Goal: Task Accomplishment & Management: Contribute content

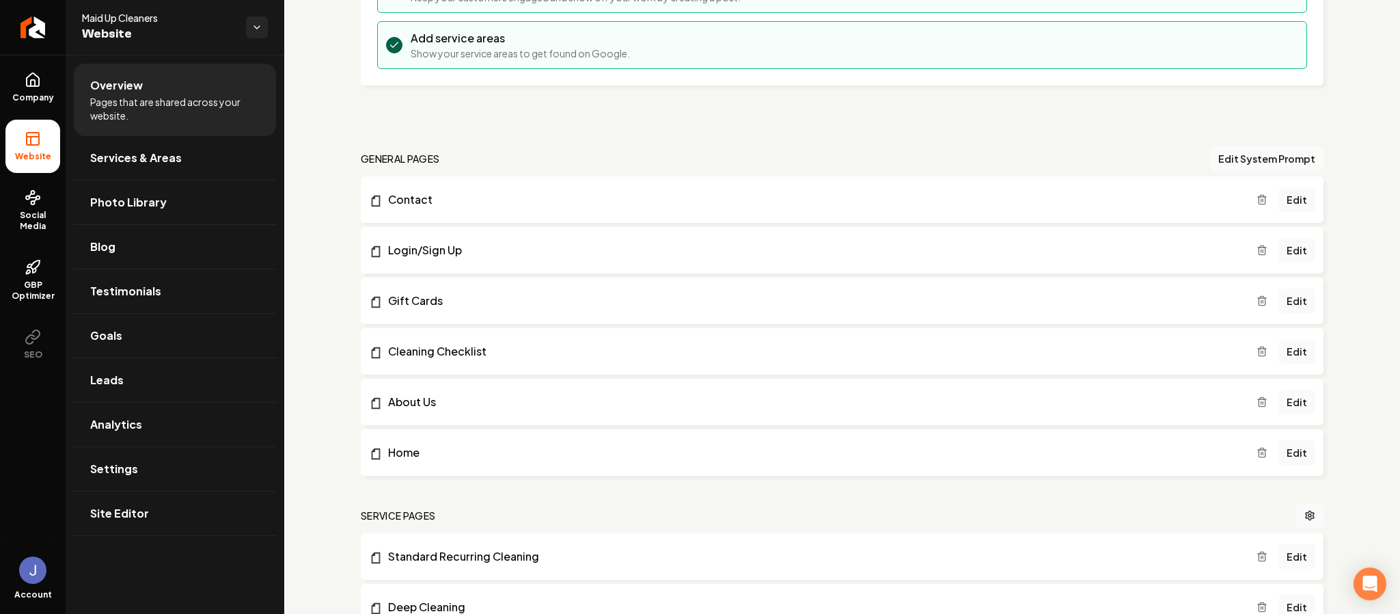
scroll to position [279, 0]
click at [1284, 453] on link "Edit" at bounding box center [1296, 453] width 37 height 25
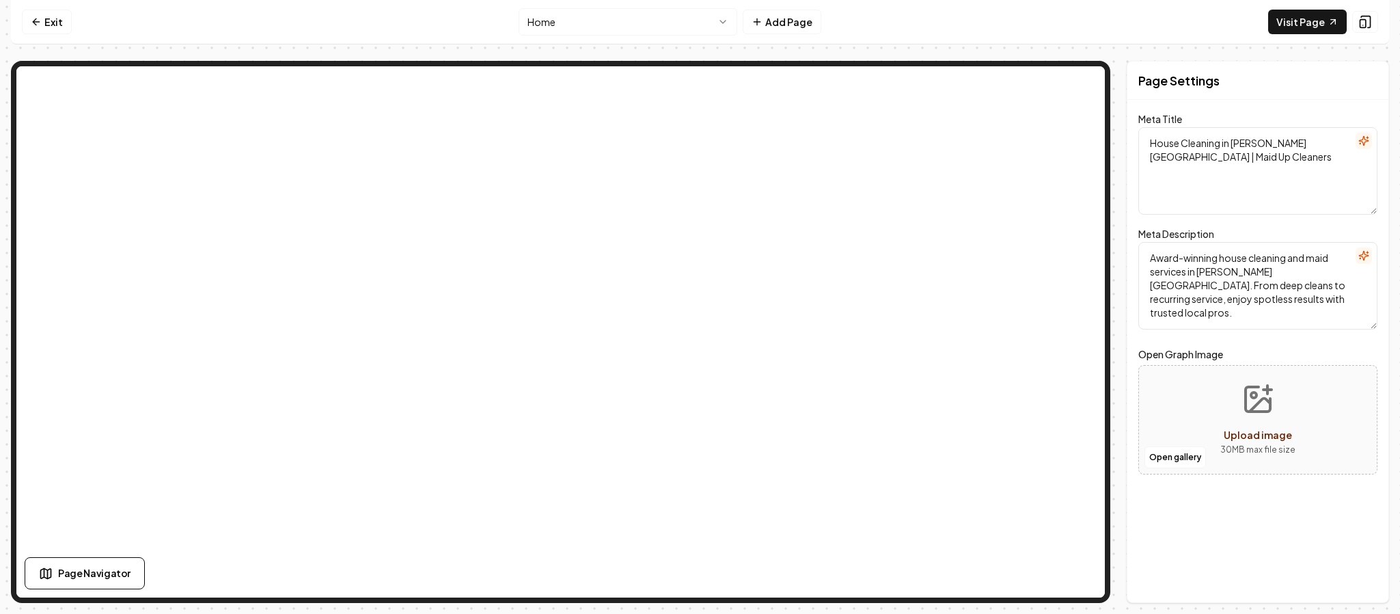
click at [712, 18] on html "Computer Required This feature is only available on a computer. Please switch t…" at bounding box center [700, 307] width 1400 height 614
drag, startPoint x: 1256, startPoint y: 167, endPoint x: 1119, endPoint y: 139, distance: 140.0
click at [1119, 139] on div "Page Settings Meta Title House Cleaning in Aubrey & Denton County | Maid Up Cle…" at bounding box center [700, 332] width 1378 height 542
paste textarea "Top-Rated House Cleaning in [PERSON_NAME][GEOGRAPHIC_DATA] | Maid Up Cleaners"
type textarea "Top-Rated House Cleaning in [PERSON_NAME][GEOGRAPHIC_DATA] | Maid Up Cleaners"
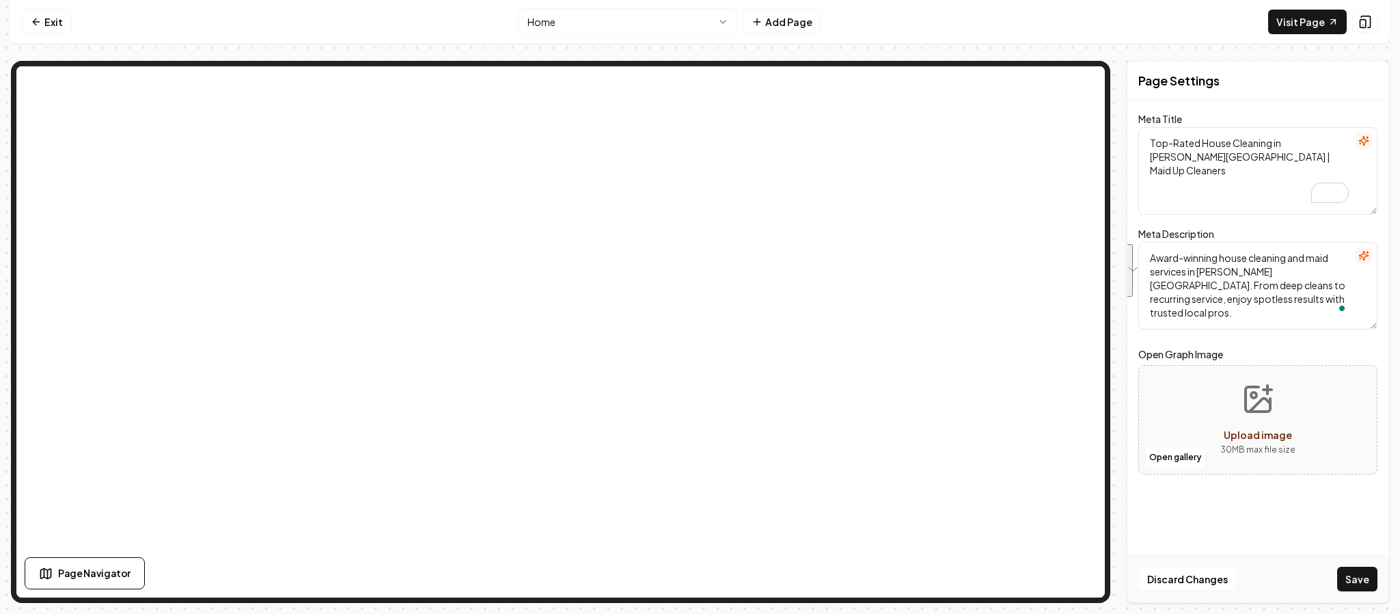
paste textarea "in Aubrey, Denton, Little Elm & Denton County. Deep, recurring, move-in/move-ou…"
click at [1345, 275] on textarea "Award-winning house cleaning in Aubrey, Denton, Little Elm & Denton County. Dee…" at bounding box center [1257, 285] width 239 height 87
paste textarea "in Aubrey, Denton, Little Elm & Denton County. Deep, recurring, move-in/move-ou…"
click at [1345, 269] on textarea "Award-winning house cleaning in Aubrey, Denton, Little Elm & Denton County. Dee…" at bounding box center [1257, 285] width 239 height 87
click at [1157, 286] on textarea "Award-winning house cleaning in Aubrey, Denton, Little Elm & Denton County. Dee…" at bounding box center [1257, 285] width 239 height 87
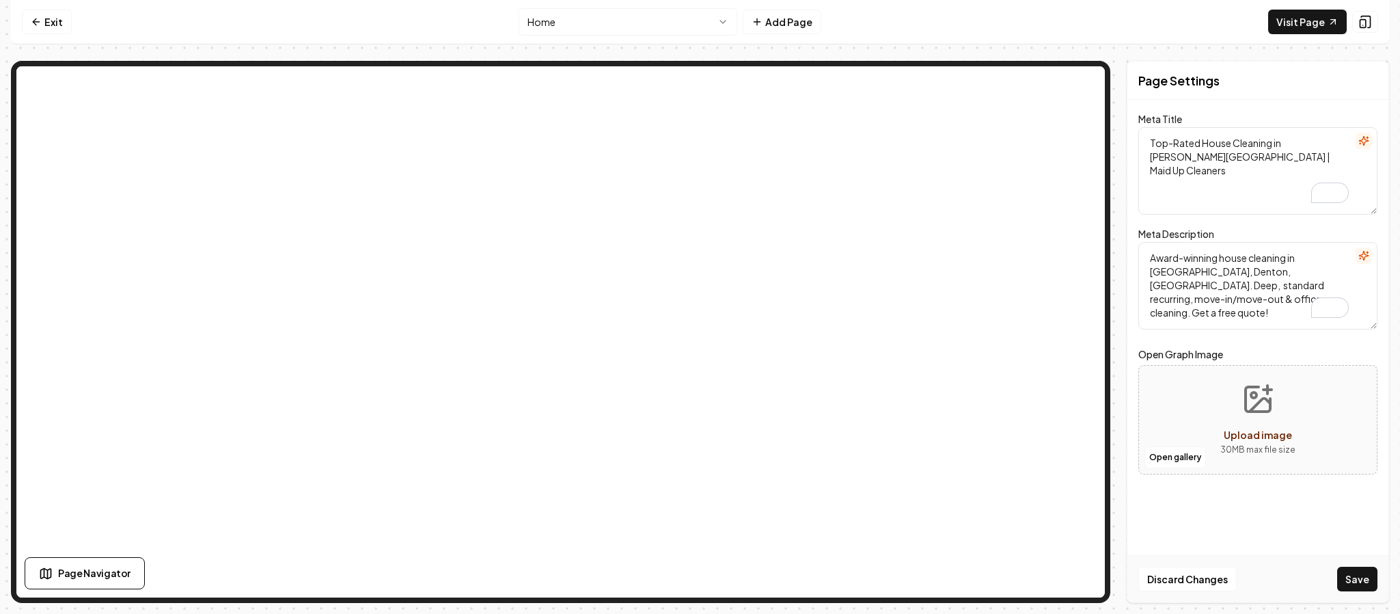
click at [1288, 259] on textarea "Award-winning house cleaning in Aubrey, Denton, Little Elm & Denton County. Dee…" at bounding box center [1257, 285] width 239 height 87
click at [1185, 287] on textarea "Award-winning house cleaning services in Aubrey, Denton, Little Elm & Denton Co…" at bounding box center [1257, 285] width 239 height 87
click at [1290, 301] on textarea "Award-winning house cleaning services in Aubrey, Denton, Little Elm & Denton Co…" at bounding box center [1257, 285] width 239 height 87
click at [1304, 300] on textarea "Award-winning house cleaning services in Aubrey, Denton, Little Elm & Denton Co…" at bounding box center [1257, 285] width 239 height 87
paste textarea "enjoy spotless results with trusted local pros."
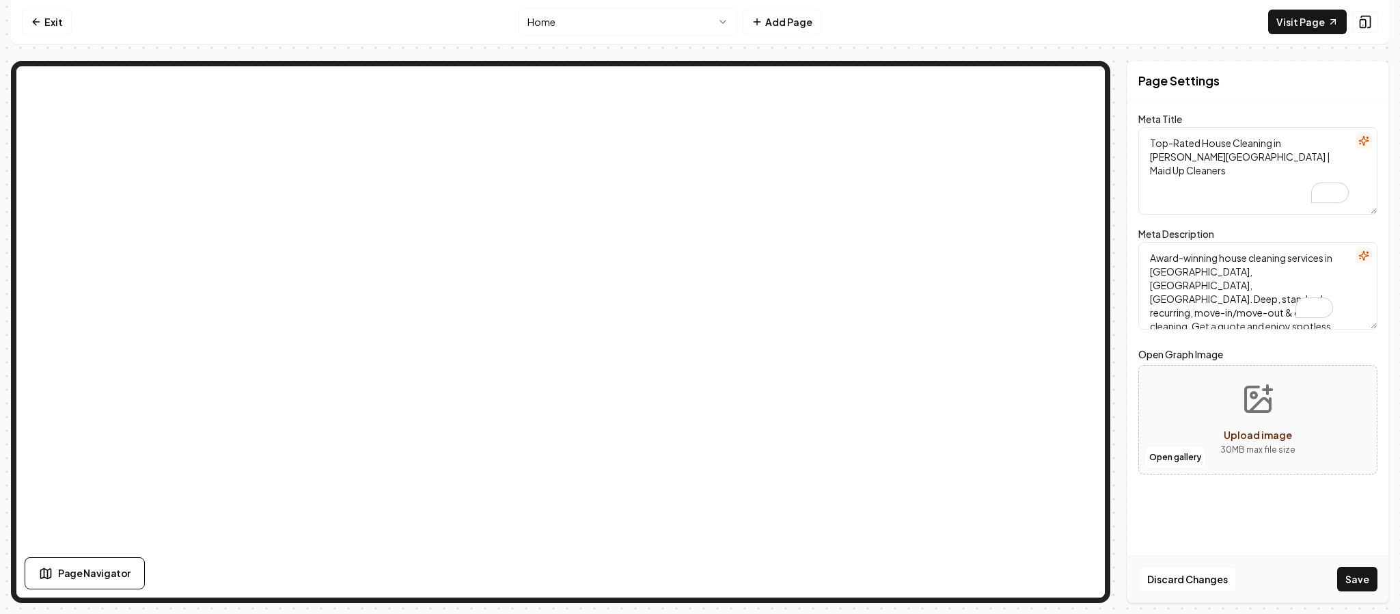
drag, startPoint x: 1234, startPoint y: 302, endPoint x: 1101, endPoint y: 243, distance: 145.3
click at [1069, 126] on div "Page Settings Meta Title Top-Rated House Cleaning in Aubrey & Denton County | M…" at bounding box center [700, 332] width 1378 height 542
type textarea "Award-winning house cleaning services in [GEOGRAPHIC_DATA], [GEOGRAPHIC_DATA], …"
click at [1250, 344] on form "Meta Title Top-Rated House Cleaning in Aubrey & Denton County | Maid Up Cleaner…" at bounding box center [1257, 302] width 239 height 372
click at [1362, 579] on button "Save" at bounding box center [1357, 578] width 40 height 25
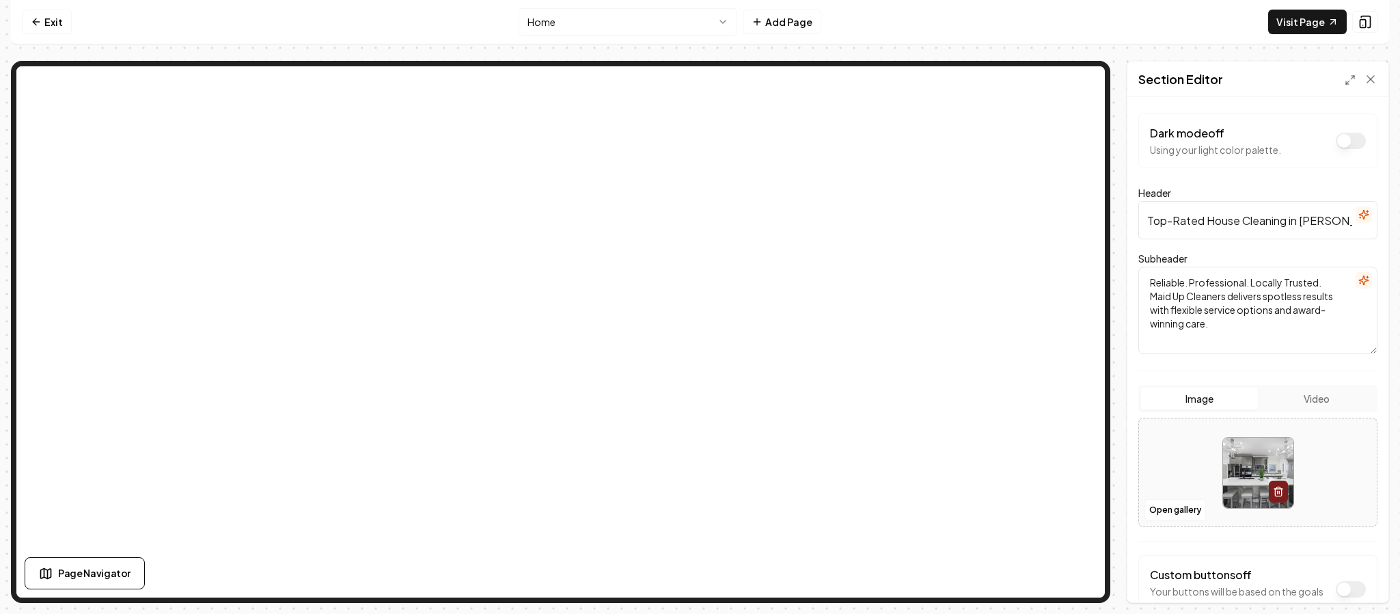
click at [1239, 216] on input "Top-Rated House Cleaning in Aubrey & Denton County" at bounding box center [1257, 220] width 239 height 38
paste input ", Denton County & Little Elm"
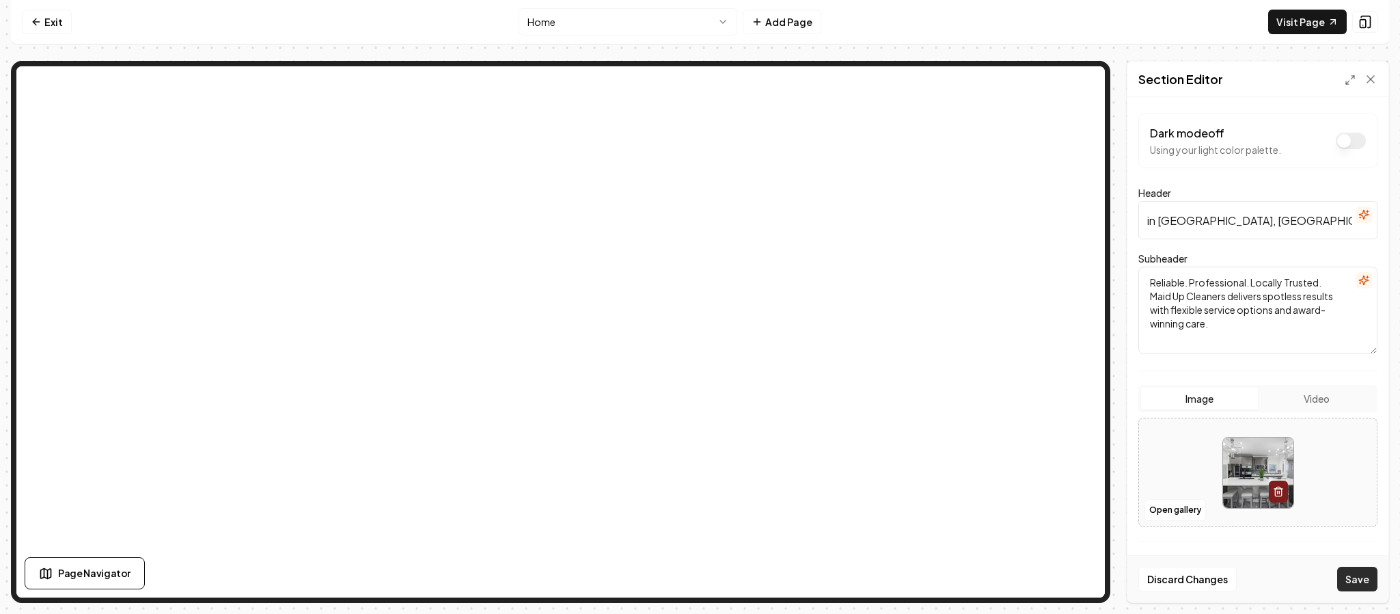
type input "Top-Rated House Cleaning in [GEOGRAPHIC_DATA], [GEOGRAPHIC_DATA] & [GEOGRAPHIC_…"
click at [1357, 580] on button "Save" at bounding box center [1357, 578] width 40 height 25
drag, startPoint x: 1244, startPoint y: 329, endPoint x: 1140, endPoint y: 236, distance: 139.4
click at [1140, 236] on form "Dark mode off Using your light color palette. Header Top-Rated House Cleaning i…" at bounding box center [1257, 395] width 239 height 564
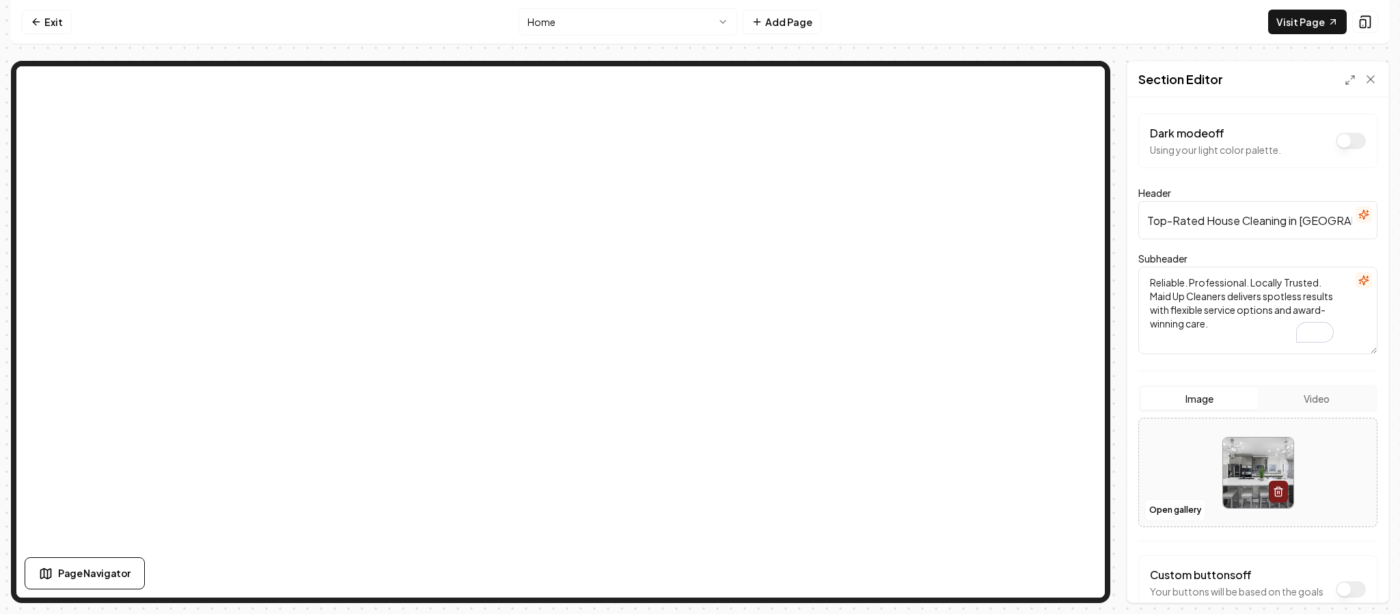
paste textarea "trusted. Maid Up Cleaners delivers exceptional house and maid services in Aubre…"
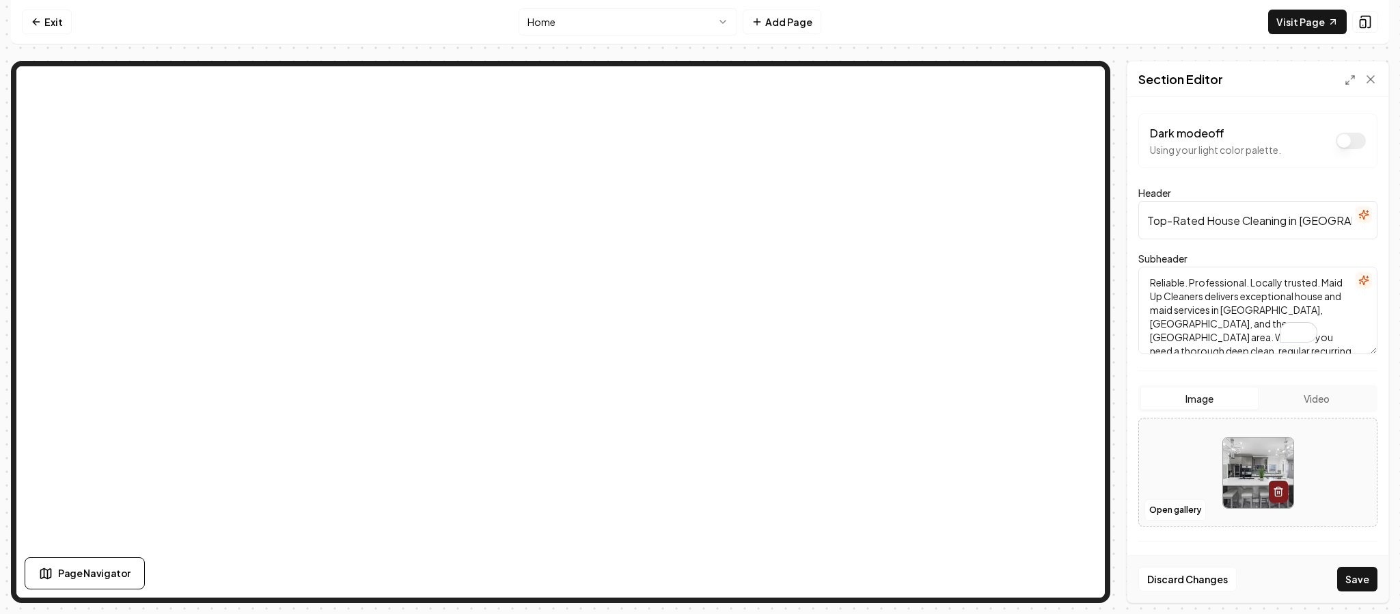
scroll to position [72, 0]
click at [1364, 576] on button "Save" at bounding box center [1357, 578] width 40 height 25
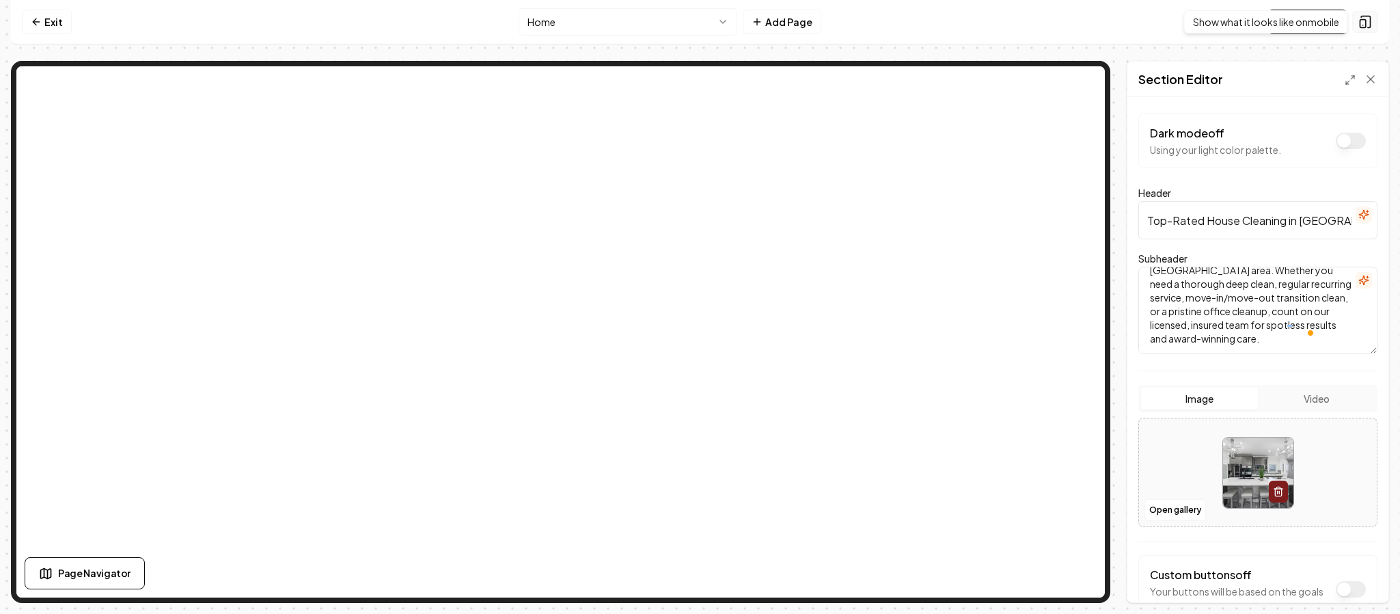
click at [1367, 19] on icon at bounding box center [1365, 22] width 14 height 14
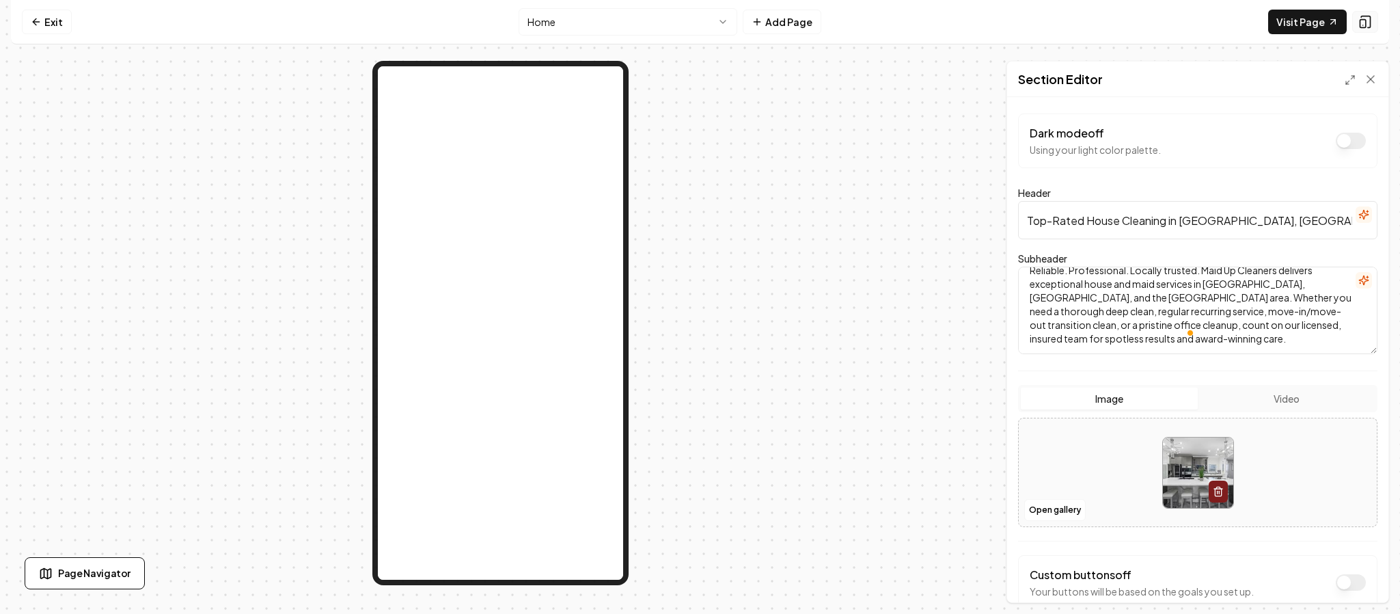
scroll to position [12, 0]
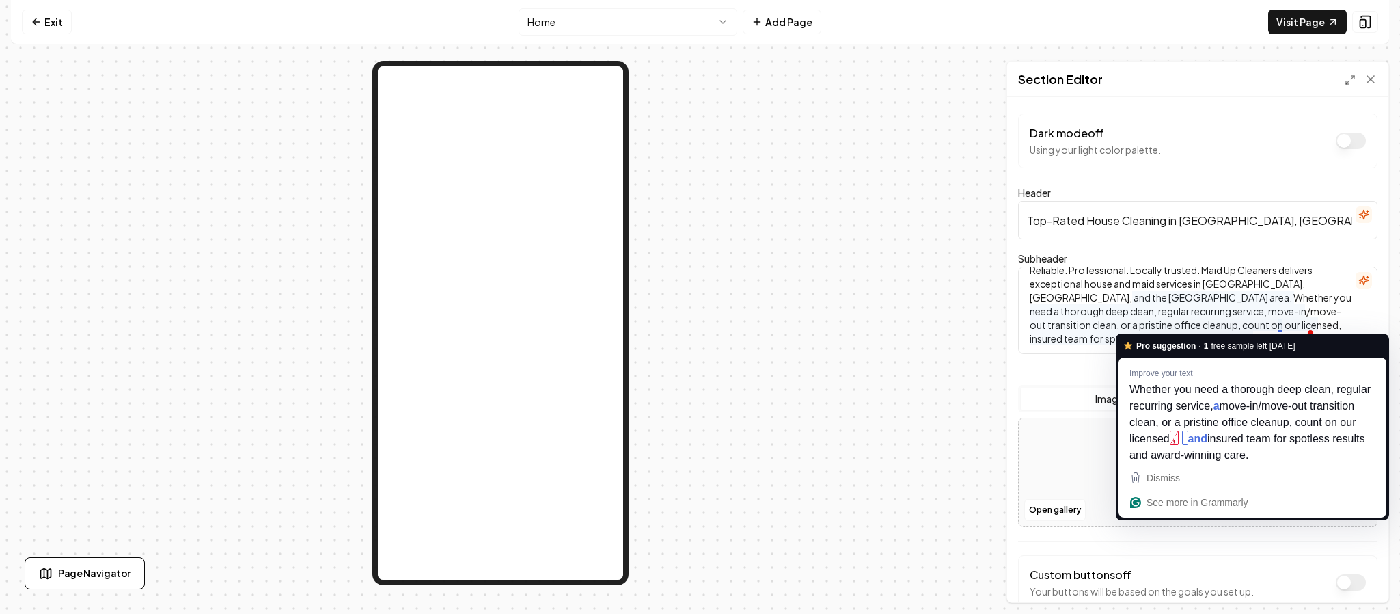
click at [1279, 322] on textarea "Reliable. Professional. Locally trusted. Maid Up Cleaners delivers exceptional …" at bounding box center [1197, 309] width 359 height 87
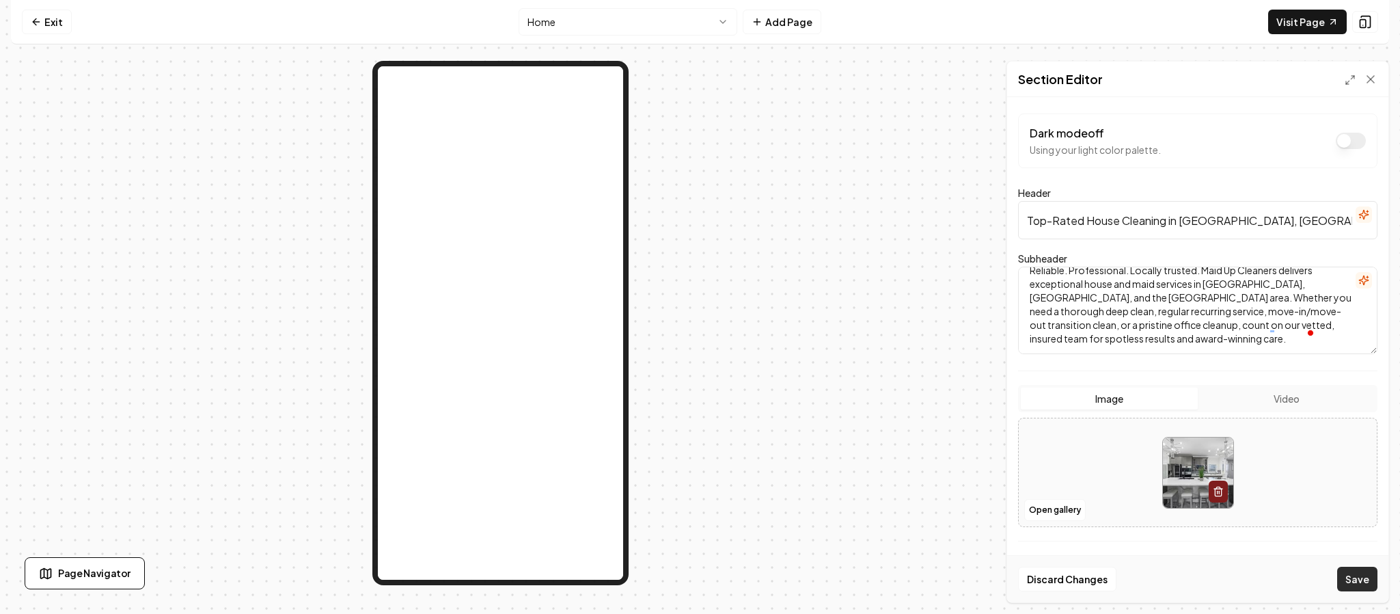
click at [1359, 584] on button "Save" at bounding box center [1357, 578] width 40 height 25
click at [1370, 25] on icon at bounding box center [1365, 22] width 9 height 12
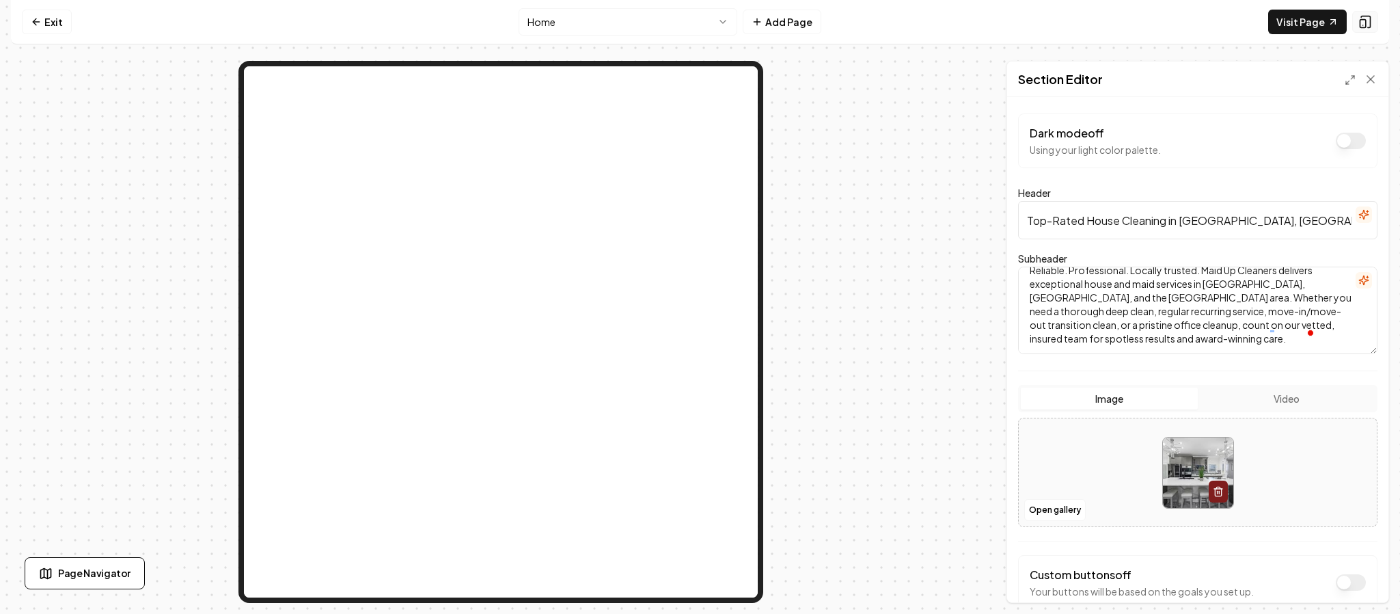
click at [1370, 25] on icon at bounding box center [1365, 22] width 9 height 12
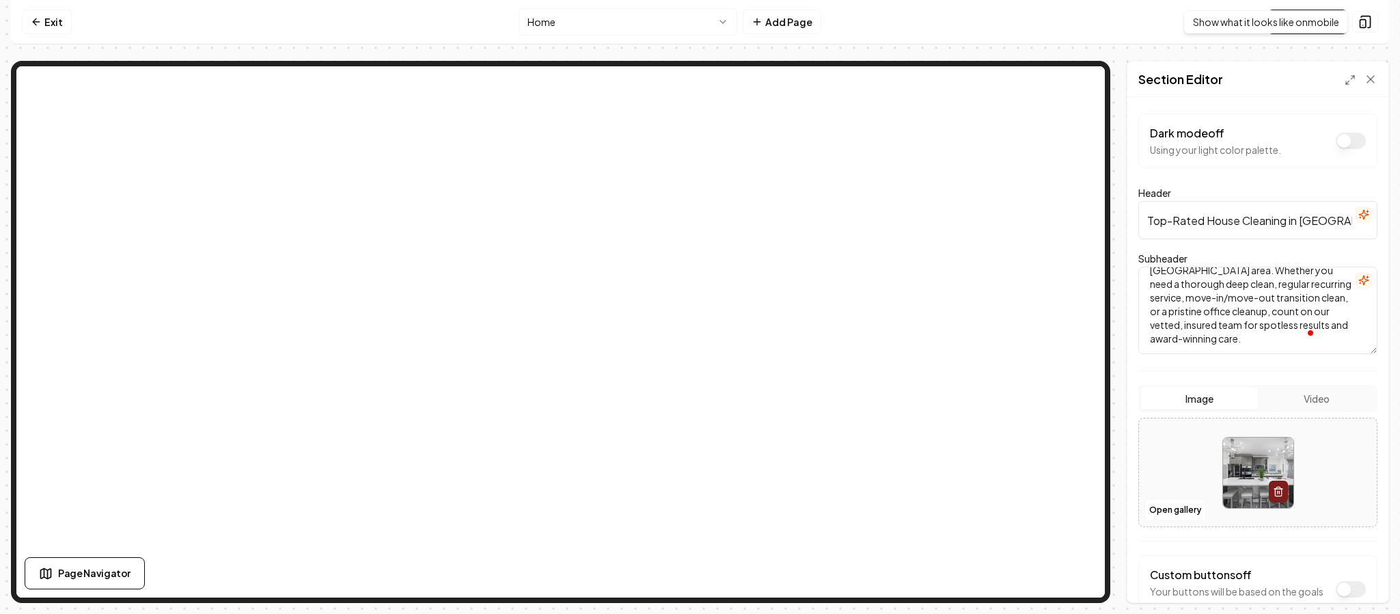
scroll to position [0, 0]
click at [1217, 337] on textarea "Reliable. Professional. Locally trusted. Maid Up Cleaners delivers exceptional …" at bounding box center [1257, 309] width 239 height 87
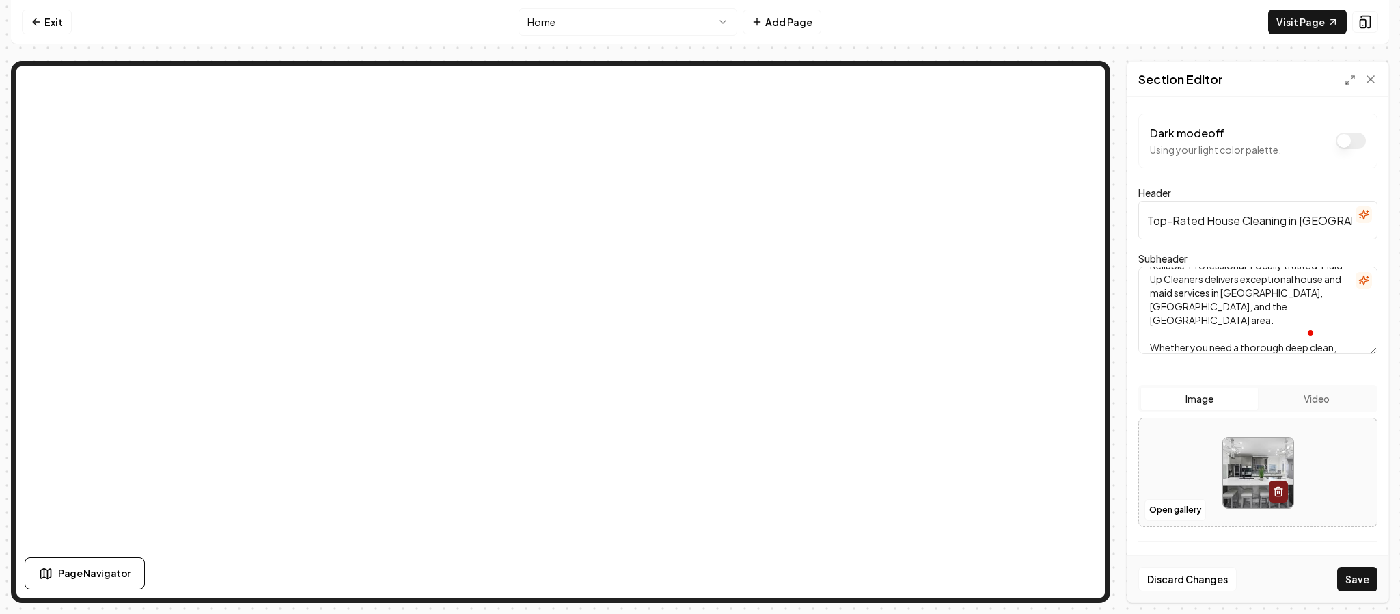
scroll to position [17, 0]
click at [1371, 574] on button "Save" at bounding box center [1357, 578] width 40 height 25
click at [1153, 330] on textarea "Reliable. Professional. Locally trusted. Maid Up Cleaners delivers exceptional …" at bounding box center [1257, 309] width 239 height 87
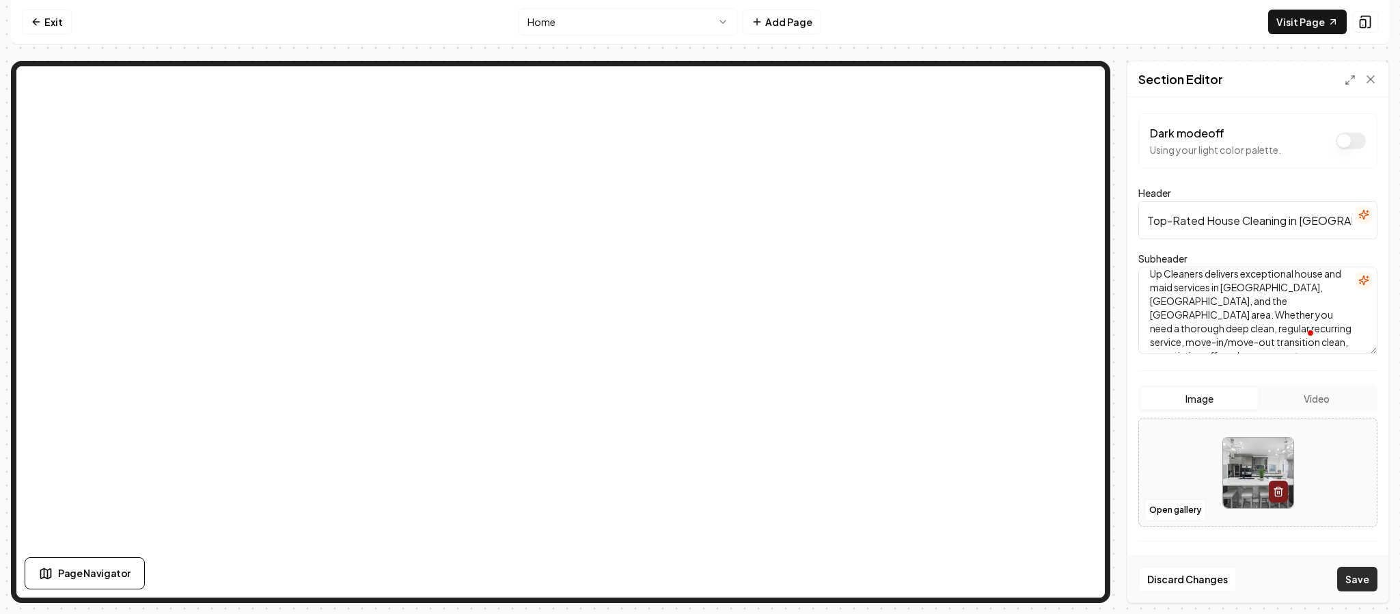
type textarea "Reliable. Professional. Locally trusted. Maid Up Cleaners delivers exceptional …"
click at [1365, 576] on button "Save" at bounding box center [1357, 578] width 40 height 25
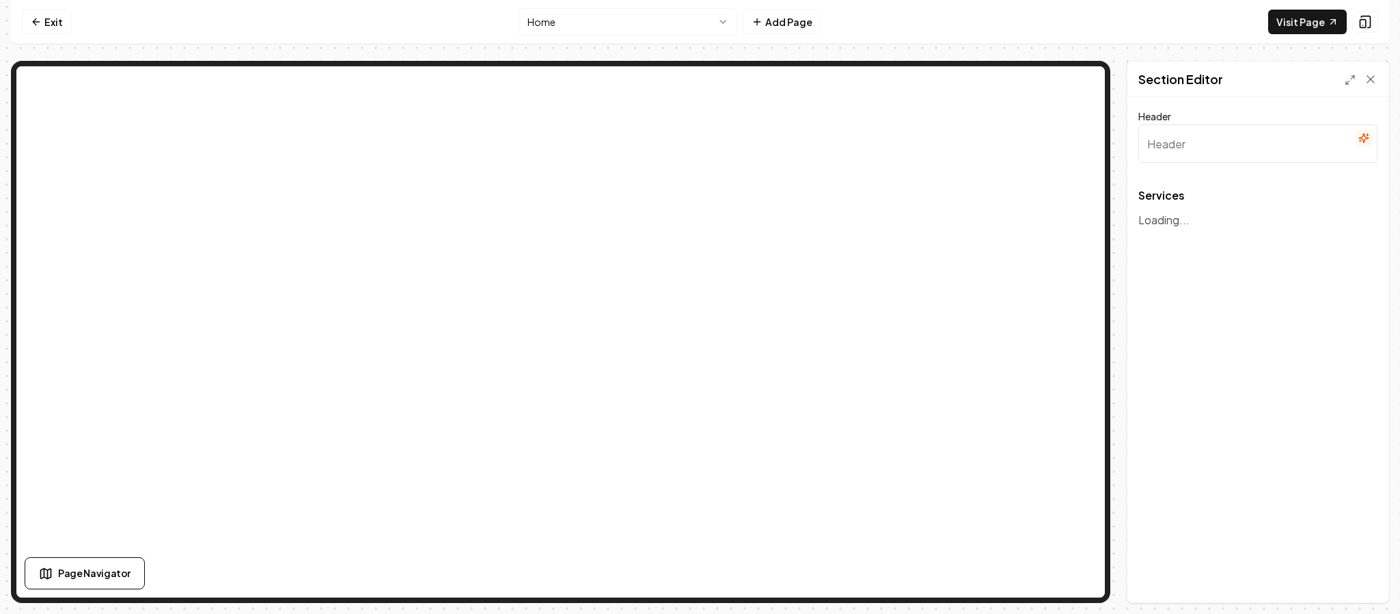
type input "Our Cleaning Services"
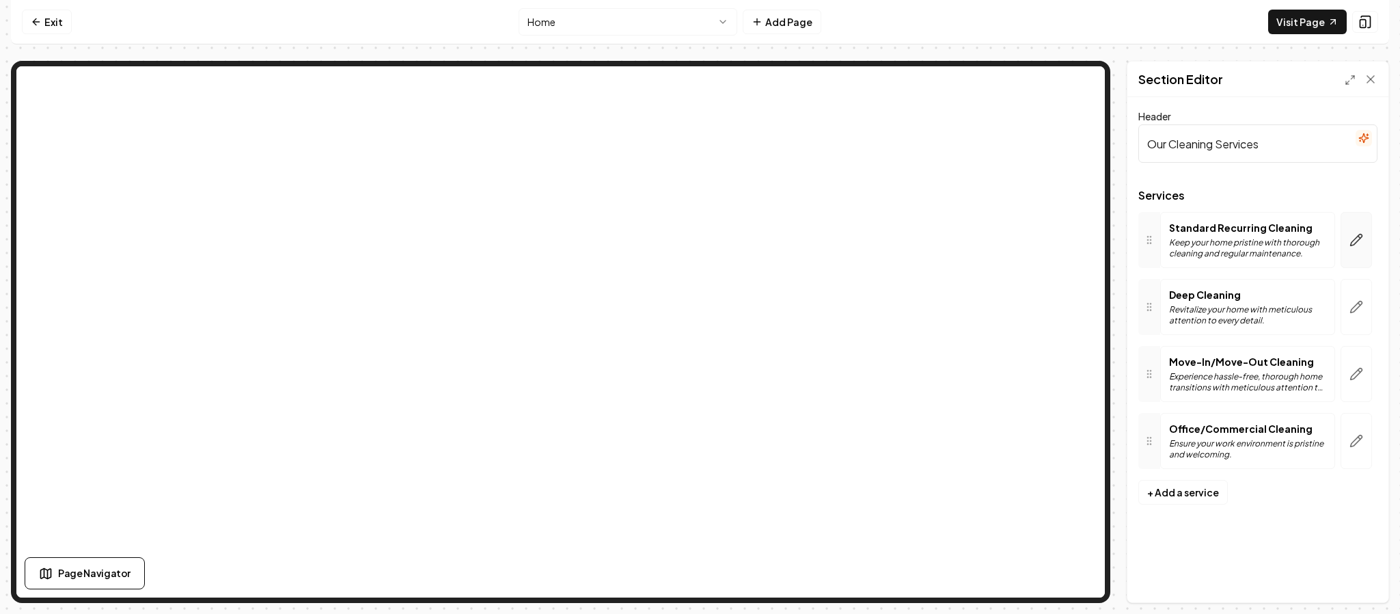
click at [1357, 242] on icon "button" at bounding box center [1357, 240] width 12 height 12
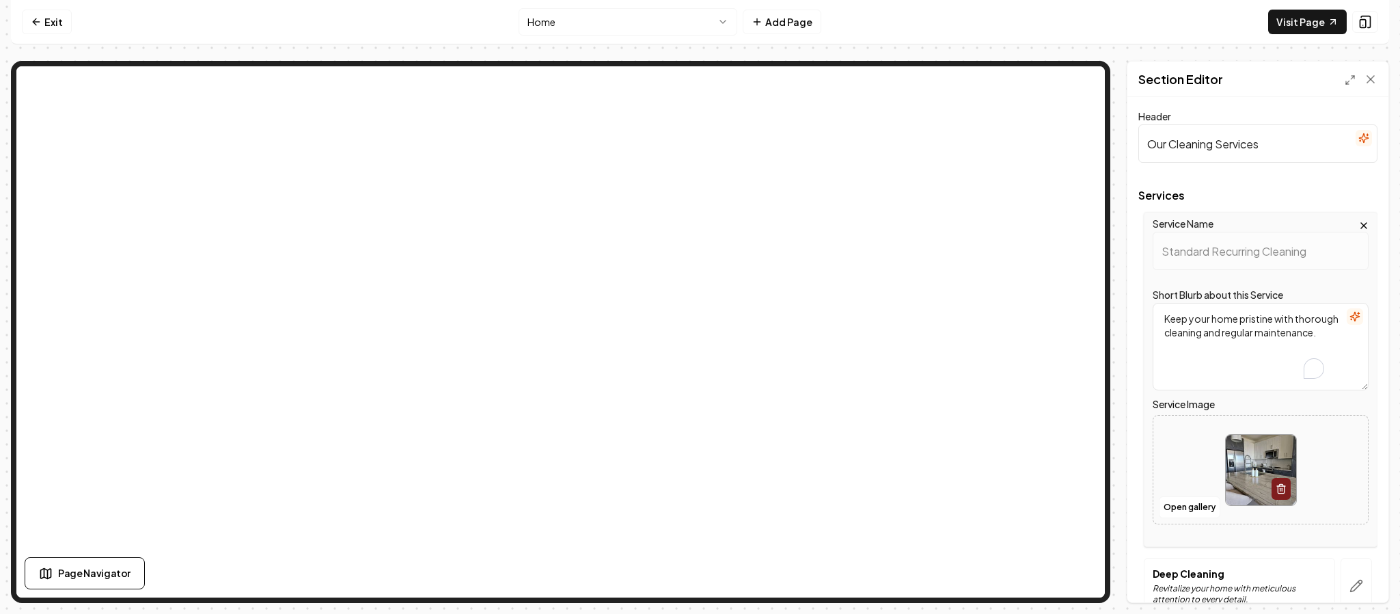
drag, startPoint x: 1242, startPoint y: 353, endPoint x: 1144, endPoint y: 308, distance: 107.9
click at [1144, 308] on div "Service Name Standard Recurring Cleaning Short Blurb about this Service Keep yo…" at bounding box center [1261, 379] width 234 height 335
paste textarea "sparkling with reliable, scheduled cleanings throughout Aubrey and Denton County"
type textarea "Keep your home sparkling with reliable, scheduled cleanings throughout Aubrey a…"
click at [1359, 579] on button "Save" at bounding box center [1357, 578] width 40 height 25
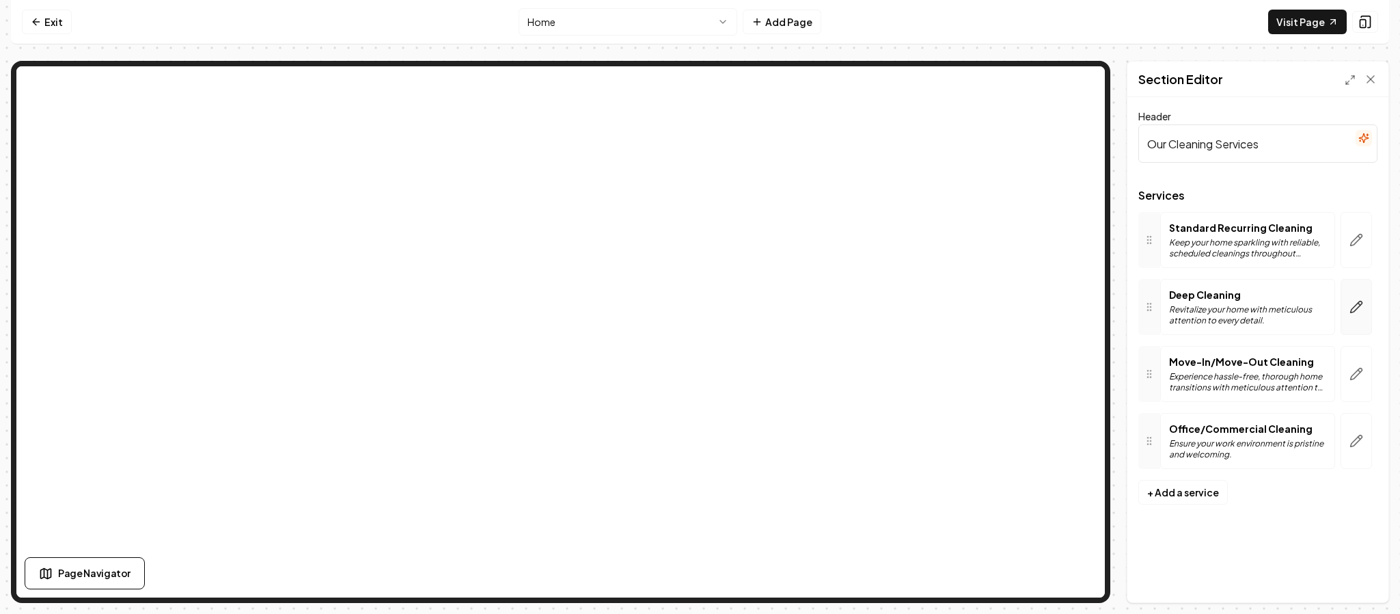
click at [1351, 318] on button "button" at bounding box center [1355, 307] width 31 height 56
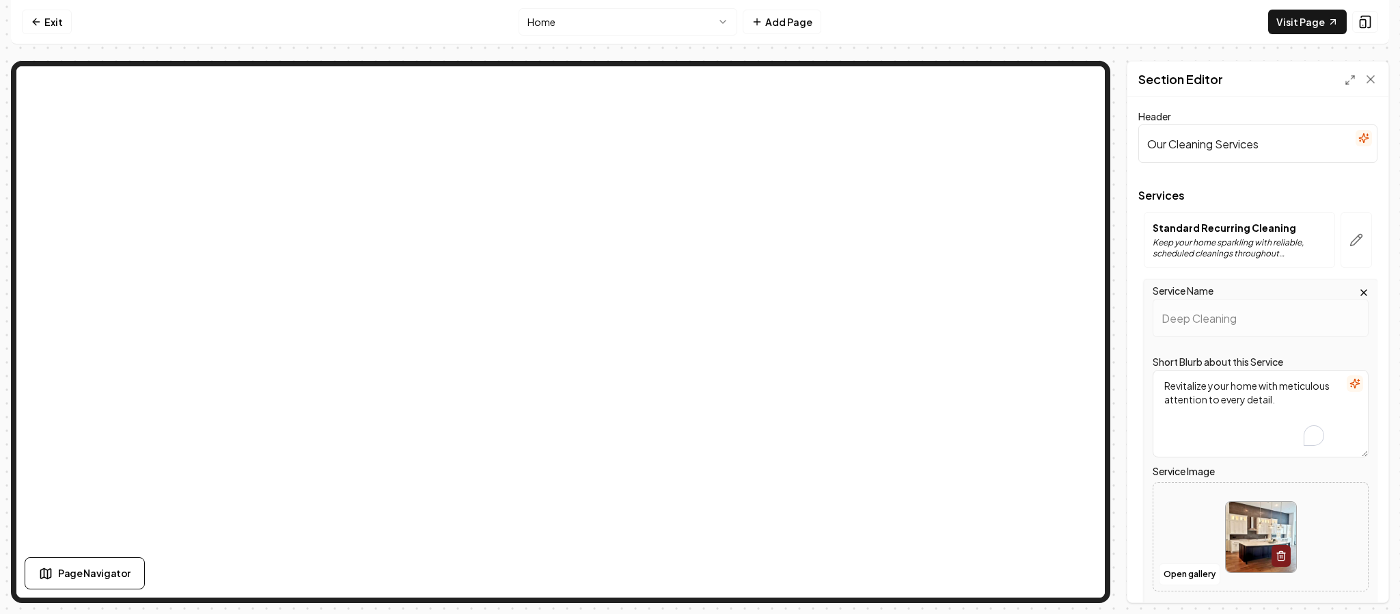
drag, startPoint x: 1222, startPoint y: 420, endPoint x: 1103, endPoint y: 388, distance: 123.1
click at [1058, 288] on div "Page Settings Section Editor Header Our Cleaning Services Services Standard Rec…" at bounding box center [700, 332] width 1378 height 542
paste textarea "Get a top-to-bottom deep clean that breathes new life into your home in Little …"
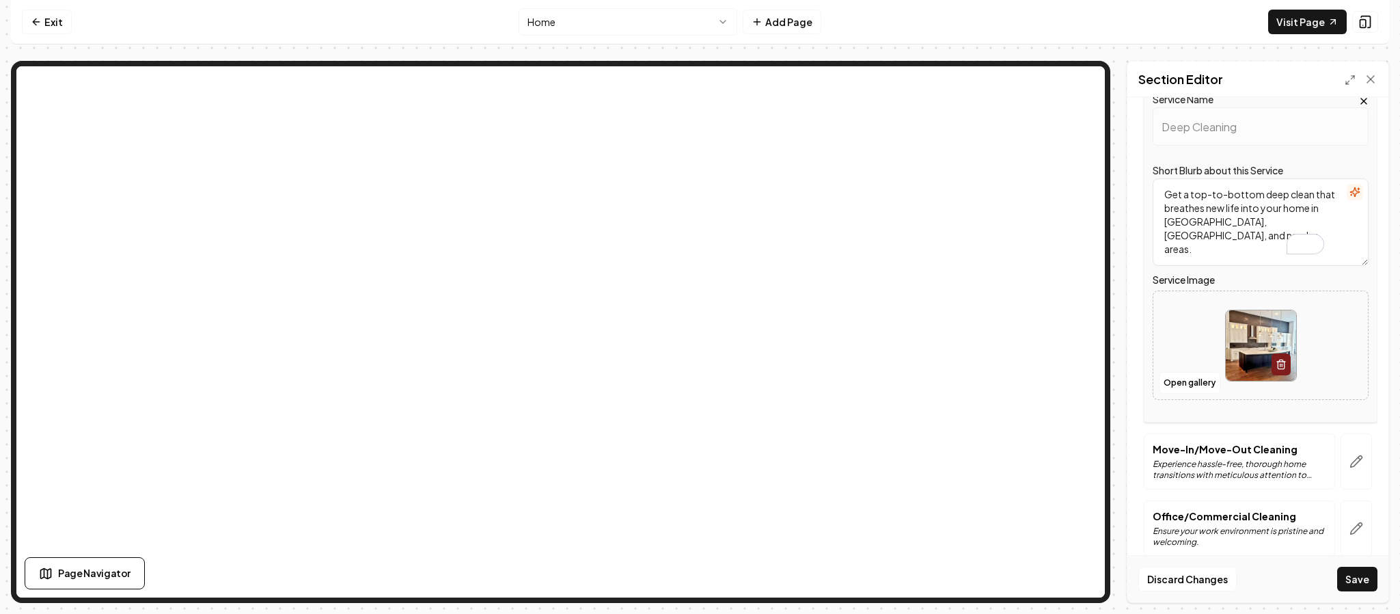
scroll to position [199, 0]
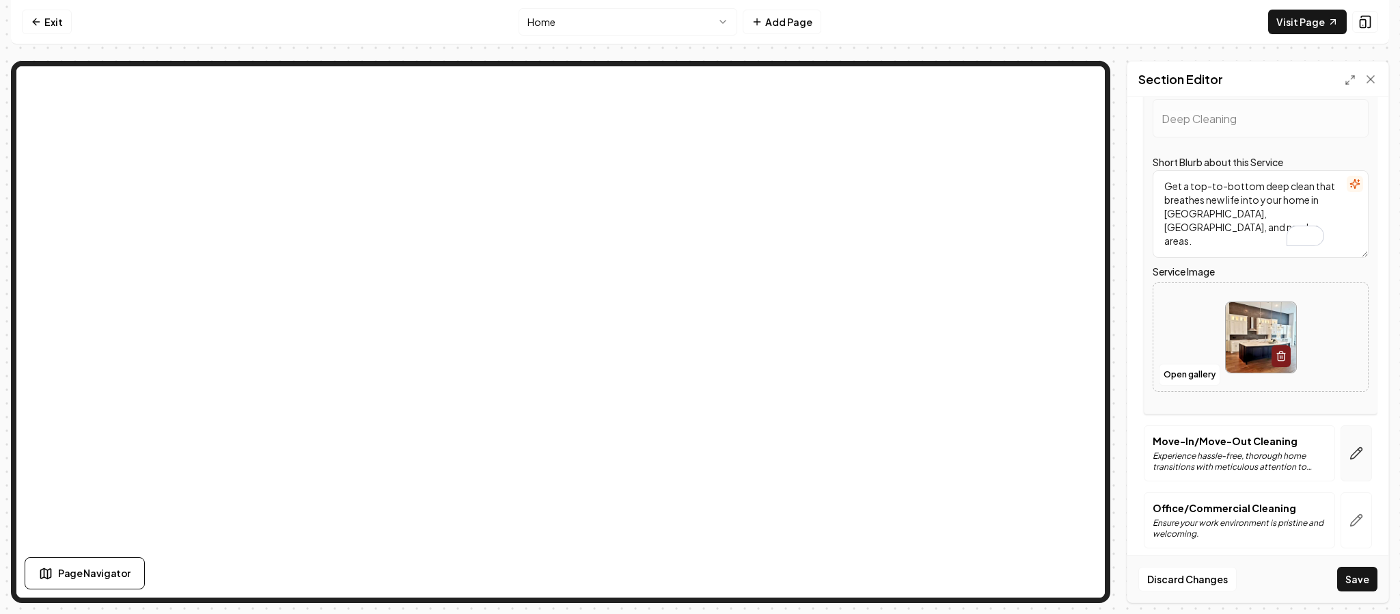
type textarea "Get a top-to-bottom deep clean that breathes new life into your home in Little …"
click at [1349, 447] on icon "button" at bounding box center [1356, 453] width 14 height 14
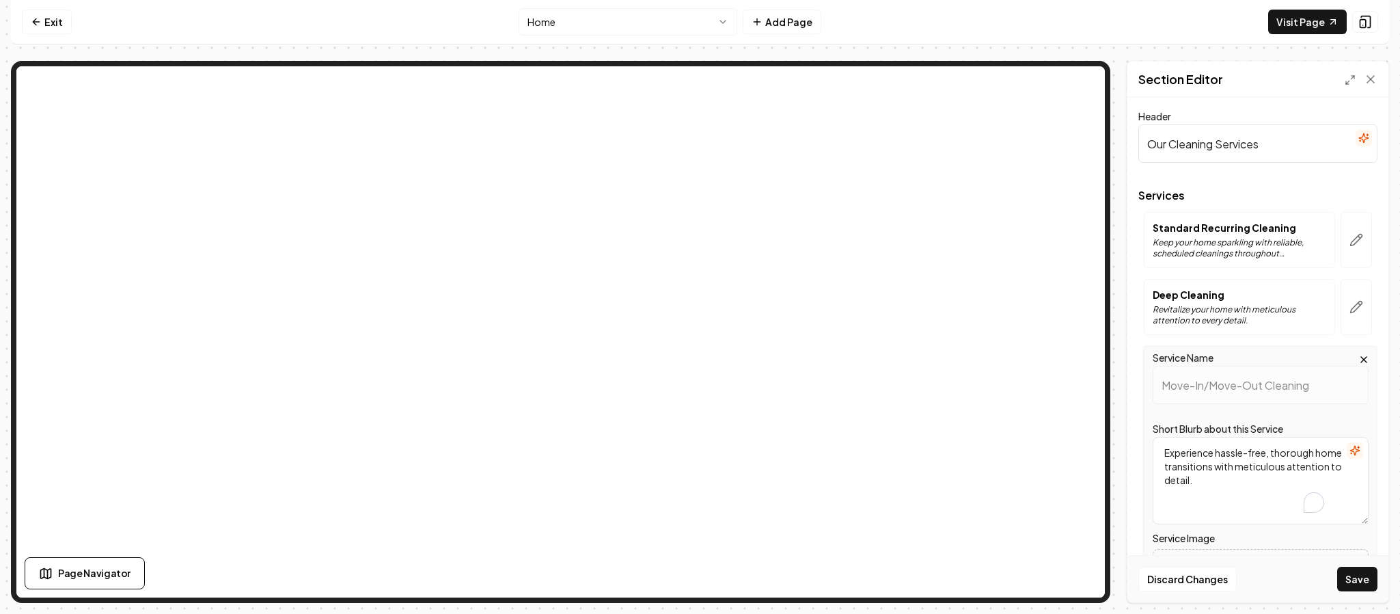
drag, startPoint x: 1253, startPoint y: 482, endPoint x: 1103, endPoint y: 451, distance: 153.4
click at [1029, 348] on div "Page Settings Section Editor Header Our Cleaning Services Services Standard Rec…" at bounding box center [700, 332] width 1378 height 542
paste textarea "Simplify your next move with thorough, worry-free cleaning—ideal for renters, h…"
type textarea "Simplify your next move with thorough, worry-free cleaning—ideal for renters, h…"
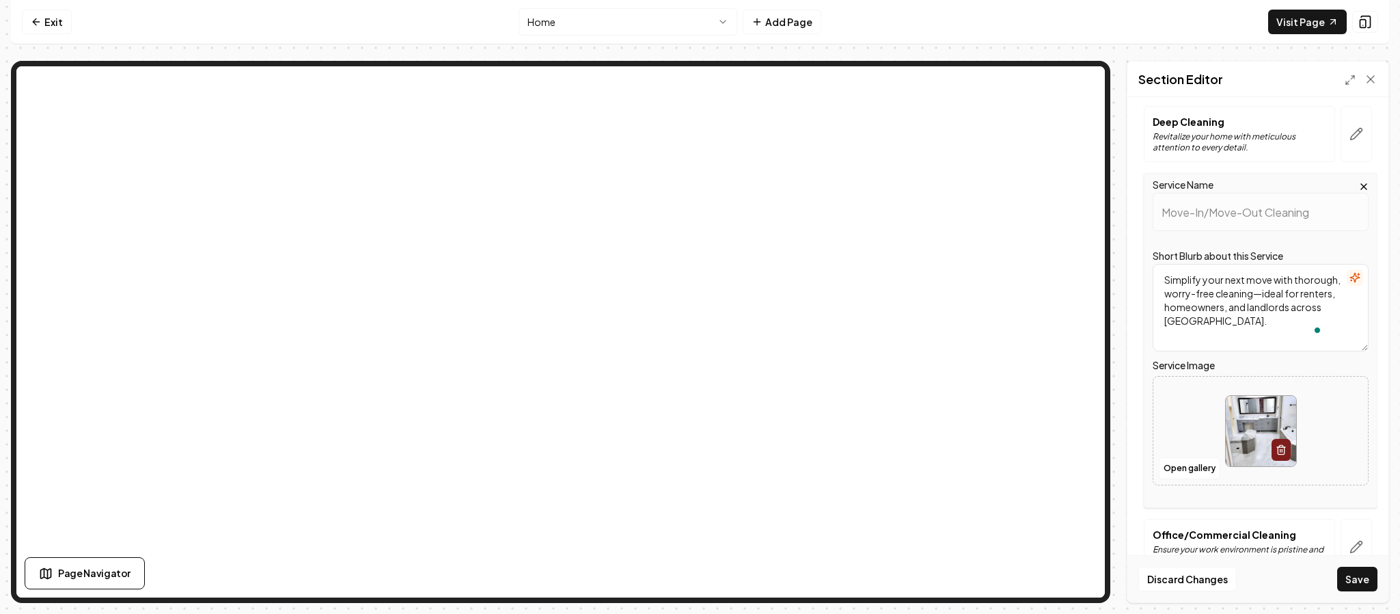
scroll to position [212, 0]
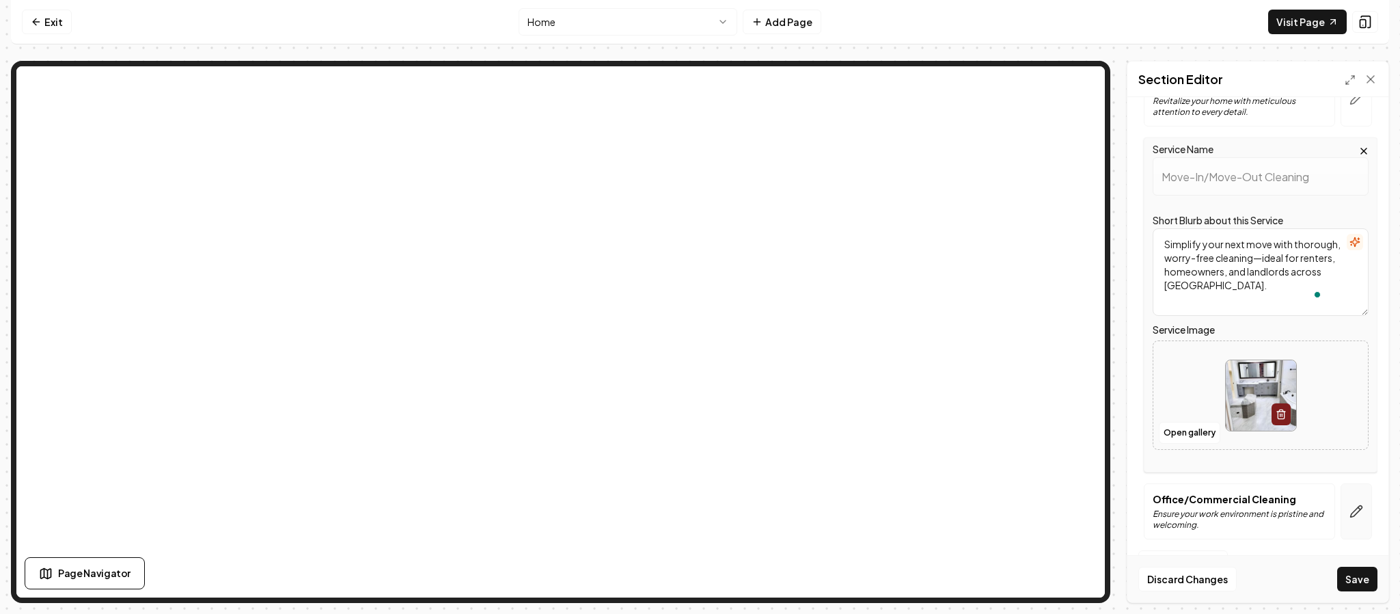
click at [1351, 510] on icon "button" at bounding box center [1357, 512] width 12 height 12
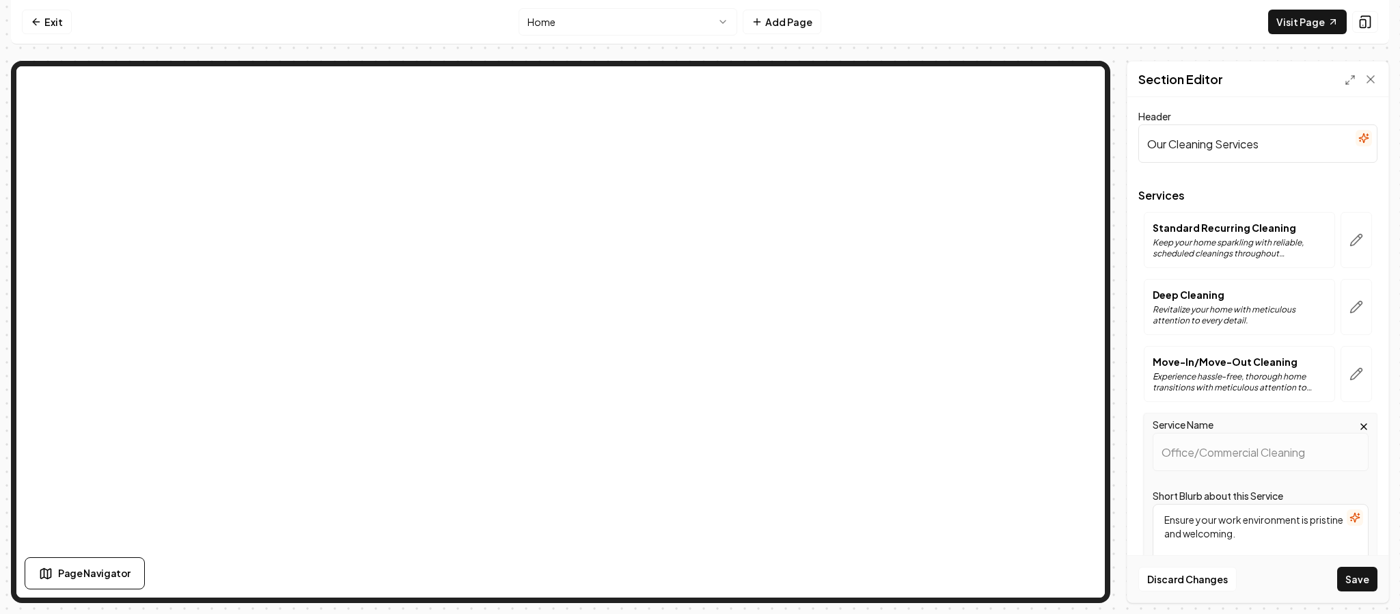
scroll to position [77, 0]
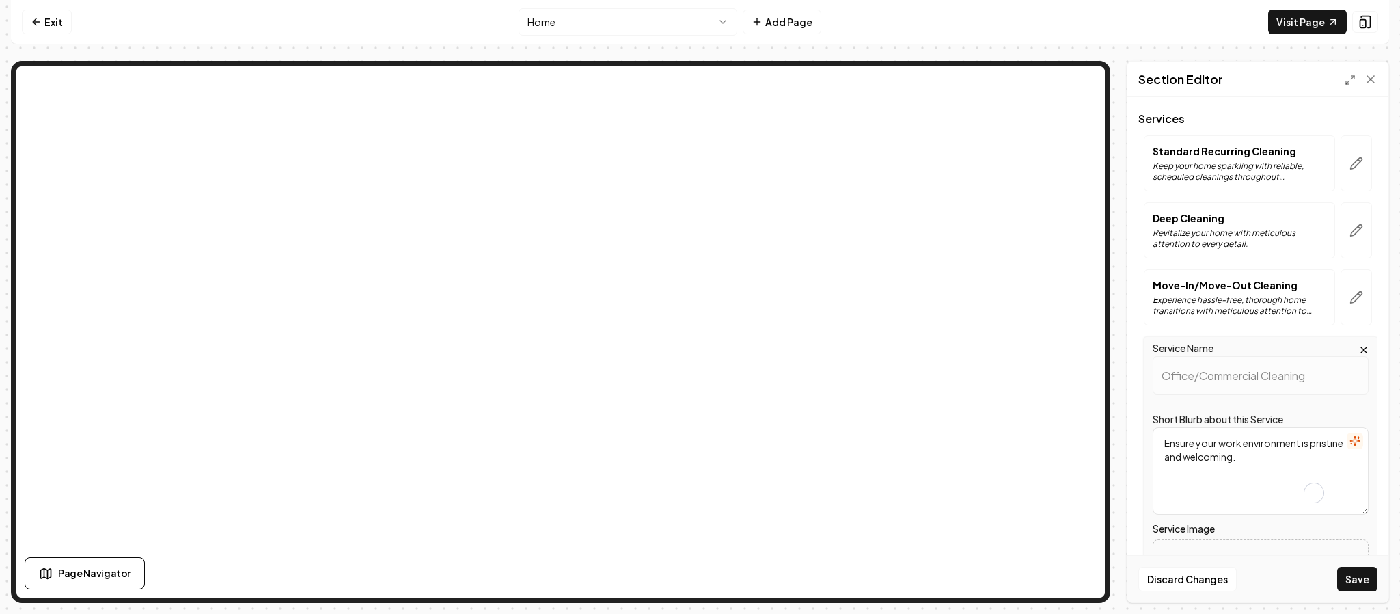
drag, startPoint x: 1292, startPoint y: 463, endPoint x: 1103, endPoint y: 421, distance: 193.3
click at [1083, 352] on div "Page Settings Section Editor Header Our Cleaning Services Services Standard Rec…" at bounding box center [700, 332] width 1378 height 542
paste textarea "Help your workplace shine in Aubrey, Little Elm, and surrounding cities with pr…"
type textarea "Help your workplace shine in Aubrey, Little Elm, and surrounding cities with pr…"
click at [1362, 572] on button "Save" at bounding box center [1357, 578] width 40 height 25
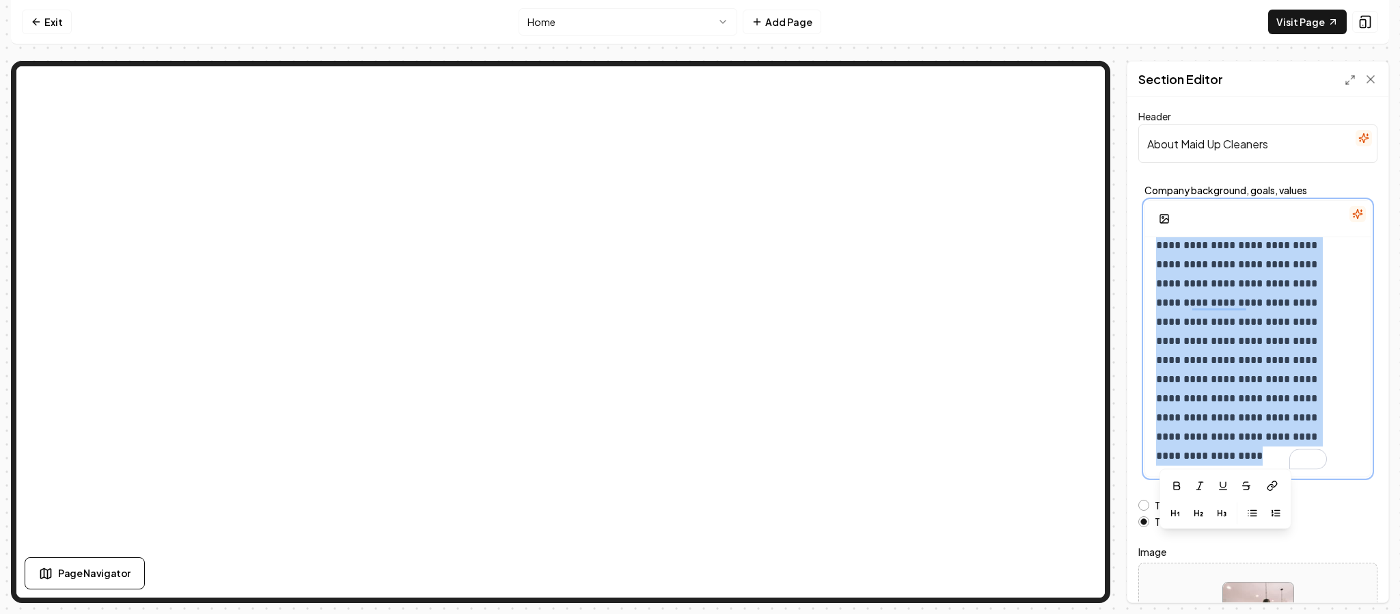
scroll to position [242, 0]
drag, startPoint x: 1157, startPoint y: 258, endPoint x: 1353, endPoint y: 525, distance: 331.2
click at [1353, 525] on form "**********" at bounding box center [1257, 390] width 239 height 564
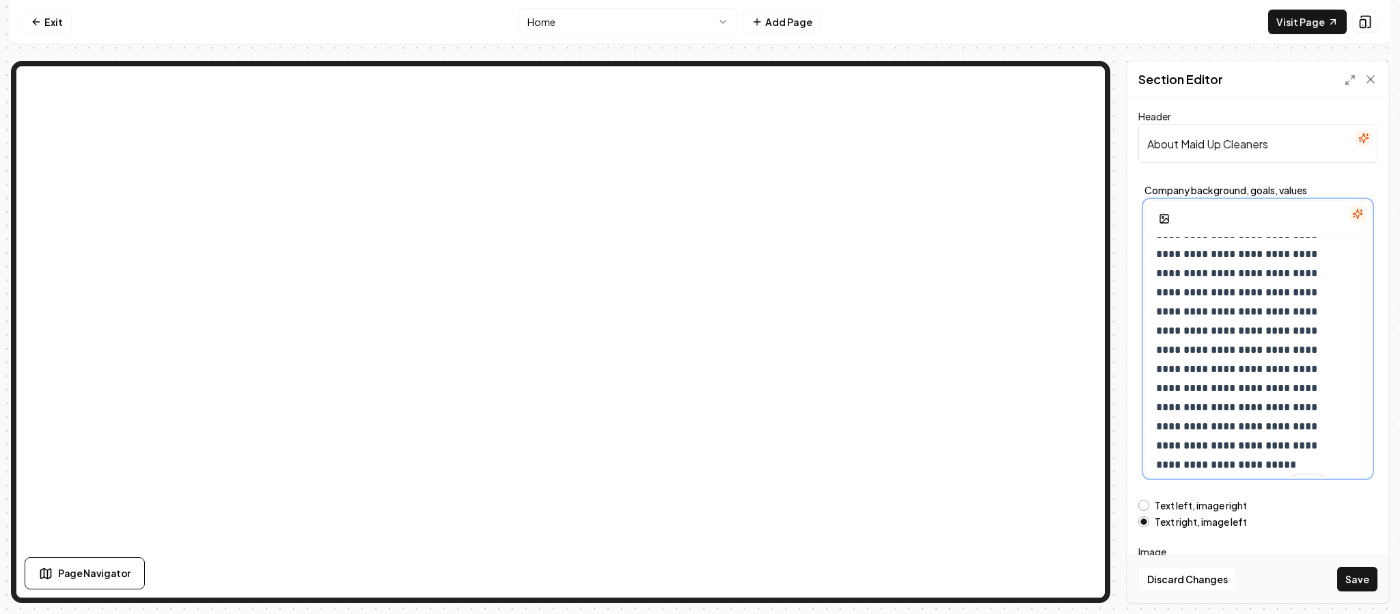
scroll to position [0, 0]
click at [1228, 257] on p "**********" at bounding box center [1241, 410] width 171 height 325
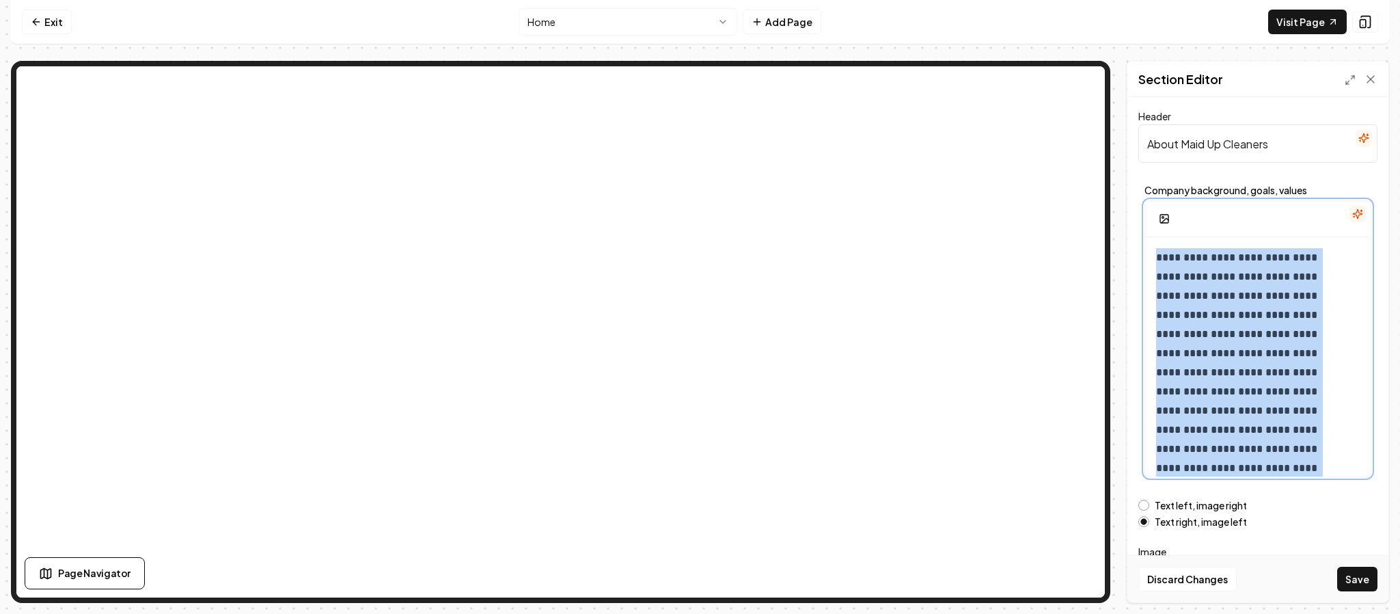
click at [1228, 257] on p "**********" at bounding box center [1241, 410] width 171 height 325
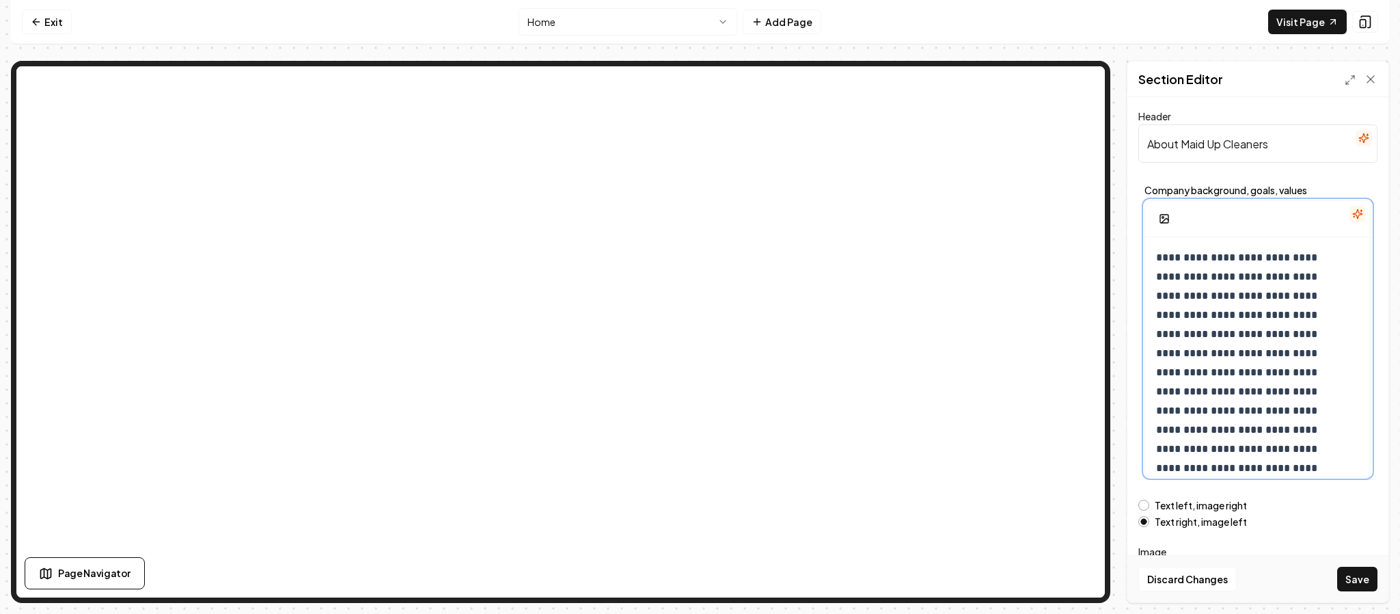
click at [1251, 318] on p "**********" at bounding box center [1241, 410] width 171 height 325
drag, startPoint x: 1299, startPoint y: 316, endPoint x: 1252, endPoint y: 316, distance: 47.1
click at [1252, 316] on p "**********" at bounding box center [1241, 410] width 171 height 325
click at [1328, 259] on button at bounding box center [1319, 258] width 27 height 25
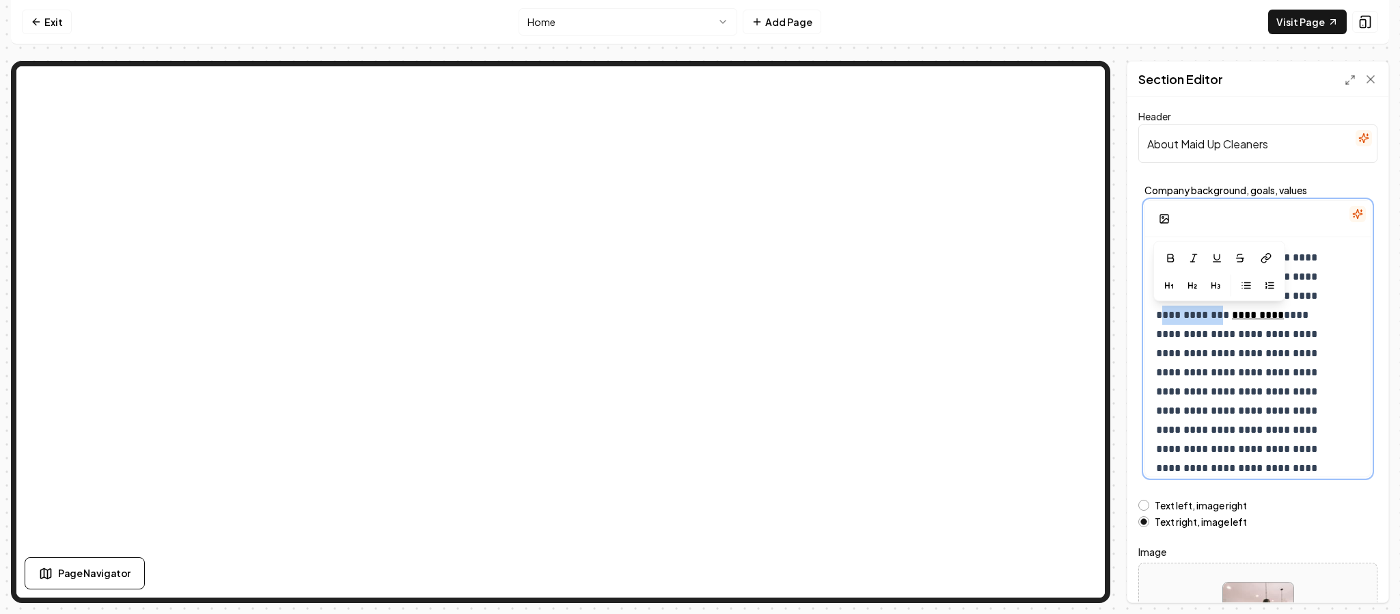
drag, startPoint x: 1245, startPoint y: 314, endPoint x: 1197, endPoint y: 318, distance: 47.9
click at [1197, 318] on p "**********" at bounding box center [1241, 410] width 171 height 325
click at [1271, 260] on icon at bounding box center [1266, 258] width 11 height 11
click at [1179, 320] on p "**********" at bounding box center [1241, 410] width 171 height 325
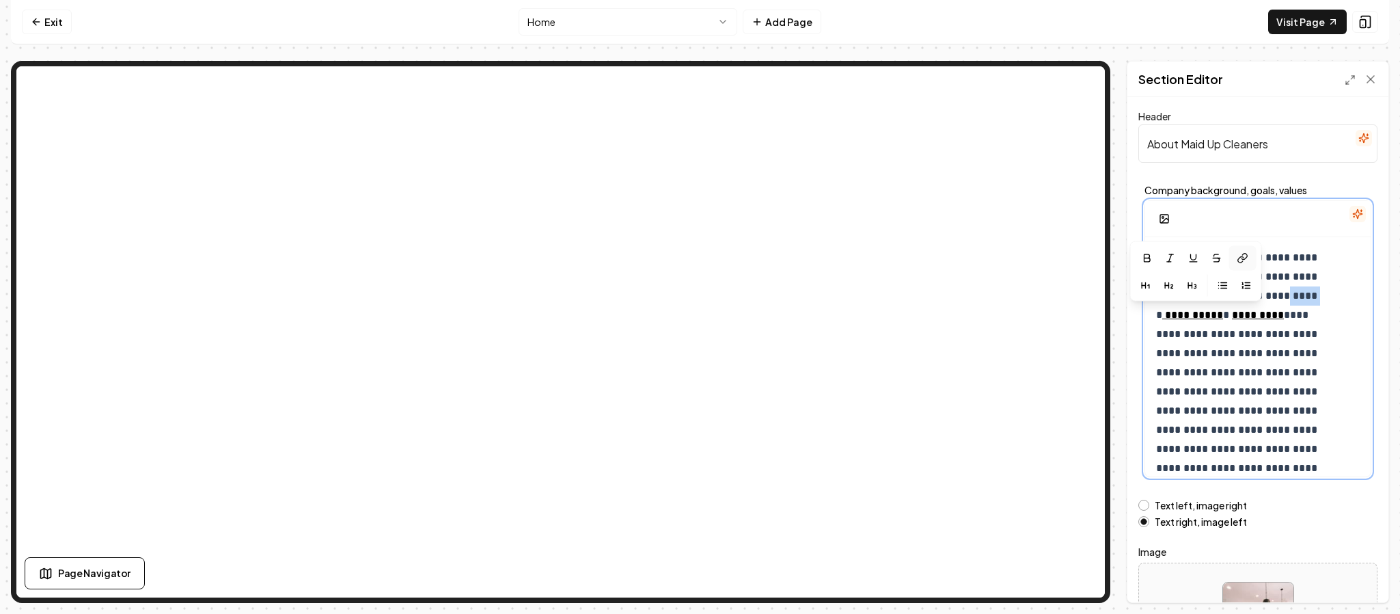
click at [1247, 253] on icon at bounding box center [1242, 258] width 11 height 11
click at [1175, 332] on p "**********" at bounding box center [1241, 410] width 171 height 325
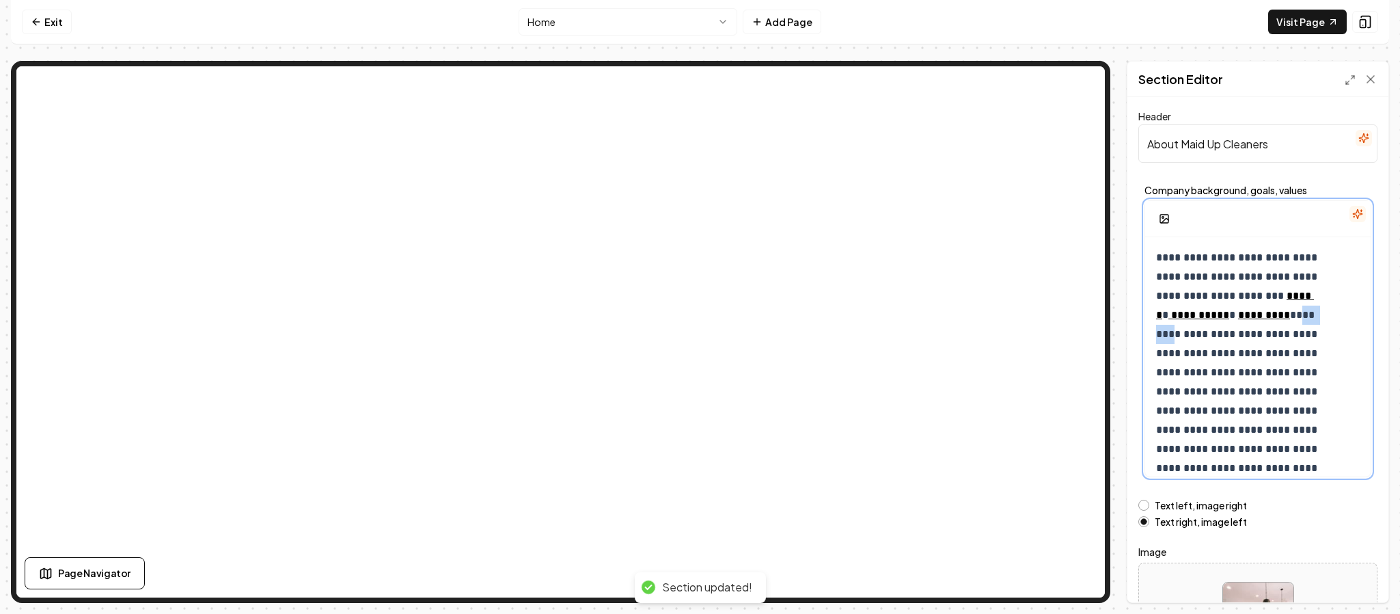
click at [1175, 332] on p "**********" at bounding box center [1241, 410] width 171 height 325
click at [1245, 275] on icon at bounding box center [1242, 276] width 11 height 11
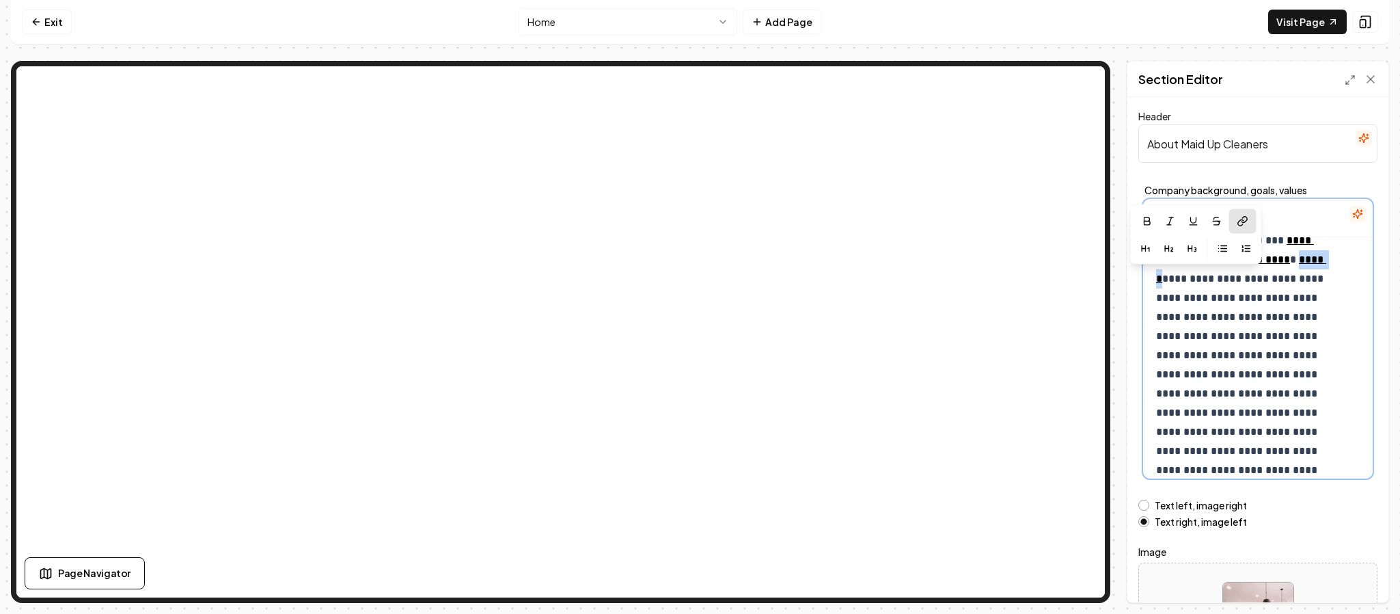
scroll to position [56, 0]
click at [1232, 316] on p "**********" at bounding box center [1241, 354] width 171 height 325
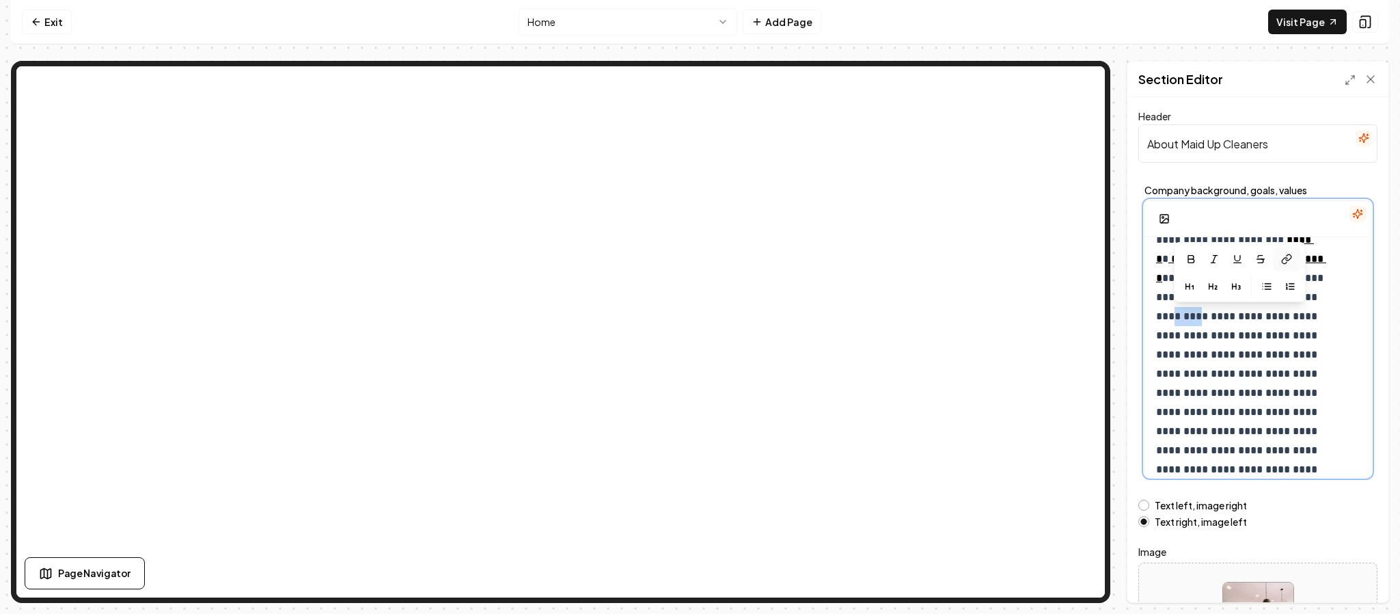
click at [1292, 254] on icon at bounding box center [1286, 258] width 11 height 11
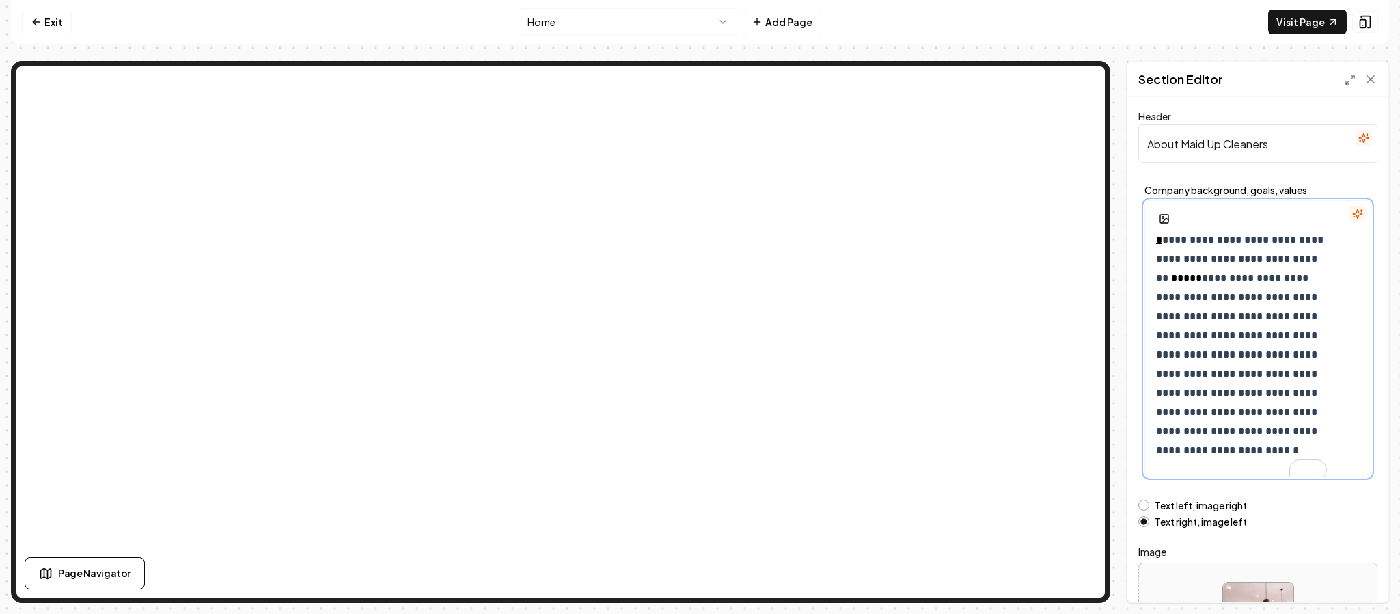
click at [1312, 336] on p "**********" at bounding box center [1241, 316] width 171 height 325
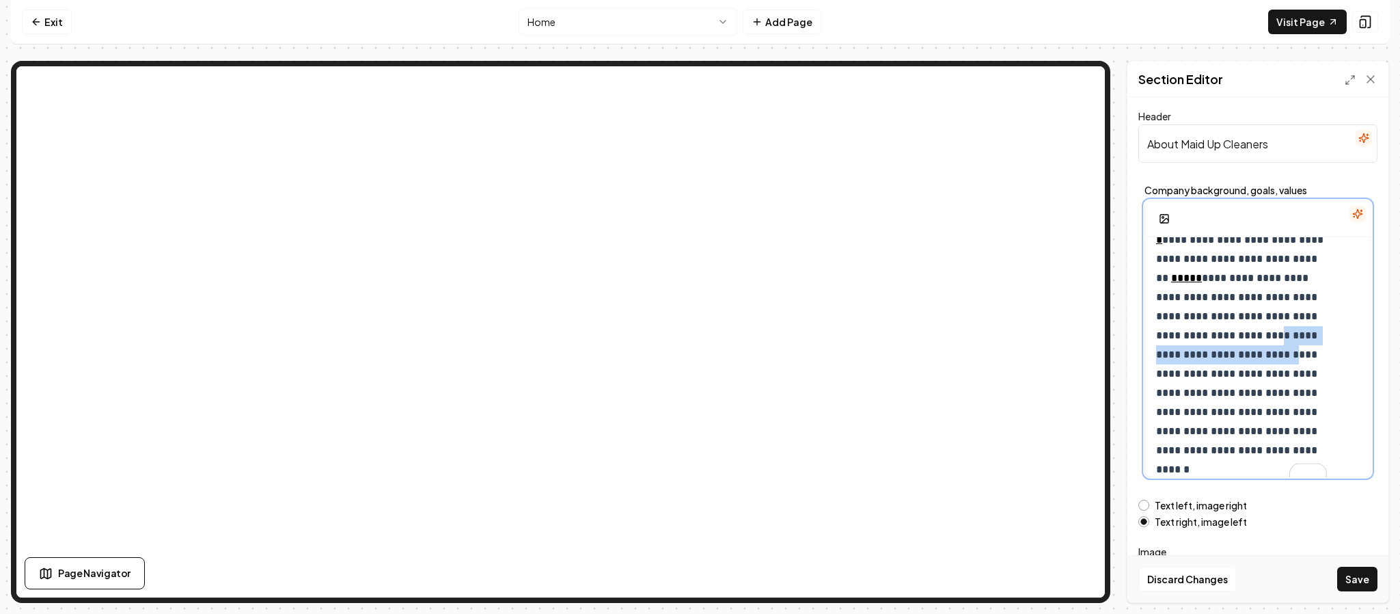
drag, startPoint x: 1199, startPoint y: 370, endPoint x: 1157, endPoint y: 347, distance: 48.0
click at [1157, 347] on p "**********" at bounding box center [1241, 316] width 171 height 325
click at [1244, 295] on icon at bounding box center [1242, 297] width 11 height 11
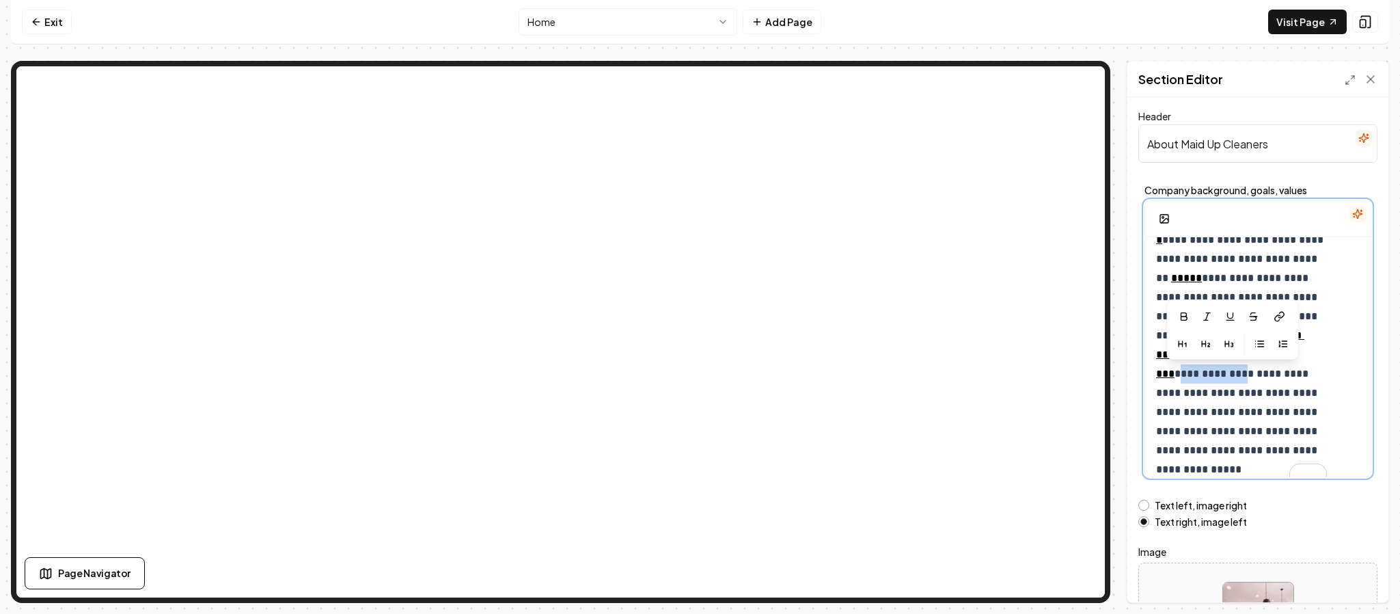
drag, startPoint x: 1205, startPoint y: 374, endPoint x: 1271, endPoint y: 381, distance: 66.0
click at [1271, 381] on p "**********" at bounding box center [1241, 316] width 171 height 325
click at [1280, 318] on icon at bounding box center [1280, 318] width 5 height 6
drag, startPoint x: 1277, startPoint y: 373, endPoint x: 1269, endPoint y: 394, distance: 22.7
click at [1269, 394] on p "**********" at bounding box center [1241, 316] width 171 height 325
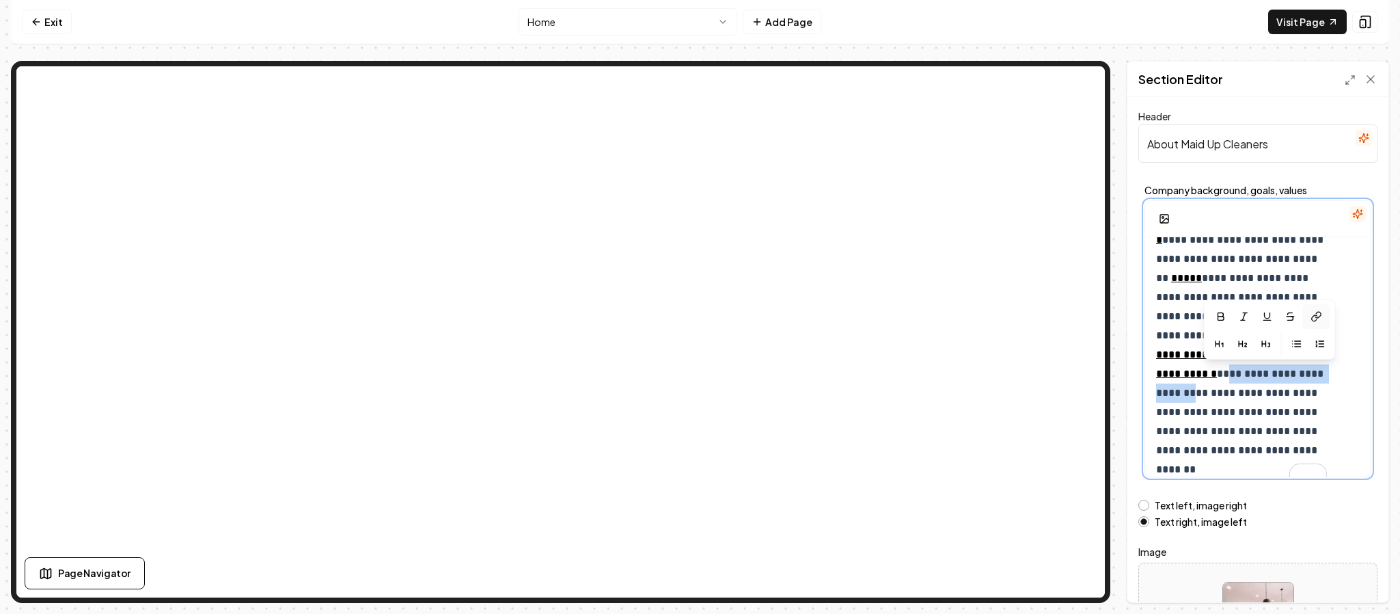
click at [1321, 314] on icon at bounding box center [1317, 315] width 5 height 6
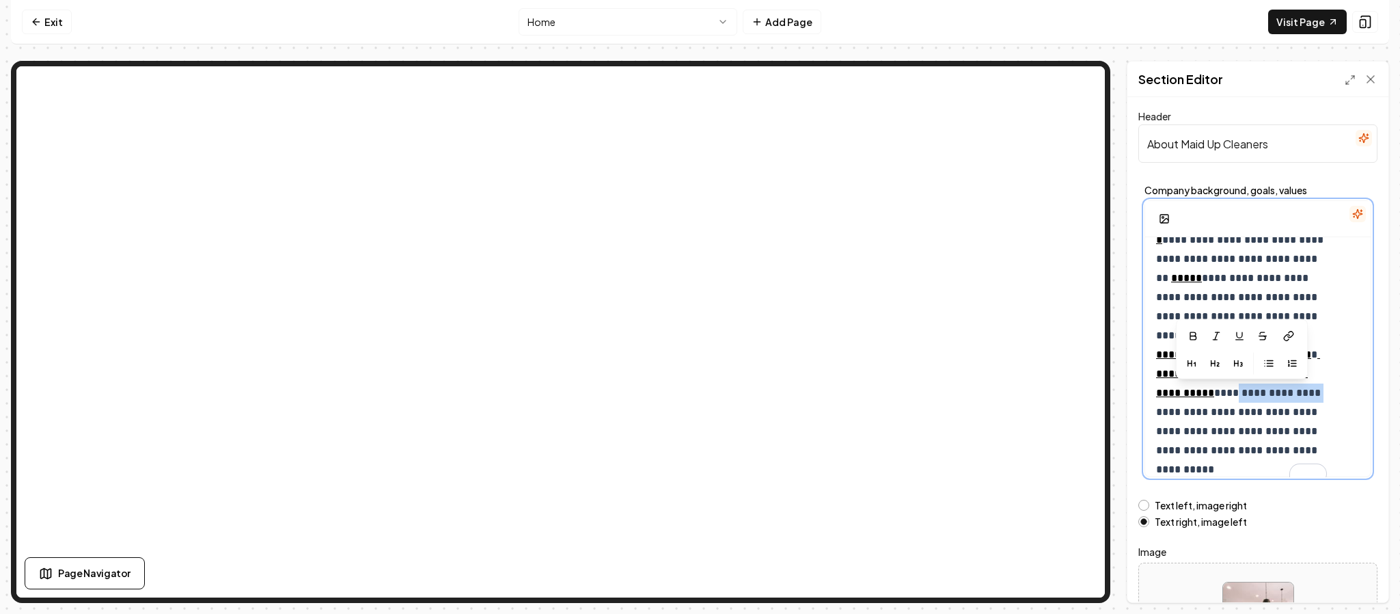
drag, startPoint x: 1285, startPoint y: 394, endPoint x: 1199, endPoint y: 417, distance: 89.0
click at [1199, 417] on p "**********" at bounding box center [1241, 316] width 171 height 325
click at [1293, 336] on icon at bounding box center [1289, 334] width 5 height 6
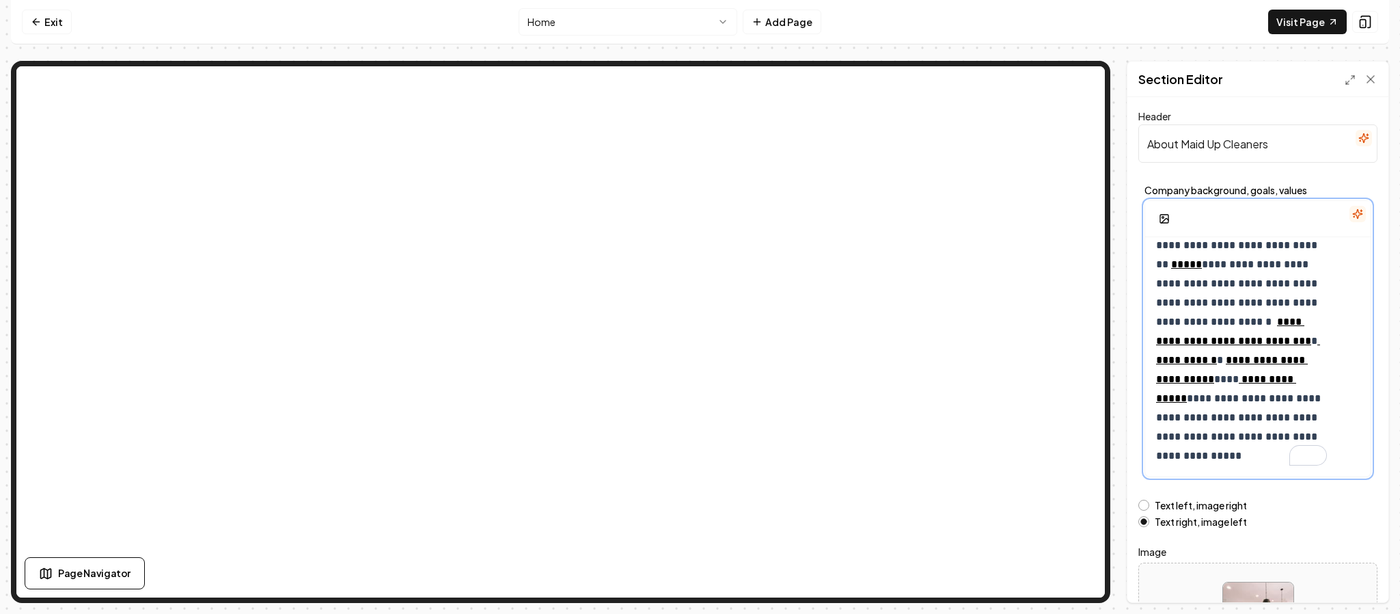
click at [1236, 424] on p "**********" at bounding box center [1241, 302] width 171 height 325
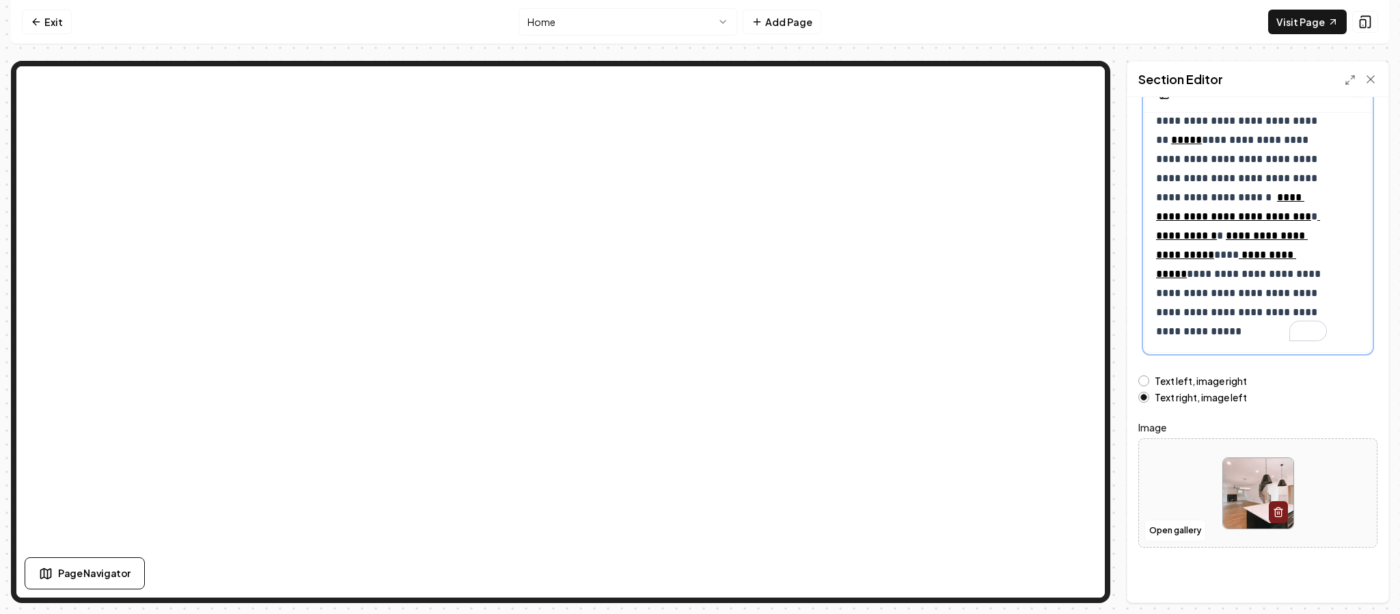
click at [1238, 318] on p "**********" at bounding box center [1241, 178] width 171 height 325
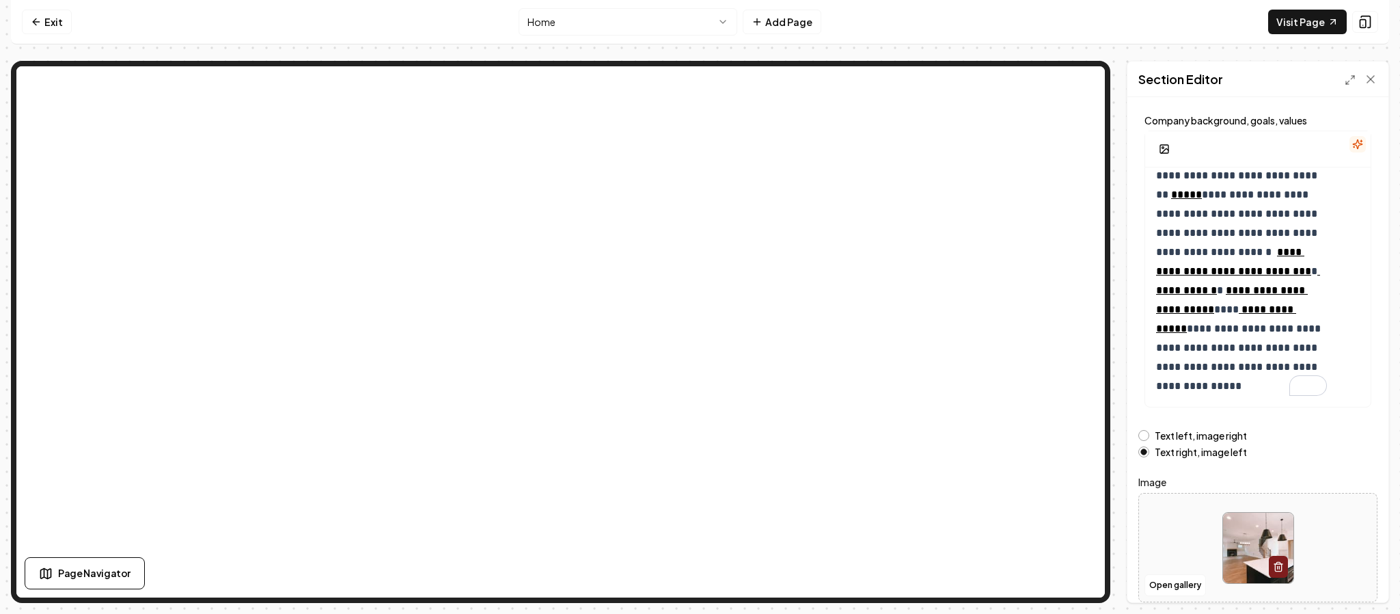
scroll to position [68, 0]
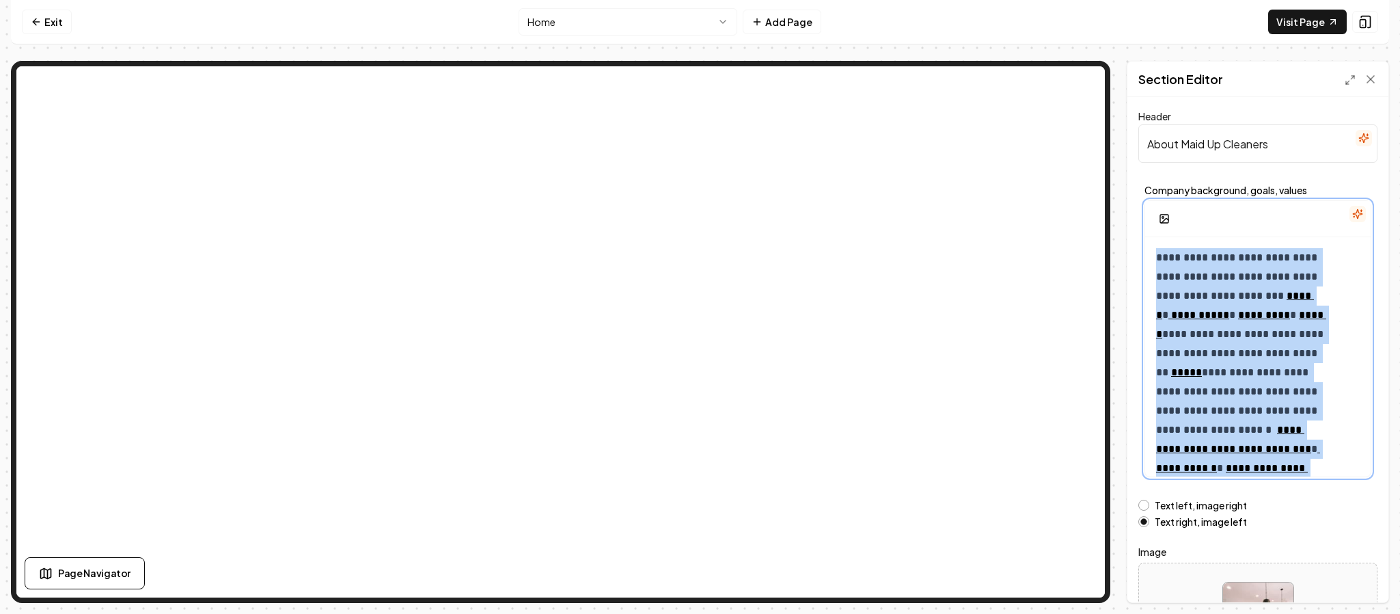
drag, startPoint x: 1273, startPoint y: 388, endPoint x: 1111, endPoint y: 94, distance: 335.4
click at [1111, 94] on div "**********" at bounding box center [700, 332] width 1378 height 542
copy p "**********"
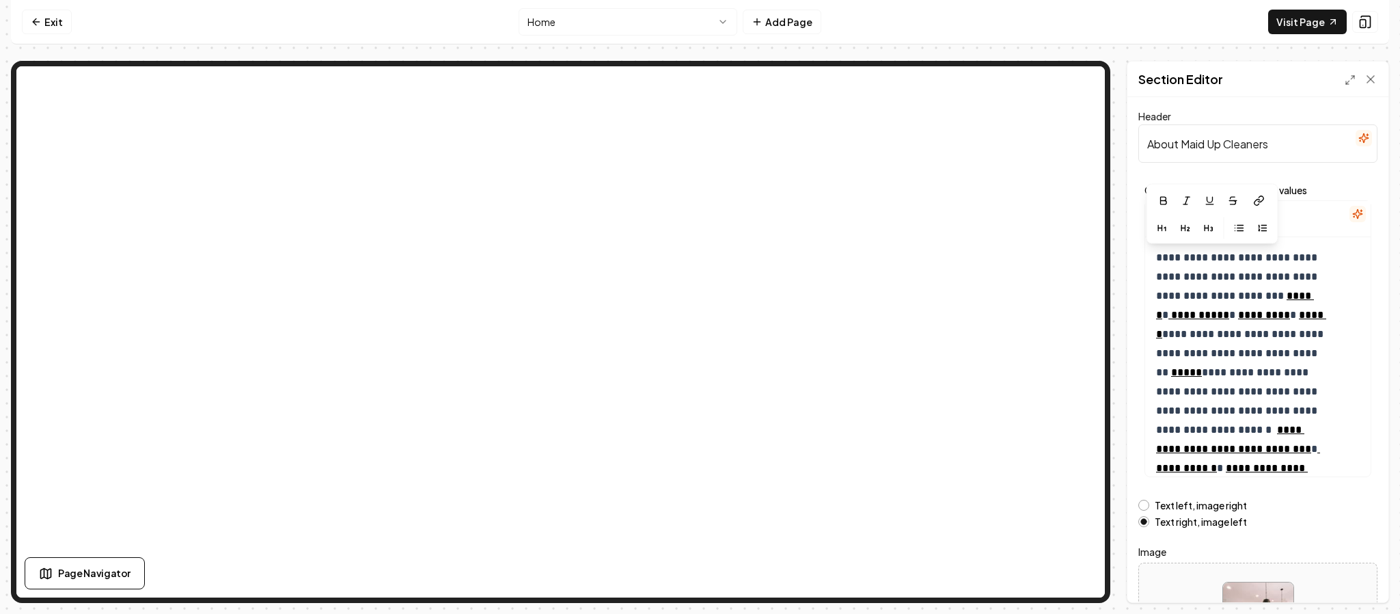
click at [1230, 167] on form "**********" at bounding box center [1257, 390] width 239 height 564
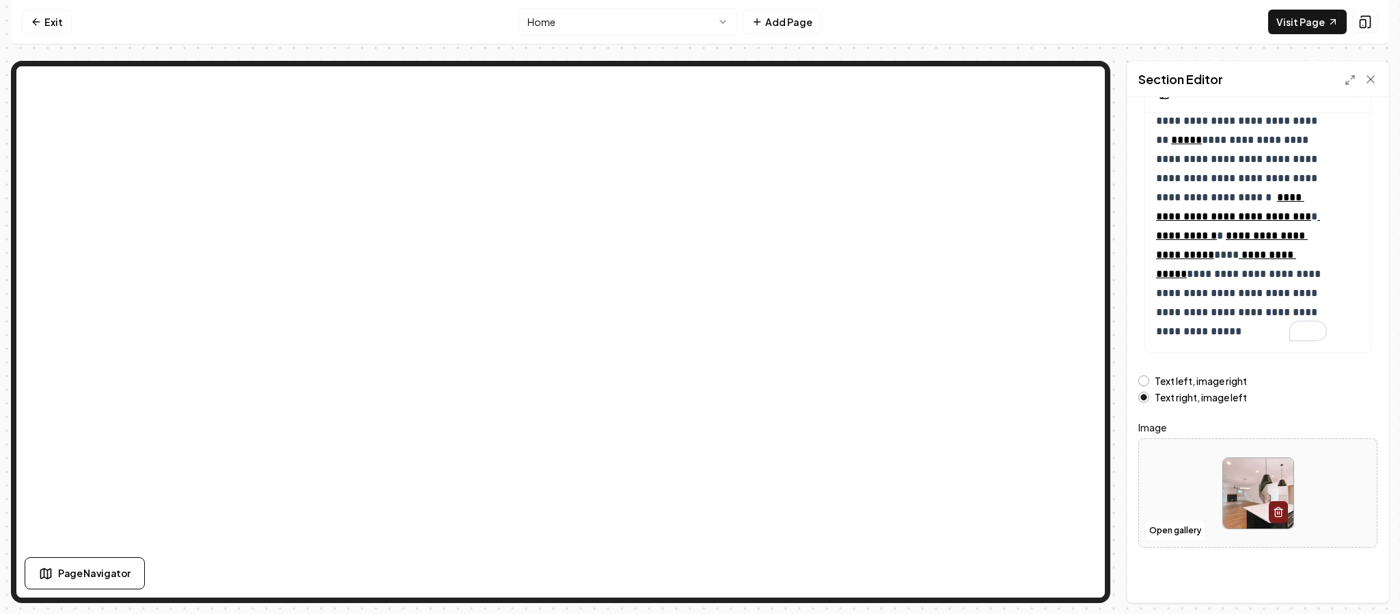
click at [1347, 596] on div "**********" at bounding box center [1257, 349] width 261 height 505
click at [1363, 20] on icon at bounding box center [1365, 22] width 14 height 14
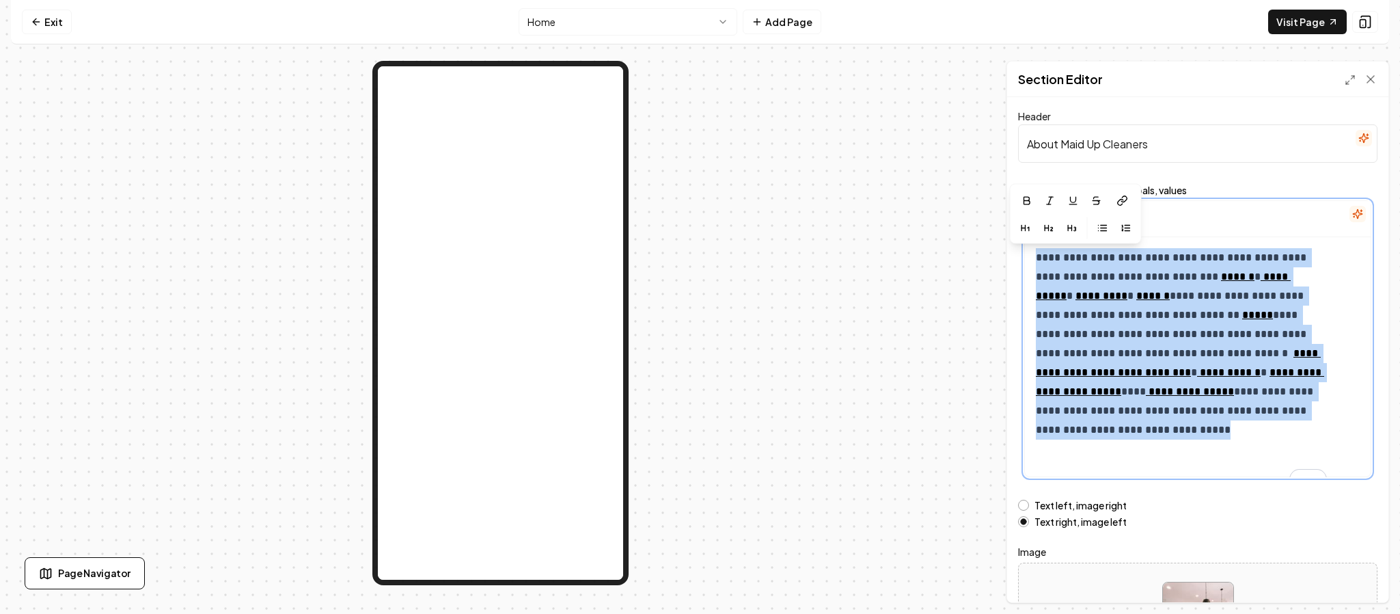
drag, startPoint x: 1097, startPoint y: 286, endPoint x: 990, endPoint y: 31, distance: 275.9
click at [990, 31] on div "**********" at bounding box center [700, 301] width 1378 height 603
click at [1371, 23] on icon at bounding box center [1365, 22] width 14 height 14
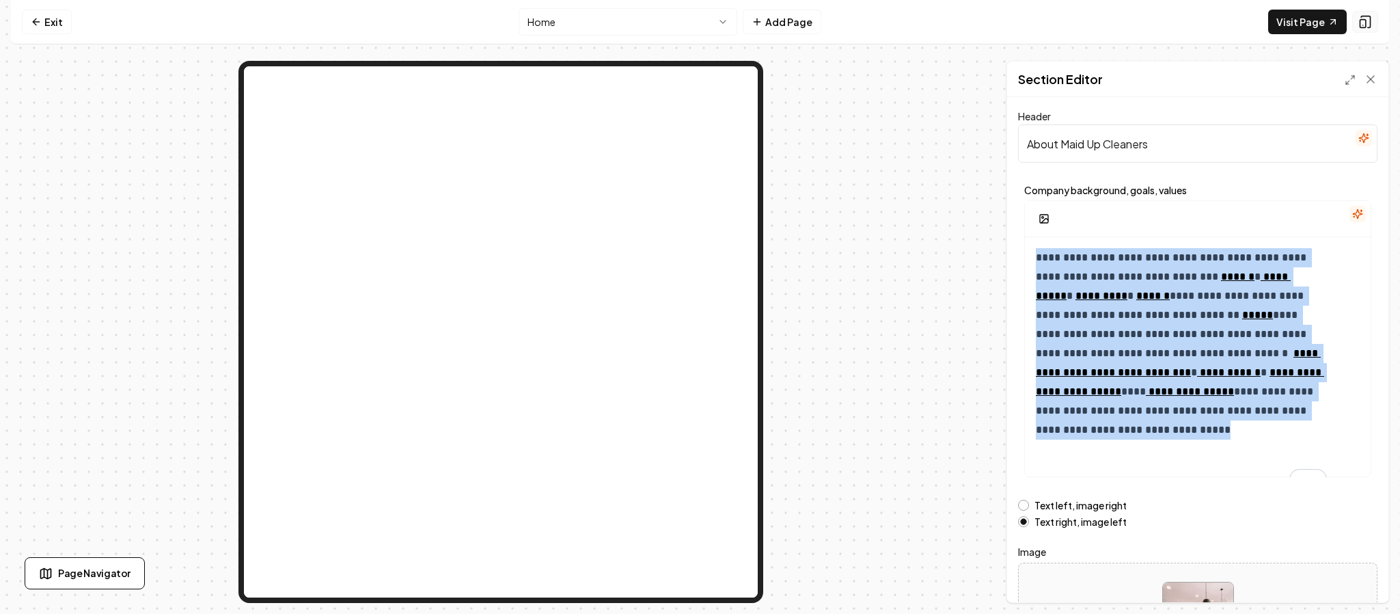
click at [1371, 23] on icon at bounding box center [1365, 22] width 14 height 14
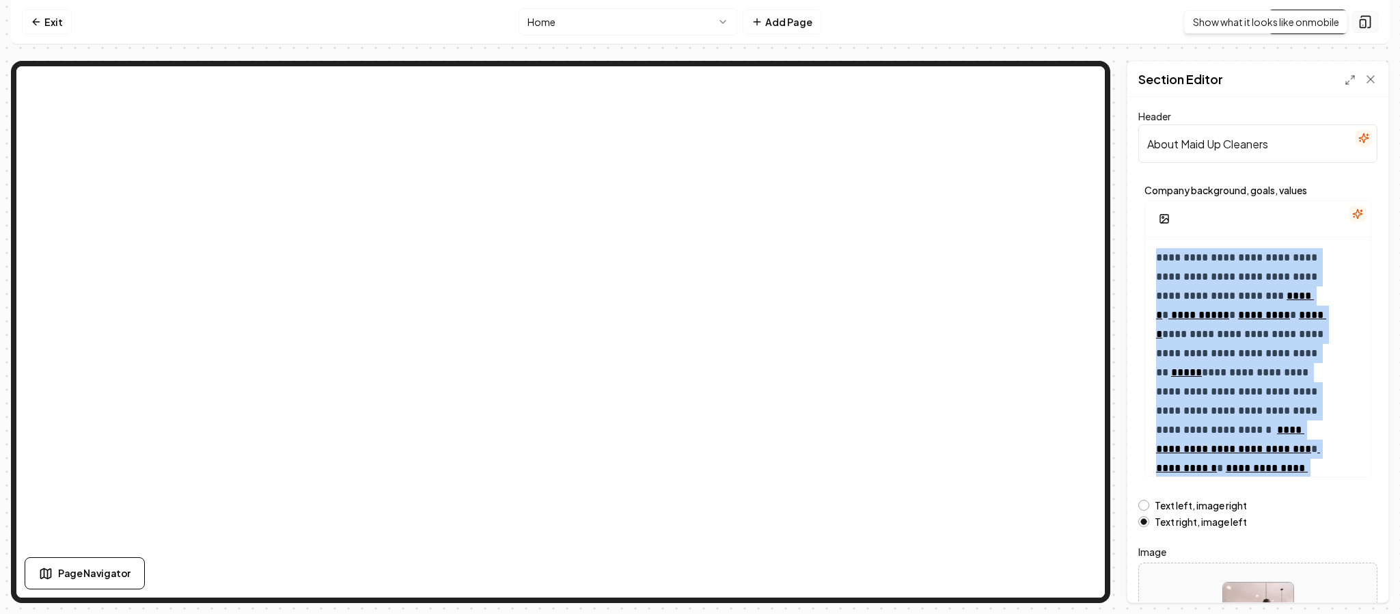
click at [1360, 23] on rect at bounding box center [1362, 24] width 5 height 8
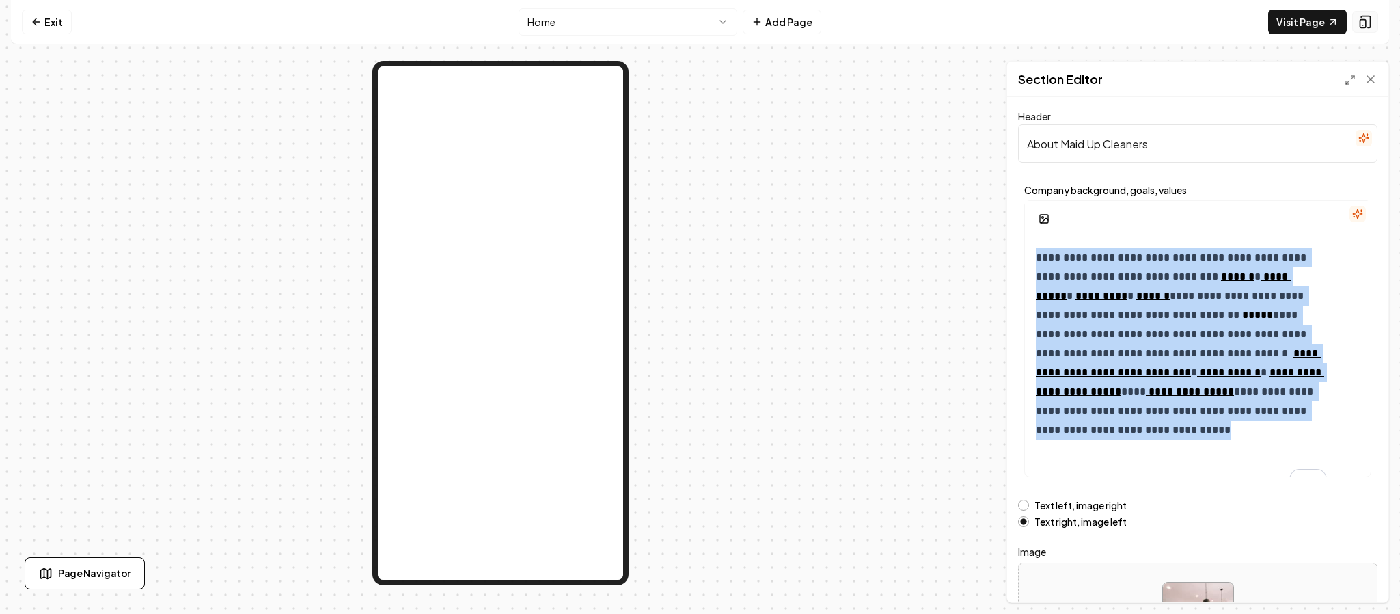
click at [1360, 23] on rect at bounding box center [1362, 24] width 5 height 8
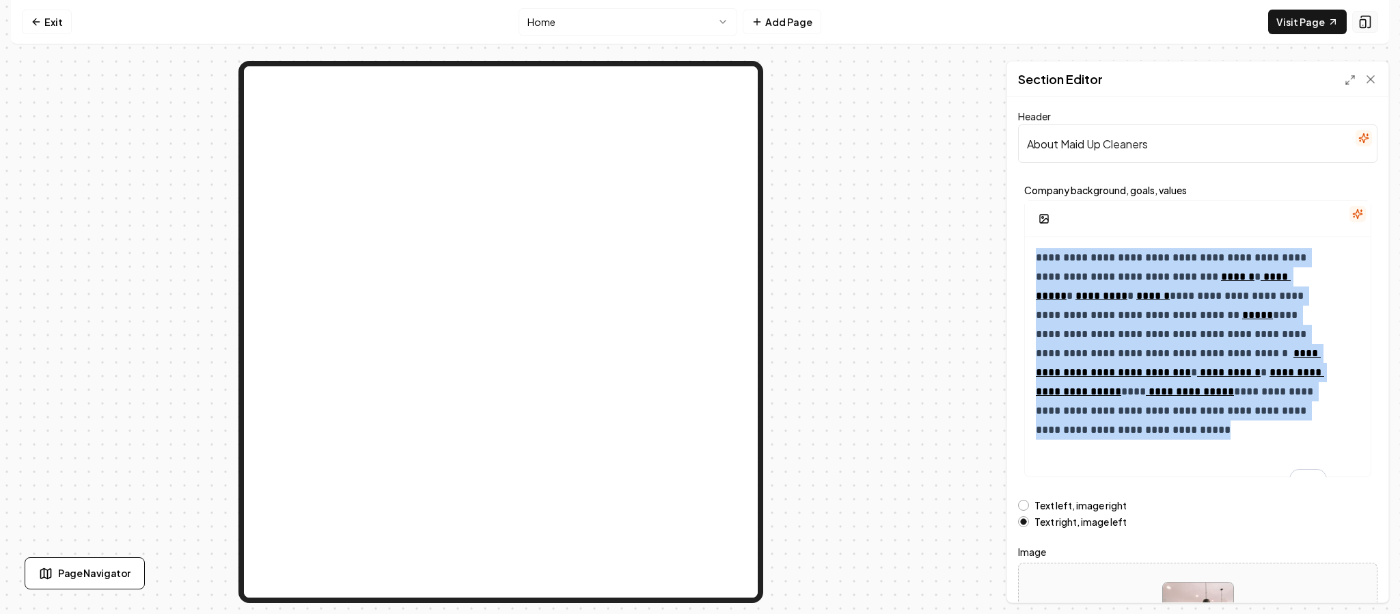
click at [1360, 23] on rect at bounding box center [1362, 24] width 5 height 8
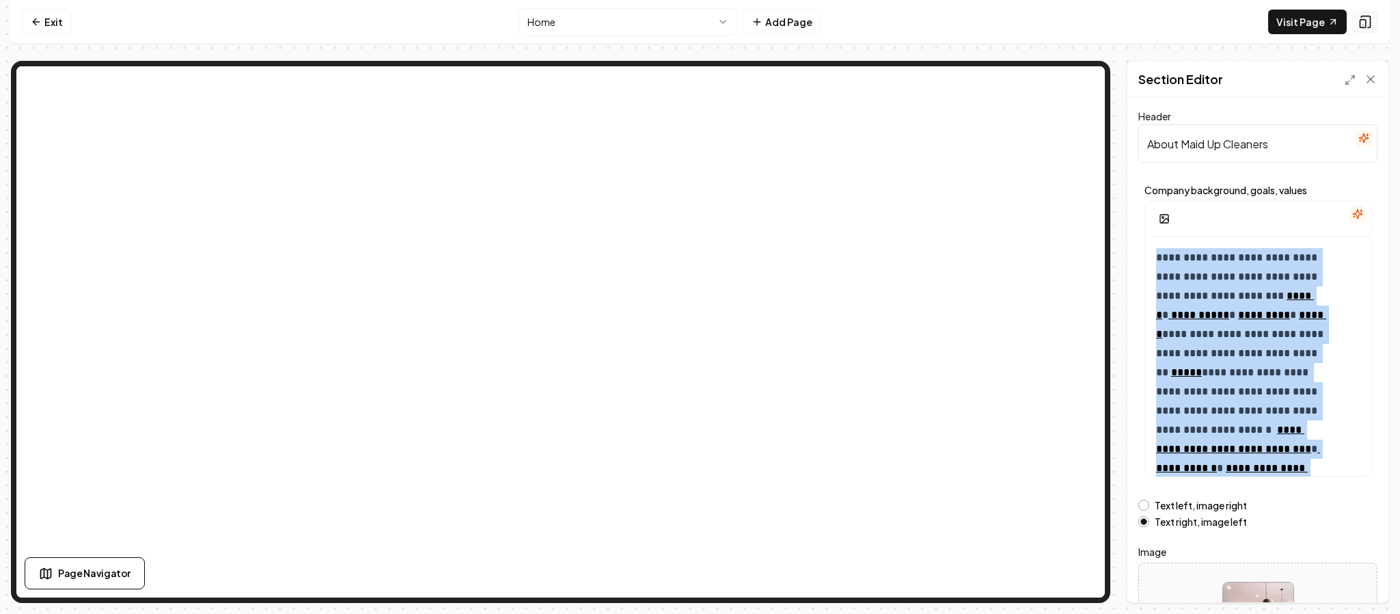
click at [1360, 23] on rect at bounding box center [1362, 24] width 5 height 8
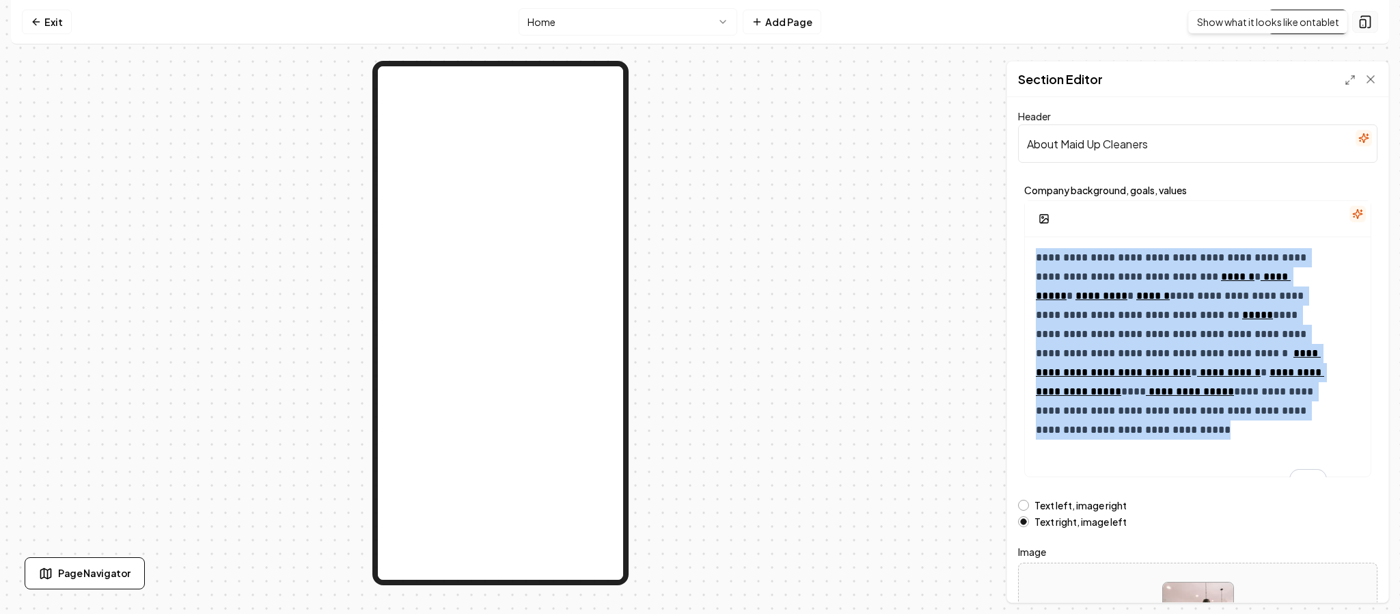
click at [1367, 20] on icon at bounding box center [1365, 22] width 14 height 14
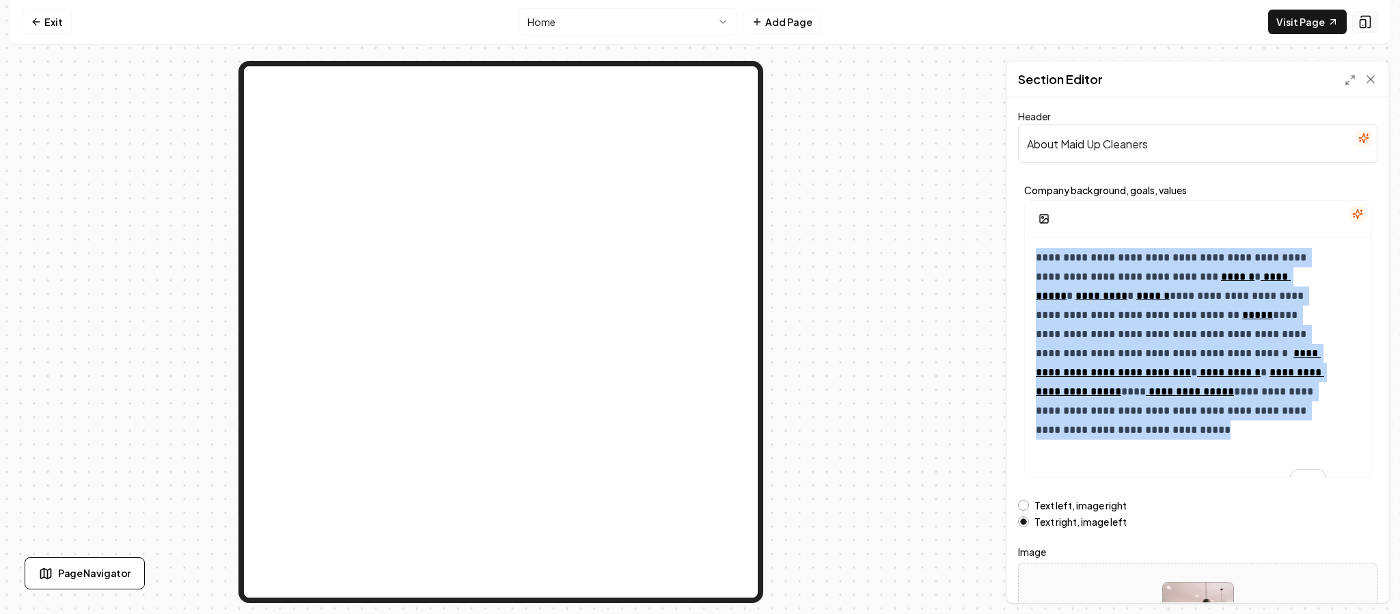
click at [1367, 20] on icon at bounding box center [1365, 22] width 14 height 14
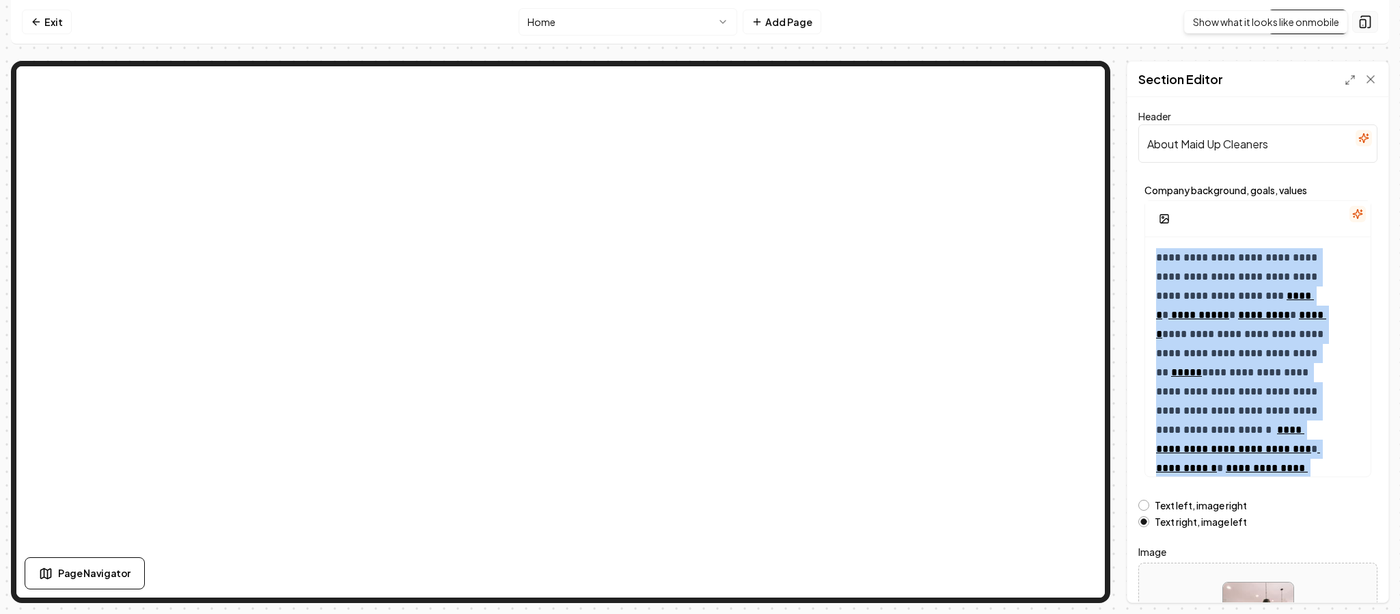
click at [1370, 23] on icon at bounding box center [1365, 22] width 9 height 12
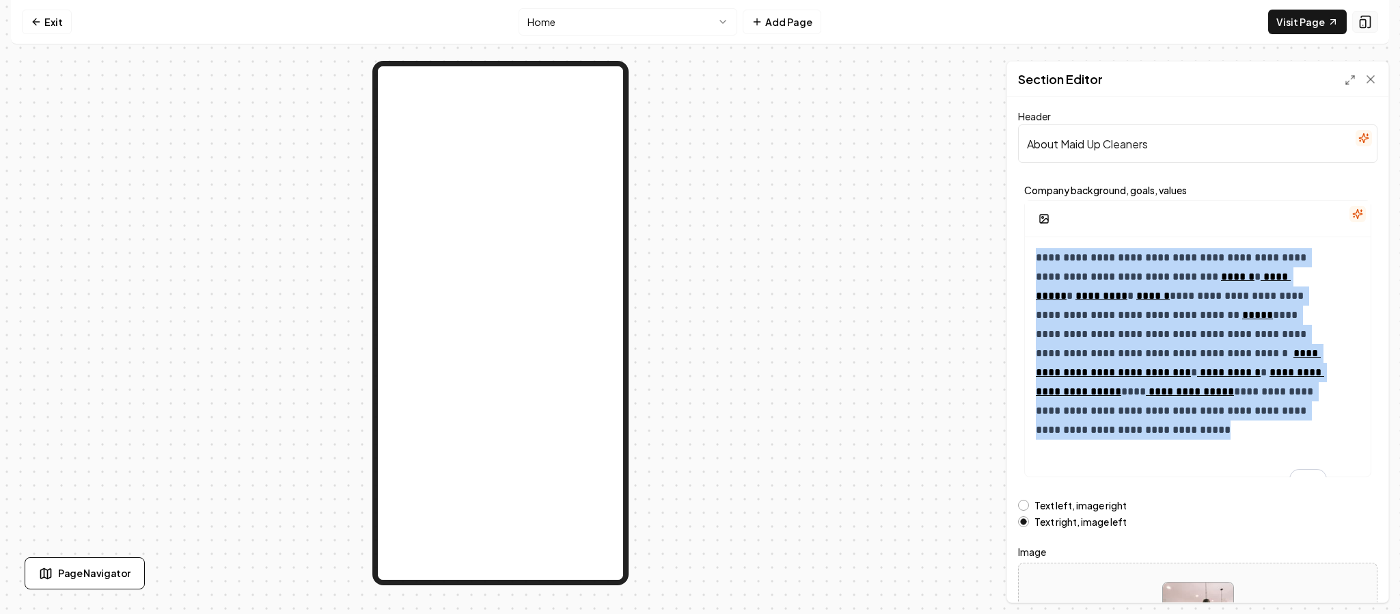
click at [1370, 23] on icon at bounding box center [1365, 22] width 9 height 12
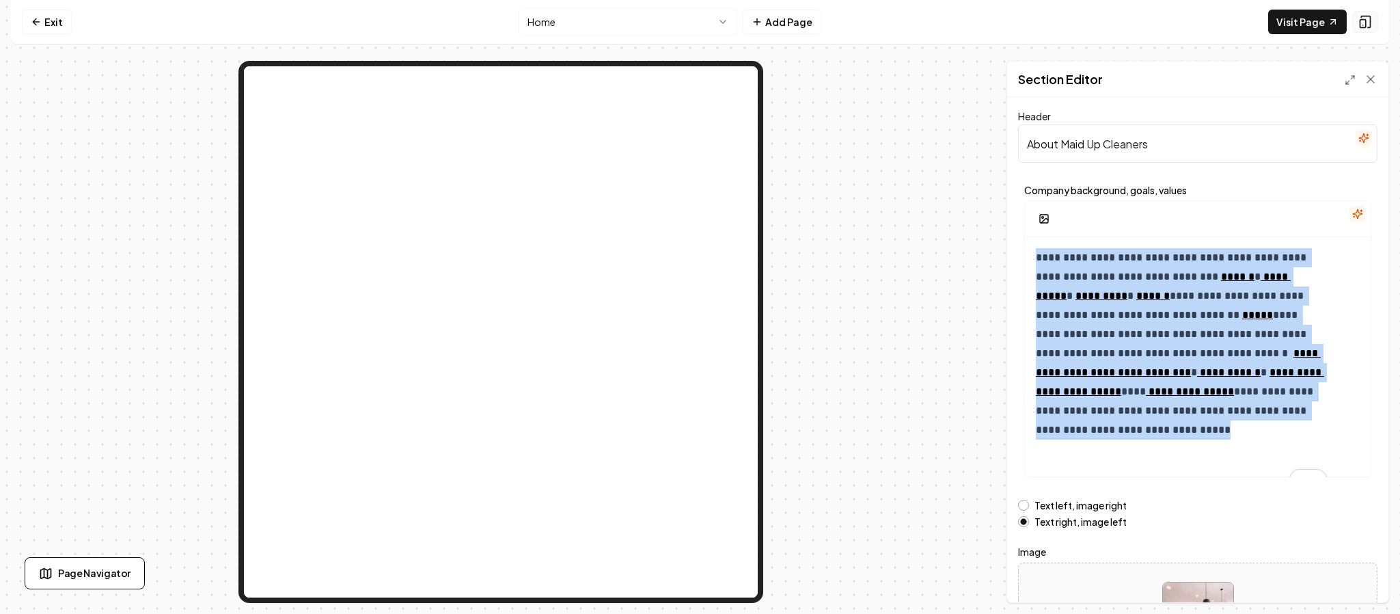
click at [1370, 23] on icon at bounding box center [1365, 22] width 9 height 12
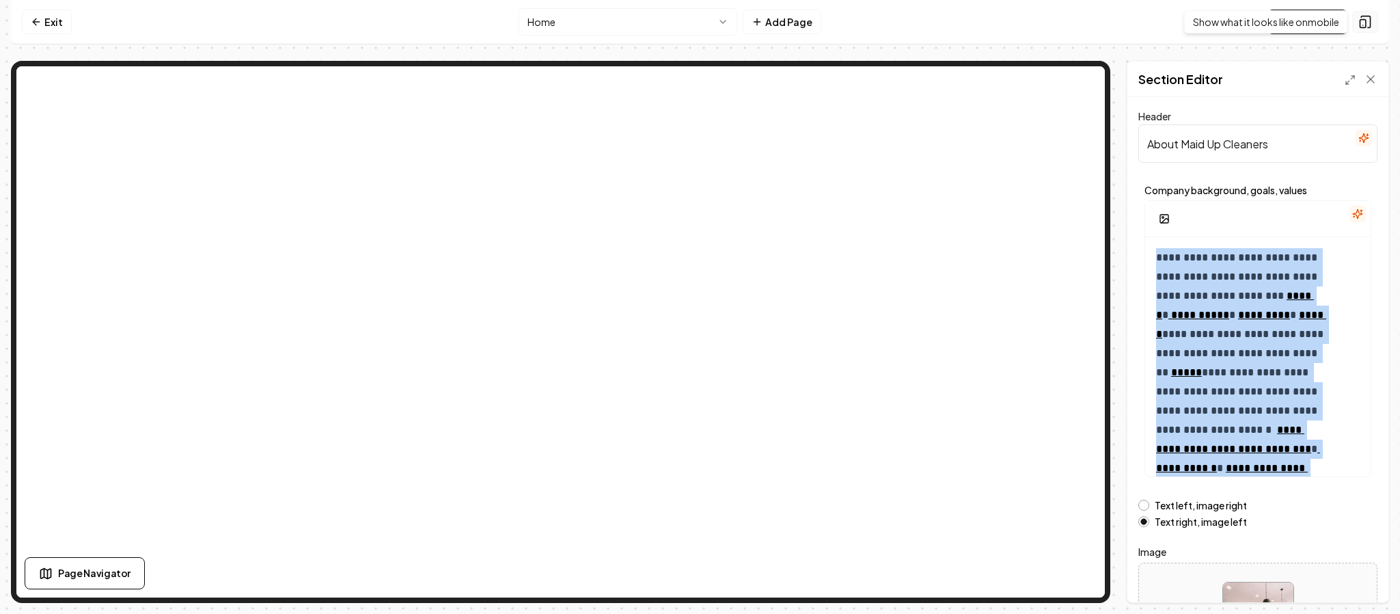
click at [1363, 21] on icon at bounding box center [1365, 22] width 14 height 14
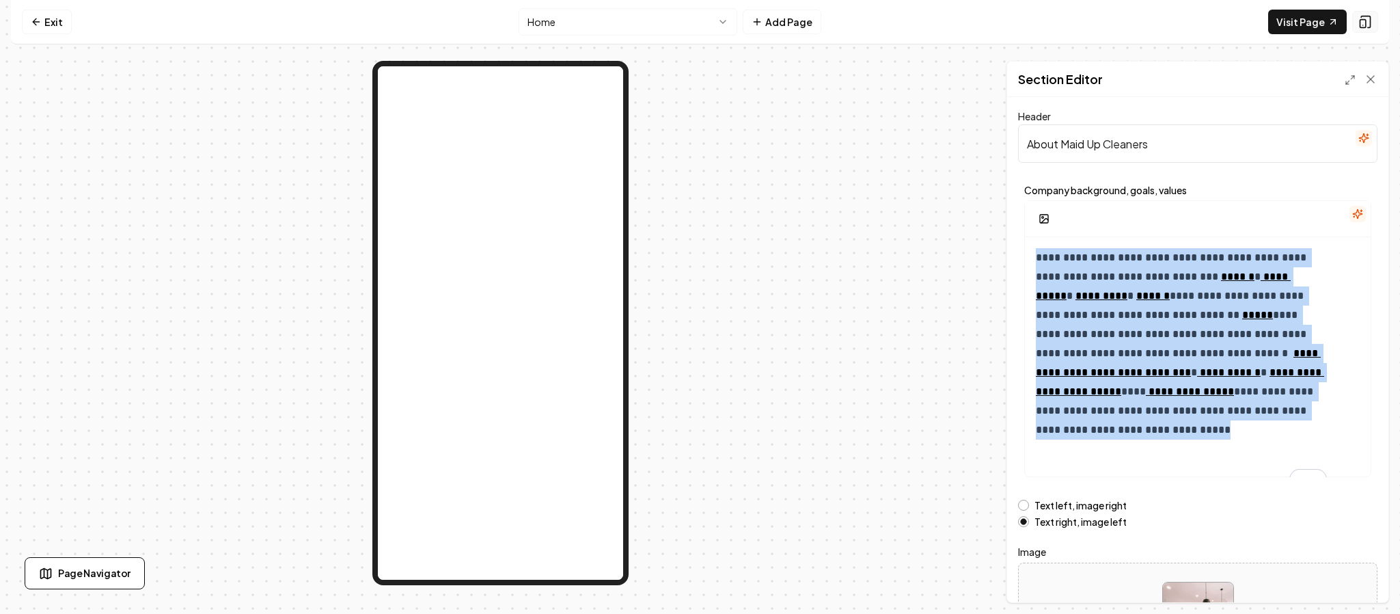
click at [1363, 21] on icon at bounding box center [1365, 22] width 14 height 14
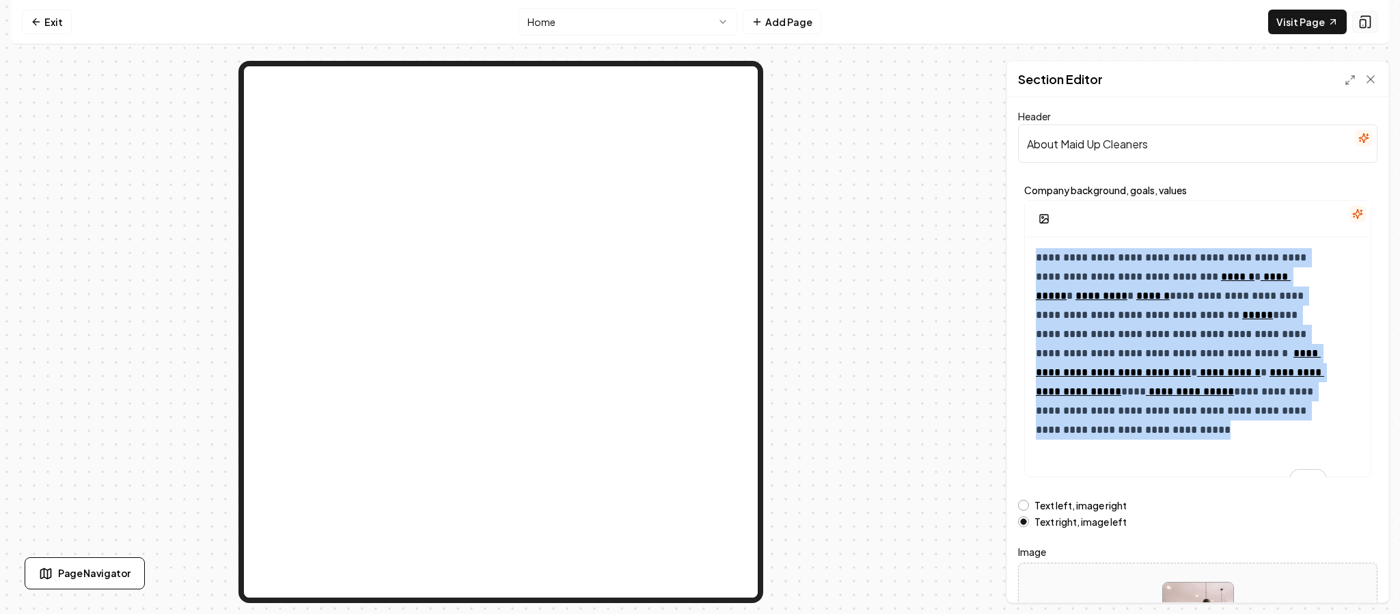
click at [1363, 21] on icon at bounding box center [1365, 22] width 14 height 14
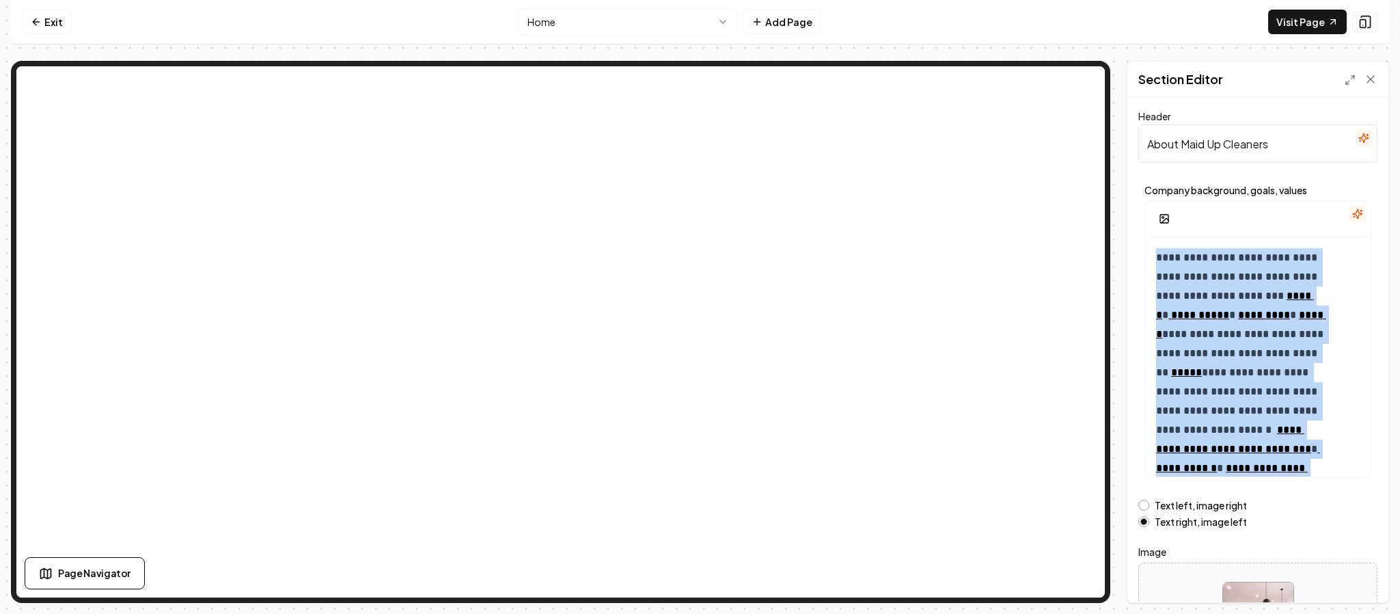
click at [1363, 21] on icon at bounding box center [1365, 22] width 14 height 14
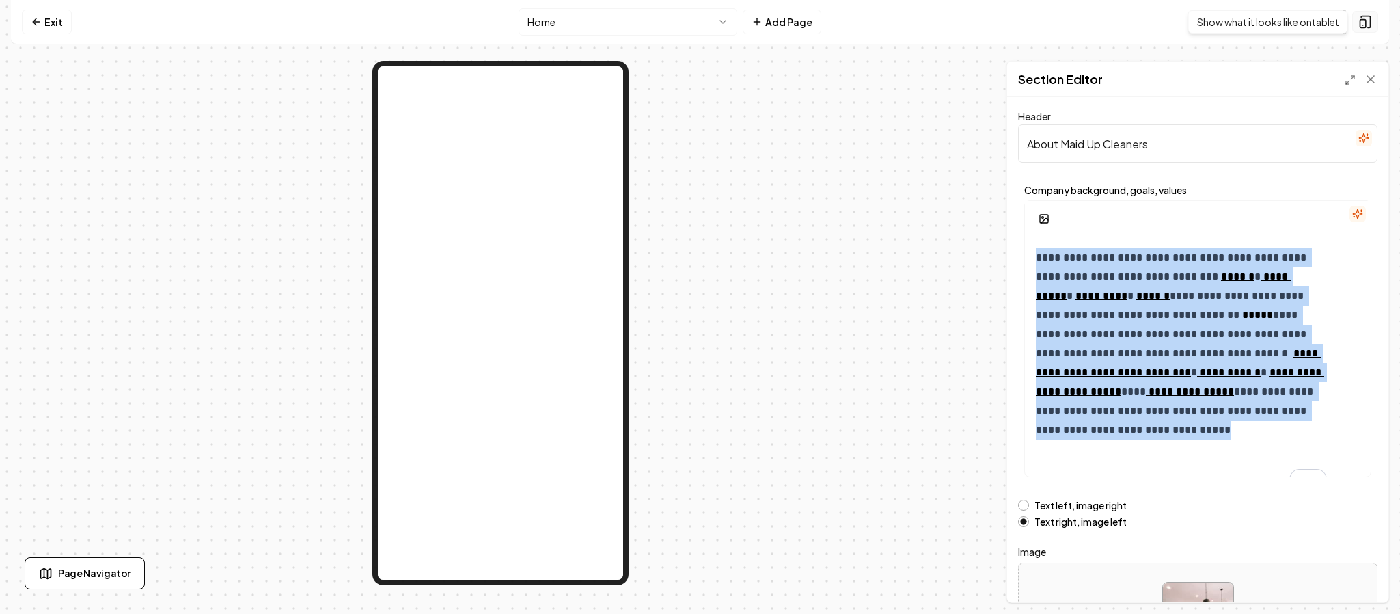
click at [1362, 25] on icon at bounding box center [1365, 22] width 14 height 14
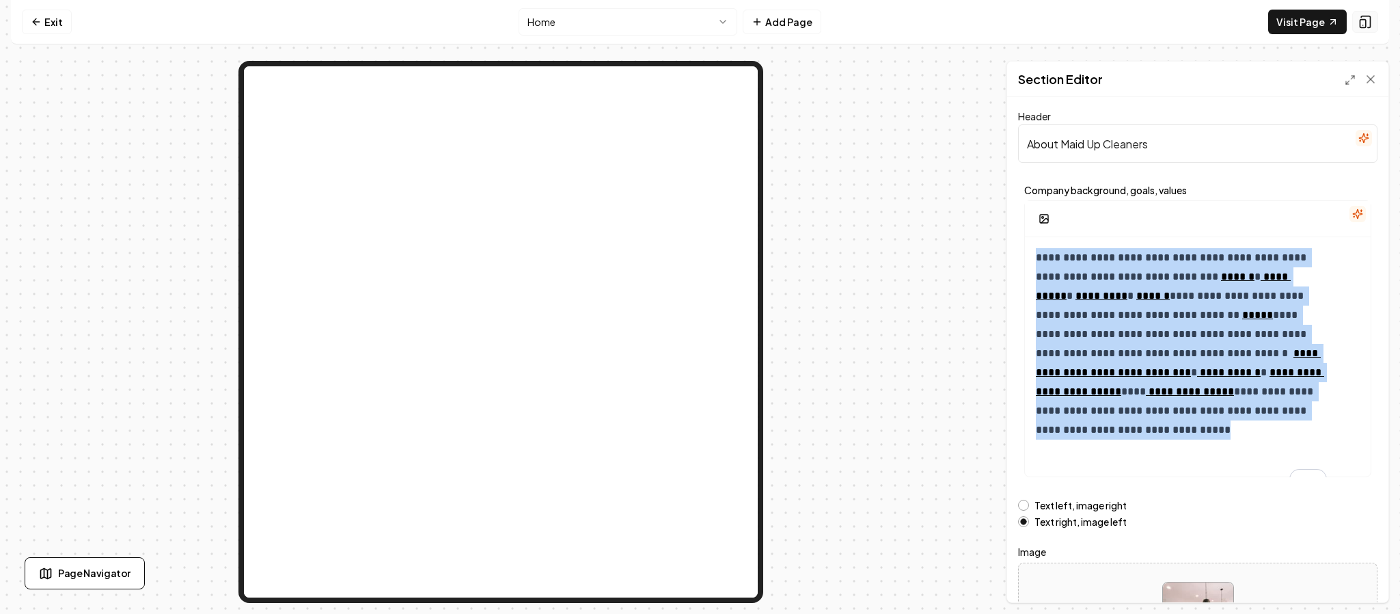
click at [1362, 25] on icon at bounding box center [1365, 22] width 14 height 14
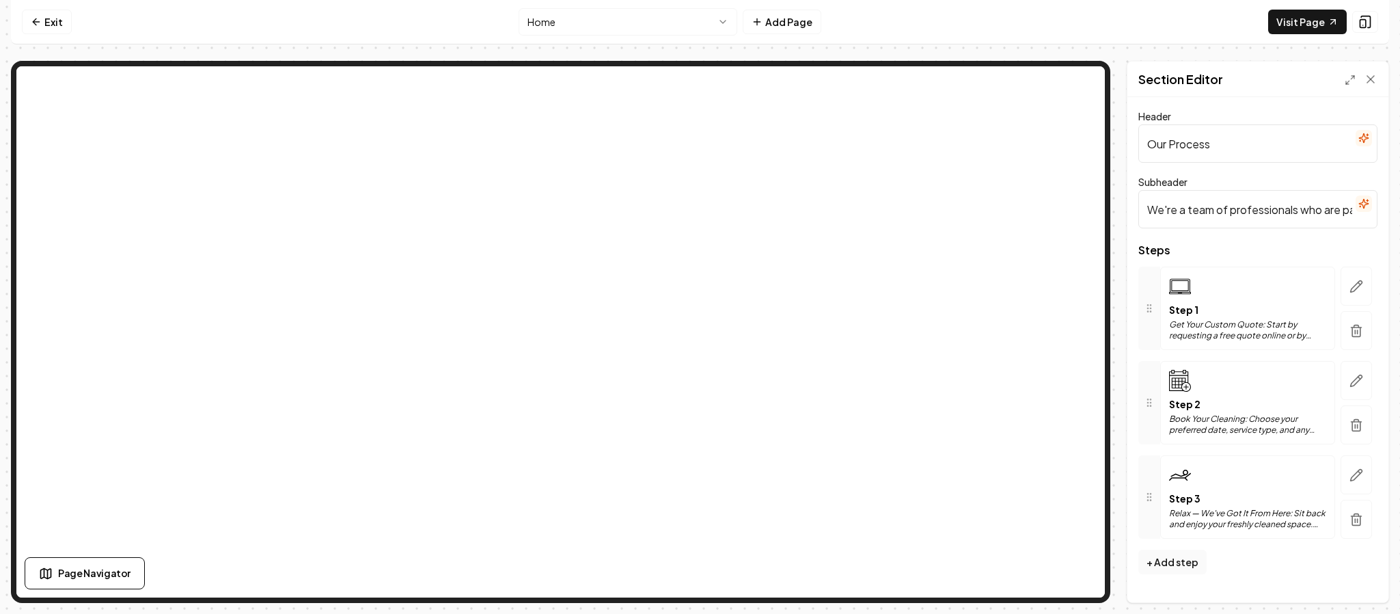
click at [1239, 144] on input "Our Process" at bounding box center [1257, 143] width 239 height 38
click at [1269, 203] on input "We're a team of professionals who are passionate about what we do." at bounding box center [1257, 209] width 239 height 38
click at [1337, 613] on button "Save" at bounding box center [1357, 626] width 40 height 25
paste input "Three-Step Trust Path"
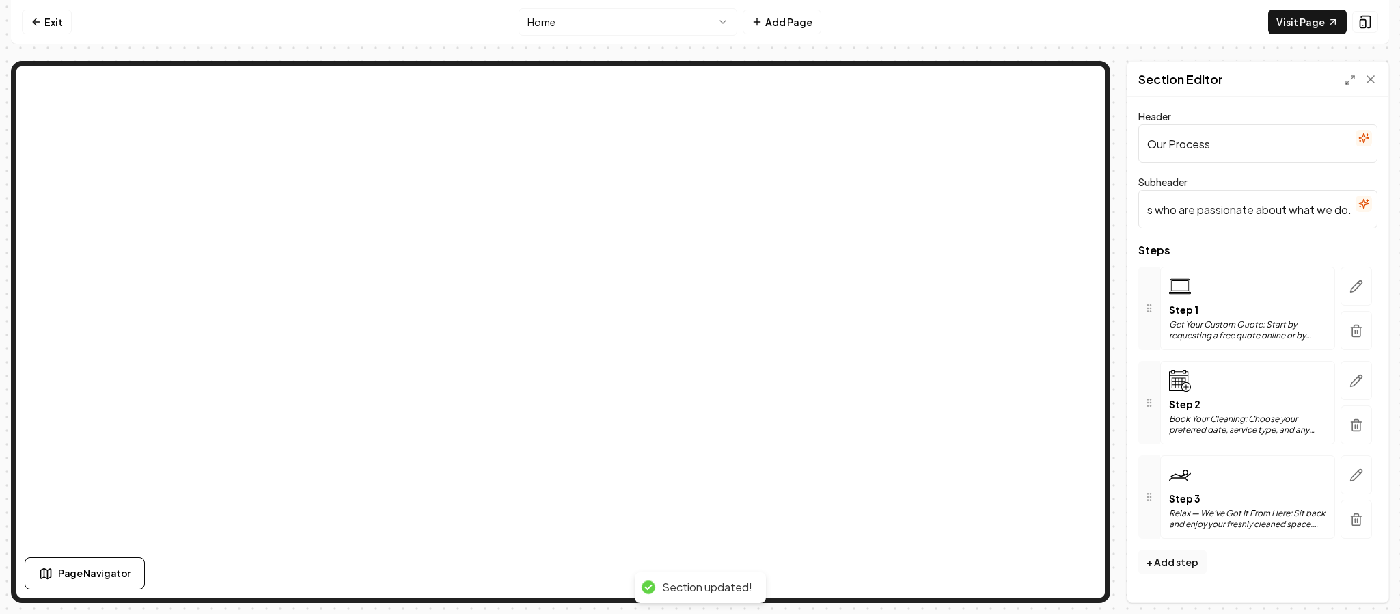
scroll to position [0, 273]
click at [1226, 208] on input "We're a team of professionals who are passionate about what we do.Three-Step Tr…" at bounding box center [1257, 209] width 239 height 38
click at [1363, 582] on button "Save" at bounding box center [1357, 578] width 40 height 25
drag, startPoint x: 1308, startPoint y: 208, endPoint x: 1399, endPoint y: 222, distance: 91.3
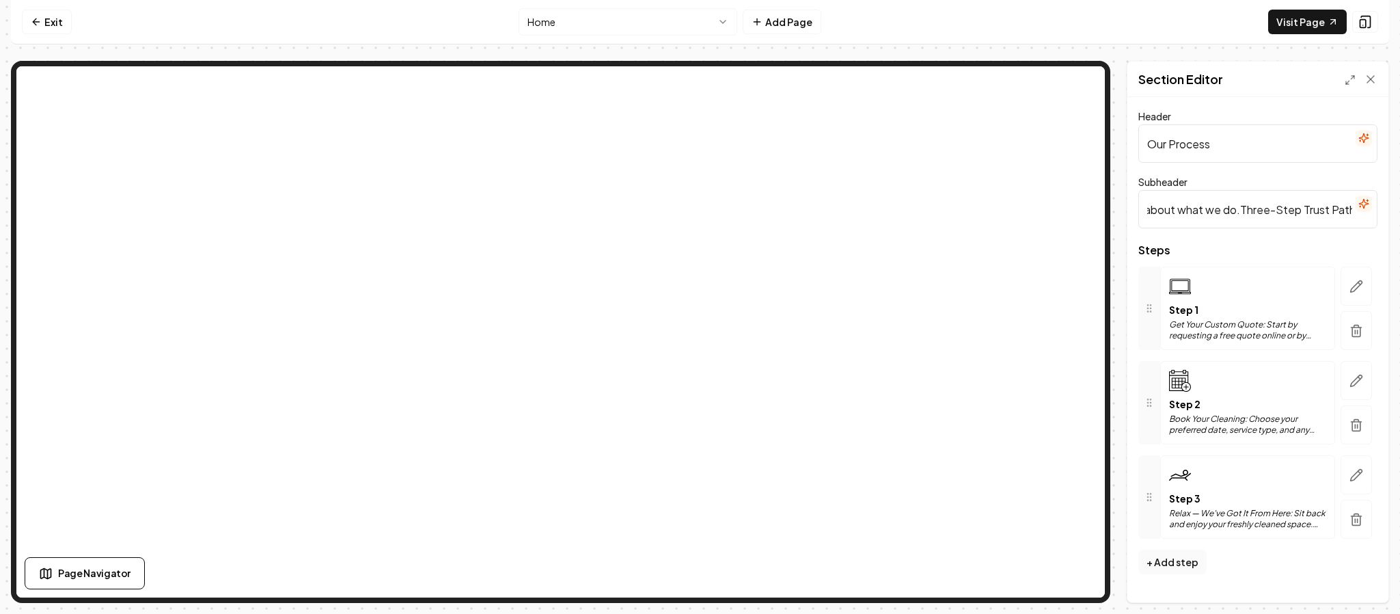
click at [1399, 222] on div "Computer Required This feature is only available on a computer. Please switch t…" at bounding box center [700, 307] width 1400 height 614
click at [1263, 214] on input "We're a team of professionals who are passionate about what we do.Three-Step Tr…" at bounding box center [1257, 209] width 239 height 38
click at [1242, 208] on input "We're a team of professionals who are passionate about what we do.Three-Step Tr…" at bounding box center [1257, 209] width 239 height 38
drag, startPoint x: 1242, startPoint y: 208, endPoint x: 1396, endPoint y: 212, distance: 153.8
click at [1396, 212] on div "Computer Required This feature is only available on a computer. Please switch t…" at bounding box center [700, 307] width 1400 height 614
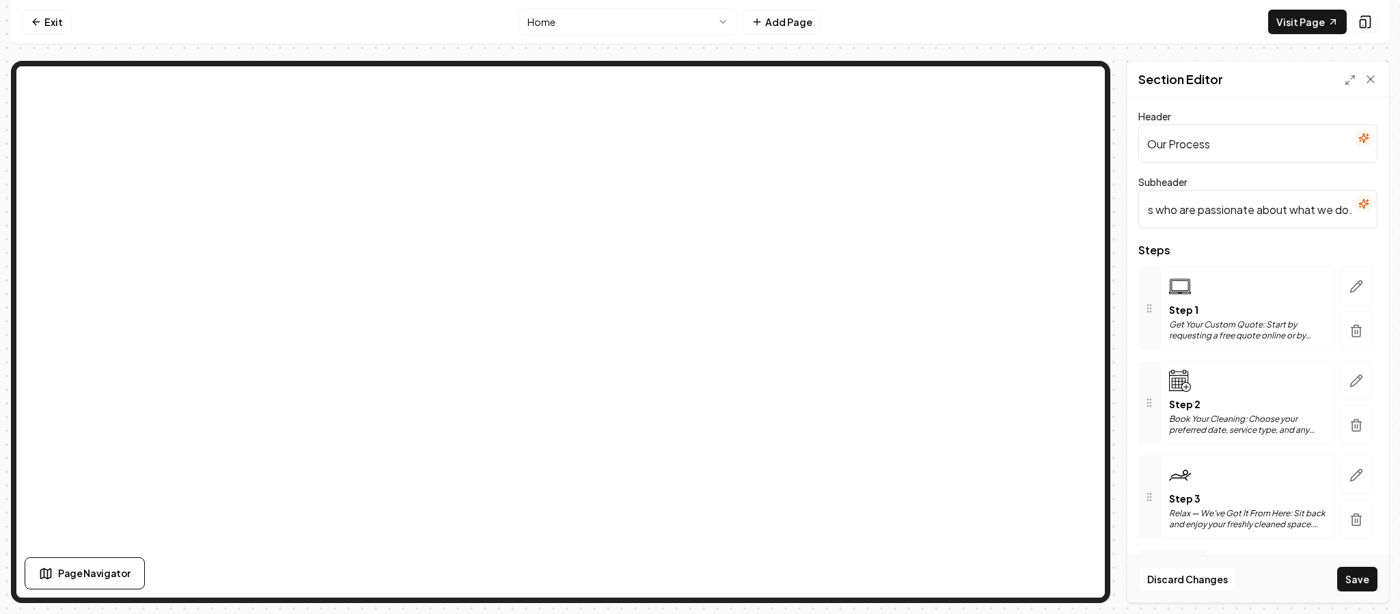
scroll to position [0, 161]
type input "We're a team of professionals who are passionate about what we do."
click at [1365, 587] on button "Save" at bounding box center [1357, 578] width 40 height 25
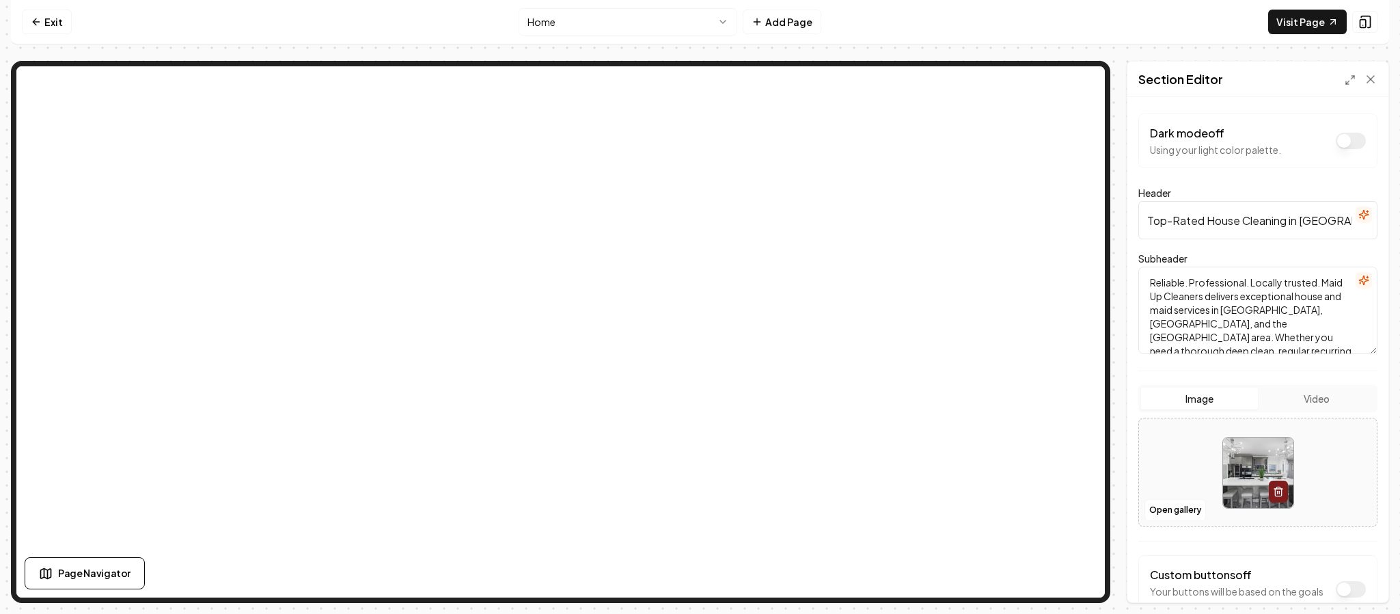
click at [1232, 310] on textarea "Reliable. Professional. Locally trusted. Maid Up Cleaners delivers exceptional …" at bounding box center [1257, 309] width 239 height 87
type textarea "Reliable. Professional. Locally trusted. Maid Up Cleaners delivers exceptional …"
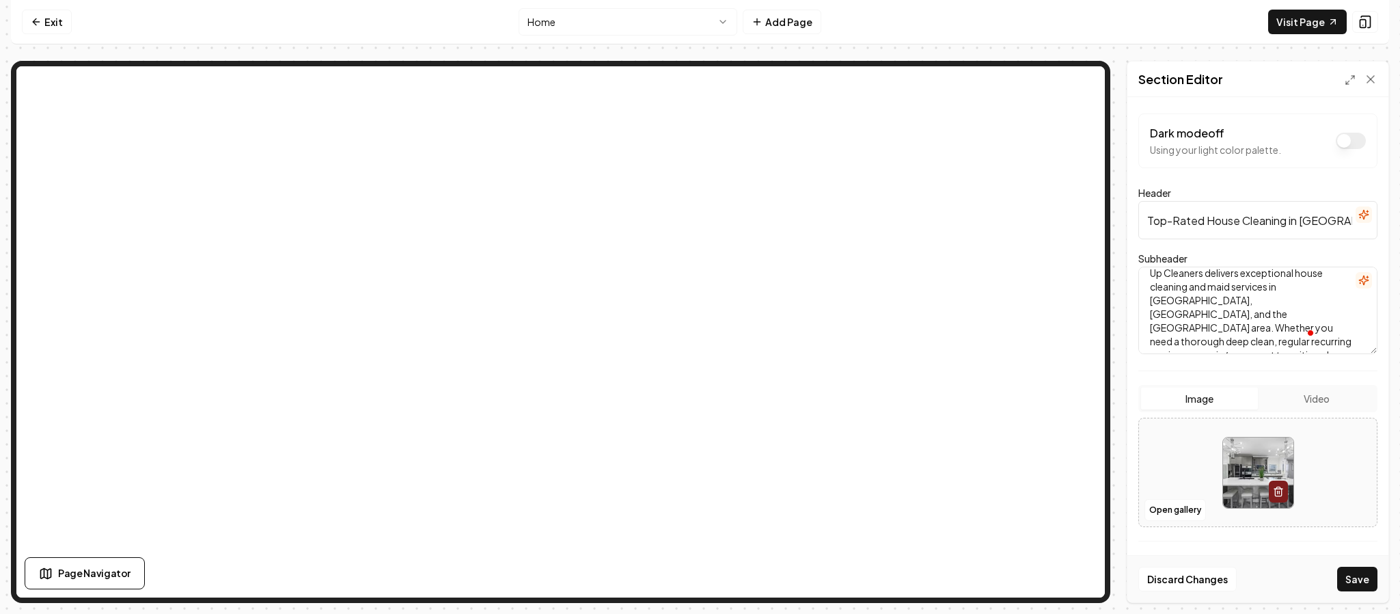
click at [1181, 314] on textarea "Reliable. Professional. Locally trusted. Maid Up Cleaners delivers exceptional …" at bounding box center [1257, 309] width 239 height 87
click at [1246, 331] on textarea "Reliable. Professional. Locally trusted. Maid Up Cleaners delivers exceptional …" at bounding box center [1257, 309] width 239 height 87
type textarea "Reliable. Professional. Locally trusted. Maid Up Cleaners delivers exceptional …"
click at [1343, 574] on button "Save" at bounding box center [1357, 578] width 40 height 25
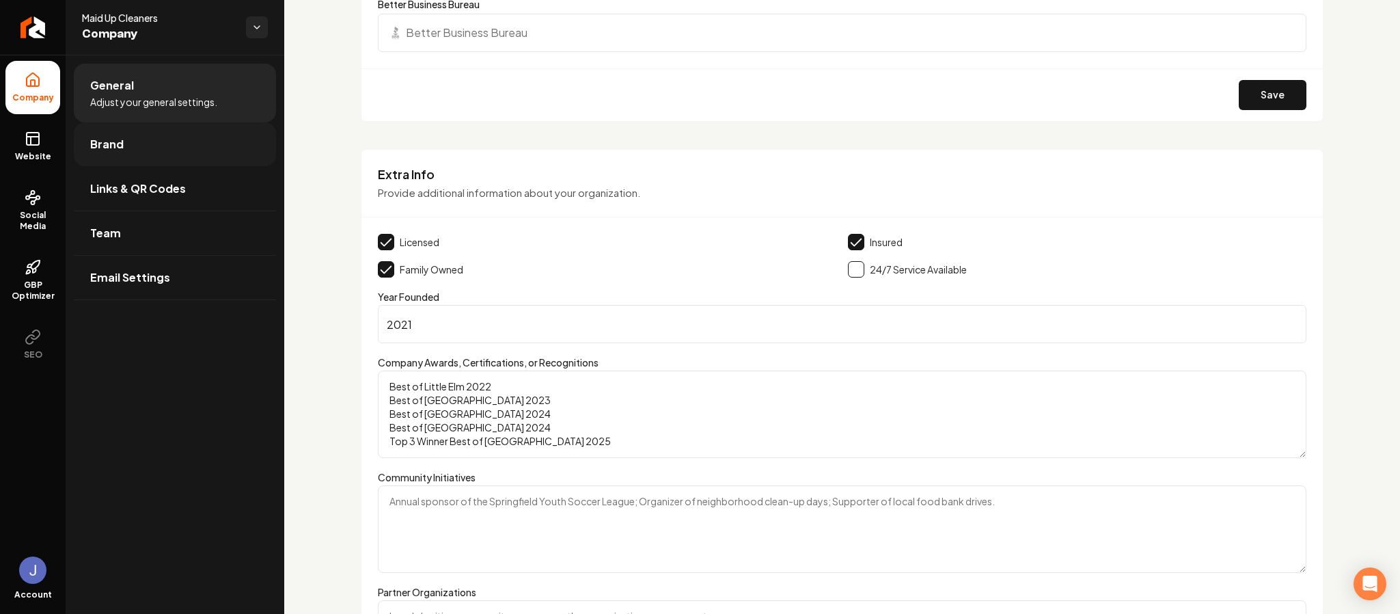
click at [133, 159] on link "Brand" at bounding box center [175, 144] width 202 height 44
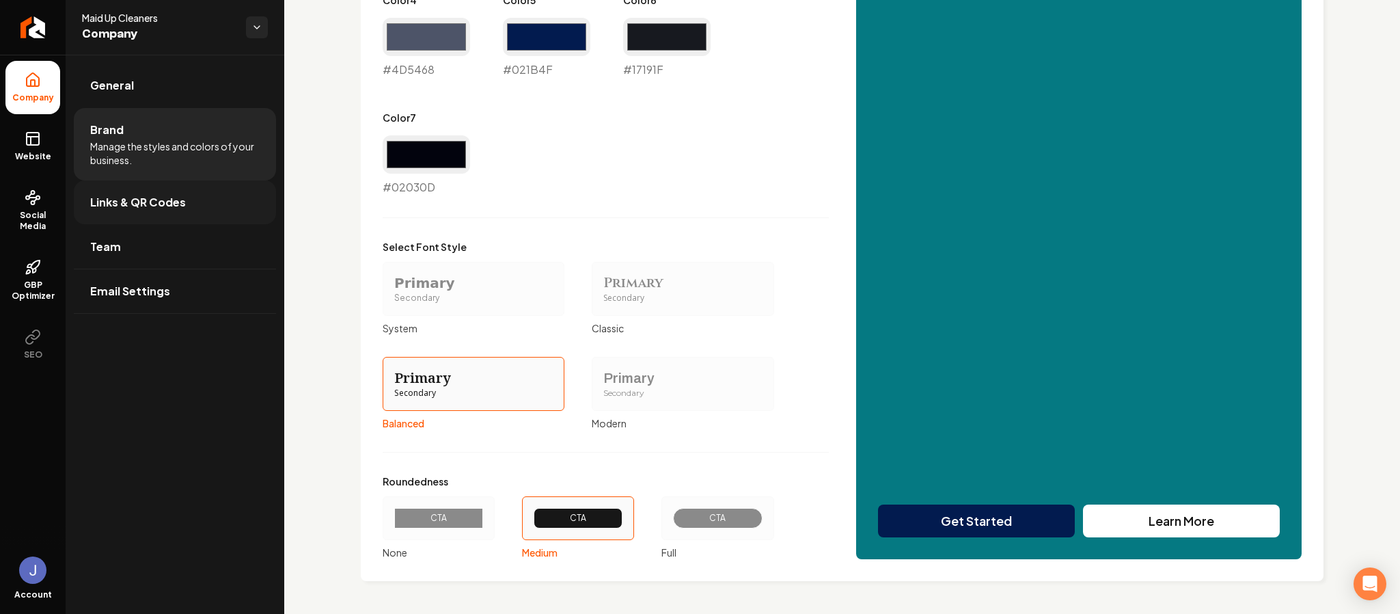
click at [171, 199] on span "Links & QR Codes" at bounding box center [138, 202] width 96 height 16
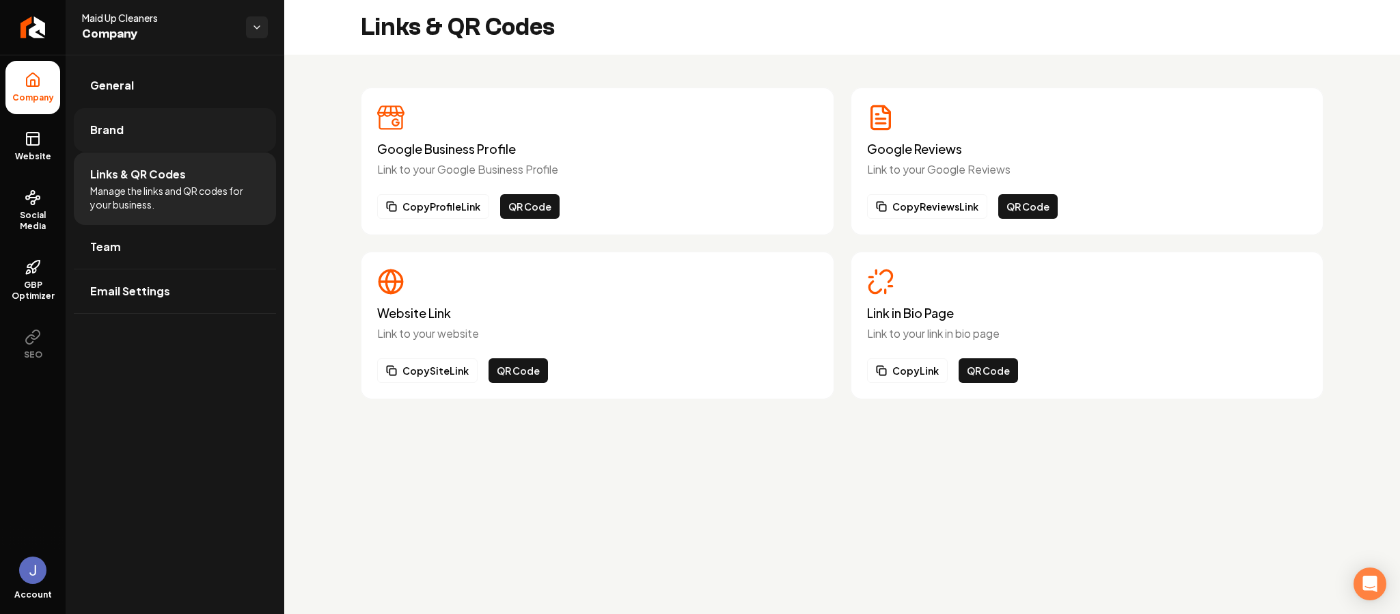
click at [90, 132] on span "Brand" at bounding box center [106, 130] width 33 height 16
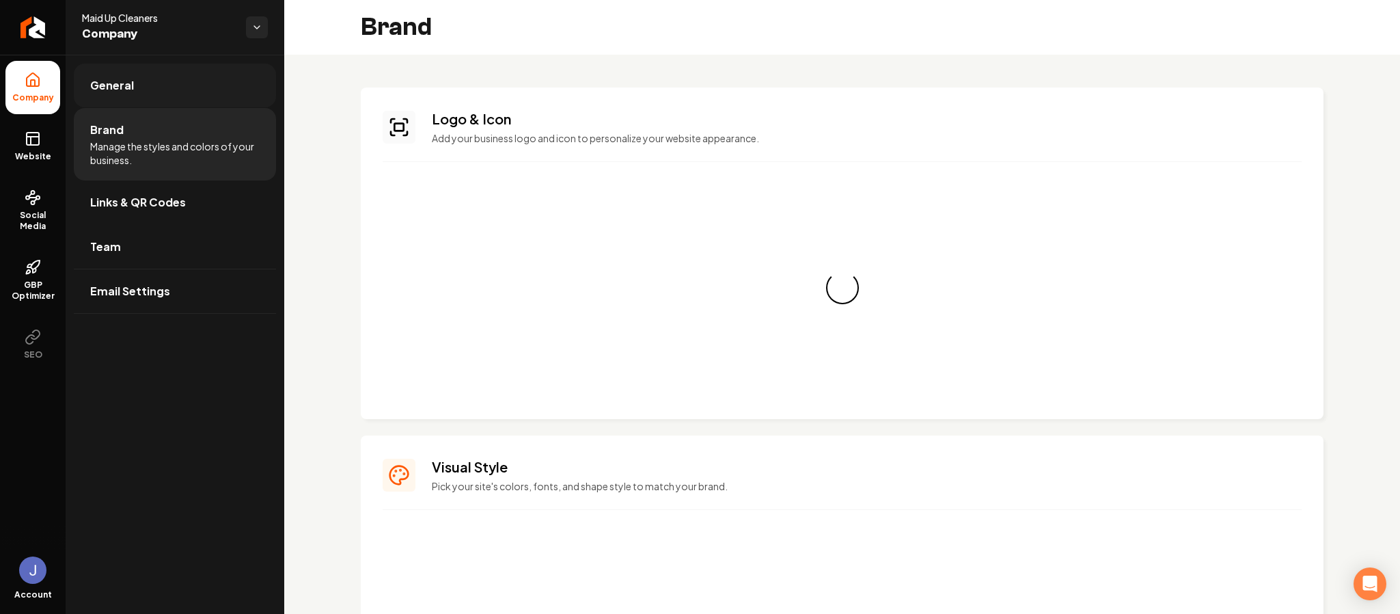
click at [117, 88] on span "General" at bounding box center [112, 85] width 44 height 16
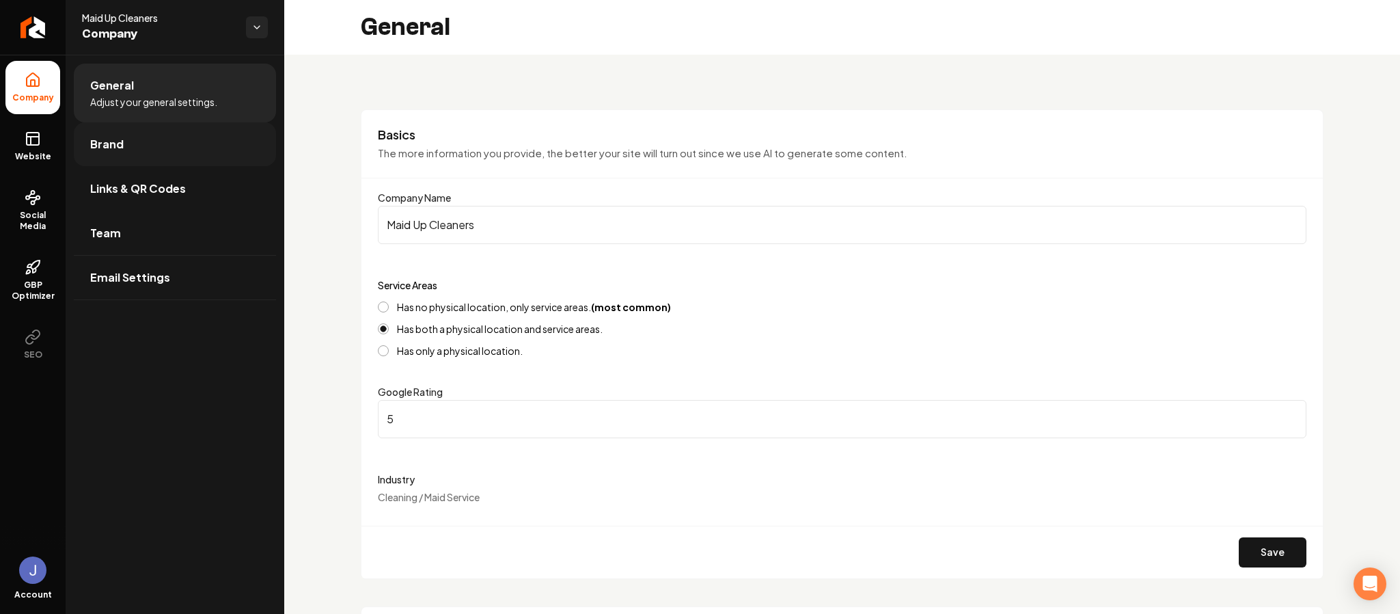
click at [100, 142] on span "Brand" at bounding box center [106, 144] width 33 height 16
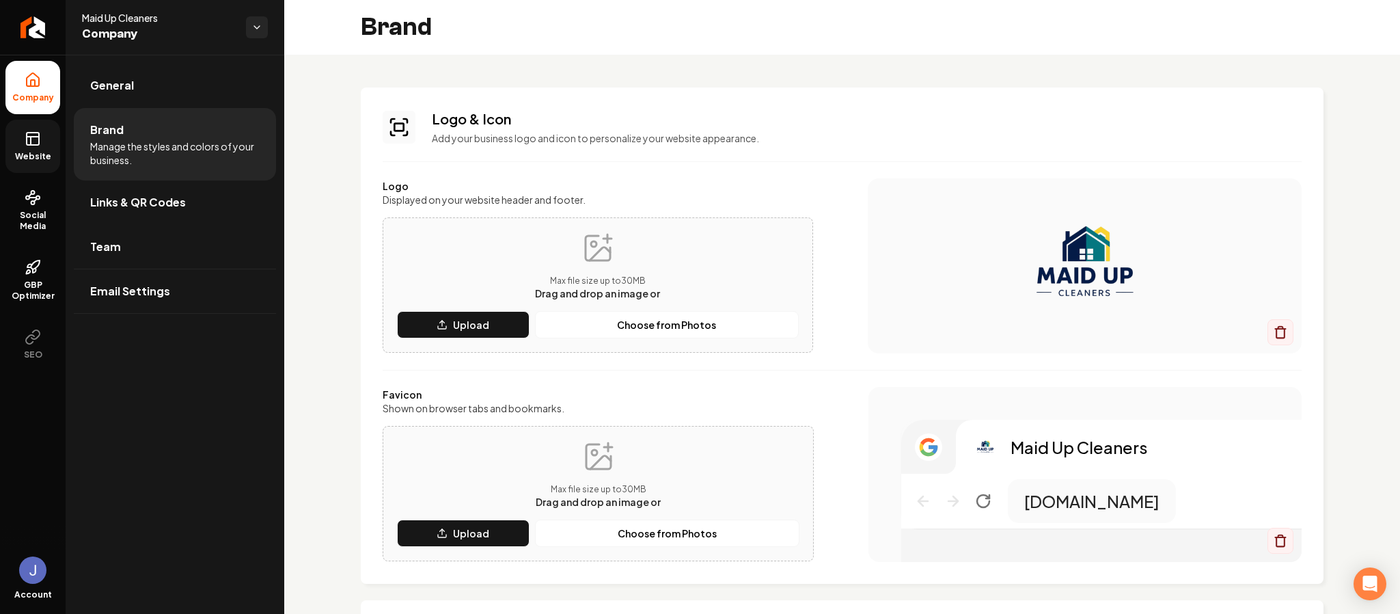
click at [37, 145] on rect at bounding box center [33, 139] width 12 height 12
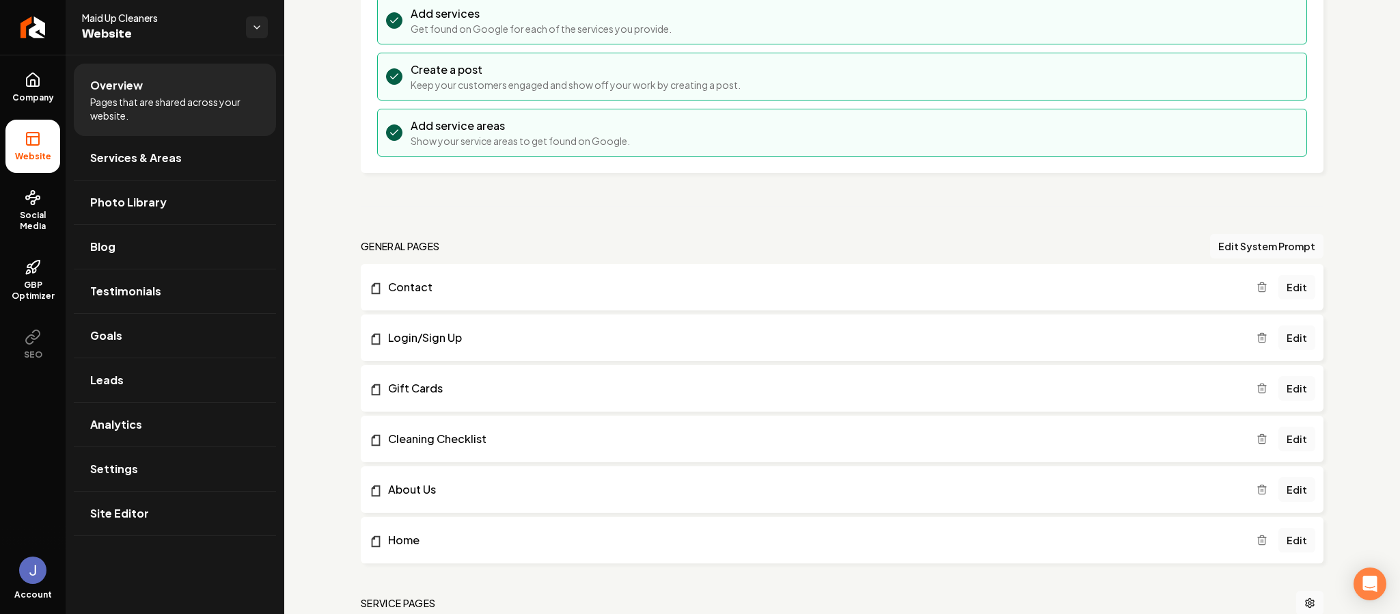
scroll to position [240, 0]
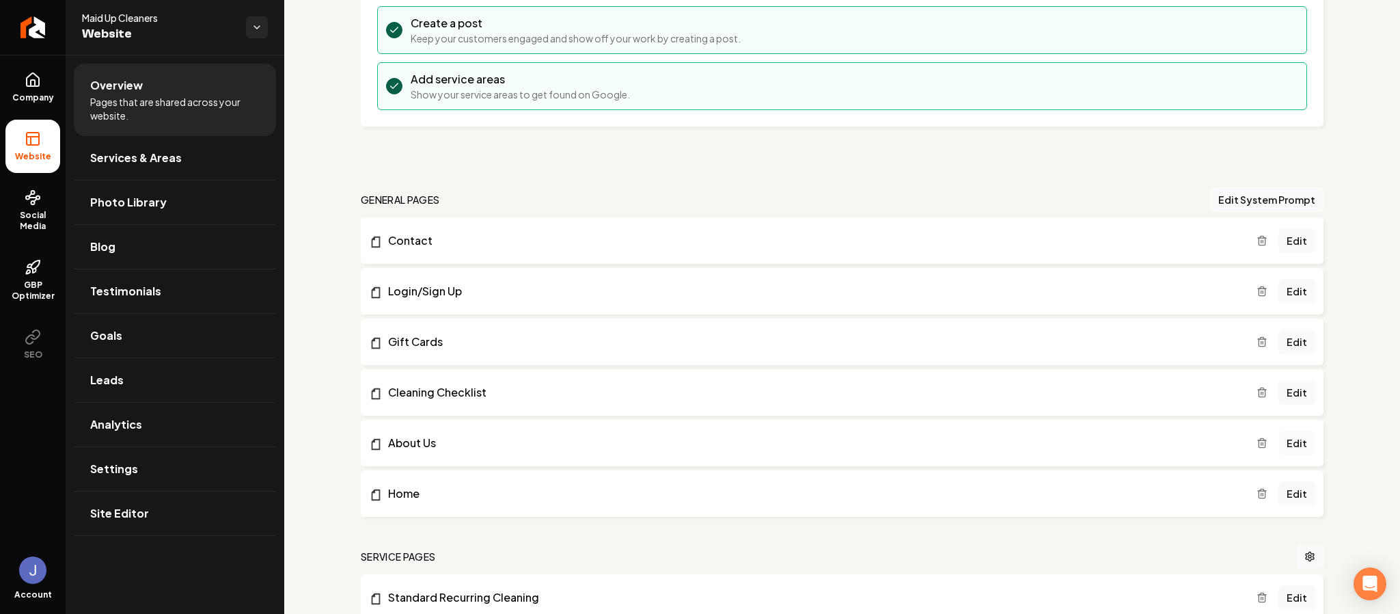
click at [1290, 443] on link "Edit" at bounding box center [1296, 442] width 37 height 25
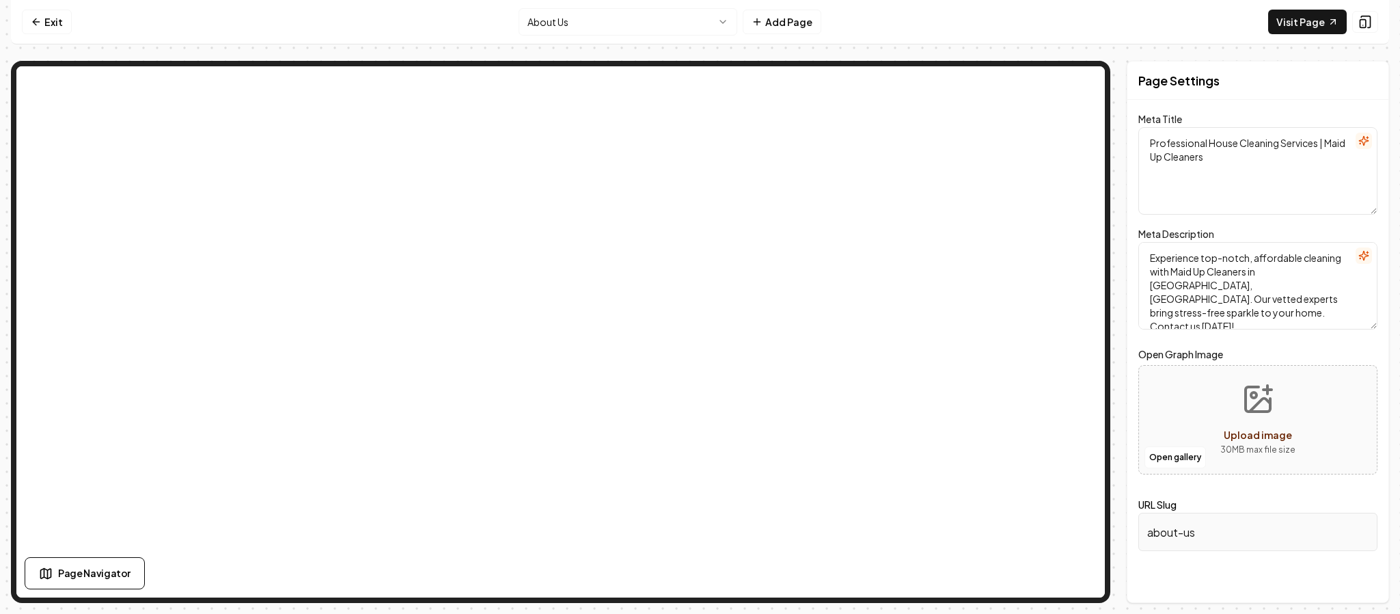
click at [721, 15] on html "Computer Required This feature is only available on a computer. Please switch t…" at bounding box center [700, 307] width 1400 height 614
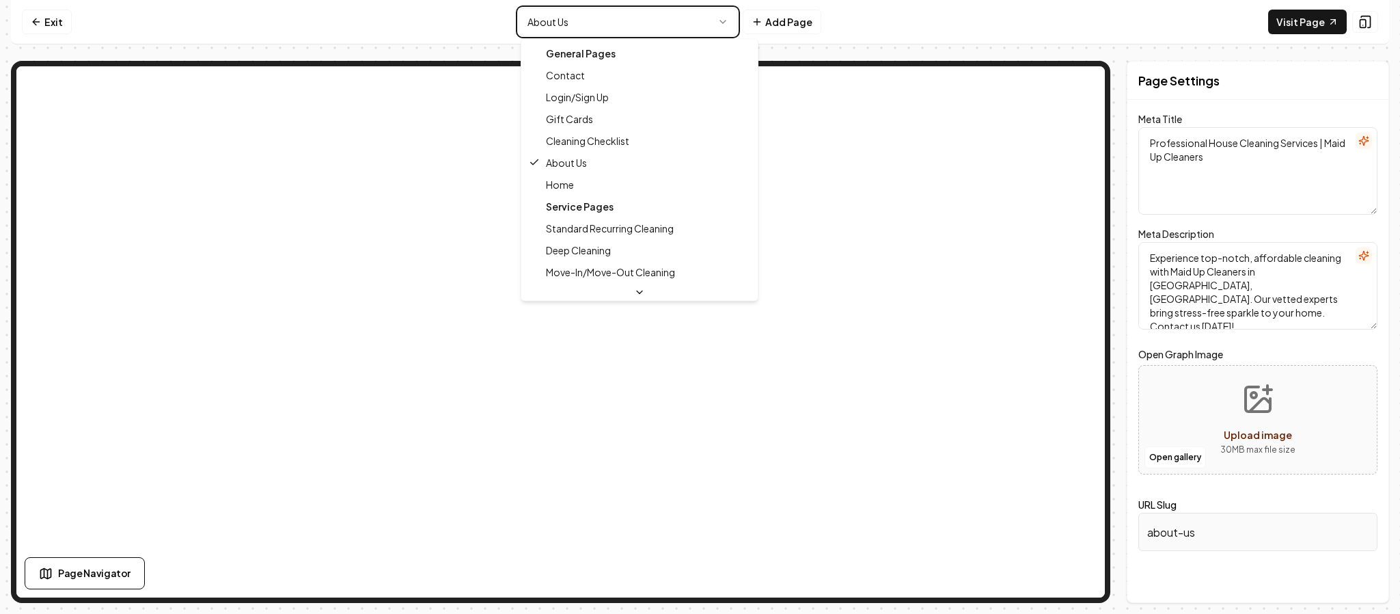
type textarea "Top-Rated House Cleaning in Aubrey & Denton County | Maid Up Cleaners"
type textarea "Award-winning house cleaning services in Aubrey, Denton, Little Elm & Denton Co…"
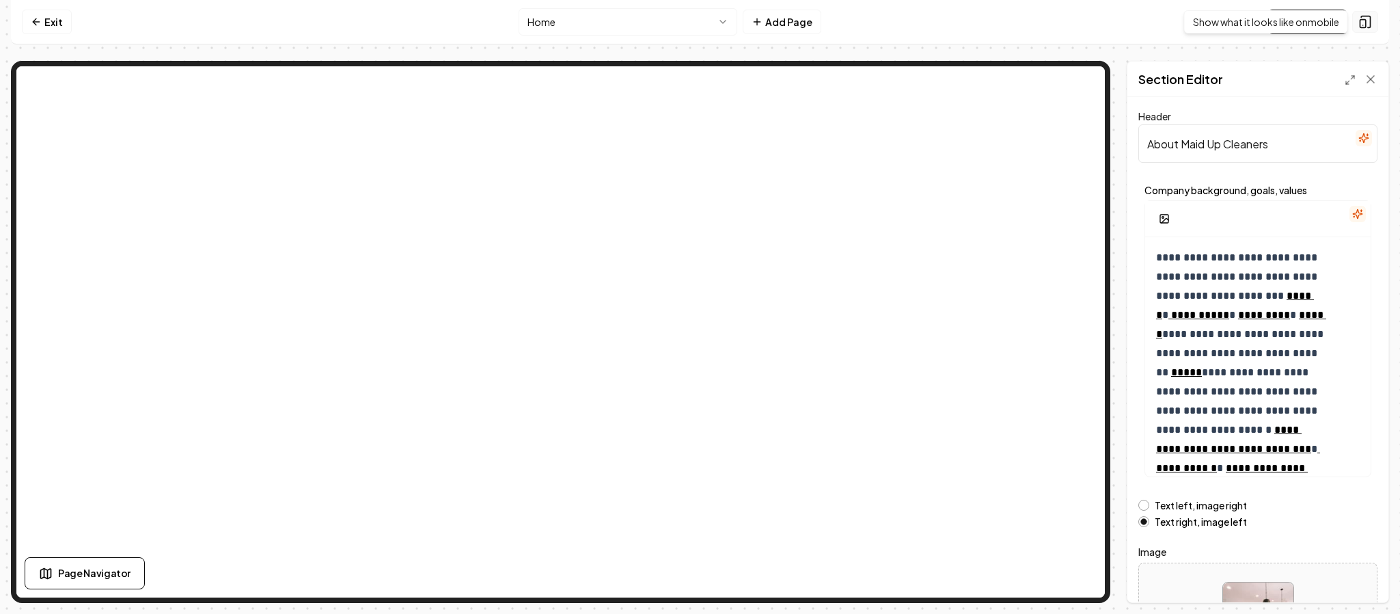
click at [1359, 25] on icon at bounding box center [1365, 22] width 14 height 14
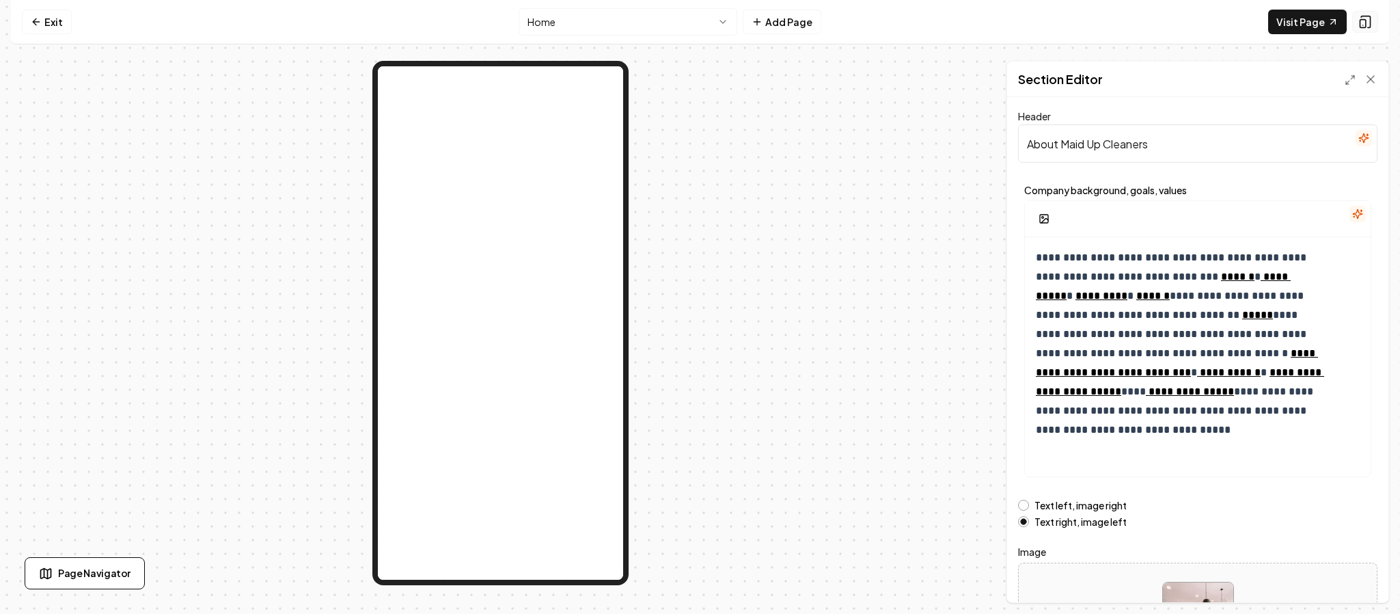
click at [1359, 25] on icon at bounding box center [1365, 22] width 14 height 14
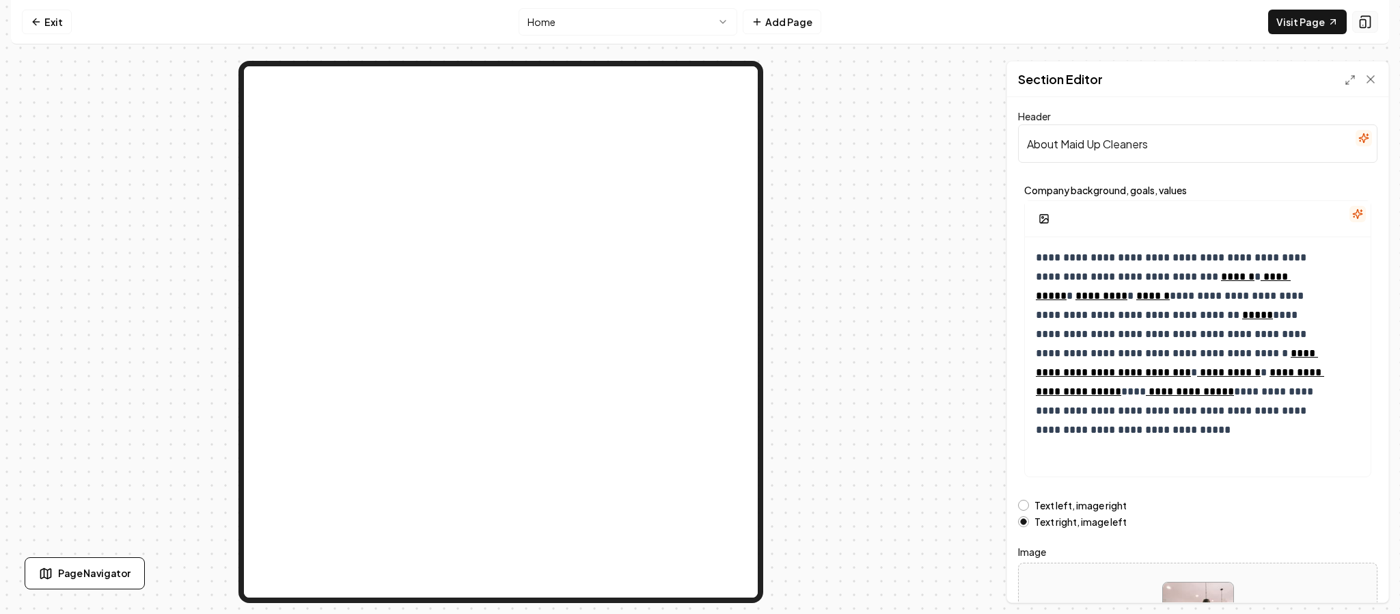
click at [1359, 25] on icon at bounding box center [1365, 22] width 14 height 14
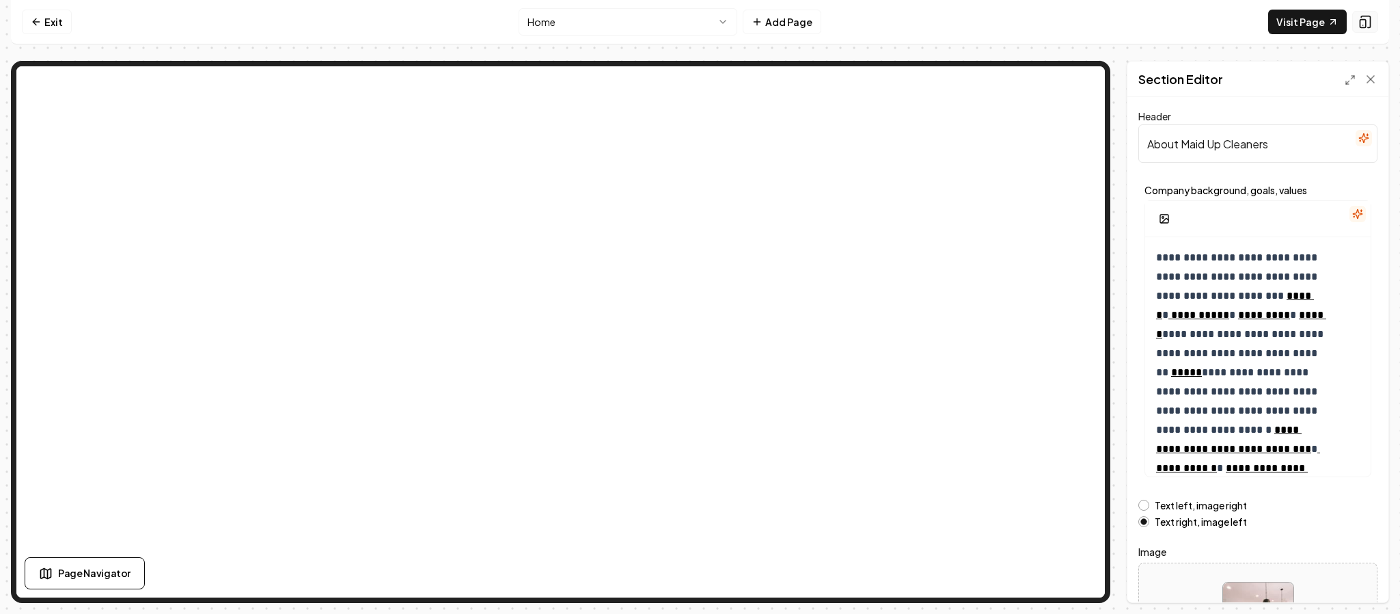
click at [1359, 25] on icon at bounding box center [1365, 22] width 14 height 14
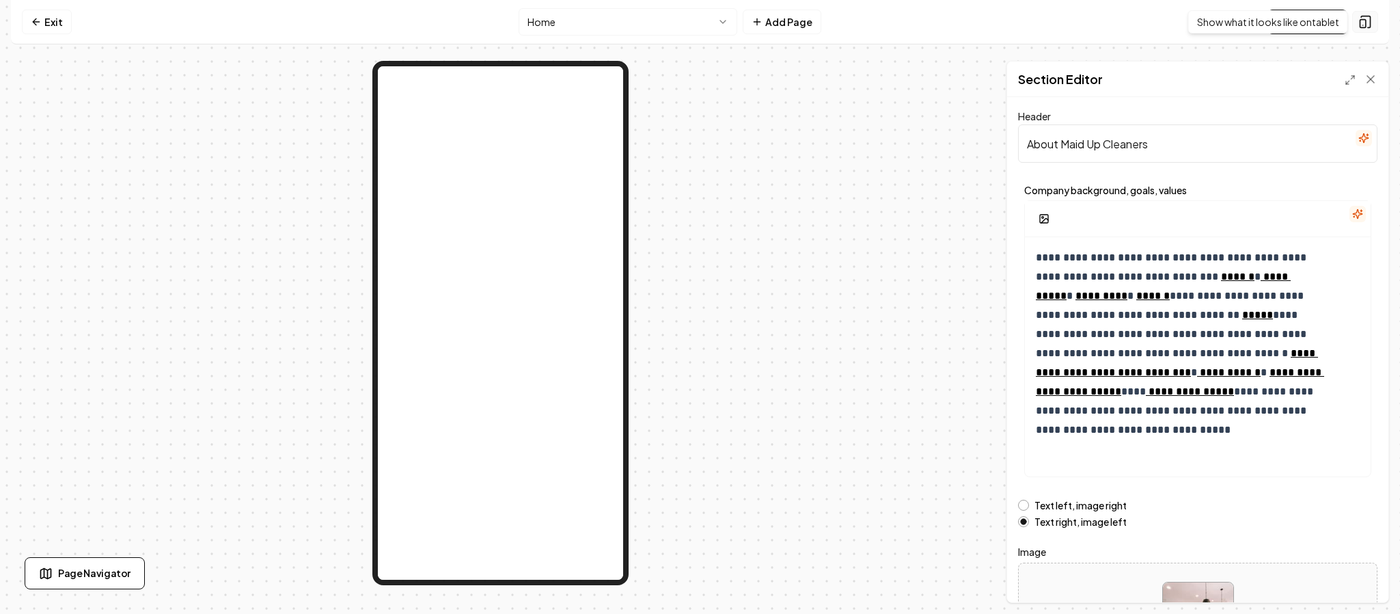
click at [1360, 29] on button at bounding box center [1365, 22] width 26 height 22
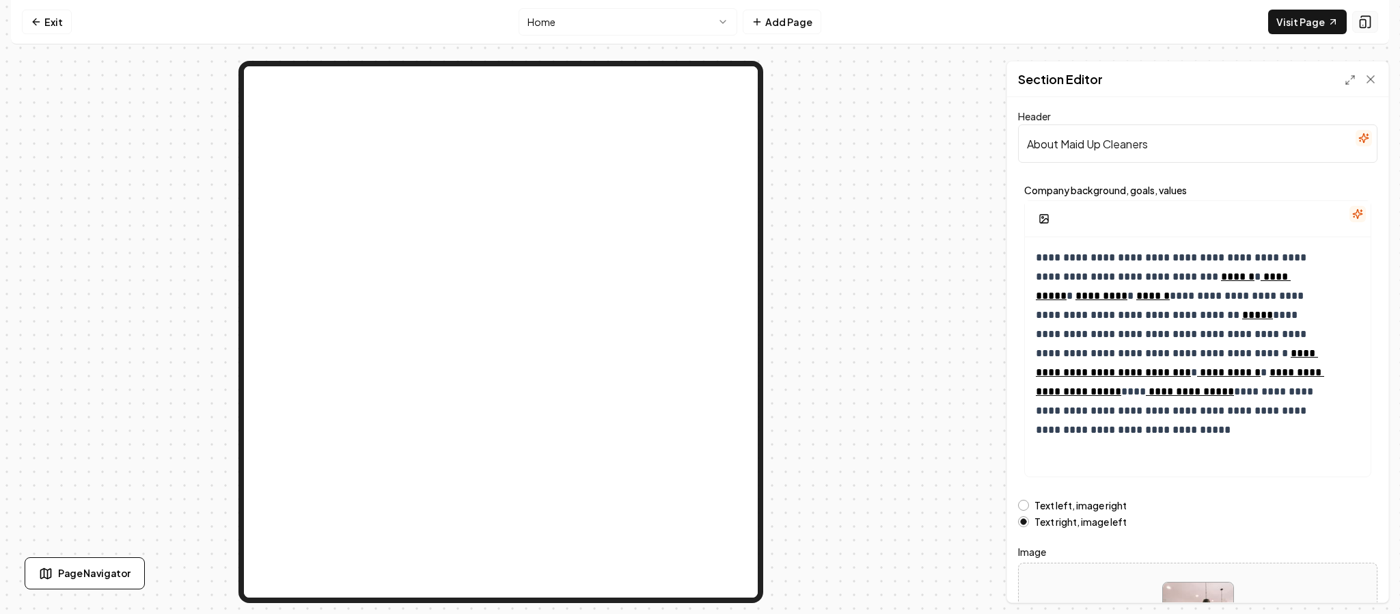
click at [1360, 29] on button at bounding box center [1365, 22] width 26 height 22
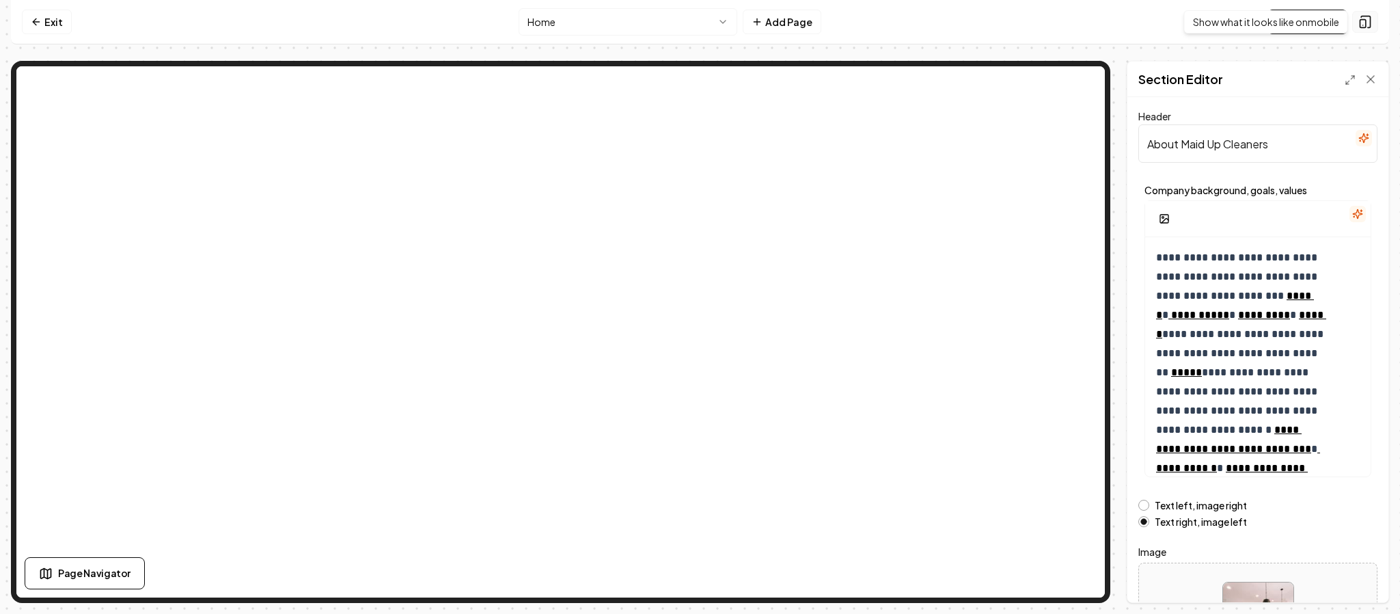
click at [1362, 23] on icon at bounding box center [1365, 22] width 14 height 14
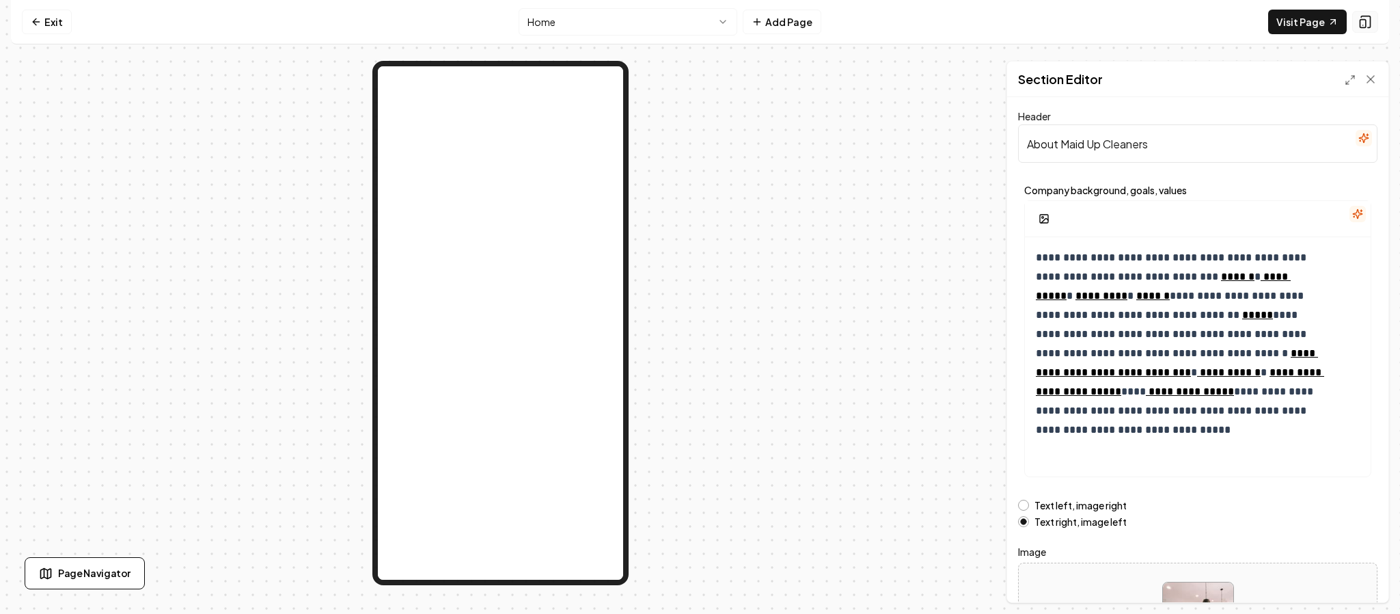
click at [1362, 23] on icon at bounding box center [1365, 22] width 14 height 14
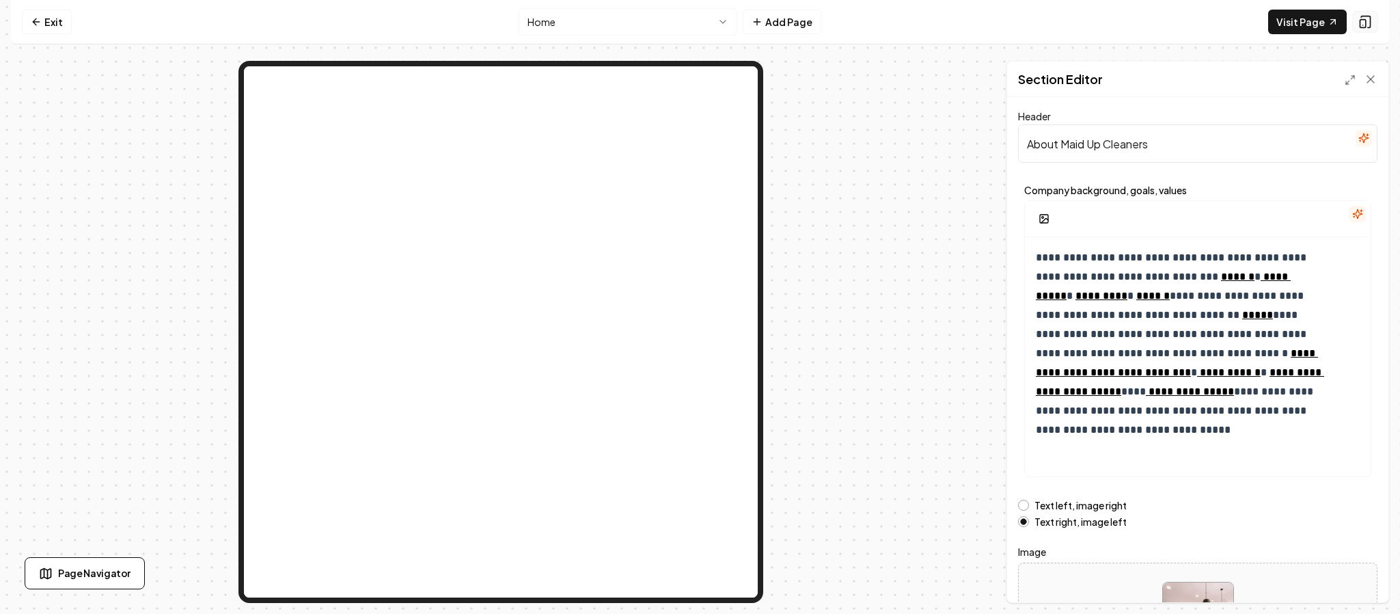
click at [1362, 23] on icon at bounding box center [1365, 22] width 14 height 14
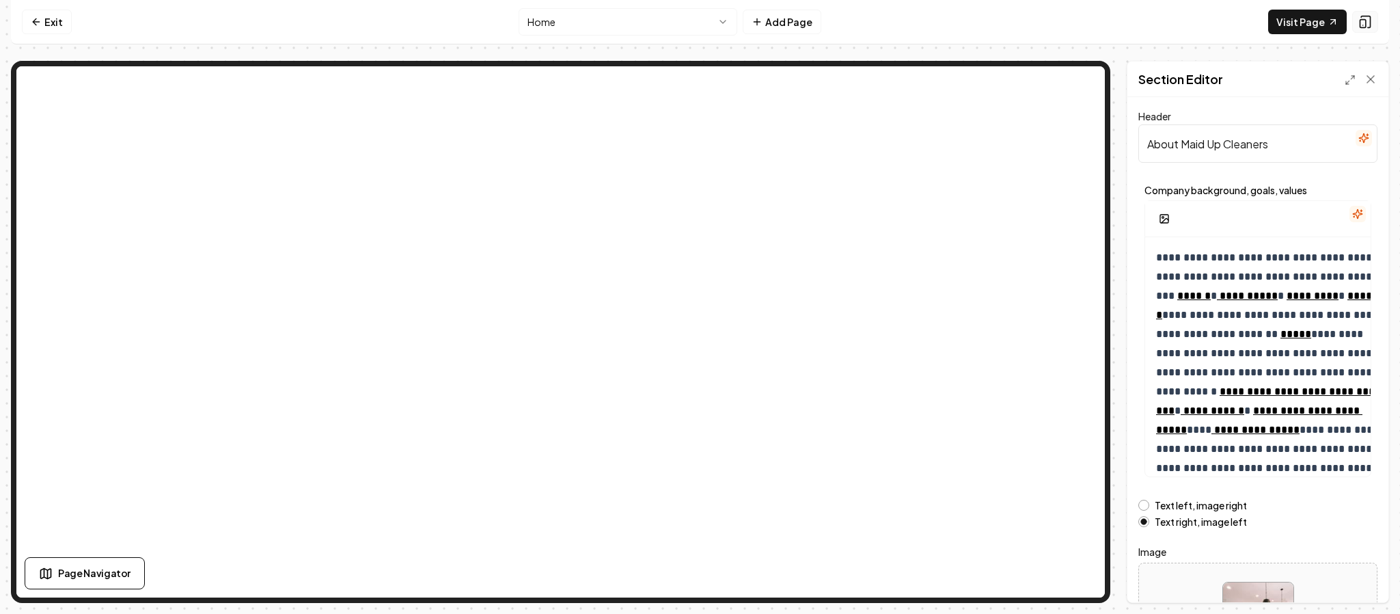
click at [1362, 23] on icon at bounding box center [1365, 22] width 14 height 14
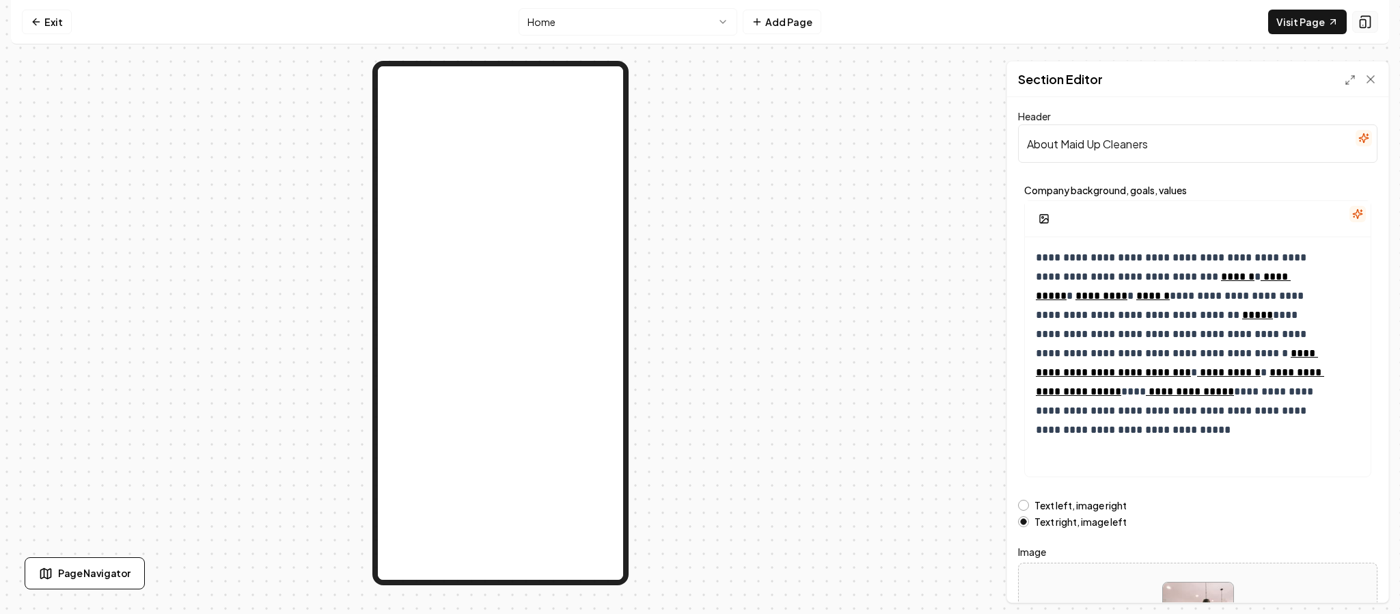
click at [1362, 23] on icon at bounding box center [1365, 22] width 14 height 14
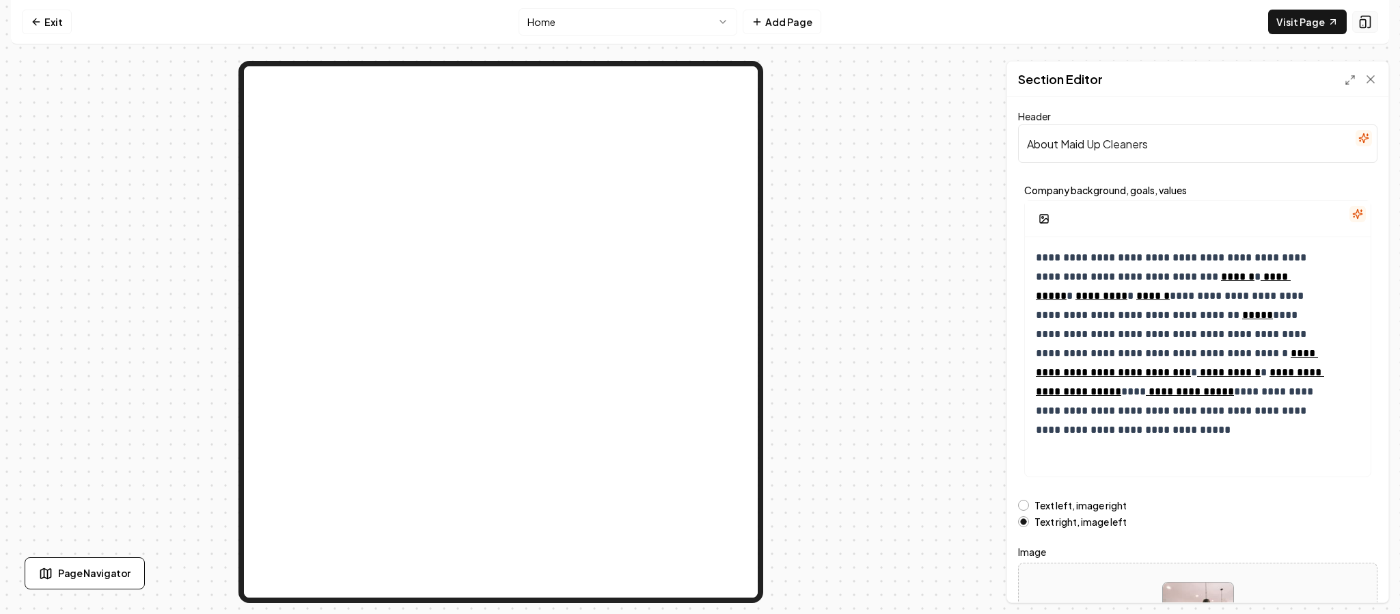
click at [1362, 23] on icon at bounding box center [1365, 22] width 14 height 14
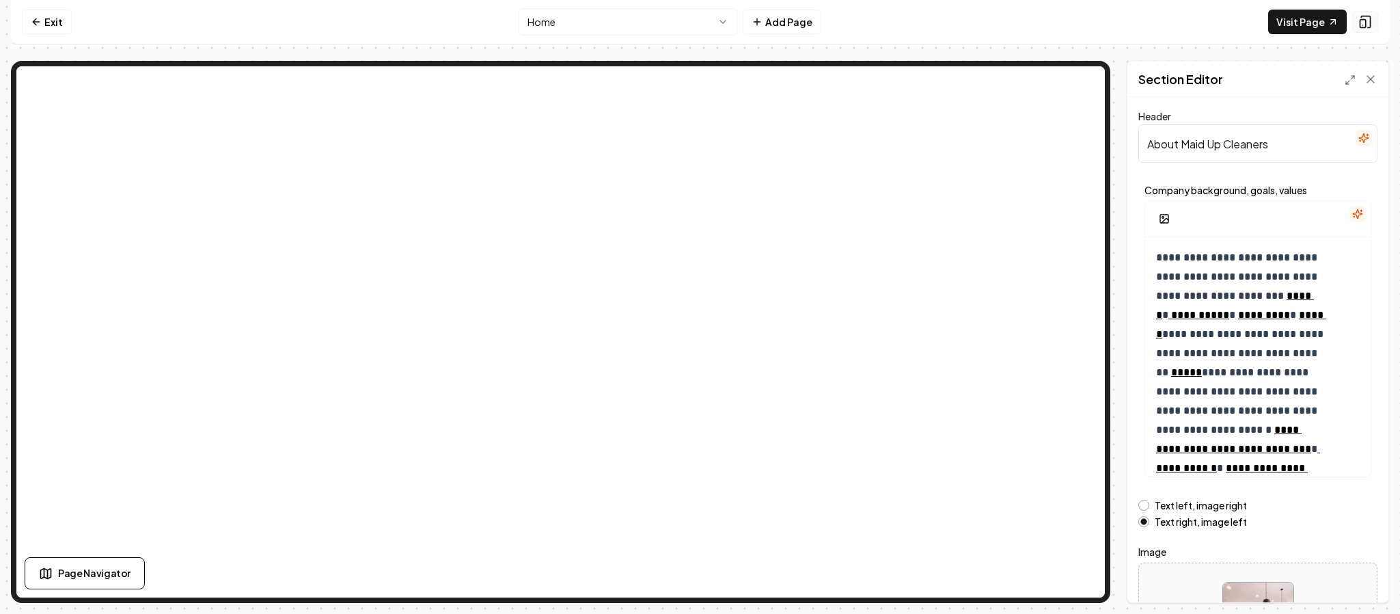
click at [1362, 23] on icon at bounding box center [1365, 22] width 14 height 14
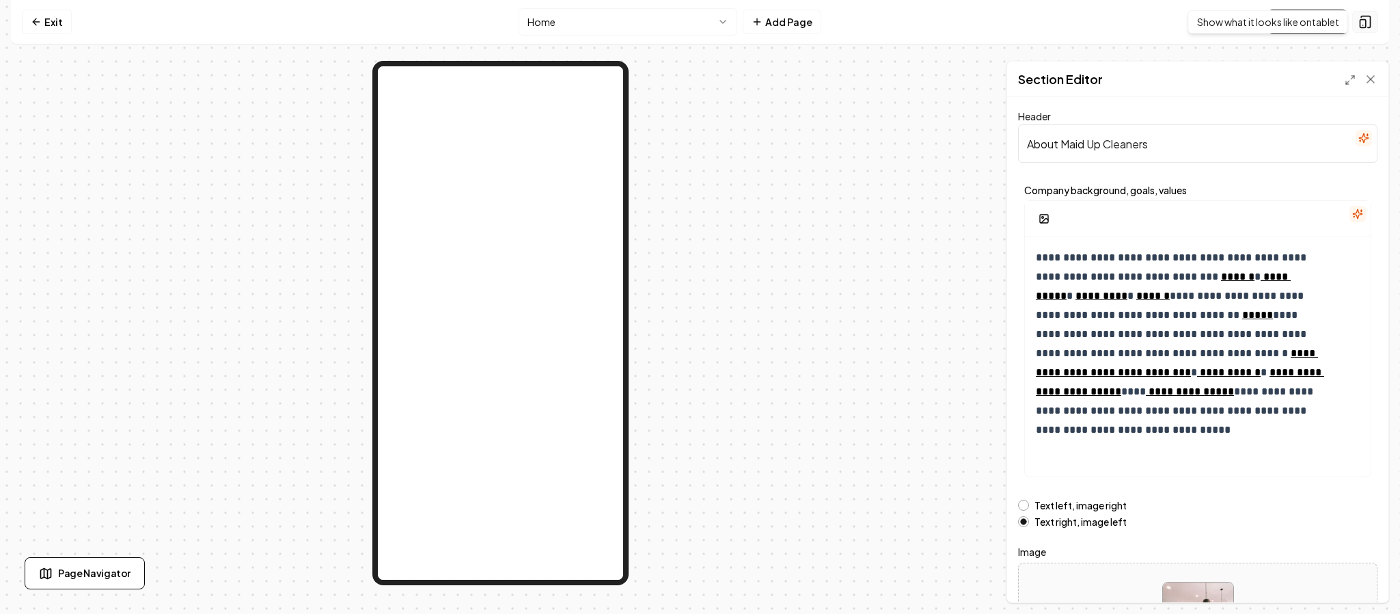
click at [1357, 18] on button at bounding box center [1365, 22] width 26 height 22
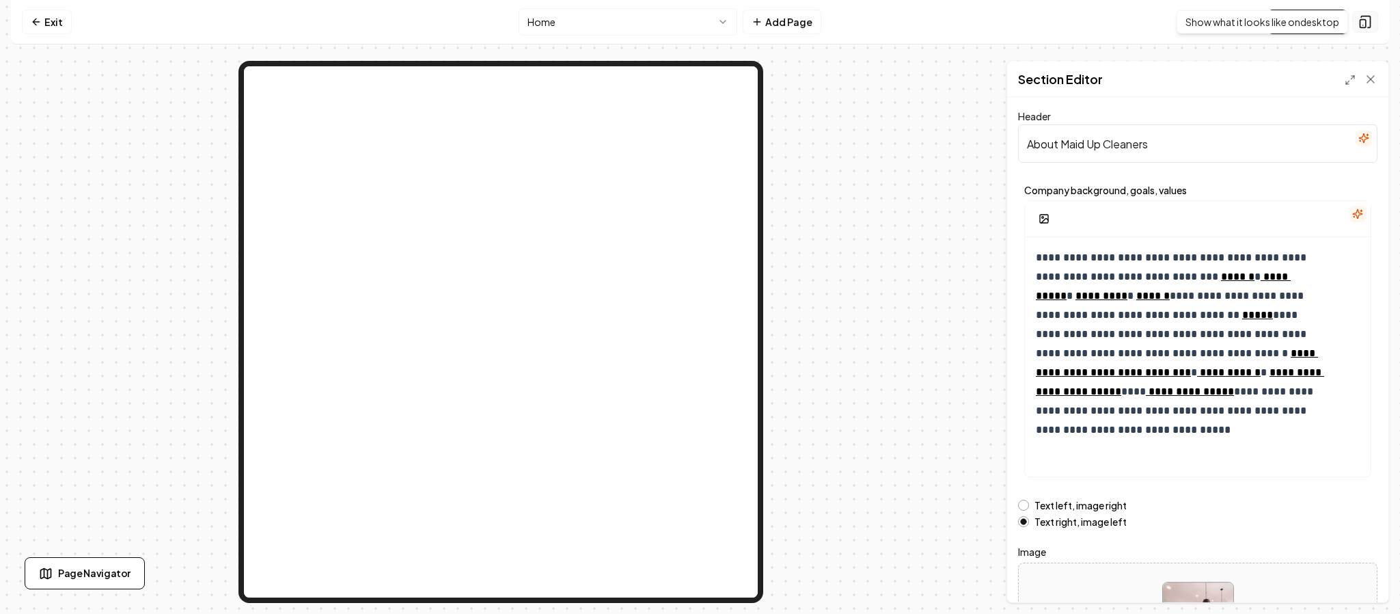
click at [1361, 31] on button at bounding box center [1365, 22] width 26 height 22
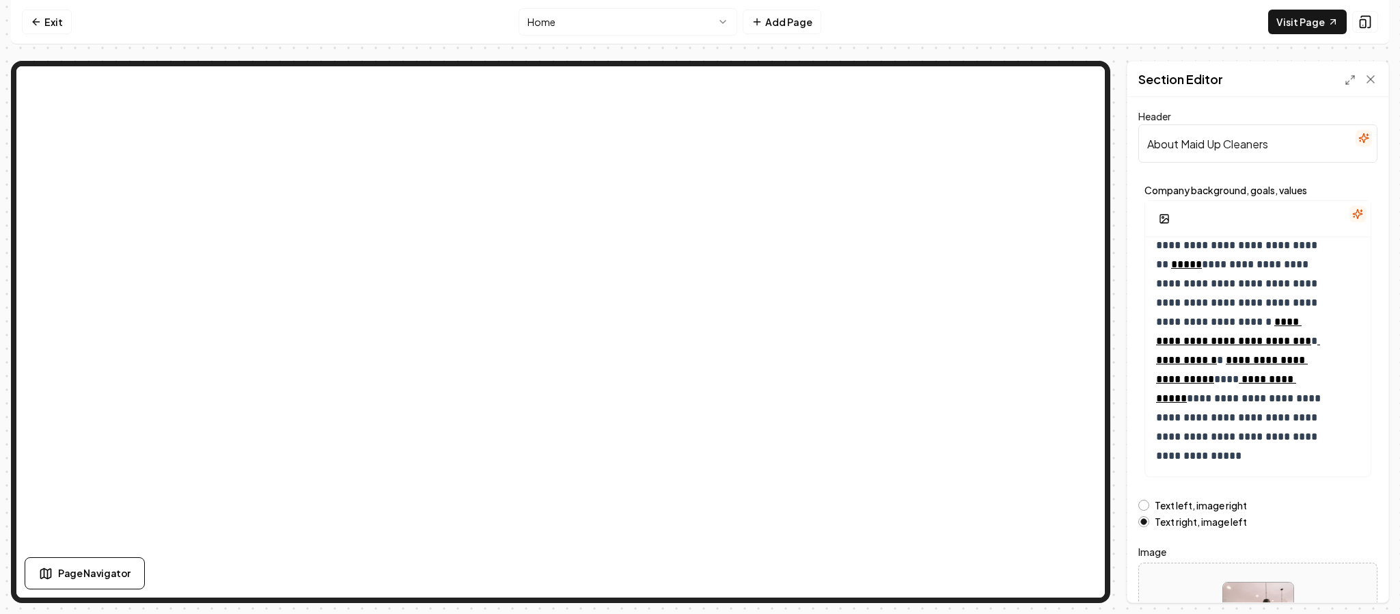
scroll to position [127, 0]
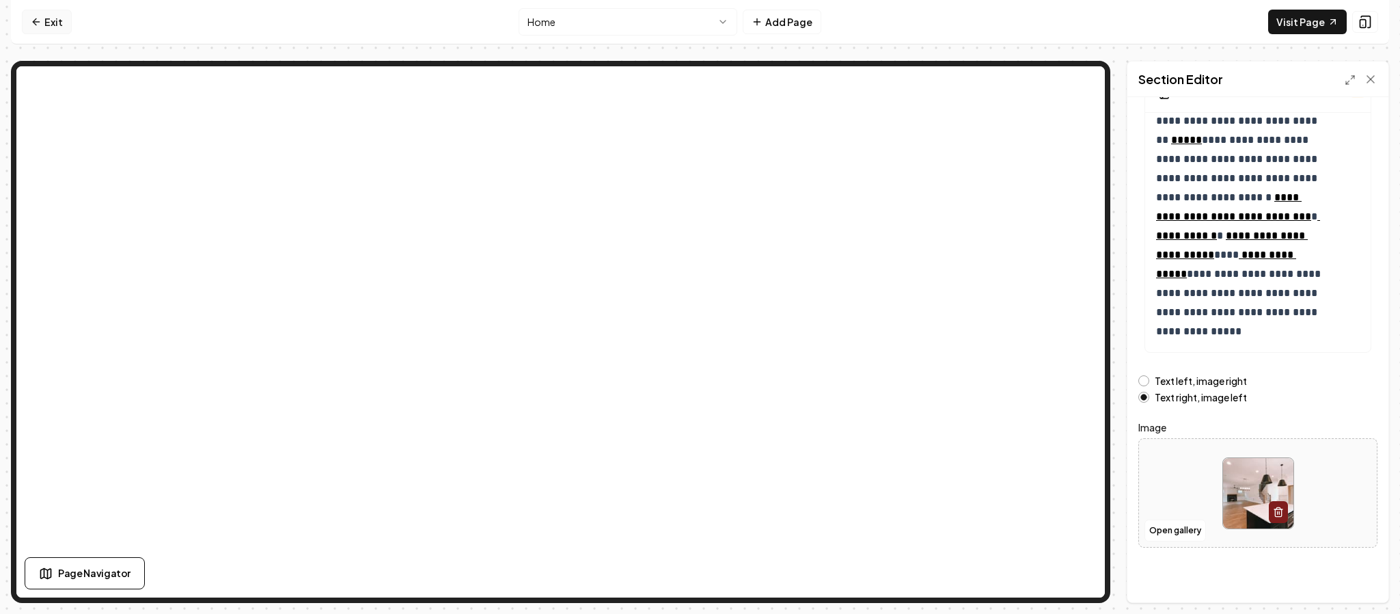
click at [29, 23] on link "Exit" at bounding box center [47, 22] width 50 height 25
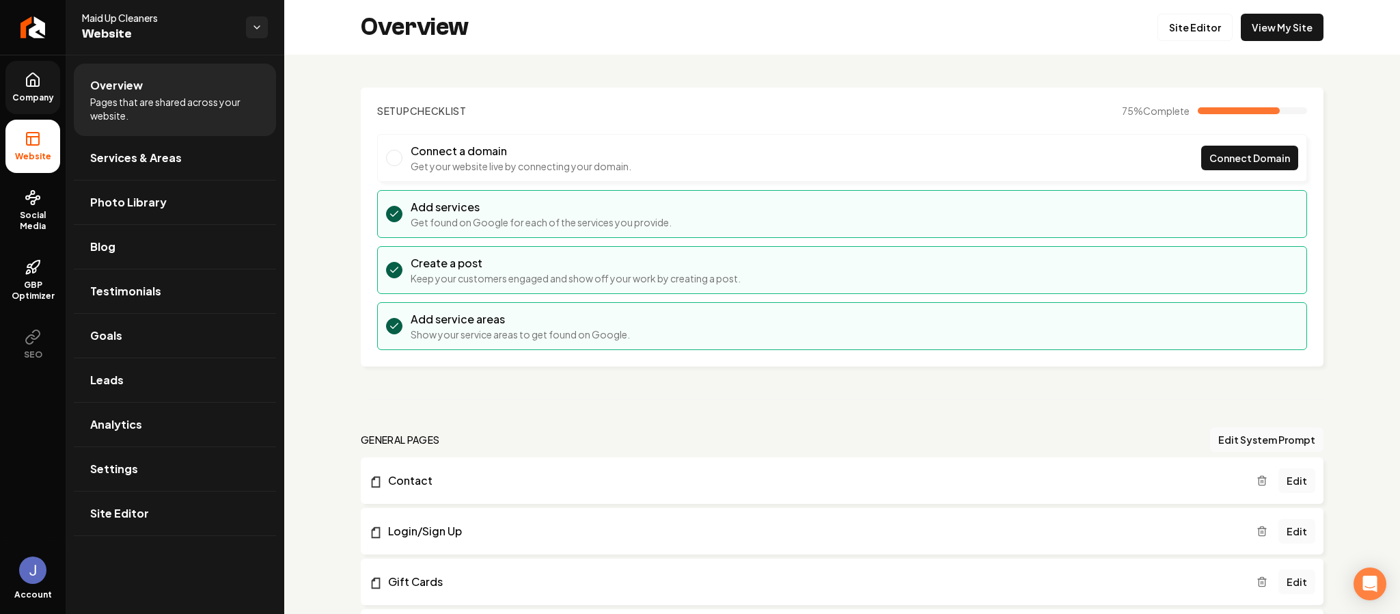
click at [40, 81] on icon at bounding box center [33, 80] width 16 height 16
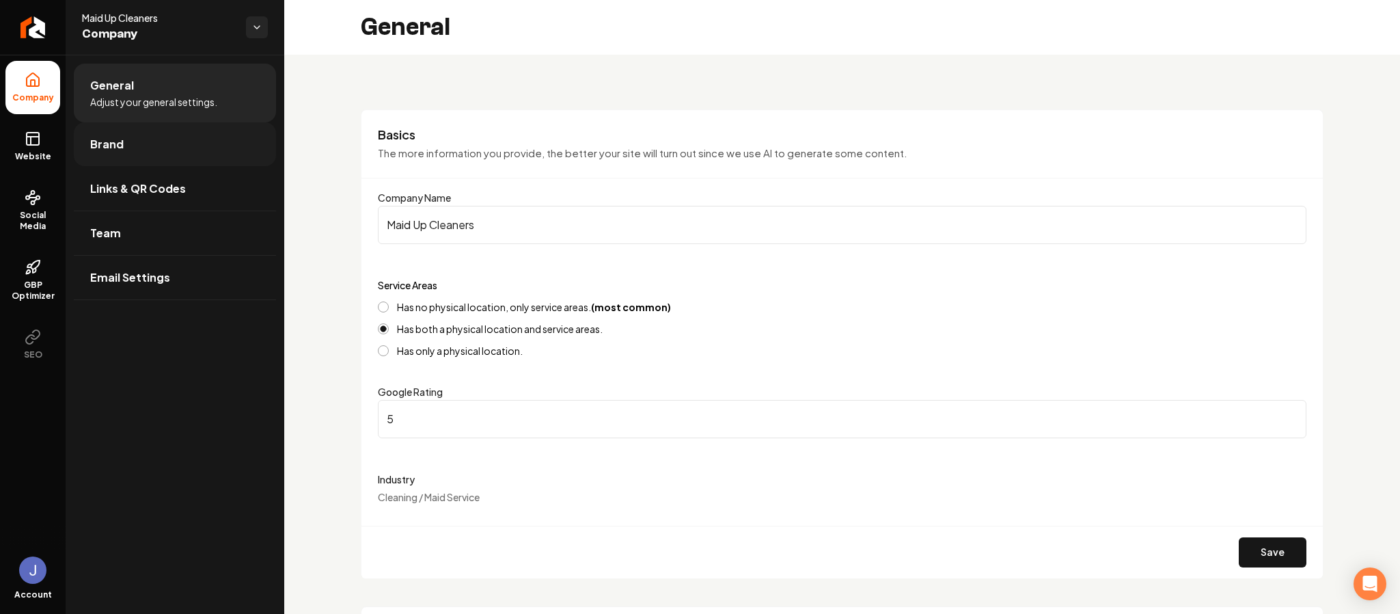
click at [115, 150] on span "Brand" at bounding box center [106, 144] width 33 height 16
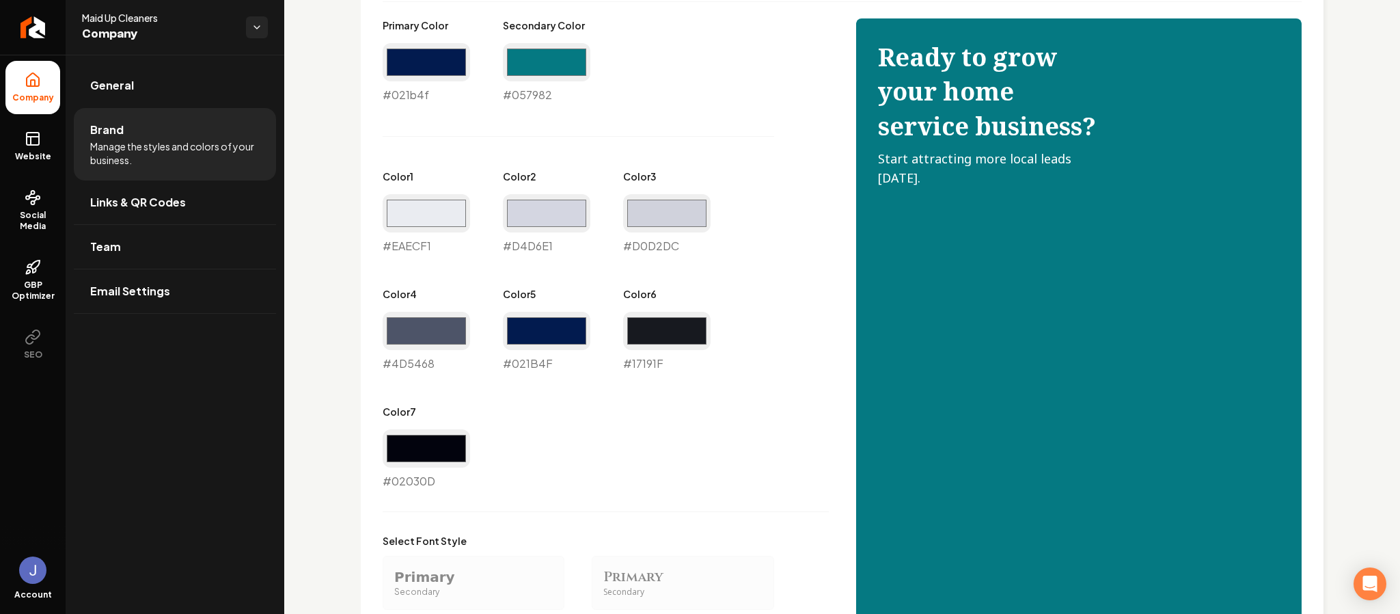
scroll to position [605, 0]
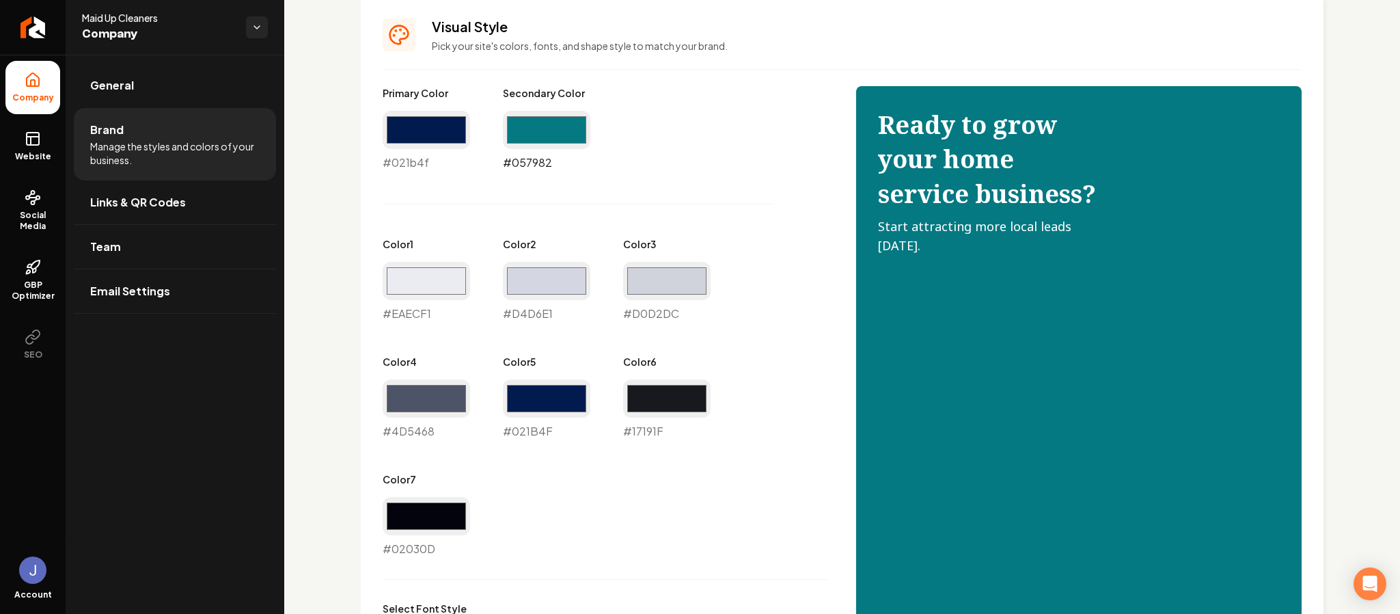
click at [556, 131] on input "#057982" at bounding box center [546, 130] width 87 height 38
click at [720, 74] on div "Visual Style Pick your site's colors, fonts, and shape style to match your bran…" at bounding box center [842, 468] width 963 height 947
click at [435, 273] on input "#eaecf1" at bounding box center [426, 281] width 87 height 38
click at [601, 204] on div "Main content area" at bounding box center [578, 204] width 391 height 1
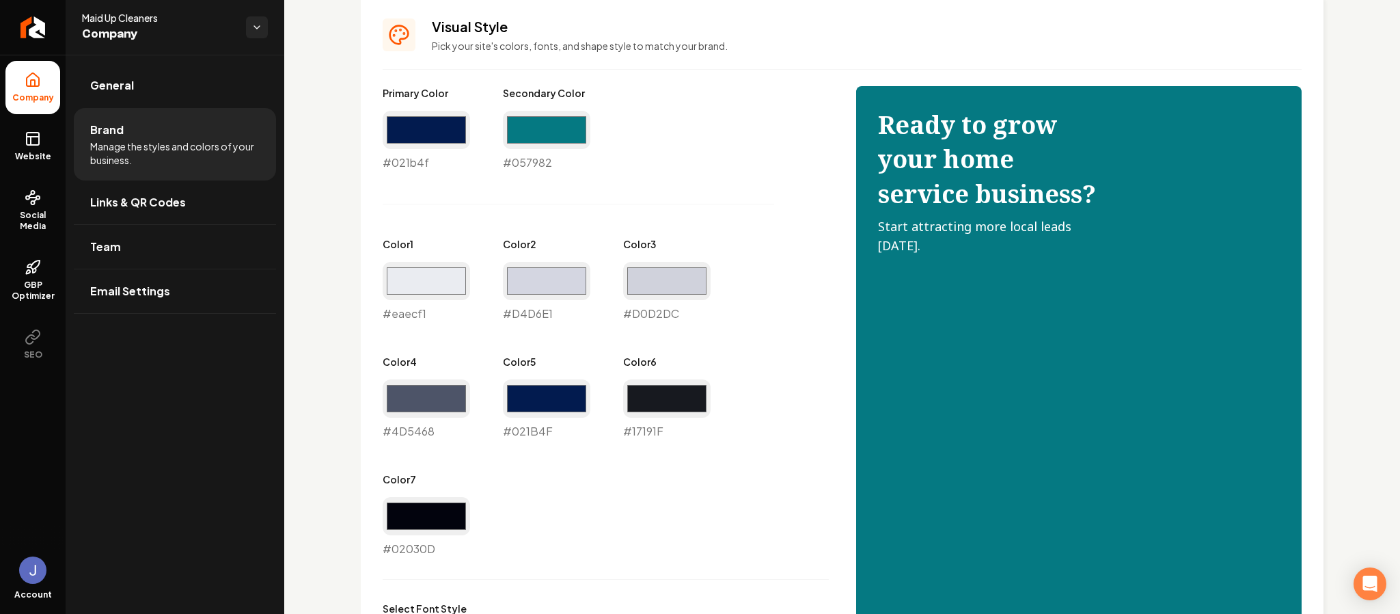
click at [650, 316] on div "#d0d2dc #D0D2DC" at bounding box center [666, 292] width 87 height 60
copy div "#D0D2DC"
click at [414, 314] on div "#eaecf1 #eaecf1" at bounding box center [426, 292] width 87 height 60
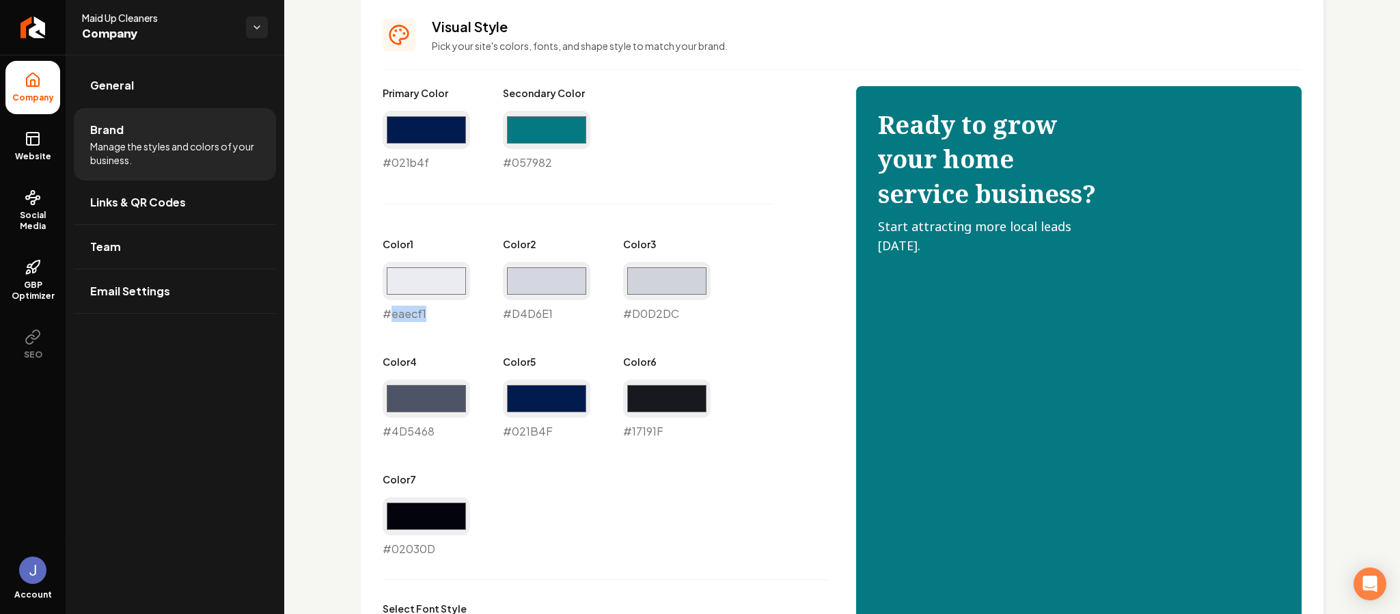
click at [414, 314] on div "#eaecf1 #eaecf1" at bounding box center [426, 292] width 87 height 60
copy div "#eaecf1"
click at [419, 273] on input "#eaecf1" at bounding box center [426, 281] width 87 height 38
click at [656, 338] on div "Primary Color #021b4f #021b4f Secondary Color #057982 #057982 Color 1 #eaecf1 #…" at bounding box center [606, 321] width 446 height 471
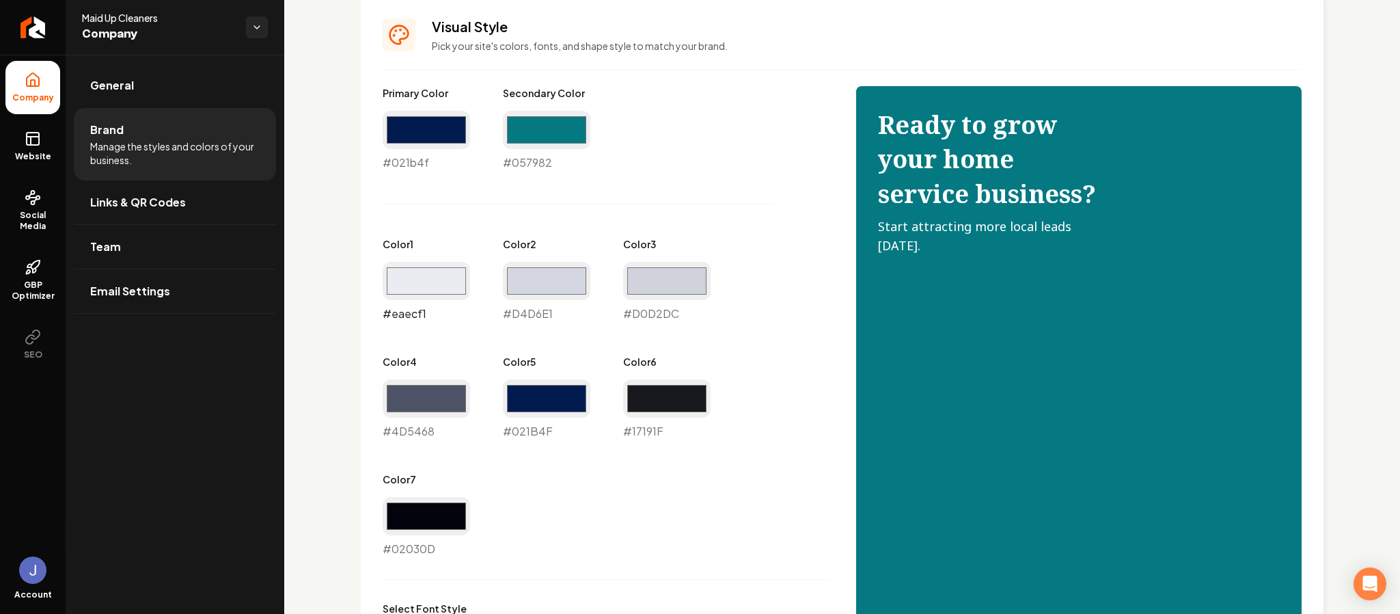
click at [421, 284] on input "#eaecf1" at bounding box center [426, 281] width 87 height 38
click at [351, 359] on div "Logo & Icon Add your business logo and icon to personalize your website appeara…" at bounding box center [842, 212] width 1116 height 1525
click at [430, 283] on input "#eaecf1" at bounding box center [426, 281] width 87 height 38
type input "#e7f344"
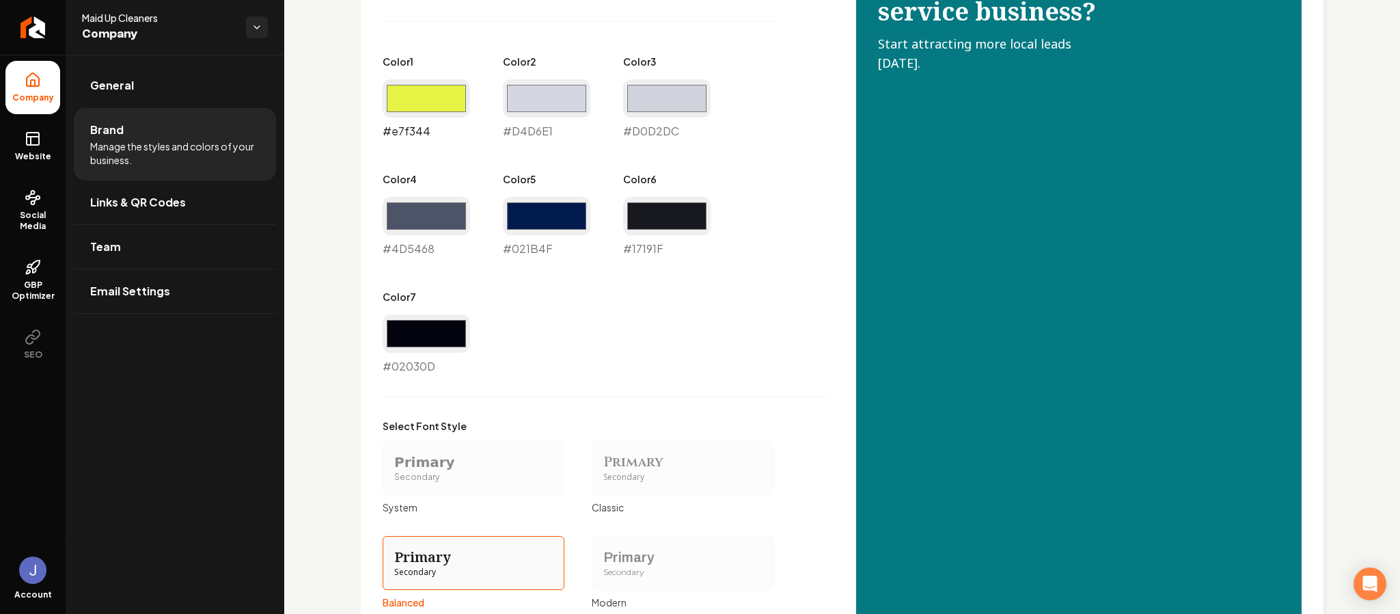
scroll to position [788, 0]
click at [439, 156] on div "Primary Color #021b4f #021b4f Secondary Color #057982 #057982 Color 1 #e7f344 #…" at bounding box center [606, 138] width 446 height 471
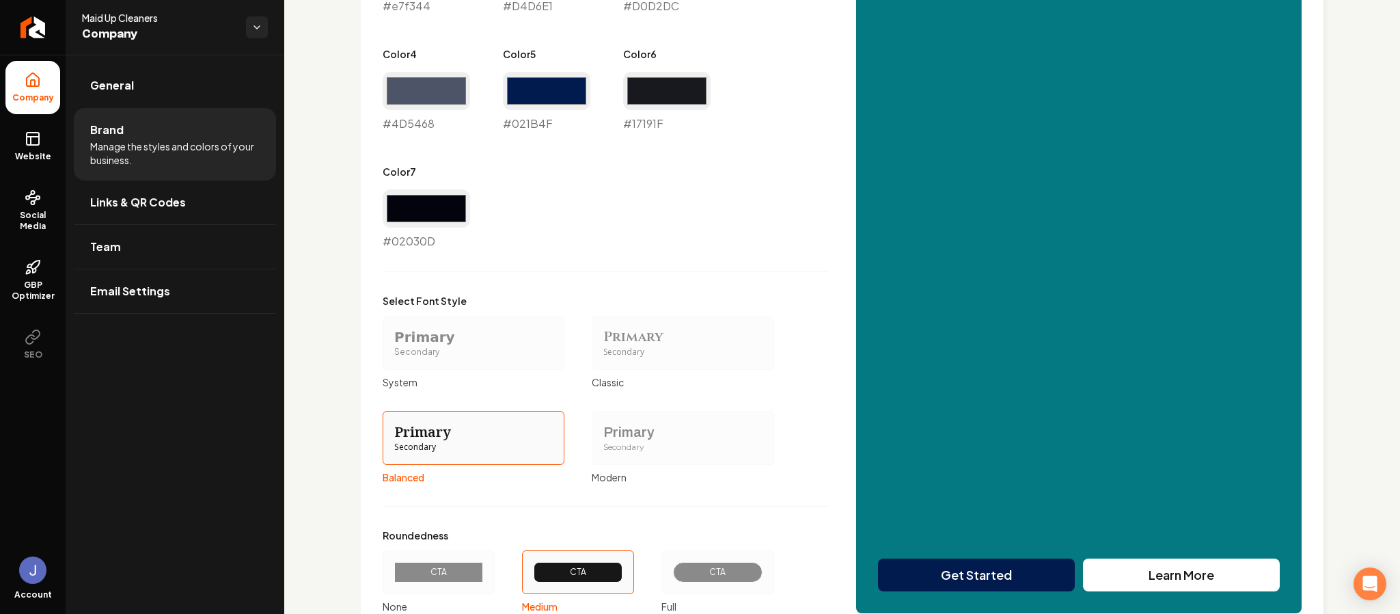
scroll to position [1021, 0]
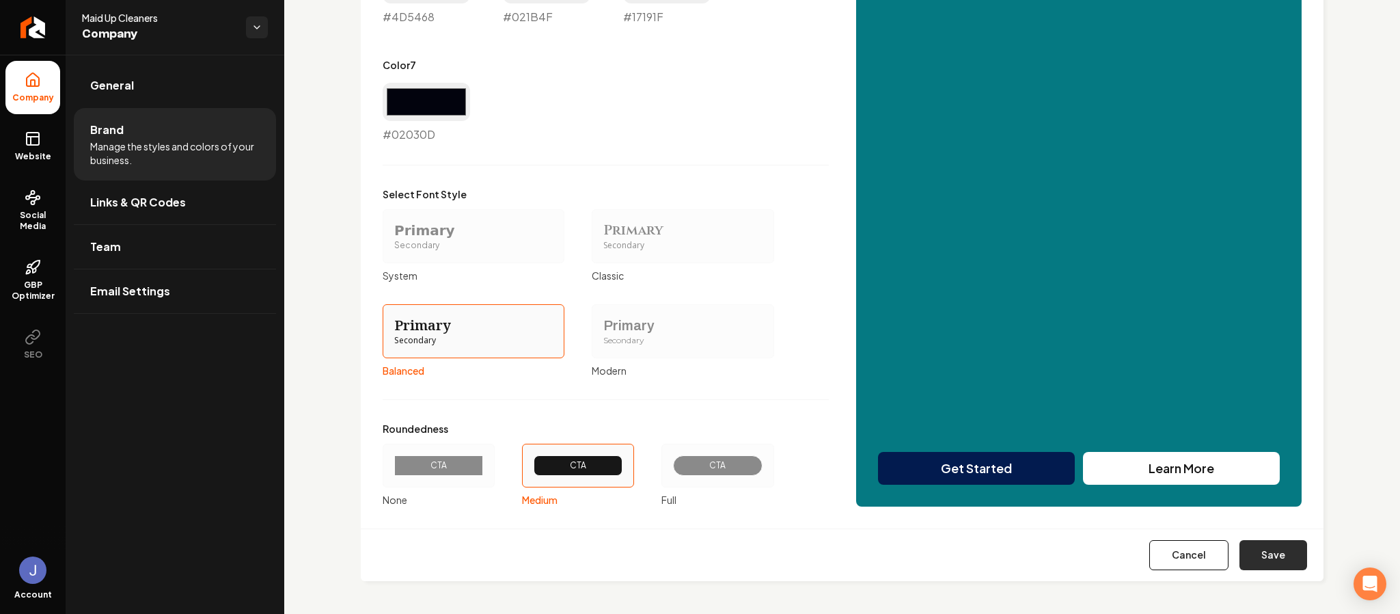
click at [1240, 551] on button "Save" at bounding box center [1273, 555] width 68 height 30
type input "#d4d6e1"
type input "#d0d2dc"
type input "#4d5468"
type input "#021b4f"
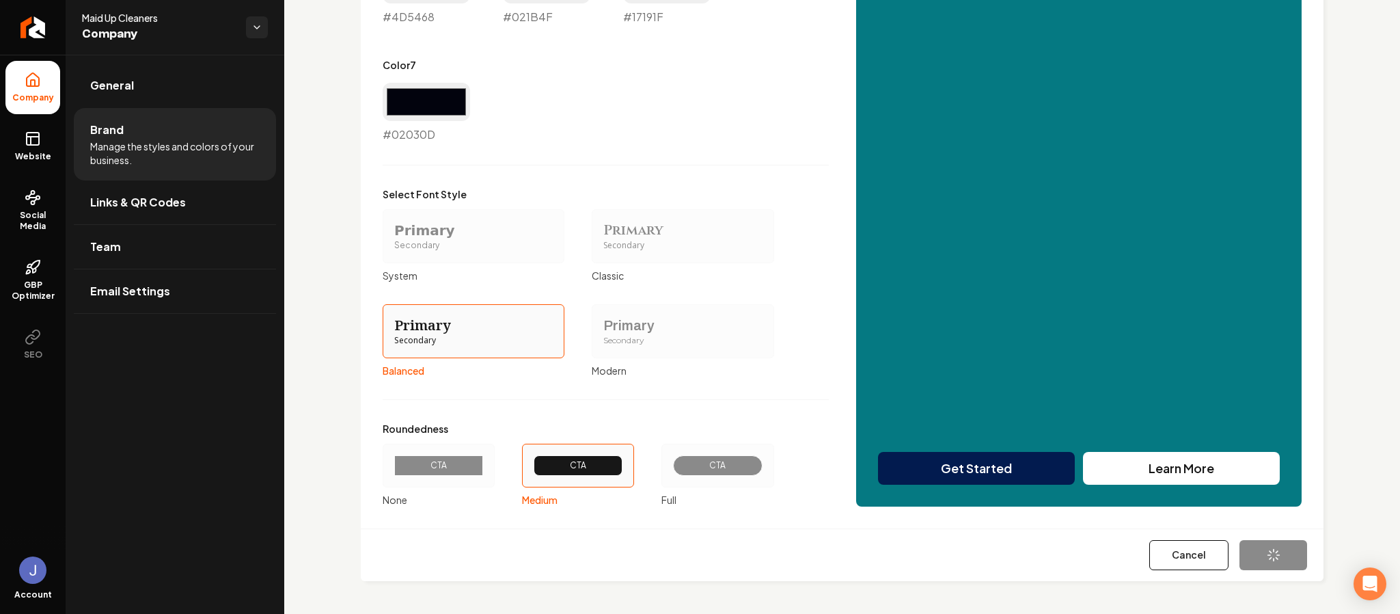
type input "#17191f"
type input "#02030d"
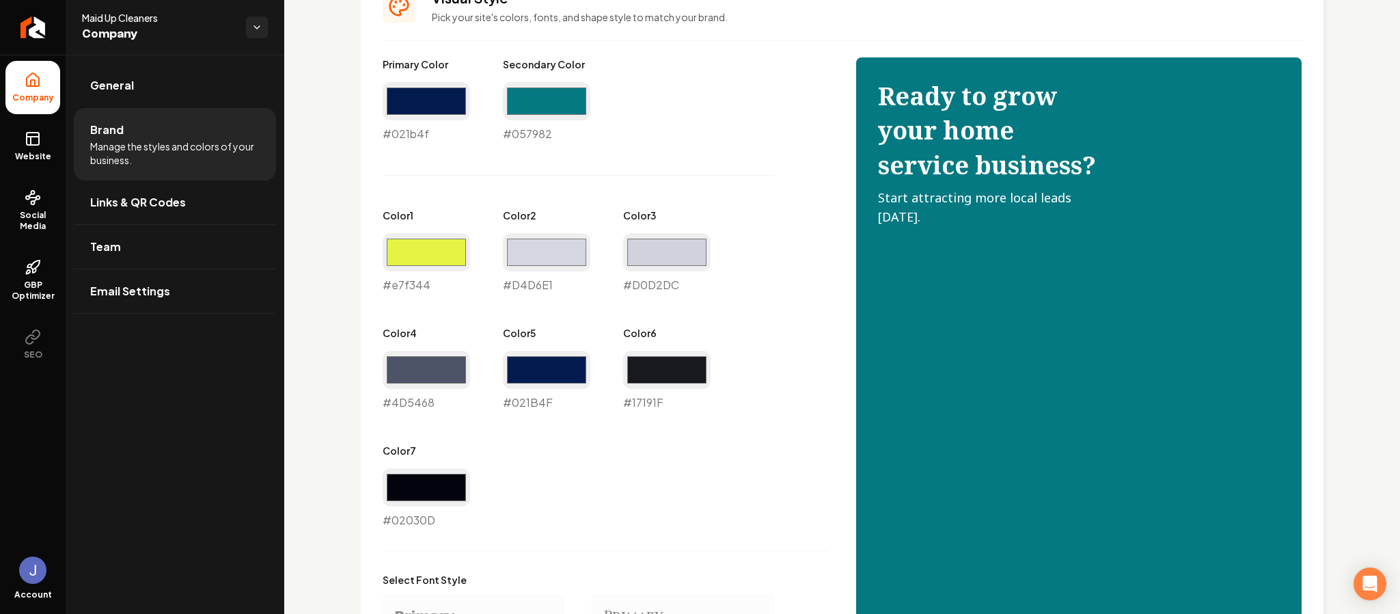
scroll to position [632, 0]
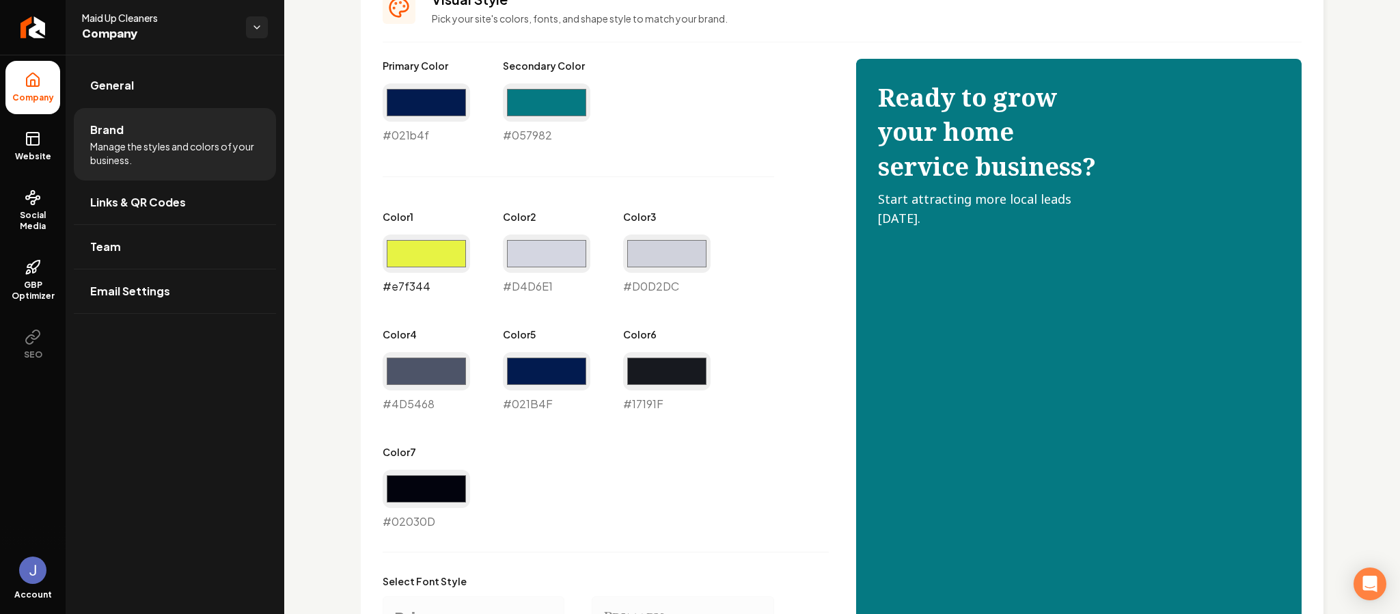
click at [439, 260] on input "#e7f344" at bounding box center [426, 253] width 87 height 38
click at [422, 258] on input "#e7f344" at bounding box center [426, 253] width 87 height 38
click at [426, 263] on input "#e7f344" at bounding box center [426, 253] width 87 height 38
click at [419, 261] on input "#e7f344" at bounding box center [426, 253] width 87 height 38
click at [418, 263] on input "#e7f344" at bounding box center [426, 253] width 87 height 38
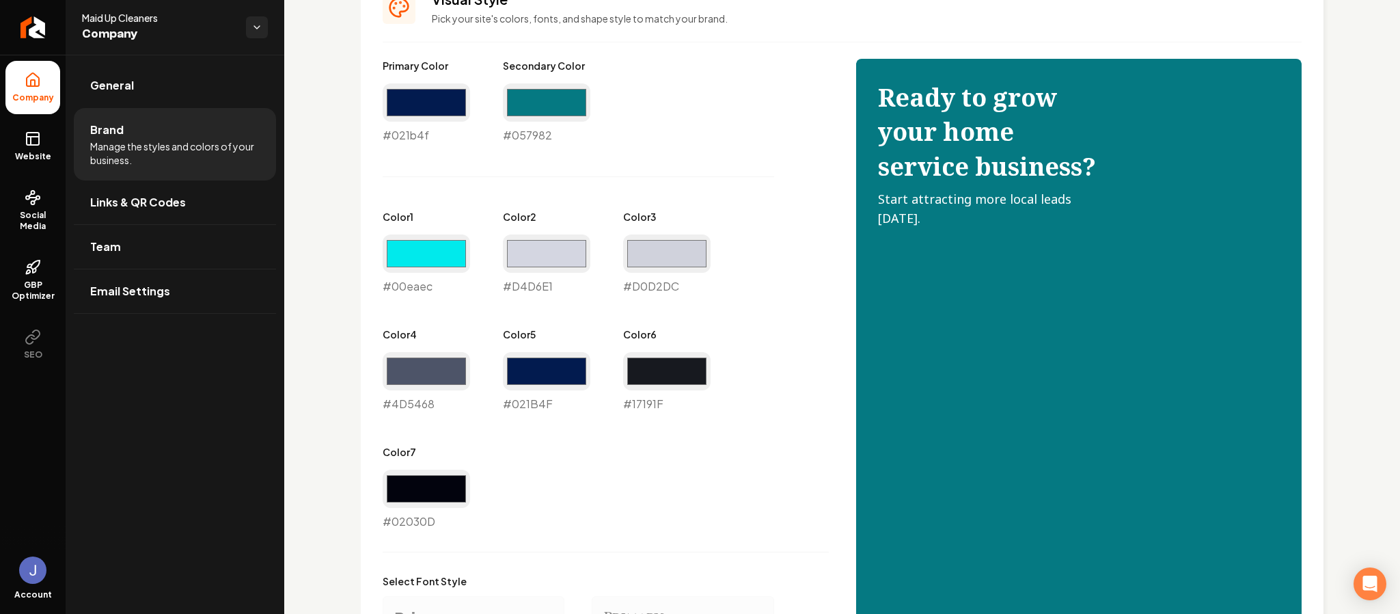
click at [420, 284] on div "#00eaec #00eaec" at bounding box center [426, 264] width 87 height 60
click at [431, 255] on input "#00eaec" at bounding box center [426, 253] width 87 height 38
type input "#eaecf1"
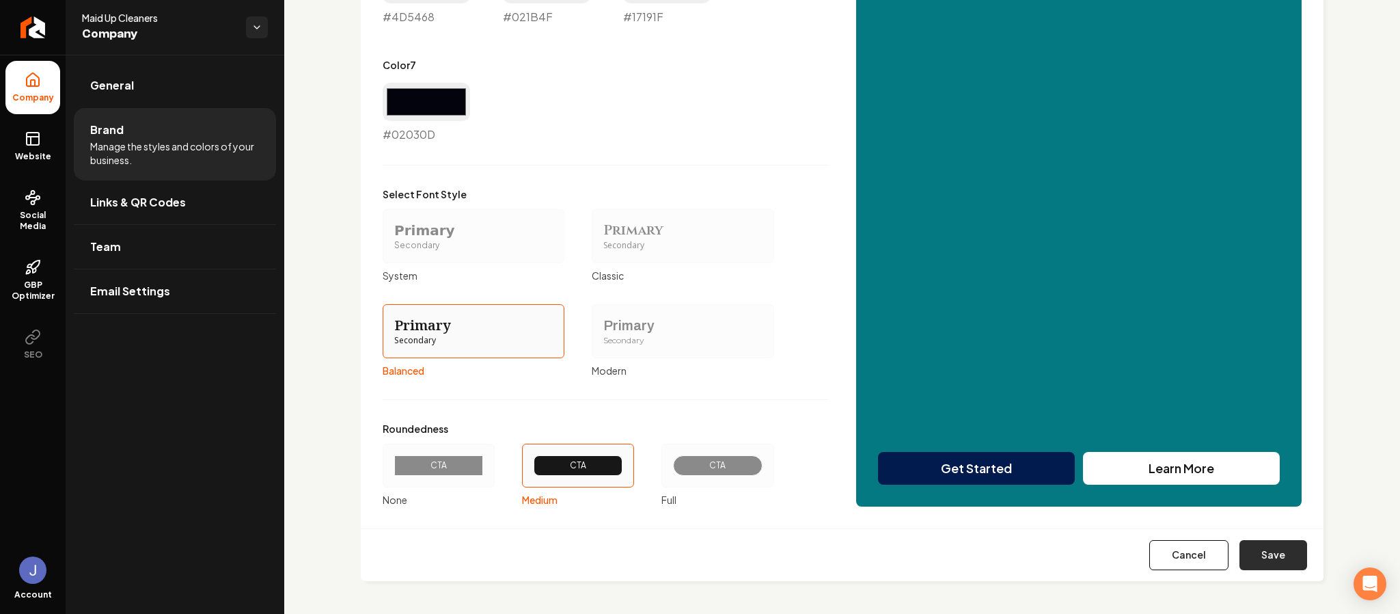
click at [1255, 562] on button "Save" at bounding box center [1273, 555] width 68 height 30
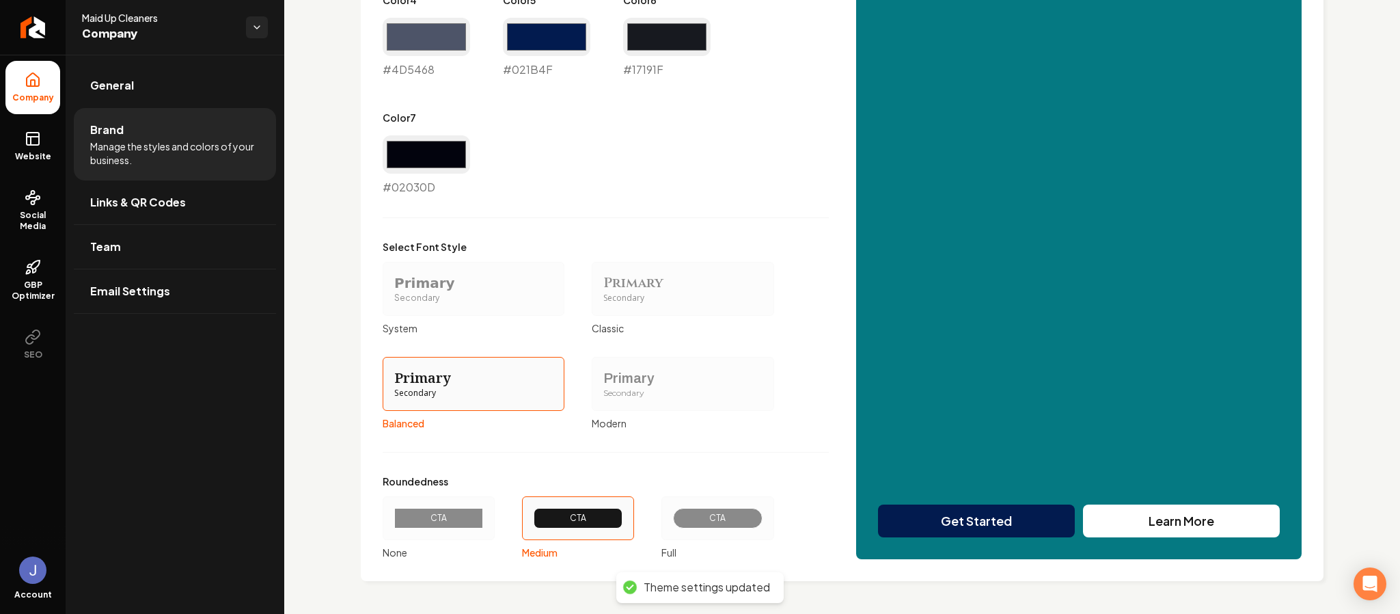
type input "#d4d6e1"
type input "#d0d2dc"
type input "#4d5468"
type input "#021b4f"
type input "#17191f"
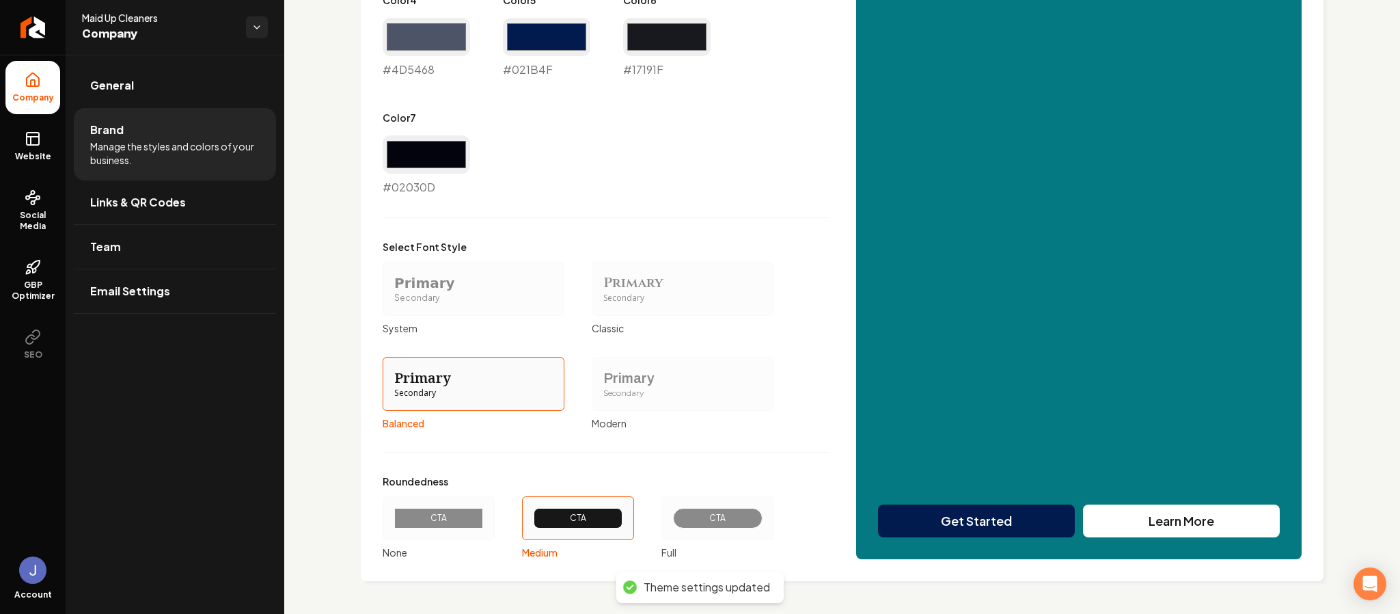
type input "#02030d"
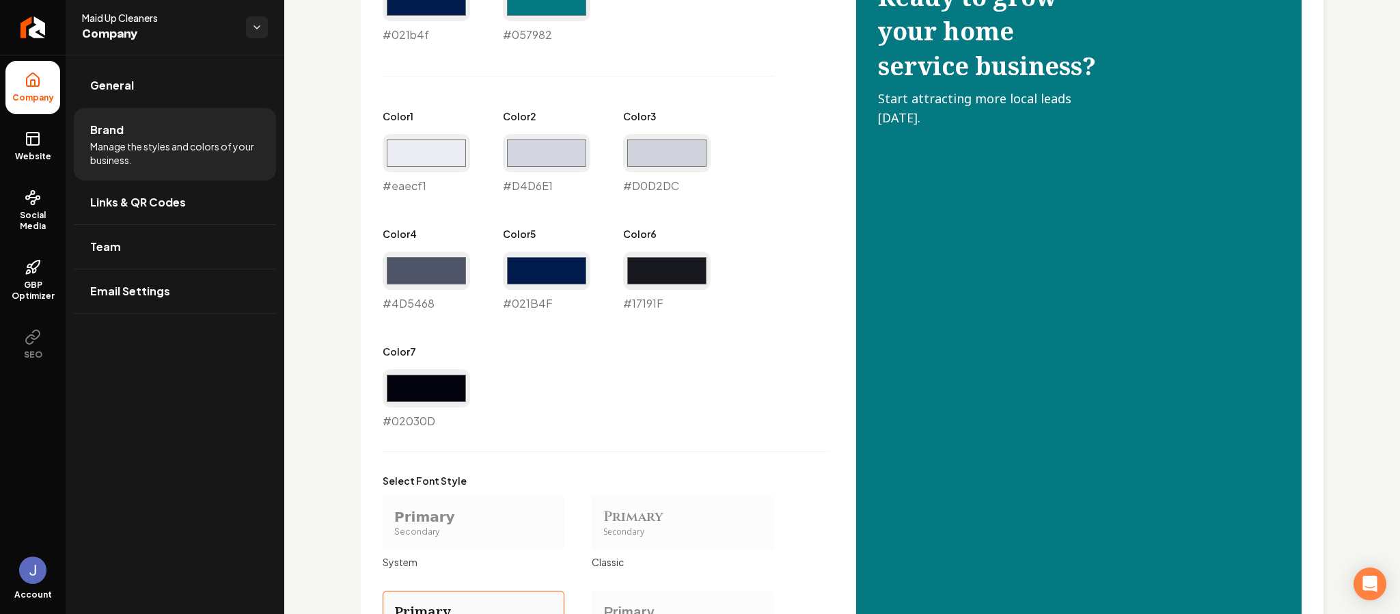
scroll to position [732, 0]
click at [449, 531] on div "Secondary" at bounding box center [473, 533] width 159 height 12
click at [393, 528] on button "Primary Secondary System" at bounding box center [387, 522] width 11 height 11
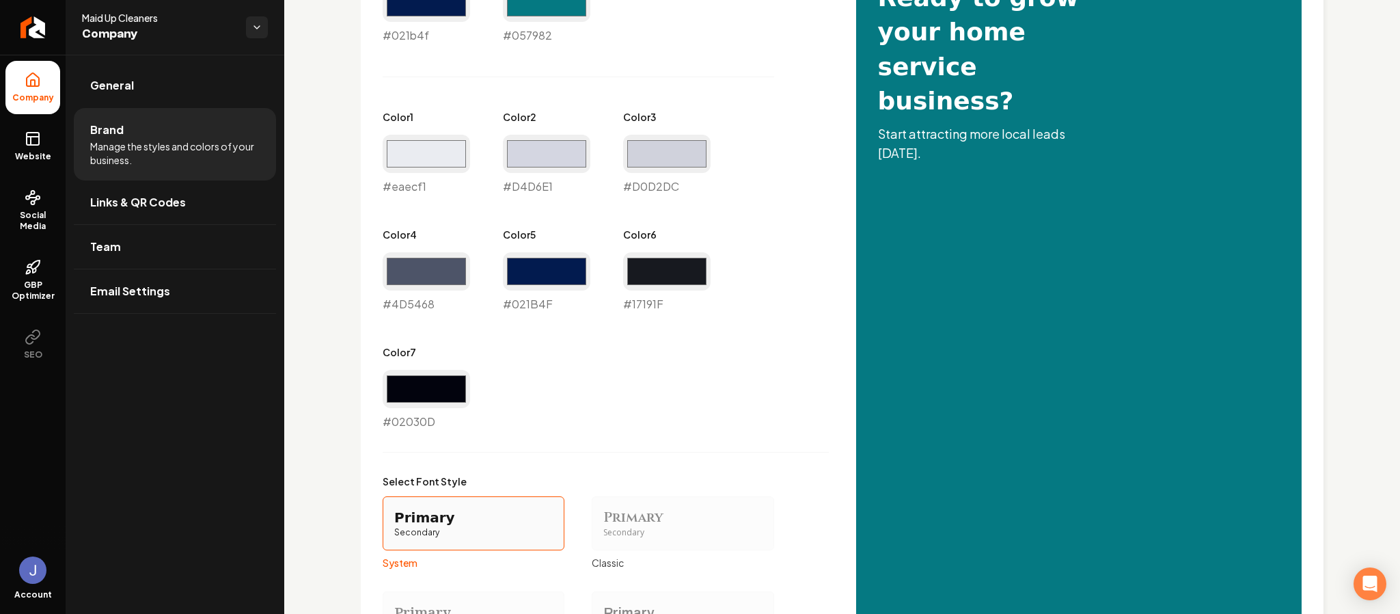
click at [625, 519] on div "Primary" at bounding box center [682, 517] width 159 height 19
click at [602, 519] on button "Primary Secondary Classic" at bounding box center [596, 522] width 11 height 11
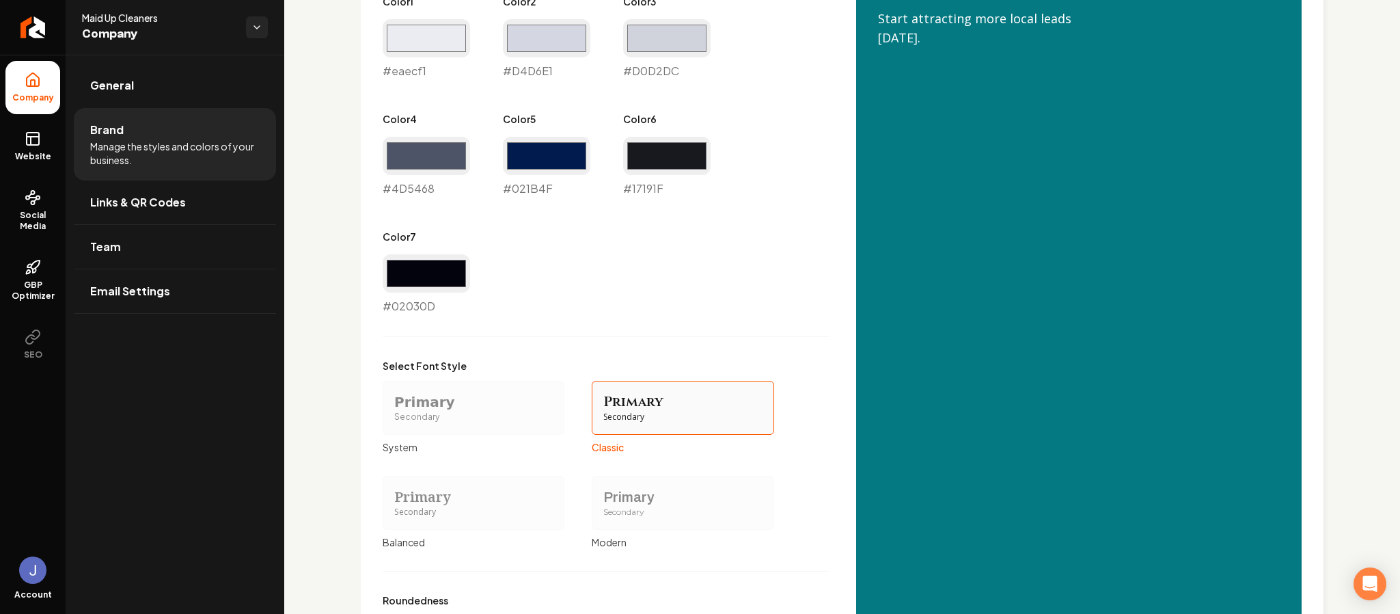
scroll to position [851, 0]
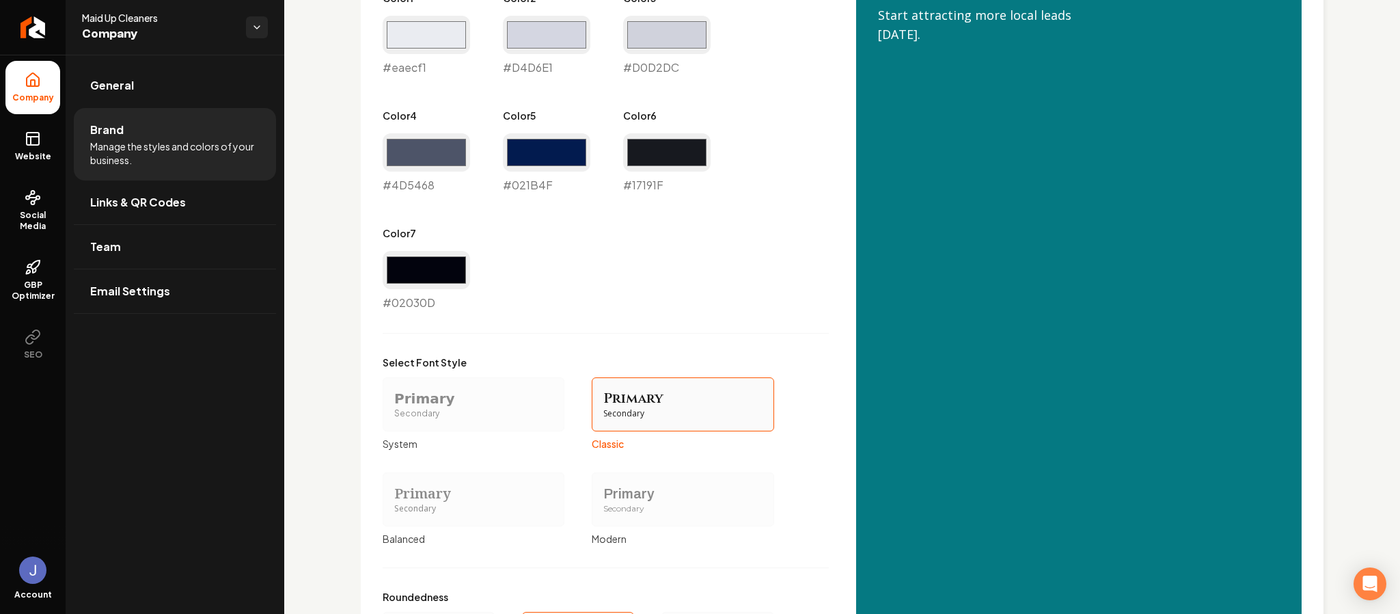
click at [636, 493] on div "Primary" at bounding box center [682, 493] width 159 height 19
click at [602, 493] on button "Primary Secondary Modern" at bounding box center [596, 498] width 11 height 11
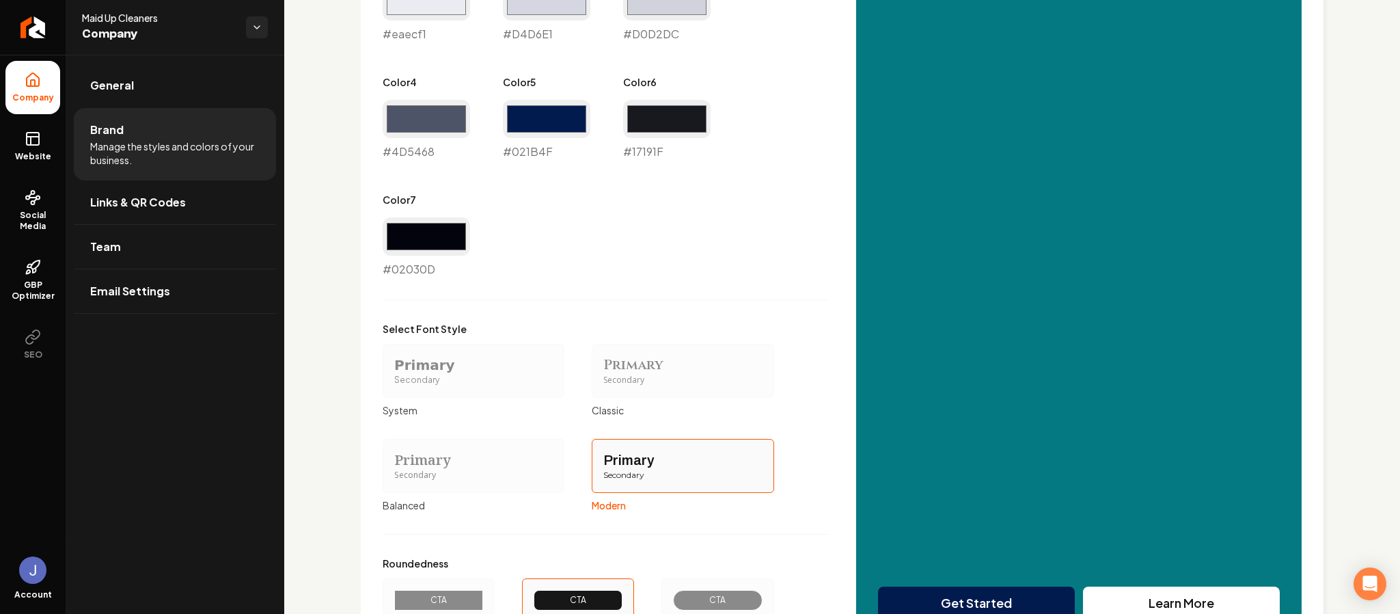
scroll to position [887, 0]
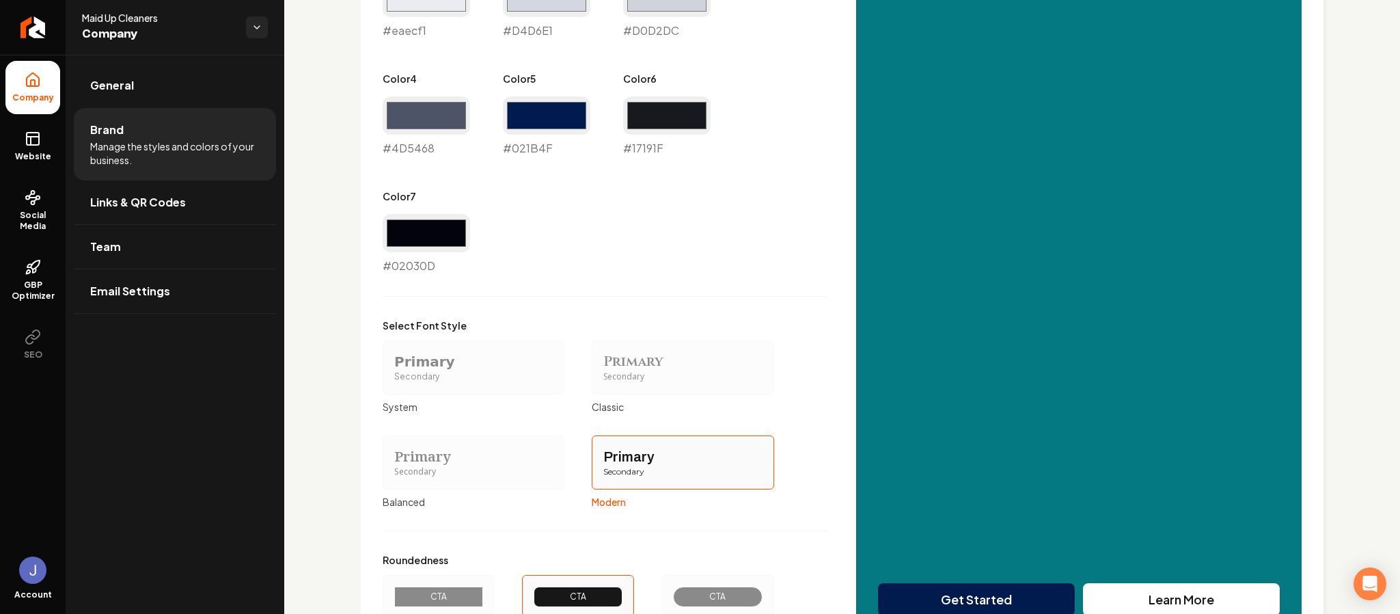
click at [452, 464] on div "Primary" at bounding box center [473, 456] width 159 height 19
click at [393, 464] on button "Primary Secondary Balanced" at bounding box center [387, 461] width 11 height 11
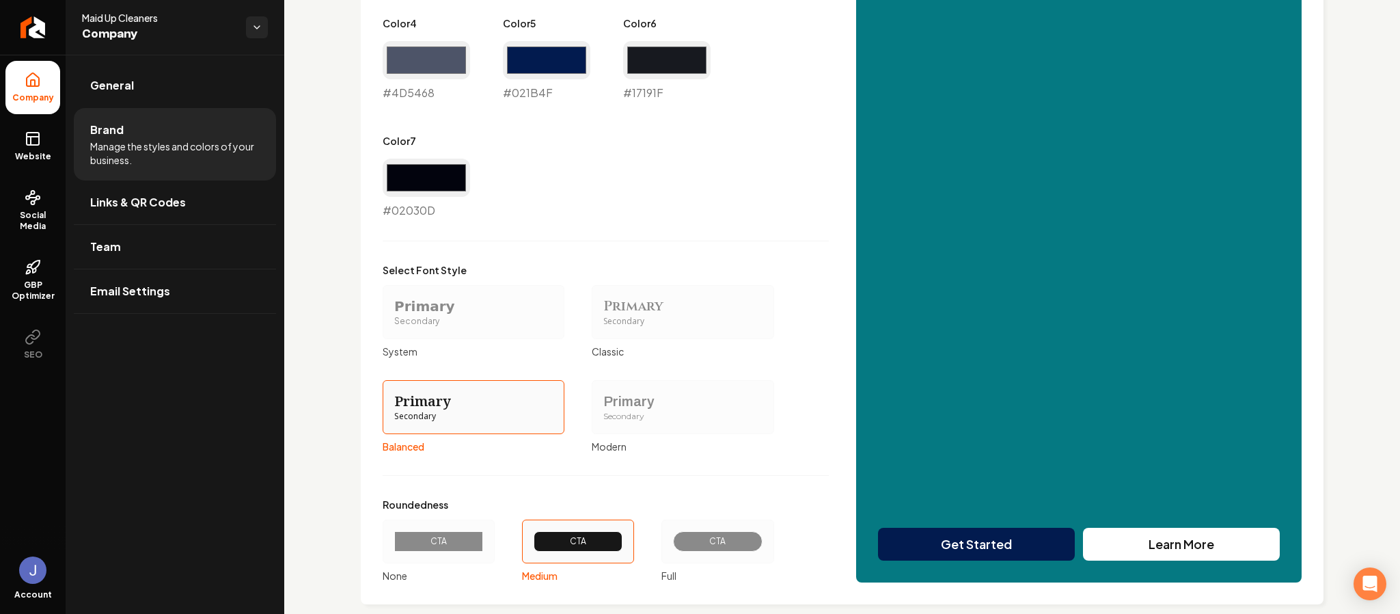
scroll to position [967, 0]
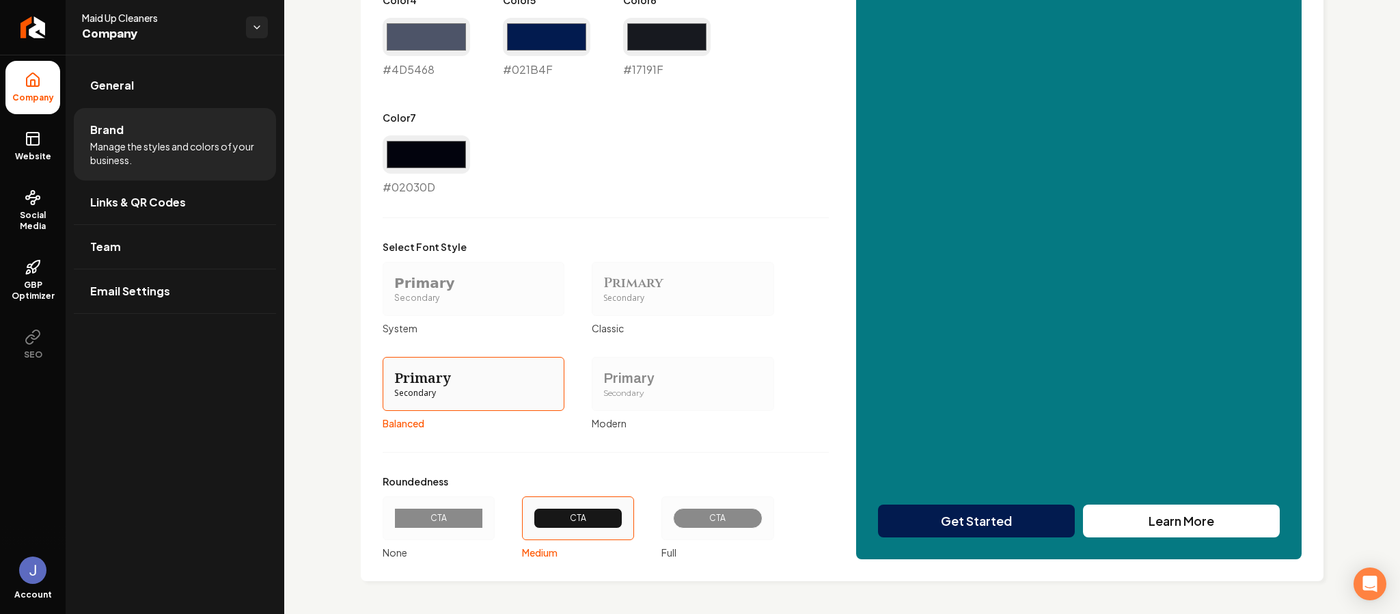
click at [433, 519] on div "CTA" at bounding box center [439, 517] width 66 height 11
click at [393, 519] on button "CTA None" at bounding box center [387, 517] width 11 height 11
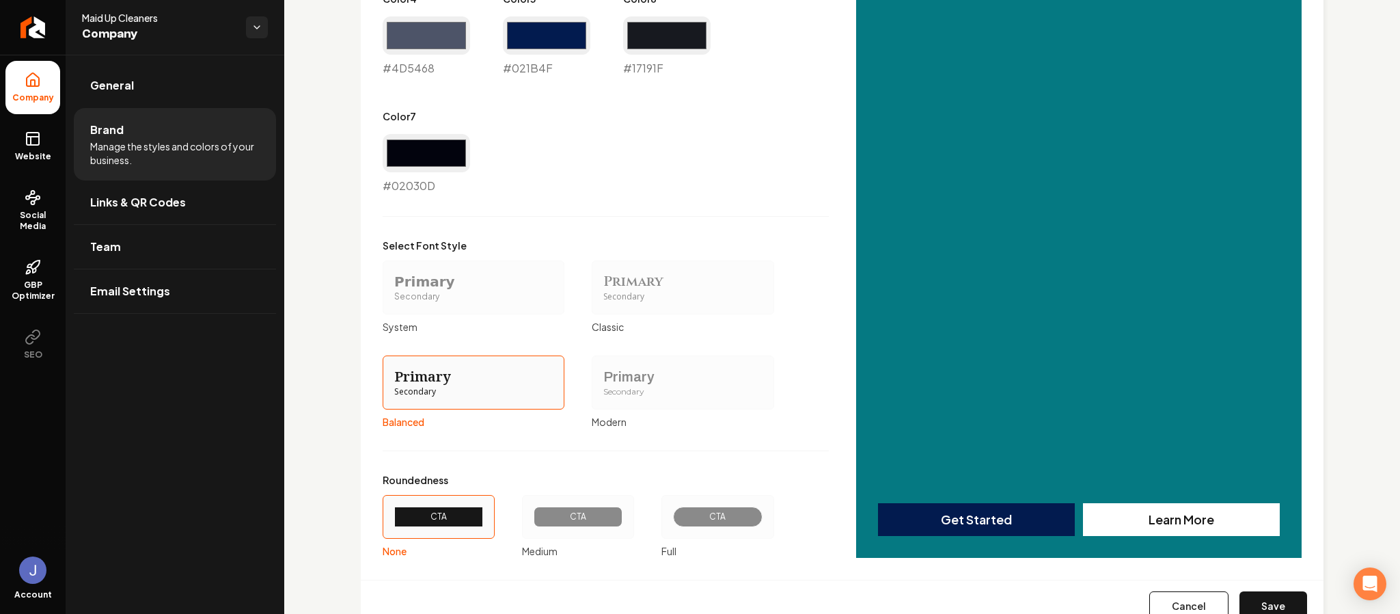
click at [568, 517] on div "CTA" at bounding box center [578, 516] width 66 height 11
click at [532, 517] on button "CTA Medium" at bounding box center [526, 516] width 11 height 11
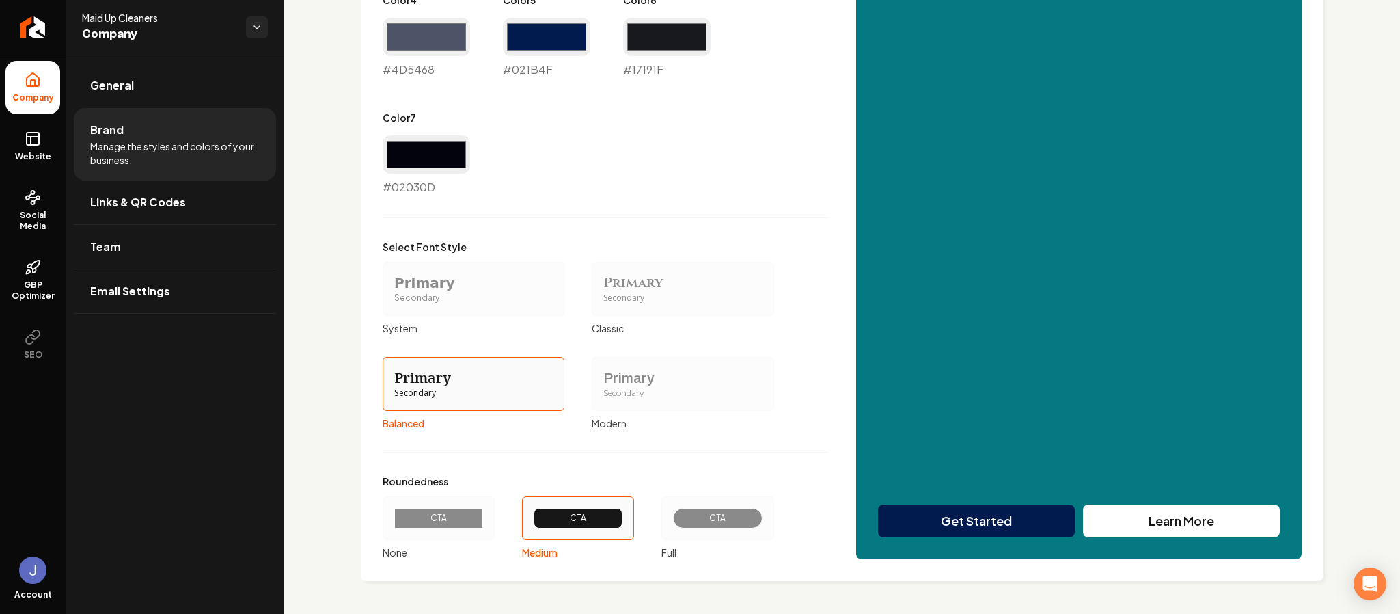
click at [673, 515] on div "CTA" at bounding box center [717, 518] width 89 height 20
click at [672, 515] on button "CTA Full" at bounding box center [666, 517] width 11 height 11
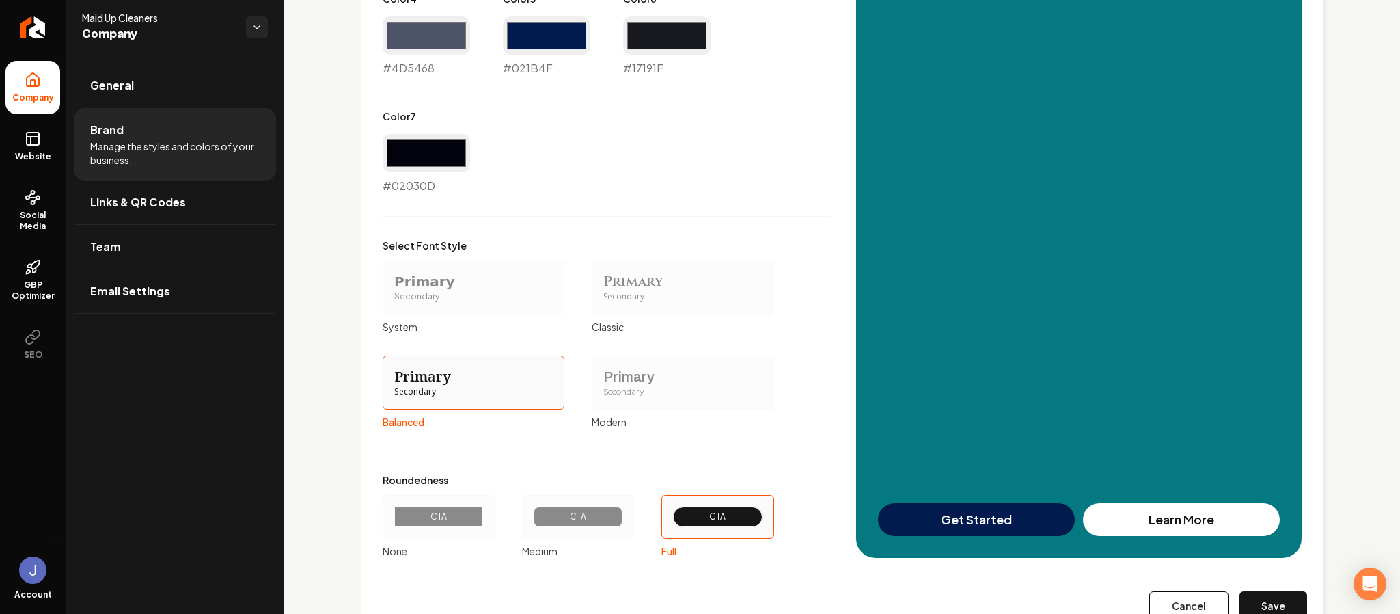
click at [572, 525] on div "CTA" at bounding box center [578, 516] width 89 height 20
click at [532, 522] on button "CTA Medium" at bounding box center [526, 516] width 11 height 11
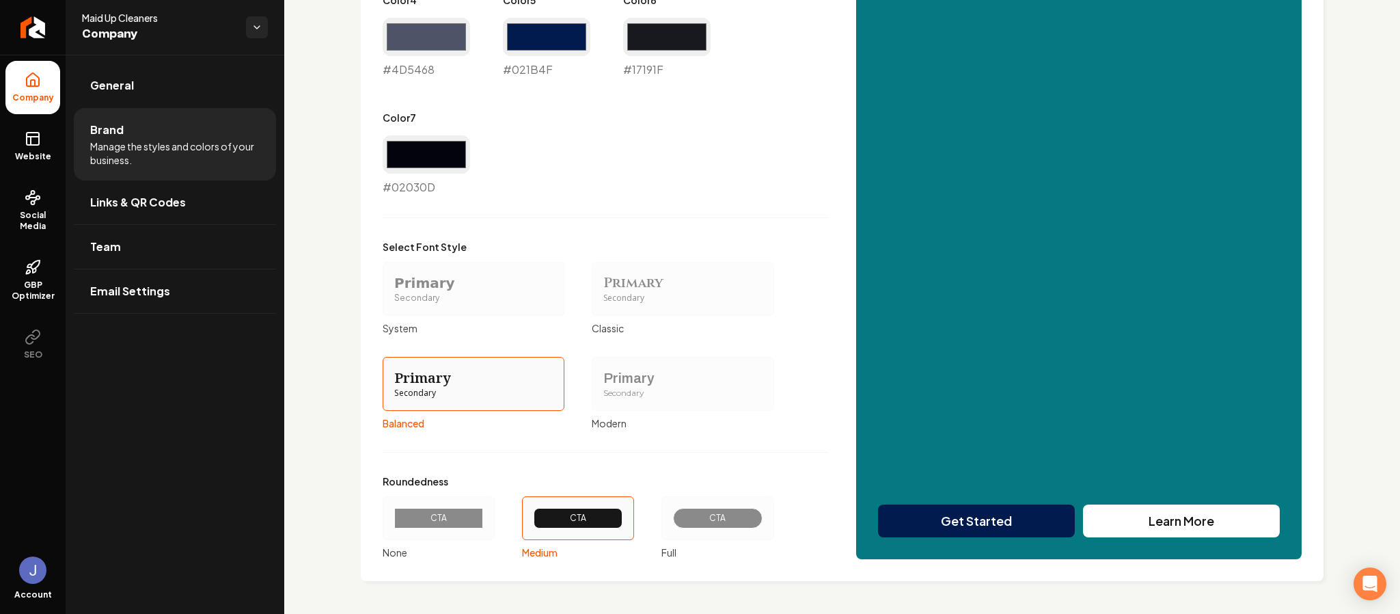
click at [706, 511] on div "CTA" at bounding box center [717, 518] width 89 height 20
click at [672, 512] on button "CTA Full" at bounding box center [666, 517] width 11 height 11
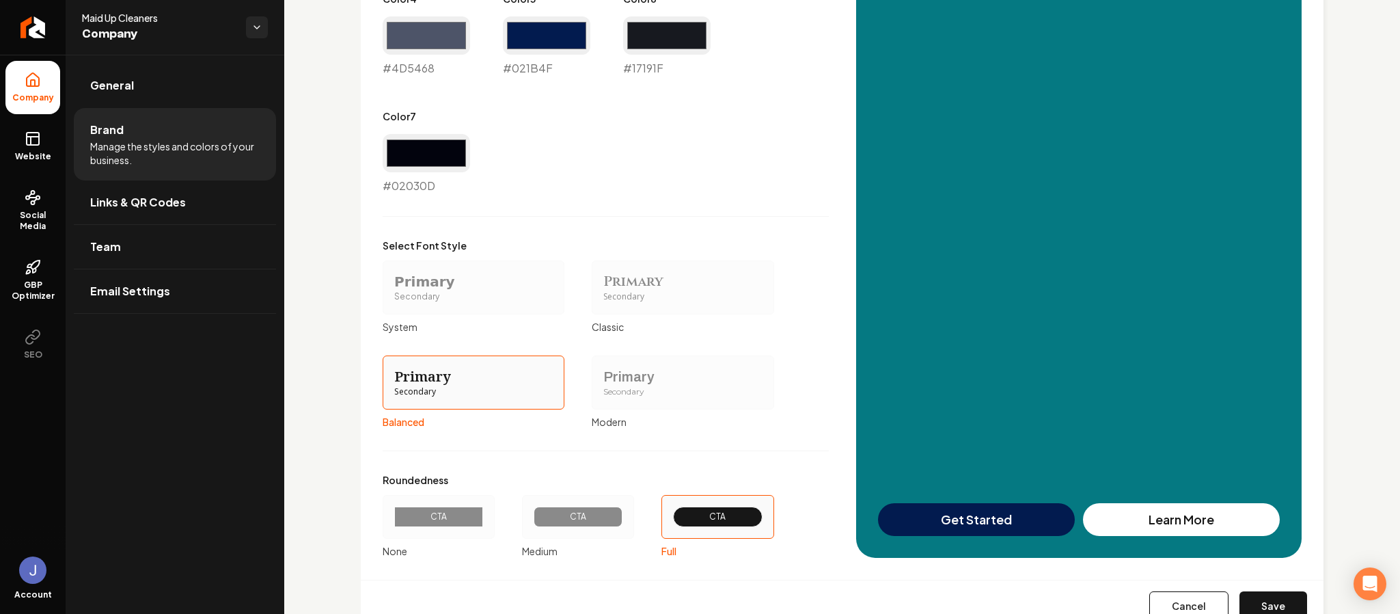
click at [591, 517] on div "CTA" at bounding box center [578, 516] width 66 height 11
click at [532, 517] on button "CTA Medium" at bounding box center [526, 516] width 11 height 11
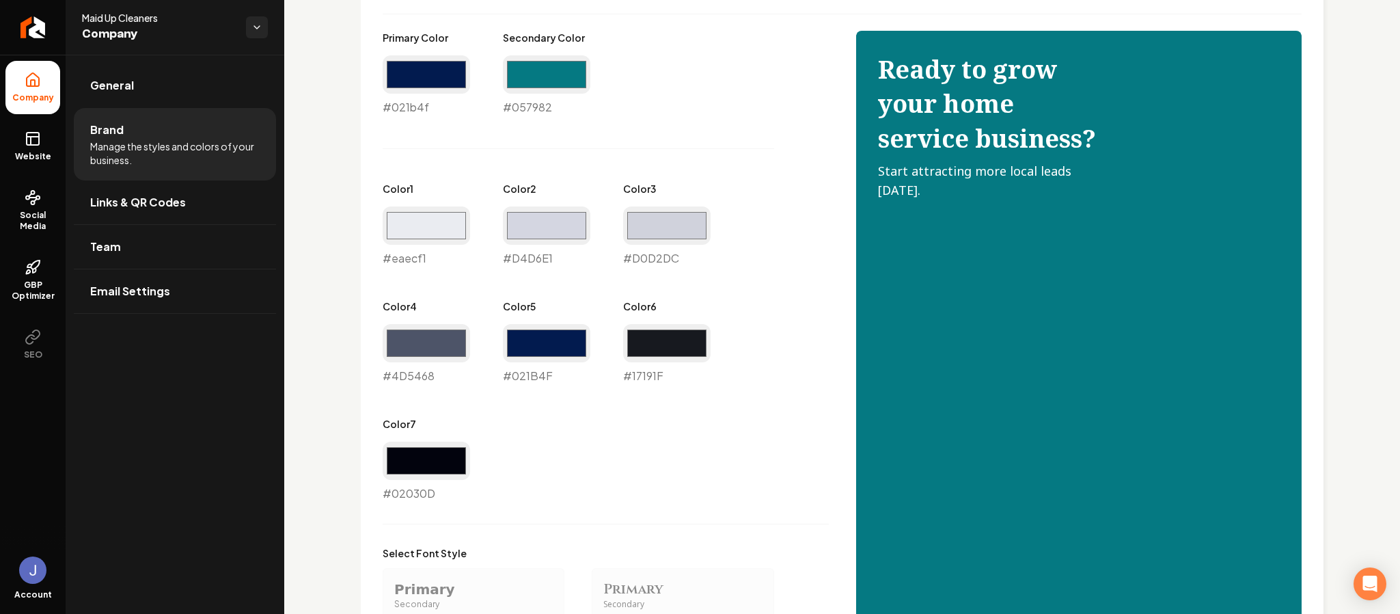
scroll to position [661, 0]
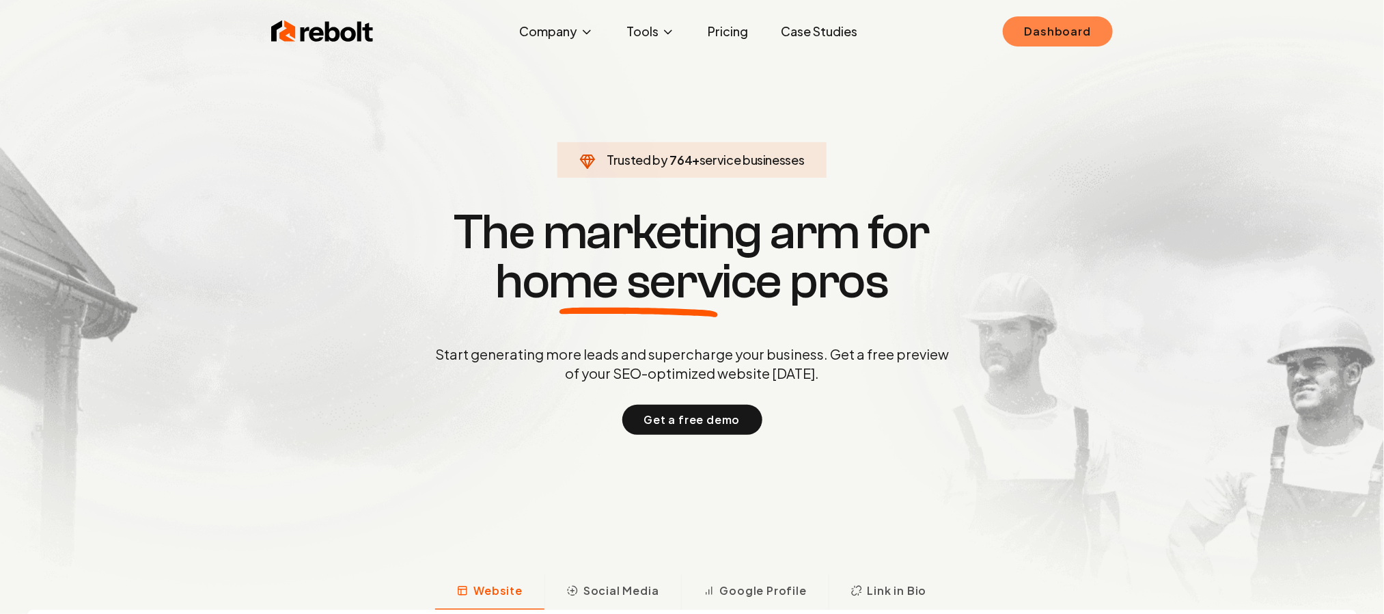
click at [1025, 36] on link "Dashboard" at bounding box center [1058, 31] width 110 height 30
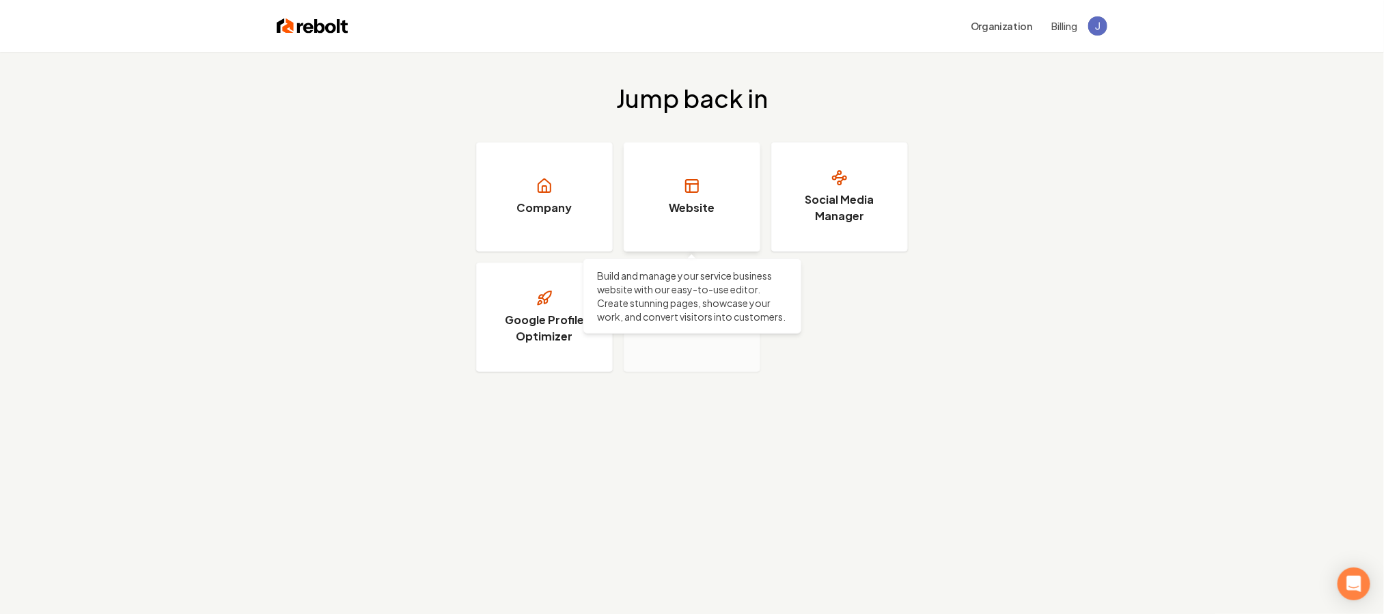
click at [685, 207] on h3 "Website" at bounding box center [693, 207] width 46 height 16
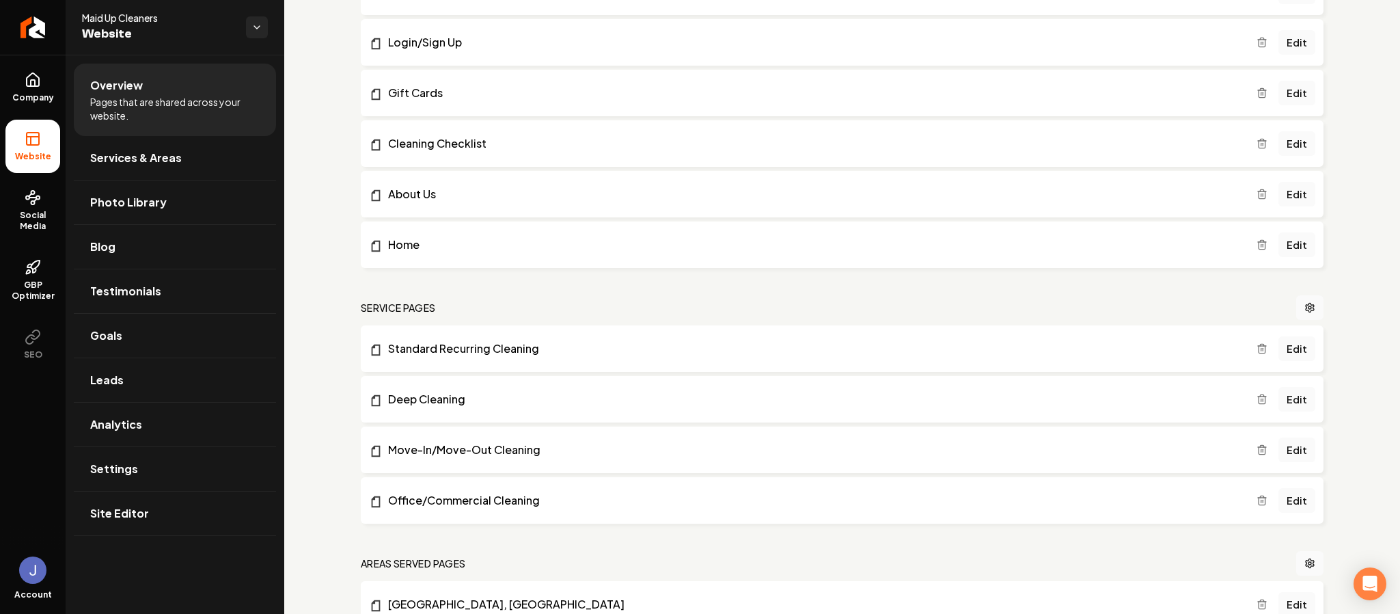
scroll to position [472, 0]
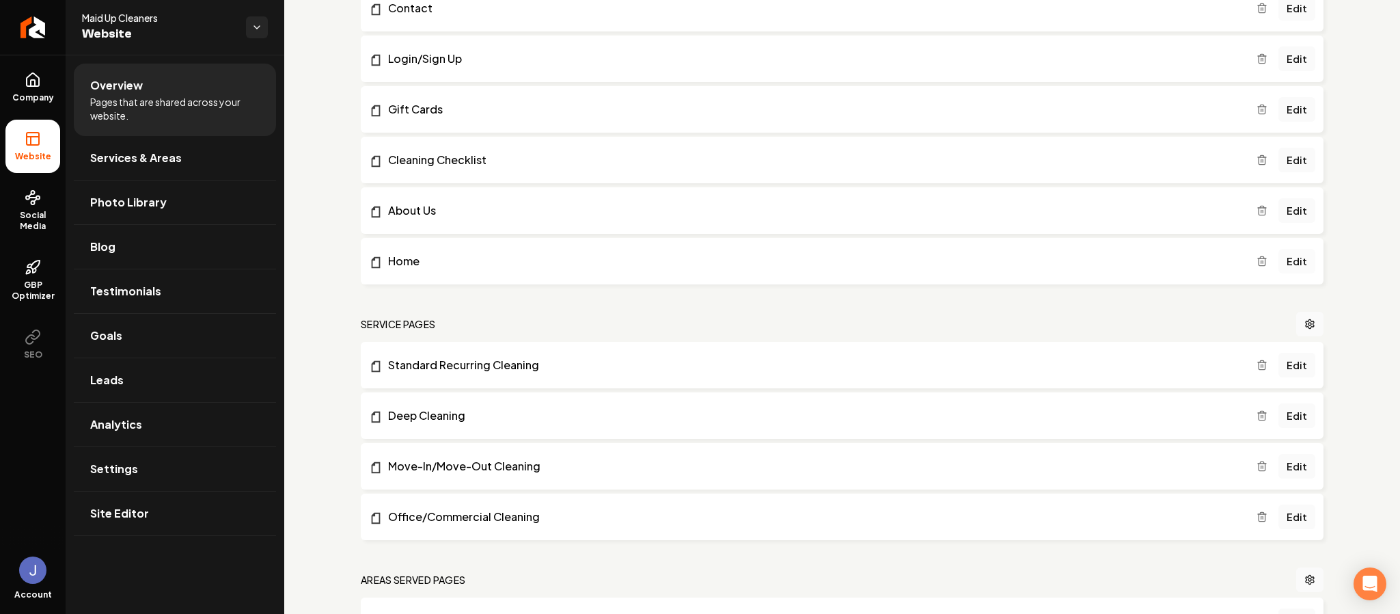
click at [1296, 257] on link "Edit" at bounding box center [1296, 261] width 37 height 25
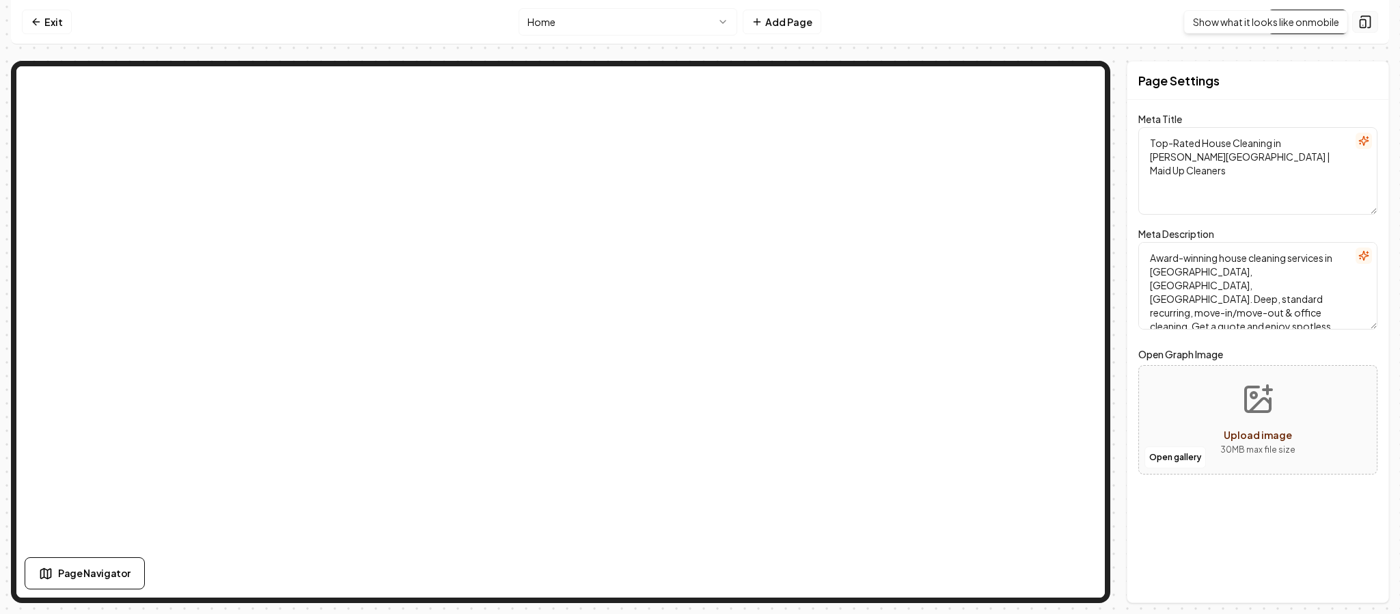
click at [1373, 17] on button at bounding box center [1365, 22] width 26 height 22
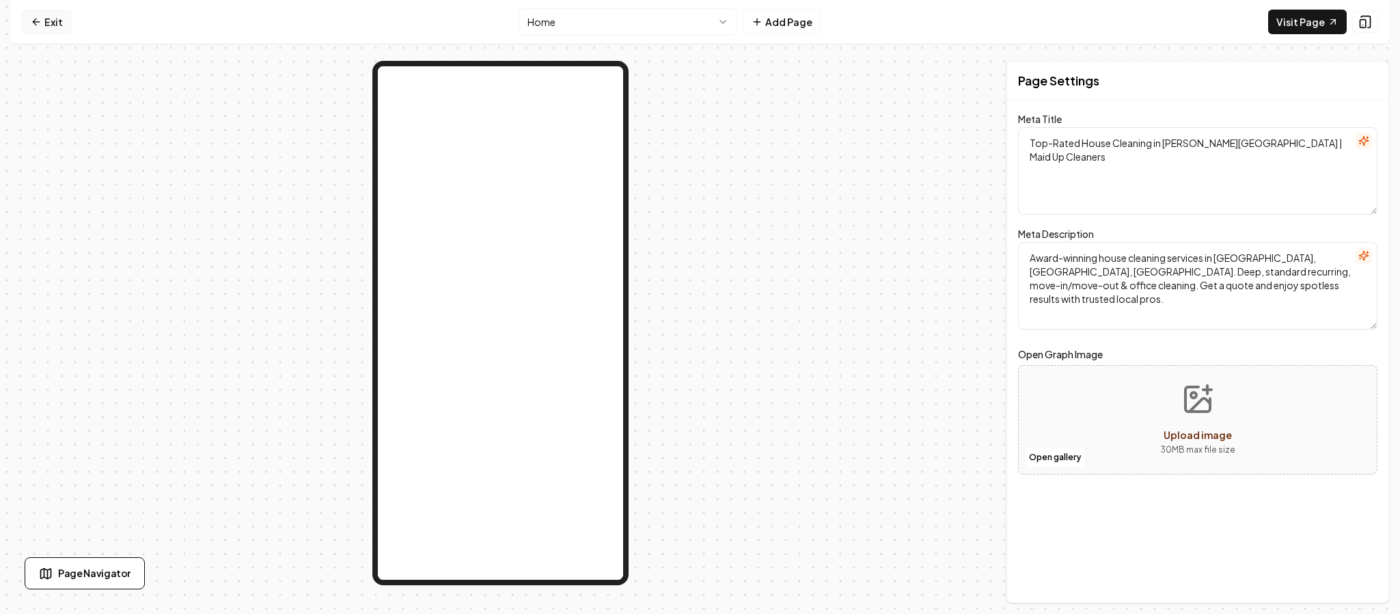
click at [45, 20] on link "Exit" at bounding box center [47, 22] width 50 height 25
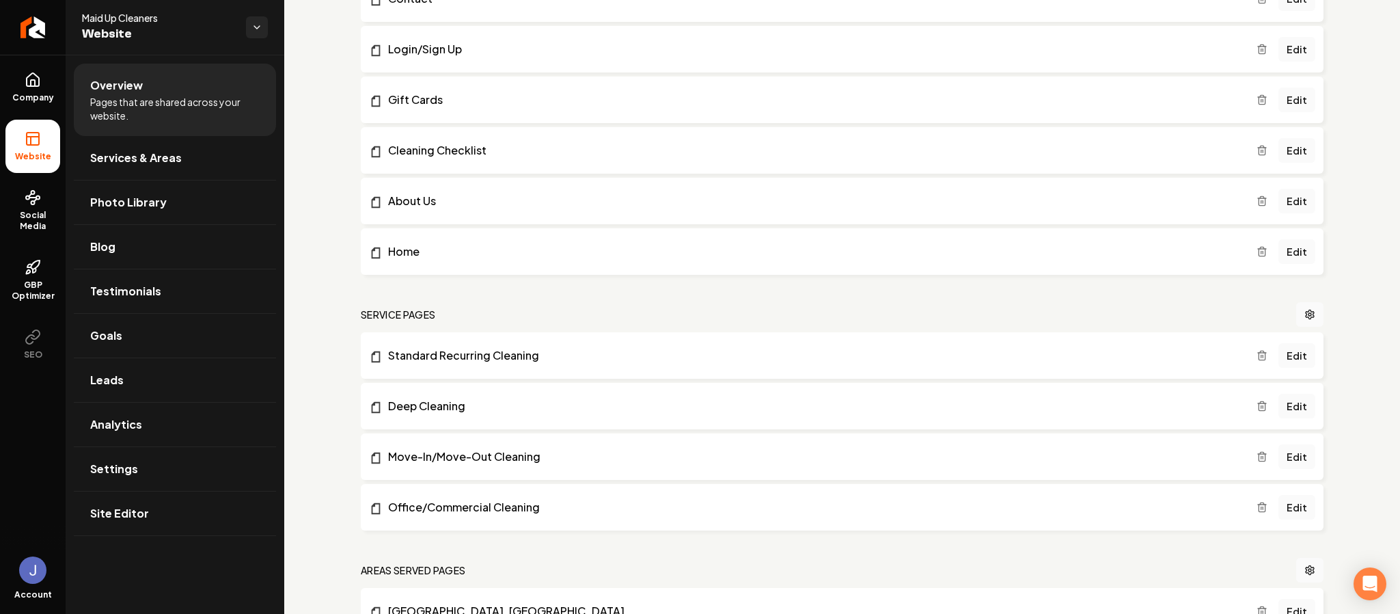
scroll to position [629, 0]
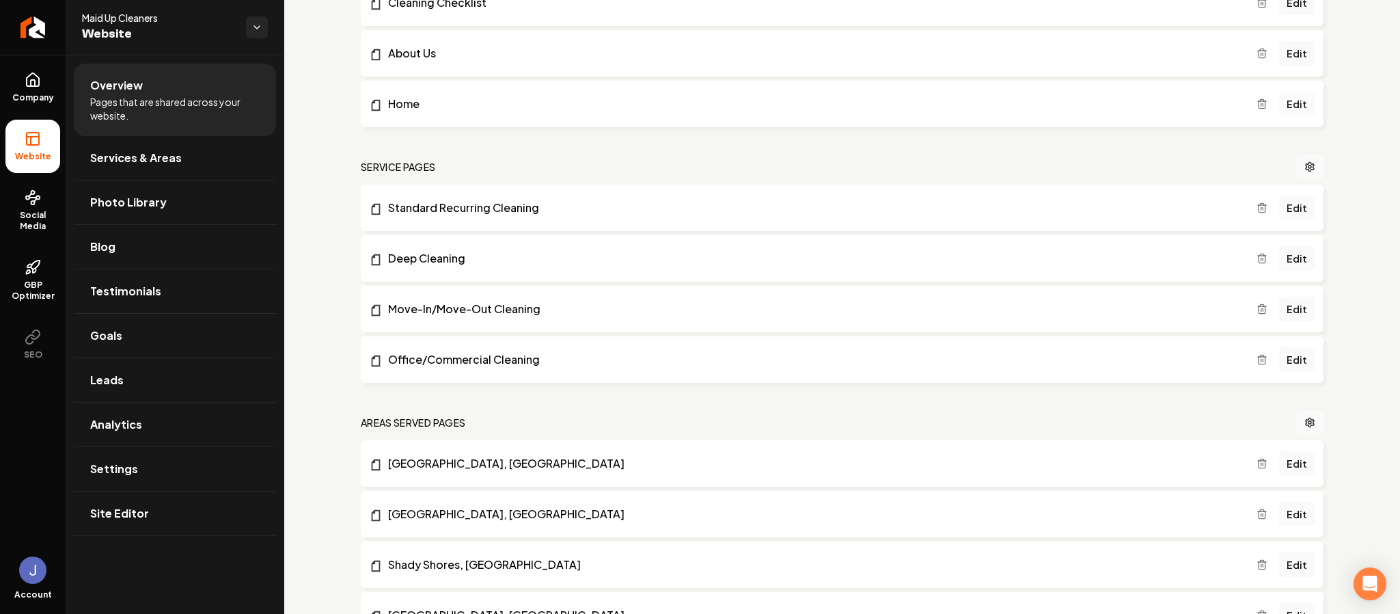
click at [1283, 107] on link "Edit" at bounding box center [1296, 104] width 37 height 25
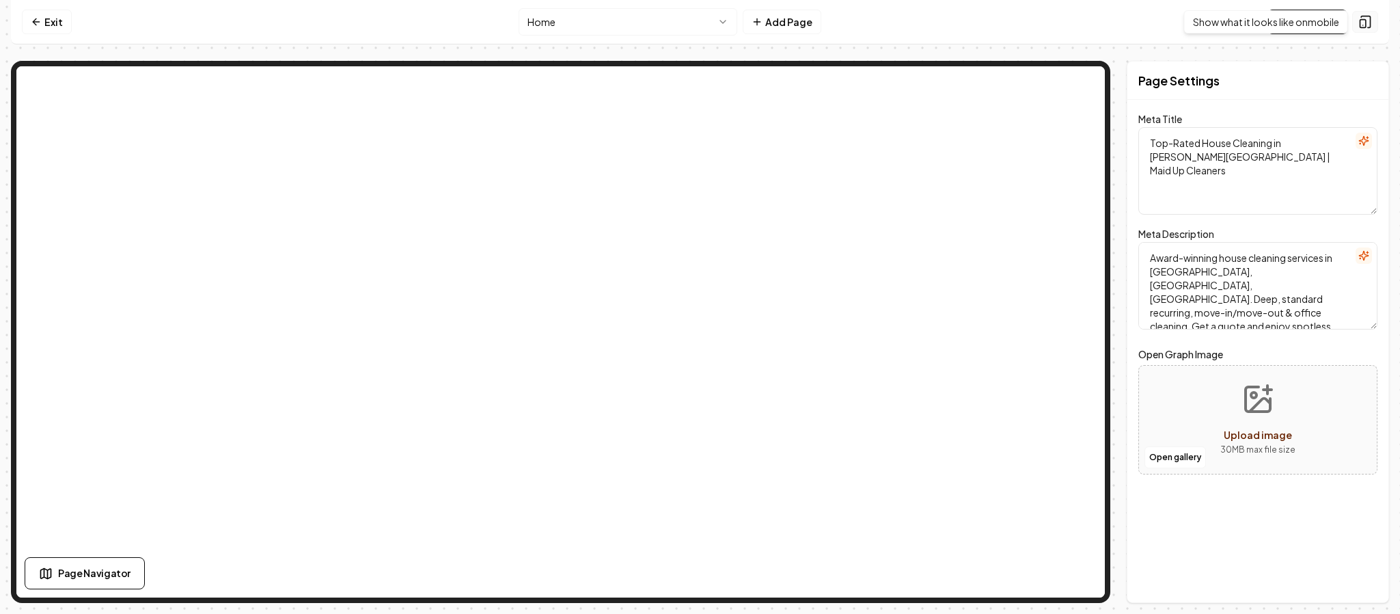
click at [1362, 25] on icon at bounding box center [1365, 22] width 14 height 14
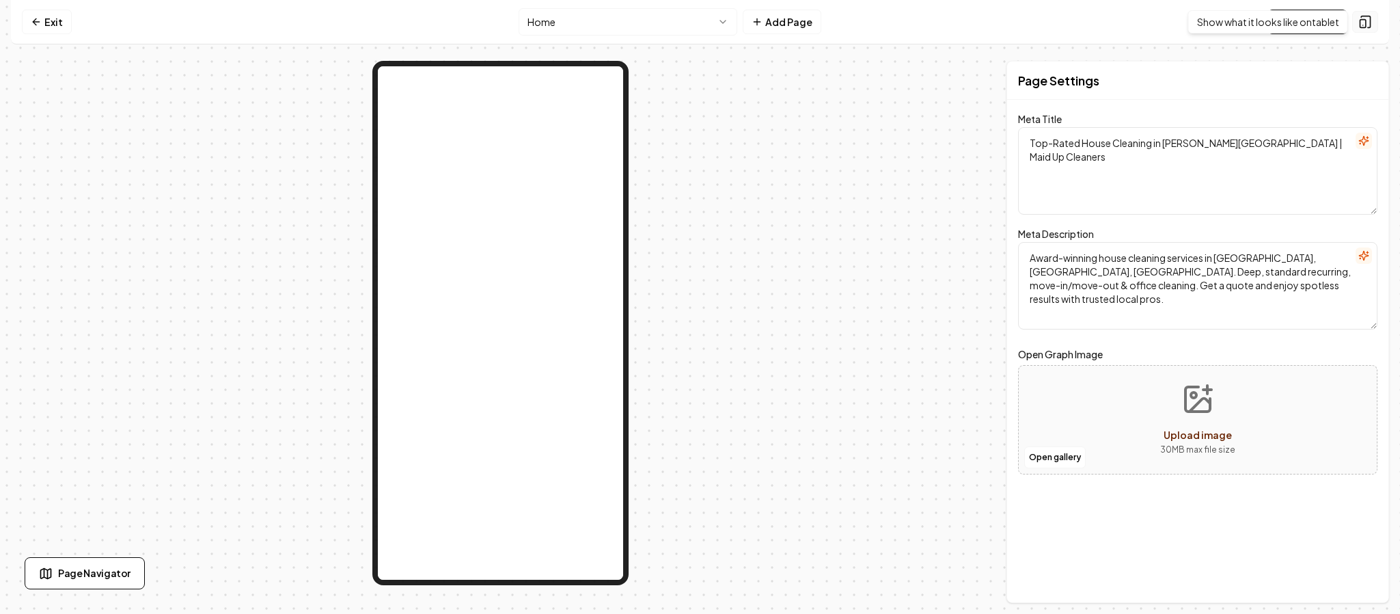
click at [1366, 23] on icon at bounding box center [1365, 22] width 14 height 14
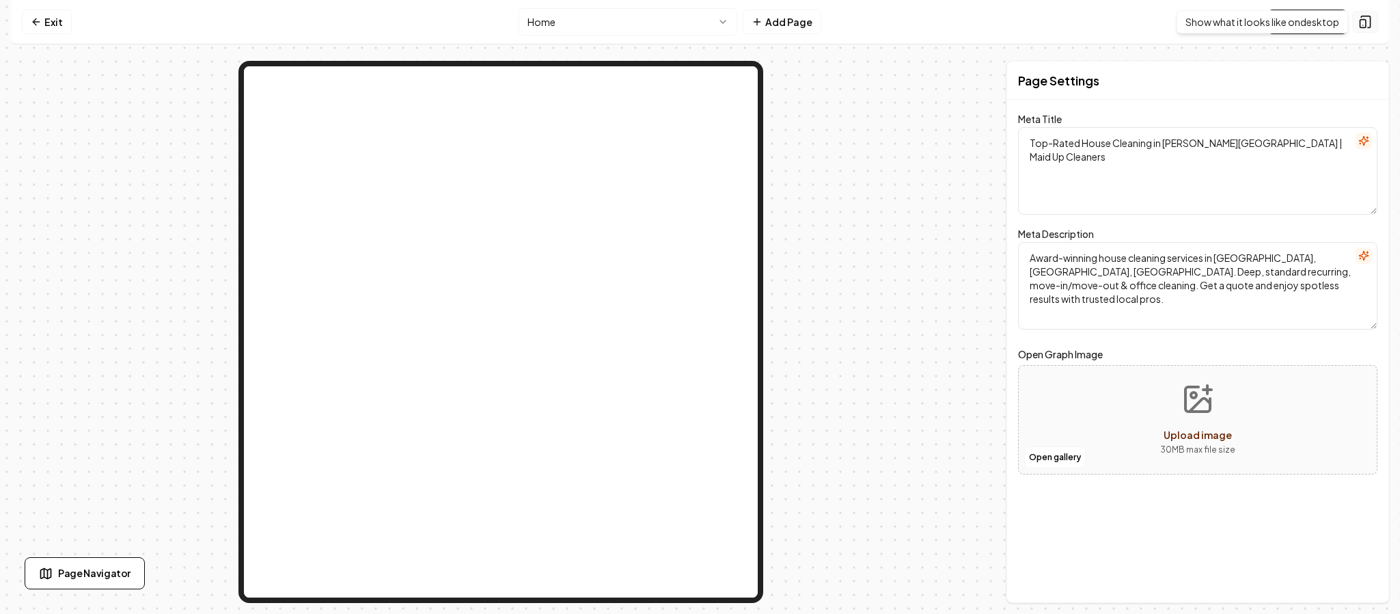
click at [1361, 23] on icon at bounding box center [1365, 22] width 14 height 14
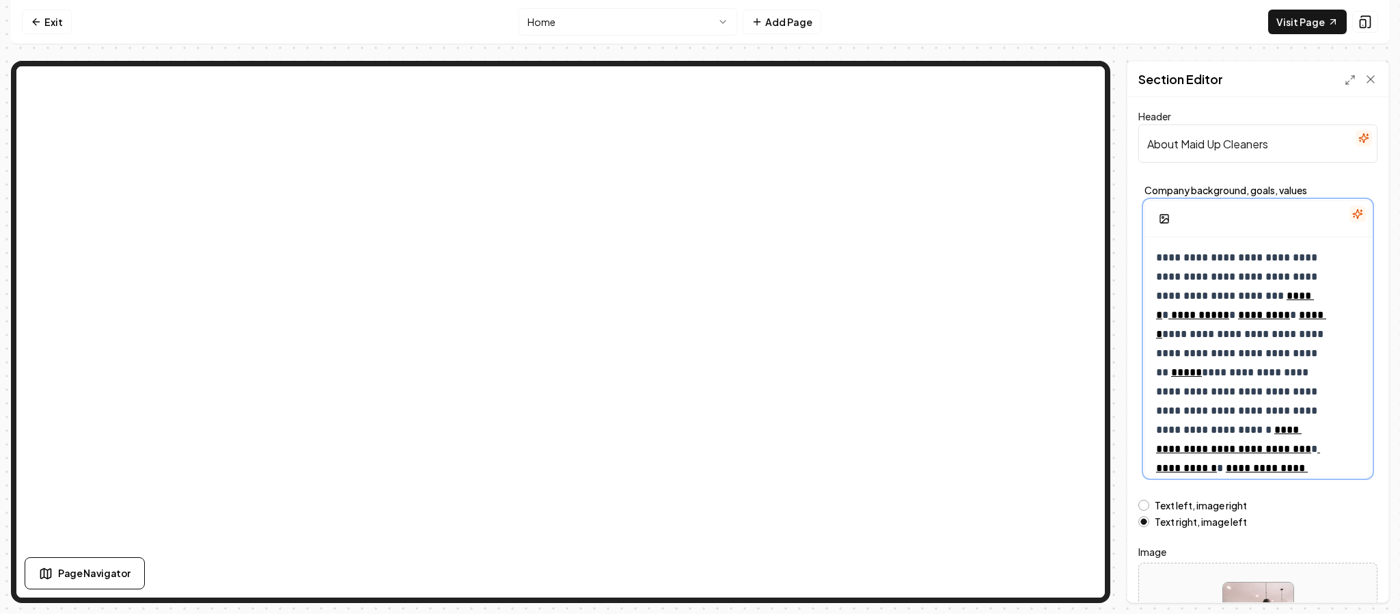
click at [1235, 331] on p "**********" at bounding box center [1241, 410] width 171 height 325
click at [1259, 333] on p "**********" at bounding box center [1241, 410] width 171 height 325
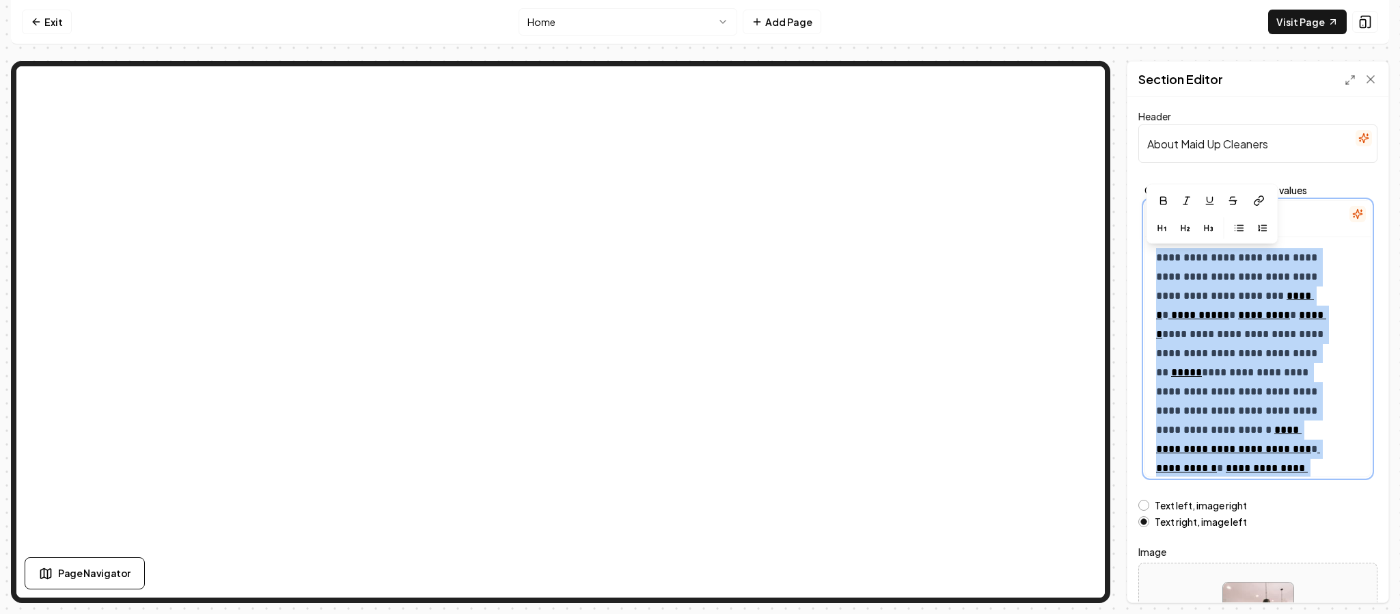
click at [1277, 338] on p "**********" at bounding box center [1241, 410] width 171 height 325
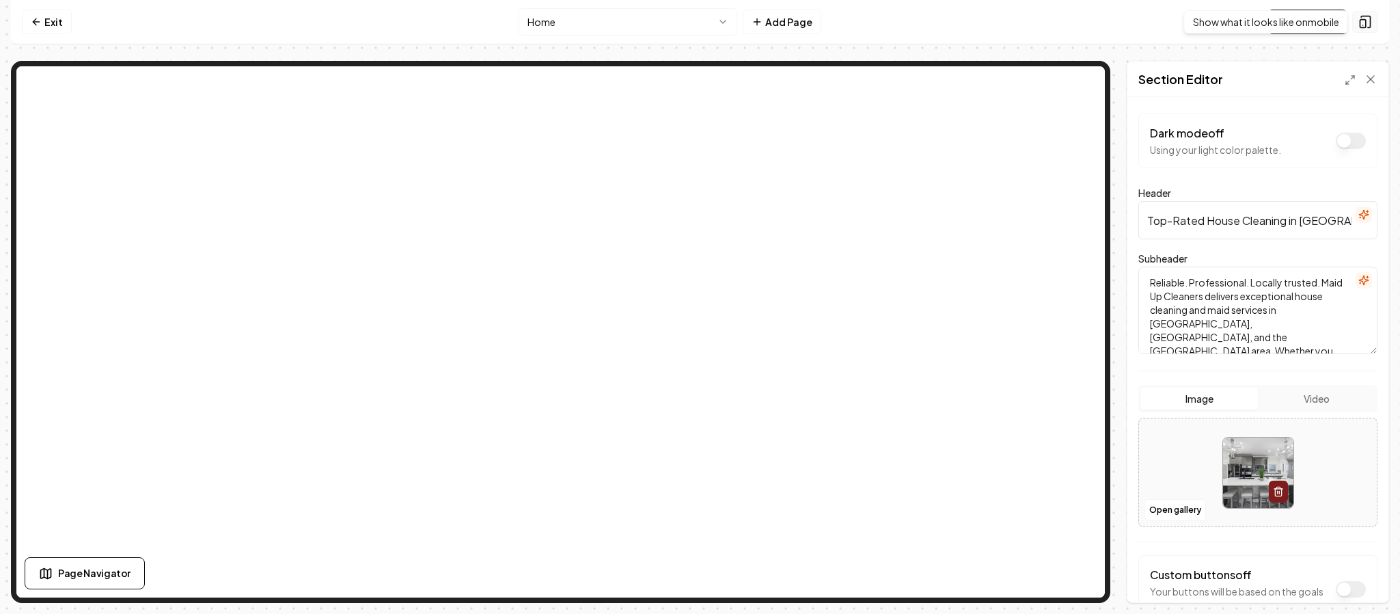
click at [1358, 31] on button at bounding box center [1365, 22] width 26 height 22
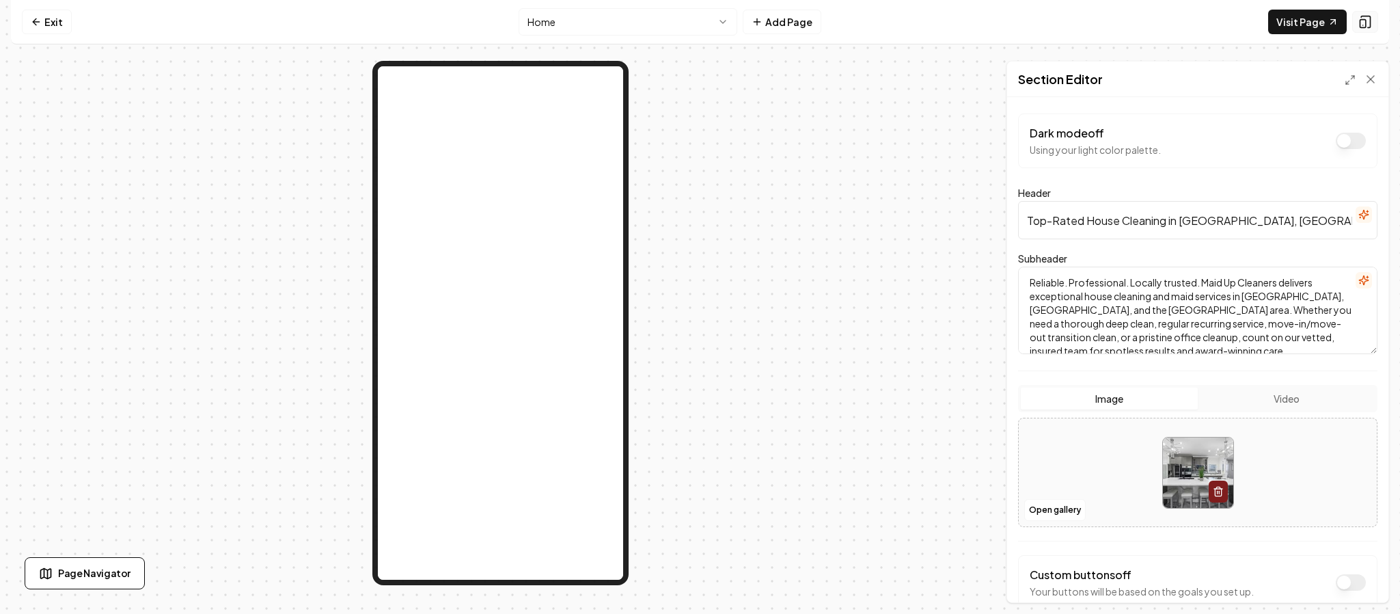
click at [1366, 23] on icon at bounding box center [1365, 22] width 14 height 14
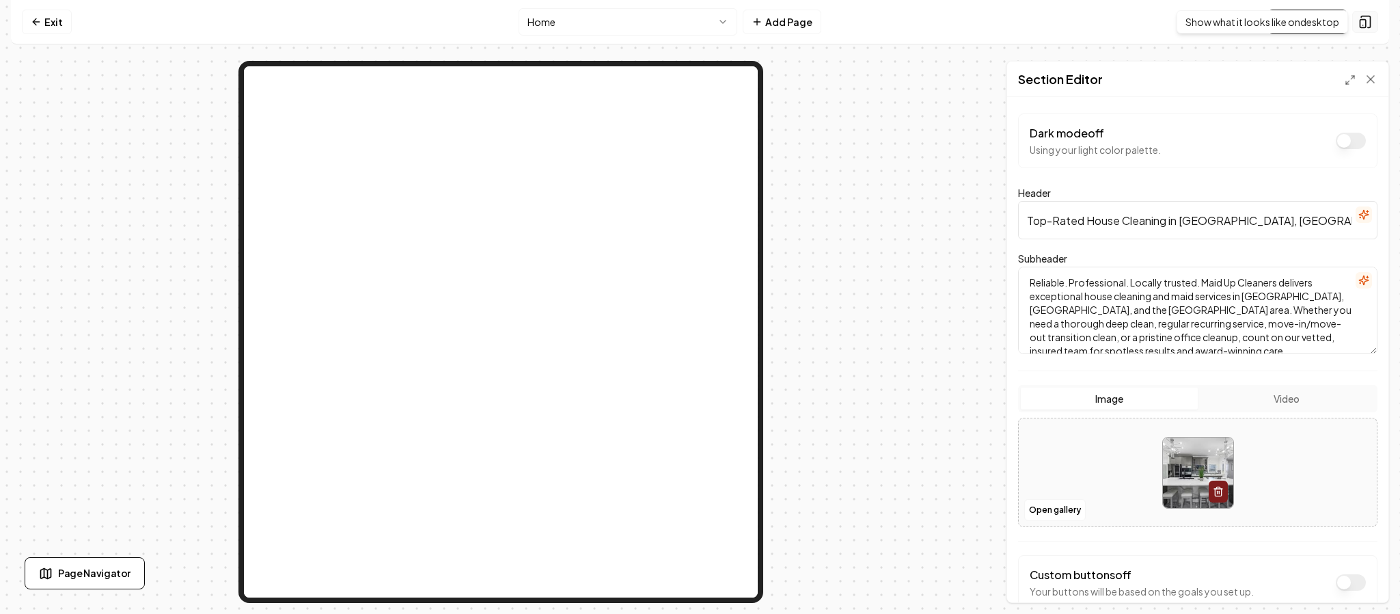
click at [1365, 20] on rect at bounding box center [1362, 24] width 5 height 8
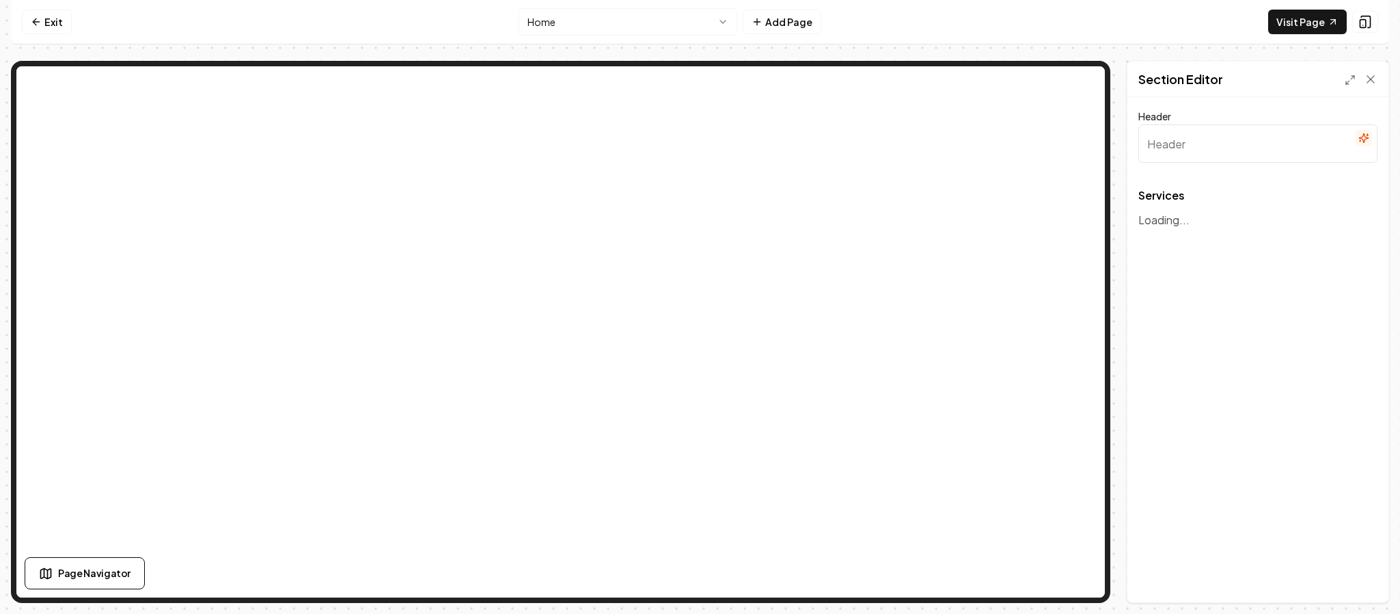
type input "Our Cleaning Services"
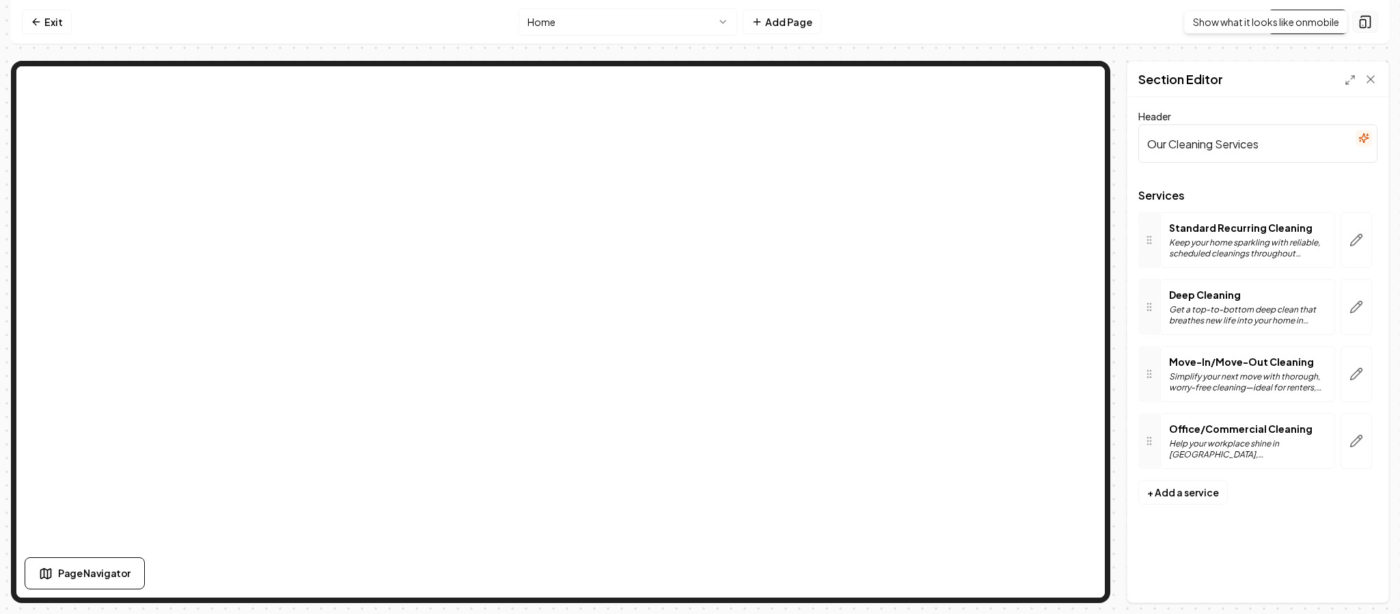
click at [1368, 23] on icon at bounding box center [1365, 22] width 14 height 14
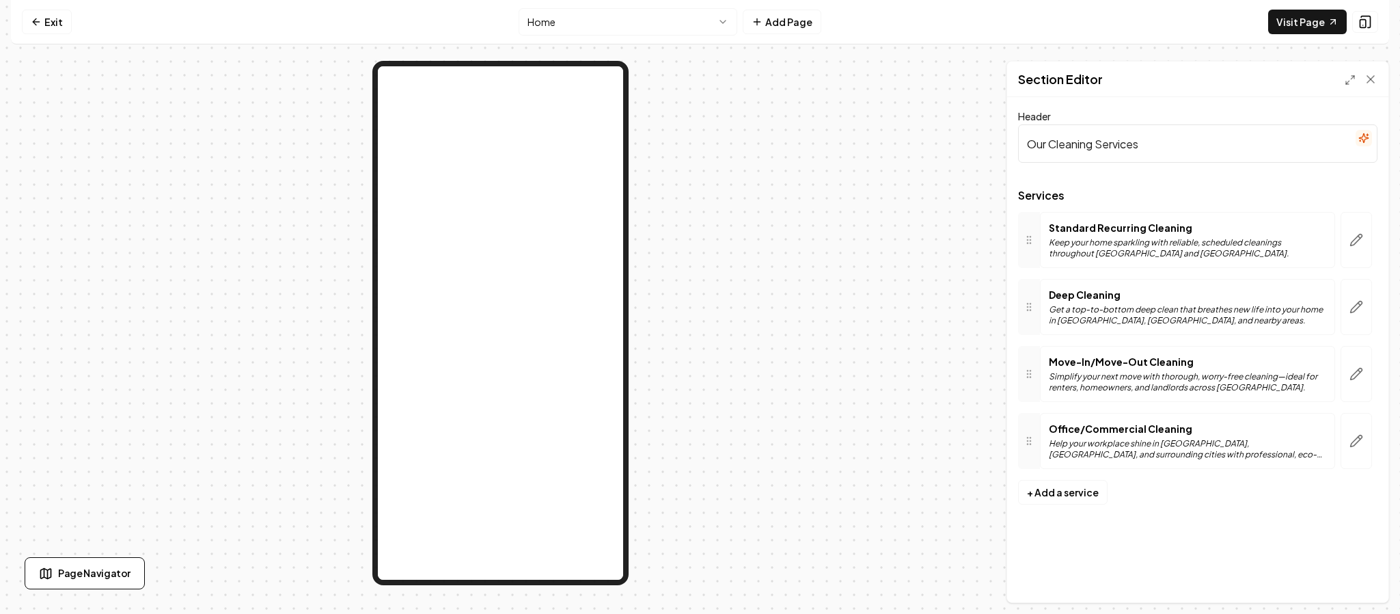
click at [822, 260] on div at bounding box center [500, 332] width 979 height 542
click at [1364, 25] on icon at bounding box center [1365, 22] width 14 height 14
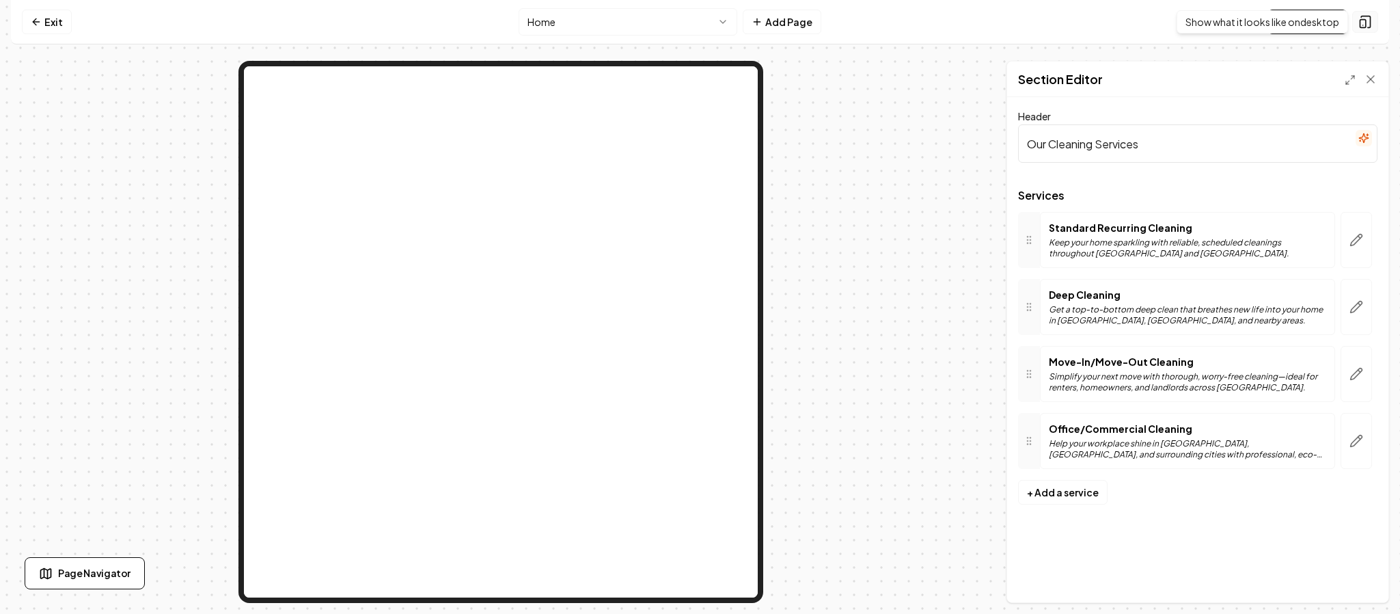
click at [1365, 25] on rect at bounding box center [1362, 24] width 5 height 8
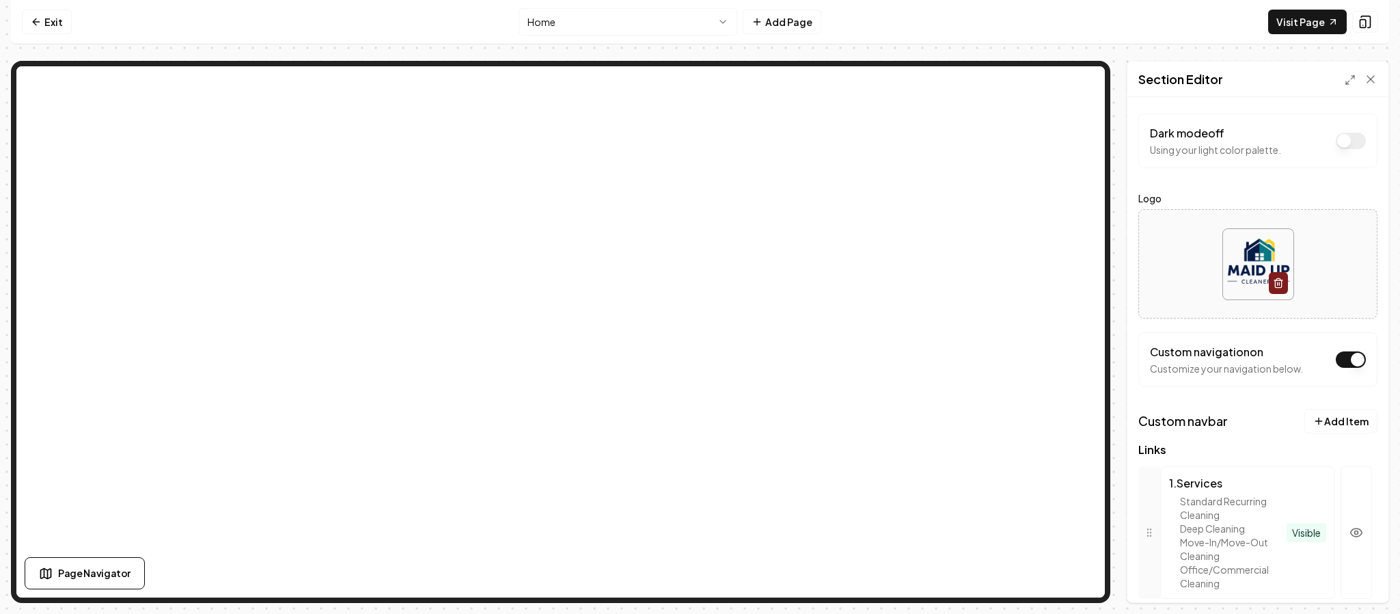
click at [948, 27] on nav "Exit Home Add Page Visit Page" at bounding box center [700, 22] width 1378 height 44
click at [1374, 79] on icon at bounding box center [1371, 79] width 14 height 14
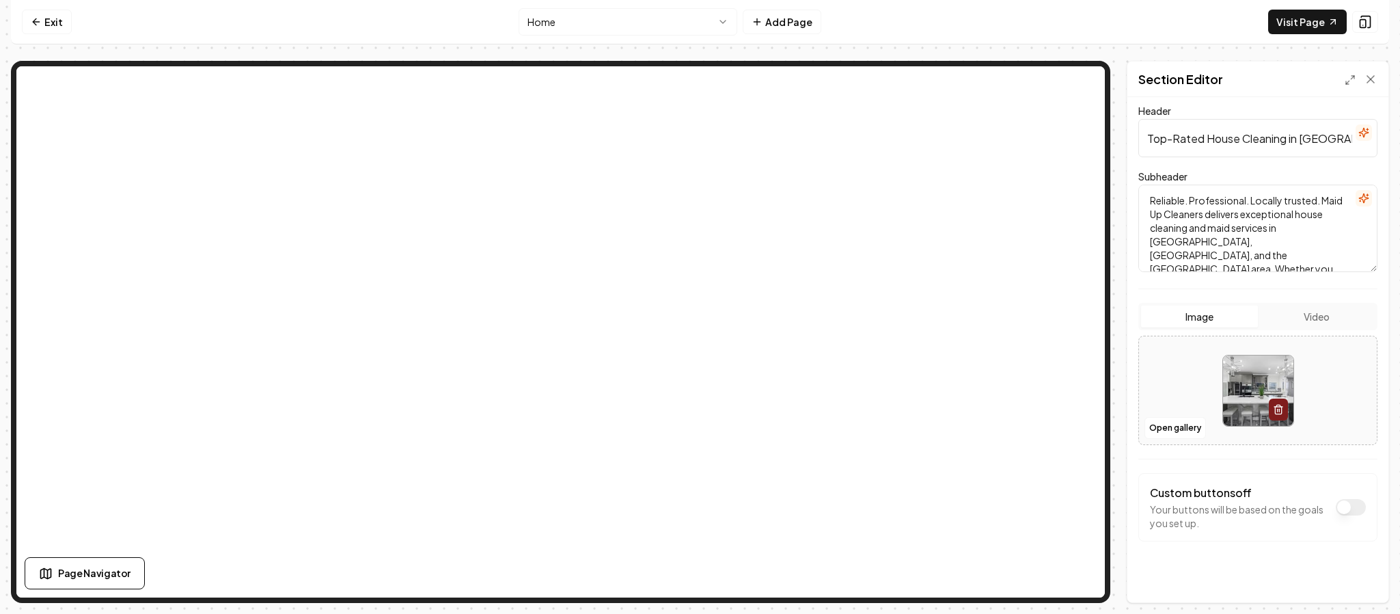
scroll to position [82, 0]
click at [672, 33] on html "Computer Required This feature is only available on a computer. Please switch t…" at bounding box center [700, 307] width 1400 height 614
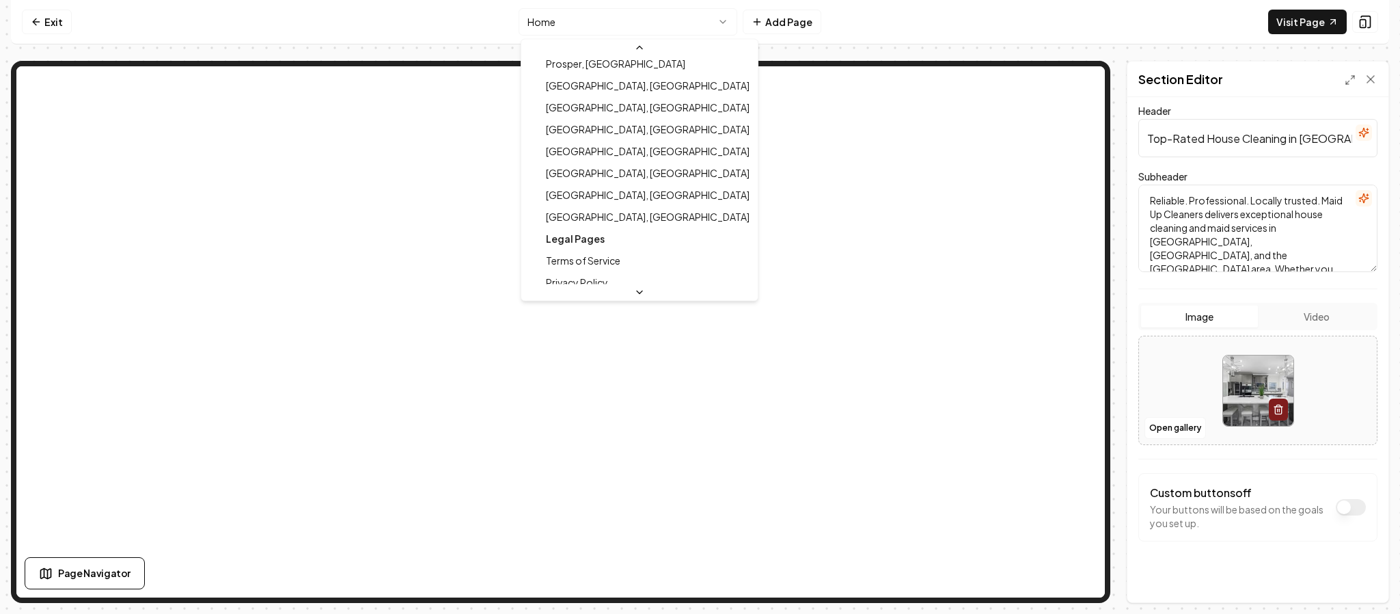
scroll to position [527, 0]
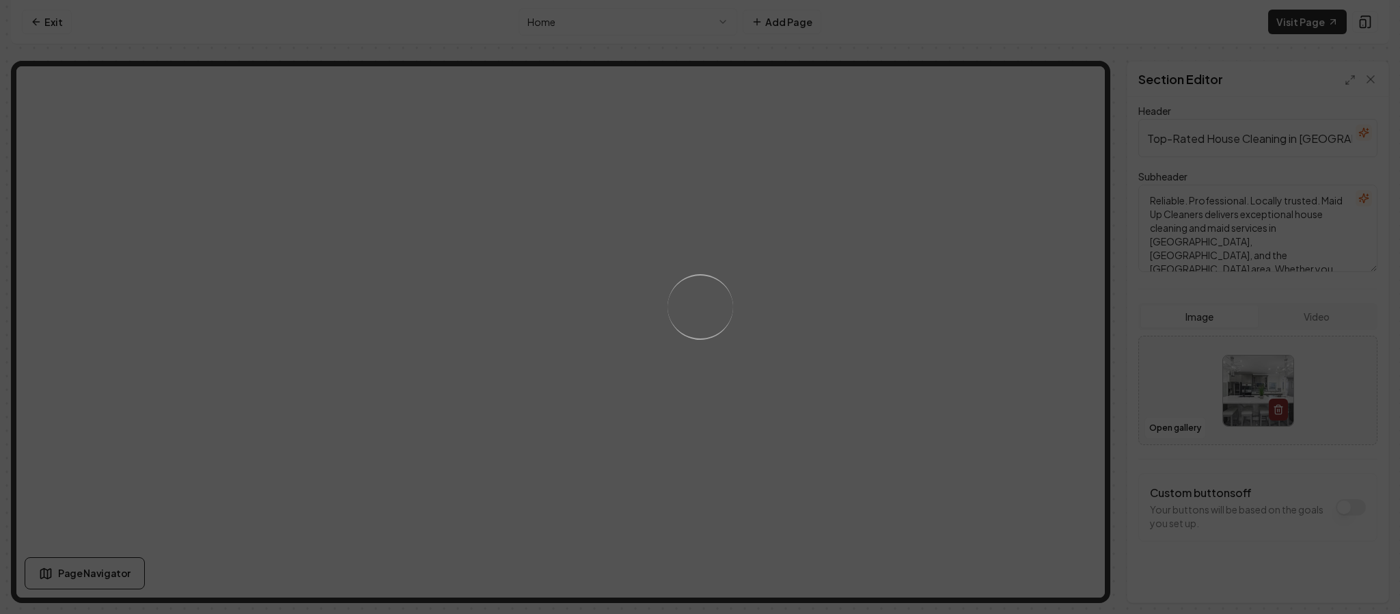
click at [570, 203] on div "Loading..." at bounding box center [700, 307] width 1400 height 614
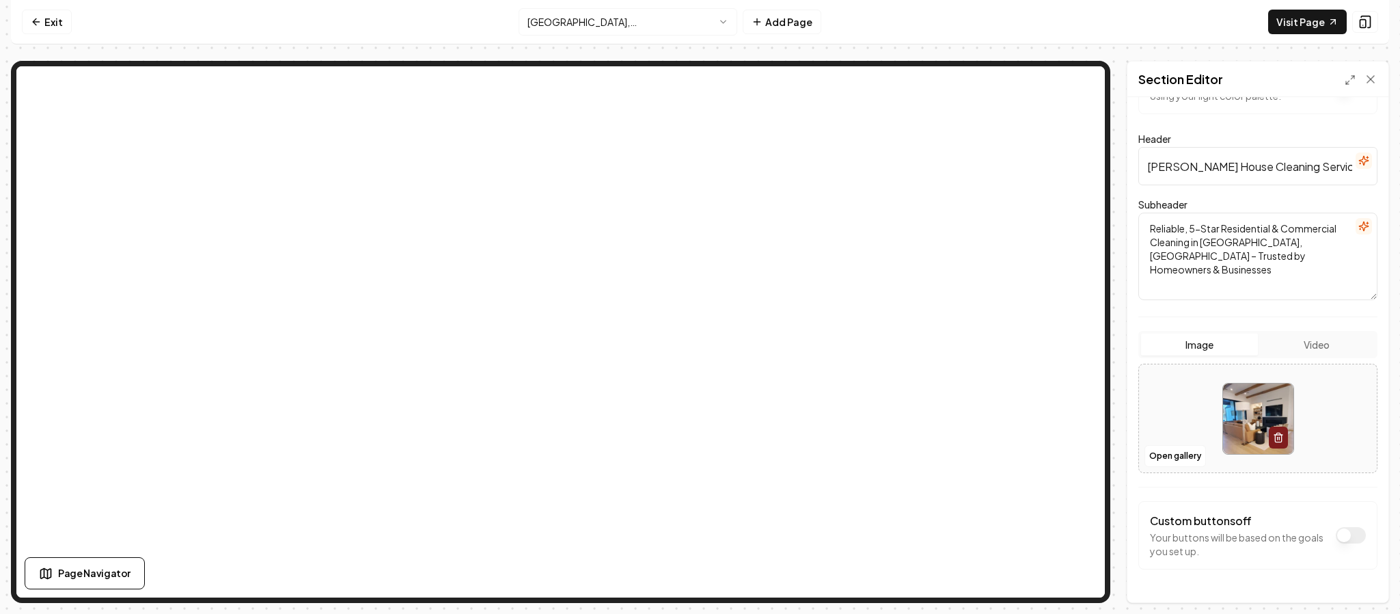
scroll to position [57, 0]
click at [1317, 338] on button "Video" at bounding box center [1316, 341] width 117 height 22
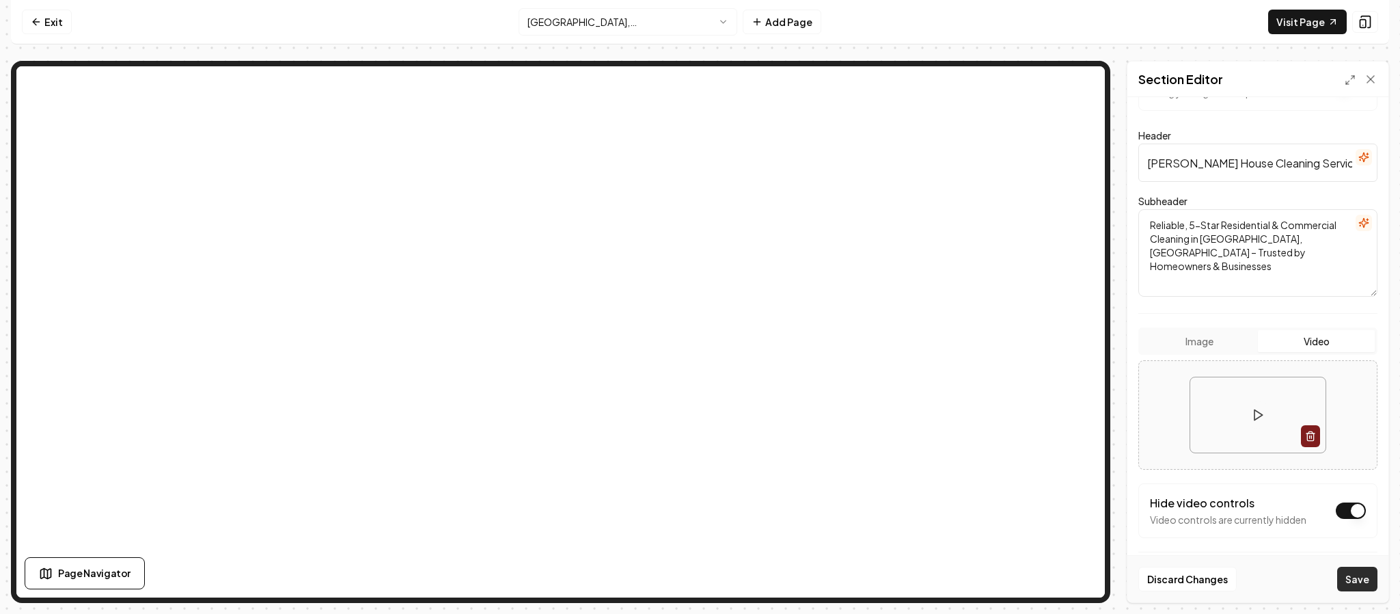
click at [1362, 578] on button "Save" at bounding box center [1357, 578] width 40 height 25
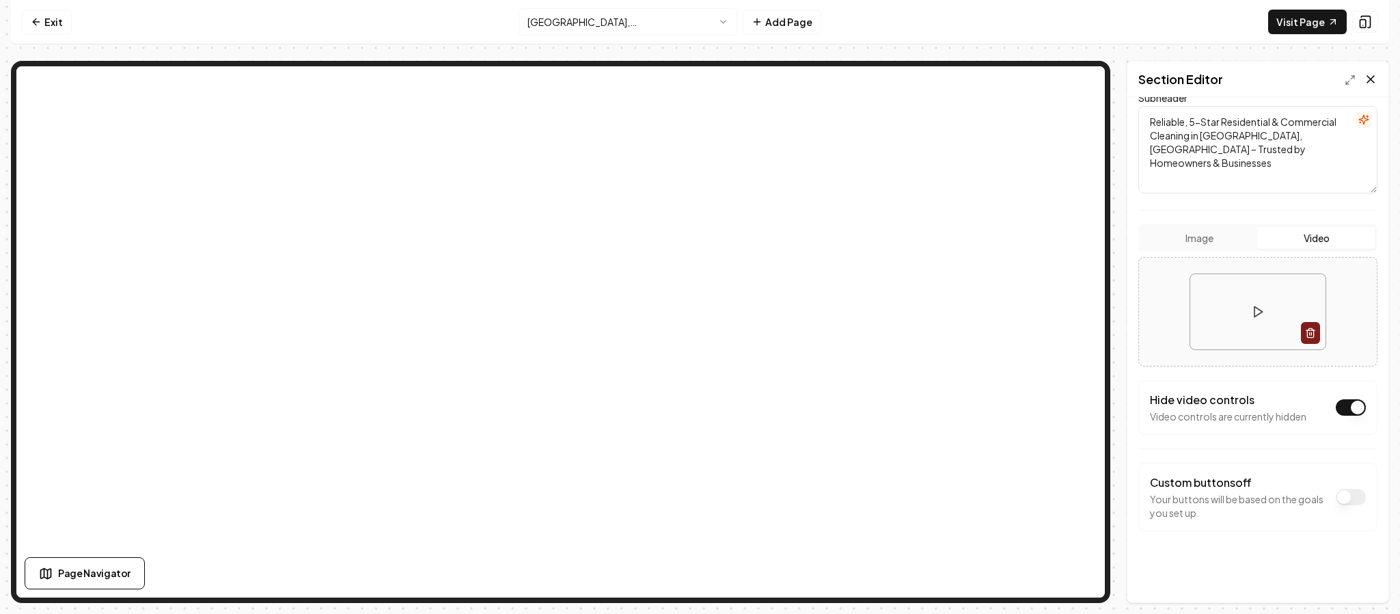
click at [1373, 85] on icon at bounding box center [1371, 79] width 14 height 14
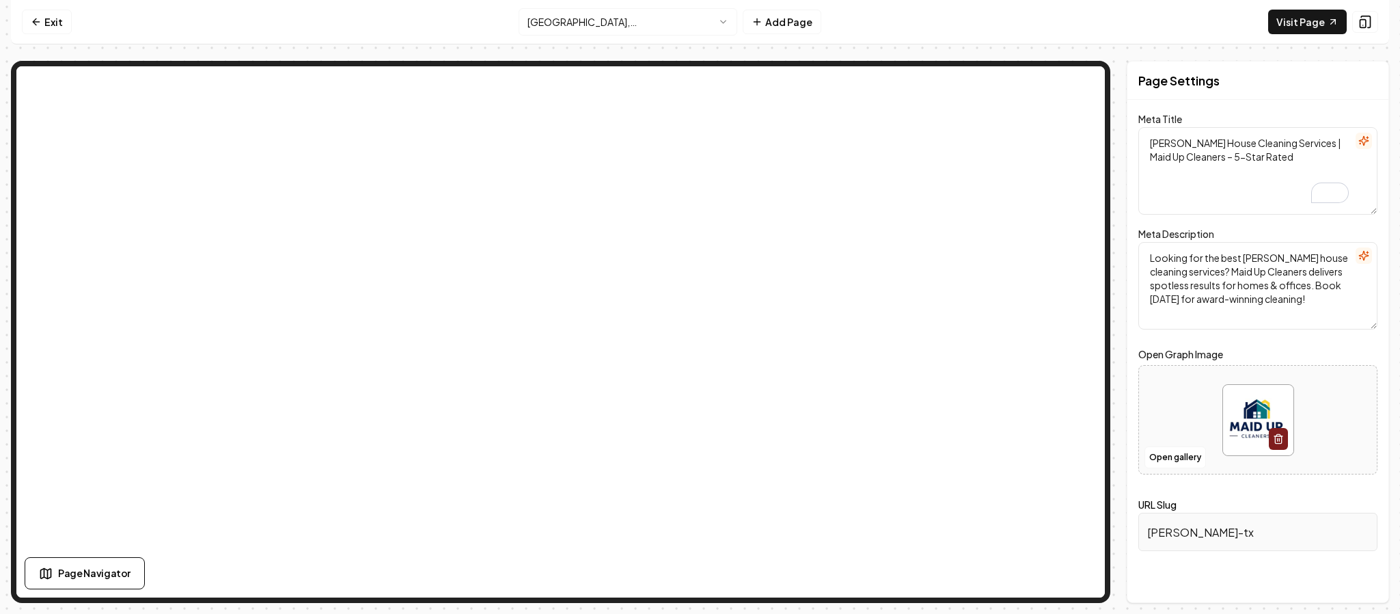
drag, startPoint x: 1278, startPoint y: 164, endPoint x: 1140, endPoint y: 146, distance: 138.5
click at [1140, 146] on textarea "Denton House Cleaning Services | Maid Up Cleaners – 5-Star Rated" at bounding box center [1257, 170] width 239 height 87
drag, startPoint x: 1213, startPoint y: 297, endPoint x: 1113, endPoint y: 234, distance: 118.5
click at [1113, 234] on div "Page Settings Meta Title Denton House Cleaning Services | Maid Up Cleaners – 5-…" at bounding box center [700, 332] width 1378 height 542
click at [1283, 304] on textarea "Looking for the best Denton house cleaning services? Maid Up Cleaners delivers …" at bounding box center [1257, 285] width 239 height 87
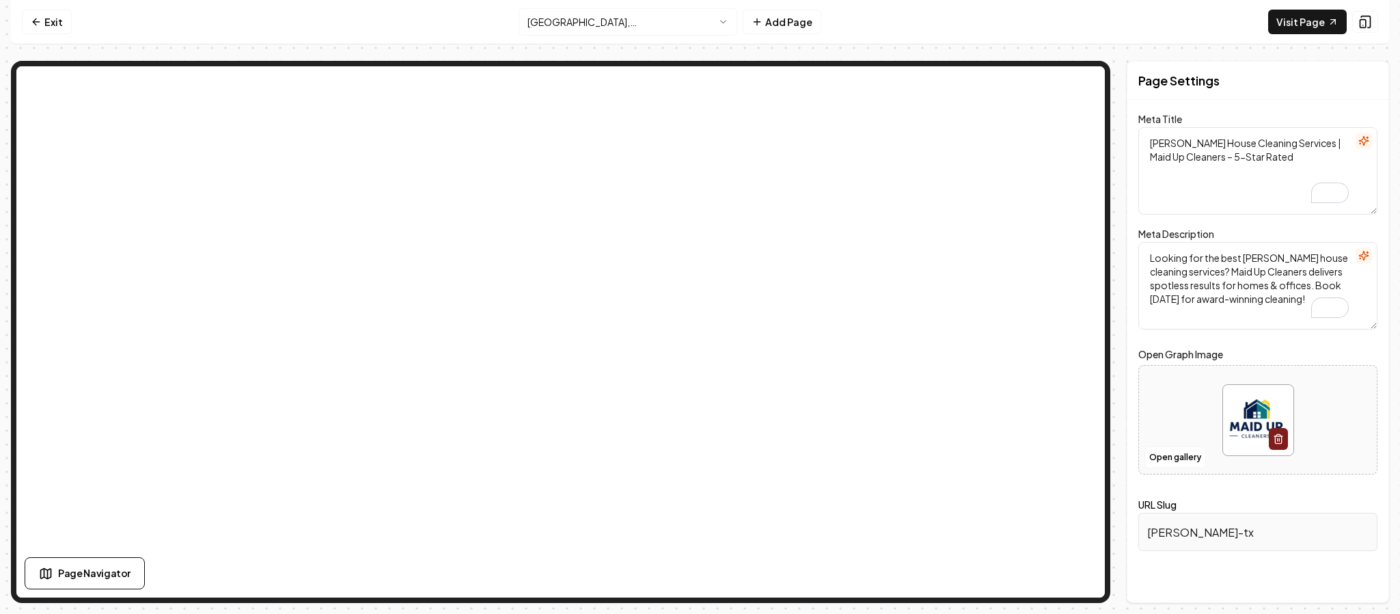
drag, startPoint x: 1283, startPoint y: 304, endPoint x: 1125, endPoint y: 243, distance: 169.4
click at [1125, 243] on div "Page Settings Meta Title Denton House Cleaning Services | Maid Up Cleaners – 5-…" at bounding box center [700, 332] width 1378 height 542
paste textarea "Award-winning house cleaning service in Denton, TX. Standard recurring, deep, m…"
click at [1230, 303] on textarea "Award-winning house cleaning service in Denton, TX. Standard recurring, deep, m…" at bounding box center [1257, 285] width 239 height 87
click at [1228, 312] on textarea "Award-winning house cleaning service in Denton, TX. Standard recurring, deep, m…" at bounding box center [1257, 285] width 239 height 87
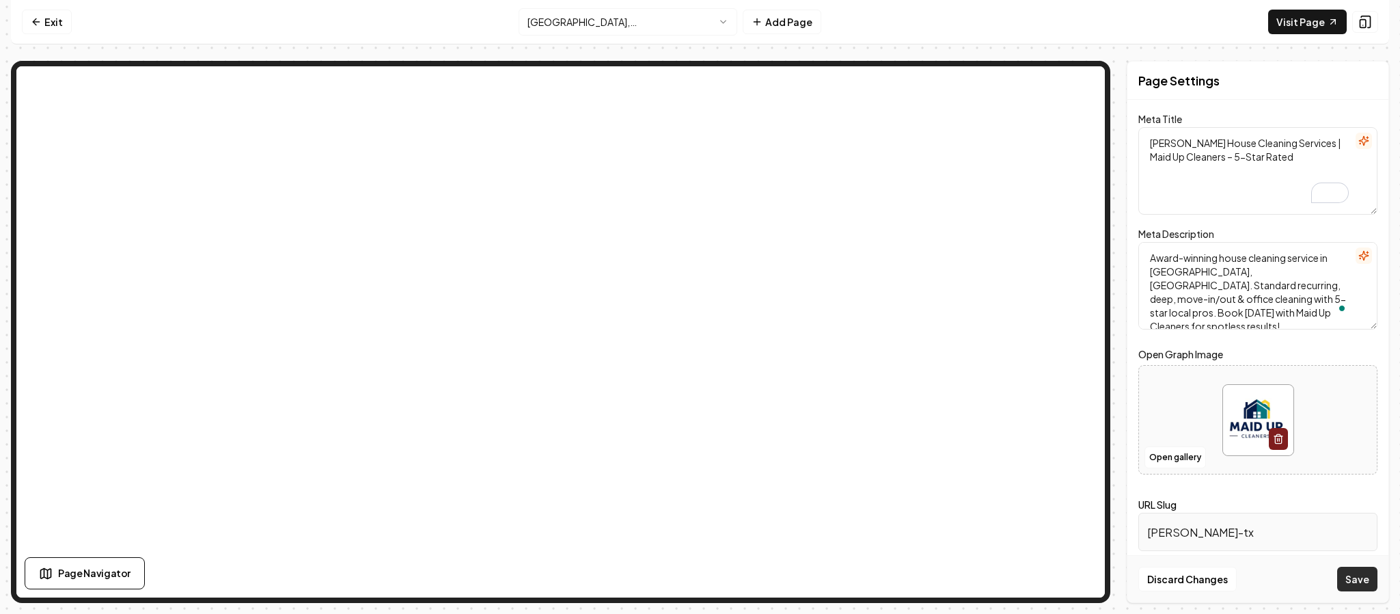
type textarea "Award-winning house cleaning service in Denton, TX. Standard recurring, deep, m…"
click at [1364, 576] on button "Save" at bounding box center [1357, 578] width 40 height 25
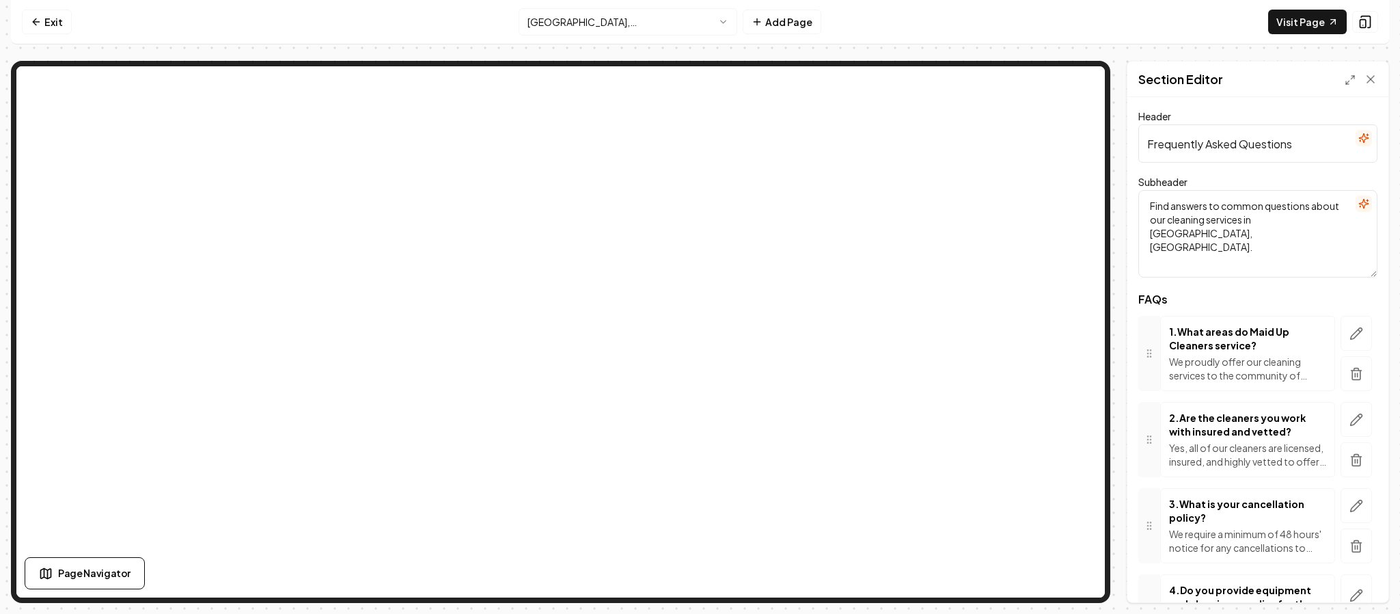
click at [724, 25] on html "Computer Required This feature is only available on a computer. Please switch t…" at bounding box center [700, 307] width 1400 height 614
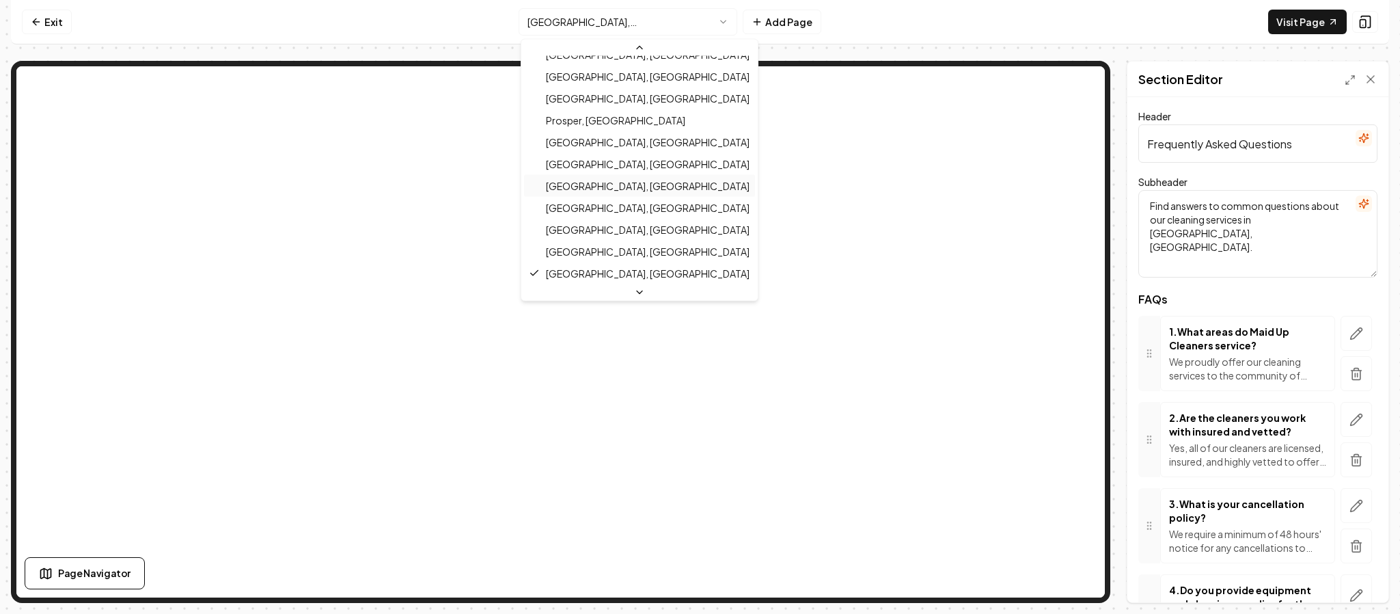
scroll to position [470, 0]
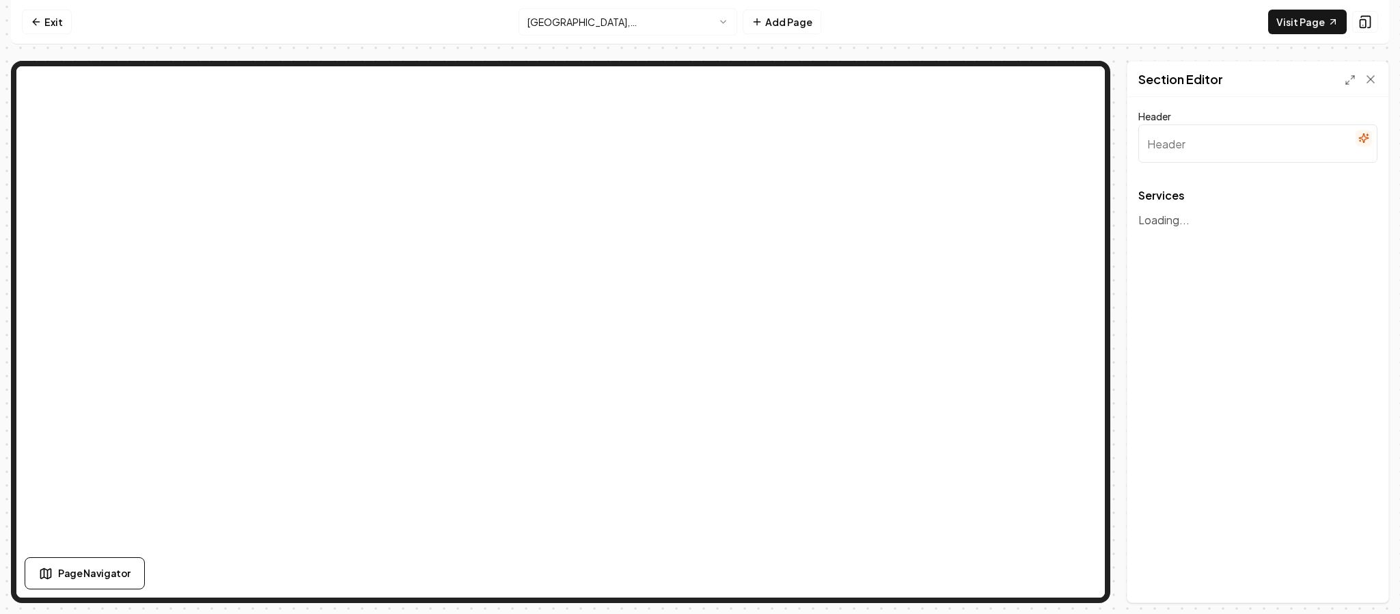
type input "Services We Offer in Little Elm, TX"
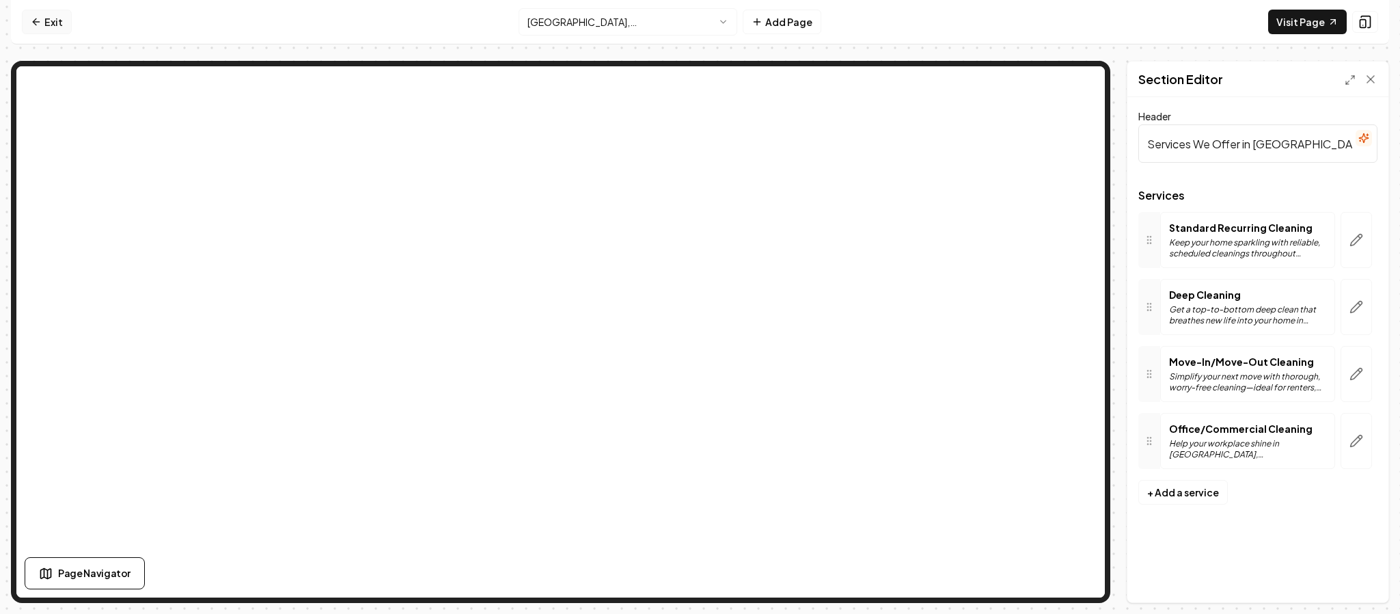
click at [49, 17] on link "Exit" at bounding box center [47, 22] width 50 height 25
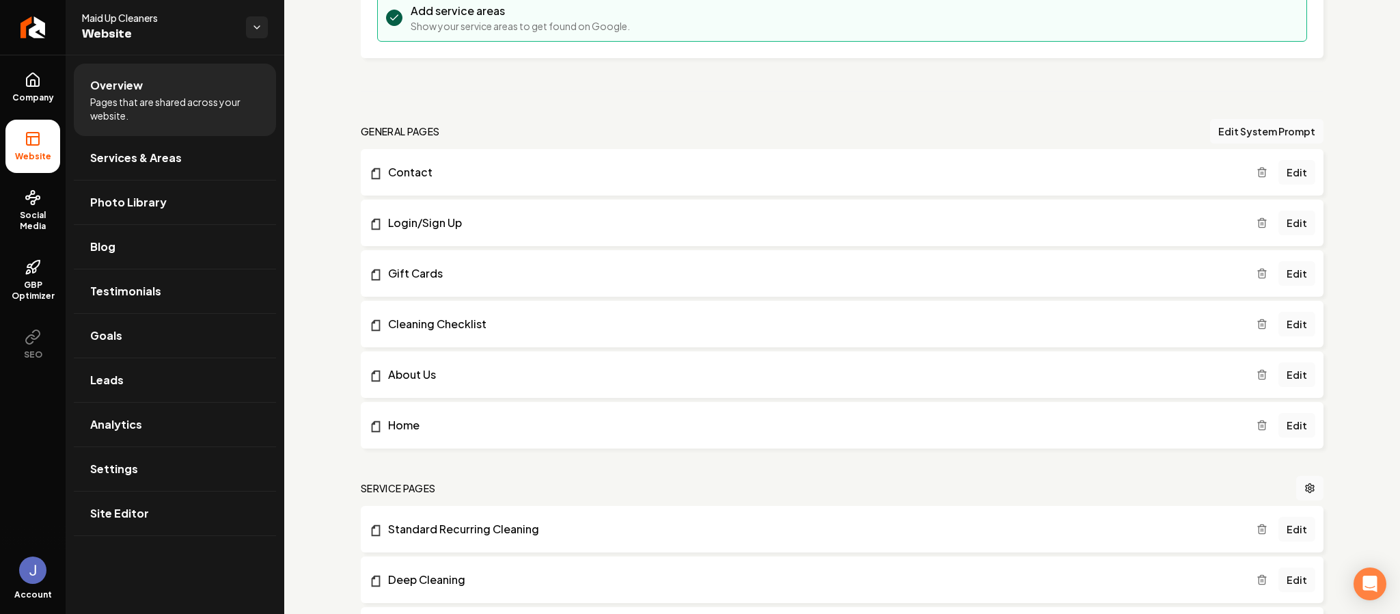
scroll to position [331, 0]
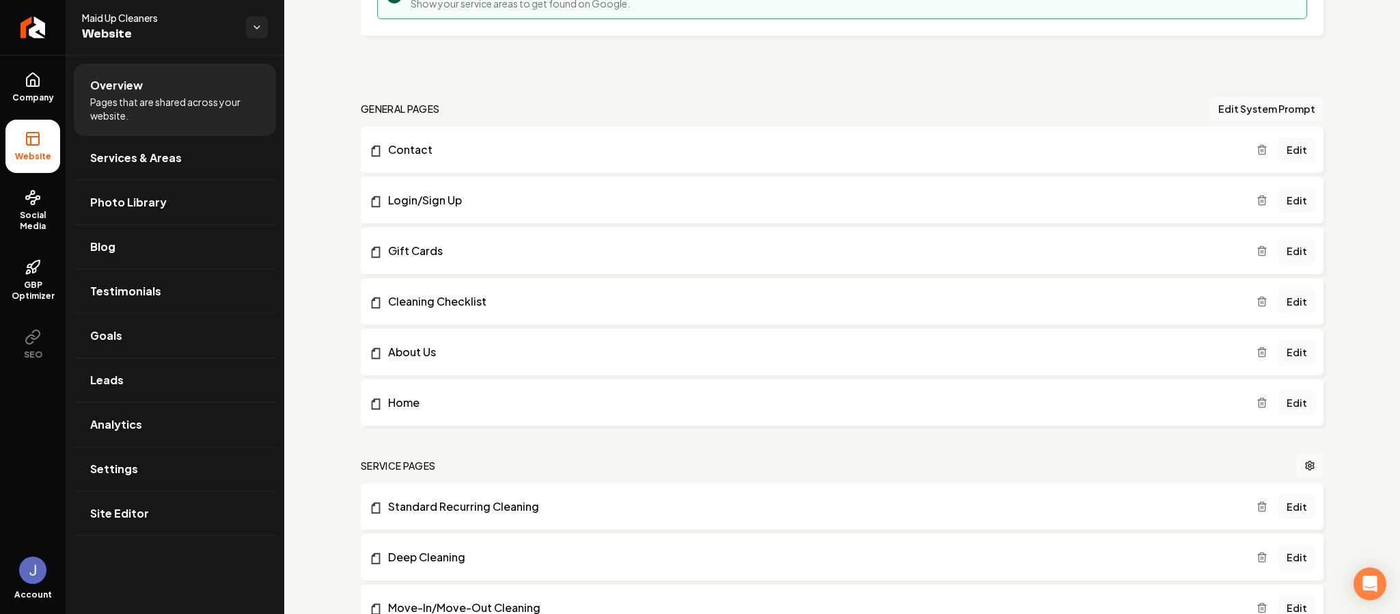
click at [1283, 408] on link "Edit" at bounding box center [1296, 402] width 37 height 25
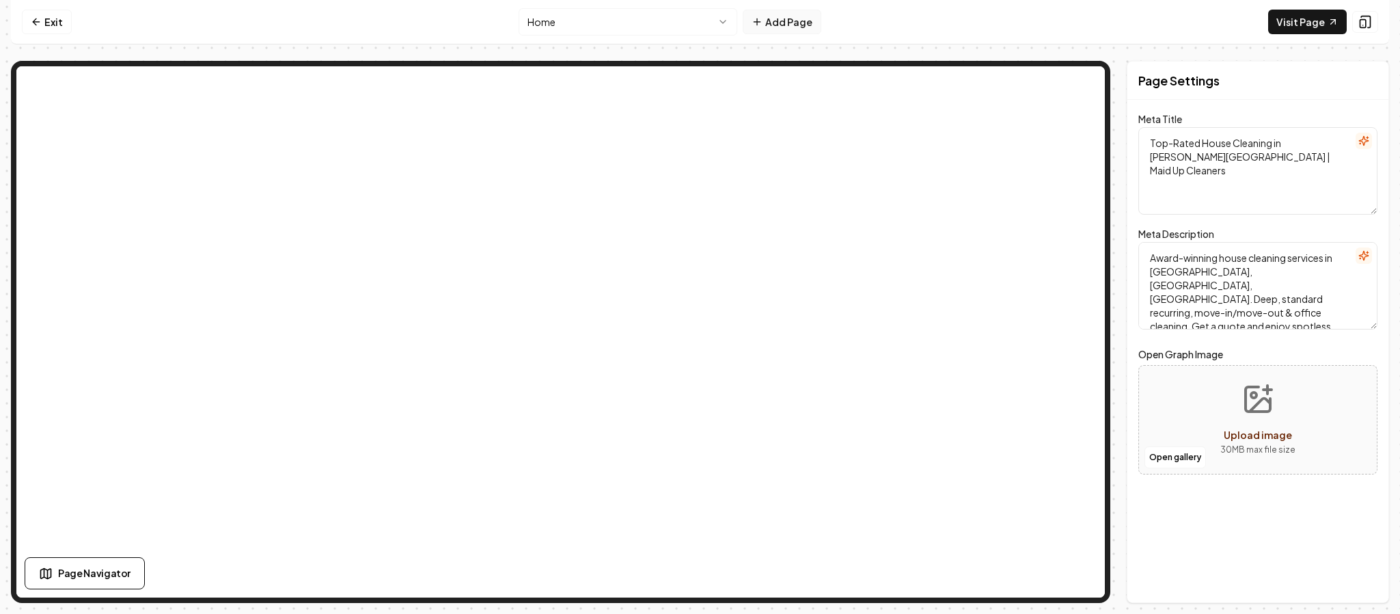
click at [789, 27] on button "Add Page" at bounding box center [782, 22] width 79 height 25
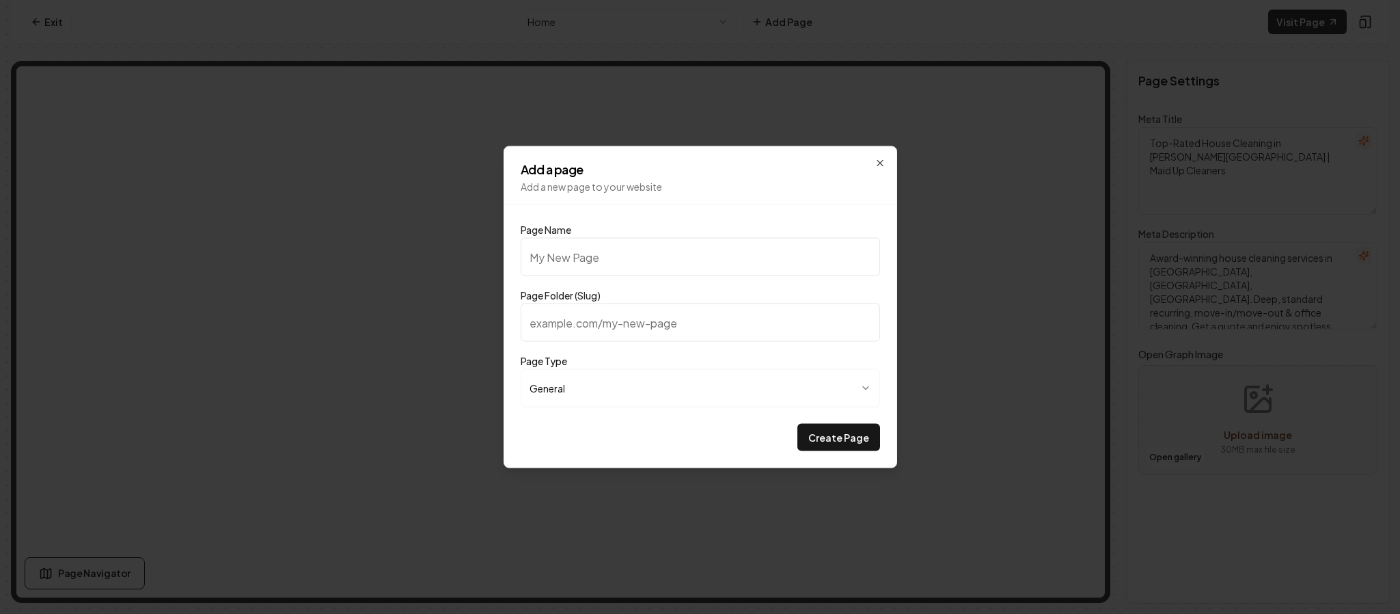
type input "General House Cleaning Questions"
type input "general-house-cleaning-questions"
drag, startPoint x: 732, startPoint y: 256, endPoint x: 406, endPoint y: 267, distance: 326.1
click at [406, 267] on body "**********" at bounding box center [700, 307] width 1400 height 614
paste input "House Cleaning FAQ | Maid Up Cleaner"
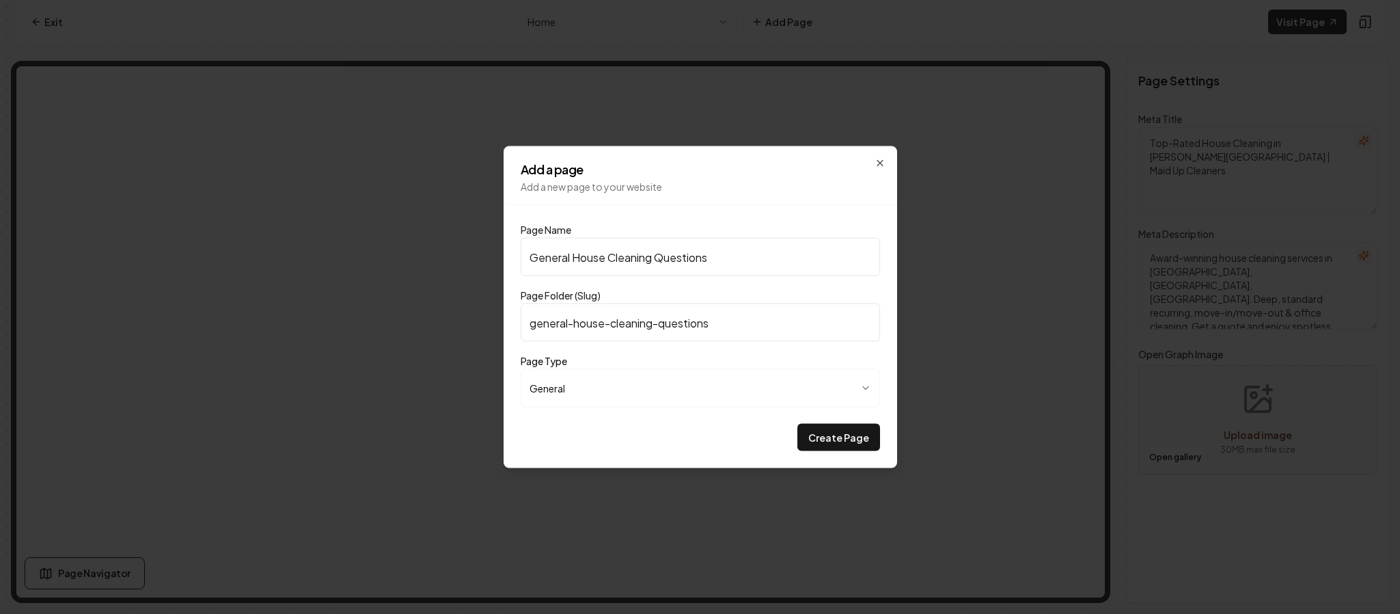
type input "House Cleaning FAQ | Maid Up Cleaners"
type input "house-cleaning-faq-maid-up-cleaners"
type input "House Cleaning FAQ | Maid Up Cleaners"
click at [624, 394] on body "**********" at bounding box center [700, 307] width 1400 height 614
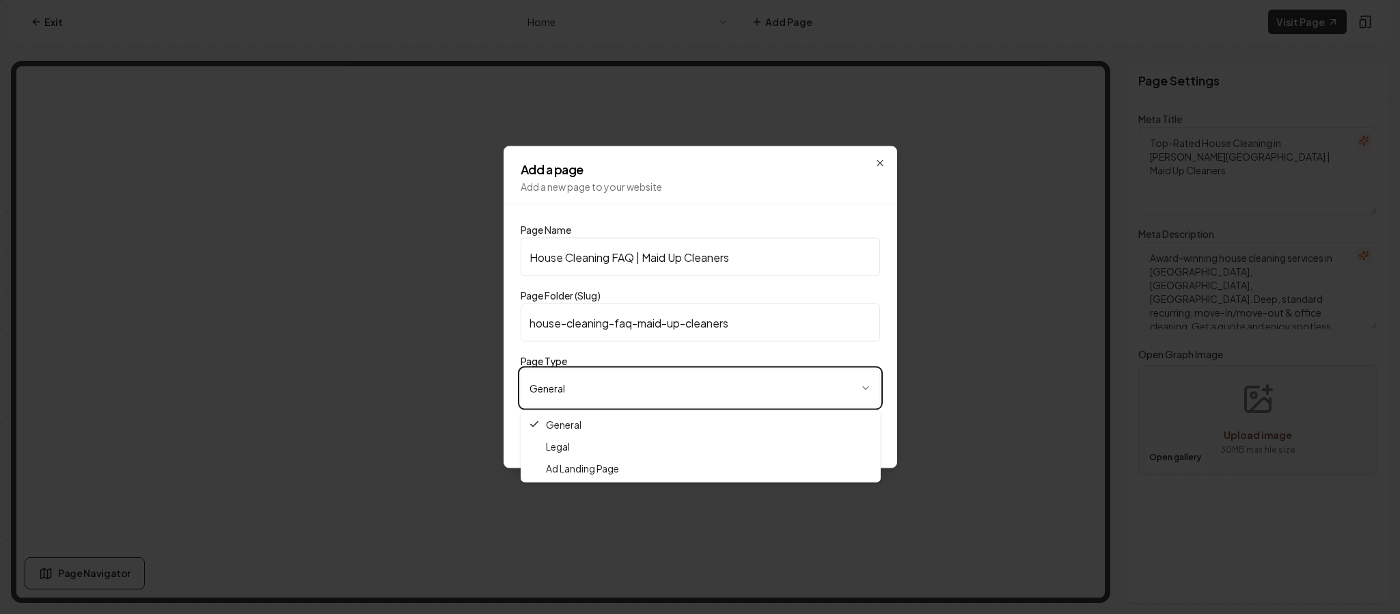
click at [624, 394] on body "**********" at bounding box center [700, 307] width 1400 height 614
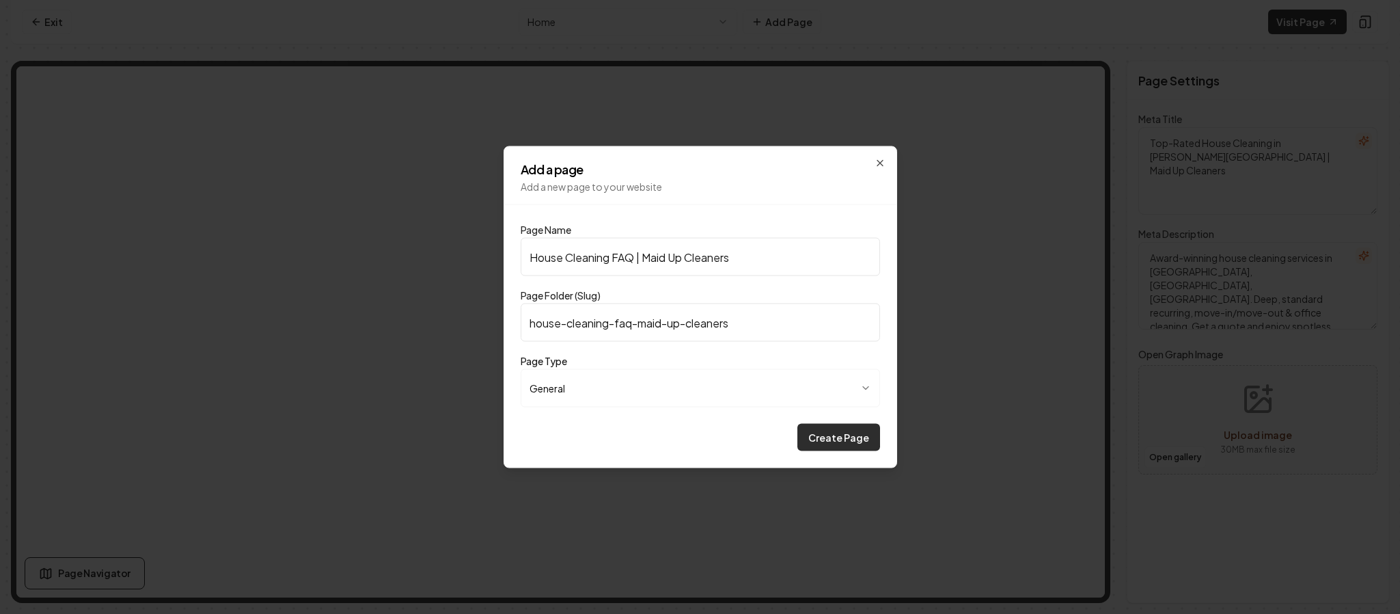
click at [824, 431] on button "Create Page" at bounding box center [838, 437] width 83 height 27
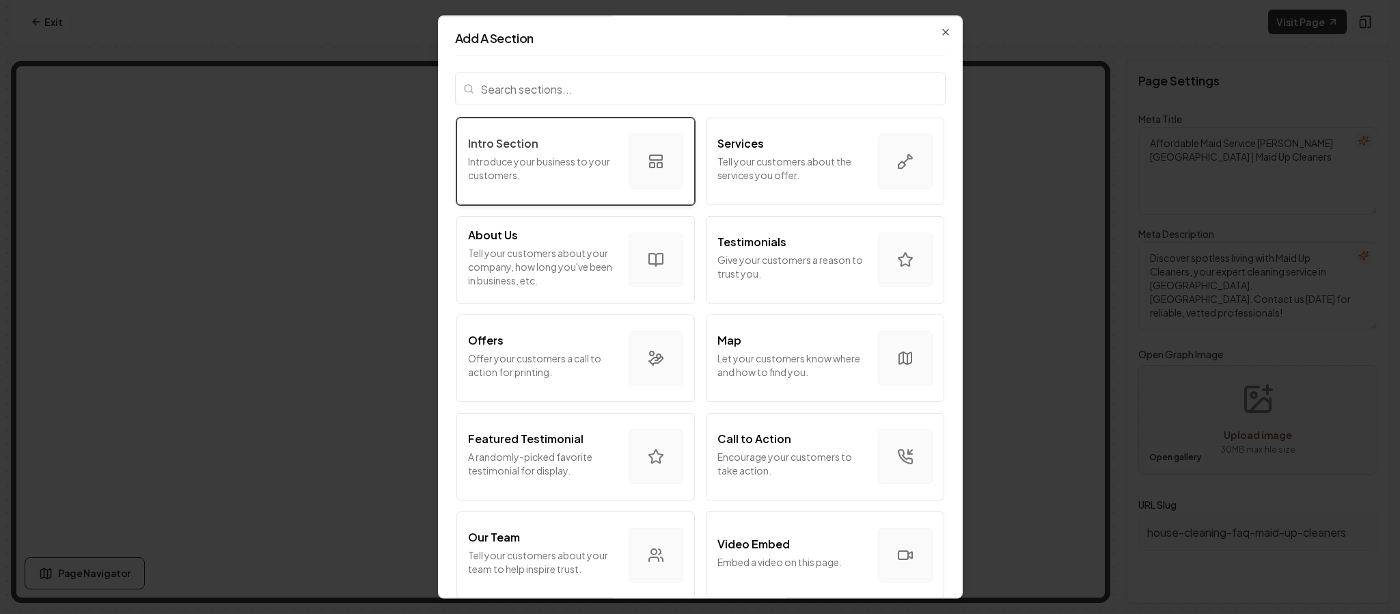
click at [556, 154] on p "Introduce your business to your customers." at bounding box center [543, 167] width 150 height 27
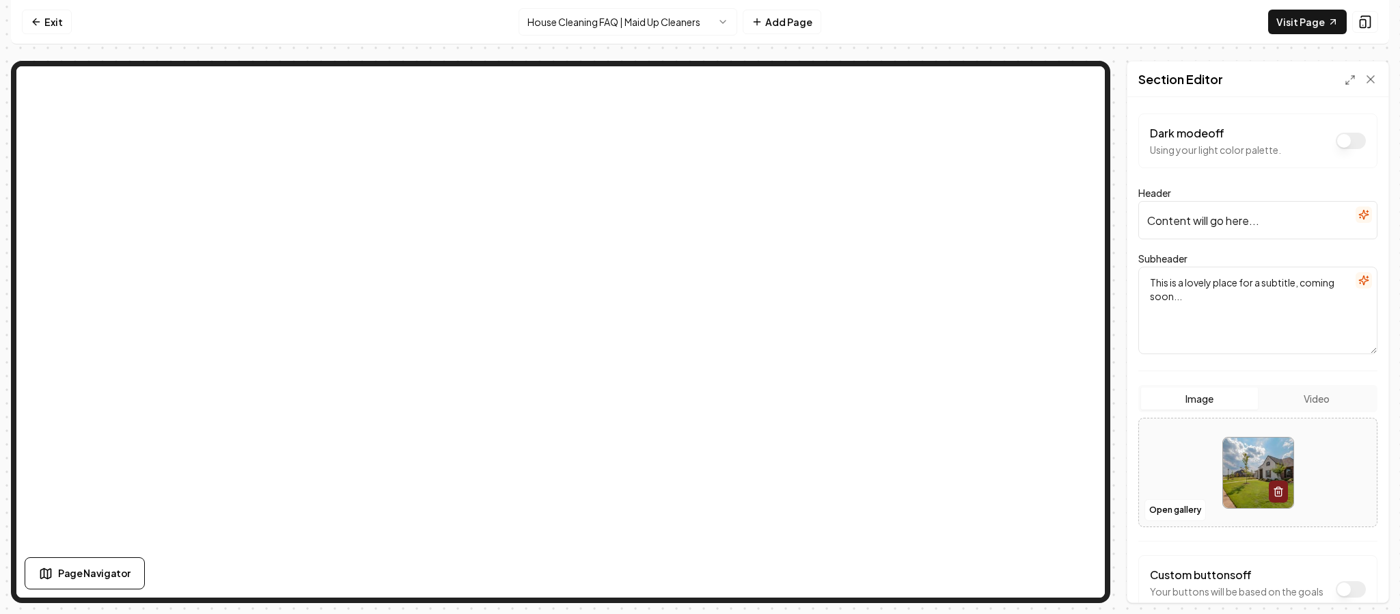
click at [1306, 396] on button "Video" at bounding box center [1316, 398] width 117 height 22
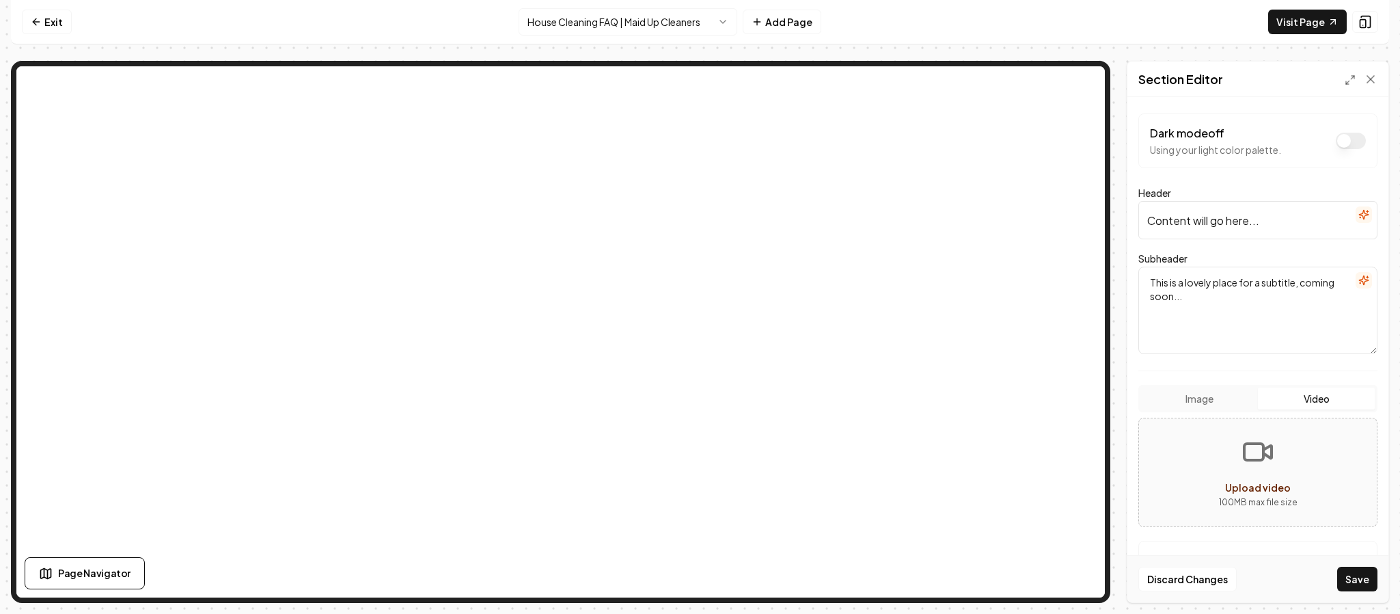
click at [1265, 458] on icon "Upload video" at bounding box center [1267, 451] width 8 height 12
type input "**********"
click at [1251, 472] on icon at bounding box center [1258, 472] width 14 height 14
click at [1364, 573] on button "Save" at bounding box center [1357, 578] width 40 height 25
click at [1301, 495] on button "button" at bounding box center [1310, 493] width 19 height 22
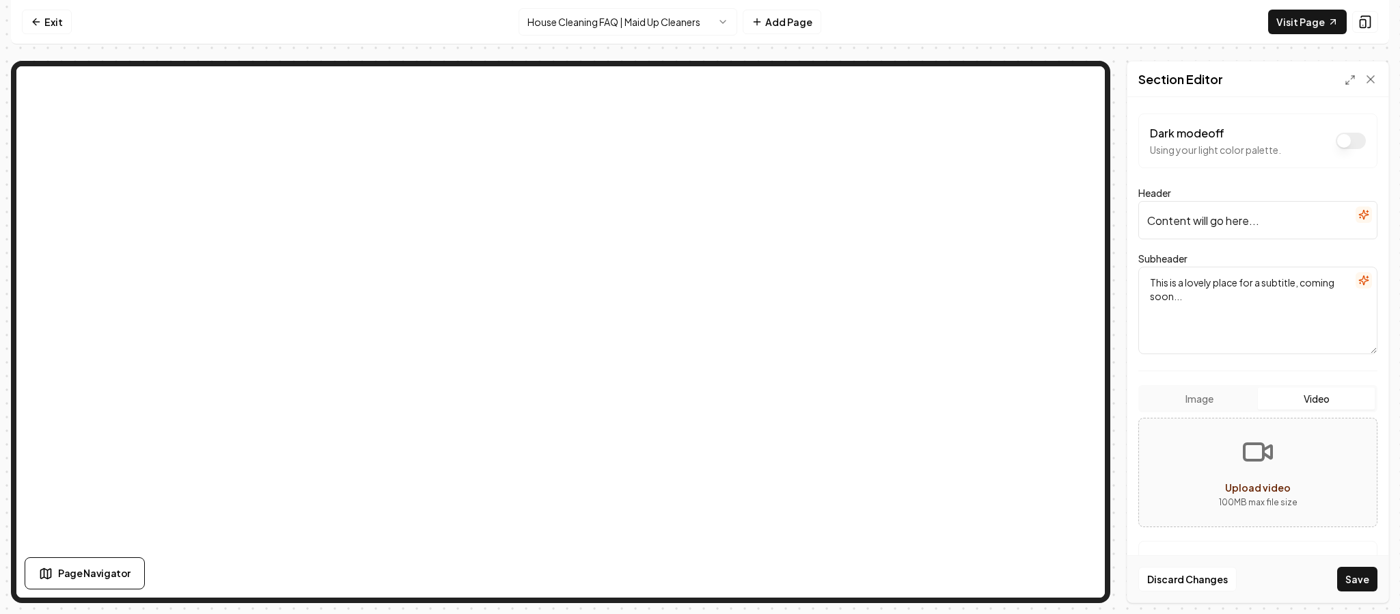
click at [1247, 460] on rect "Upload video" at bounding box center [1253, 451] width 19 height 16
click at [1198, 409] on button "Image" at bounding box center [1199, 398] width 117 height 22
click at [1179, 511] on button "Open gallery" at bounding box center [1174, 510] width 61 height 22
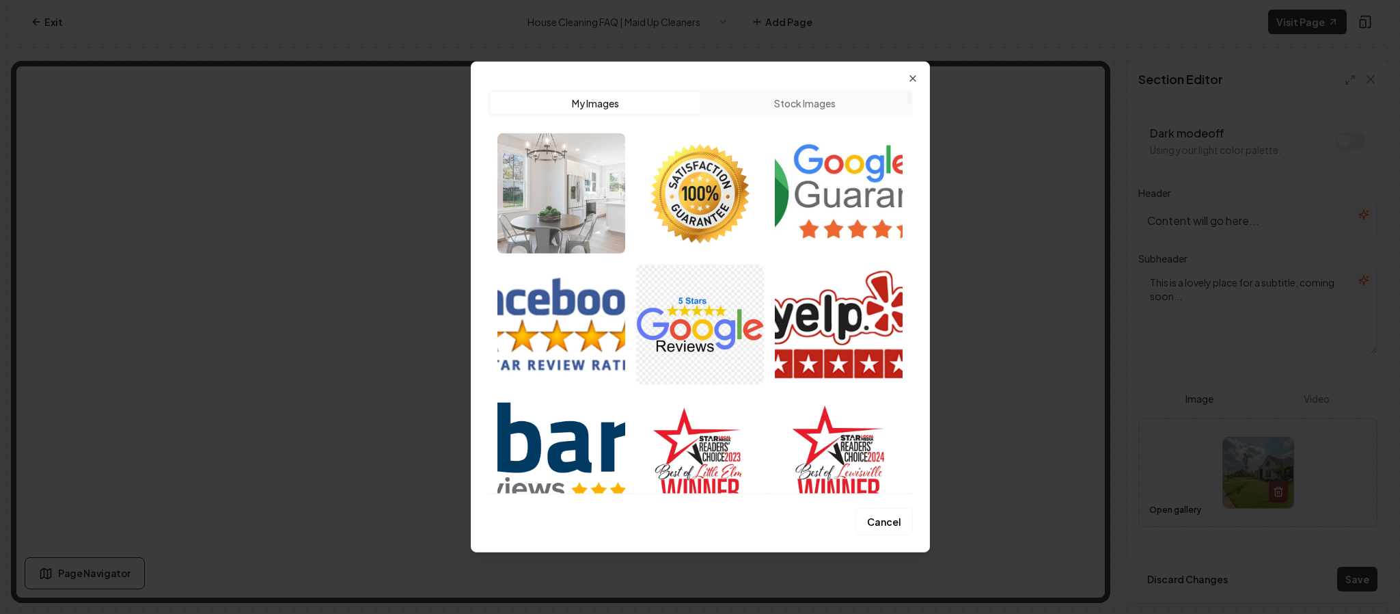
click at [566, 187] on img "Select image image_6889b6105c7cd75eb85e7307.png" at bounding box center [561, 193] width 128 height 120
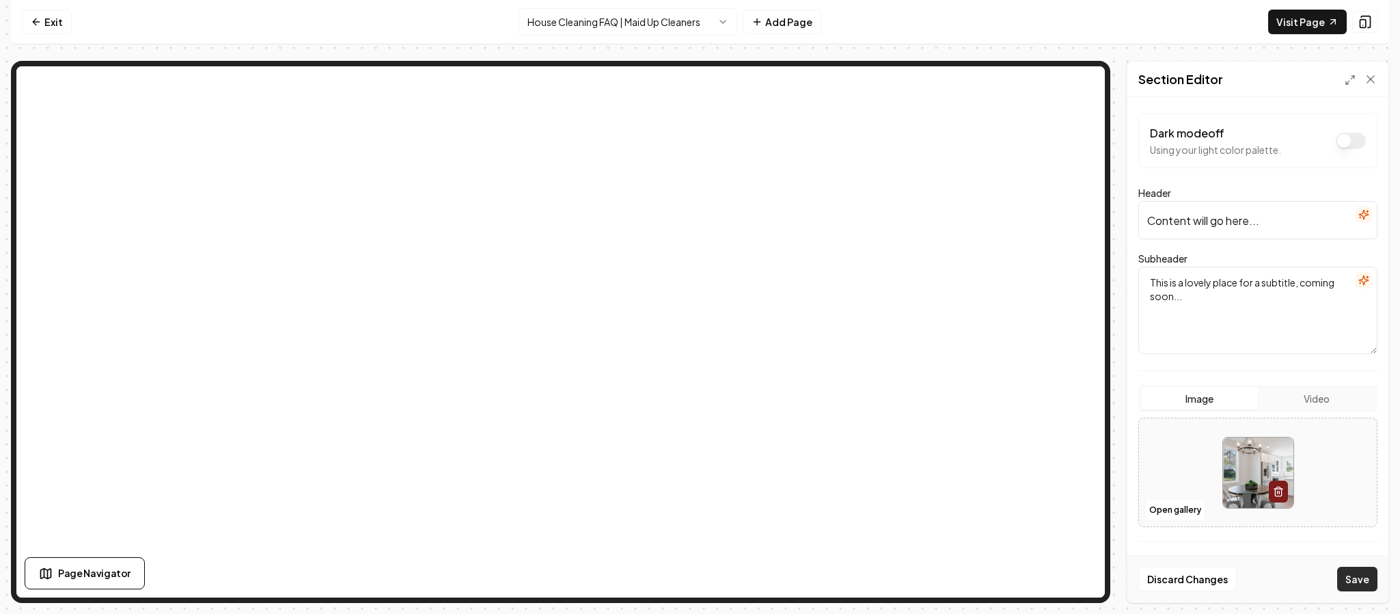
click at [1351, 574] on button "Save" at bounding box center [1357, 578] width 40 height 25
drag, startPoint x: 1291, startPoint y: 228, endPoint x: 1090, endPoint y: 240, distance: 201.3
click at [1001, 171] on div "Page Settings Section Editor Dark mode off Using your light color palette. Head…" at bounding box center [700, 332] width 1378 height 542
paste input "House Cleaning FAQ | Maid Up Cleaners"
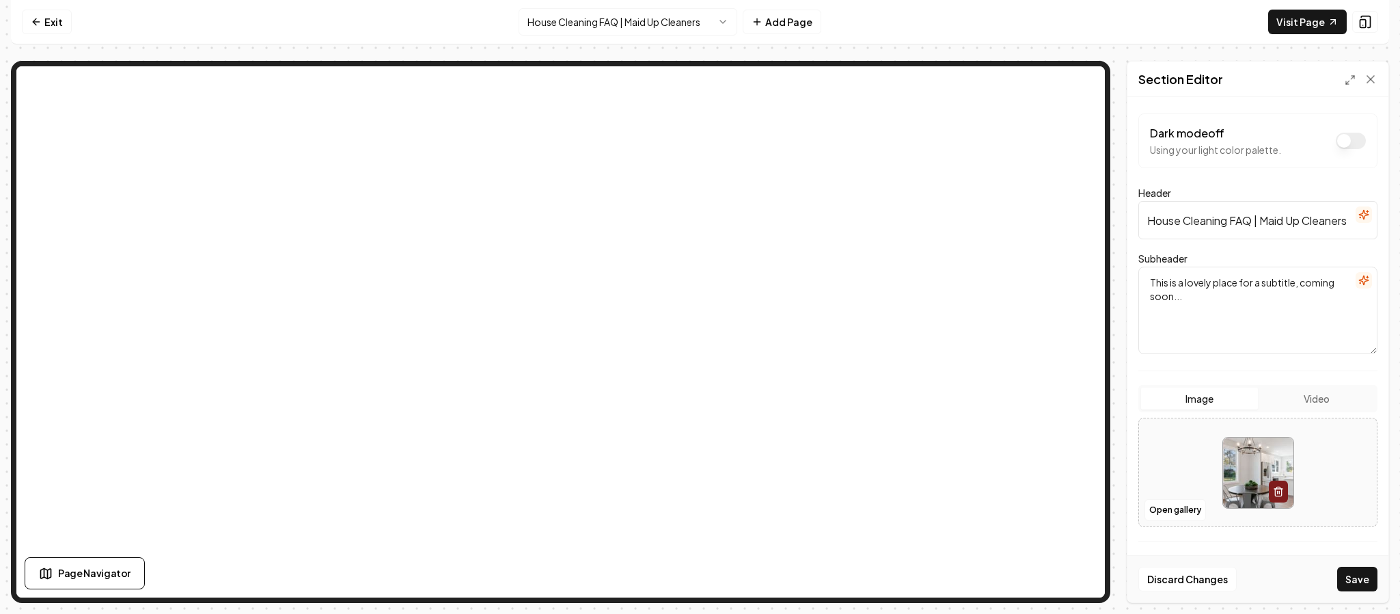
type input "House Cleaning FAQ | Maid Up Cleaners"
click at [1278, 228] on input "House Cleaning FAQ | Maid Up Cleaners" at bounding box center [1257, 220] width 239 height 38
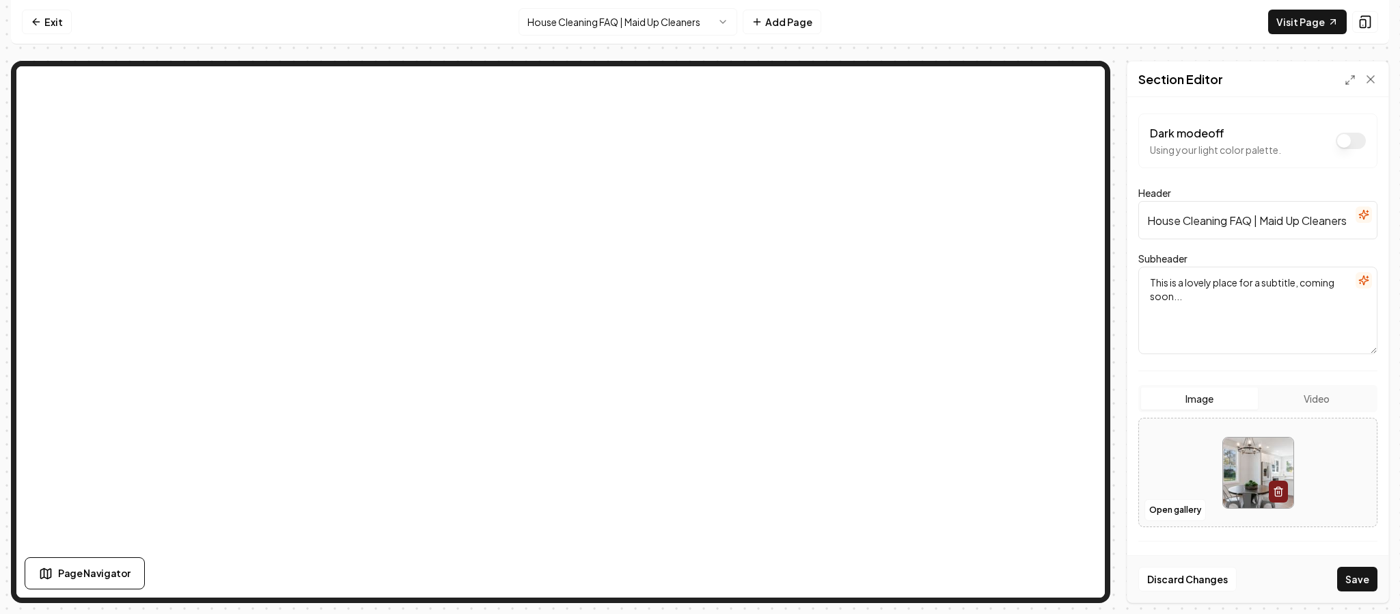
click at [1278, 228] on input "House Cleaning FAQ | Maid Up Cleaners" at bounding box center [1257, 220] width 239 height 38
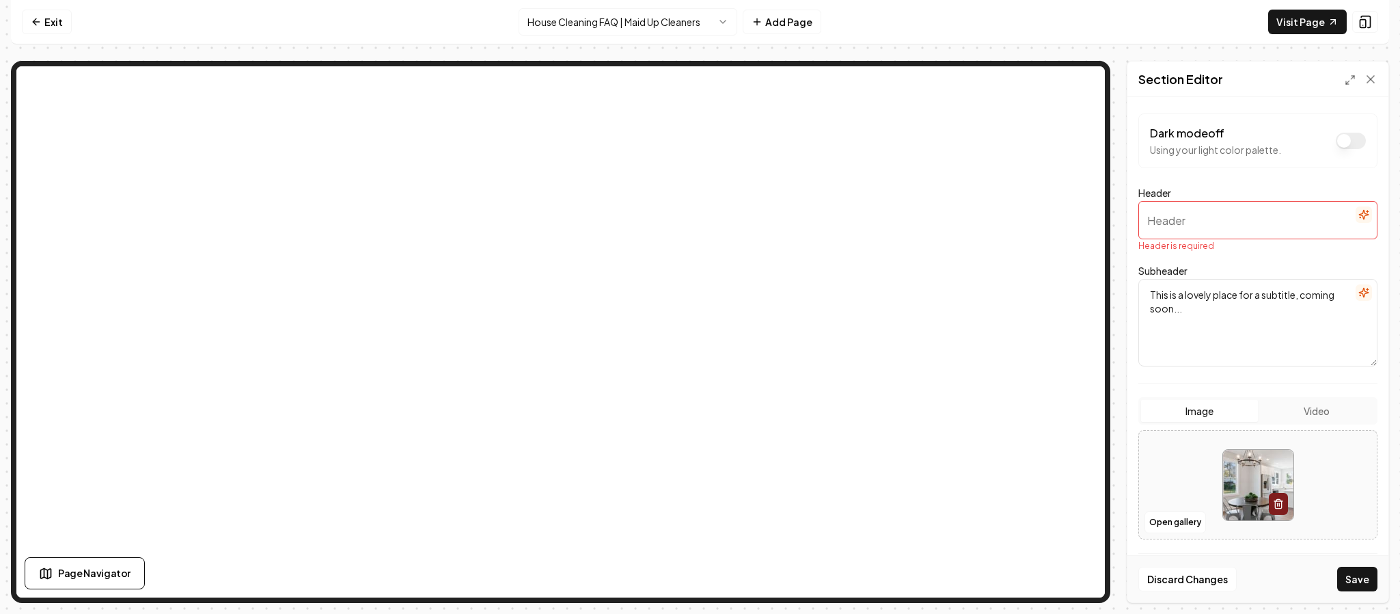
paste input "Frequently Asked Questions About Our Cleaning Services"
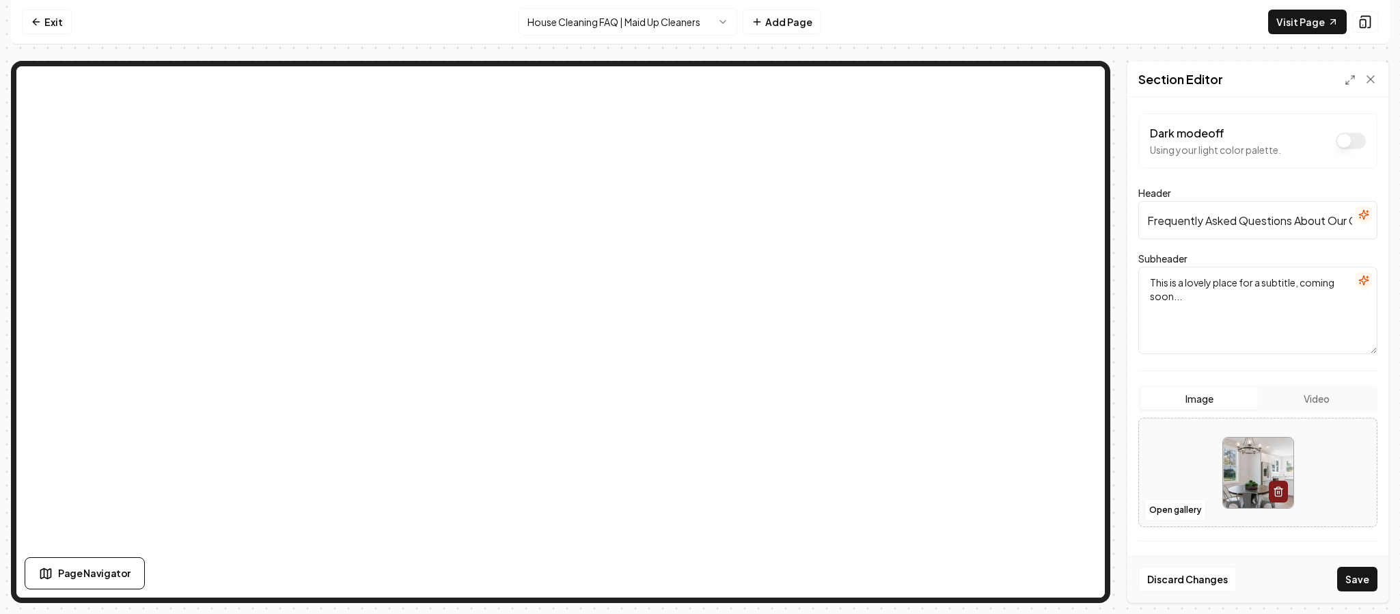
scroll to position [0, 107]
type input "Frequently Asked Questions About Our Cleaning Services"
drag, startPoint x: 1200, startPoint y: 309, endPoint x: 1103, endPoint y: 277, distance: 102.4
click at [1052, 184] on div "Page Settings Section Editor Dark mode off Using your light color palette. Head…" at bounding box center [700, 332] width 1378 height 542
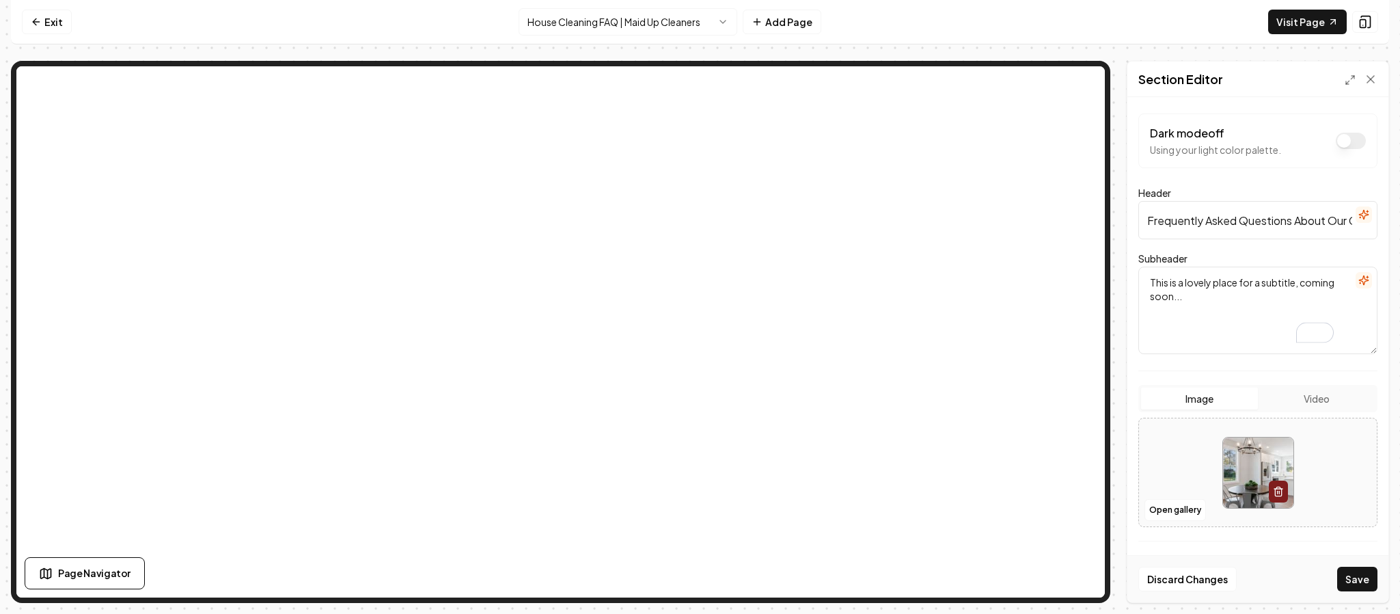
paste textarea "Find quick answers to the most common questions about house cleaning, deep clea…"
type textarea "Find quick answers to the most common questions about house cleaning, deep clea…"
click at [1345, 573] on button "Save" at bounding box center [1357, 578] width 40 height 25
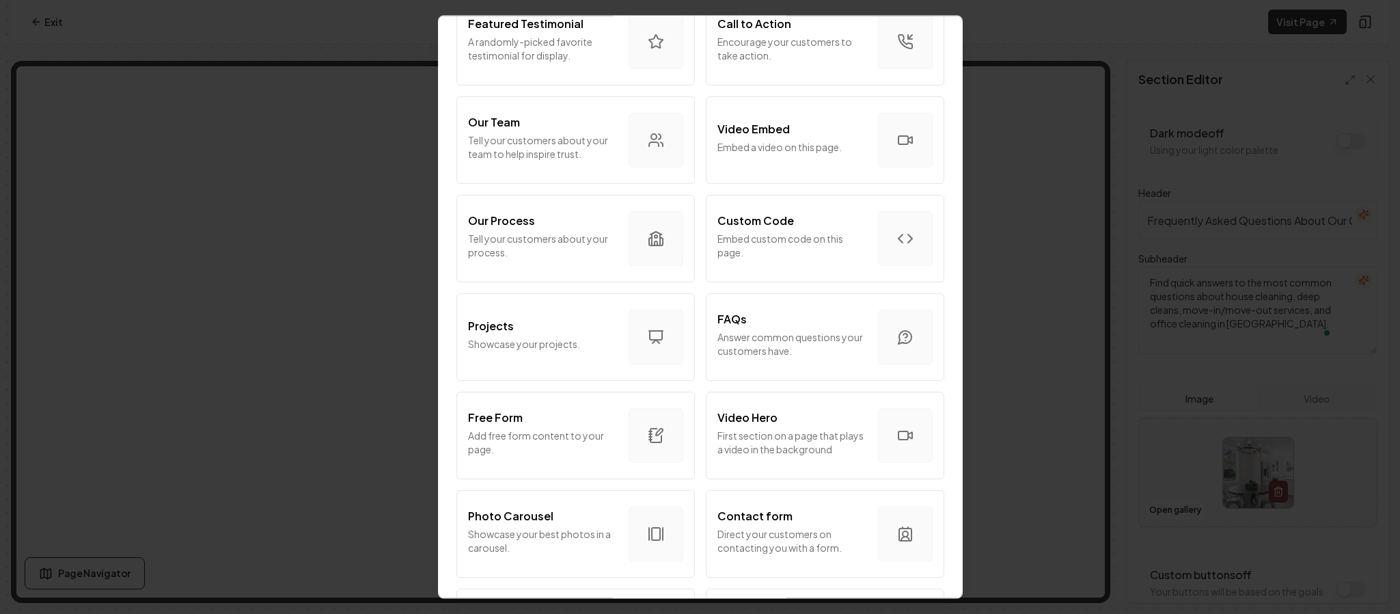
scroll to position [416, 0]
click at [763, 334] on p "Answer common questions your customers have." at bounding box center [792, 342] width 150 height 27
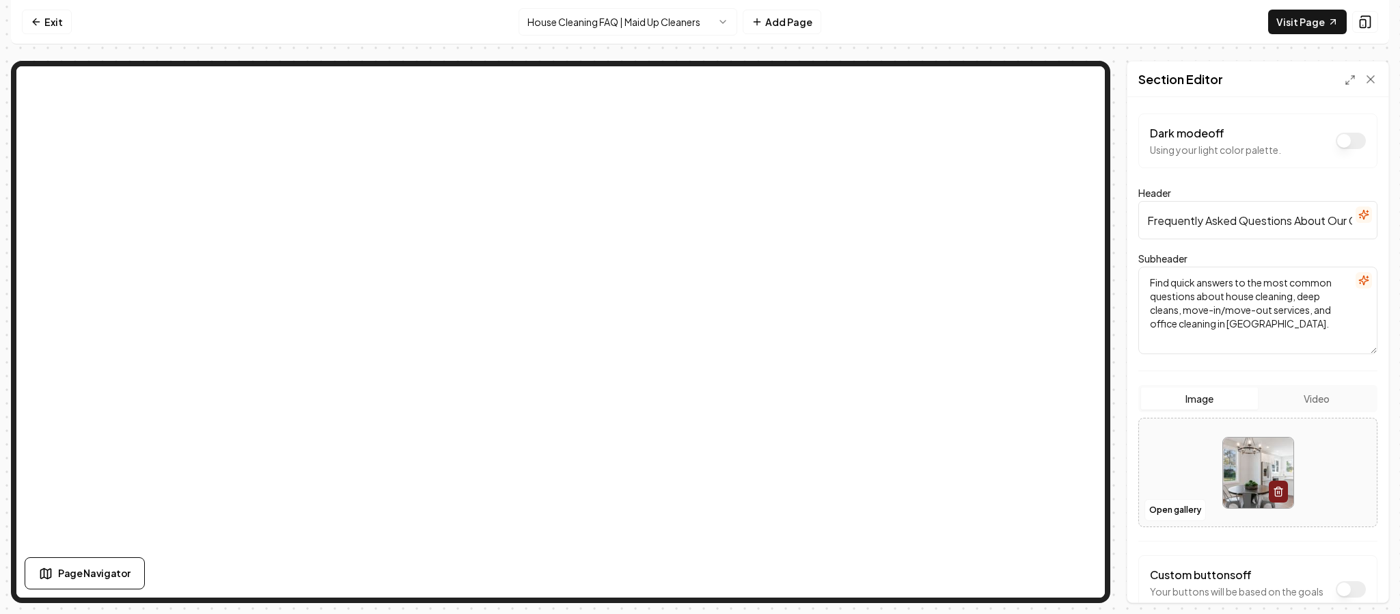
scroll to position [1, 0]
click at [1373, 82] on icon at bounding box center [1370, 79] width 7 height 7
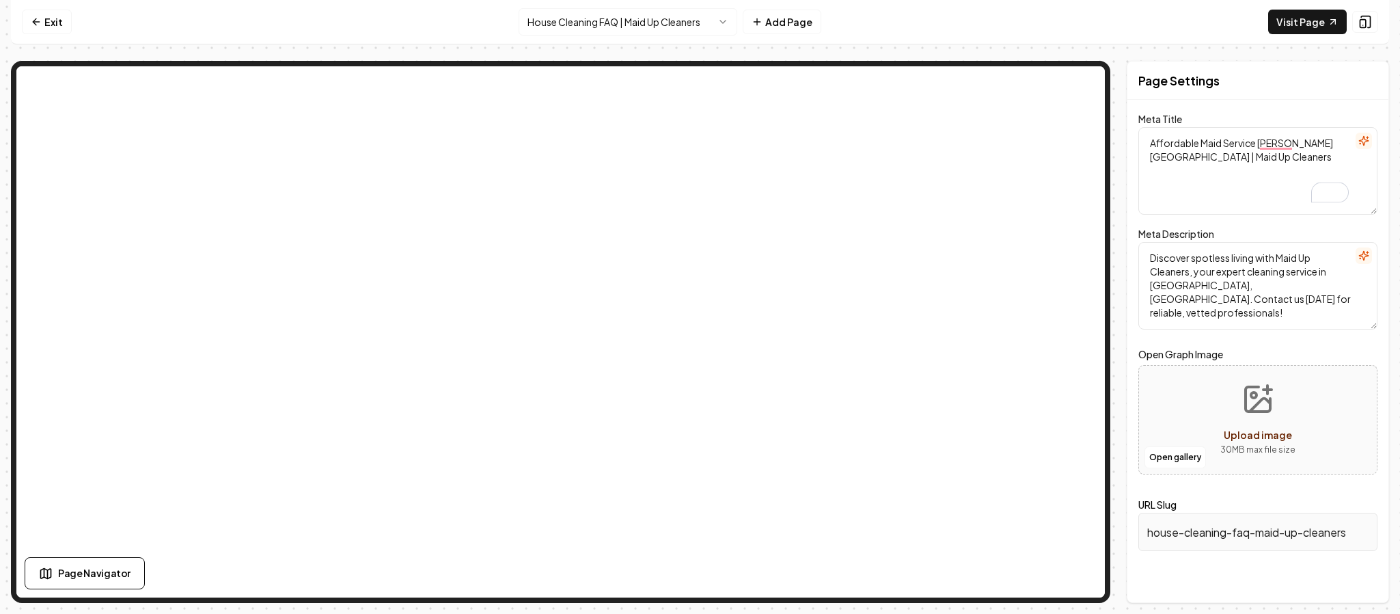
paste textarea "House Cleaning FAQ | Maid Up Cleaners"
type textarea "House Cleaning FAQ | Maid Up Cleaners"
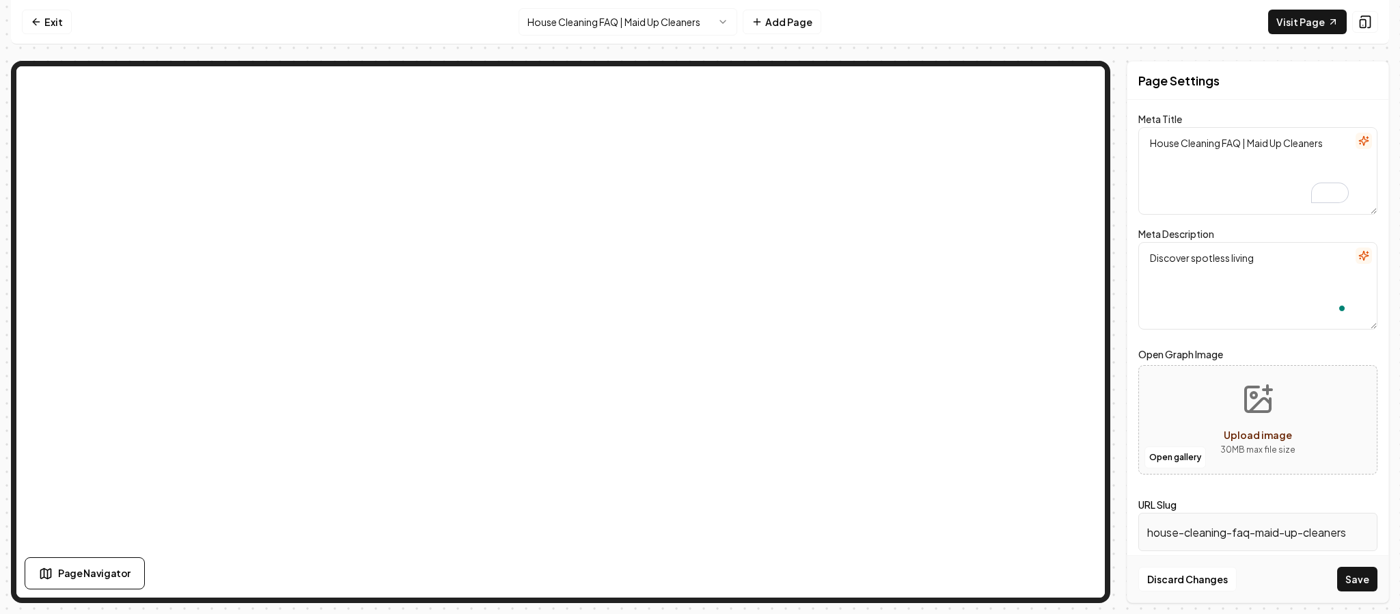
type textarea "Discover spotless living"
type textarea "D"
type textarea "Got questions about house cleaning, pricing, or services? Our FAQ covers Denton…"
click at [1347, 580] on button "Save" at bounding box center [1357, 578] width 40 height 25
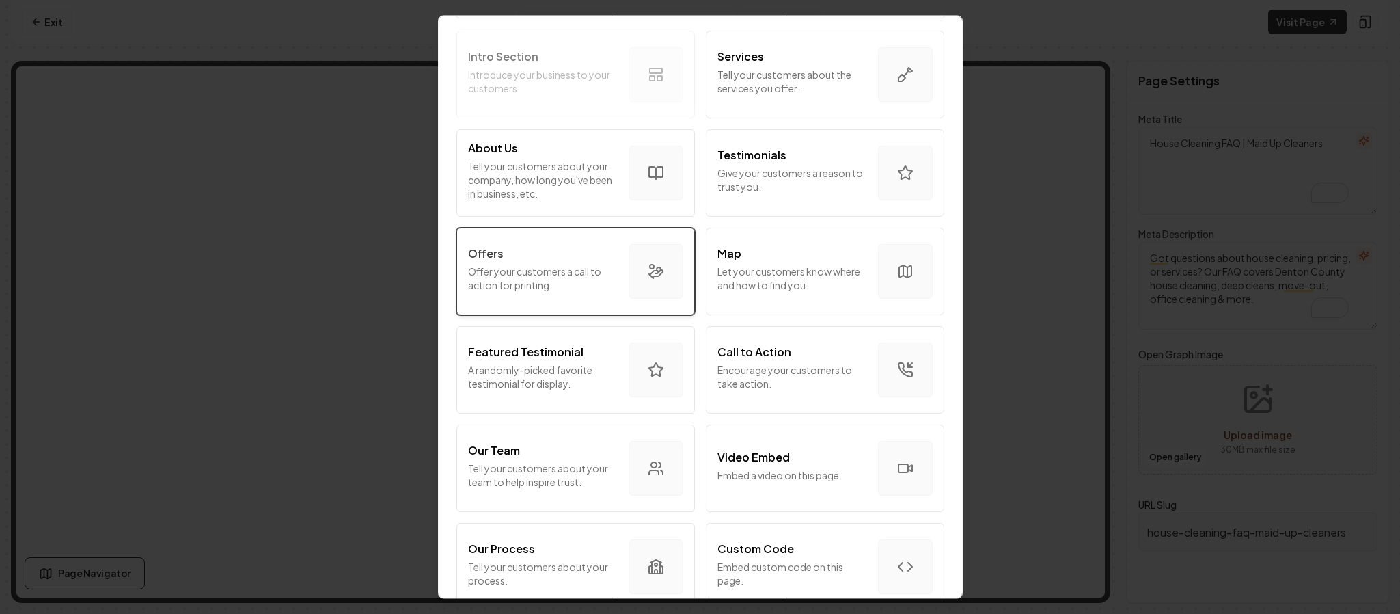
scroll to position [88, 0]
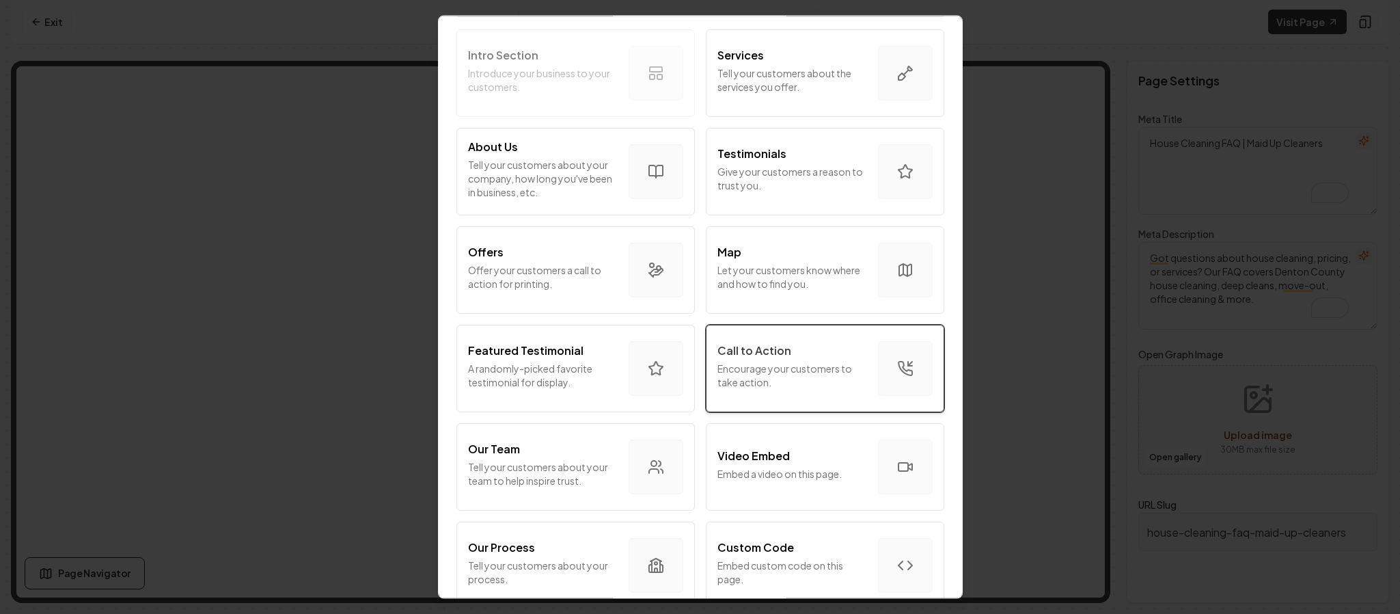
click at [763, 351] on p "Call to Action" at bounding box center [754, 350] width 74 height 16
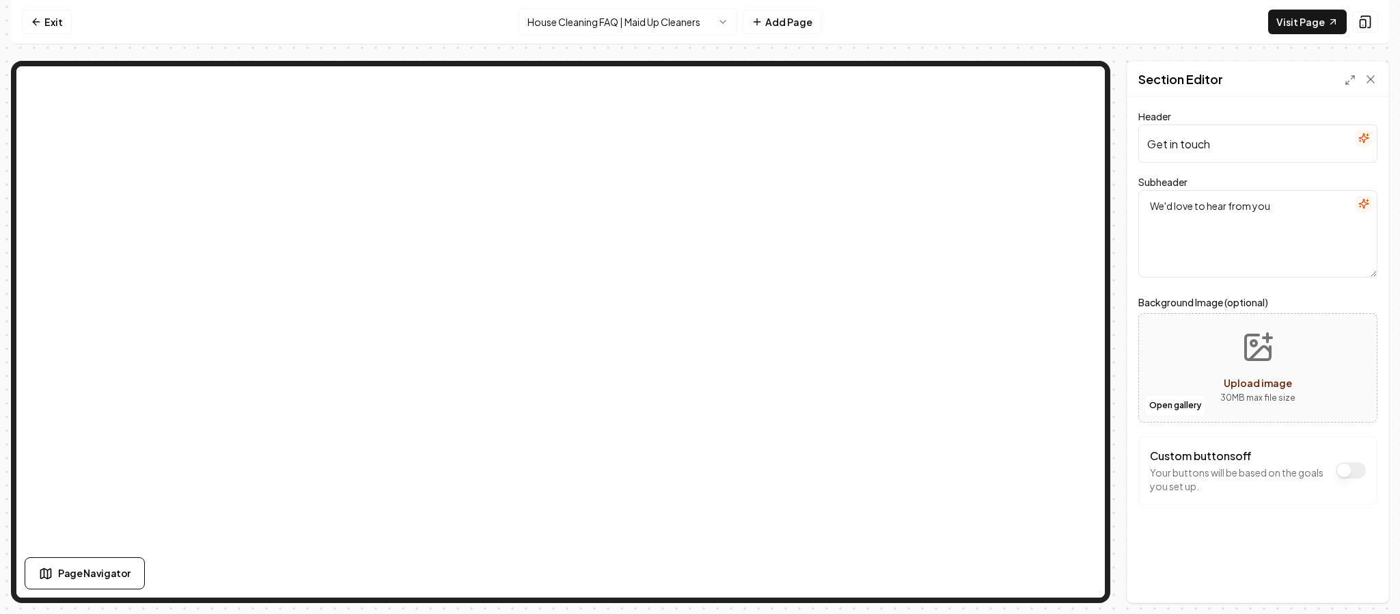
click at [1267, 374] on button "Upload image 30 MB max file size" at bounding box center [1257, 368] width 97 height 96
click at [1162, 404] on button "Open gallery" at bounding box center [1174, 405] width 61 height 22
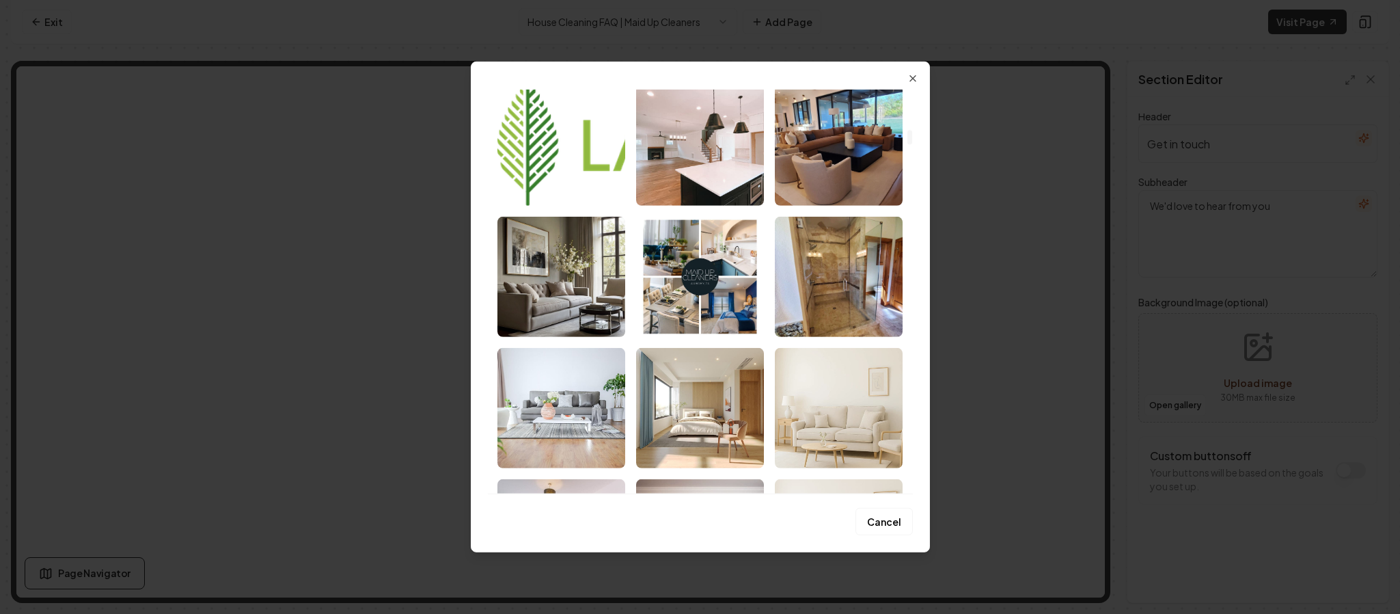
scroll to position [1099, 0]
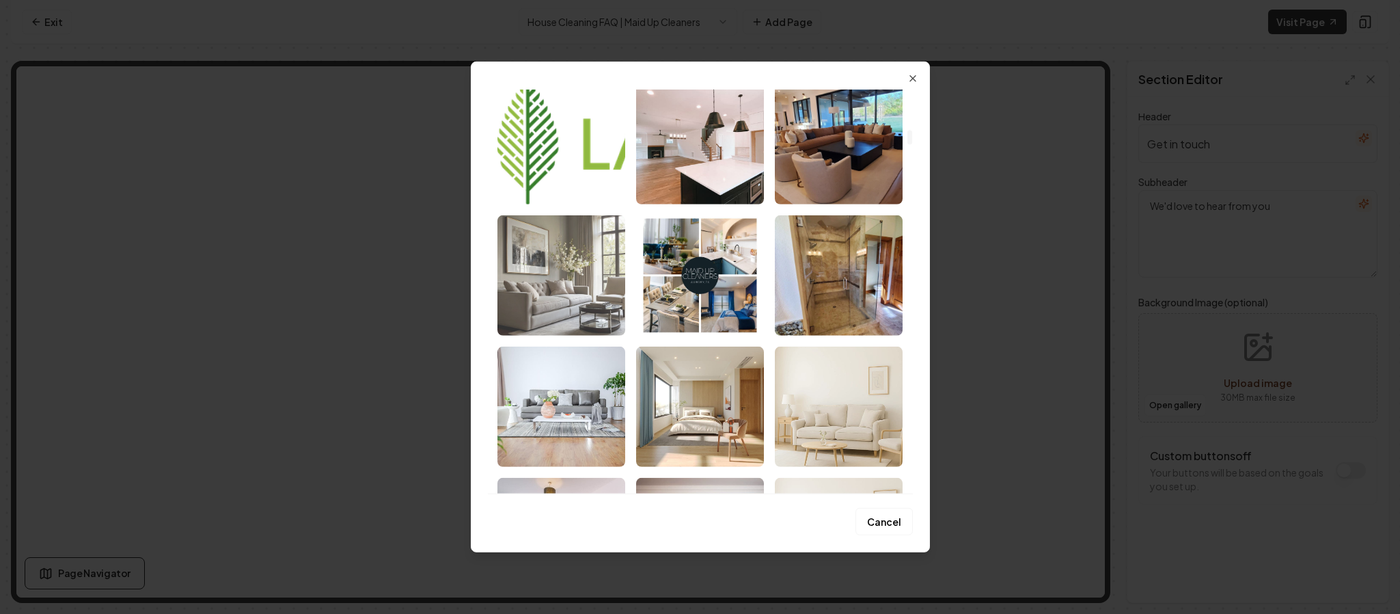
click at [549, 277] on img "Select image image_6822c46b432c476416ebcd28.jpg" at bounding box center [561, 275] width 128 height 120
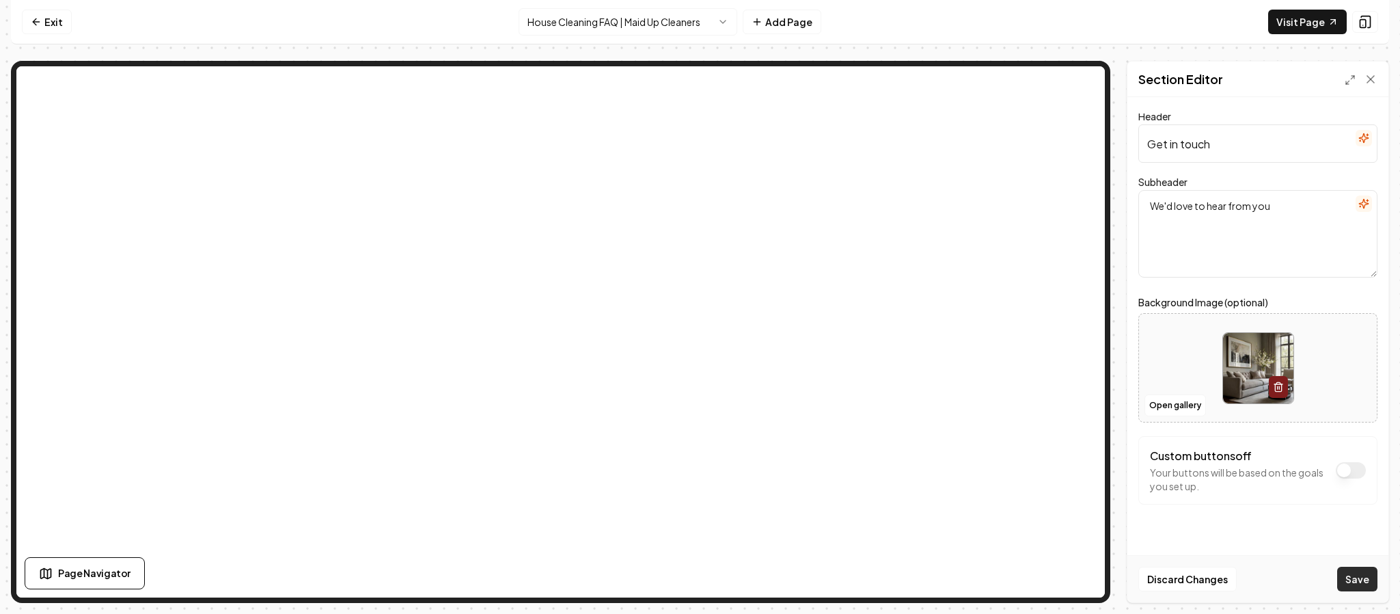
click at [1355, 579] on button "Save" at bounding box center [1357, 578] width 40 height 25
click at [1364, 141] on icon "button" at bounding box center [1363, 137] width 9 height 9
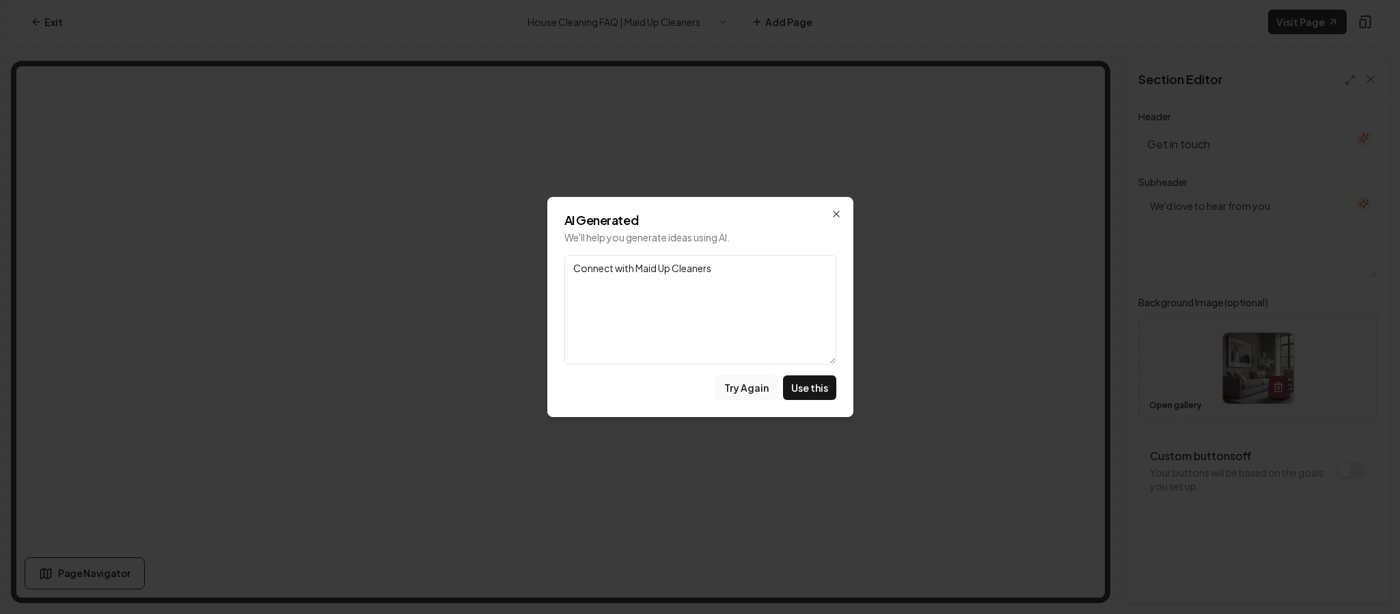
click at [749, 384] on button "Try Again" at bounding box center [746, 387] width 62 height 25
click at [741, 384] on button "Try Again" at bounding box center [746, 387] width 62 height 25
click at [728, 386] on button "Try Again" at bounding box center [746, 387] width 62 height 25
drag, startPoint x: 607, startPoint y: 263, endPoint x: 504, endPoint y: 247, distance: 103.8
click at [504, 247] on body "Computer Required This feature is only available on a computer. Please switch t…" at bounding box center [700, 307] width 1400 height 614
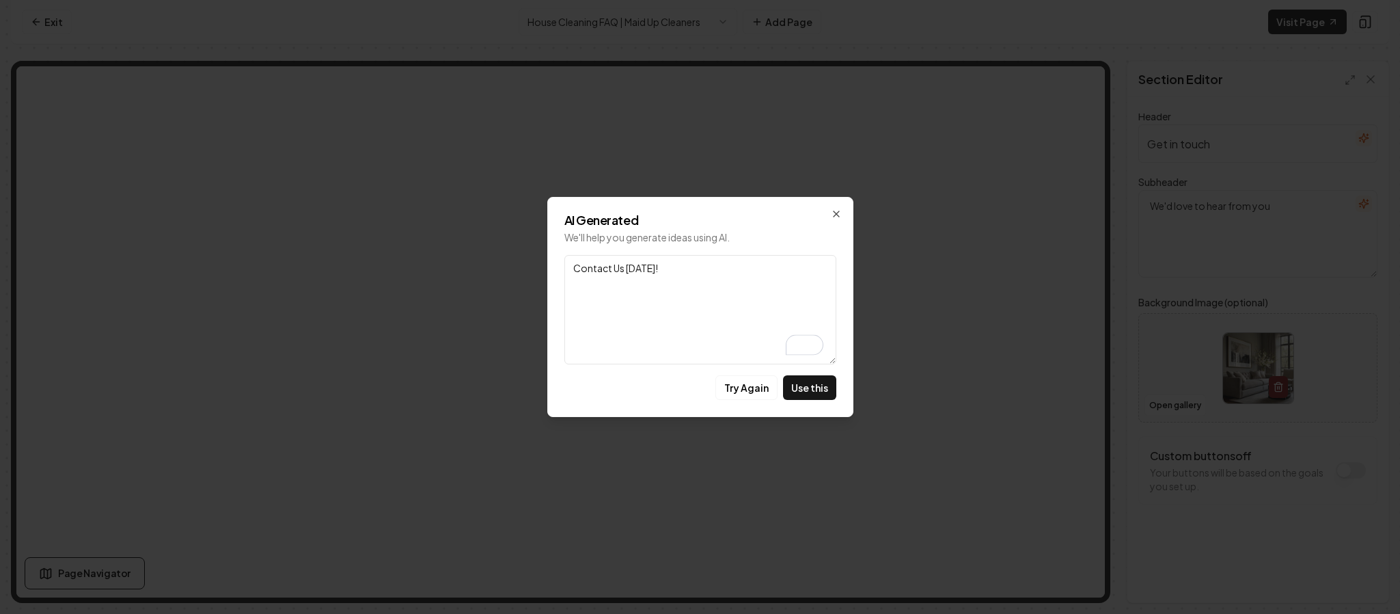
paste textarea "Experience Effortless Cleanliness Today"
click at [724, 266] on textarea "Experience Effortless Cleanliness Today" at bounding box center [700, 309] width 272 height 109
click at [757, 269] on textarea "Experience Effortless Cleanliness Today" at bounding box center [700, 309] width 272 height 109
drag, startPoint x: 783, startPoint y: 271, endPoint x: 480, endPoint y: 248, distance: 303.5
click at [480, 248] on body "Computer Required This feature is only available on a computer. Please switch t…" at bounding box center [700, 307] width 1400 height 614
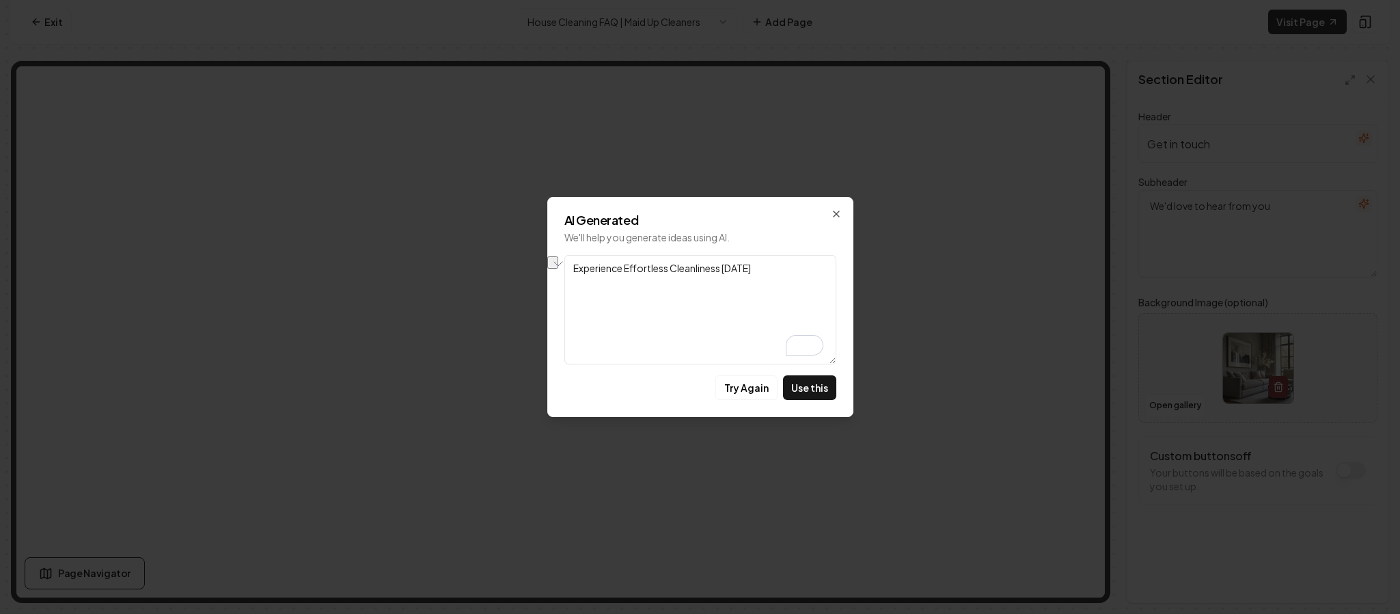
paste textarea "Transform Your Home Today!"
click at [642, 267] on textarea "Transform Your Home Today!" at bounding box center [700, 309] width 272 height 109
type textarea "Transform Your Denton County Home Today!"
click at [810, 389] on button "Use this" at bounding box center [809, 387] width 53 height 25
type input "Transform Your Denton County Home Today!"
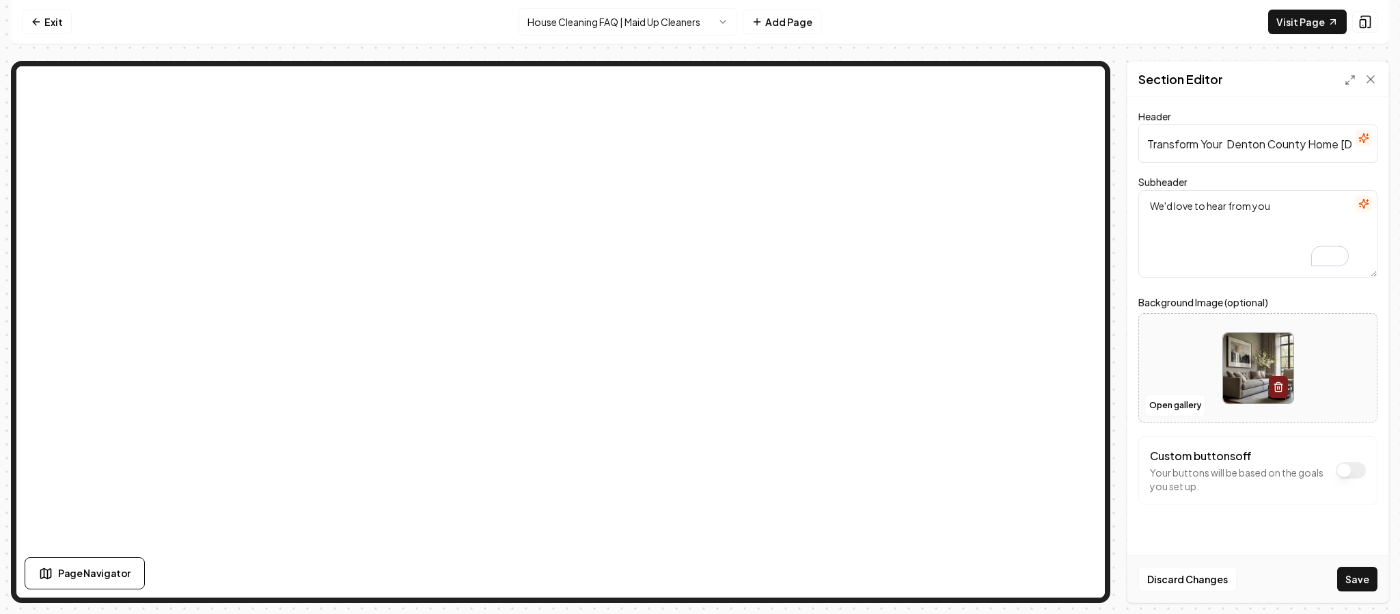
paste textarea "Book expert cleaning now for a pristine environment. Let's make clean easy toge…"
type textarea "Book expert cleaning now for a pristine environment. Let's make cleaning easy t…"
click at [1360, 582] on button "Save" at bounding box center [1357, 578] width 40 height 25
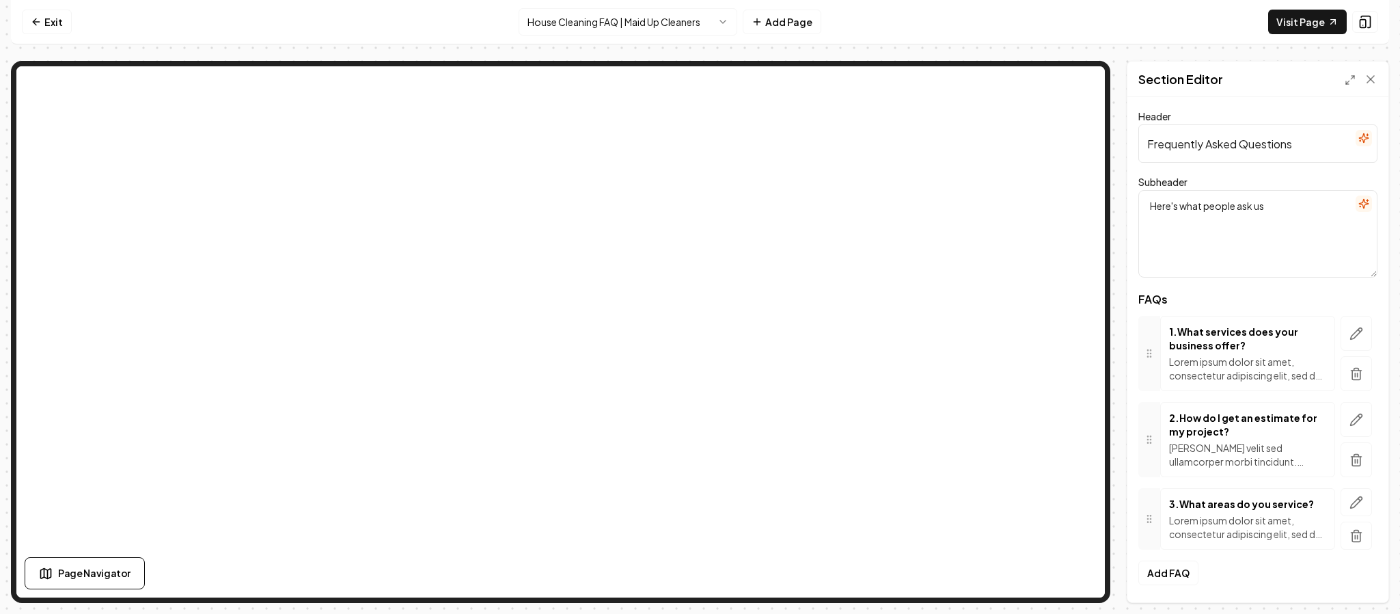
scroll to position [2, 0]
click at [1167, 572] on button "Add FAQ" at bounding box center [1168, 572] width 60 height 25
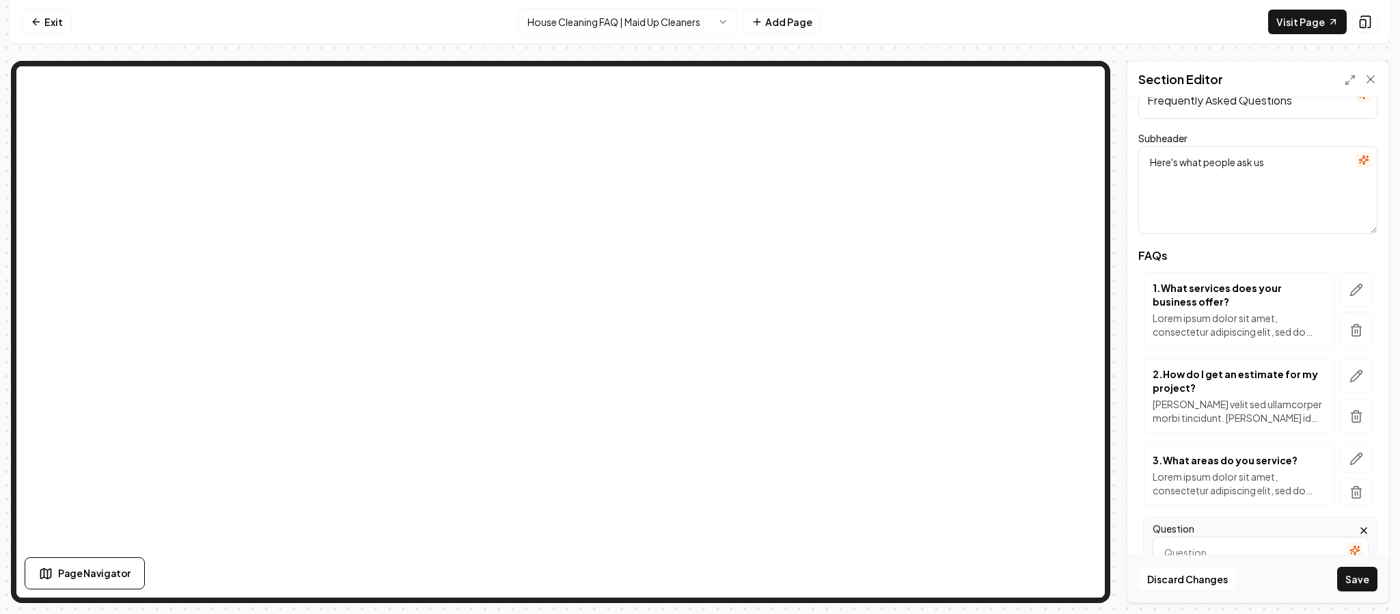
scroll to position [43, 0]
click at [1349, 290] on icon "button" at bounding box center [1356, 291] width 14 height 14
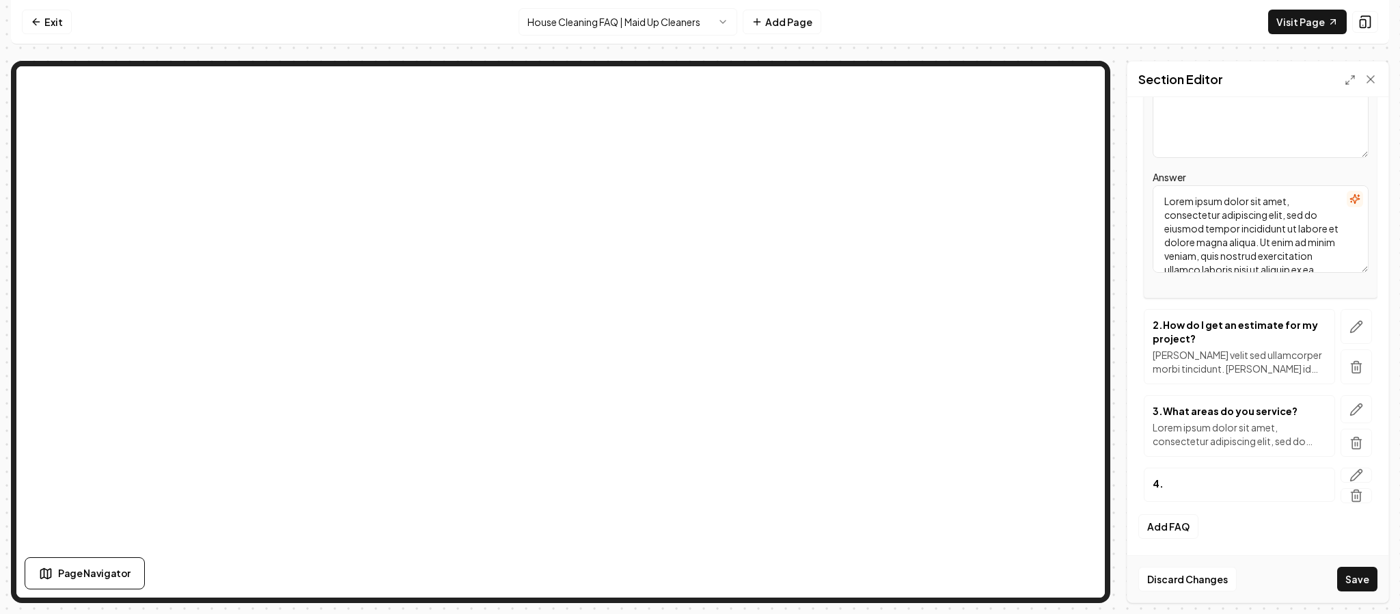
scroll to position [0, 0]
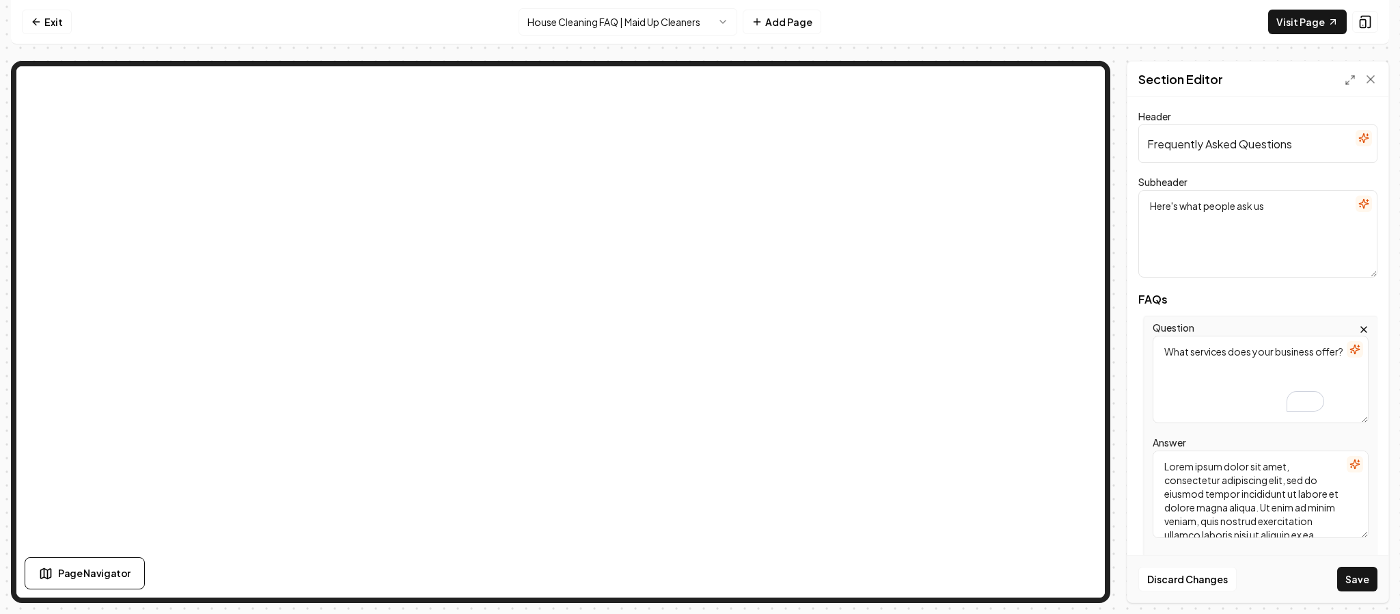
drag, startPoint x: 1201, startPoint y: 372, endPoint x: 1154, endPoint y: 335, distance: 59.9
click at [1154, 335] on div "Question What services does your business offer?" at bounding box center [1261, 371] width 216 height 104
paste textarea "areas do you service in [GEOGRAPHIC_DATA]"
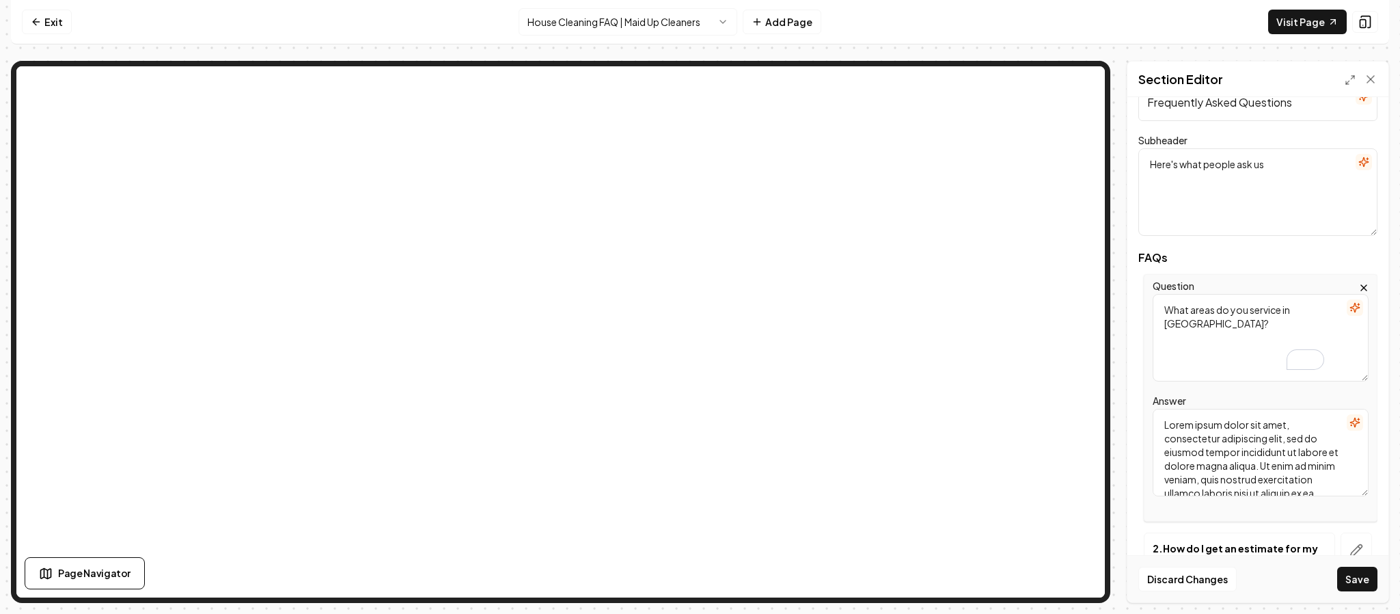
scroll to position [45, 0]
type textarea "What areas do you service in [GEOGRAPHIC_DATA]?"
drag, startPoint x: 1164, startPoint y: 418, endPoint x: 1336, endPoint y: 512, distance: 196.3
click at [1336, 512] on div "Question What areas do you service in Denton County? Answer Lorem ipsum dolor s…" at bounding box center [1261, 394] width 234 height 247
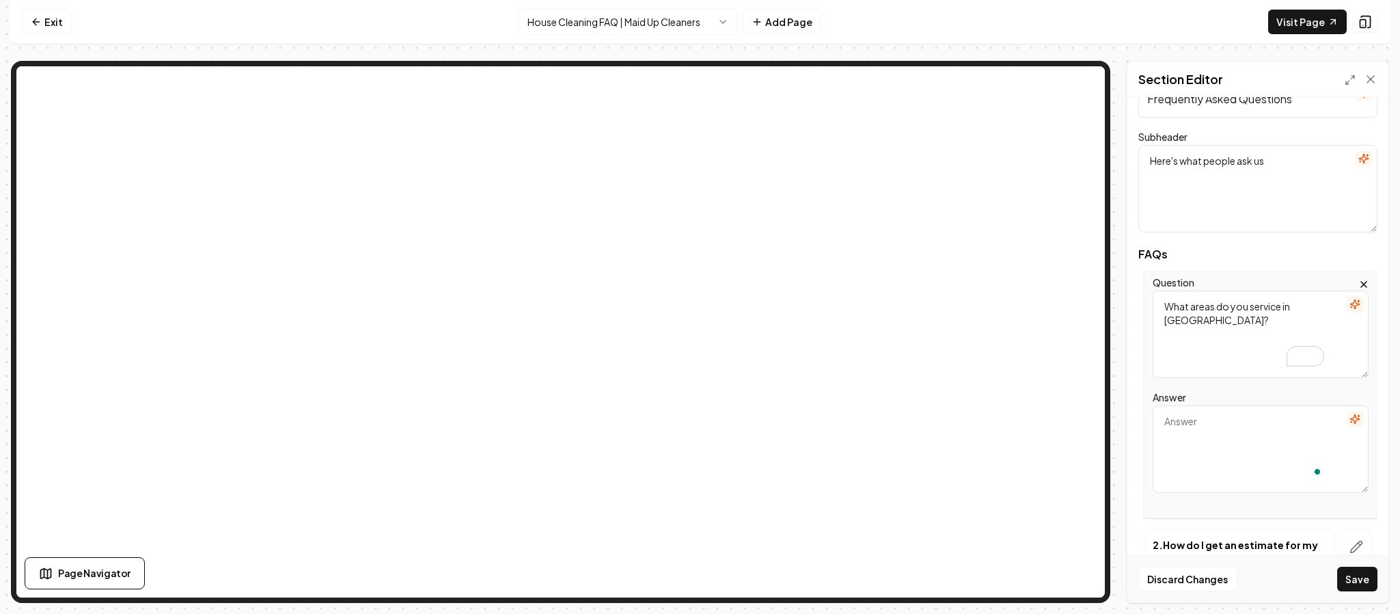
scroll to position [0, 0]
paste textarea "Maid Up Cleaners provides professional house cleaning across [GEOGRAPHIC_DATA],…"
type textarea "Maid Up Cleaners provides professional house cleaning across [GEOGRAPHIC_DATA],…"
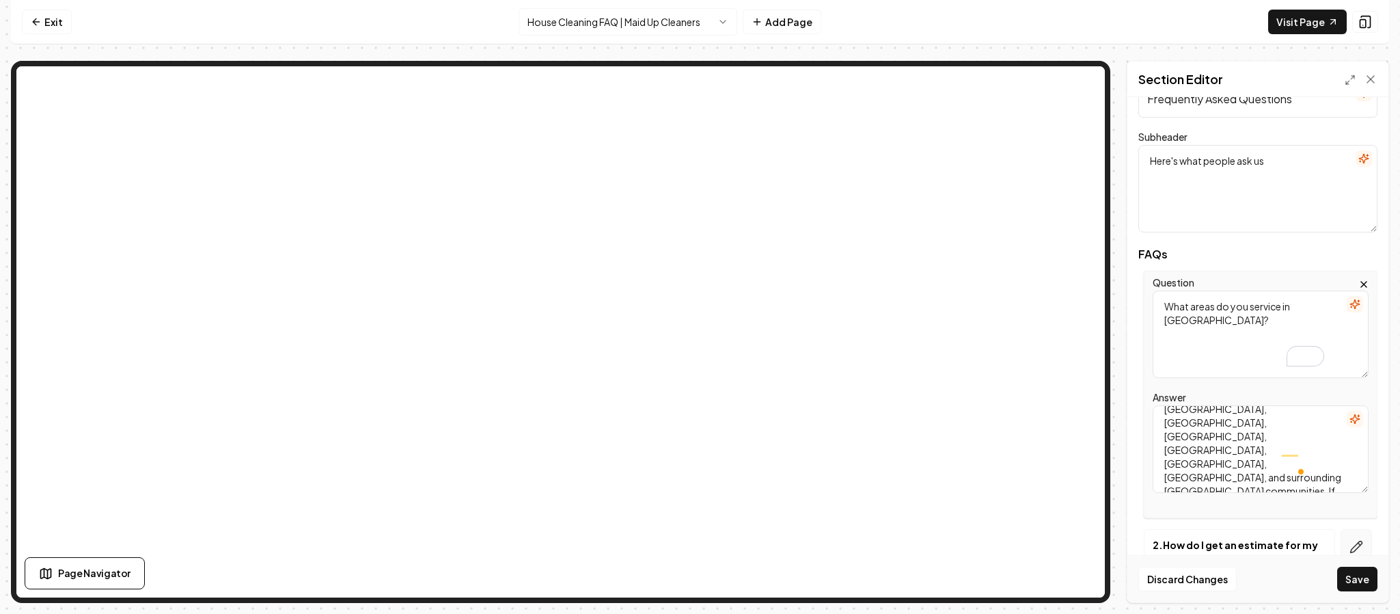
type textarea "Maid Up Cleaners provides professional house cleaning across [GEOGRAPHIC_DATA],…"
click at [1351, 545] on icon "button" at bounding box center [1357, 546] width 12 height 12
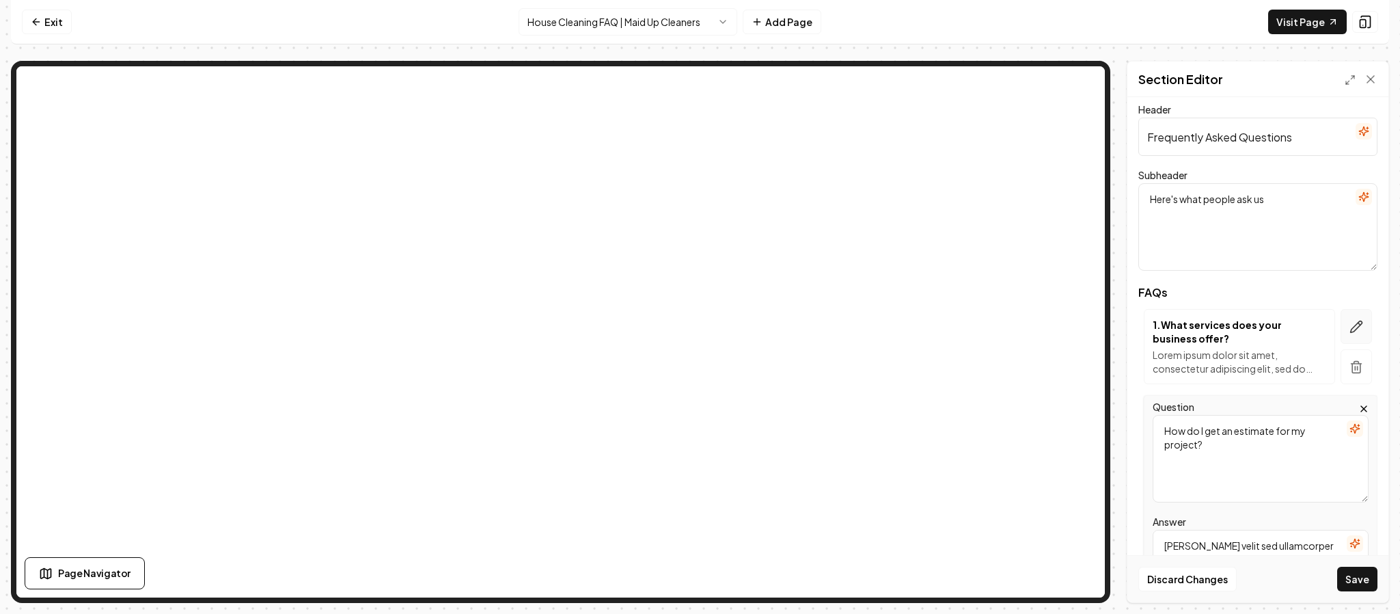
click at [1349, 325] on icon "button" at bounding box center [1356, 327] width 14 height 14
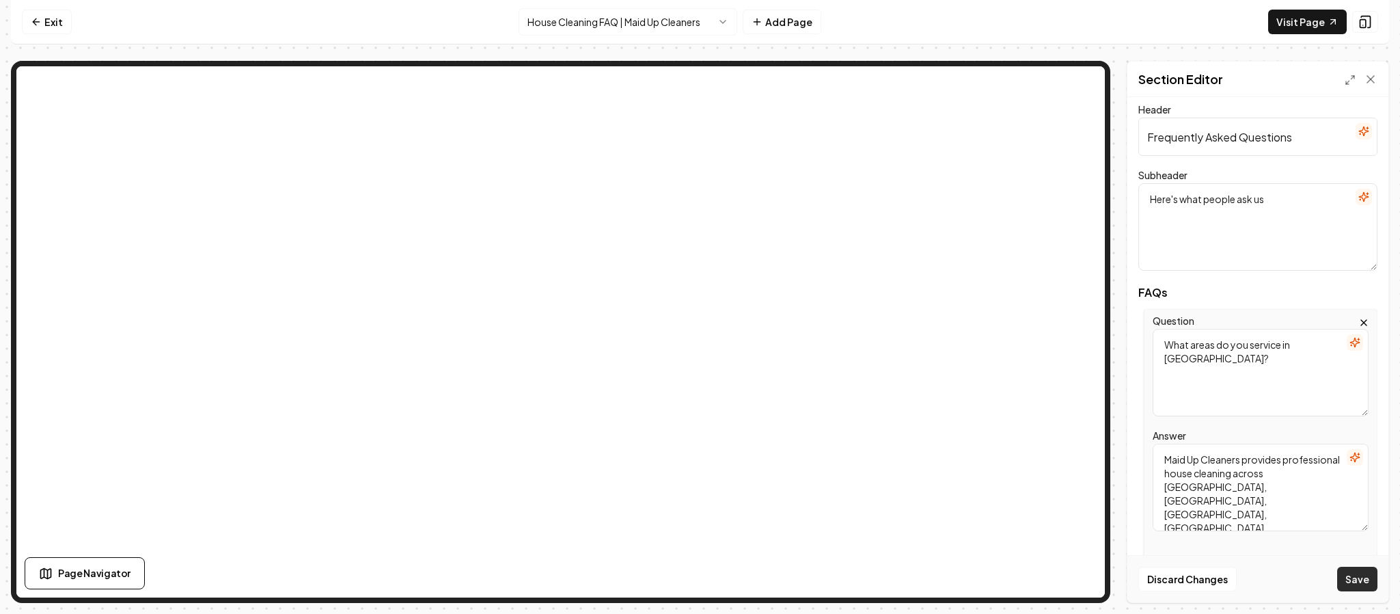
click at [1359, 583] on button "Save" at bounding box center [1357, 578] width 40 height 25
click at [1360, 578] on button "Save" at bounding box center [1357, 578] width 40 height 25
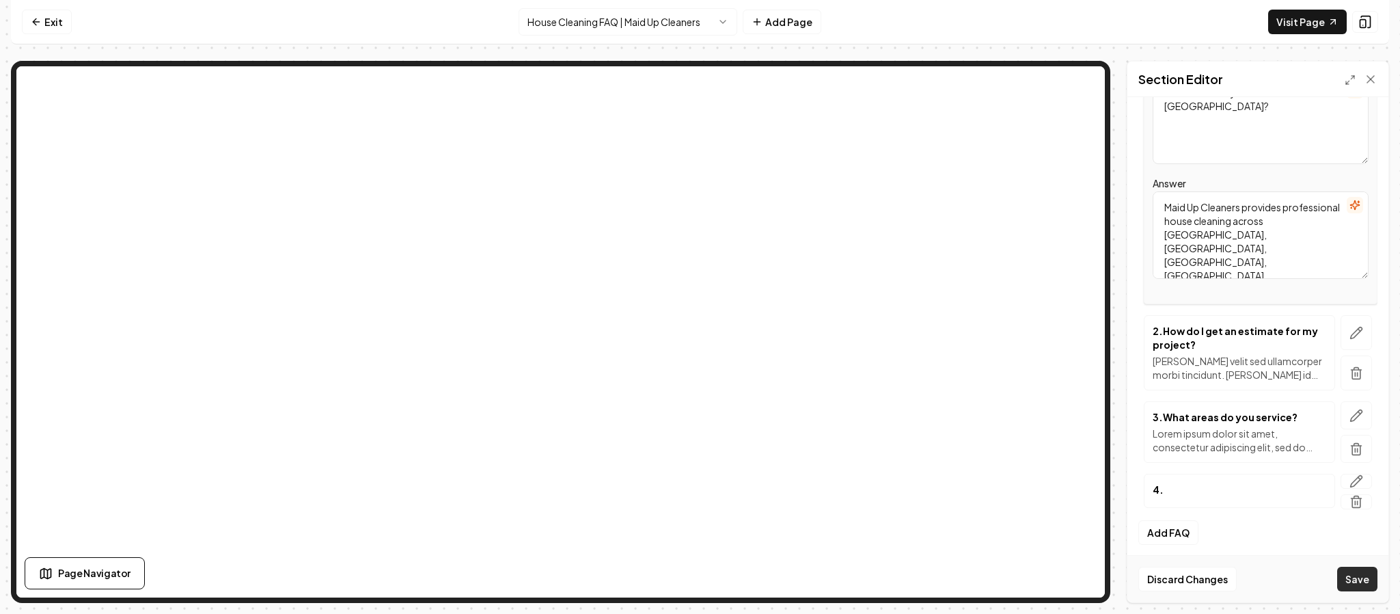
click at [1355, 578] on button "Save" at bounding box center [1357, 578] width 40 height 25
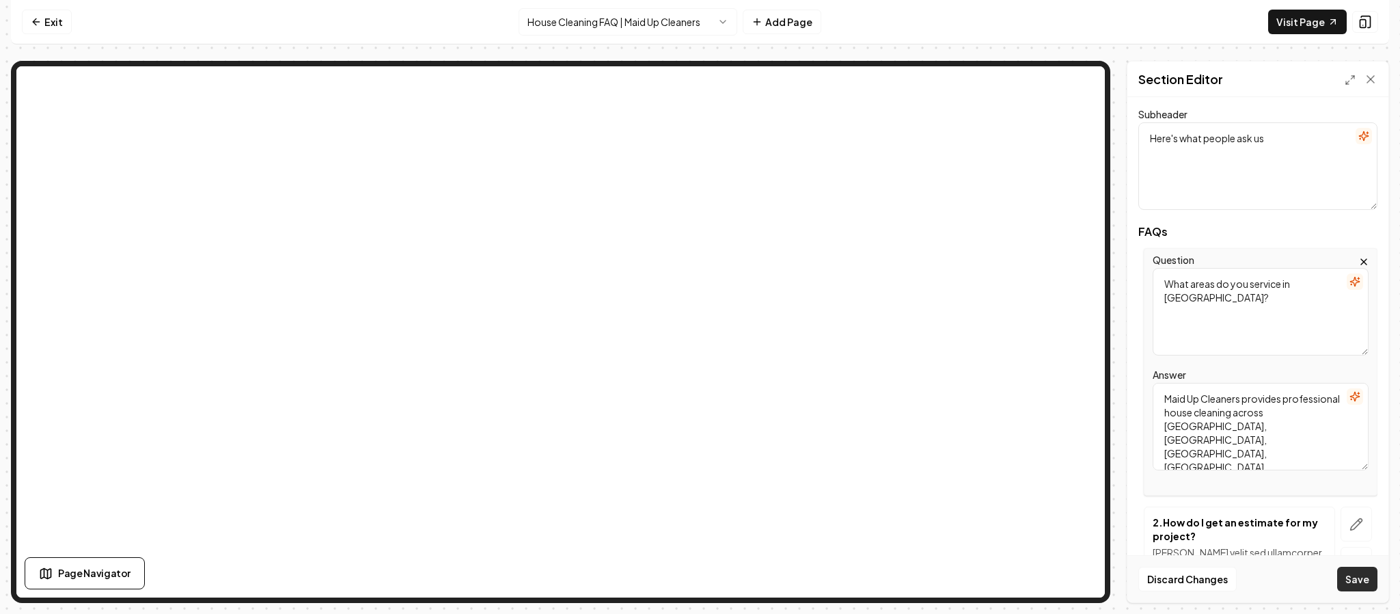
click at [1342, 581] on button "Save" at bounding box center [1357, 578] width 40 height 25
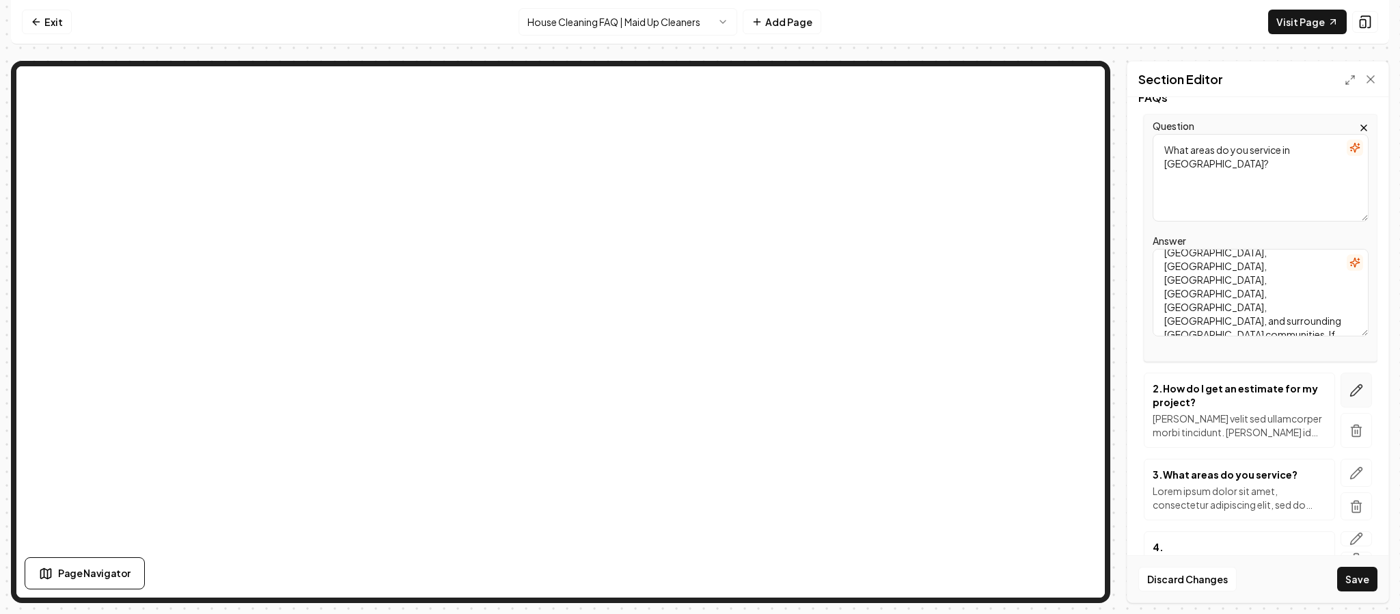
click at [1349, 390] on icon "button" at bounding box center [1356, 390] width 14 height 14
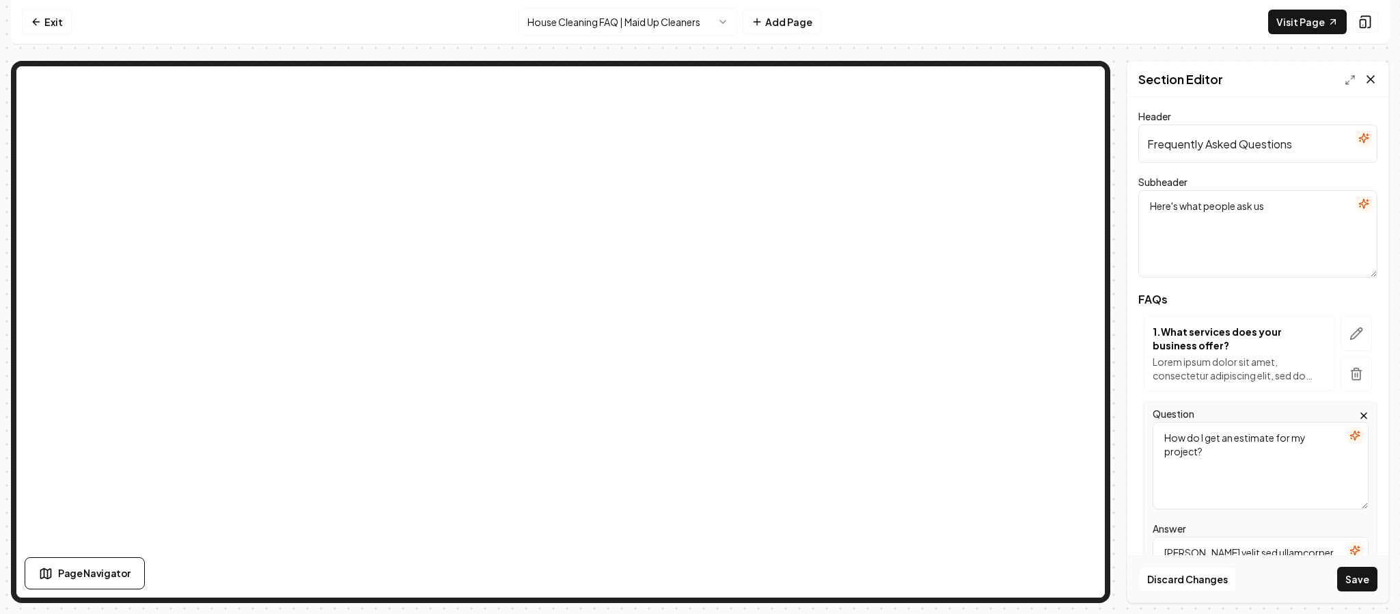
click at [1371, 78] on icon at bounding box center [1370, 79] width 7 height 7
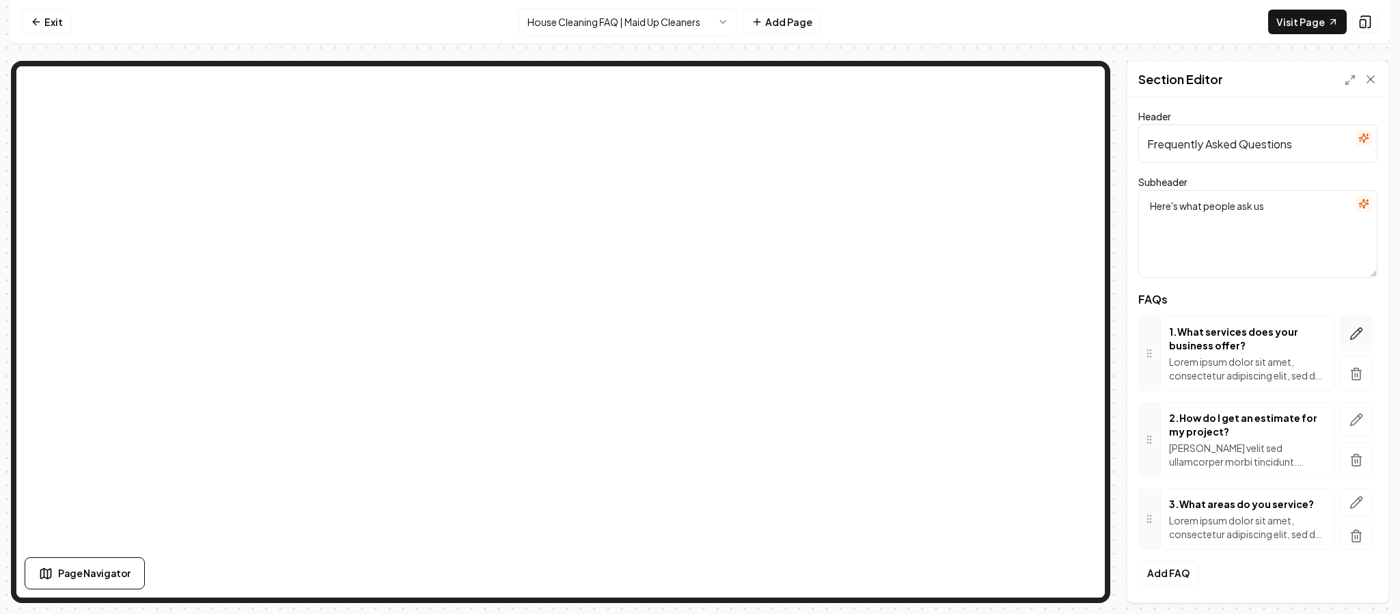
click at [1349, 332] on icon "button" at bounding box center [1356, 334] width 14 height 14
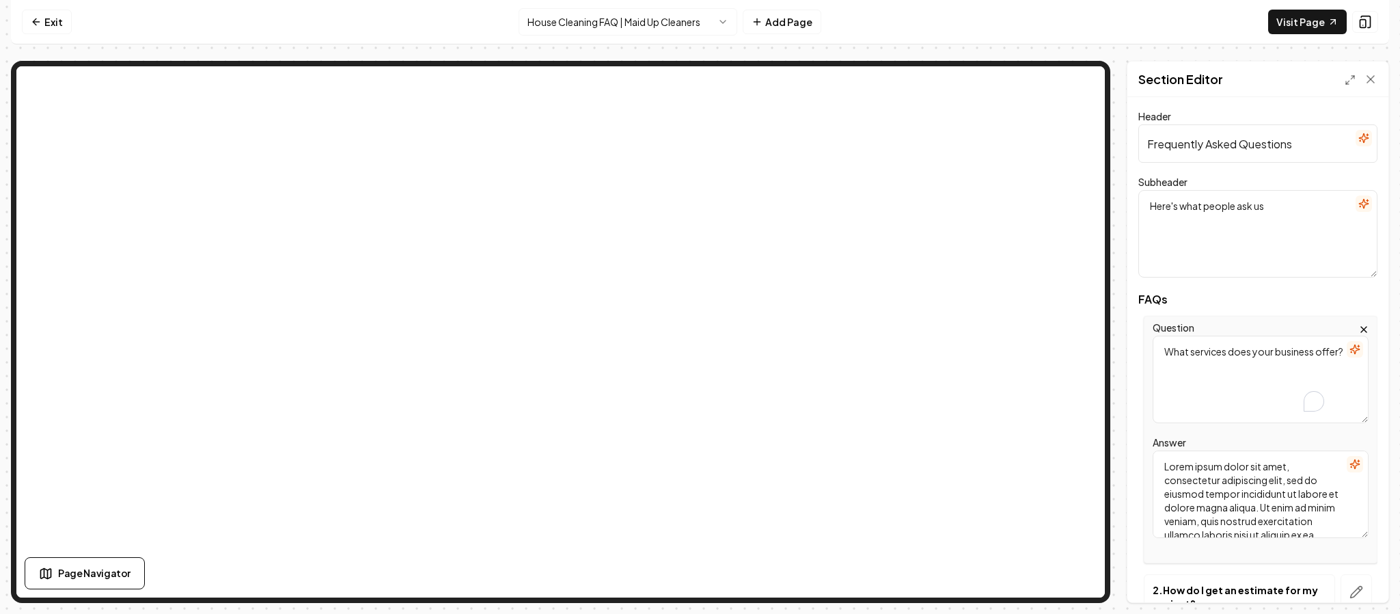
drag, startPoint x: 1244, startPoint y: 376, endPoint x: 1105, endPoint y: 326, distance: 148.0
click at [1105, 326] on div "Page Settings Section Editor Header Frequently Asked Questions Subheader Here's…" at bounding box center [700, 332] width 1378 height 542
paste textarea "areas do you service in [GEOGRAPHIC_DATA]"
type textarea "What areas do you service in [GEOGRAPHIC_DATA]?"
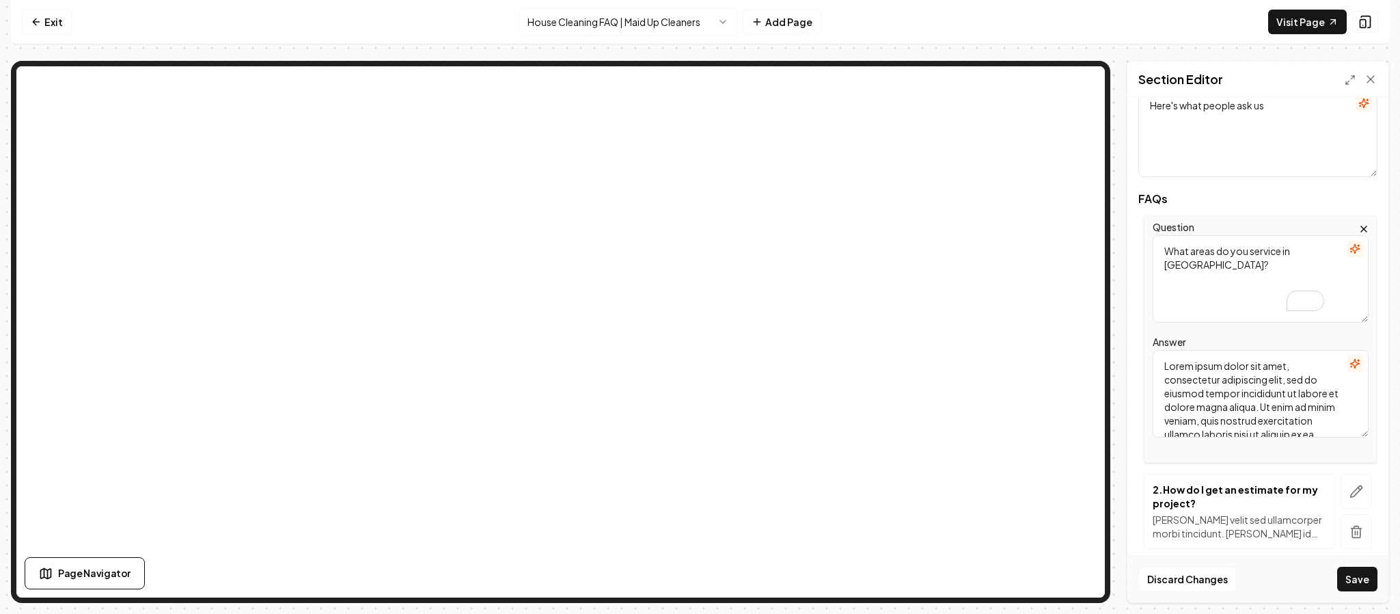
click at [1259, 408] on textarea "Lorem ipsum dolor sit amet, consectetur adipiscing elit, sed do eiusmod tempor …" at bounding box center [1261, 393] width 216 height 87
paste textarea "Maid Up Cleaners provides professional house cleaning across [GEOGRAPHIC_DATA],…"
type textarea "Maid Up Cleaners provides professional house cleaning across [GEOGRAPHIC_DATA],…"
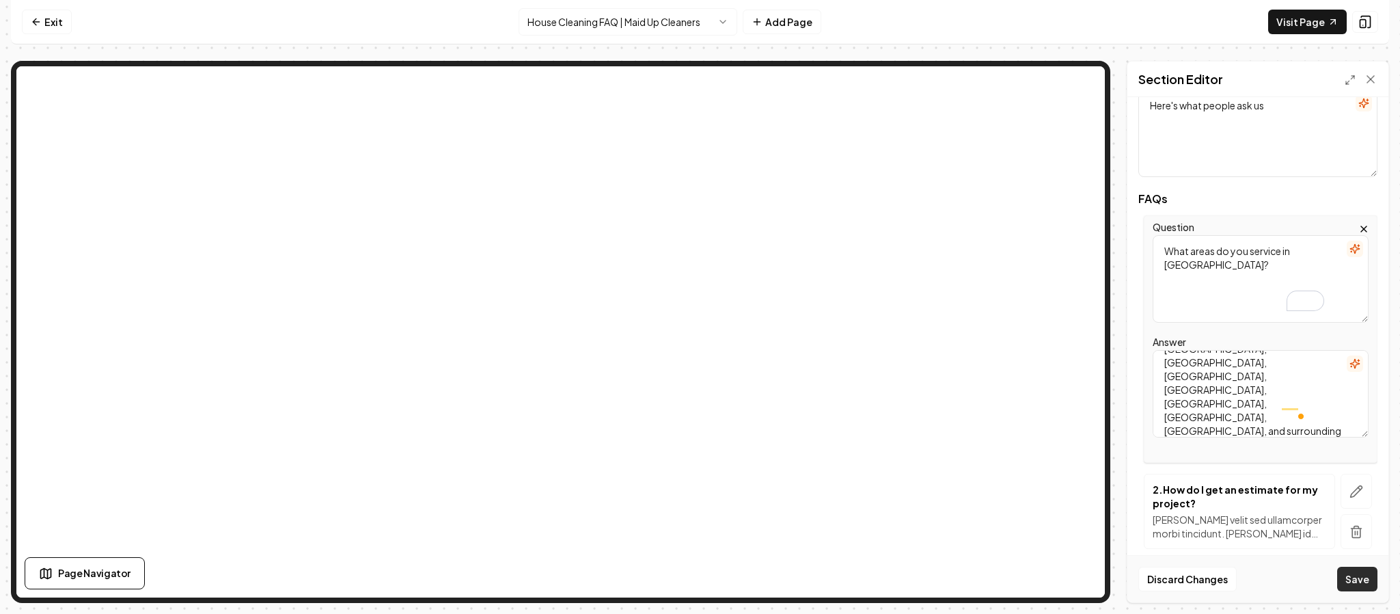
click at [1358, 574] on button "Save" at bounding box center [1357, 578] width 40 height 25
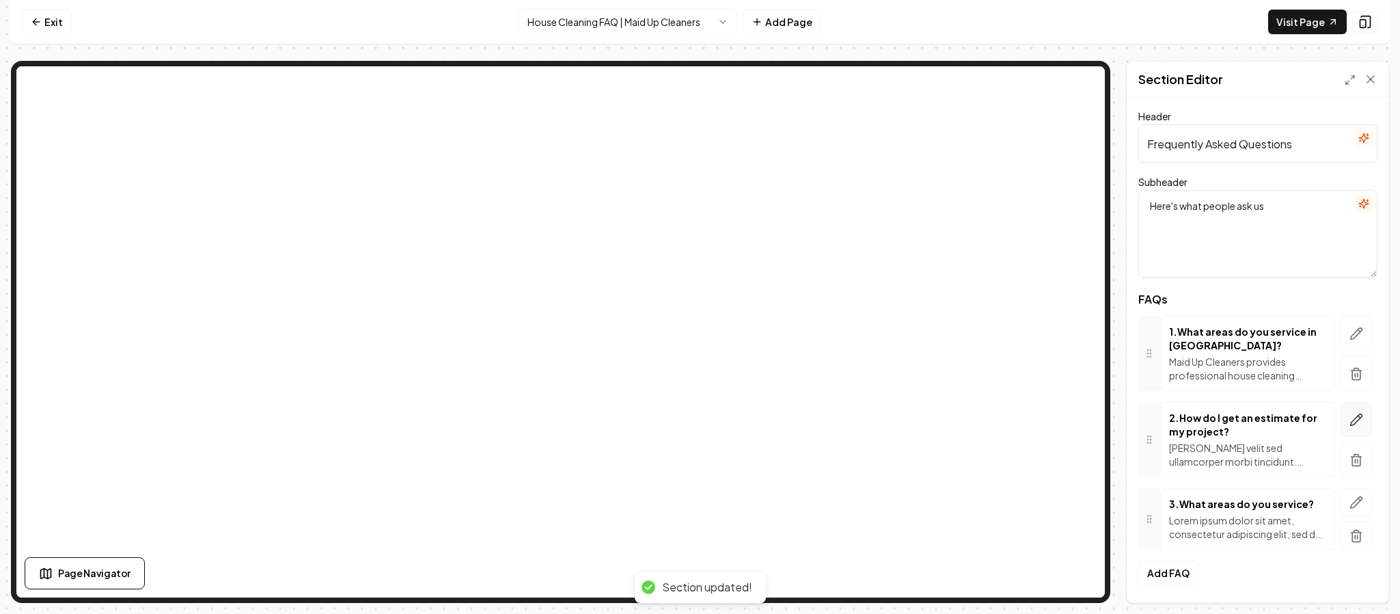
click at [1349, 417] on icon "button" at bounding box center [1356, 420] width 14 height 14
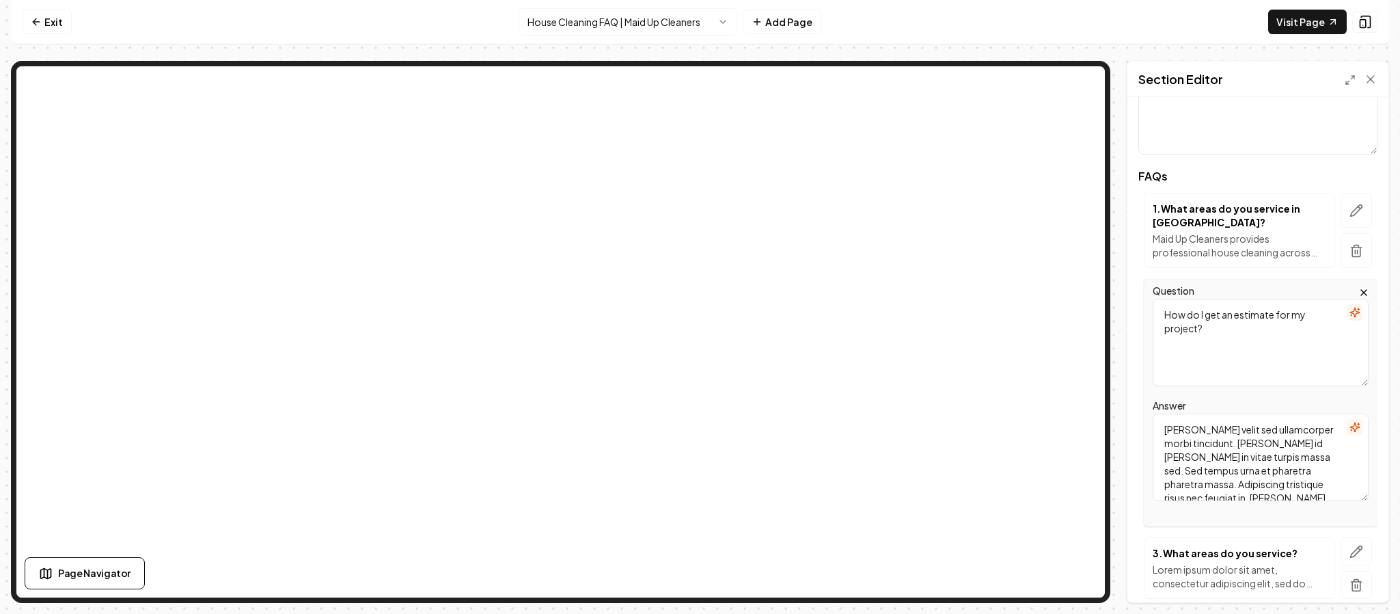
scroll to position [117, 0]
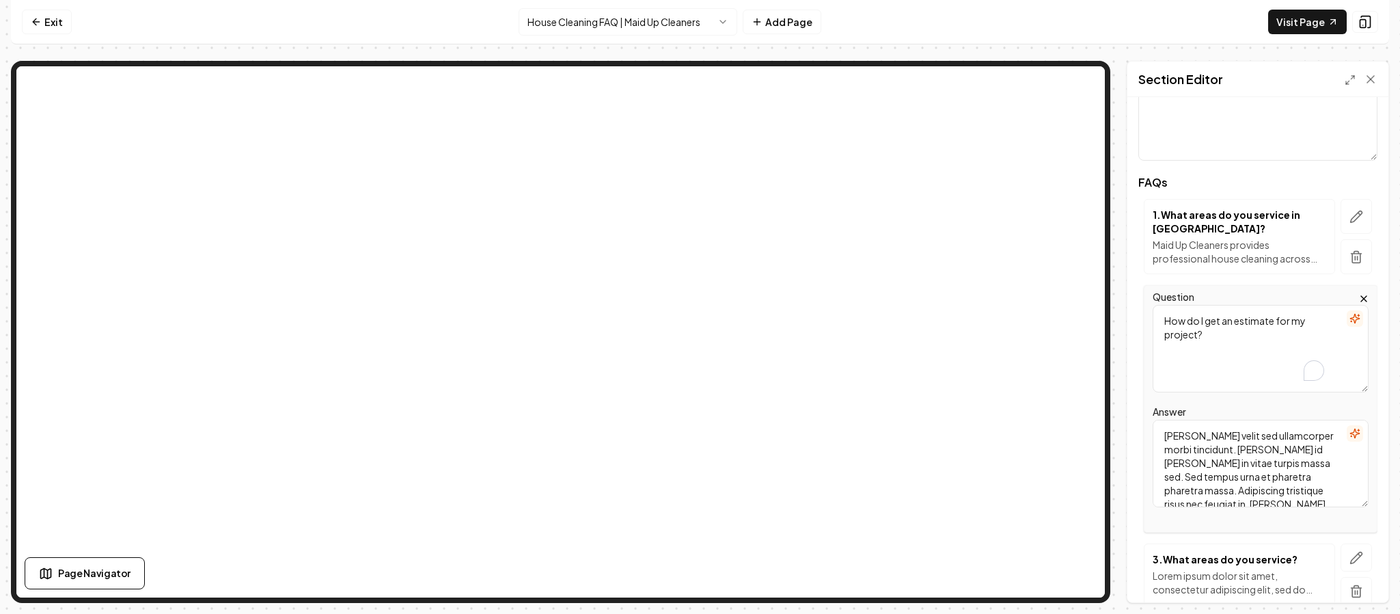
drag, startPoint x: 1218, startPoint y: 339, endPoint x: 1103, endPoint y: 296, distance: 123.2
click at [1066, 204] on div "Page Settings Section Editor Header Frequently Asked Questions Subheader Here's…" at bounding box center [700, 332] width 1378 height 542
paste textarea "What types of cleaning services do you offer"
type textarea "What types of cleaning services do you offer?"
click at [1242, 451] on textarea "[PERSON_NAME] velit sed ullamcorper morbi tincidunt. [PERSON_NAME] id [PERSON_N…" at bounding box center [1261, 462] width 216 height 87
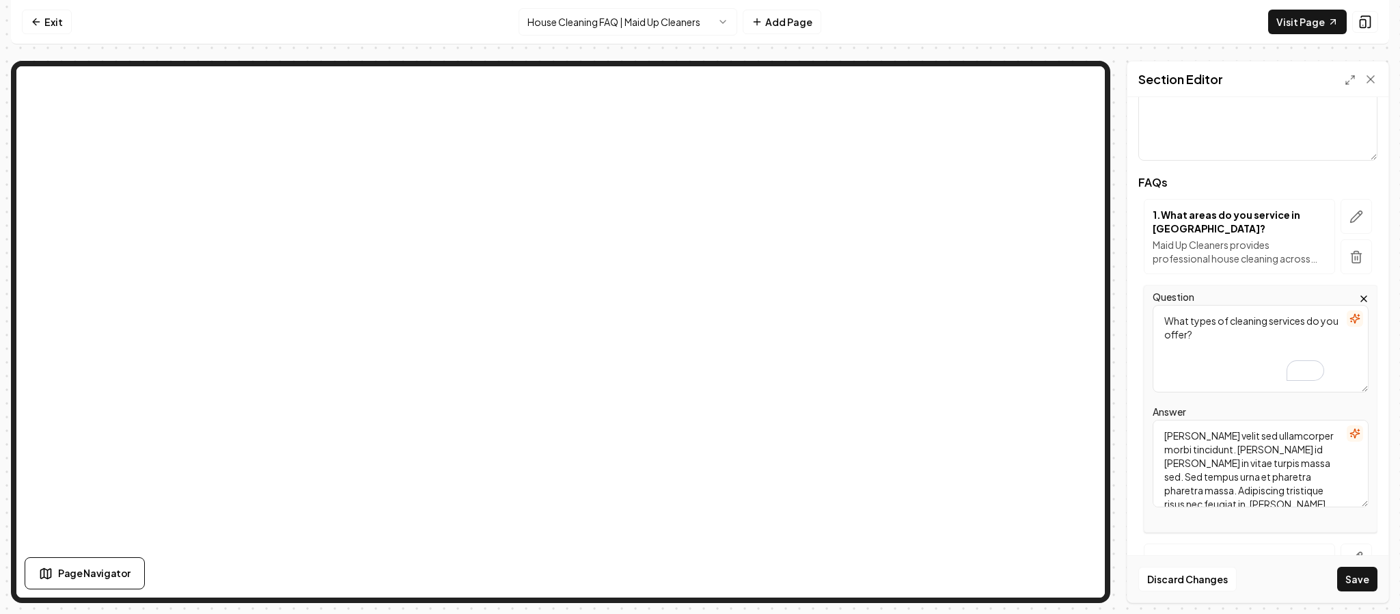
click at [1242, 451] on textarea "[PERSON_NAME] velit sed ullamcorper morbi tincidunt. [PERSON_NAME] id [PERSON_N…" at bounding box center [1261, 462] width 216 height 87
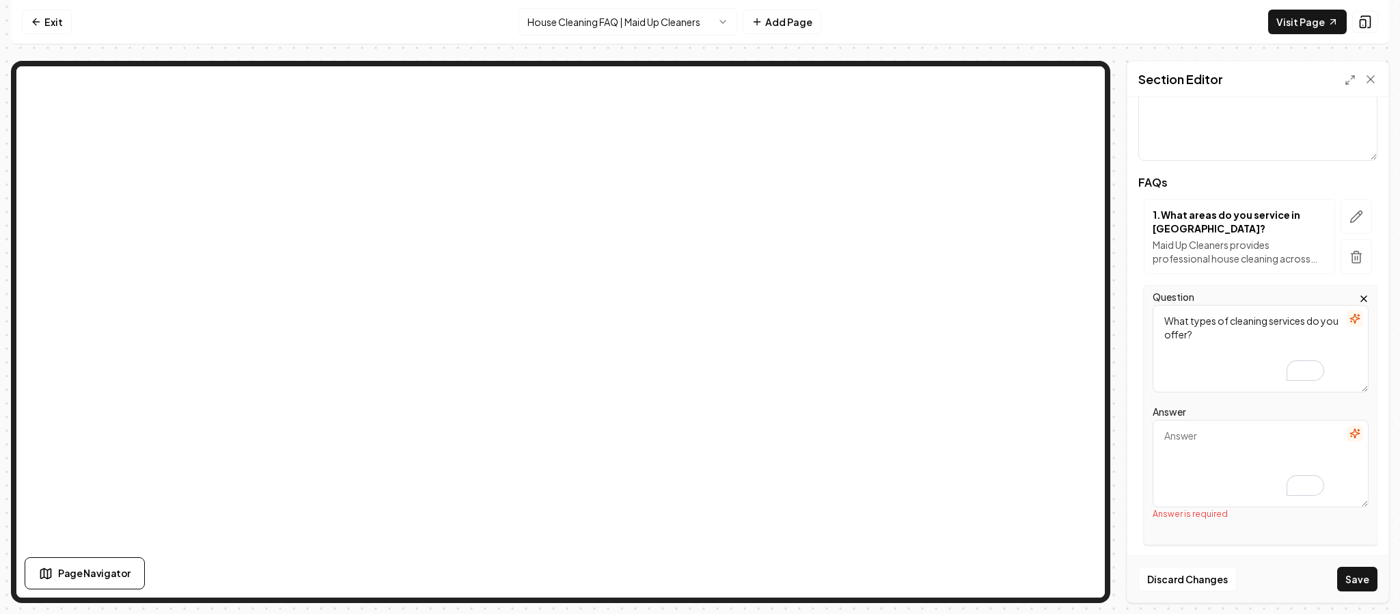
paste textarea "We specialize in standard recurring house cleaning, deep cleaning, move-in/move…"
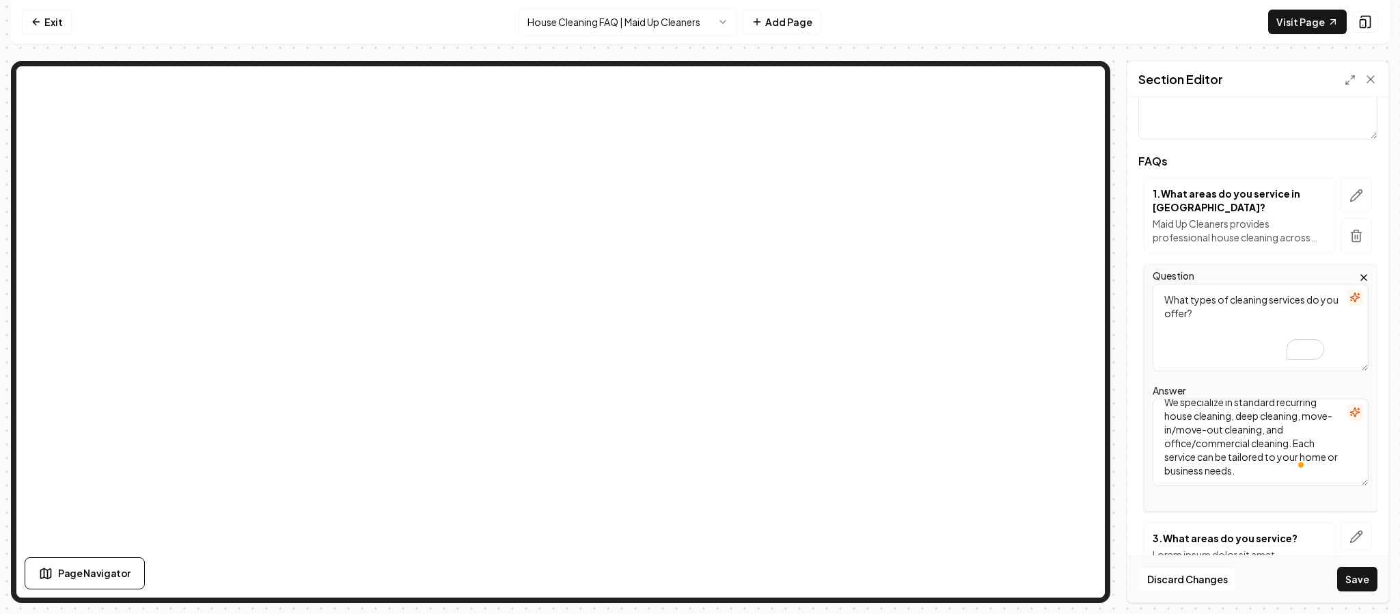
scroll to position [31, 0]
type textarea "We specialize in standard recurring house cleaning, deep cleaning, move-in/move…"
click at [1349, 580] on button "Save" at bounding box center [1357, 578] width 40 height 25
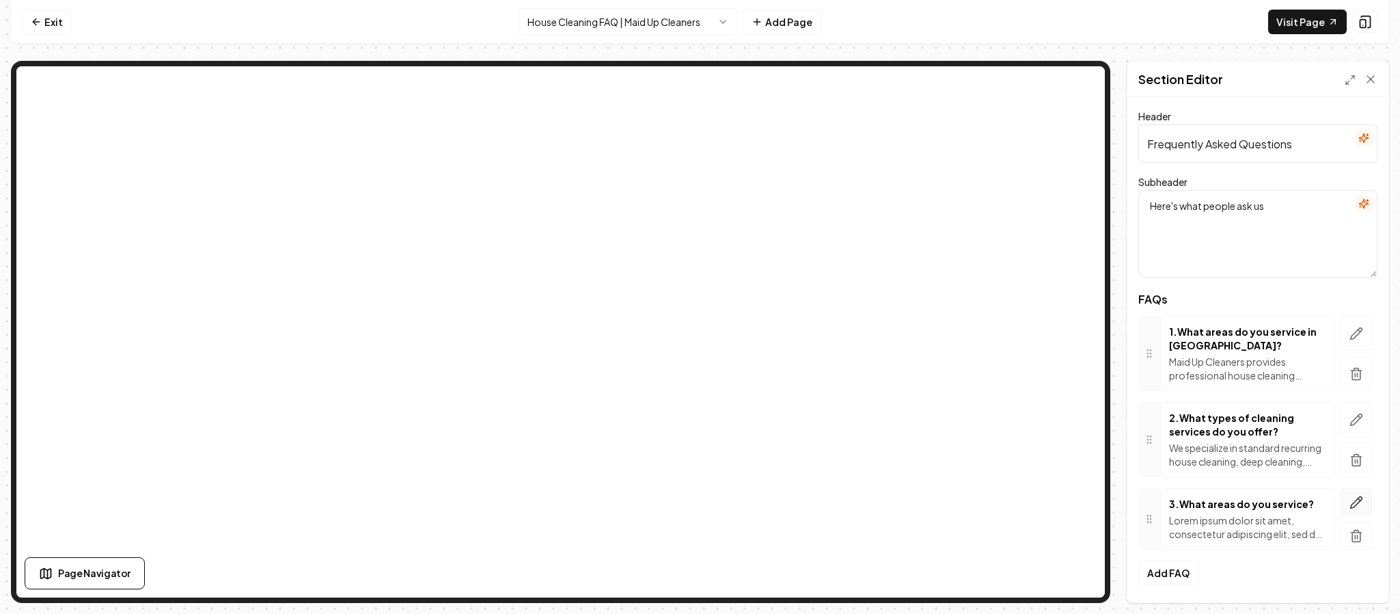
click at [1349, 503] on icon "button" at bounding box center [1356, 502] width 14 height 14
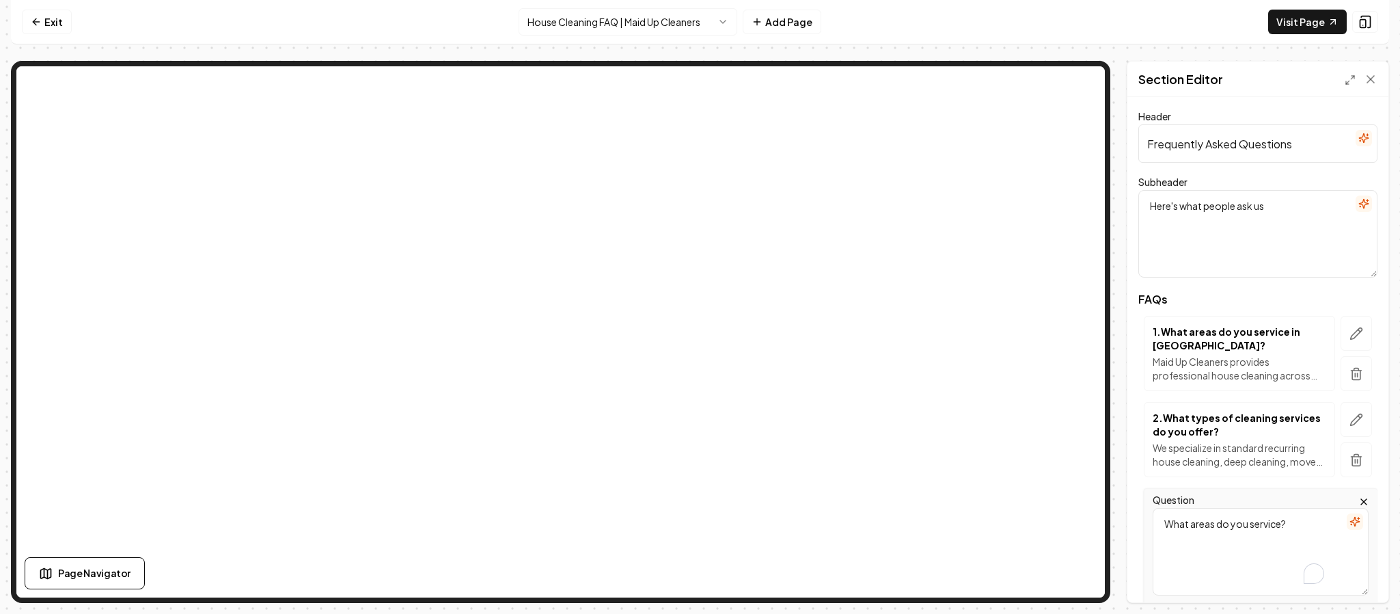
drag, startPoint x: 1269, startPoint y: 525, endPoint x: 1101, endPoint y: 502, distance: 169.6
click at [1068, 435] on div "Page Settings Section Editor Header Frequently Asked Questions Subheader Here's…" at bounding box center [700, 332] width 1378 height 542
paste textarea "Are your cleaners insured and background checked"
type textarea "Are your cleaners insured and background checked?"
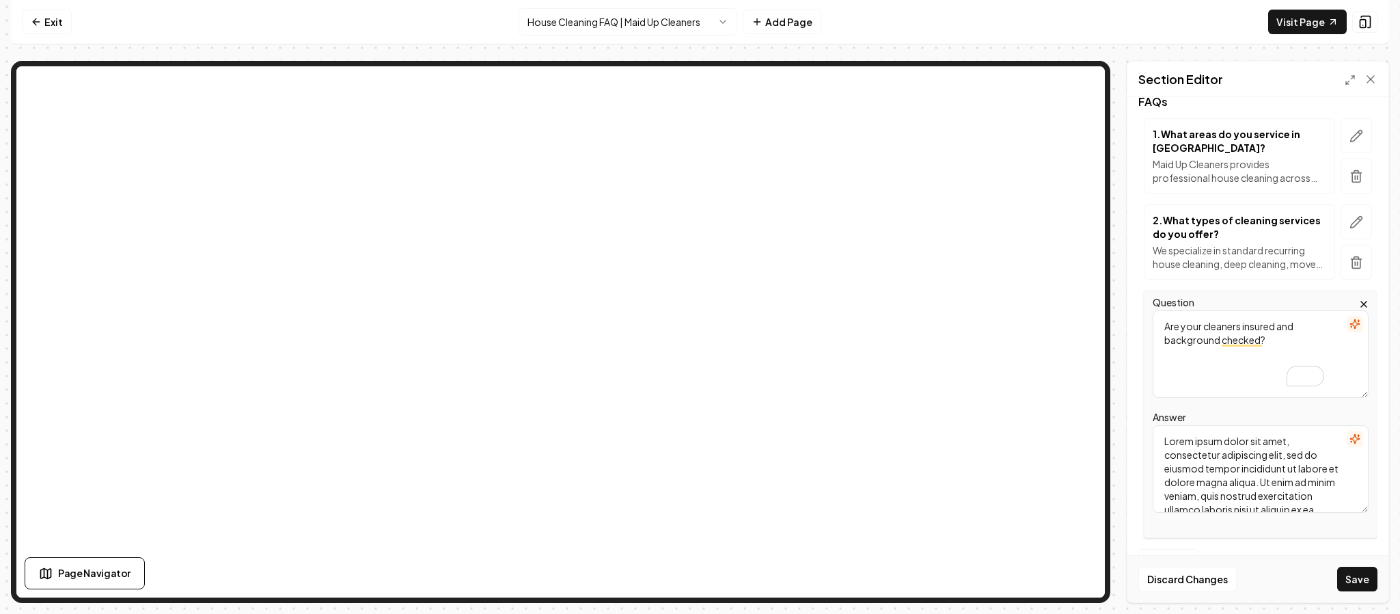
scroll to position [234, 0]
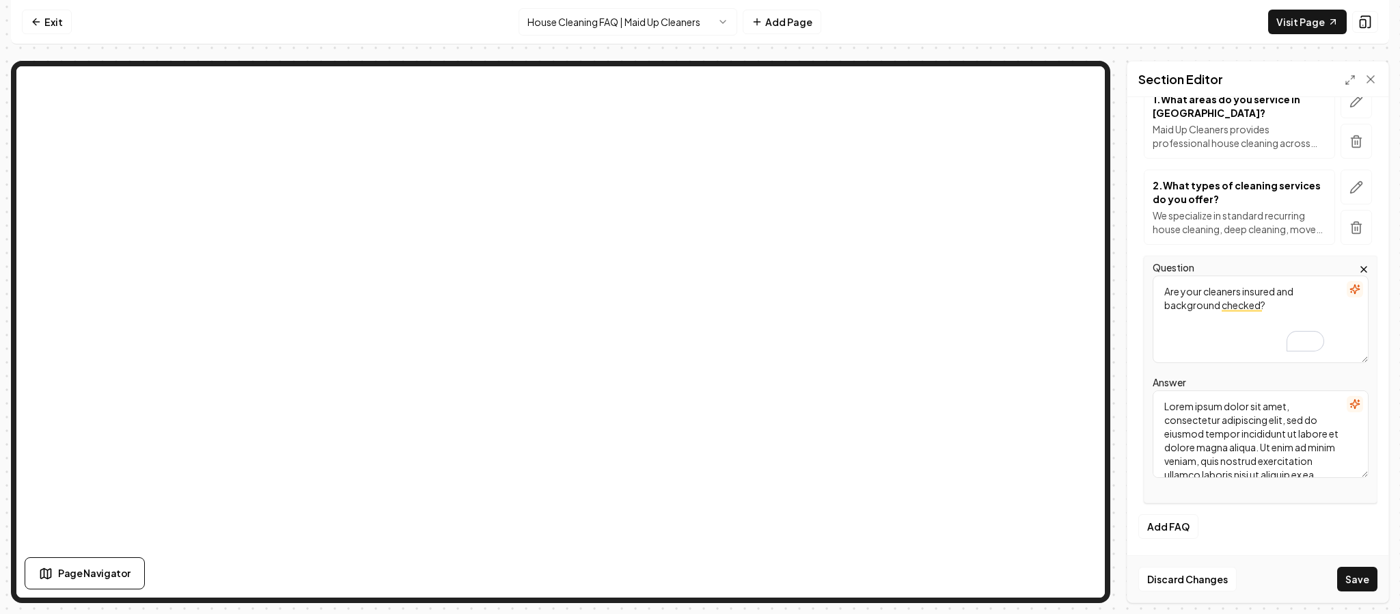
click at [1240, 457] on textarea "Lorem ipsum dolor sit amet, consectetur adipiscing elit, sed do eiusmod tempor …" at bounding box center [1261, 433] width 216 height 87
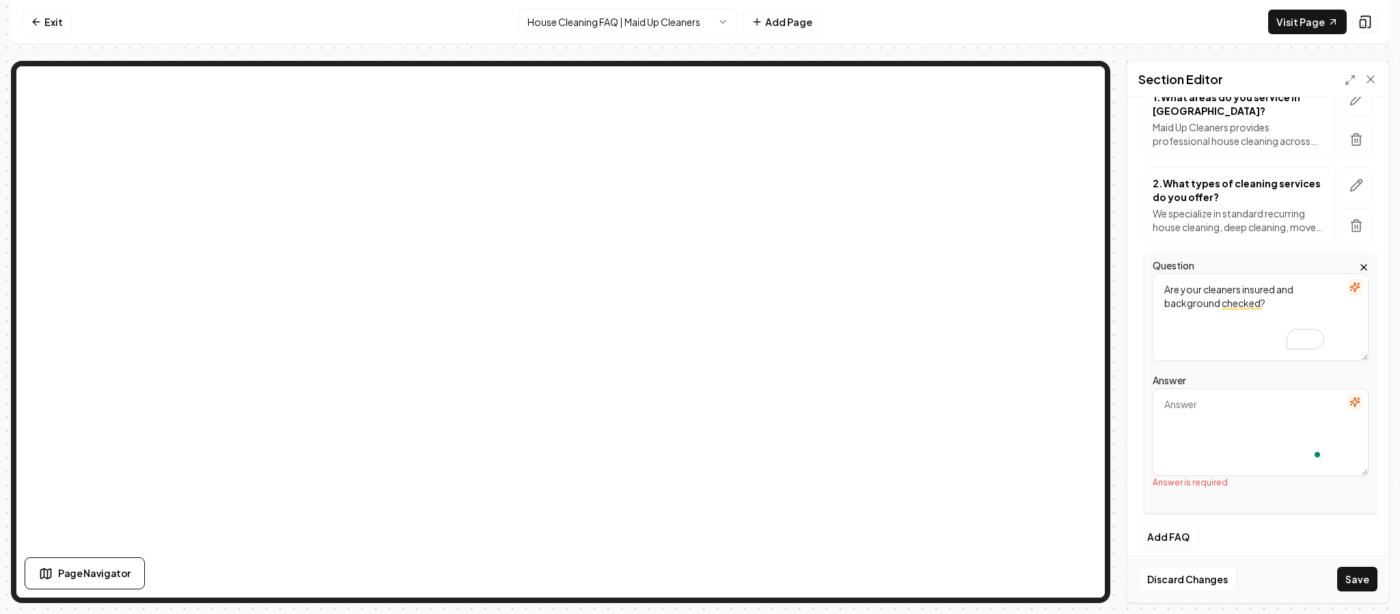
paste textarea "Yes. Every Maid Up Cleaners professional is fully vetted, background checked, a…"
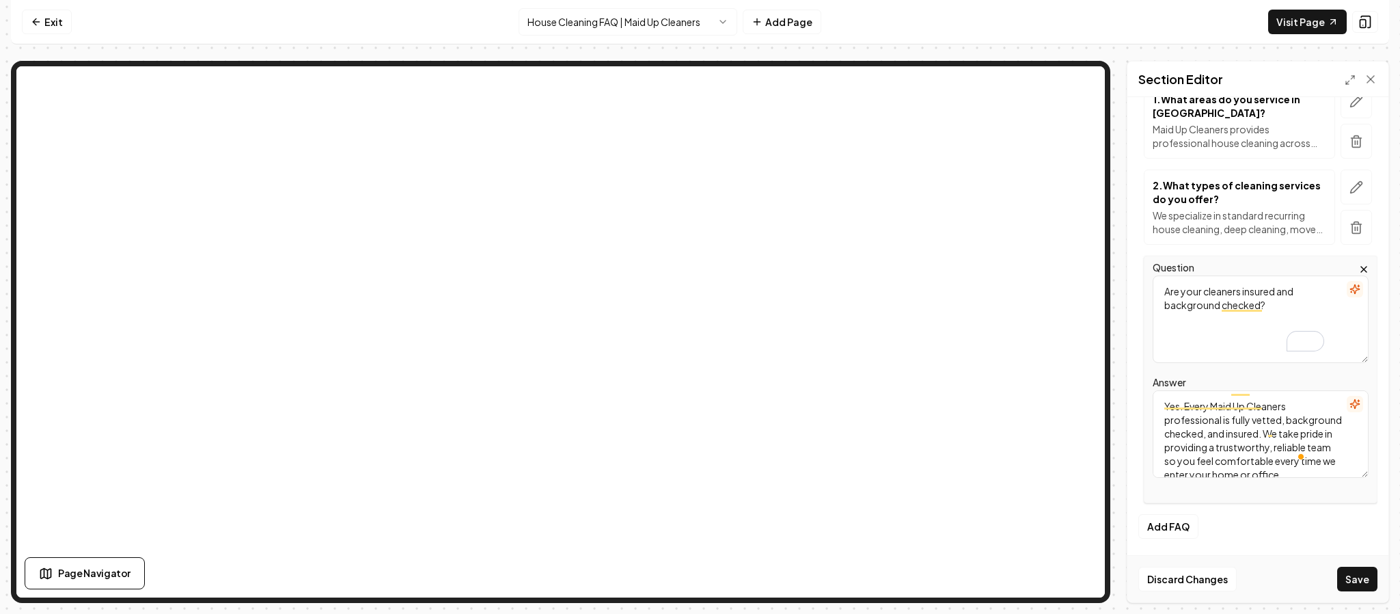
scroll to position [0, 0]
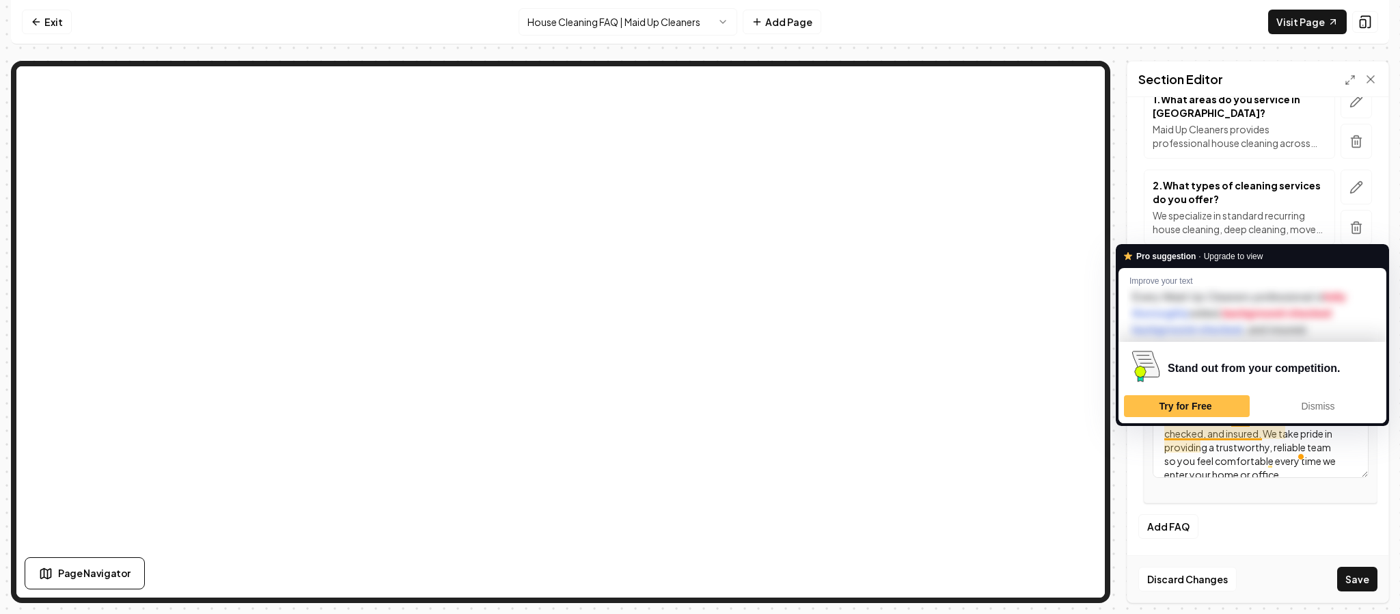
click at [1240, 456] on textarea "Yes. Every Maid Up Cleaners professional is fully vetted, background checked, a…" at bounding box center [1261, 433] width 216 height 87
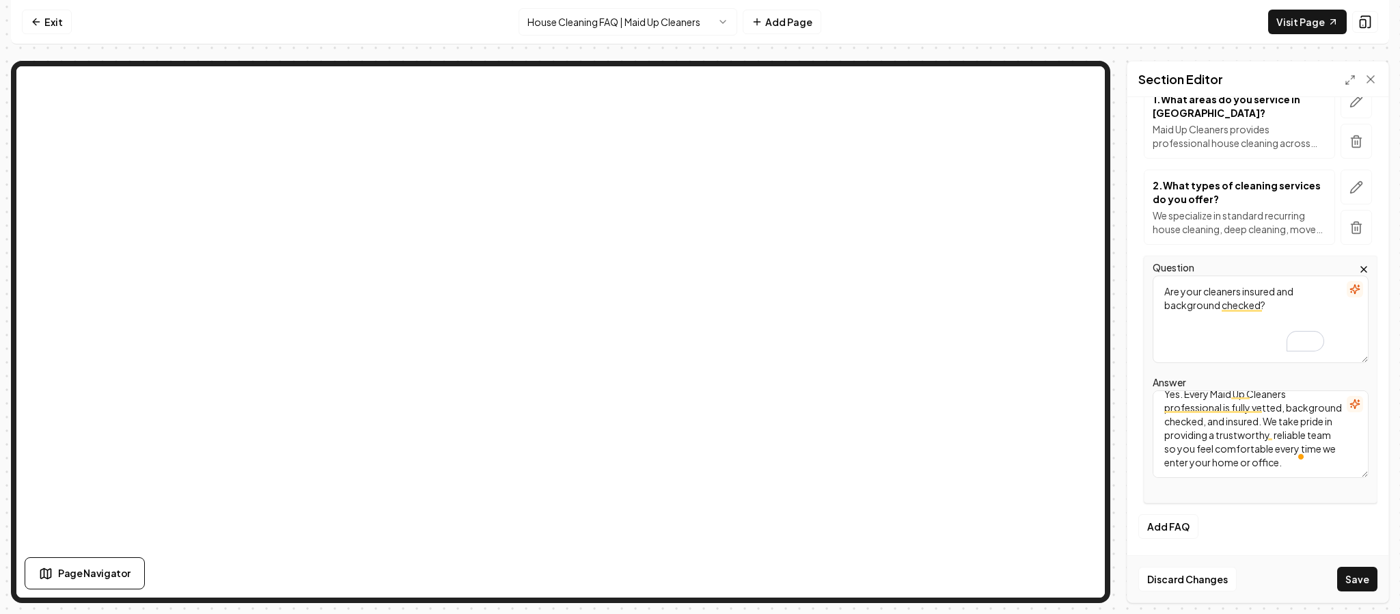
scroll to position [29, 0]
type textarea "Yes. Every Maid Up Cleaners professional is fully vetted, background checked, a…"
click at [1359, 577] on button "Save" at bounding box center [1357, 578] width 40 height 25
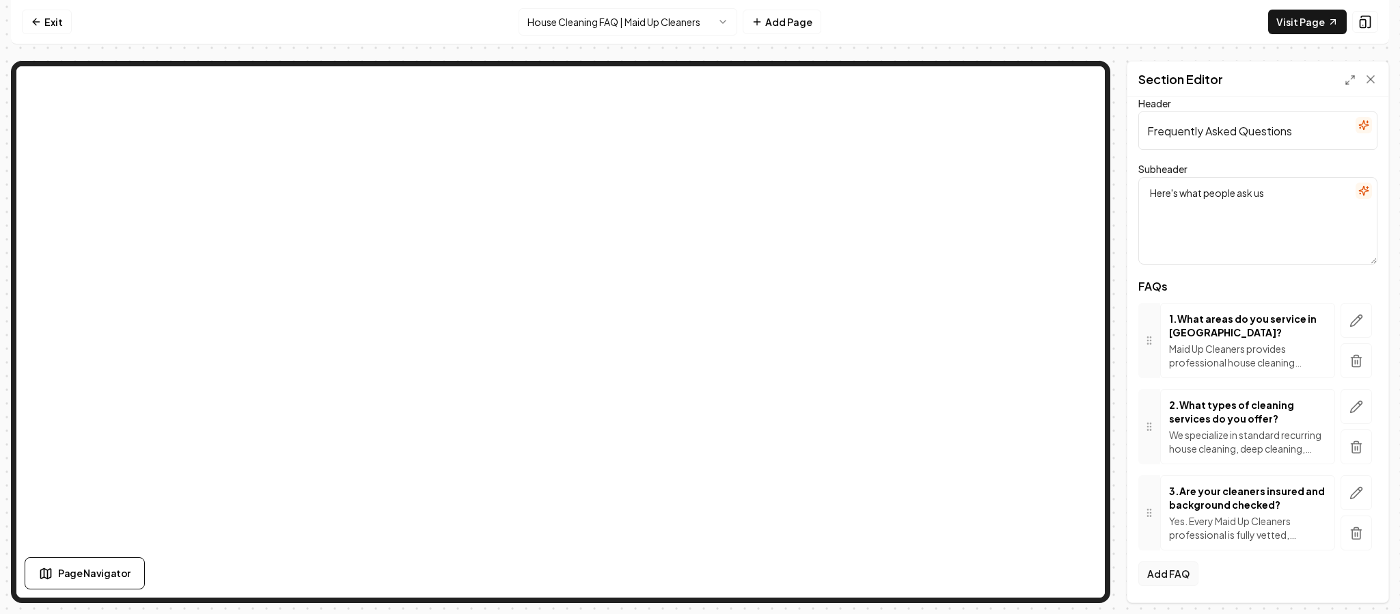
click at [1170, 572] on button "Add FAQ" at bounding box center [1168, 573] width 60 height 25
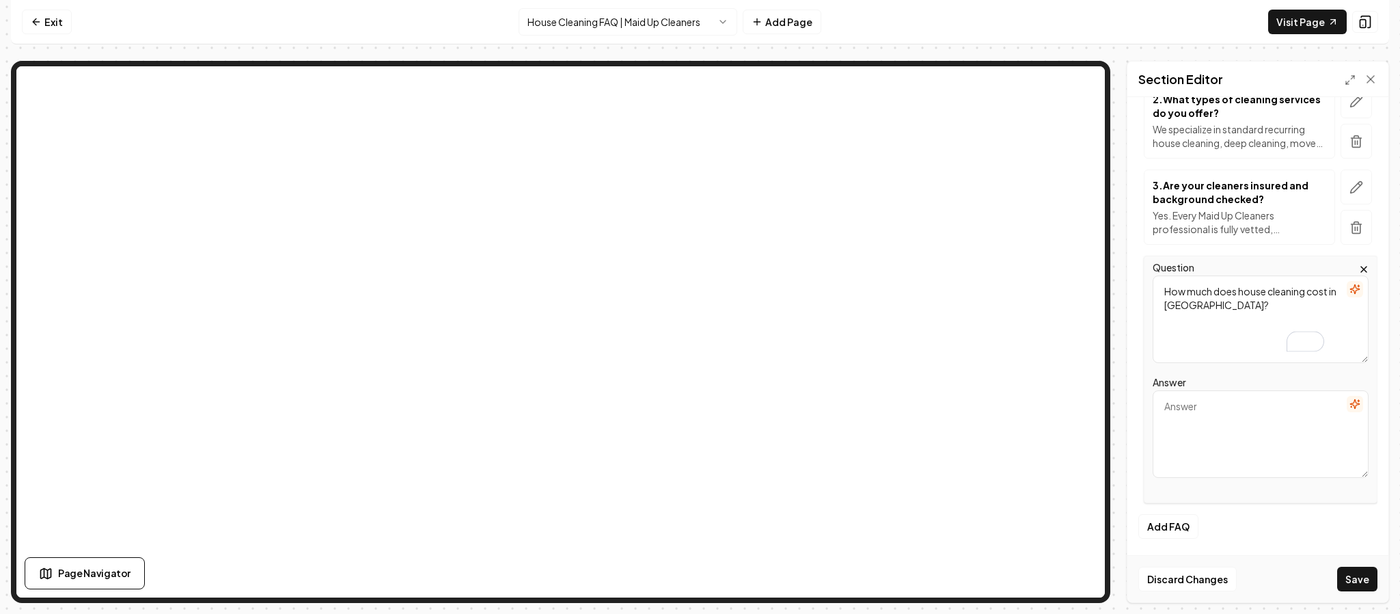
type textarea "How much does house cleaning cost in [GEOGRAPHIC_DATA]?"
click at [1201, 411] on textarea "Answer" at bounding box center [1261, 433] width 216 height 87
paste textarea "Pricing depends on the size of your home, number of bedrooms and bathrooms, and…"
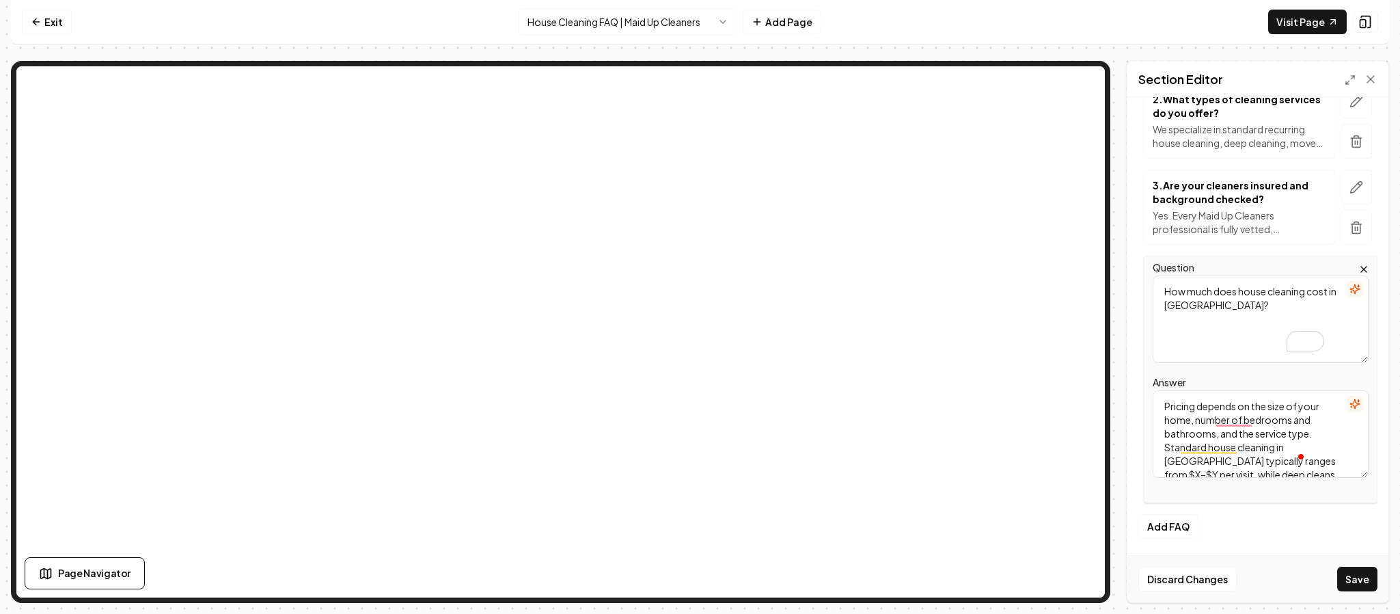
click at [1185, 421] on textarea "Pricing depends on the size of your home, number of bedrooms and bathrooms, and…" at bounding box center [1261, 433] width 216 height 87
click at [1289, 404] on textarea "Pricing depends on the size of your home, the number of bedrooms and bathrooms,…" at bounding box center [1261, 433] width 216 height 87
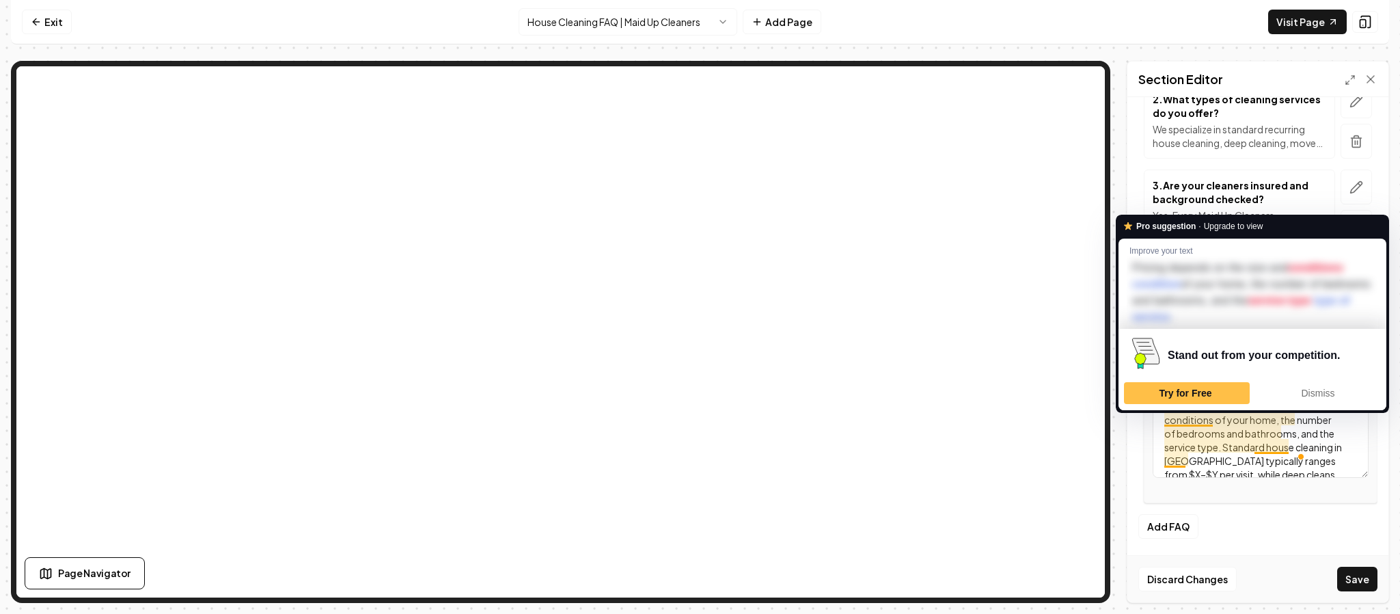
click at [1206, 441] on textarea "Pricing depends on the size and conditions of your home, the number of bedrooms…" at bounding box center [1261, 433] width 216 height 87
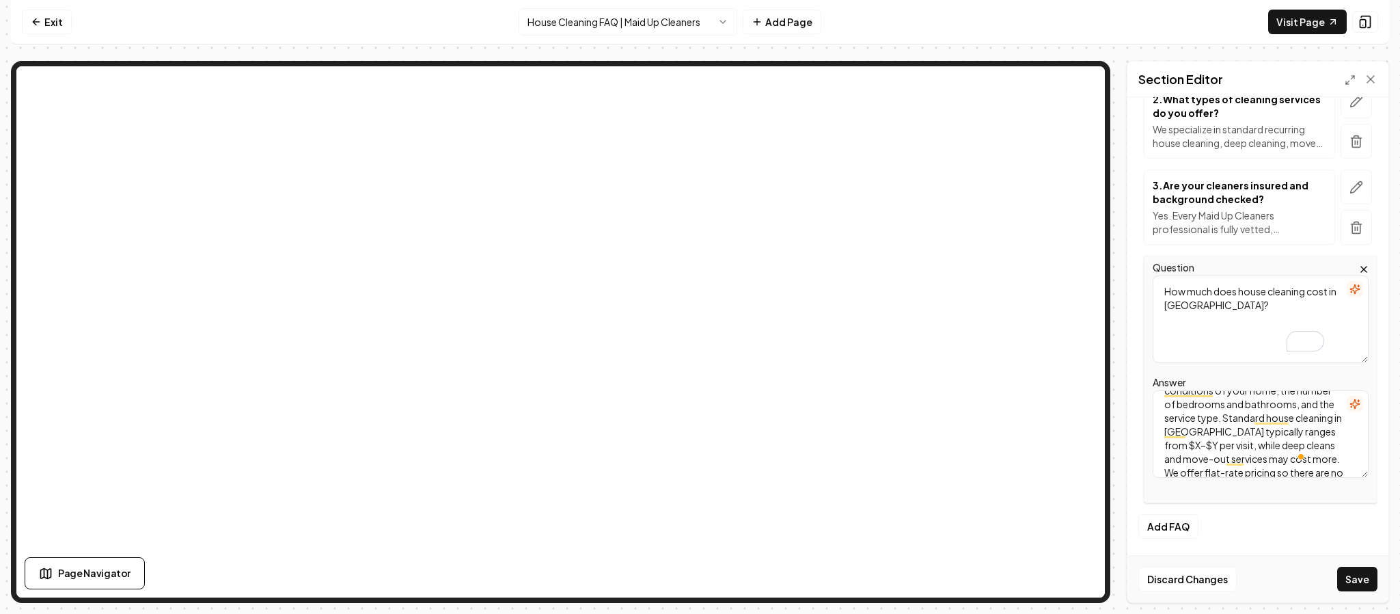
scroll to position [33, 0]
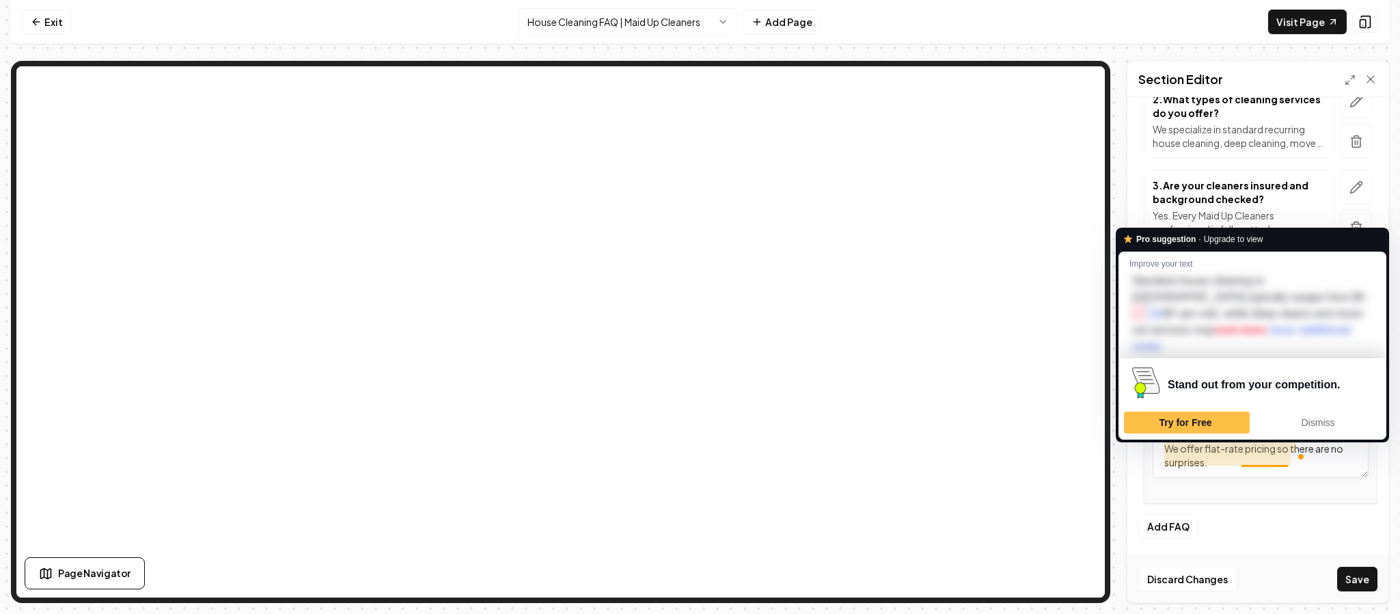
click at [1232, 431] on textarea "Pricing depends on the size and conditions of your home, the number of bedrooms…" at bounding box center [1261, 433] width 216 height 87
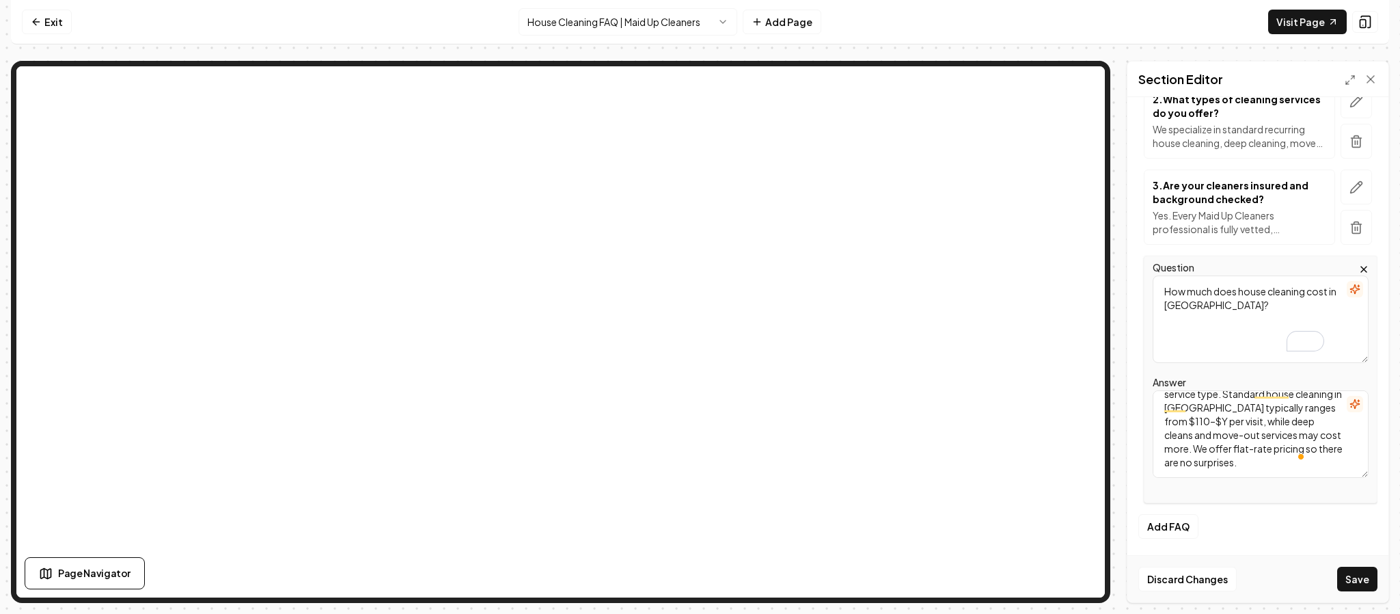
click at [1259, 435] on textarea "Pricing depends on the size and conditions of your home, the number of bedrooms…" at bounding box center [1261, 433] width 216 height 87
type textarea "Pricing depends on the size and conditions of your home, the number of bedrooms…"
click at [1367, 579] on button "Save" at bounding box center [1357, 578] width 40 height 25
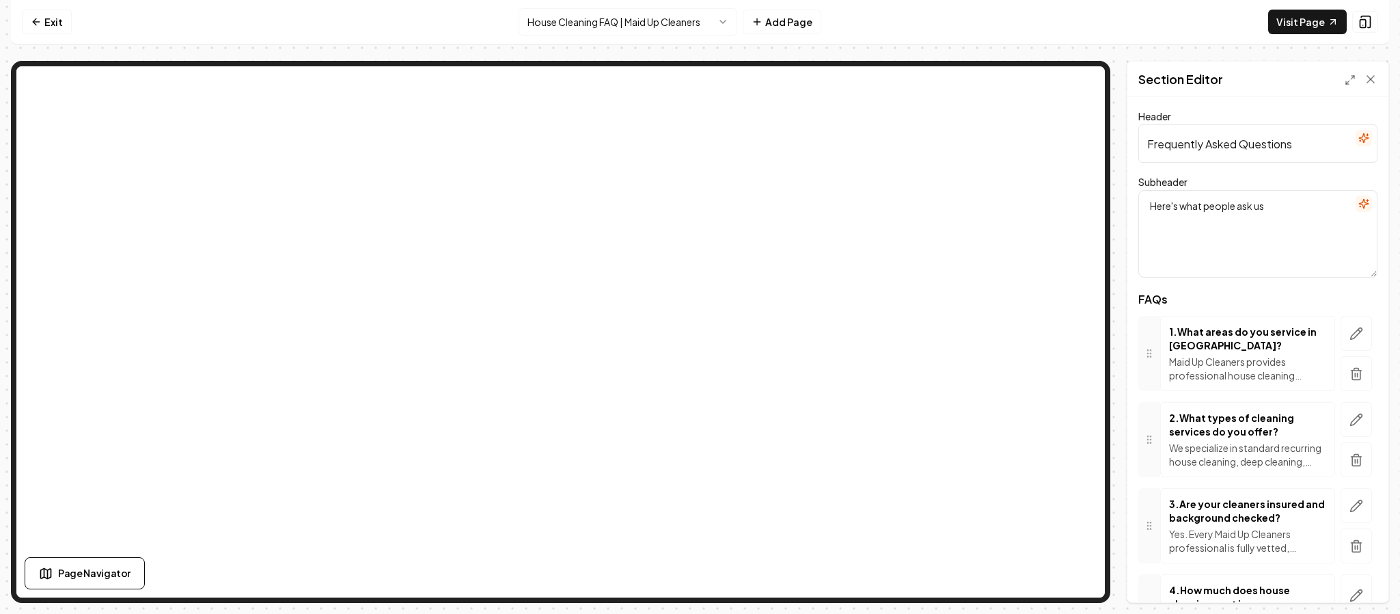
scroll to position [115, 0]
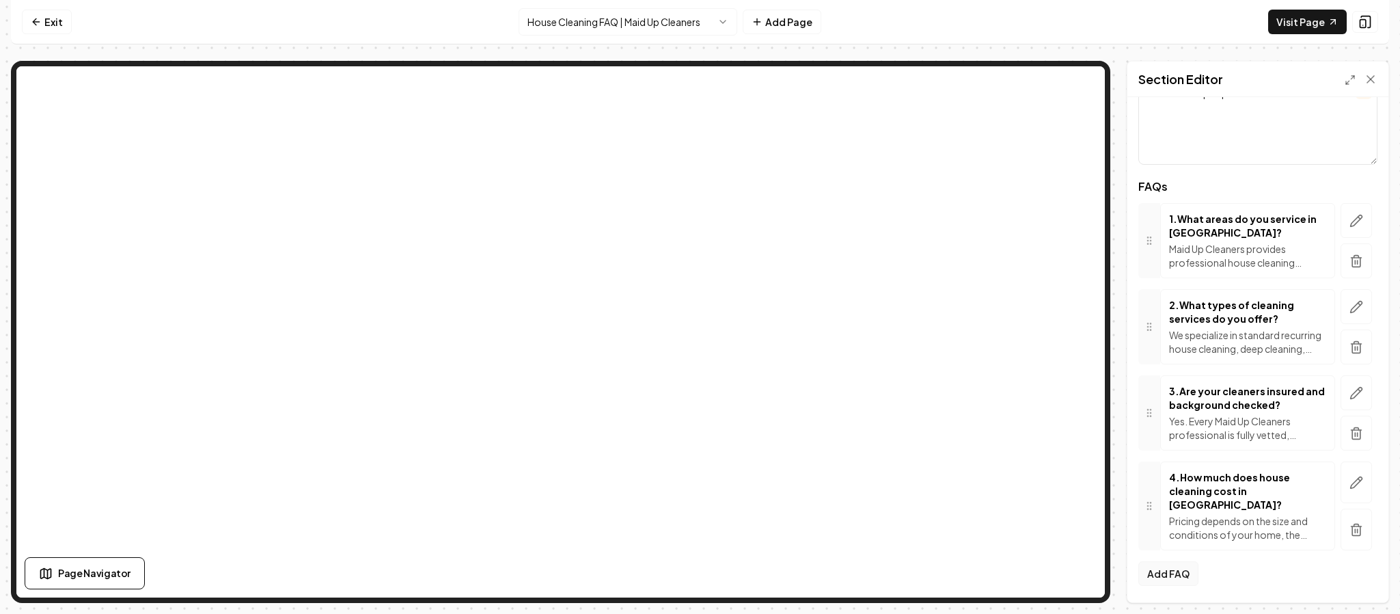
click at [1165, 577] on button "Add FAQ" at bounding box center [1168, 573] width 60 height 25
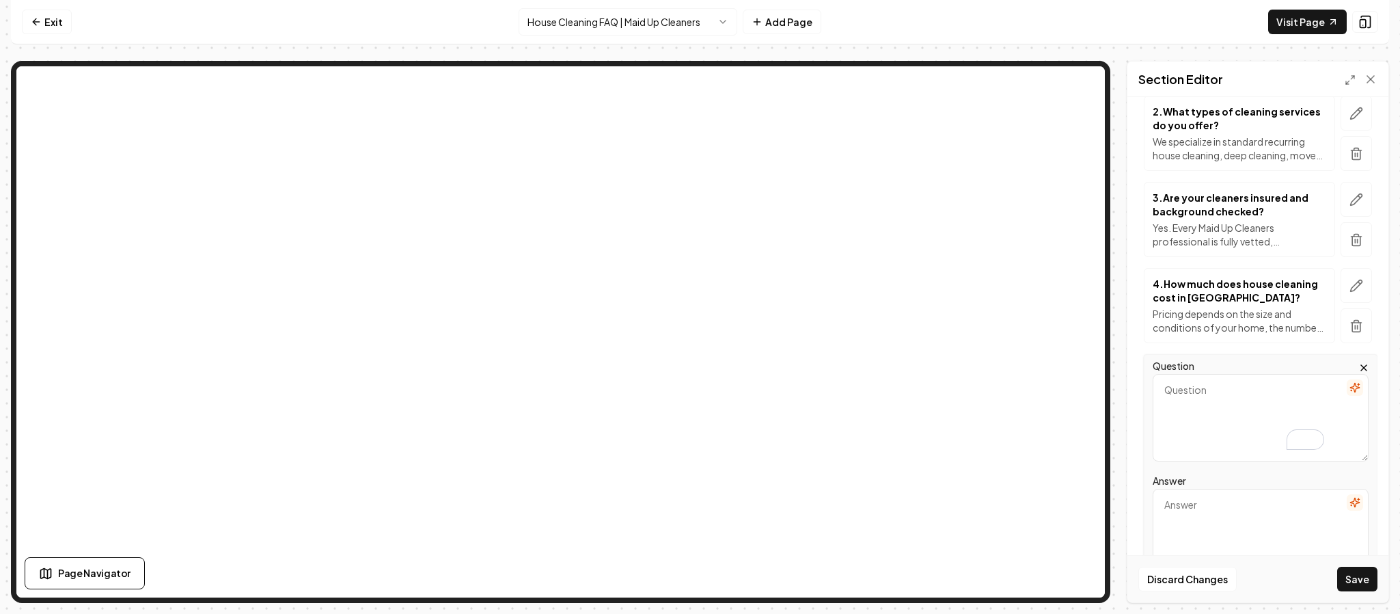
scroll to position [307, 0]
type textarea "Do you offer discounts for recurring cleanings?"
click at [1206, 498] on textarea "Answer" at bounding box center [1261, 530] width 216 height 87
click at [1214, 509] on textarea "Answer" at bounding box center [1261, 530] width 216 height 87
paste textarea "Yes. Recurring customers enjoy 20% off or more compared to one-time cleanings. …"
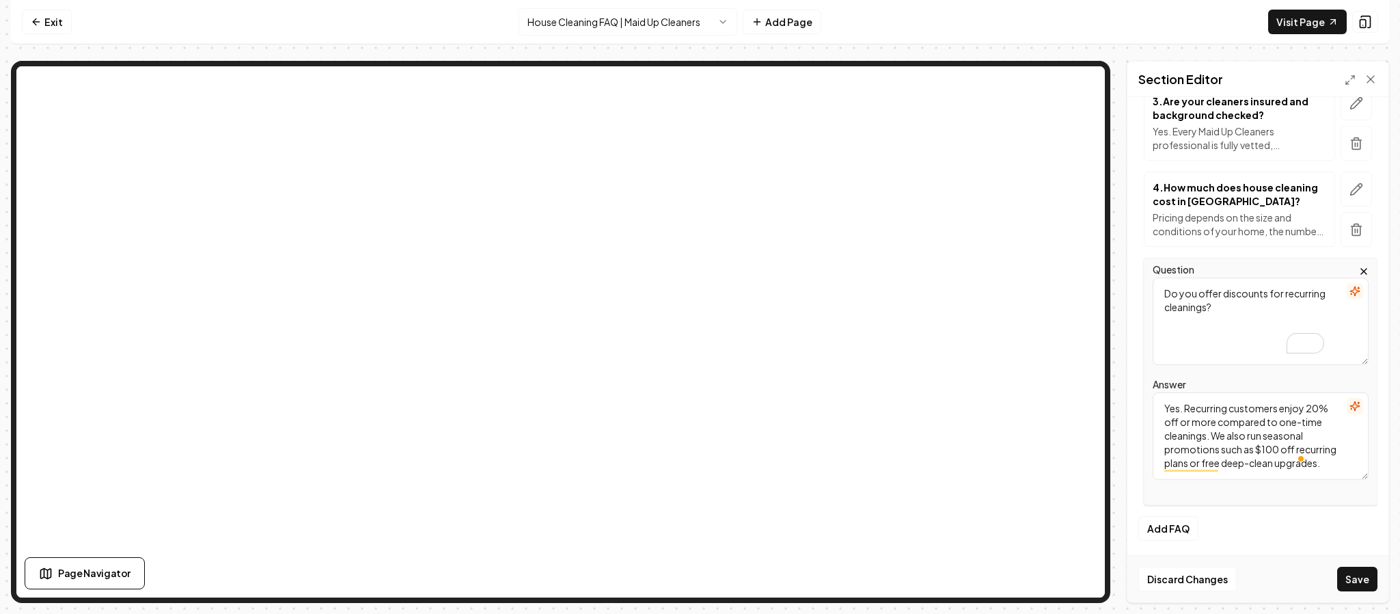
scroll to position [404, 0]
click at [1306, 400] on textarea "Yes. Recurring customers enjoy 20% off or more compared to one-time cleanings. …" at bounding box center [1261, 434] width 216 height 87
click at [1200, 418] on textarea "Yes. Recurring customers enjoy up to 20% off or more compared to one-time clean…" at bounding box center [1261, 434] width 216 height 87
click at [1189, 417] on textarea "Yes. Recurring customers enjoy up to 25% off or more compared to one-time clean…" at bounding box center [1261, 434] width 216 height 87
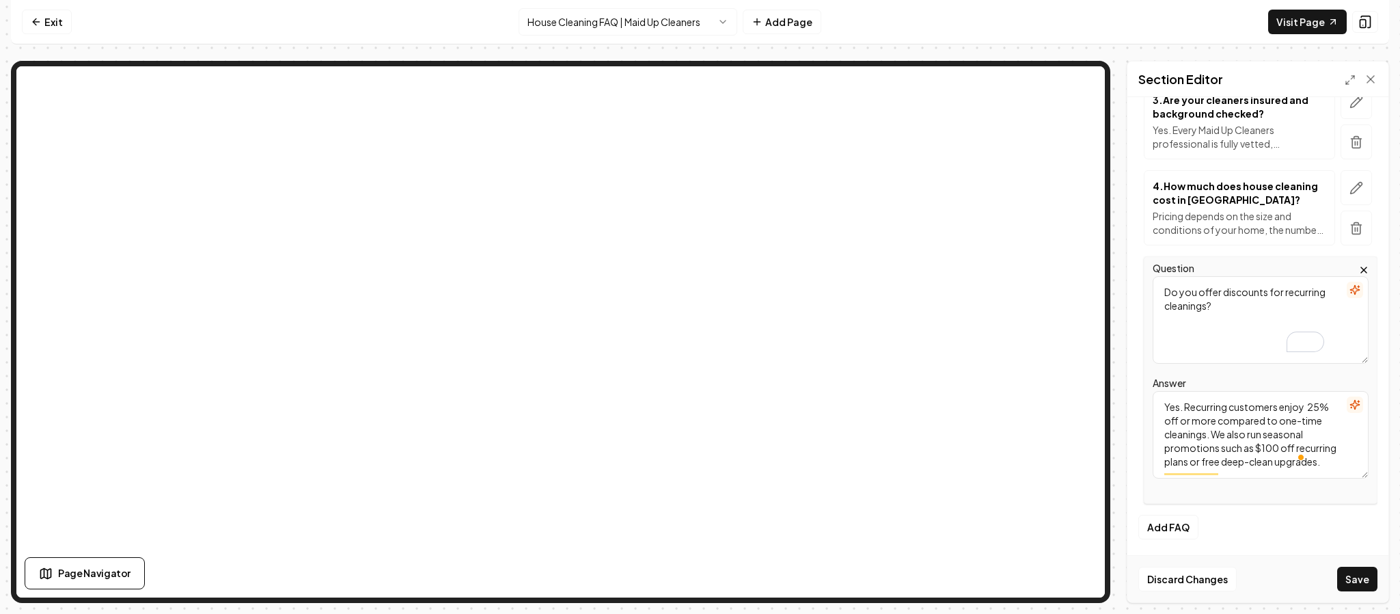
click at [1171, 417] on textarea "Yes. Recurring customers enjoy 25% off or more compared to one-time cleanings. …" at bounding box center [1261, 434] width 216 height 87
type textarea "Yes. Recurring customers enjoy 20% off or more compared to one-time cleanings. …"
click at [1362, 580] on button "Save" at bounding box center [1357, 578] width 40 height 25
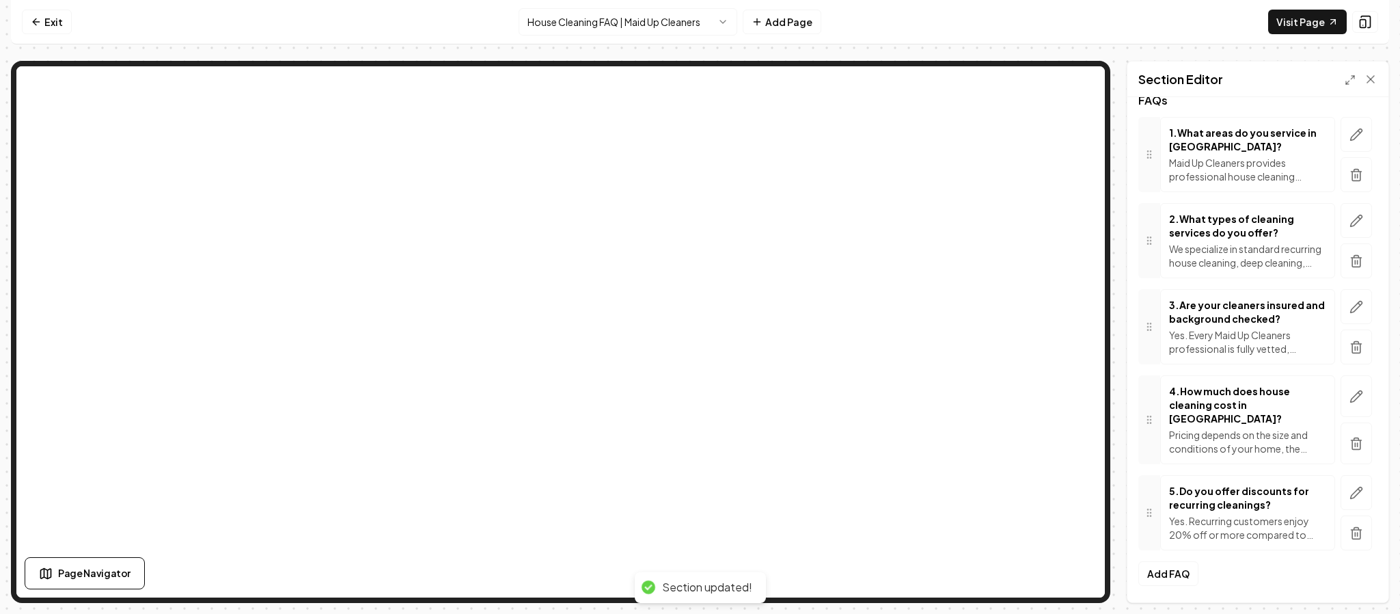
scroll to position [203, 0]
click at [1172, 566] on button "Add FAQ" at bounding box center [1168, 573] width 60 height 25
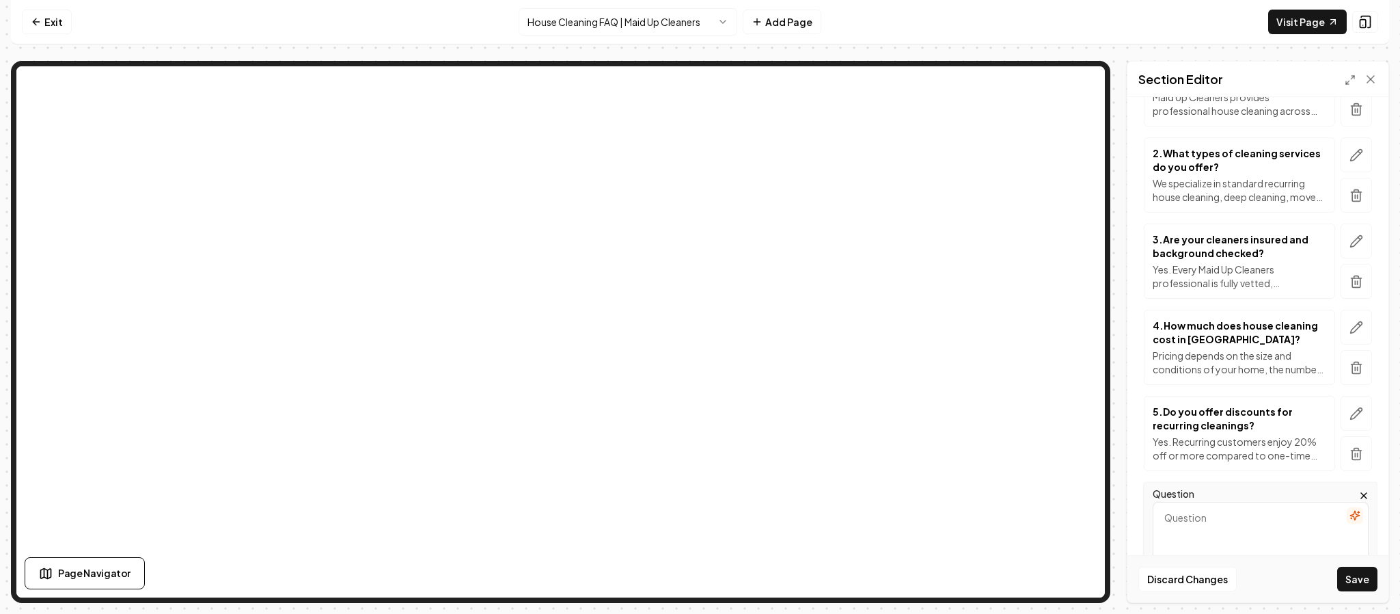
scroll to position [469, 0]
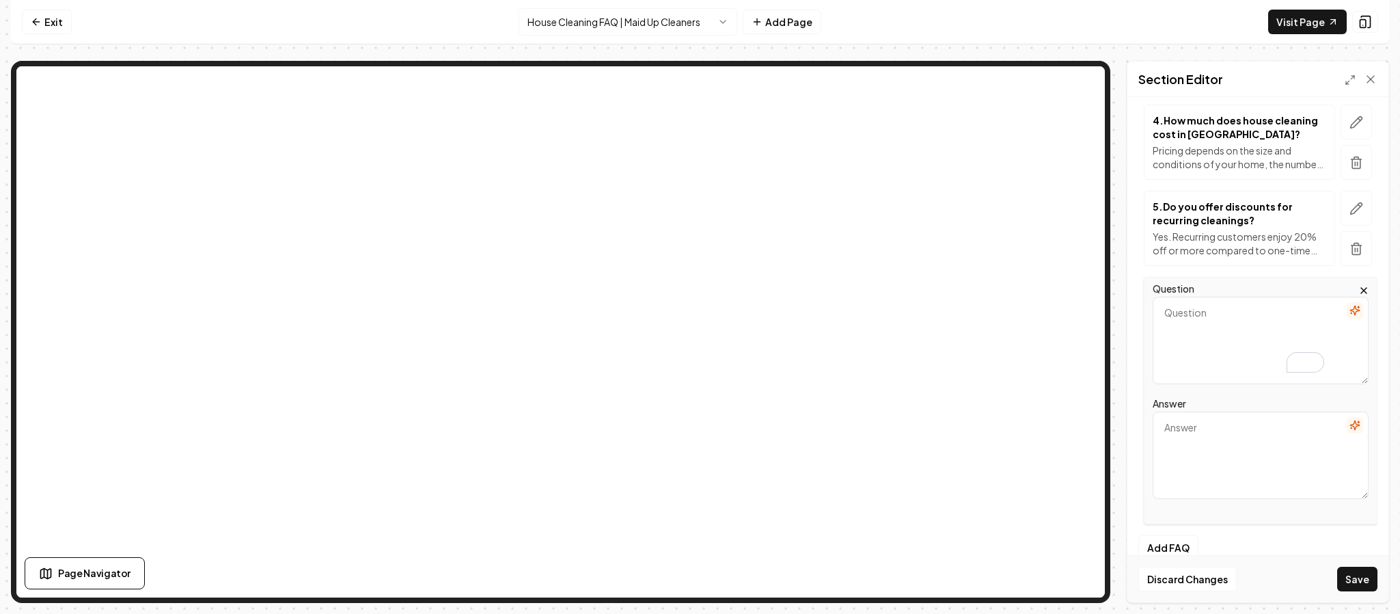
click at [1197, 320] on textarea "Question" at bounding box center [1261, 340] width 216 height 87
type textarea "How do I pay for my cleaning?"
click at [1220, 450] on textarea "Answer" at bounding box center [1261, 454] width 216 height 87
paste textarea "Payment is easy and secure. We accept debit and credit card payments through ou…"
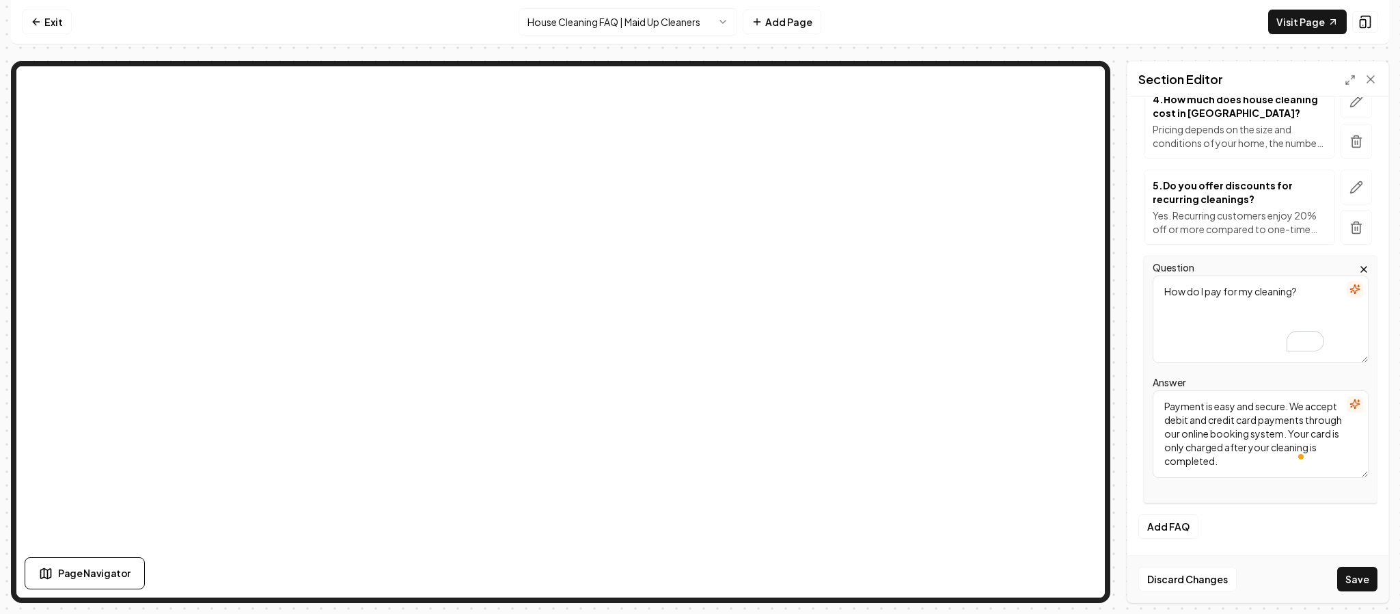
scroll to position [0, 0]
click at [1200, 419] on textarea "Payment is easy and secure. We accept debit and credit card payments through ou…" at bounding box center [1261, 433] width 216 height 87
click at [1224, 422] on textarea "Payment is easy and secure. We accept major debit and credit card payments thro…" at bounding box center [1261, 433] width 216 height 87
click at [1212, 441] on textarea "Payment is easy and secure. We accept debit and credit card payments through ou…" at bounding box center [1261, 433] width 216 height 87
click at [1237, 447] on textarea "Payment is easy and secure. We accept debit and credit card payments through ou…" at bounding box center [1261, 433] width 216 height 87
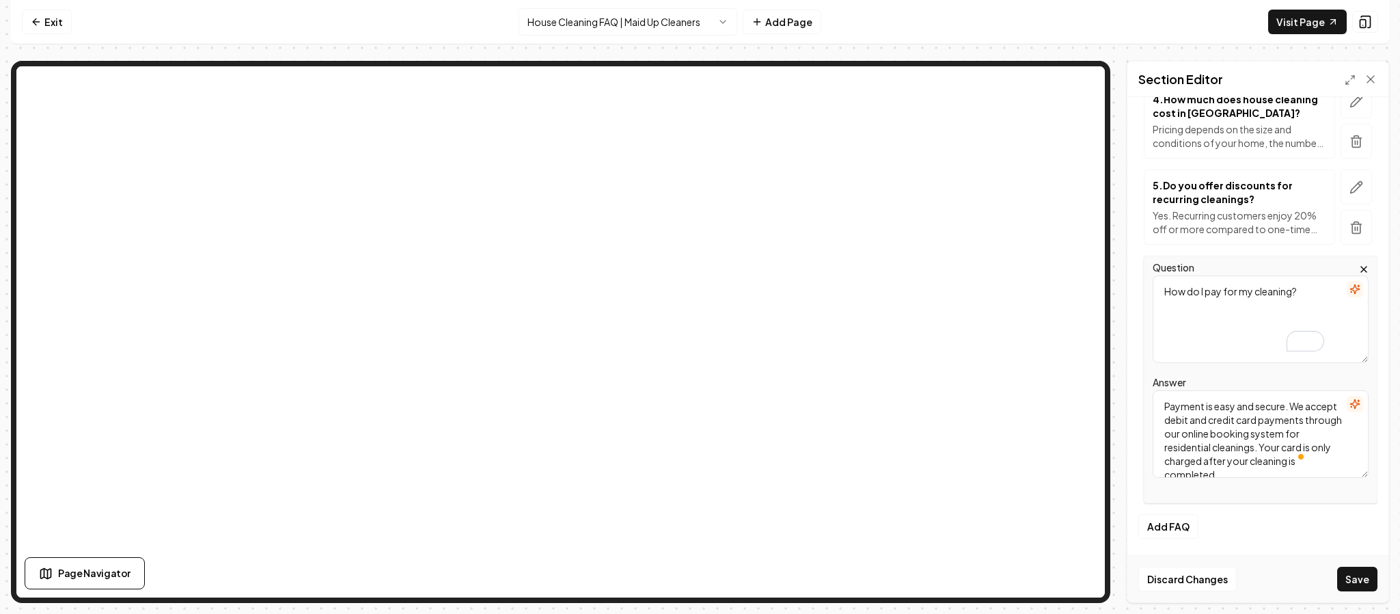
scroll to position [27, 0]
click at [1228, 459] on textarea "Payment is easy and secure. We accept debit and credit card payments through ou…" at bounding box center [1261, 433] width 216 height 87
type textarea "Payment is easy and secure. We accept debit and credit card payments through ou…"
click at [1369, 575] on button "Save" at bounding box center [1357, 578] width 40 height 25
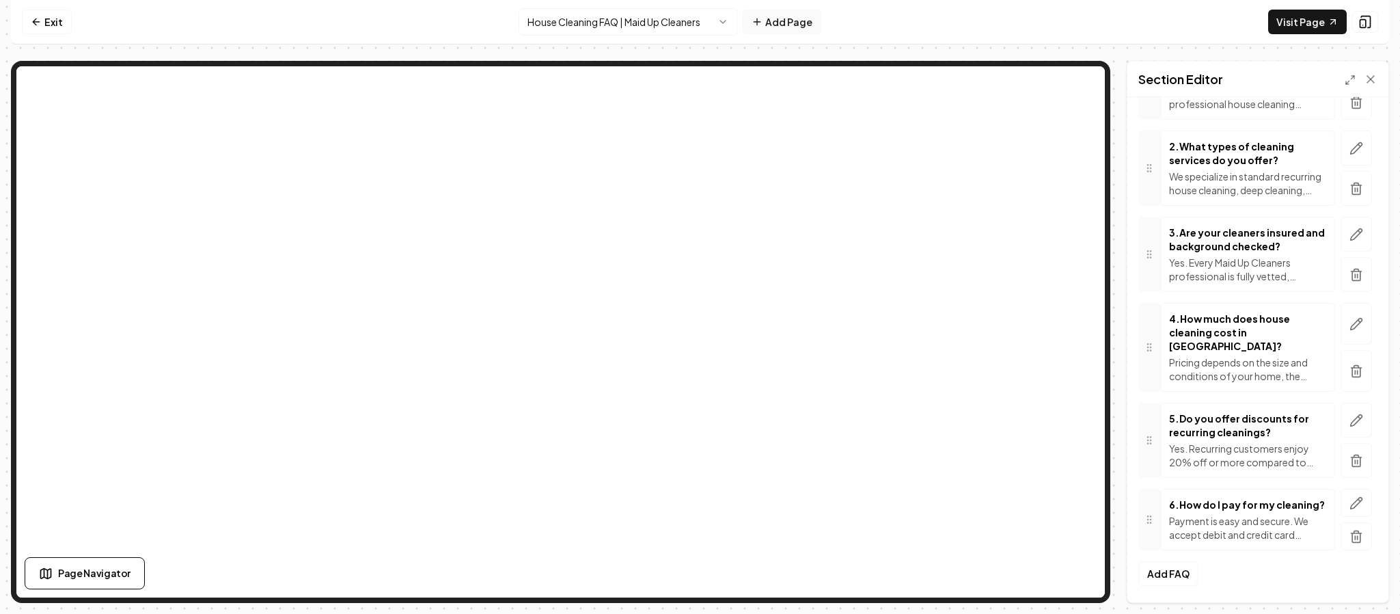
scroll to position [289, 0]
click at [1181, 568] on button "Add FAQ" at bounding box center [1168, 573] width 60 height 25
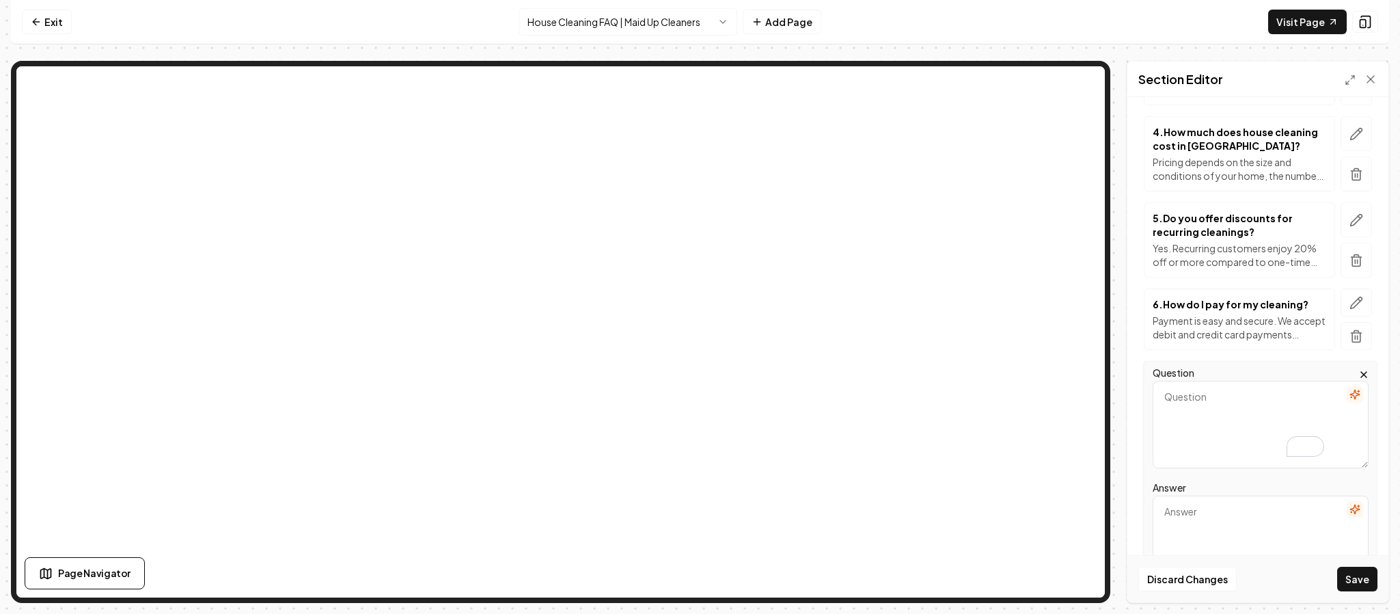
scroll to position [459, 0]
click at [1202, 400] on textarea "Question" at bounding box center [1261, 422] width 216 height 87
type textarea "How do I book a cleaning service with Maid Up Cleaners?"
click at [1230, 521] on textarea "Answer" at bounding box center [1261, 537] width 216 height 87
paste textarea "ou can request a free estimate online through our Booking Page or call us direc…"
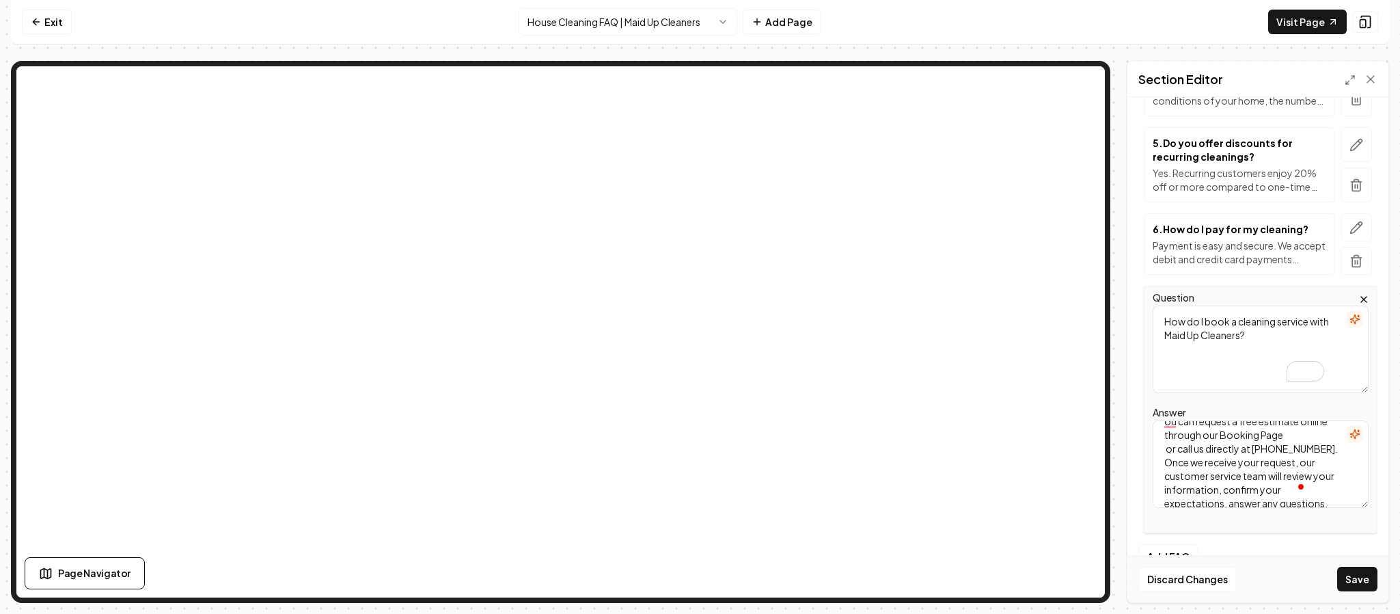
scroll to position [15, 0]
click at [1248, 447] on textarea "ou can request a free estimate online through our Booking Page or call us direc…" at bounding box center [1261, 463] width 216 height 87
type textarea "ou can request a free estimate online through our Booking Page or call us direc…"
click at [1357, 578] on button "Save" at bounding box center [1357, 578] width 40 height 25
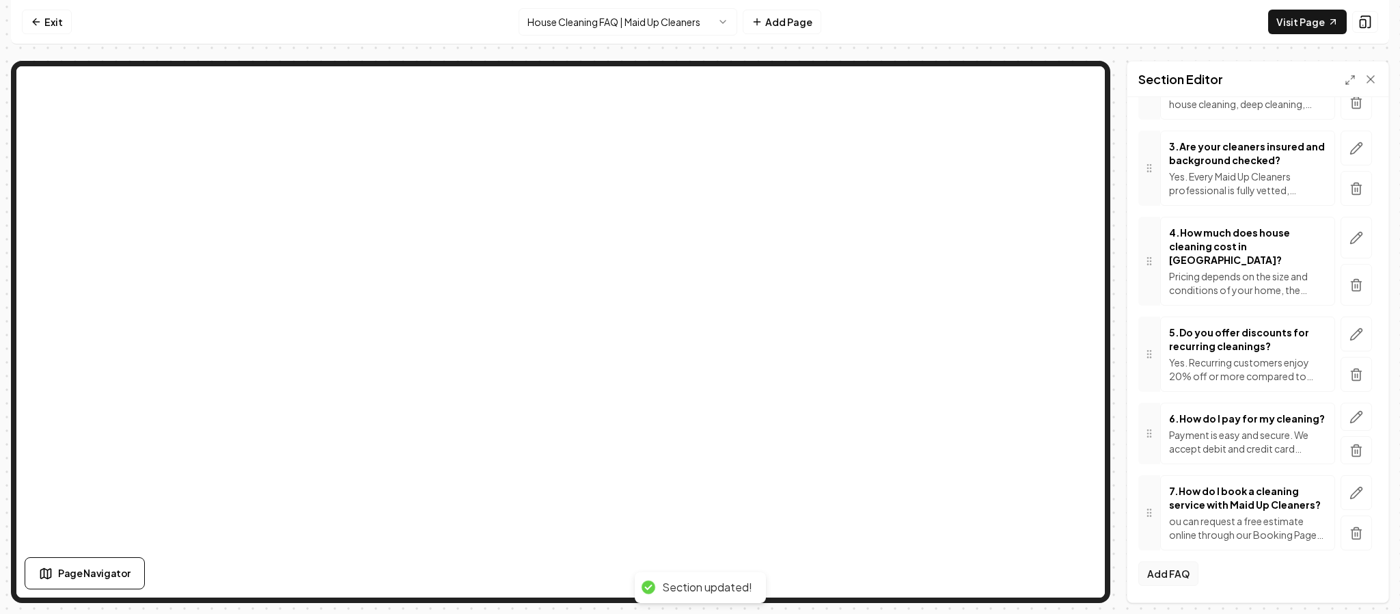
click at [1170, 568] on button "Add FAQ" at bounding box center [1168, 573] width 60 height 25
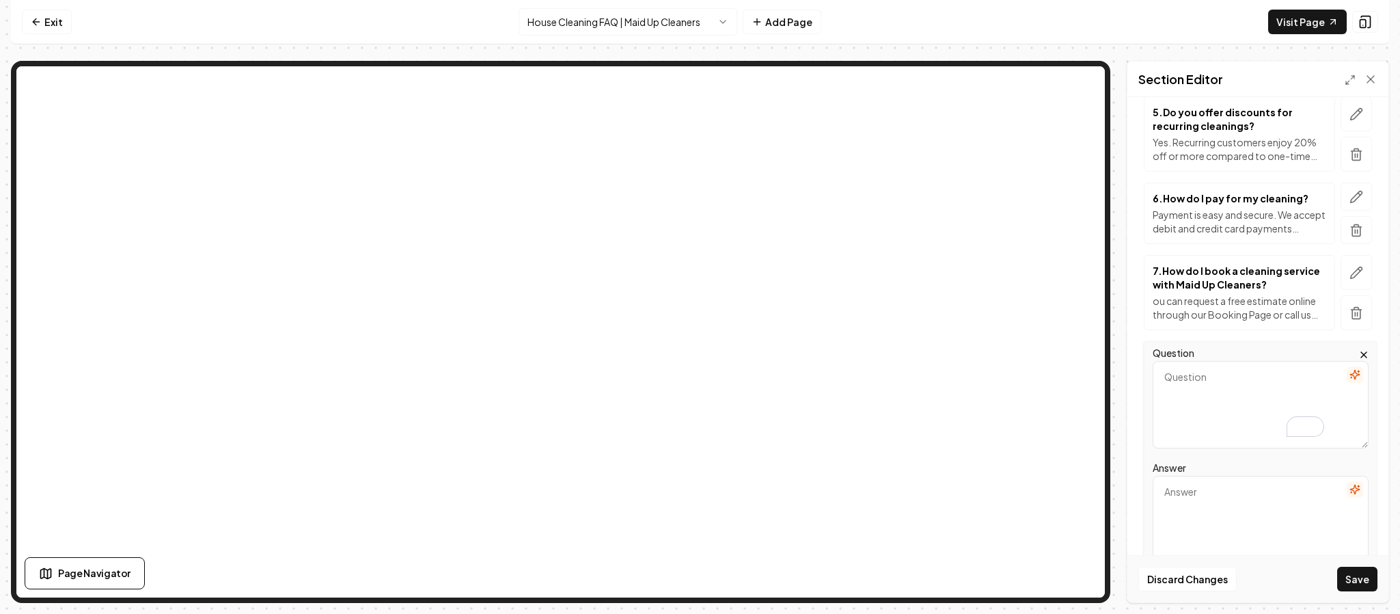
scroll to position [564, 0]
click at [1214, 383] on textarea "Question" at bounding box center [1261, 403] width 216 height 87
paste textarea "How soon can I schedule a cleaning?"
type textarea "How soon can I schedule a cleaning?"
click at [1220, 492] on textarea "Answer" at bounding box center [1261, 518] width 216 height 87
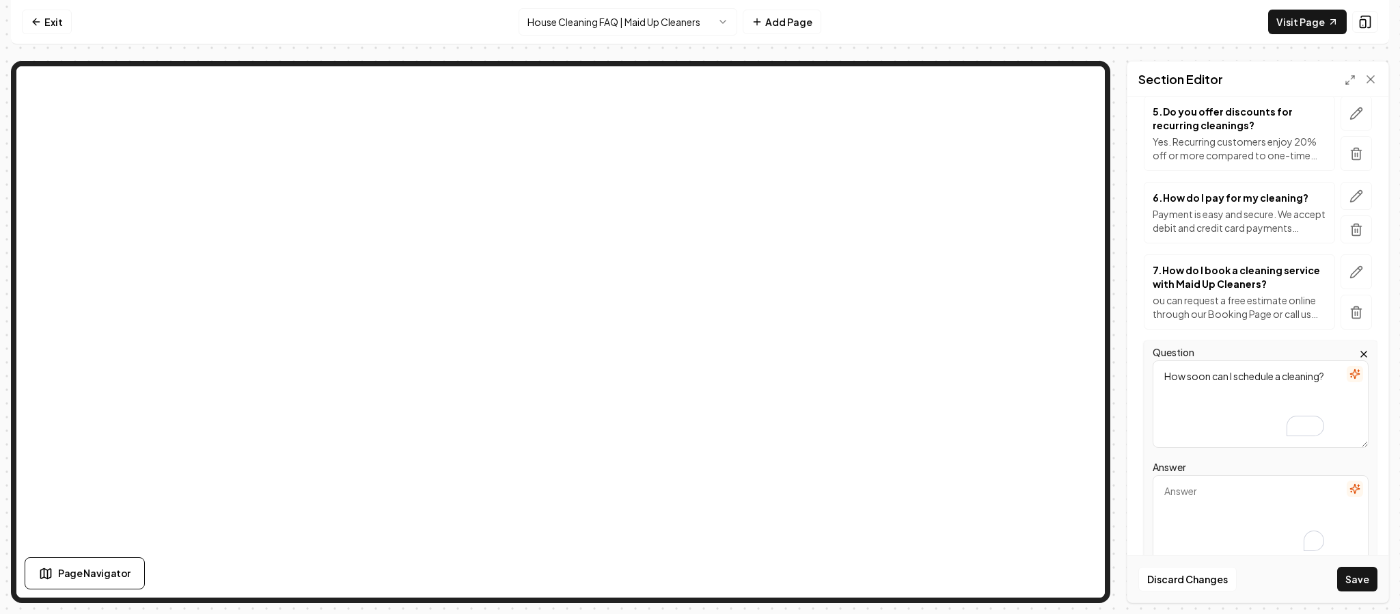
paste textarea "Many times we can accommodate same-week appointments, especially for standard o…"
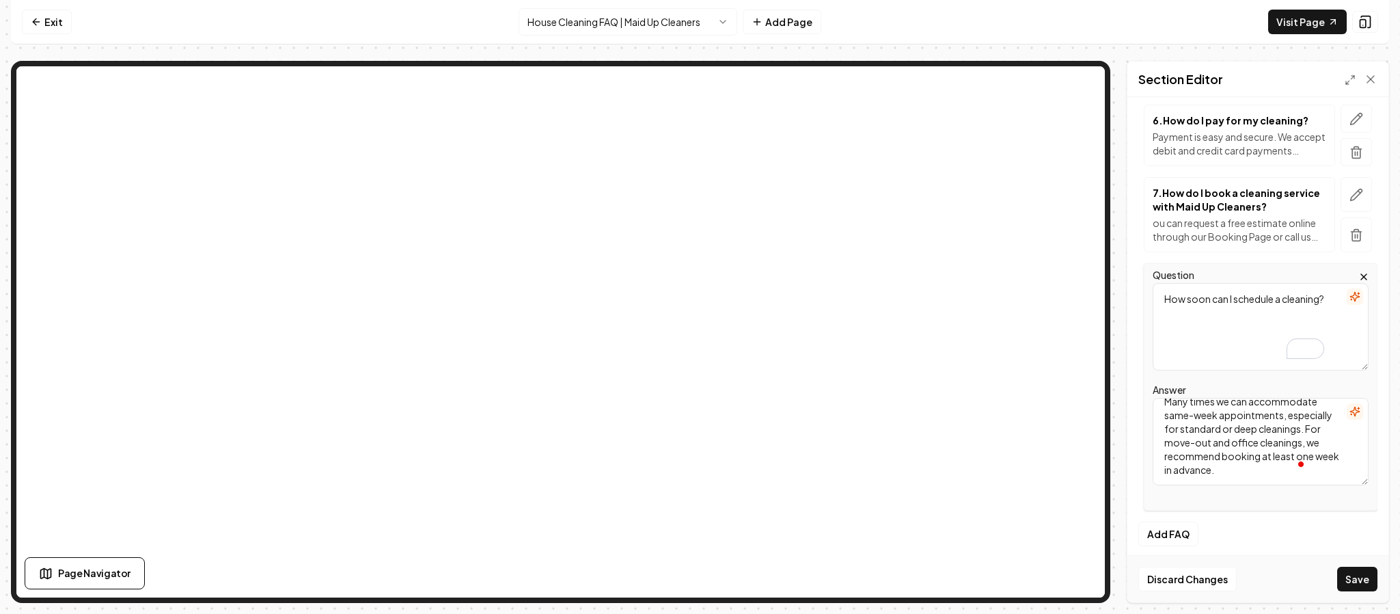
scroll to position [0, 0]
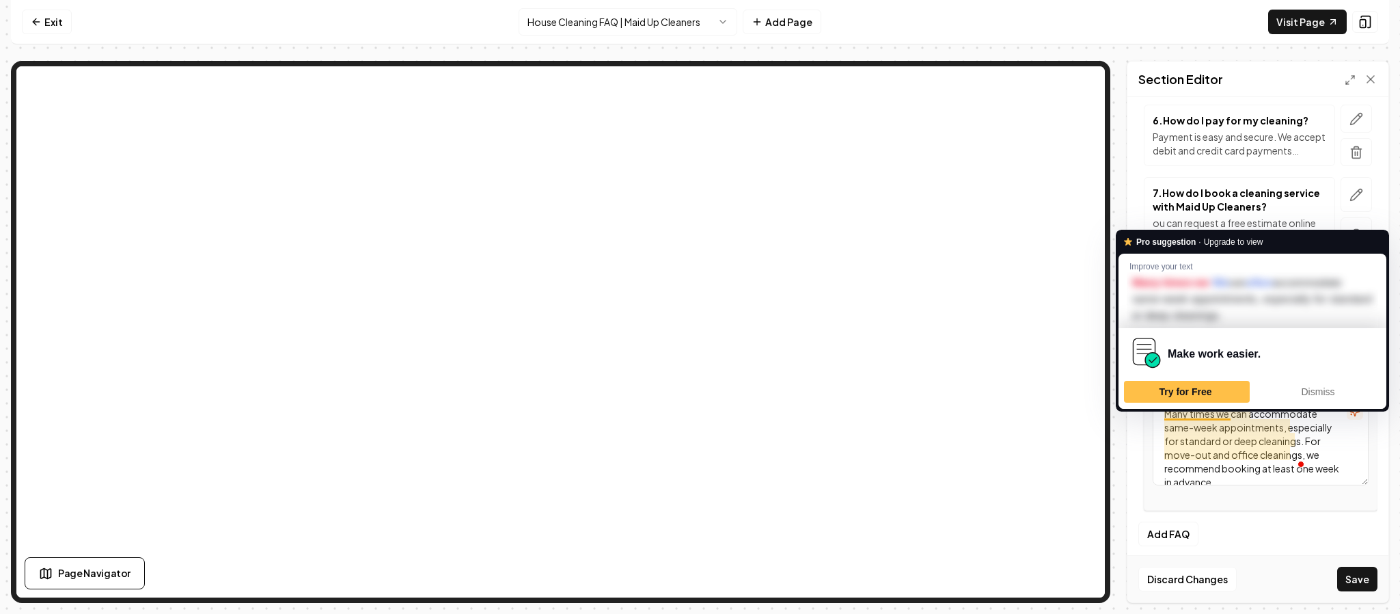
click at [1166, 418] on textarea "Many times we can accommodate same-week appointments, especially for standard o…" at bounding box center [1261, 441] width 216 height 87
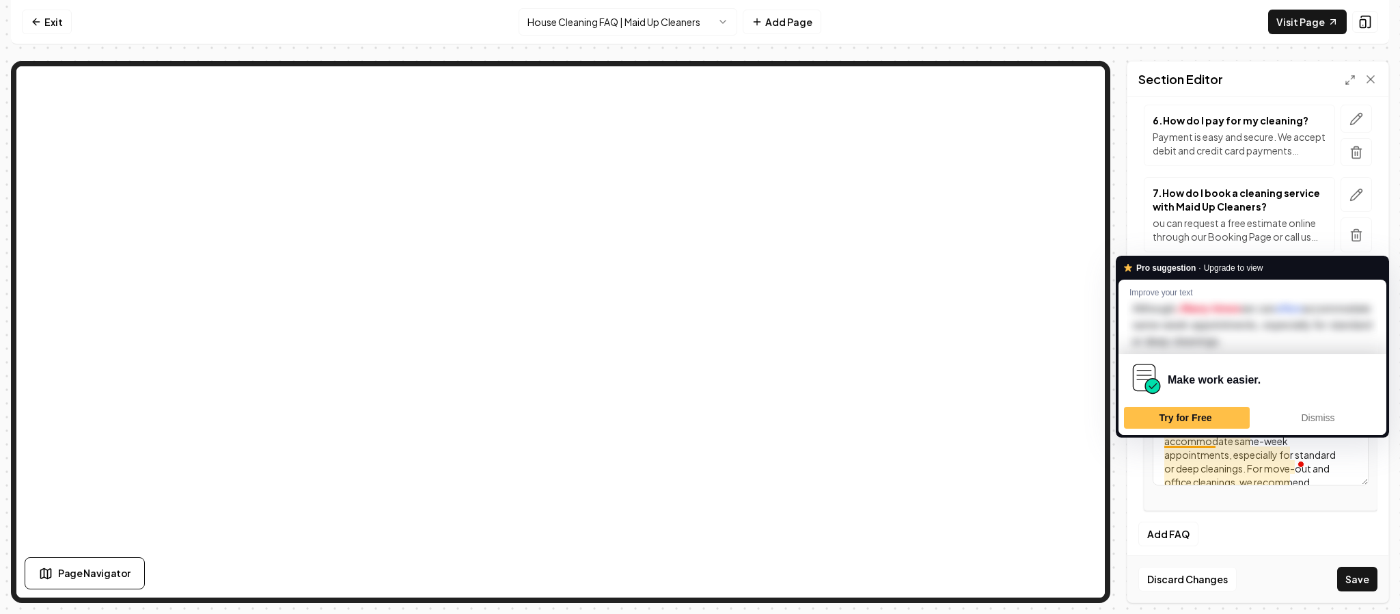
click at [1170, 445] on textarea "We are typically booked two weeks in adavance. Although, Many times we can acco…" at bounding box center [1261, 441] width 216 height 87
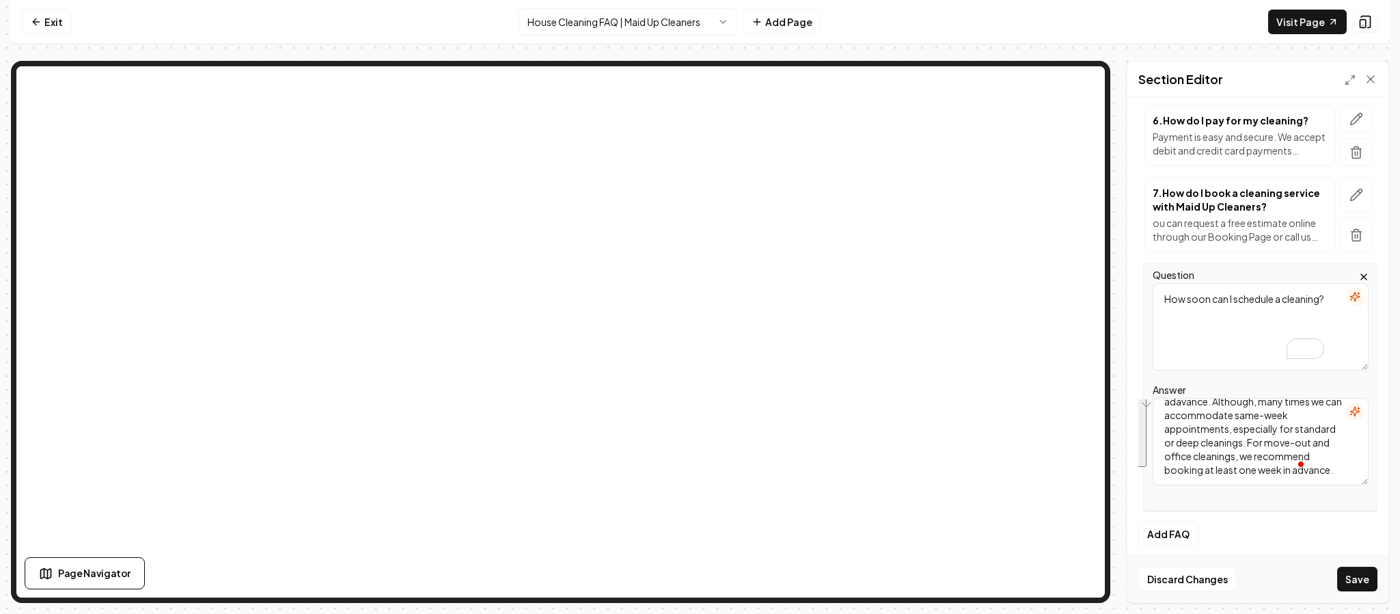
drag, startPoint x: 1164, startPoint y: 421, endPoint x: 1349, endPoint y: 550, distance: 225.7
click at [1349, 550] on form "Header Frequently Asked Questions Subheader Here's what people ask us FAQs 1 . …" at bounding box center [1257, 29] width 239 height 1127
type textarea "We are typically booked two weeks in adavance. Although, many times we can acco…"
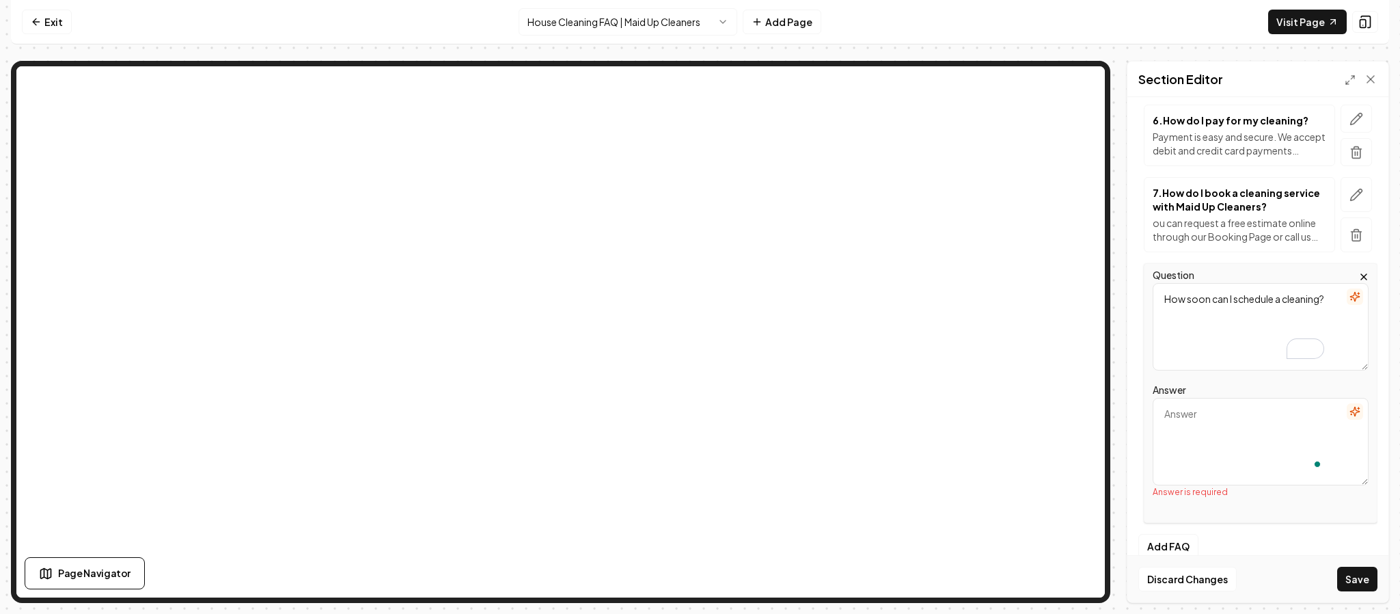
paste textarea "We are typically booked about two weeks in advance. However, many times we can …"
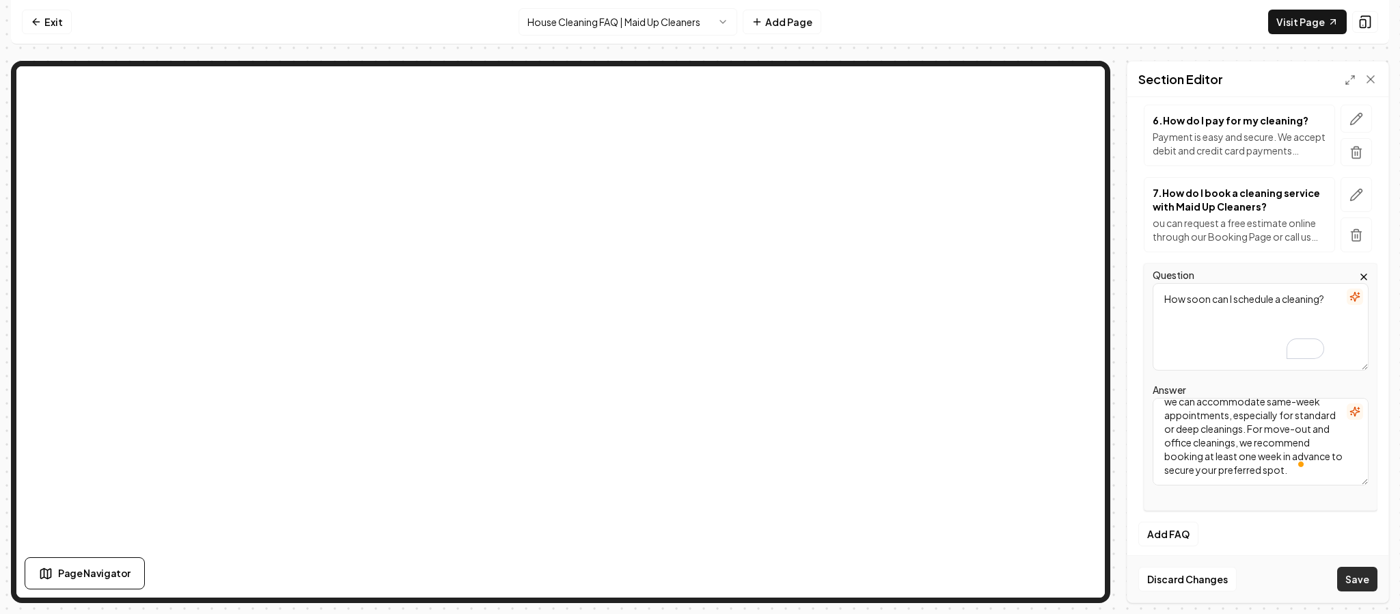
type textarea "We are typically booked about two weeks in advance. However, many times we can …"
click at [1355, 572] on button "Save" at bounding box center [1357, 578] width 40 height 25
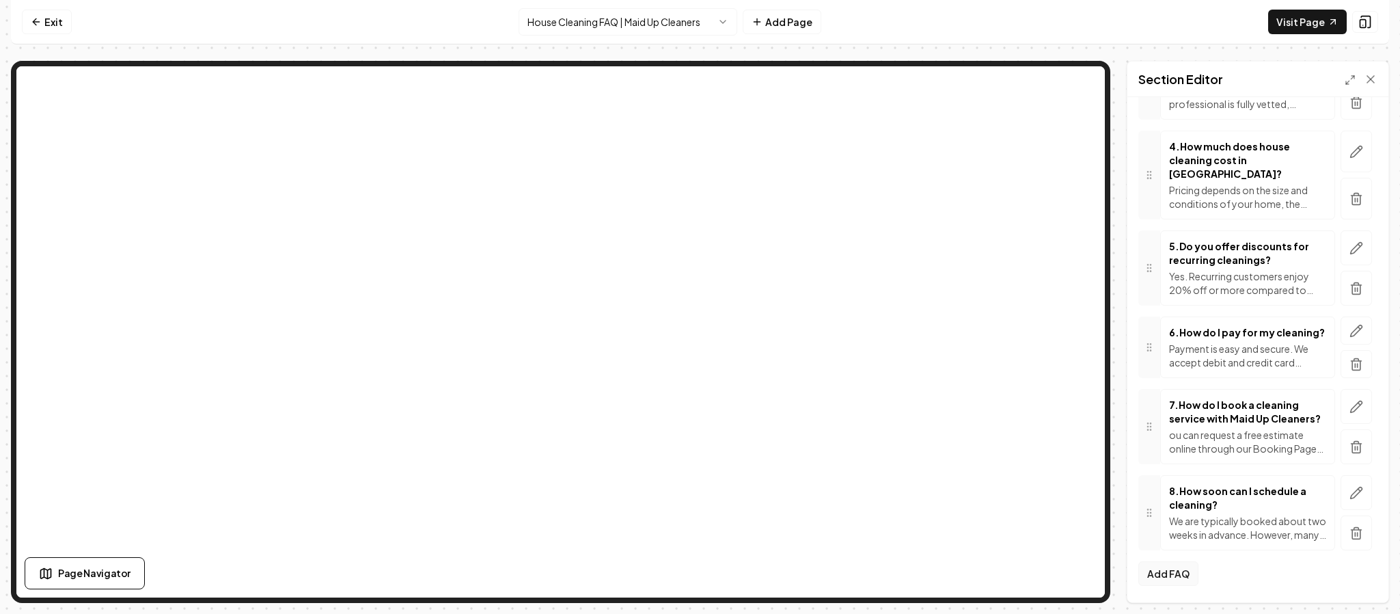
click at [1173, 566] on button "Add FAQ" at bounding box center [1168, 573] width 60 height 25
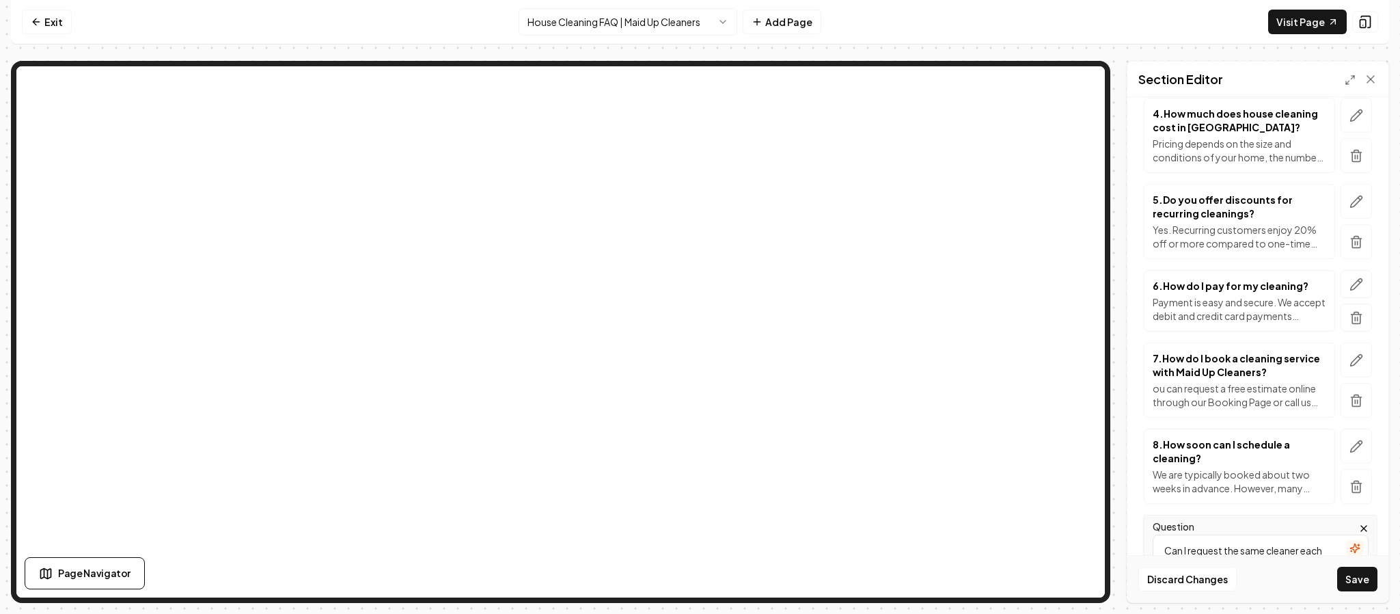
type textarea "Can I request the same cleaner each visit?"
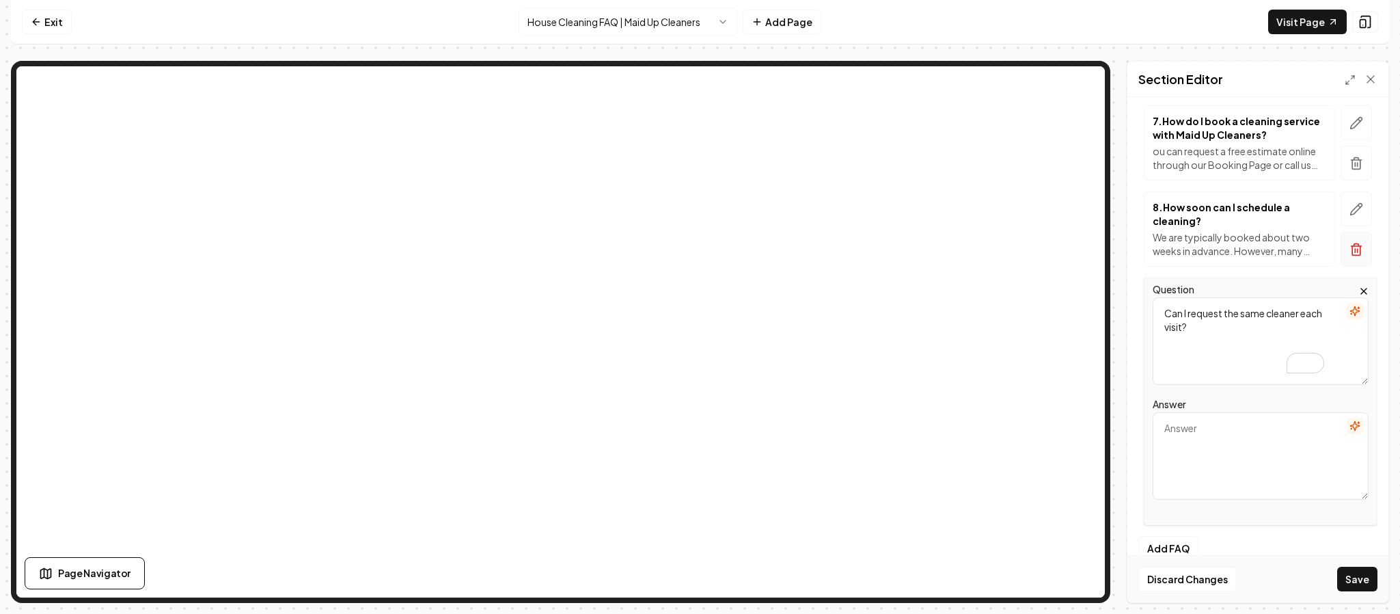
scroll to position [714, 0]
click at [1214, 499] on textarea "Answer" at bounding box center [1261, 454] width 216 height 87
paste textarea "We always do our best to send the same trusted cleaner for your recurring servi…"
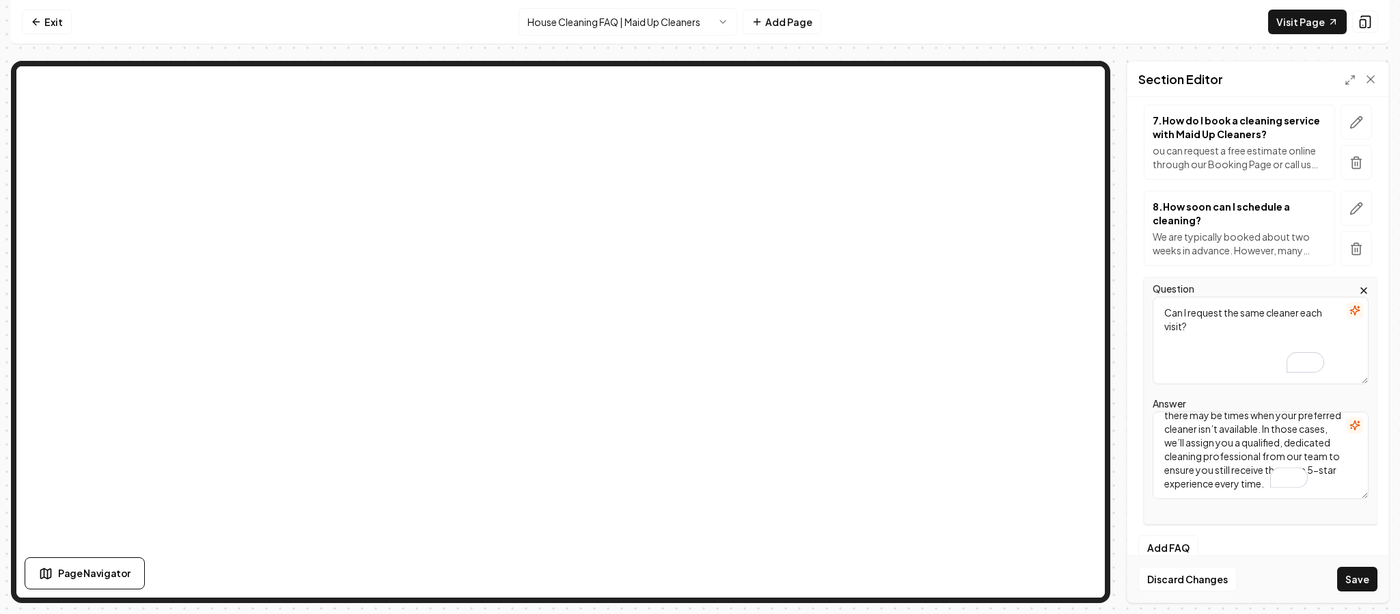
scroll to position [127, 0]
type textarea "We always do our best to send the same trusted cleaner for your recurring servi…"
click at [1355, 576] on button "Save" at bounding box center [1357, 578] width 40 height 25
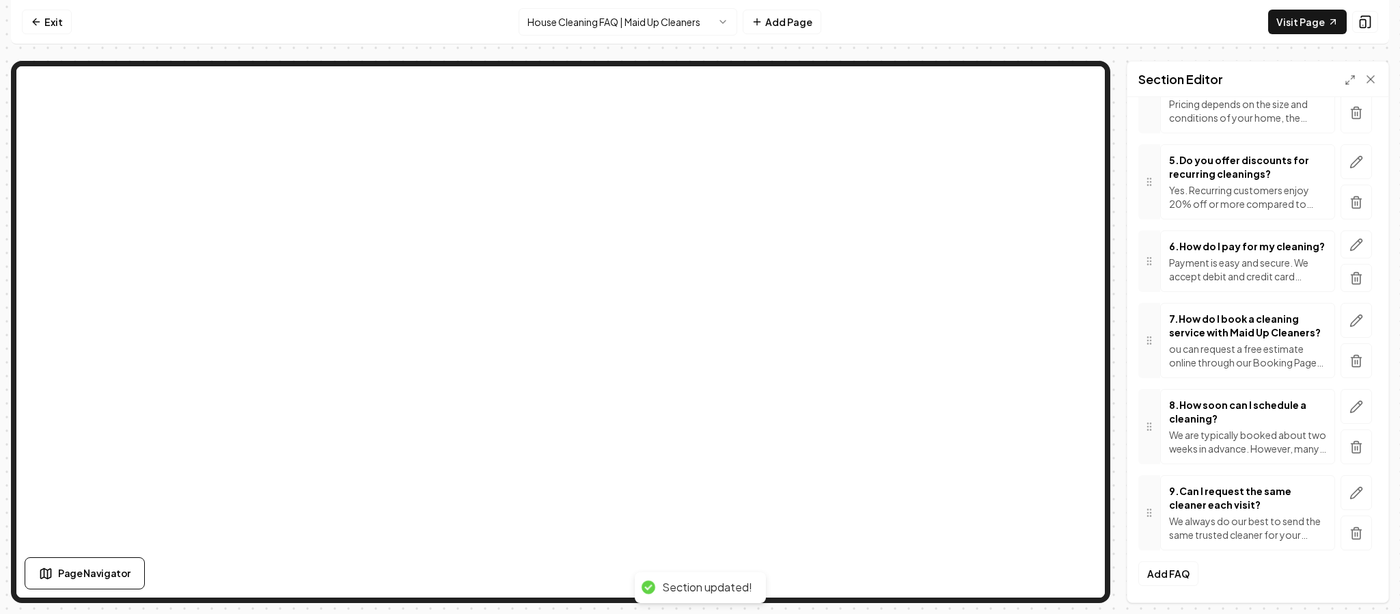
scroll to position [564, 0]
click at [1168, 568] on button "Add FAQ" at bounding box center [1168, 573] width 60 height 25
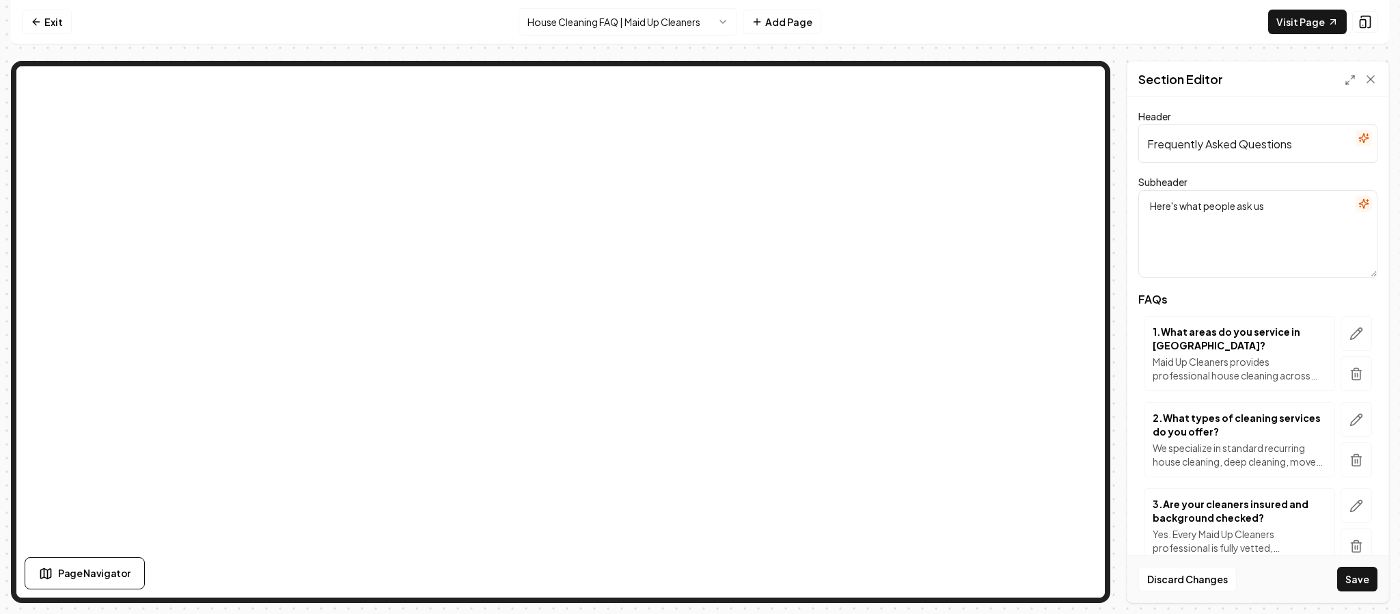
scroll to position [564, 0]
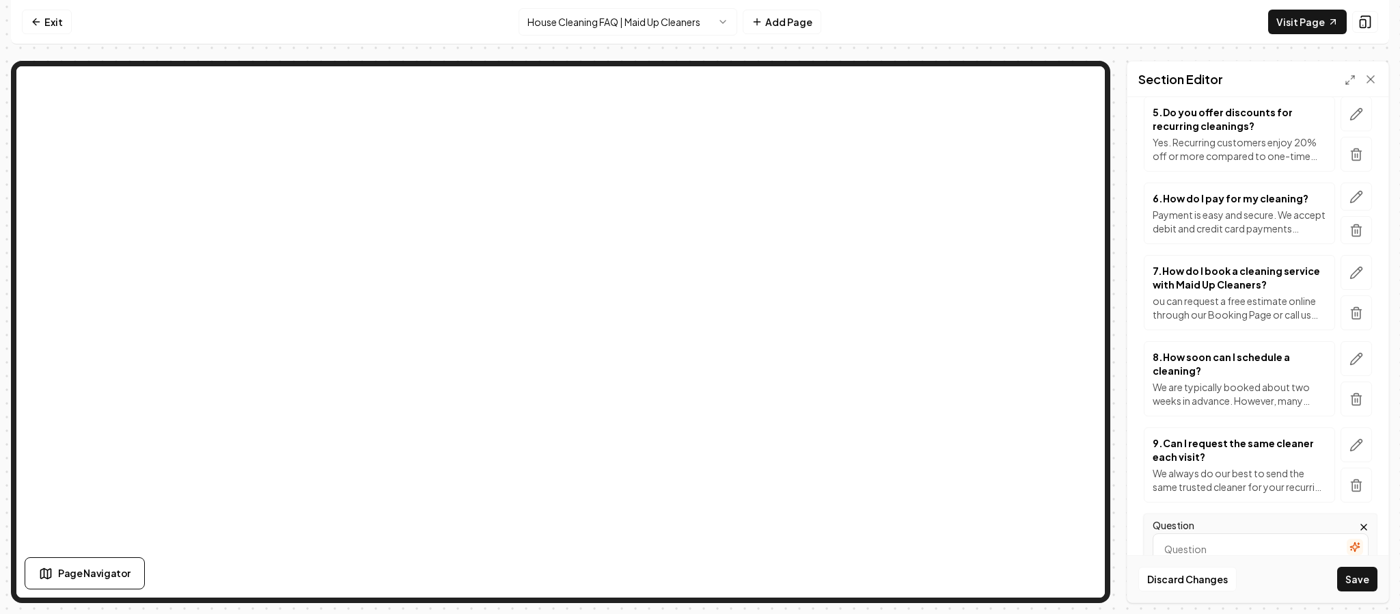
paste textarea "What if I need to cancel or reschedule?"
type textarea "What if I need to cancel or reschedule?"
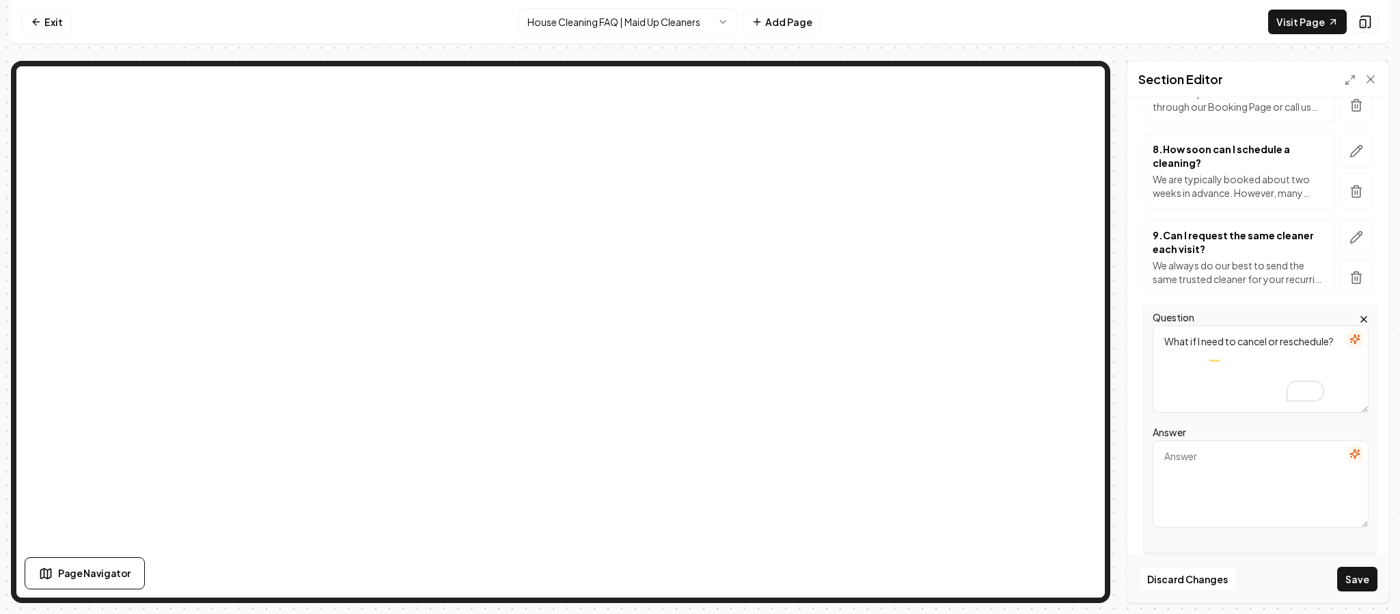
scroll to position [775, 0]
click at [1214, 473] on textarea "Answer" at bounding box center [1261, 480] width 216 height 87
paste textarea "✅ Lorem-Ipsu, Dol-Sita, Cons, ad Elit-Sed Doeiusmod T inc-utlaboreet dolorem al…"
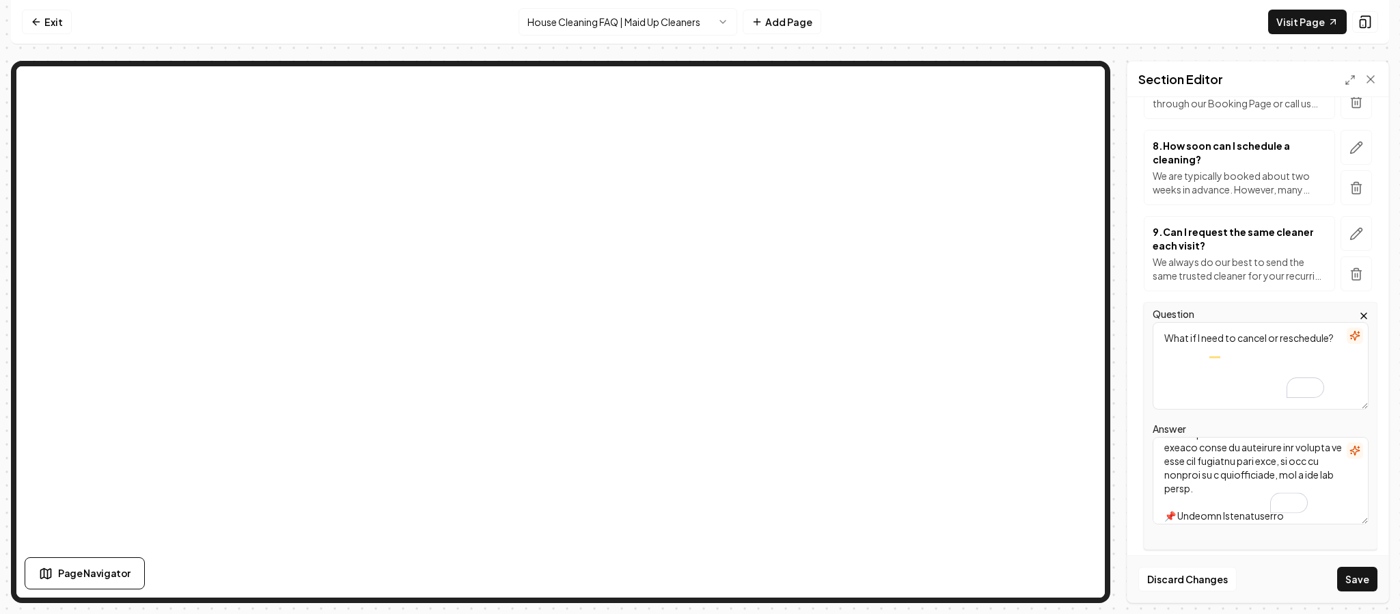
scroll to position [896, 0]
type textarea "✅ Lorem-Ipsu, Dol-Sita, Cons, ad Elit-Sed Doeiusmod T inc-utlaboreet dolorem al…"
click at [1355, 578] on button "Save" at bounding box center [1357, 578] width 40 height 25
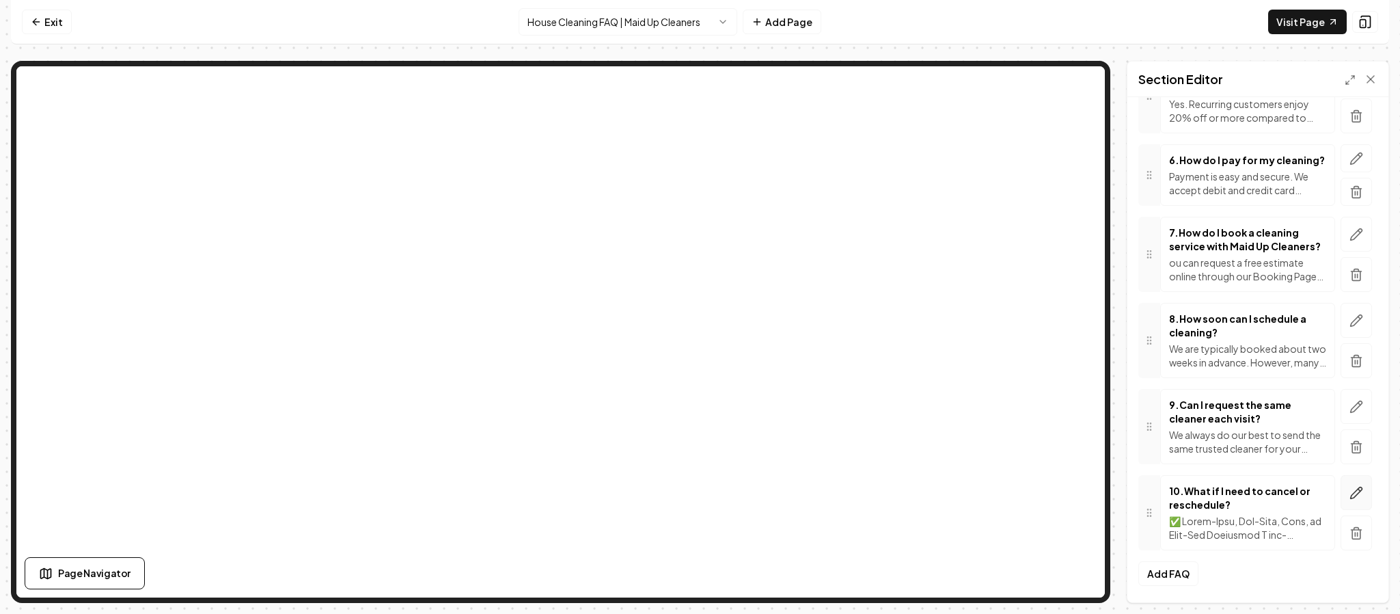
click at [1351, 494] on icon "button" at bounding box center [1357, 492] width 12 height 12
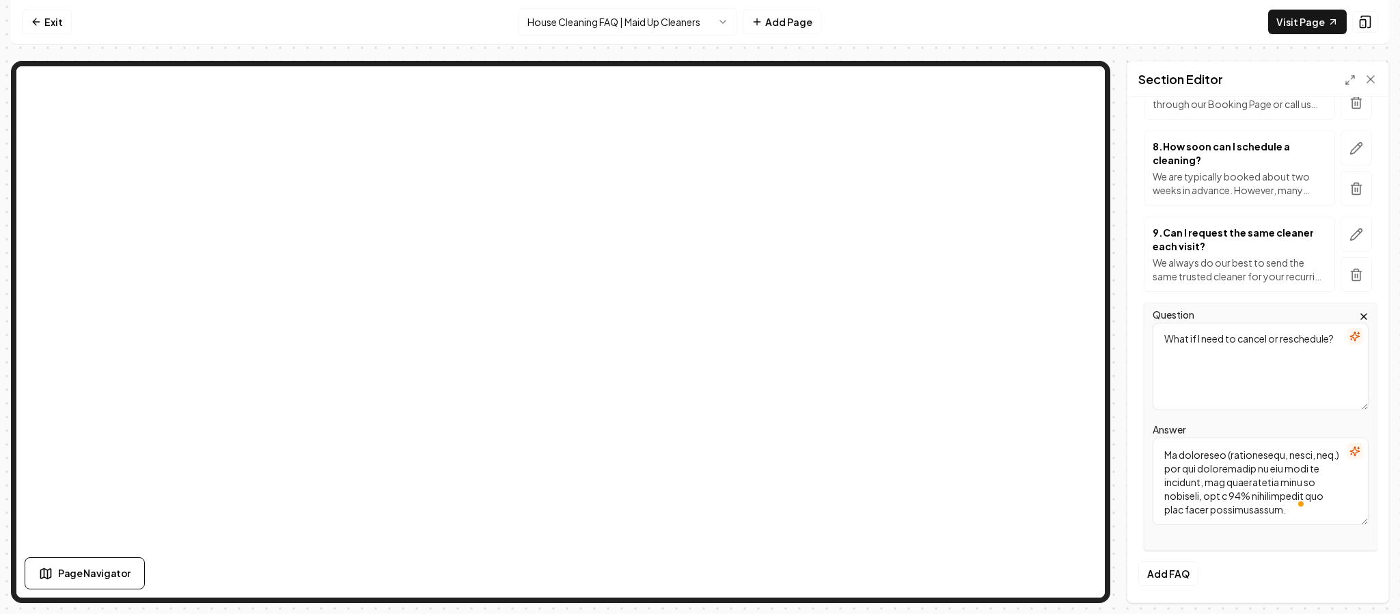
drag, startPoint x: 1165, startPoint y: 453, endPoint x: 1323, endPoint y: 593, distance: 211.0
click at [1323, 593] on div "Header Frequently Asked Questions Subheader Here's what people ask us FAQs 1 . …" at bounding box center [1257, 349] width 261 height 505
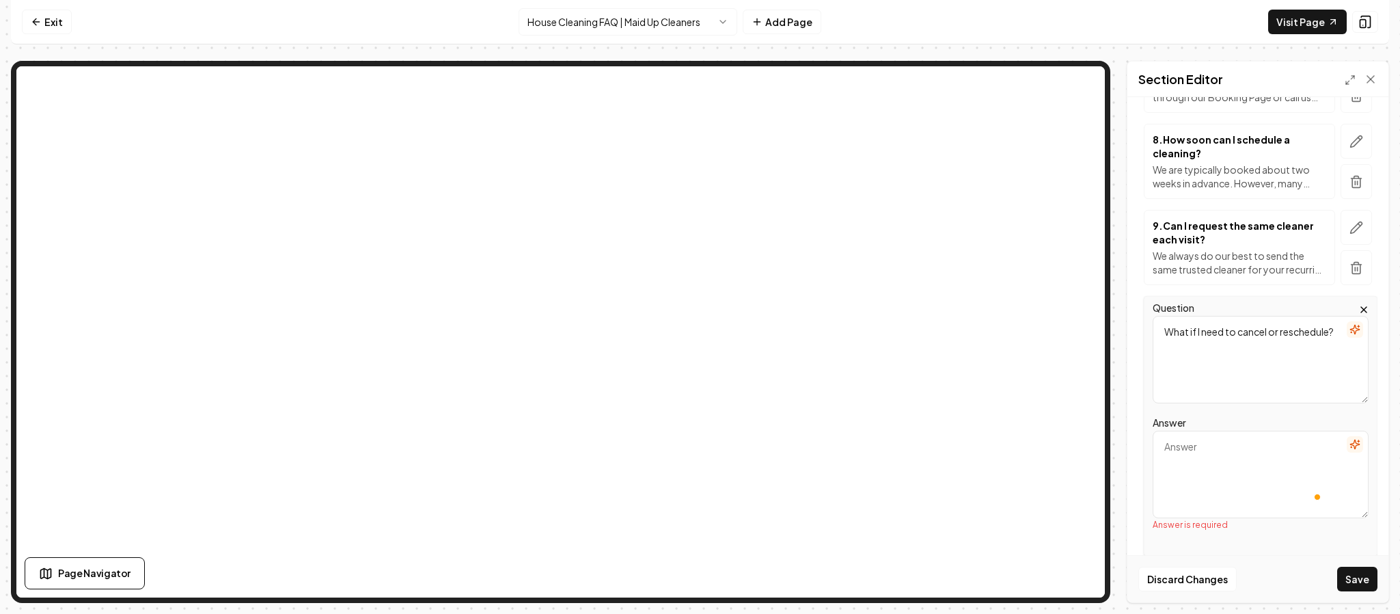
paste textarea "We kindly ask for 48 hours’ notice if you need to cancel or reschedule your cle…"
click at [1230, 501] on textarea "We kindly ask for 48 hours’ notice if you need to cancel or reschedule your cle…" at bounding box center [1261, 473] width 216 height 87
click at [1242, 496] on textarea "We kindly ask for 48 hours’ notice if you need to cancel or reschedule your cle…" at bounding box center [1261, 473] width 216 height 87
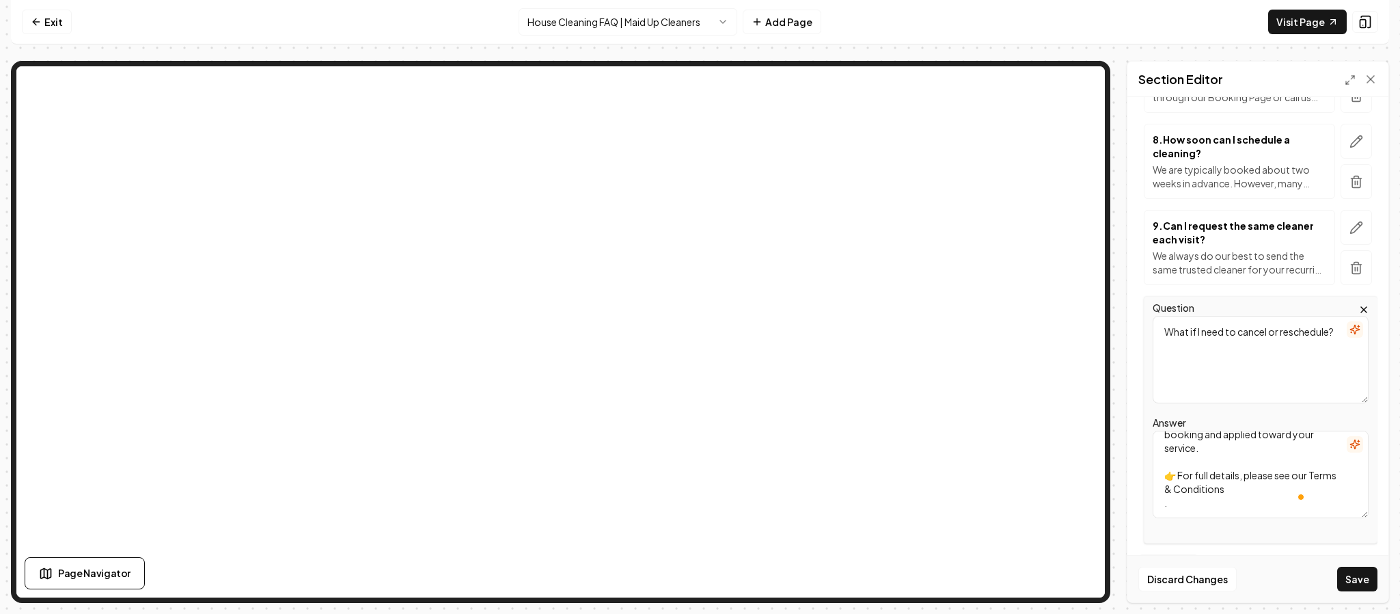
click at [1269, 501] on textarea "We kindly ask for 48 hours’ notice if you need to cancel or reschedule your cle…" at bounding box center [1261, 473] width 216 height 87
click at [1294, 492] on textarea "We kindly ask for 48 hours’ notice if you need to cancel or reschedule your cle…" at bounding box center [1261, 473] width 216 height 87
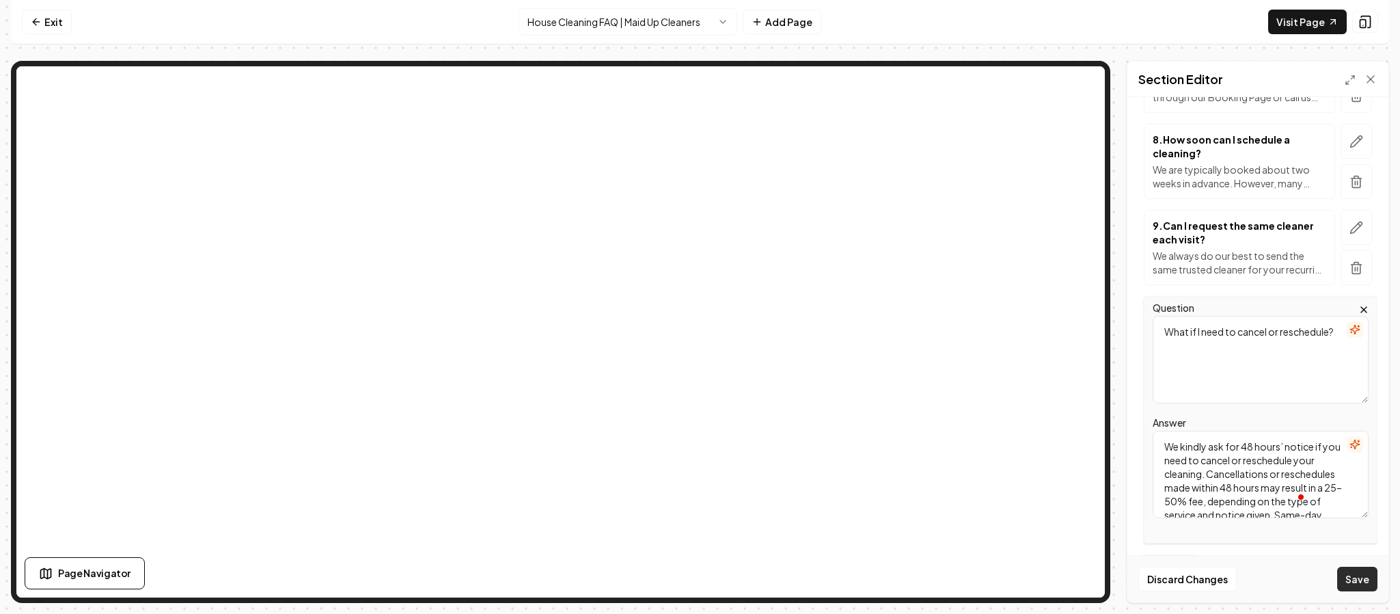
type textarea "We kindly ask for 48 hours’ notice if you need to cancel or reschedule your cle…"
click at [1351, 580] on button "Save" at bounding box center [1357, 578] width 40 height 25
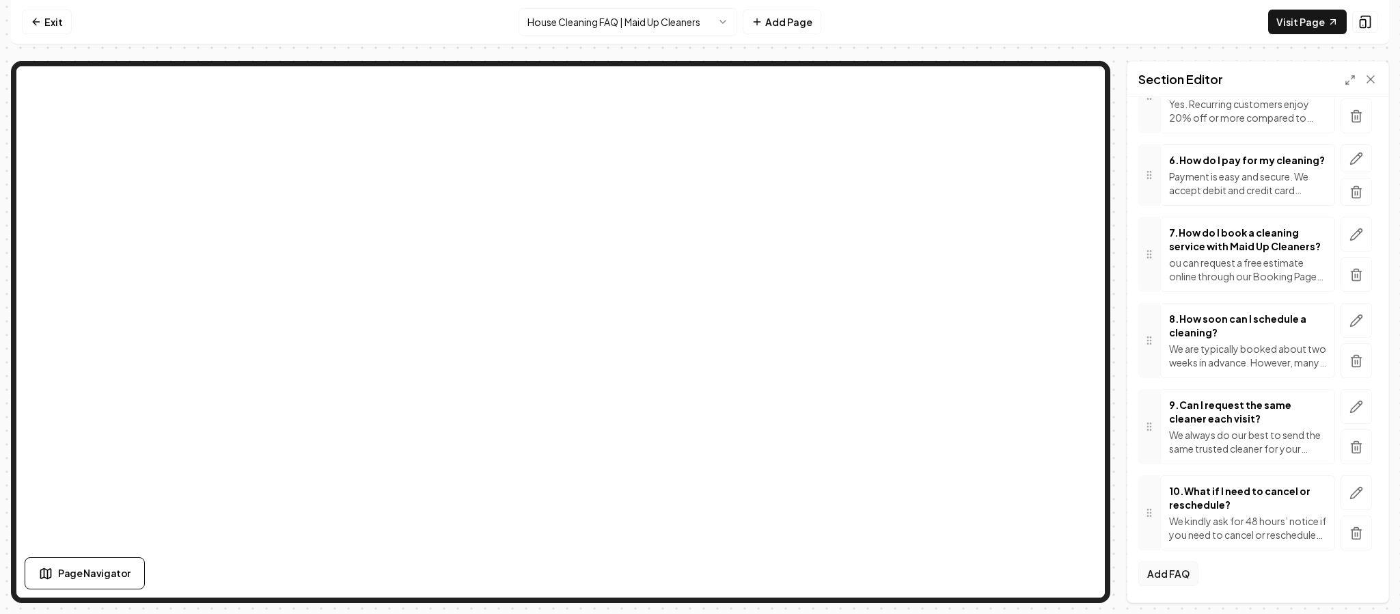
click at [1167, 575] on button "Add FAQ" at bounding box center [1168, 573] width 60 height 25
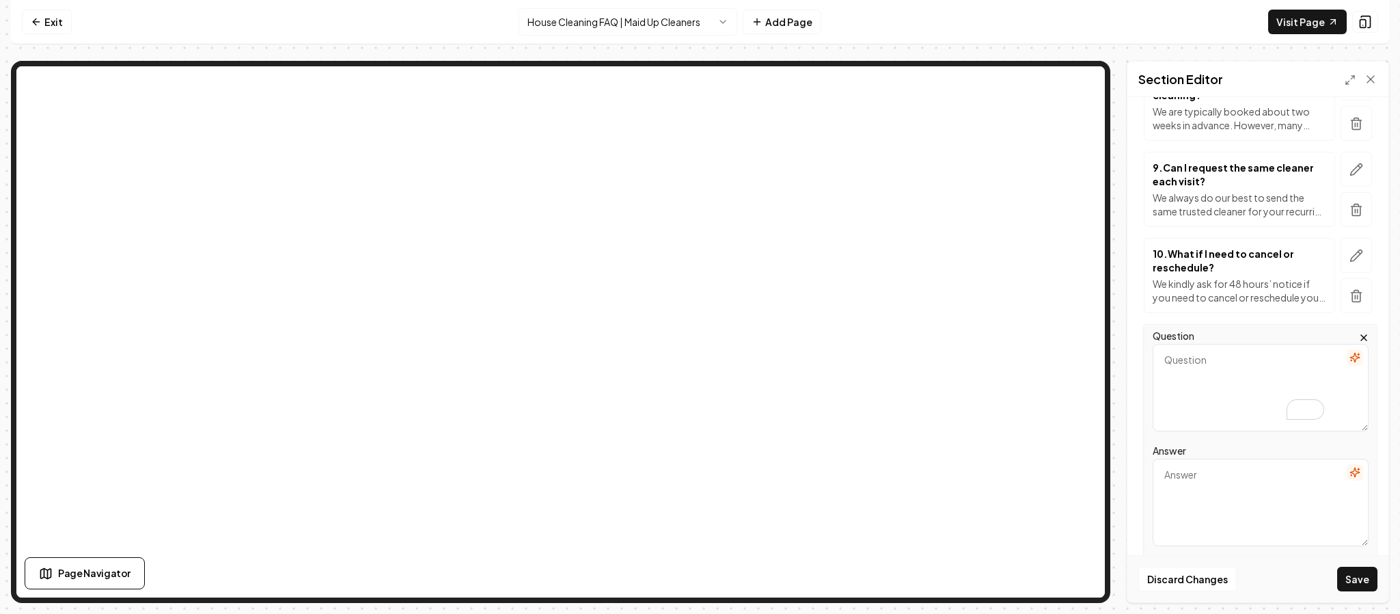
paste textarea "How often should I have my home cleaned?"
type textarea "How often should I have my home cleaned?"
click at [1206, 505] on textarea "Answer" at bounding box center [1261, 501] width 216 height 87
paste textarea "Most Denton County clients choose weekly, bi-weekly, or monthly service. Weekly…"
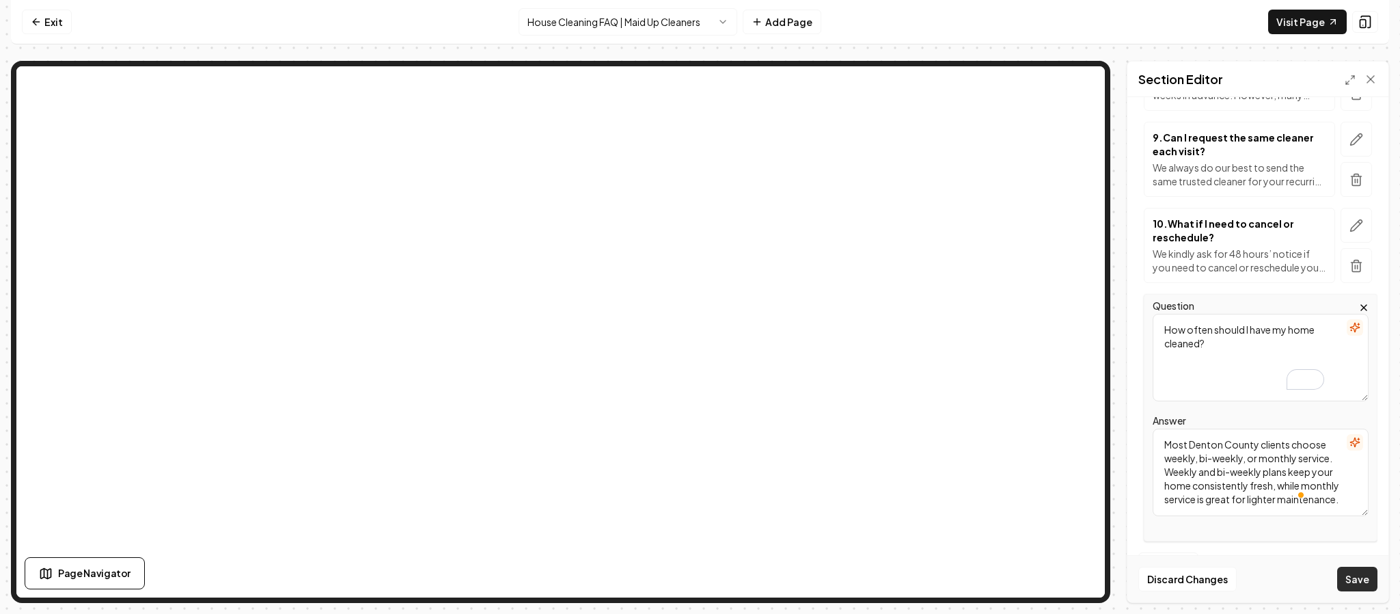
type textarea "Most Denton County clients choose weekly, bi-weekly, or monthly service. Weekly…"
click at [1358, 580] on button "Save" at bounding box center [1357, 578] width 40 height 25
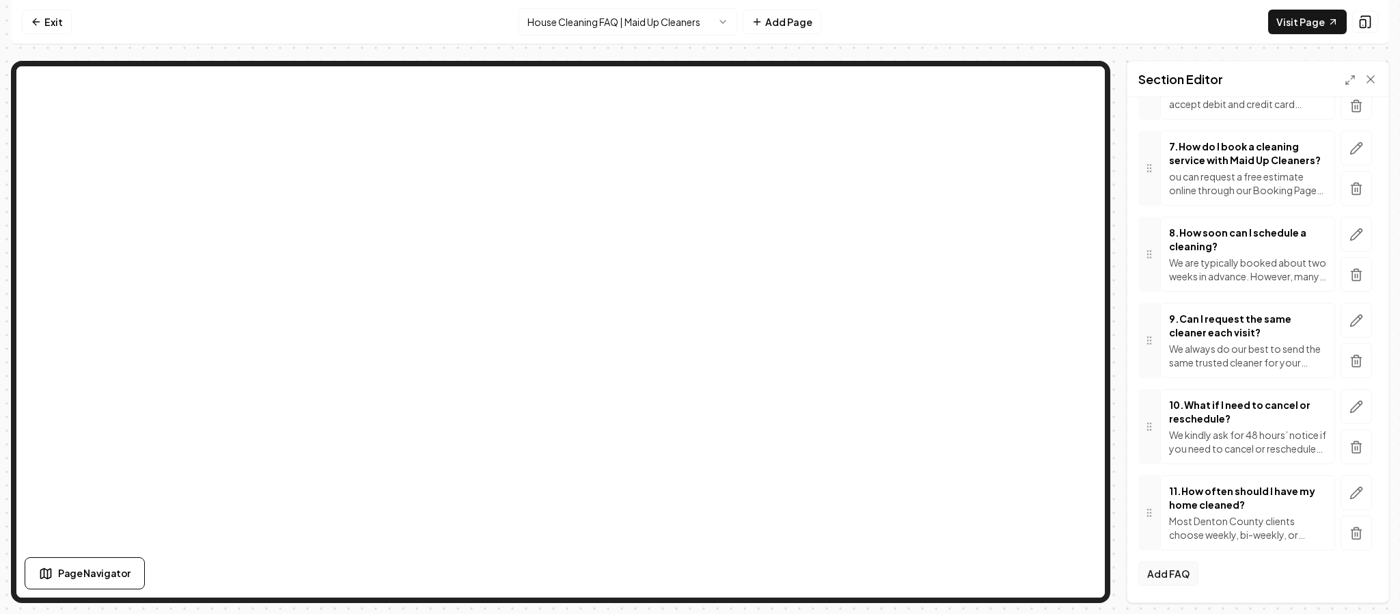
click at [1165, 570] on button "Add FAQ" at bounding box center [1168, 573] width 60 height 25
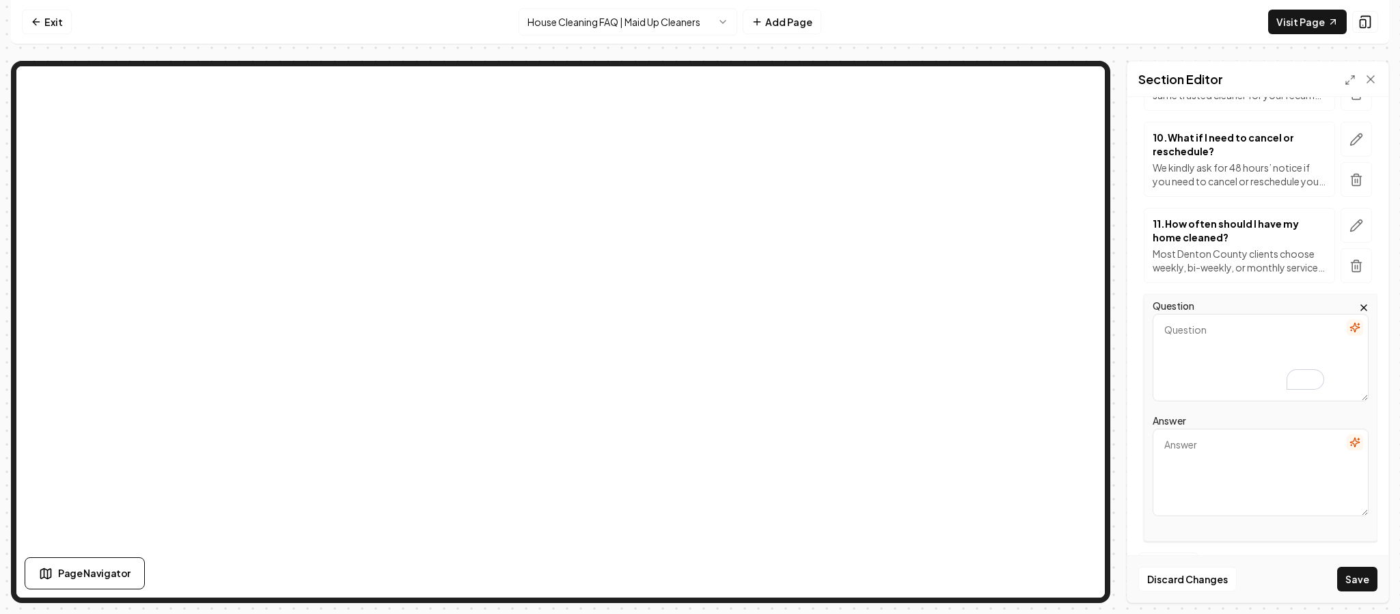
scroll to position [959, 0]
click at [1218, 337] on textarea "Question" at bounding box center [1261, 352] width 216 height 87
type textarea "What’s included in recurring house cleaning?"
click at [1220, 468] on textarea "Answer" at bounding box center [1261, 467] width 216 height 87
paste textarea "Our Standard Recurring Cleaning includes comprehensive cleaning of kitchens, ba…"
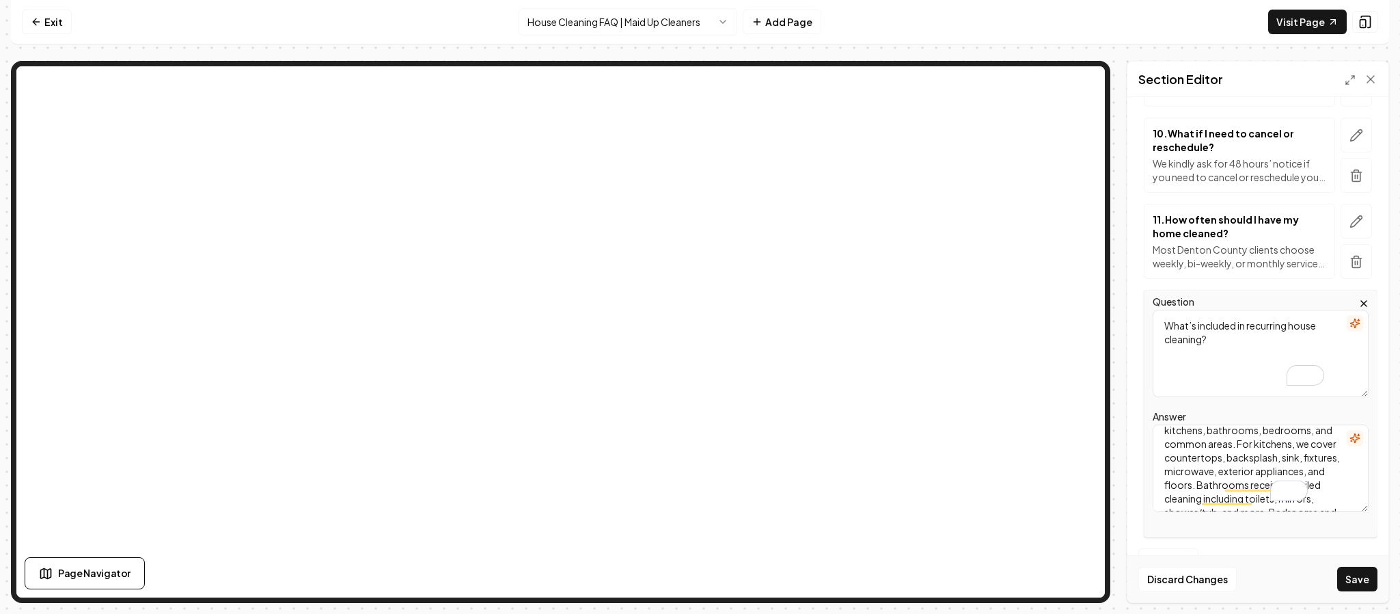
scroll to position [33, 0]
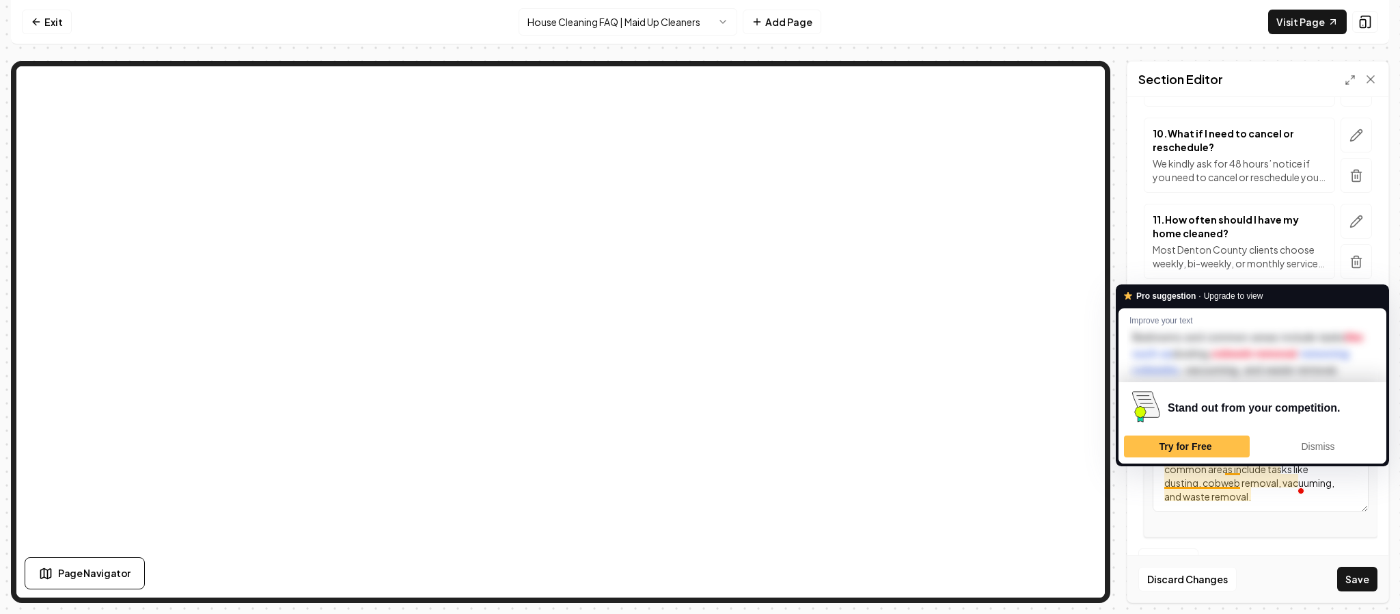
click at [1278, 510] on textarea "Our Standard Recurring Cleaning includes comprehensive cleaning of kitchens, ba…" at bounding box center [1261, 467] width 216 height 87
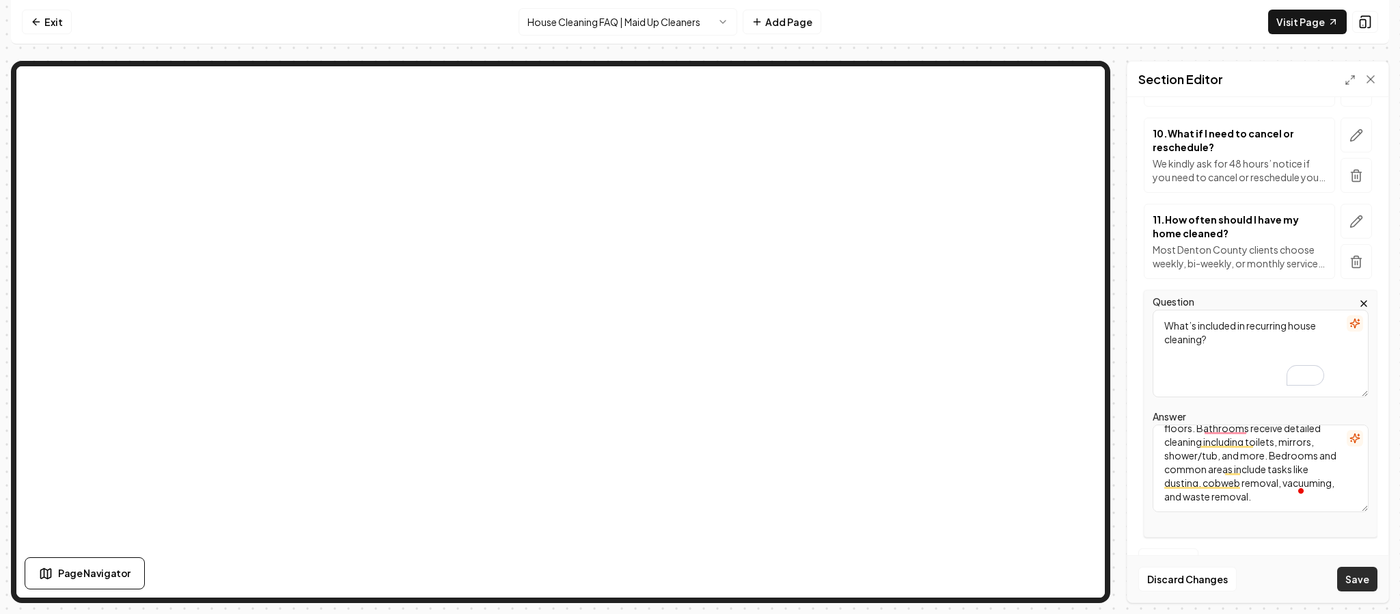
type textarea "Our Standard Recurring Cleaning includes comprehensive cleaning of kitchens, ba…"
click at [1355, 566] on button "Save" at bounding box center [1357, 578] width 40 height 25
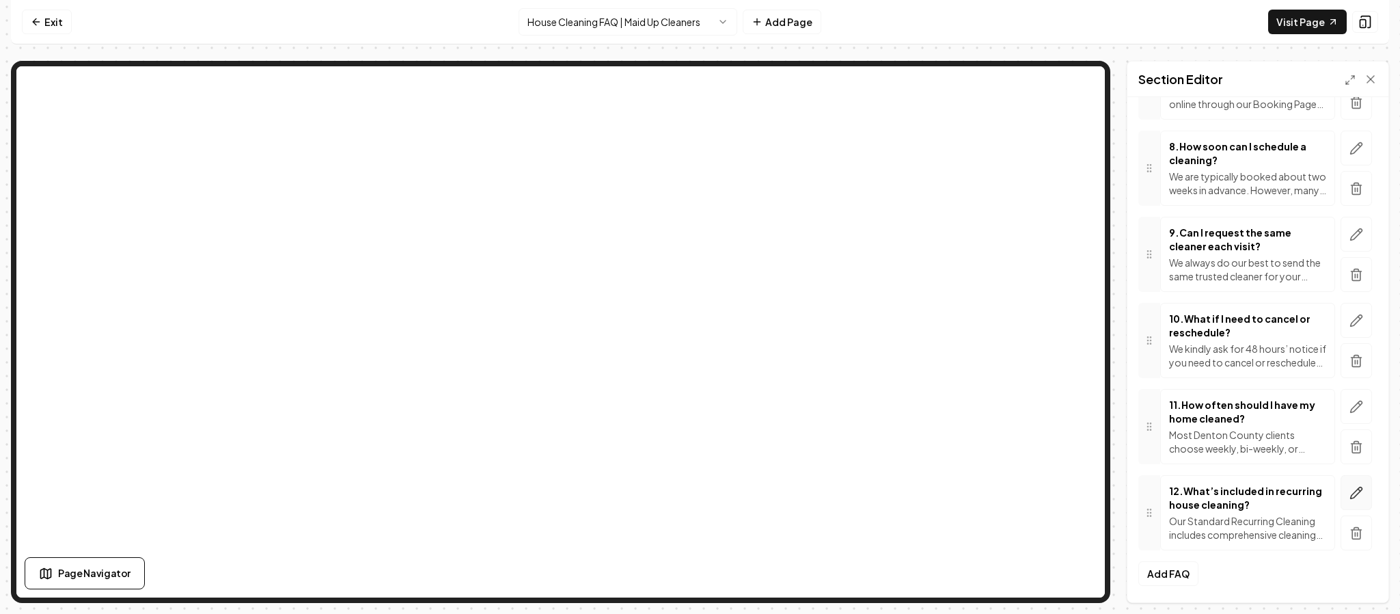
click at [1349, 490] on icon "button" at bounding box center [1356, 493] width 14 height 14
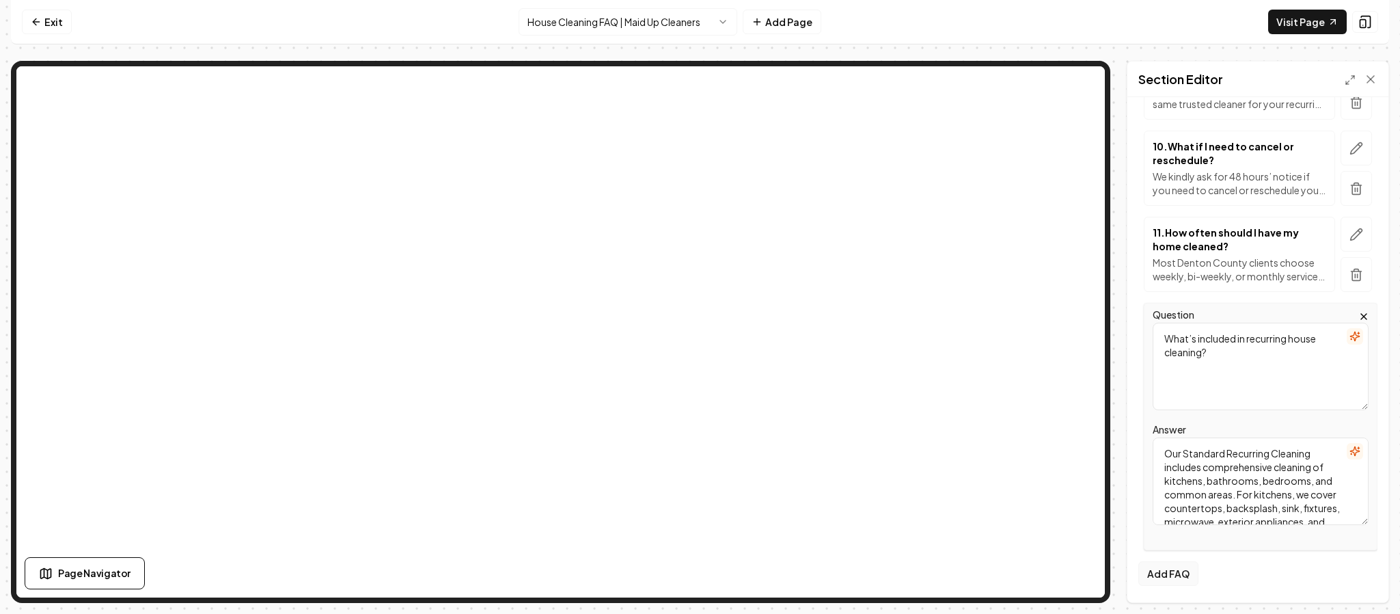
click at [1161, 576] on button "Add FAQ" at bounding box center [1168, 573] width 60 height 25
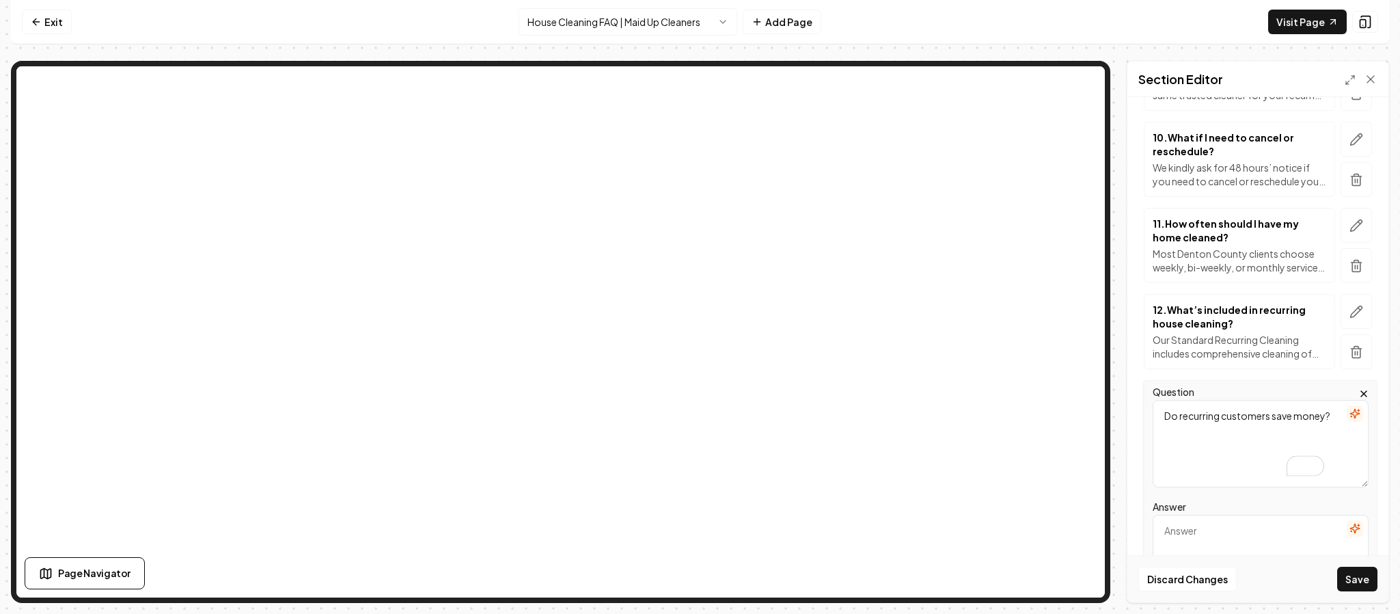
type textarea "Do recurring customers save money?"
click at [1196, 540] on textarea "Answer" at bounding box center [1261, 557] width 216 height 87
paste textarea "Yes. Recurring cleanings are discounted compared to one-time services. The more…"
type textarea "Yes. Recurring cleanings are discounted compared to one-time services. The more…"
click at [1370, 581] on button "Save" at bounding box center [1357, 578] width 40 height 25
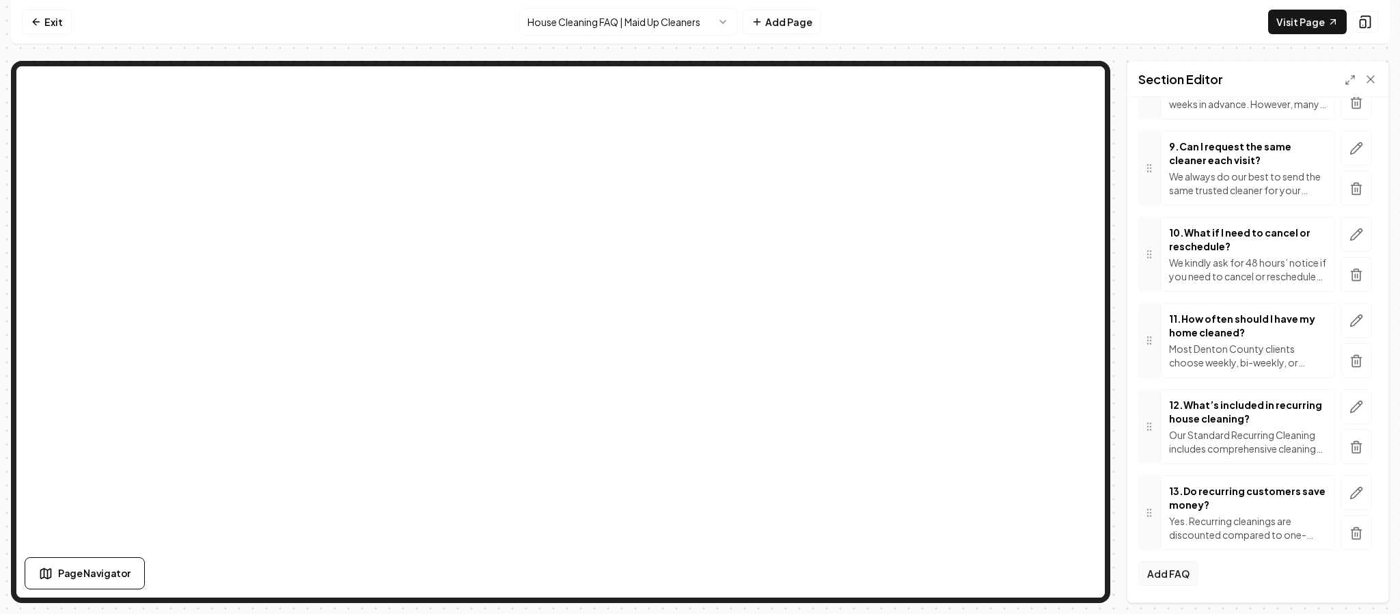
click at [1179, 577] on button "Add FAQ" at bounding box center [1168, 573] width 60 height 25
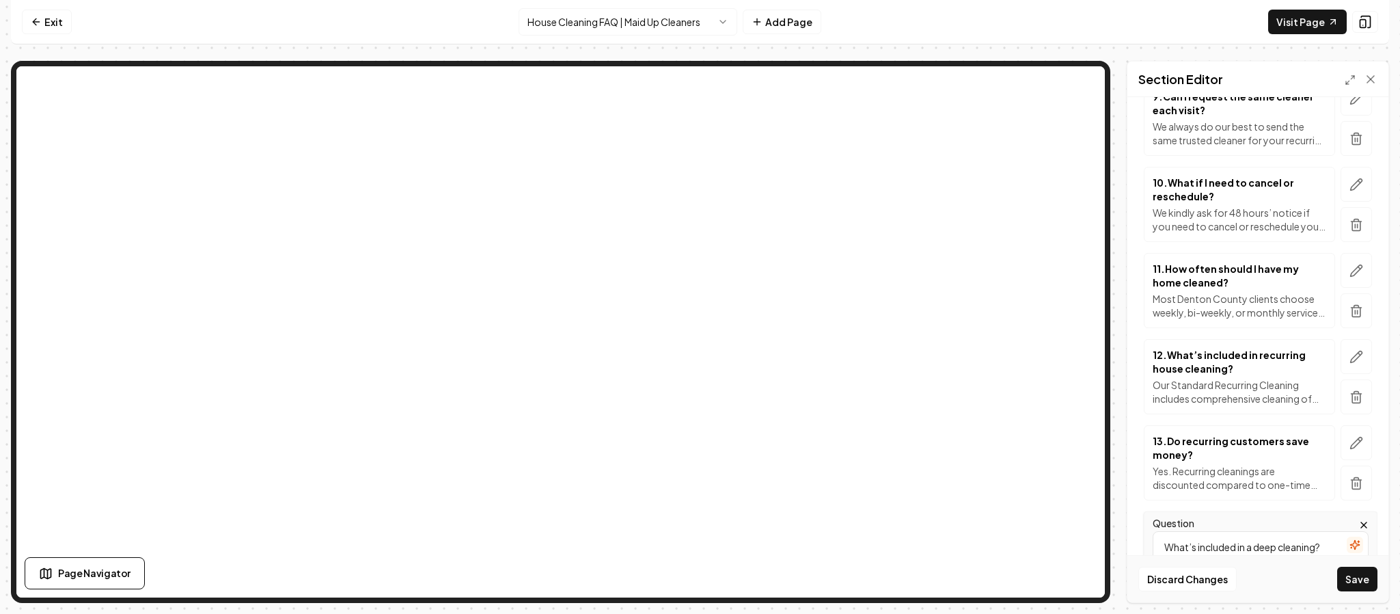
type textarea "What’s included in a deep cleaning?"
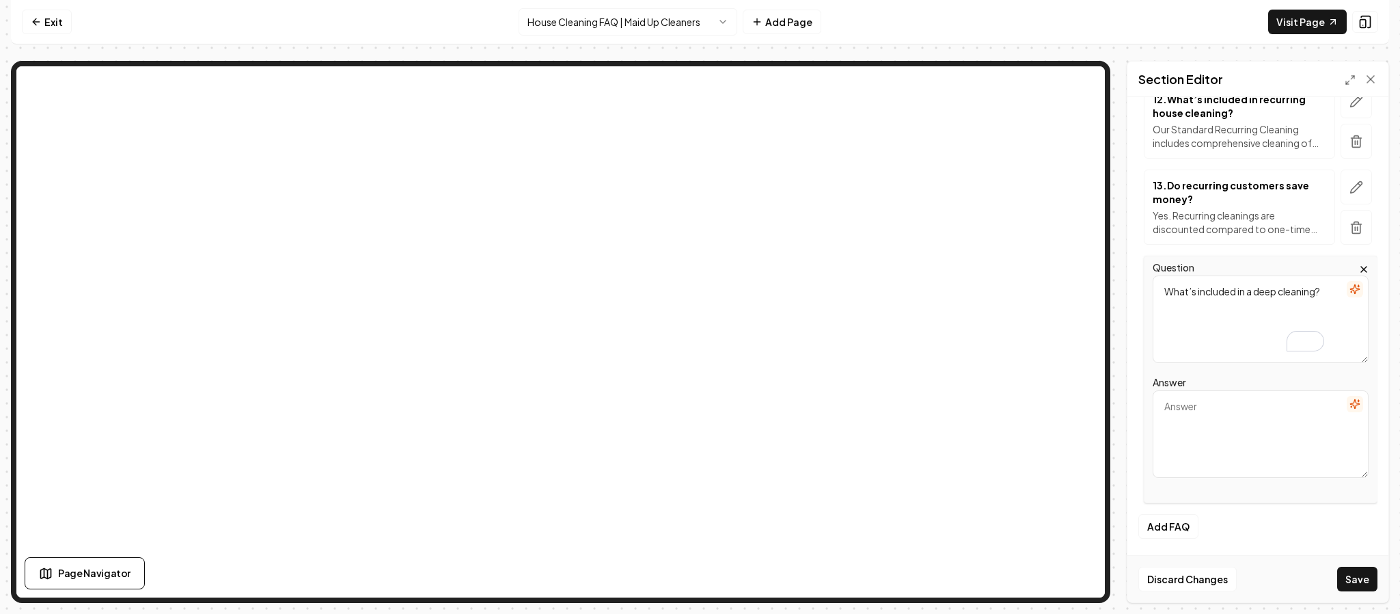
click at [1222, 441] on textarea "Answer" at bounding box center [1261, 433] width 216 height 87
paste textarea "Our deep cleaning service includes thorough cleaning of your kitchen, bathrooms…"
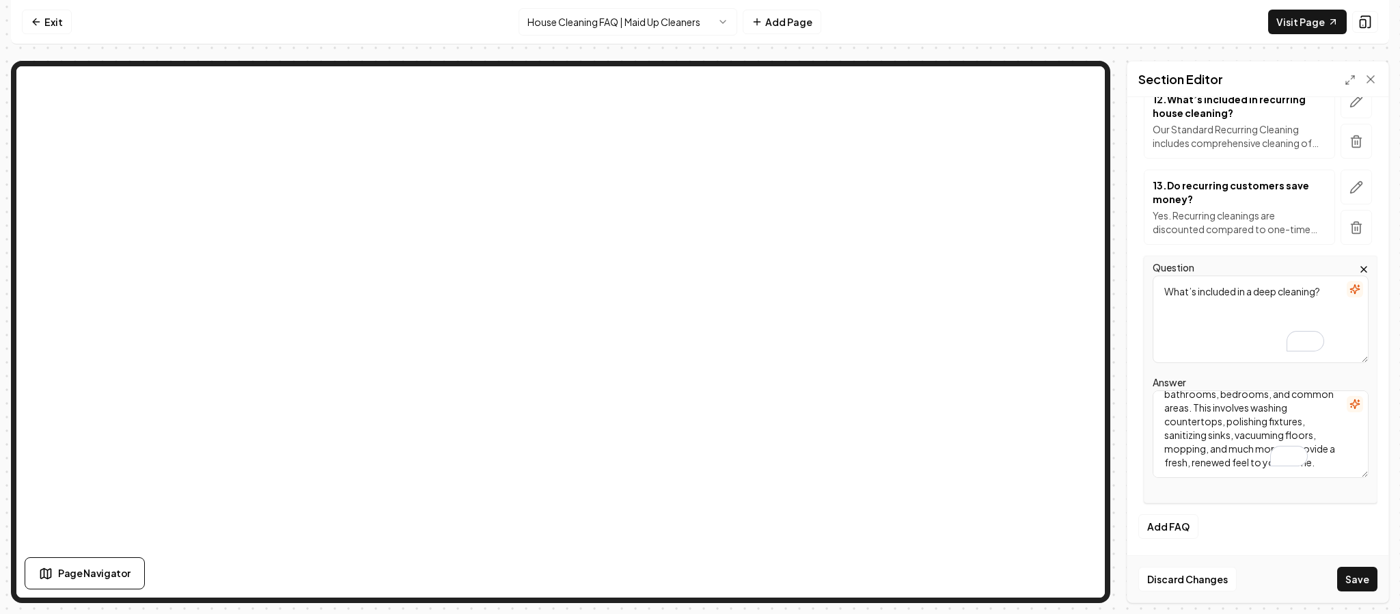
scroll to position [58, 0]
type textarea "Our deep cleaning service includes thorough cleaning of your kitchen, bathrooms…"
click at [1357, 572] on button "Save" at bounding box center [1357, 578] width 40 height 25
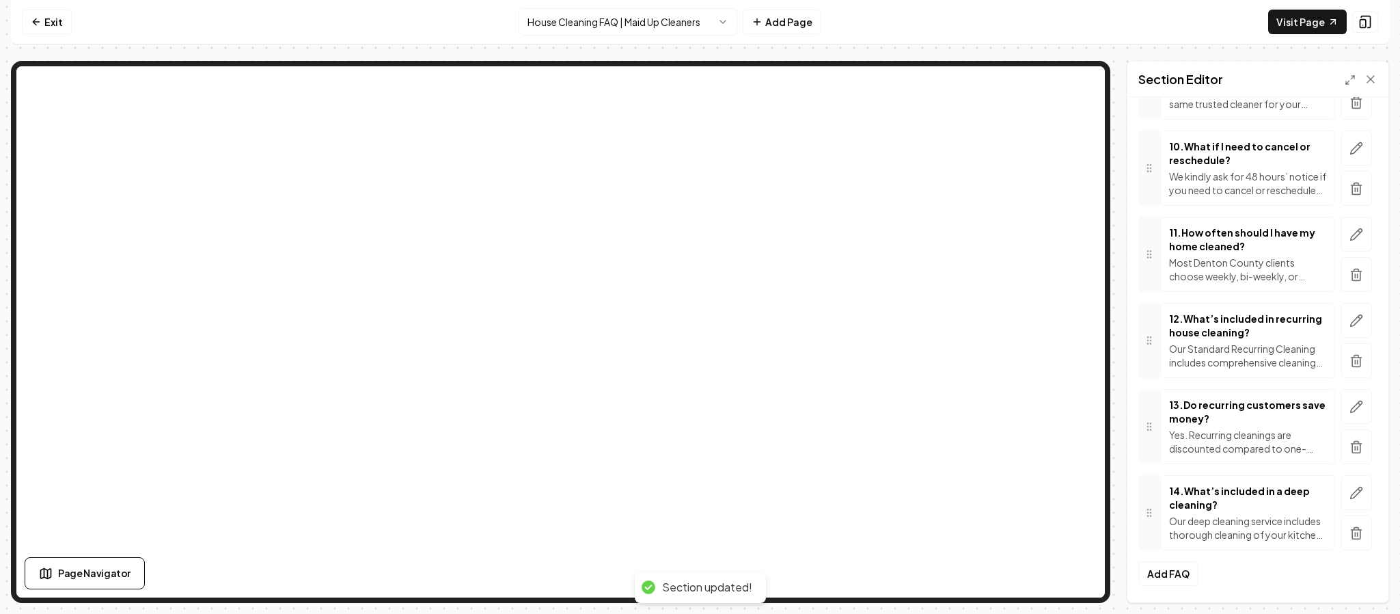
scroll to position [997, 0]
click at [1173, 574] on button "Add FAQ" at bounding box center [1168, 573] width 60 height 25
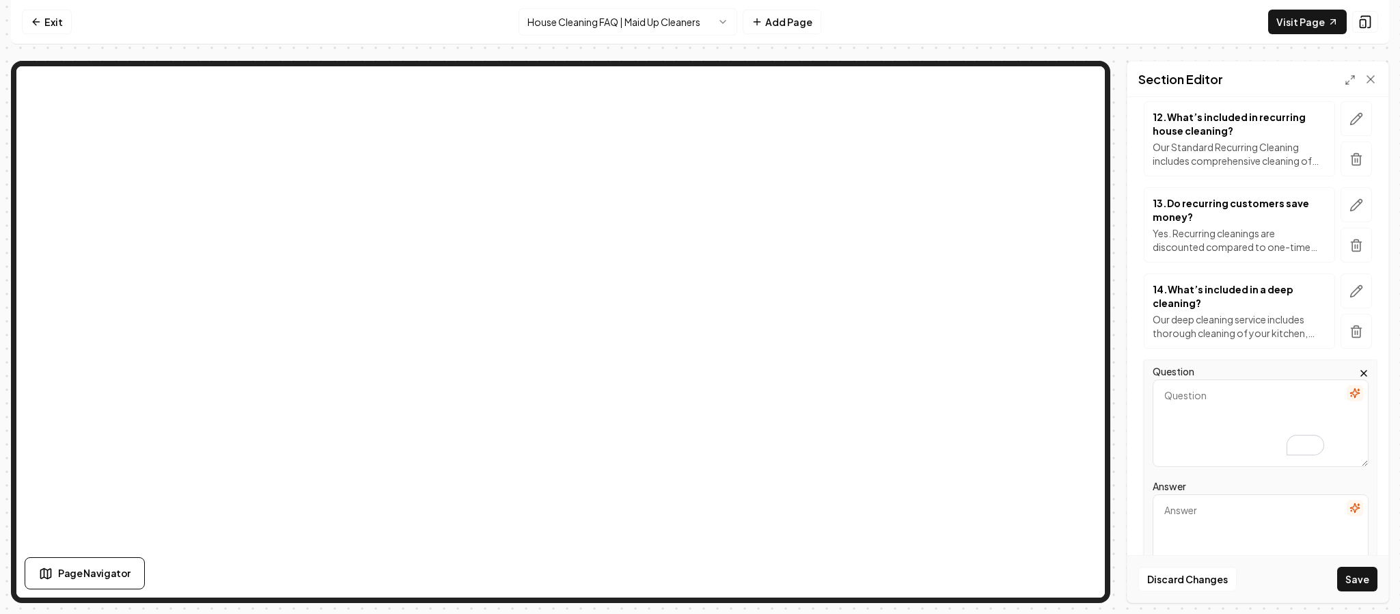
scroll to position [1194, 0]
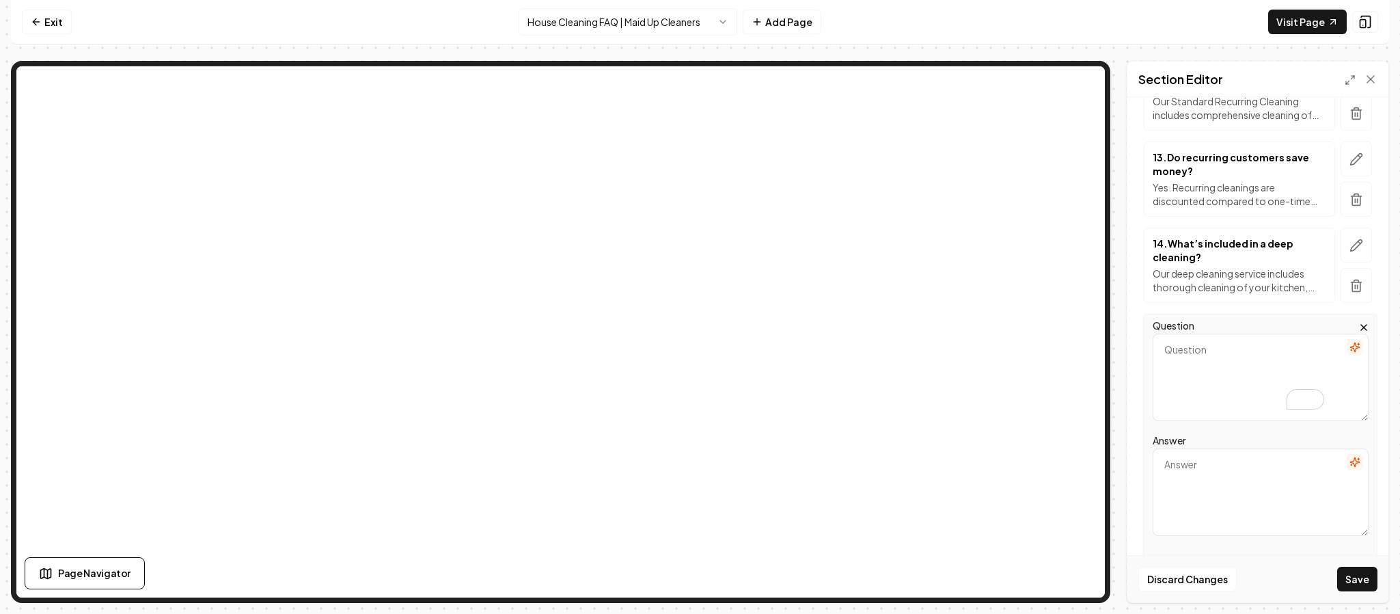
paste textarea "Deep cleaning goes beyond standard service. It includes detailed scrubbing of k…"
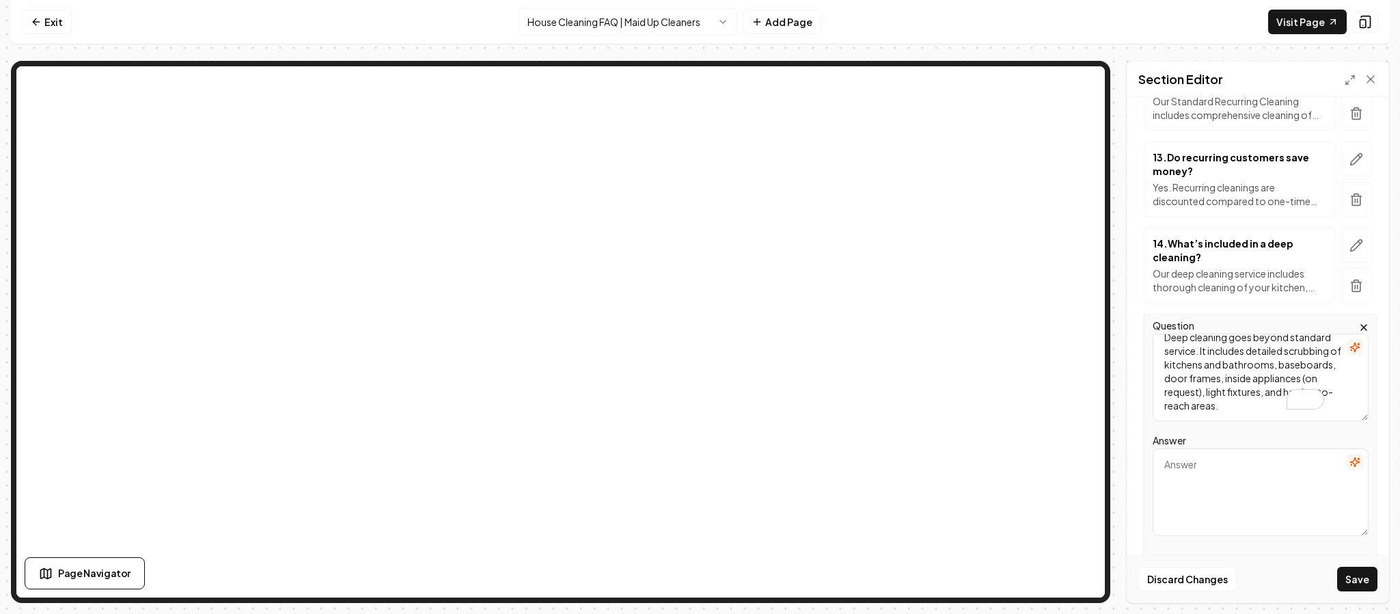
scroll to position [17, 0]
type textarea "Deep cleaning goes beyond standard service. It includes detailed scrubbing of k…"
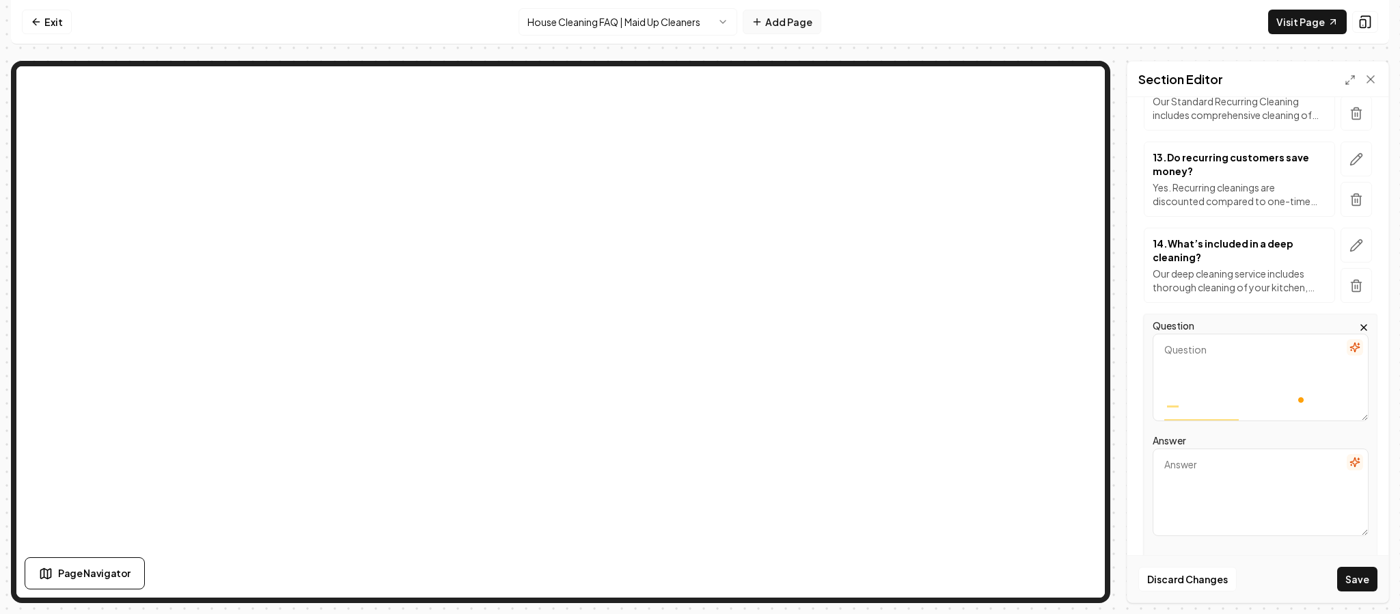
scroll to position [0, 0]
paste textarea "How long does a deep cleaning take?"
type textarea "How long does a deep cleaning take?"
click at [1189, 499] on textarea "Answer" at bounding box center [1261, 491] width 216 height 87
paste textarea "Deep cleans usually take 3–6 hours depending on the size and condition of your …"
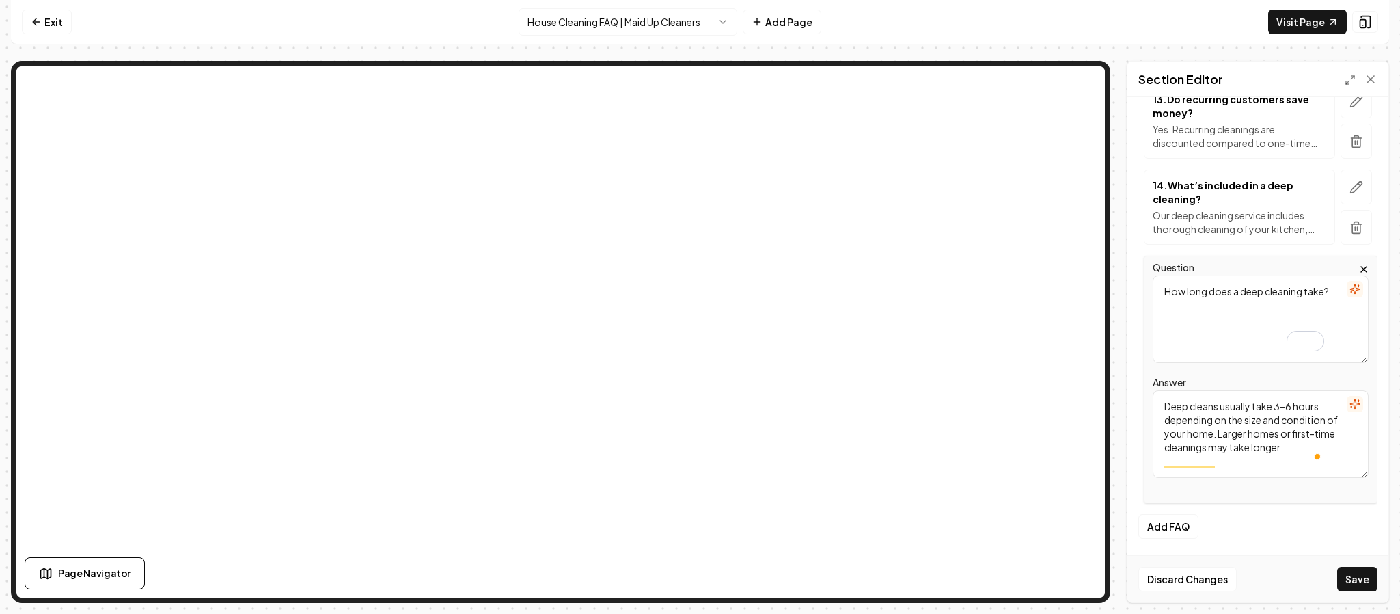
scroll to position [1261, 0]
click at [1226, 404] on textarea "Deep cleans usually take 3–6 hours depending on the size and condition of your …" at bounding box center [1261, 433] width 216 height 87
click at [1258, 421] on textarea "Deep cleans vary drastically. They usually take 3–6 hours depending on the size…" at bounding box center [1261, 433] width 216 height 87
click at [1254, 422] on textarea "Deep cleans vary drastically. They usually take 3– hours depending on the size …" at bounding box center [1261, 433] width 216 height 87
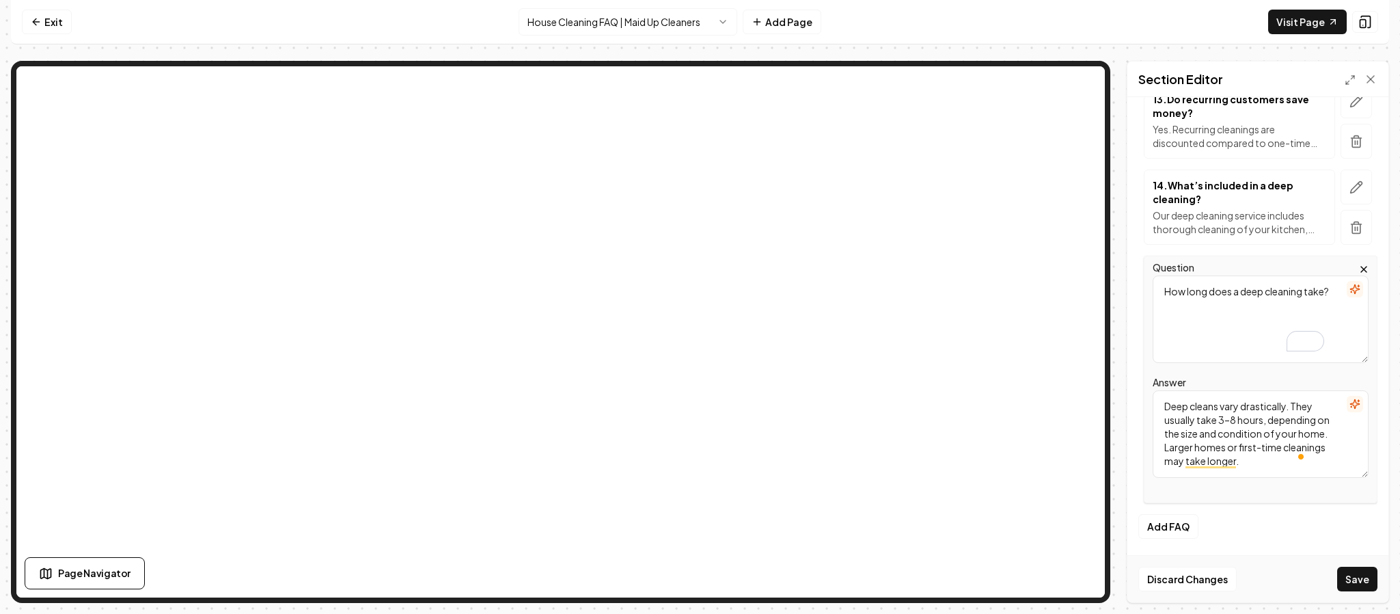
click at [1244, 462] on textarea "Deep cleans vary drastically. They usually take 3–8 hours, depending on the siz…" at bounding box center [1261, 433] width 216 height 87
type textarea "Deep cleans vary drastically. They usually take 3–8 hours, depending on the siz…"
click at [1353, 578] on button "Save" at bounding box center [1357, 578] width 40 height 25
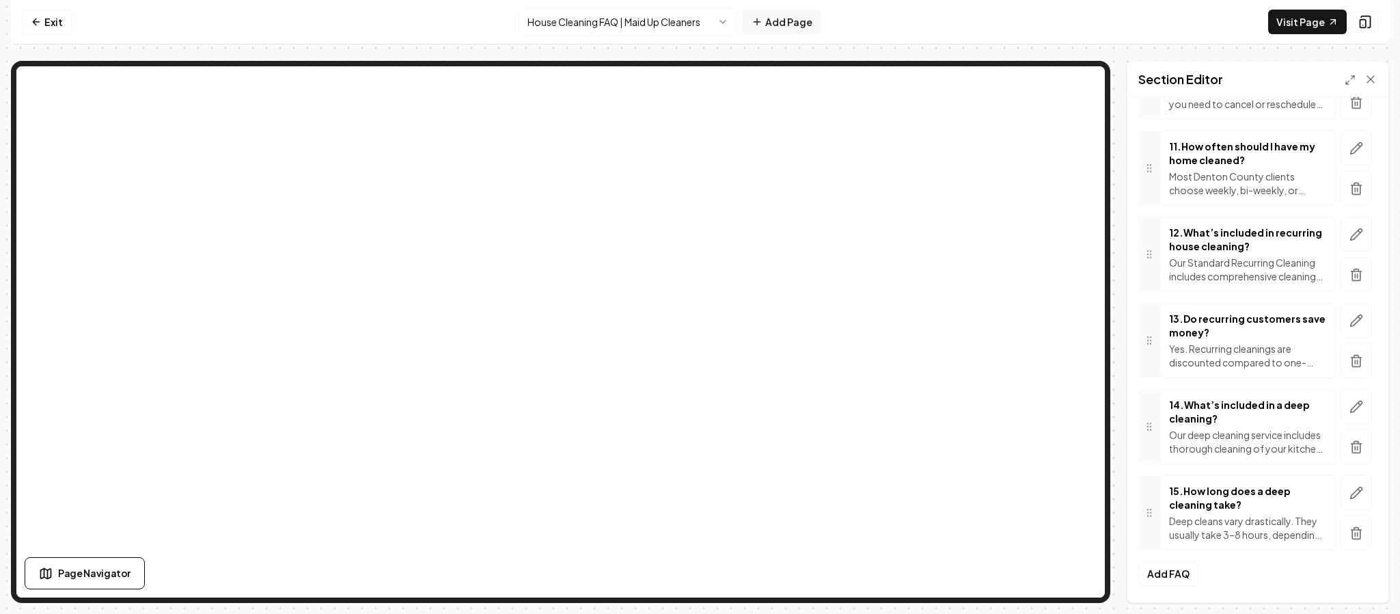
scroll to position [1083, 0]
click at [1160, 575] on button "Add FAQ" at bounding box center [1168, 573] width 60 height 25
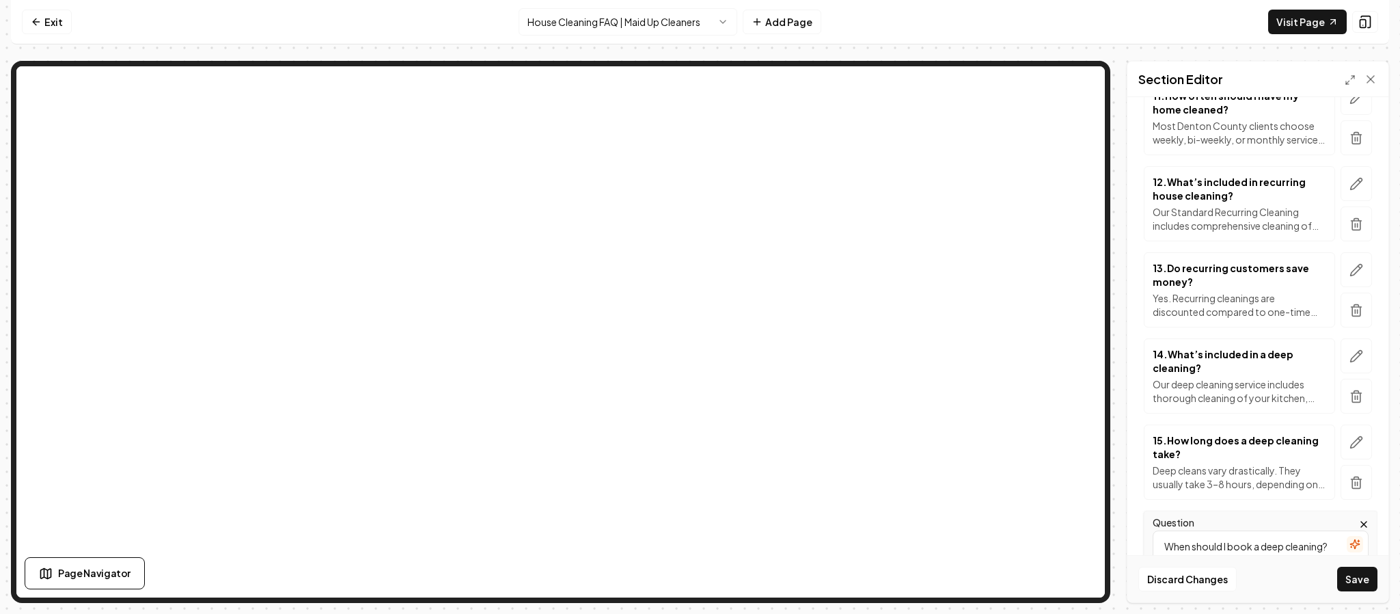
type textarea "When should I book a deep cleaning?"
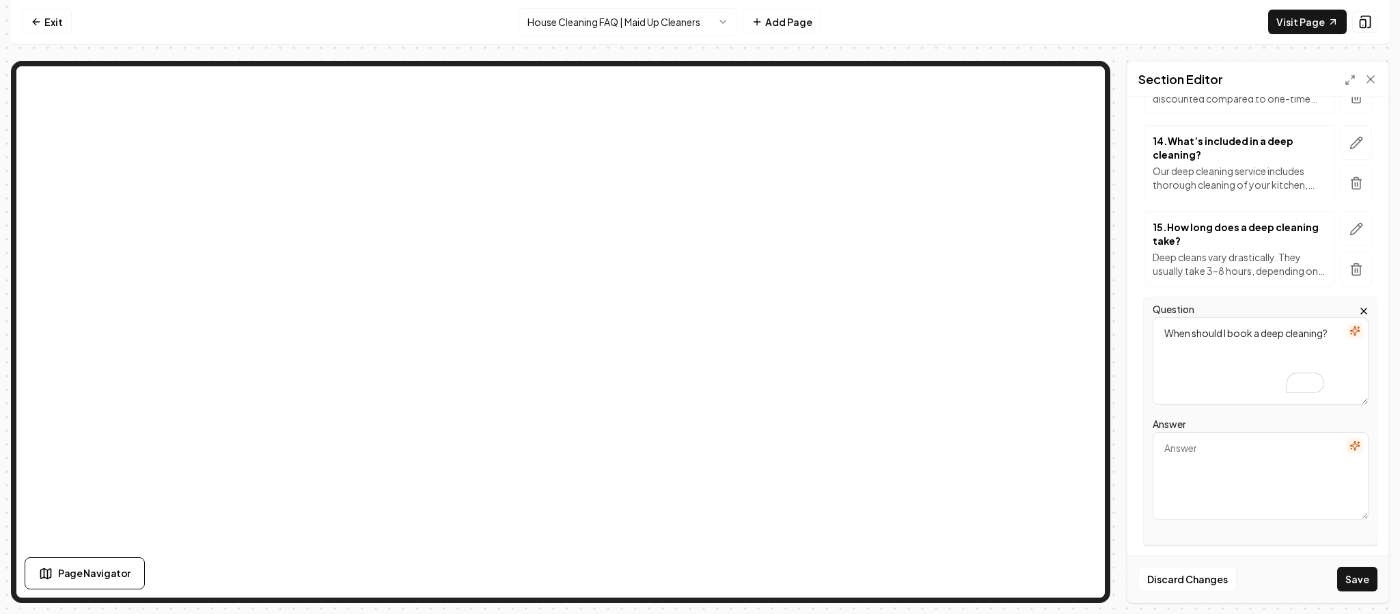
scroll to position [1297, 0]
click at [1230, 488] on textarea "Answer" at bounding box center [1261, 473] width 216 height 87
paste textarea "We recommend a deep clean if it’s your first time using our service, before spe…"
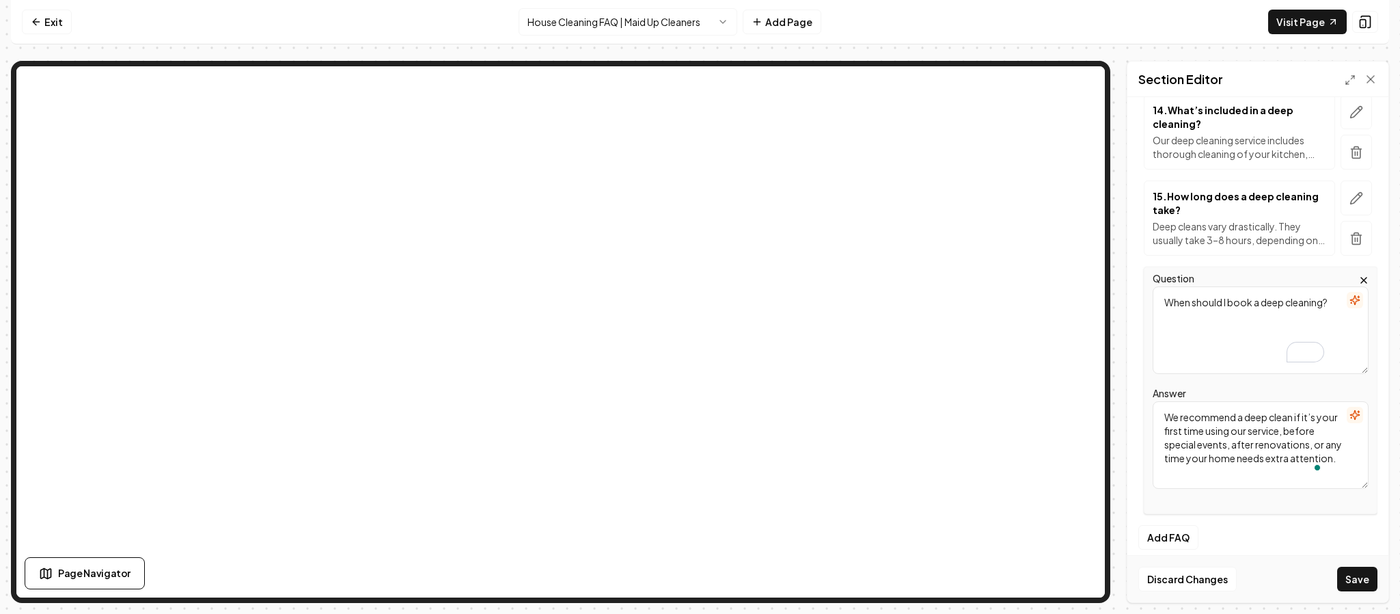
scroll to position [1328, 0]
click at [1269, 482] on textarea "We recommend a deep clean if it’s your first time using our service, before spe…" at bounding box center [1261, 443] width 216 height 87
click at [1306, 484] on textarea "We recommend a deep clean if it’s your first time using our service, before spe…" at bounding box center [1261, 443] width 216 height 87
type textarea "We recommend a deep clean if it’s your first time using our service, before spe…"
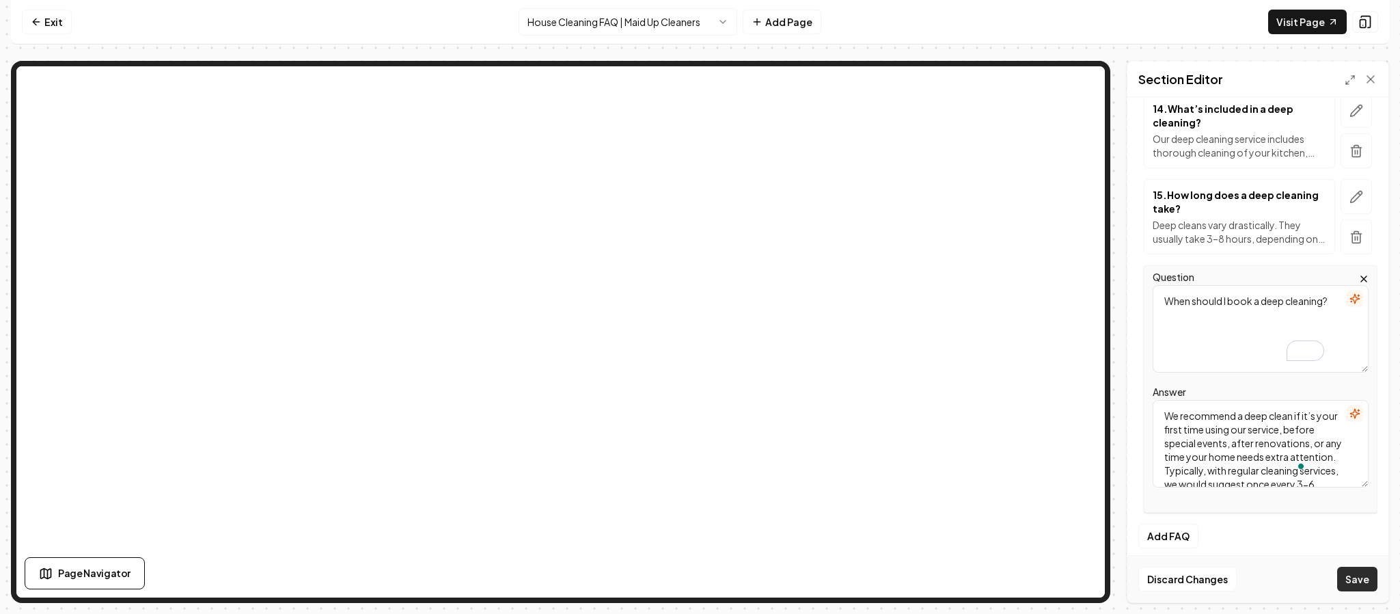
click at [1347, 574] on button "Save" at bounding box center [1357, 578] width 40 height 25
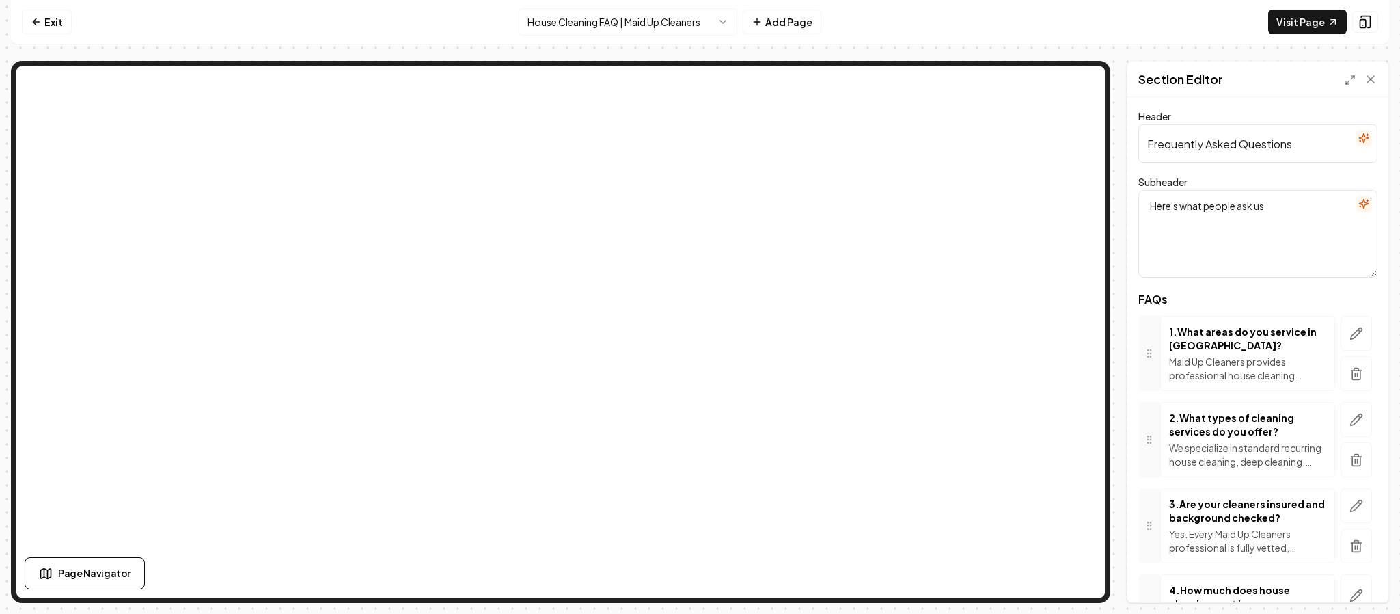
scroll to position [1170, 0]
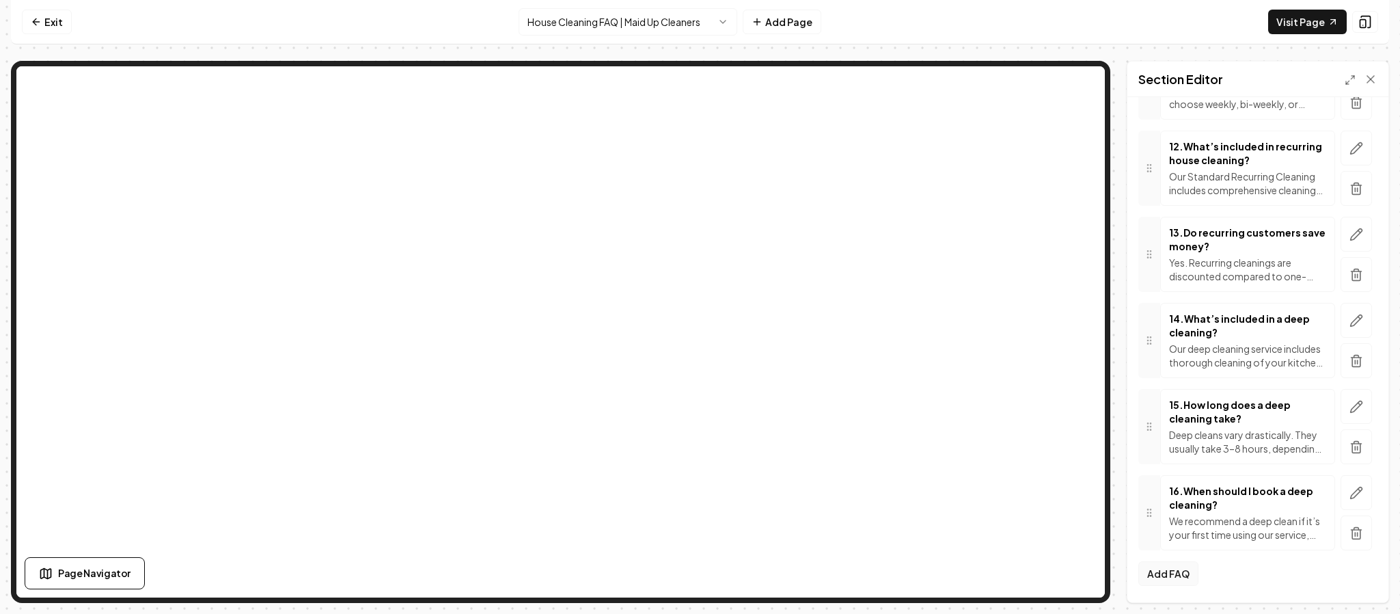
click at [1169, 570] on button "Add FAQ" at bounding box center [1168, 573] width 60 height 25
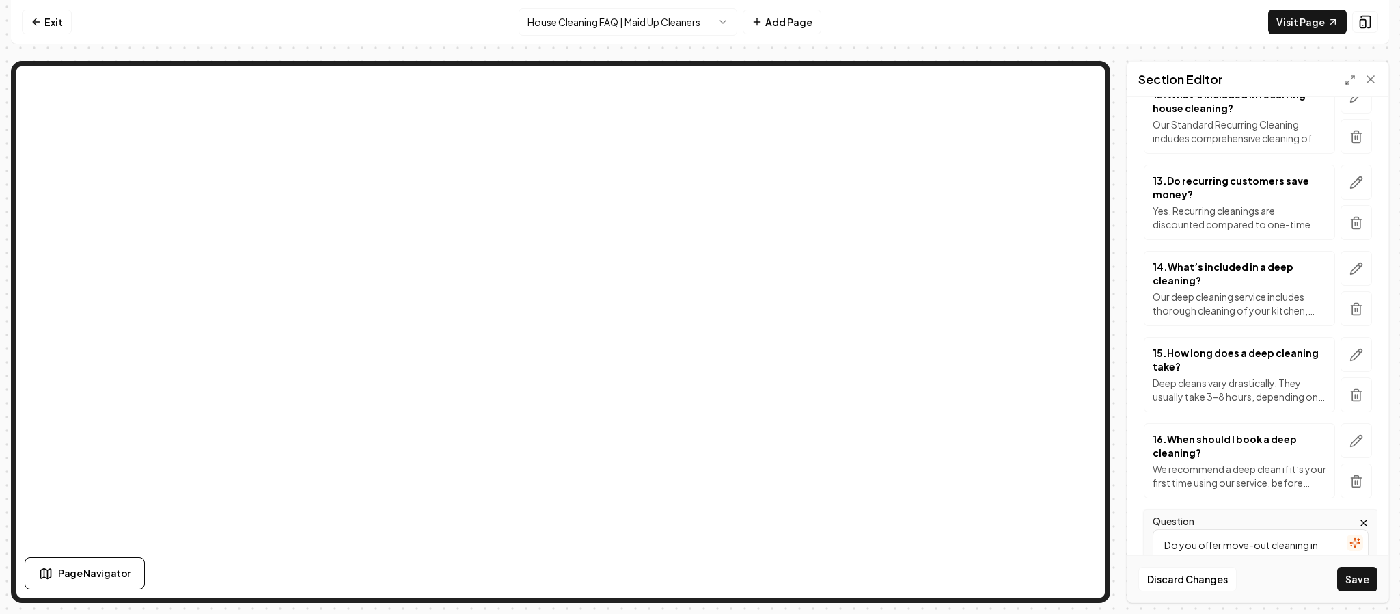
type textarea "Do you offer move-out cleaning in [GEOGRAPHIC_DATA] apartments and homes?"
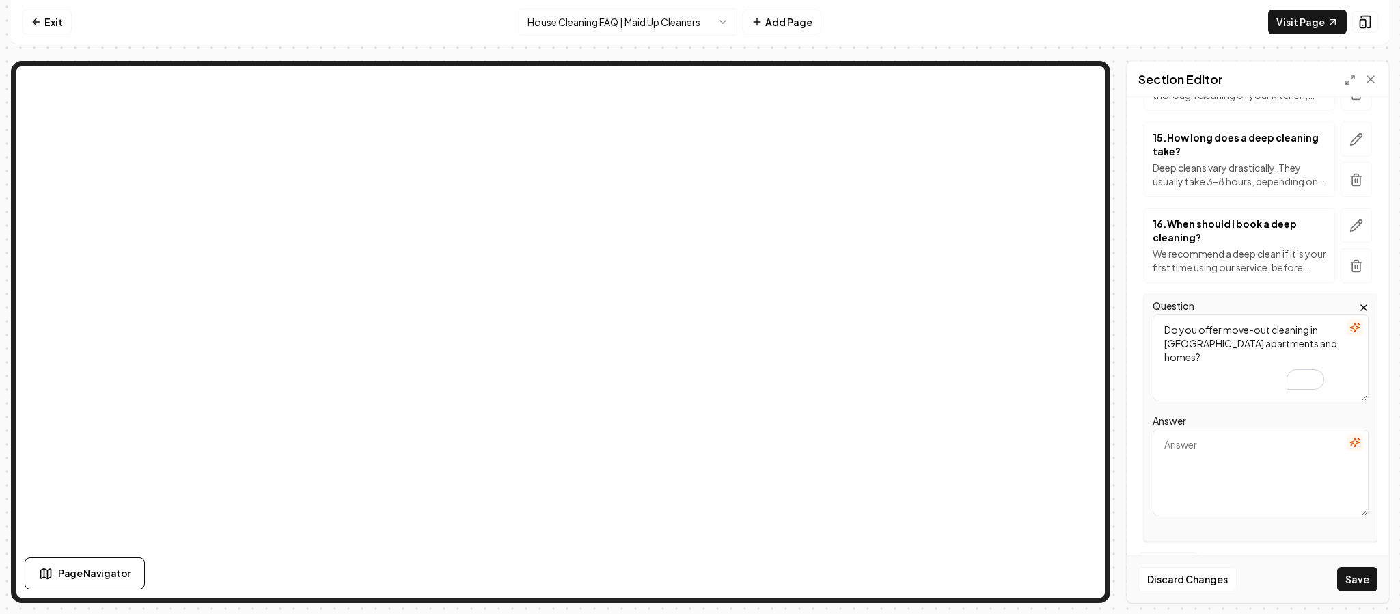
scroll to position [1388, 0]
click at [1217, 478] on textarea "Answer" at bounding box center [1261, 469] width 216 height 87
paste textarea "Yes! We specialize in move-out cleaning services across [GEOGRAPHIC_DATA], [GEO…"
type textarea "Yes! We specialize in move-out cleaning services across [GEOGRAPHIC_DATA], [GEO…"
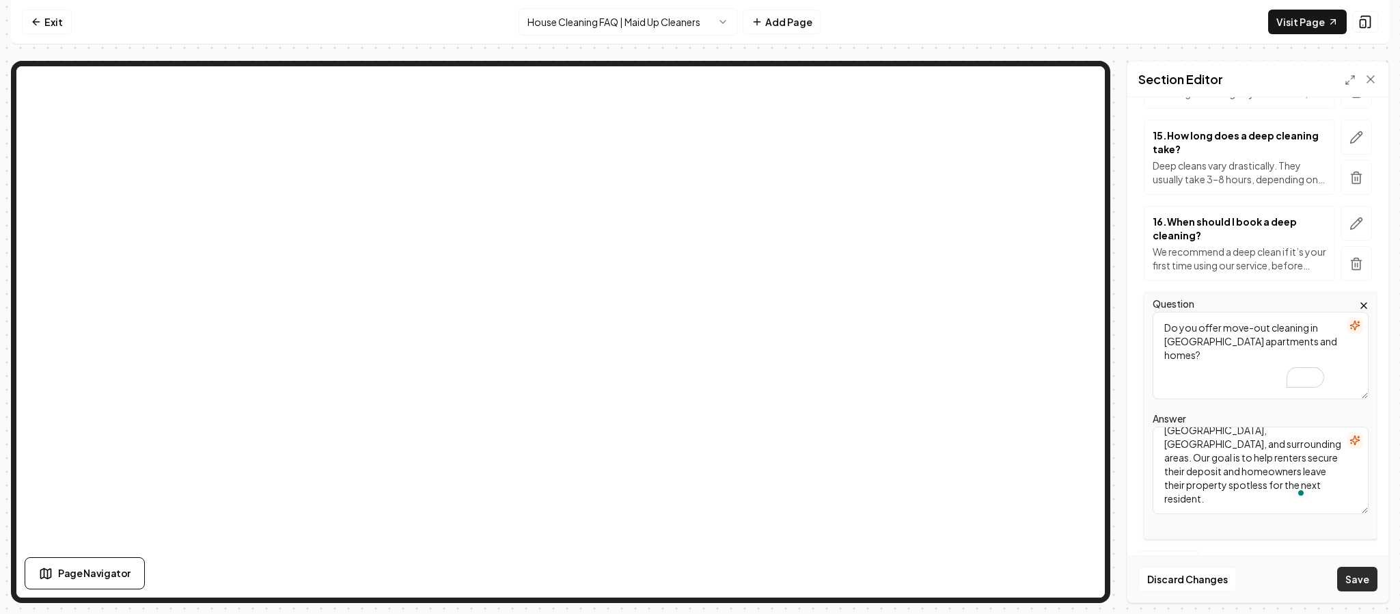
click at [1360, 576] on button "Save" at bounding box center [1357, 578] width 40 height 25
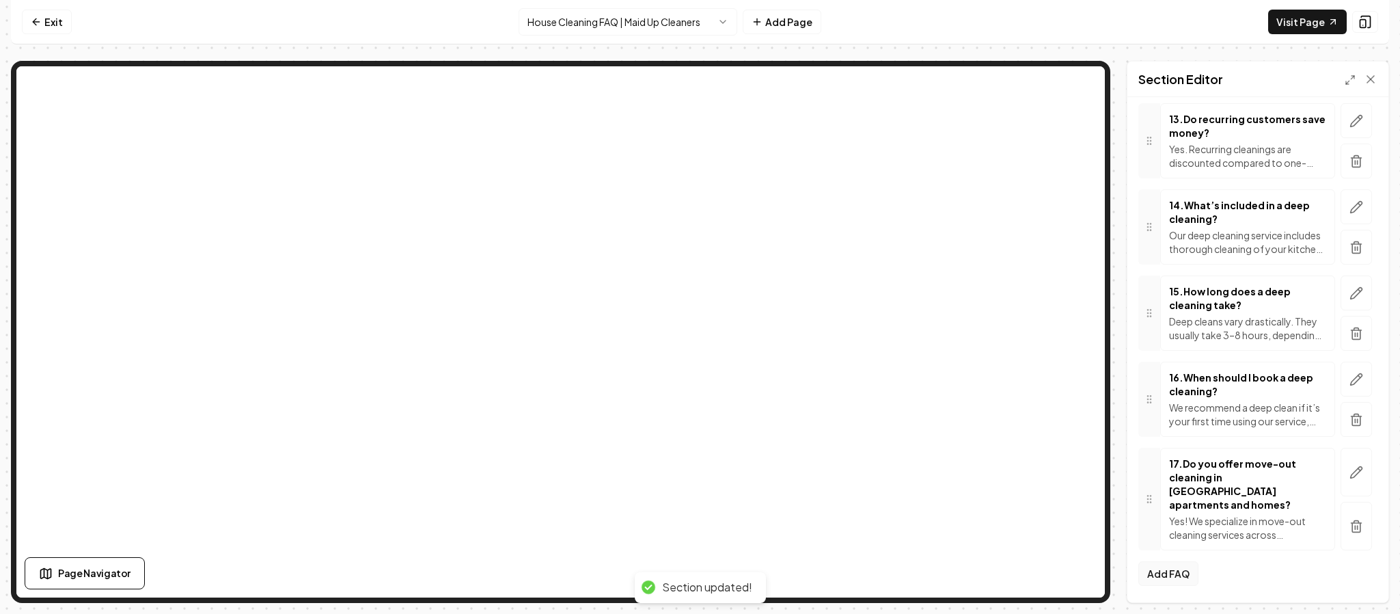
click at [1163, 575] on button "Add FAQ" at bounding box center [1168, 573] width 60 height 25
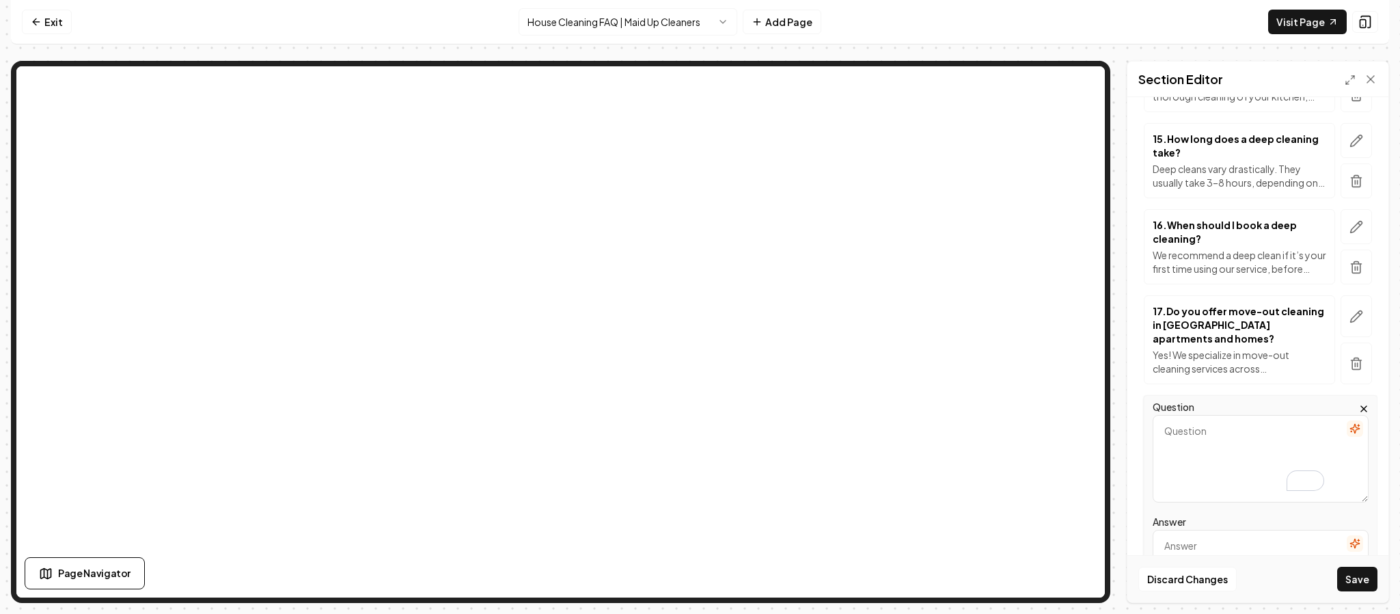
scroll to position [1386, 0]
paste textarea "Can you help with student housing move-outs near [GEOGRAPHIC_DATA]?"
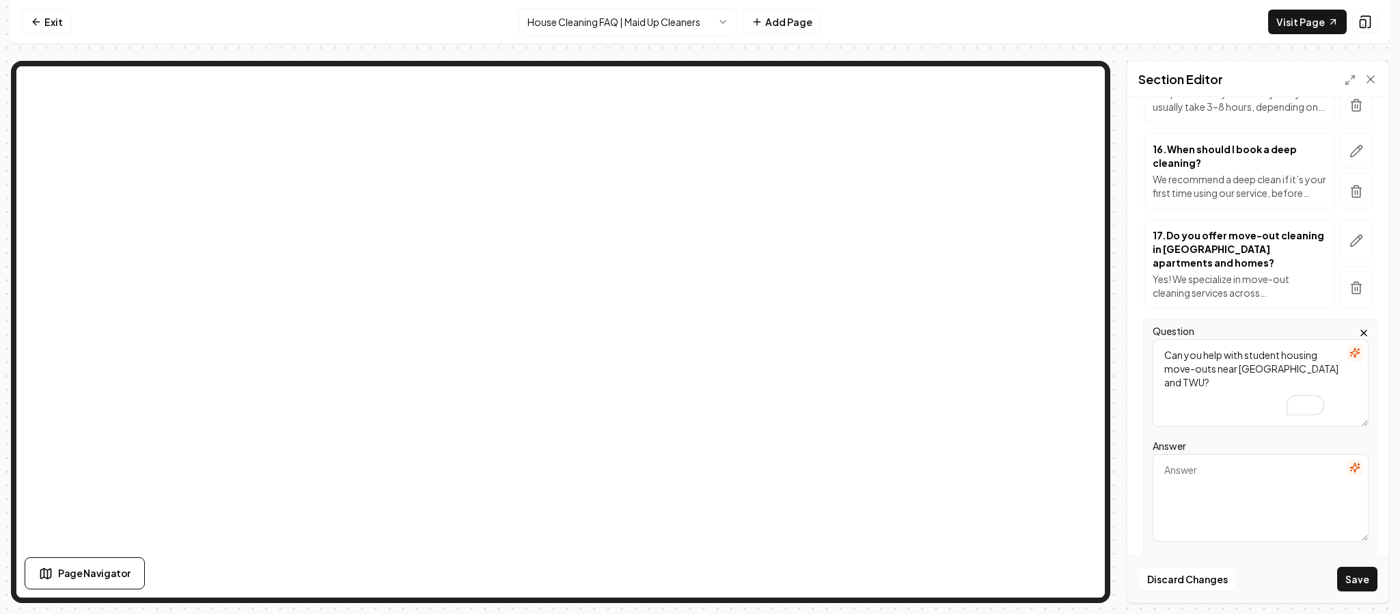
type textarea "Can you help with student housing move-outs near [GEOGRAPHIC_DATA] and TWU?"
click at [1217, 498] on textarea "Answer" at bounding box center [1261, 497] width 216 height 87
paste textarea "Absolutely. We regularly clean student apartments and rental properties near th…"
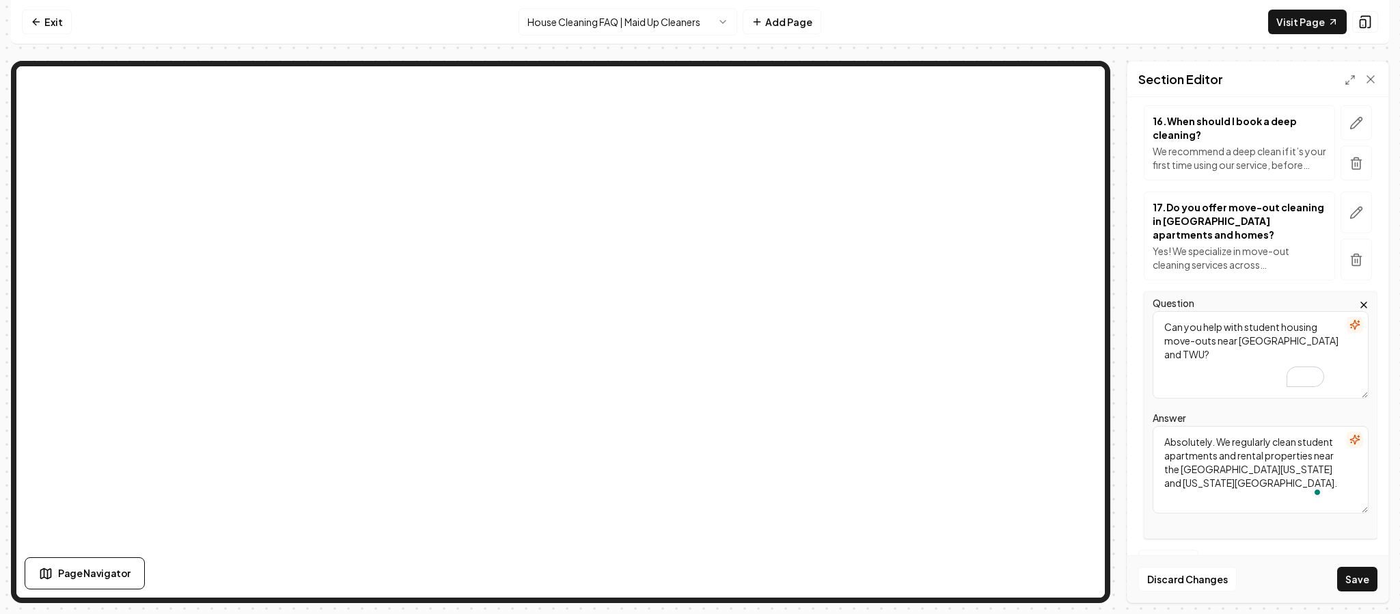
scroll to position [1489, 0]
type textarea "Absolutely. We regularly clean student apartments and rental properties near th…"
click at [1366, 581] on button "Save" at bounding box center [1357, 578] width 40 height 25
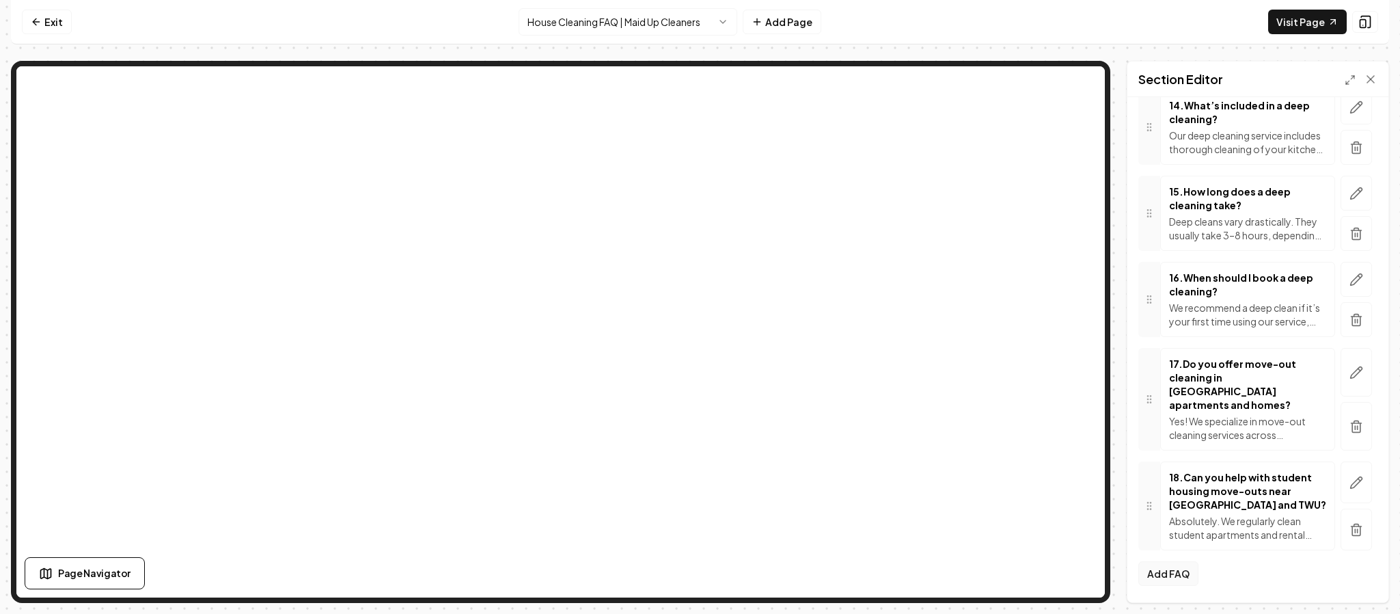
click at [1171, 570] on button "Add FAQ" at bounding box center [1168, 573] width 60 height 25
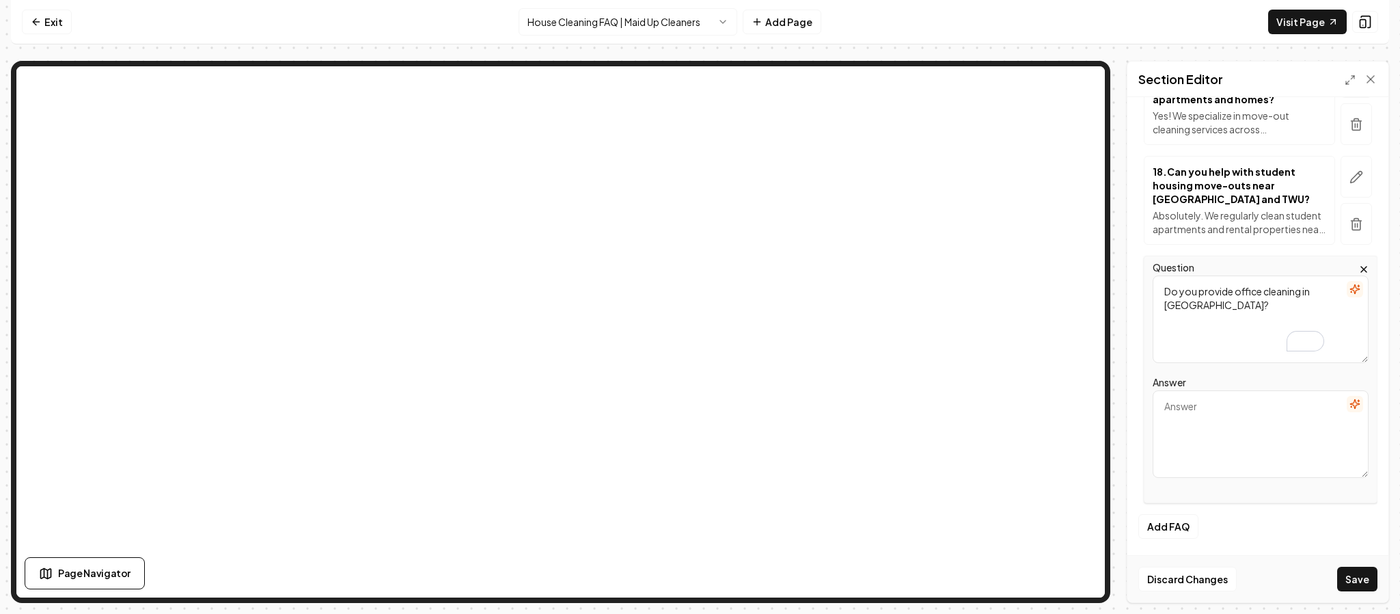
scroll to position [1625, 0]
type textarea "Do you provide office cleaning in [GEOGRAPHIC_DATA]?"
click at [1220, 457] on textarea "Answer" at bounding box center [1261, 433] width 216 height 87
paste textarea "Yes. We clean offices, retail spaces, small businesses, and more. Our commercia…"
click at [1243, 428] on textarea "Yes. We clean offices, retail spaces, small businesses, and more. Our commercia…" at bounding box center [1261, 433] width 216 height 87
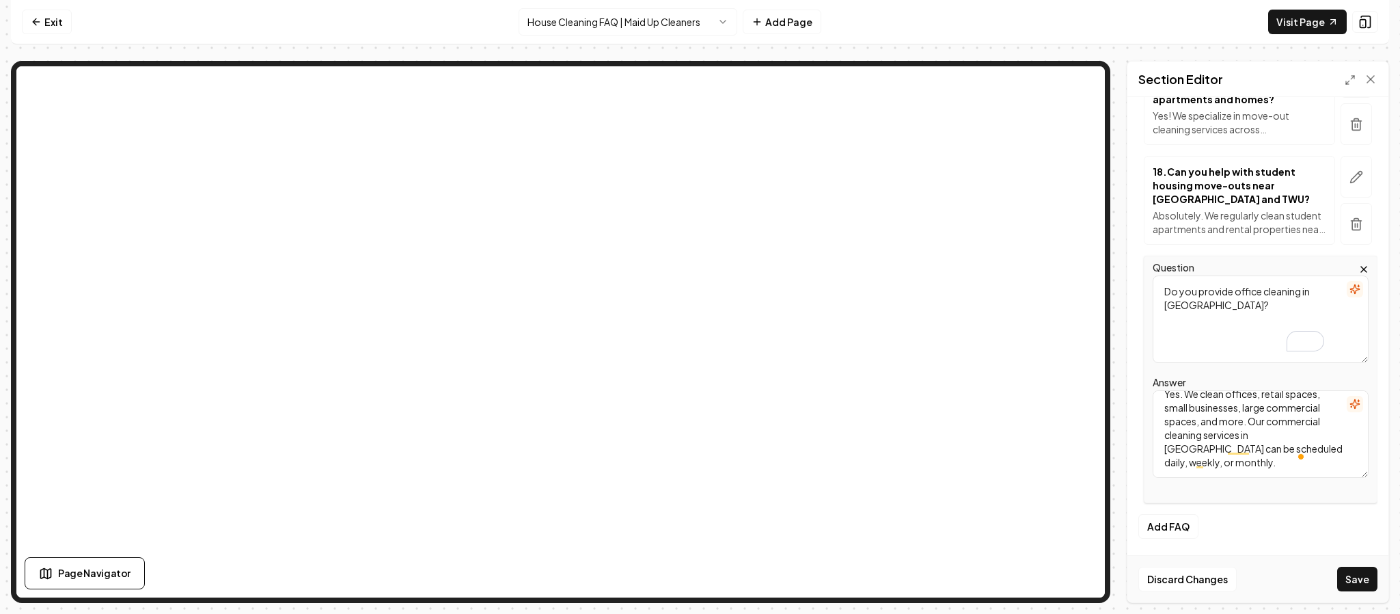
scroll to position [1628, 0]
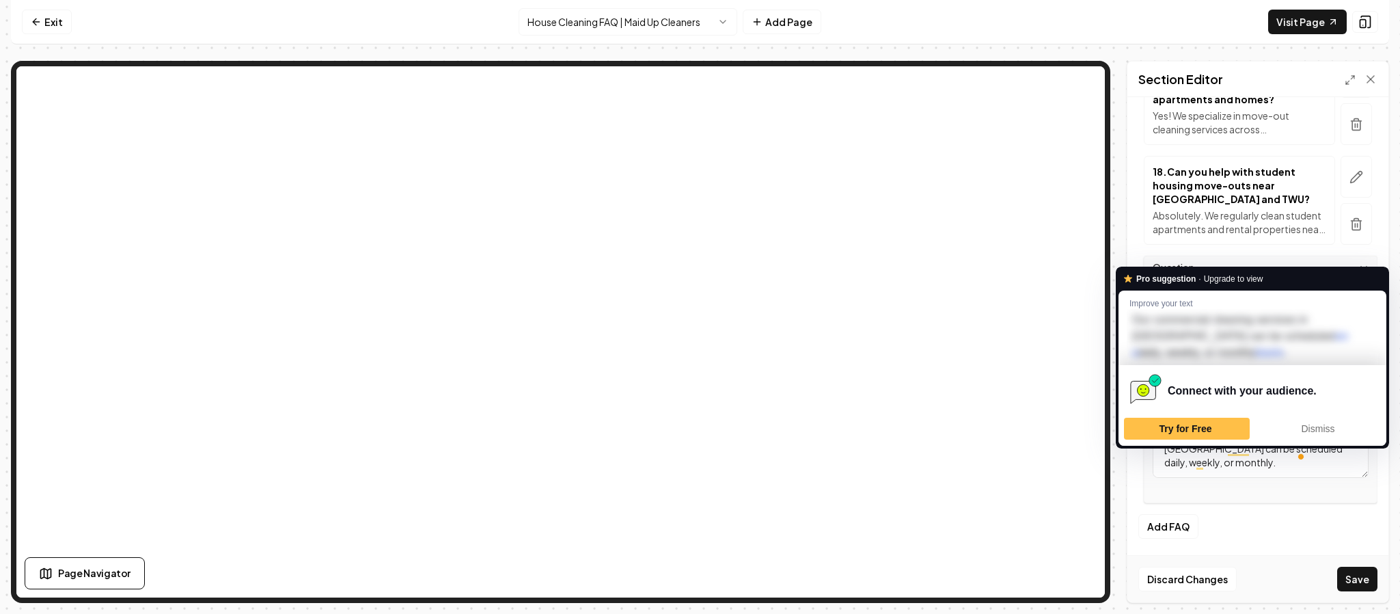
click at [1246, 469] on textarea "Yes. We clean offices, retail spaces, small businesses, large commercial spaces…" at bounding box center [1261, 433] width 216 height 87
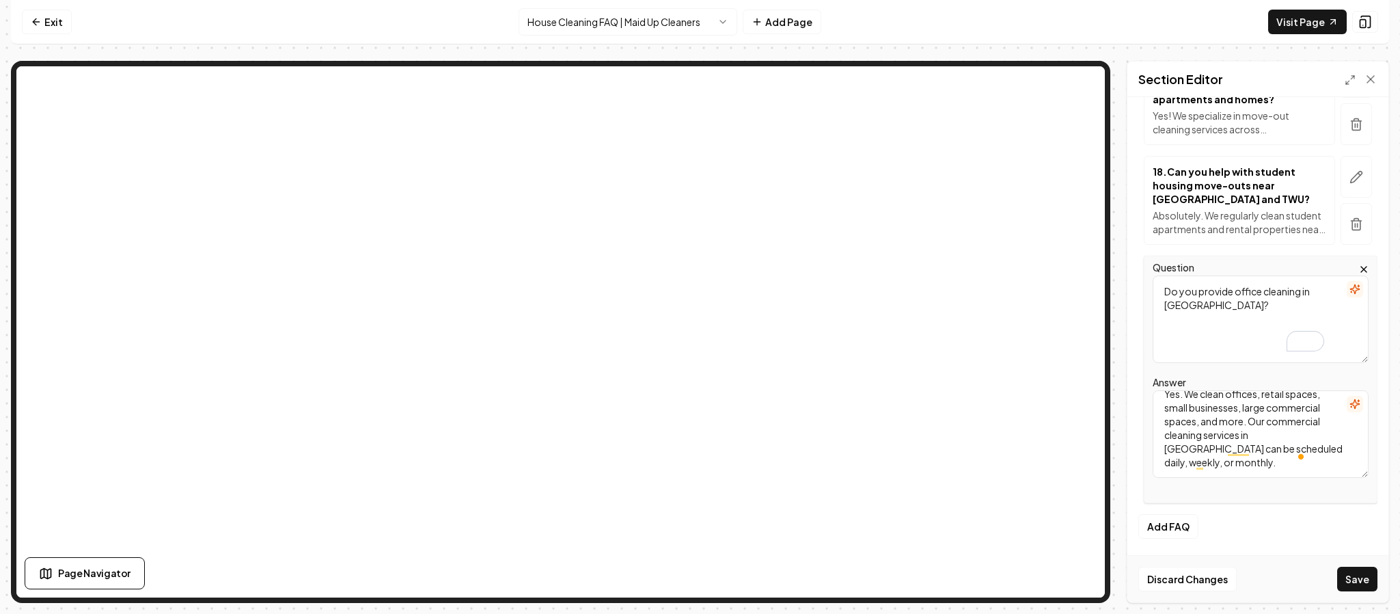
click at [1253, 453] on textarea "Yes. We clean offices, retail spaces, small businesses, large commercial spaces…" at bounding box center [1261, 433] width 216 height 87
type textarea "Yes. We clean offices, retail spaces, small businesses, large commercial spaces…"
click at [1364, 580] on button "Save" at bounding box center [1357, 578] width 40 height 25
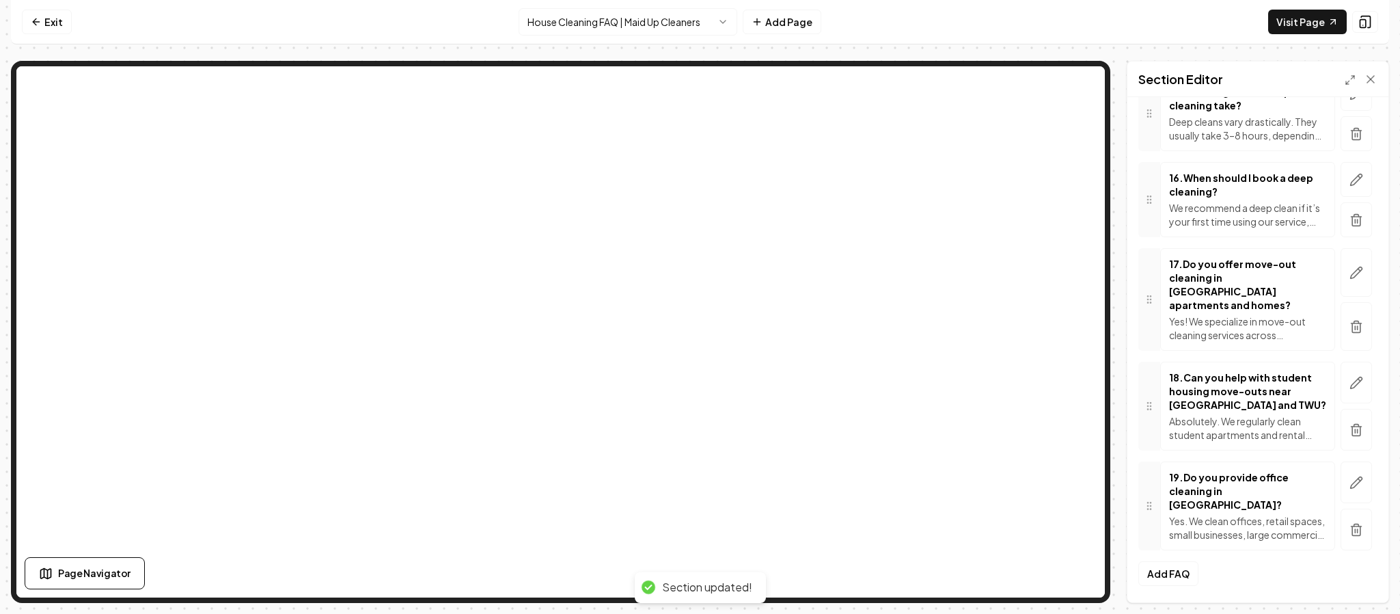
scroll to position [1458, 0]
click at [1157, 566] on button "Add FAQ" at bounding box center [1168, 573] width 60 height 25
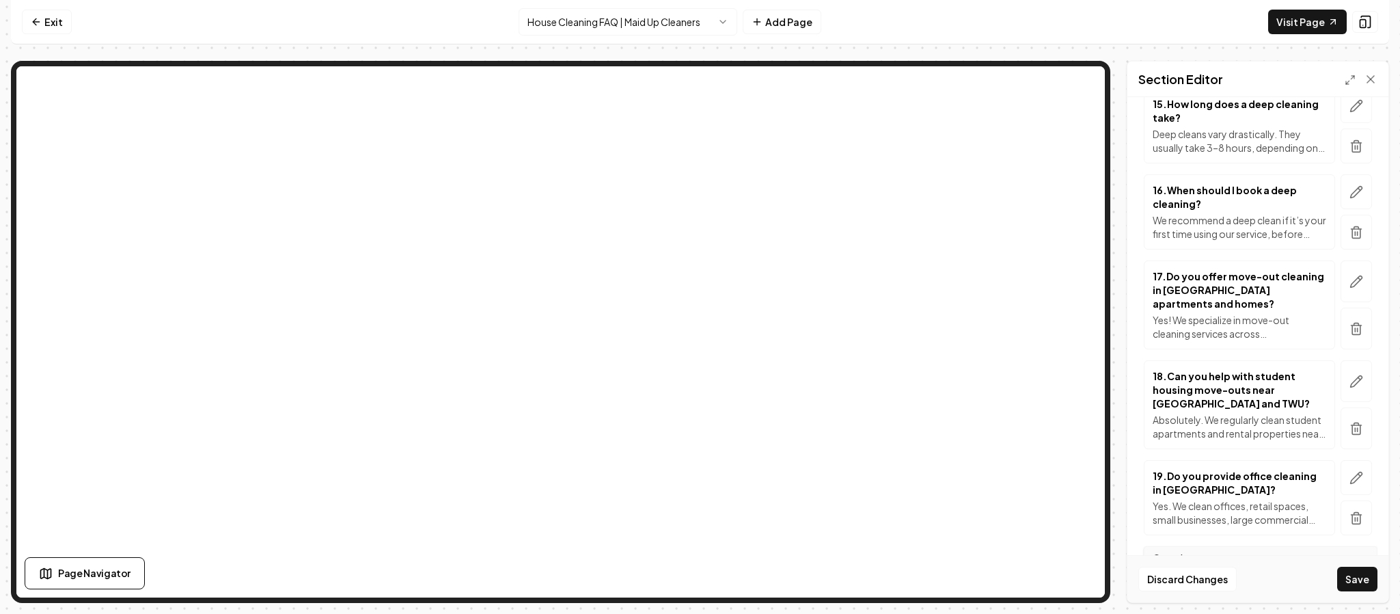
scroll to position [1658, 0]
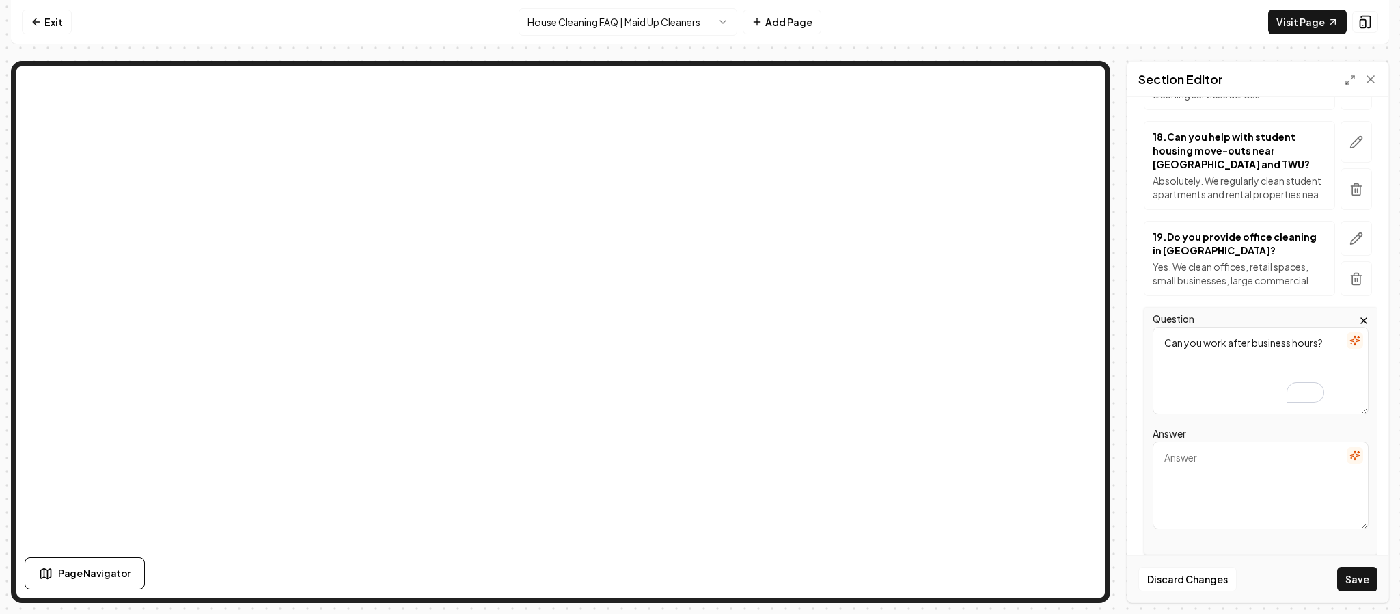
type textarea "Can you work after business hours?"
click at [1209, 480] on textarea "Answer" at bounding box center [1261, 484] width 216 height 87
paste textarea "Yes. We can clean your office or retail space after hours or on weekends to min…"
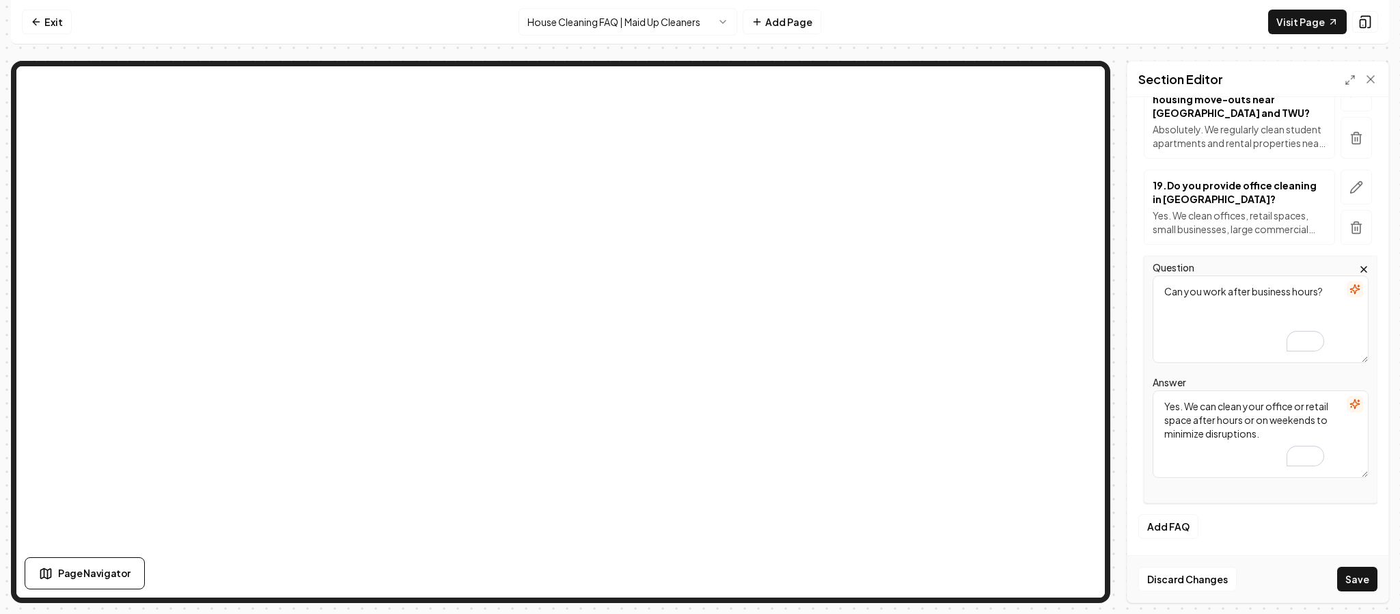
scroll to position [1722, 0]
type textarea "Yes. We can clean your office or retail space after hours or on weekends to min…"
click at [1371, 579] on button "Save" at bounding box center [1357, 578] width 40 height 25
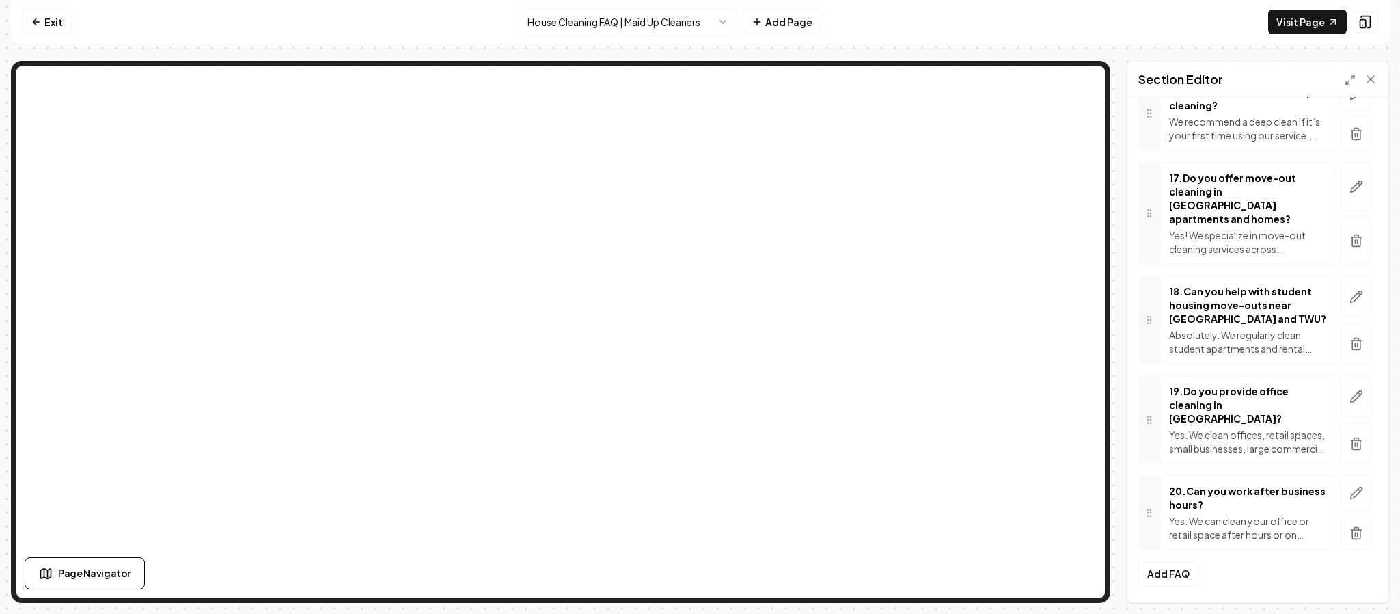
scroll to position [1544, 0]
click at [1162, 576] on button "Add FAQ" at bounding box center [1168, 573] width 60 height 25
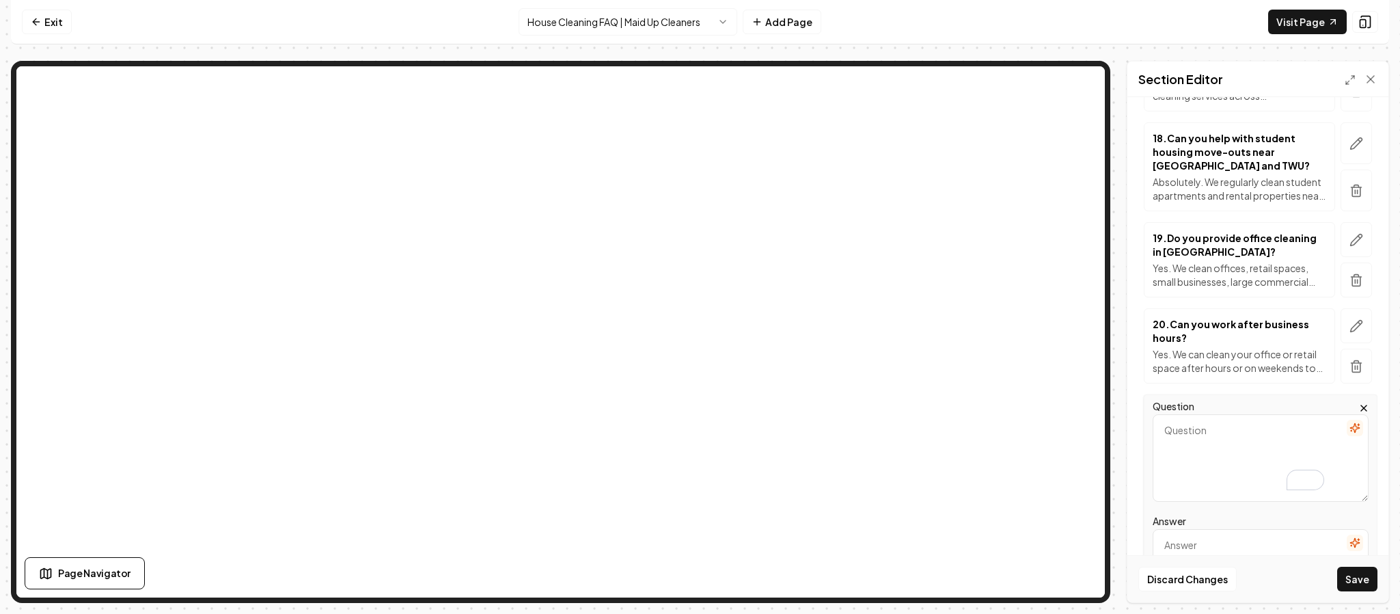
scroll to position [1660, 0]
type textarea "How do you price office cleaning services?"
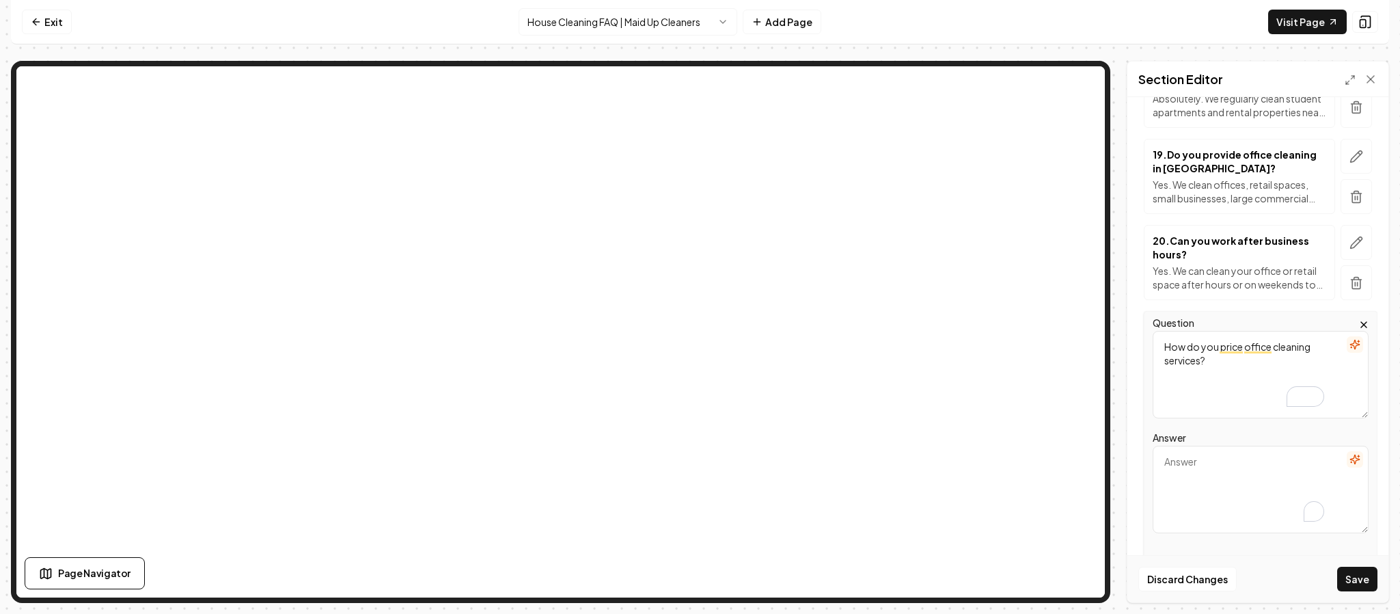
click at [1226, 486] on textarea "Answer" at bounding box center [1261, 488] width 216 height 87
paste textarea "Pricing depends on the square footage and frequency of service. Contact us for …"
type textarea "Pricing depends on the square footage and frequency of service. Contact us for …"
click at [1361, 575] on button "Save" at bounding box center [1357, 578] width 40 height 25
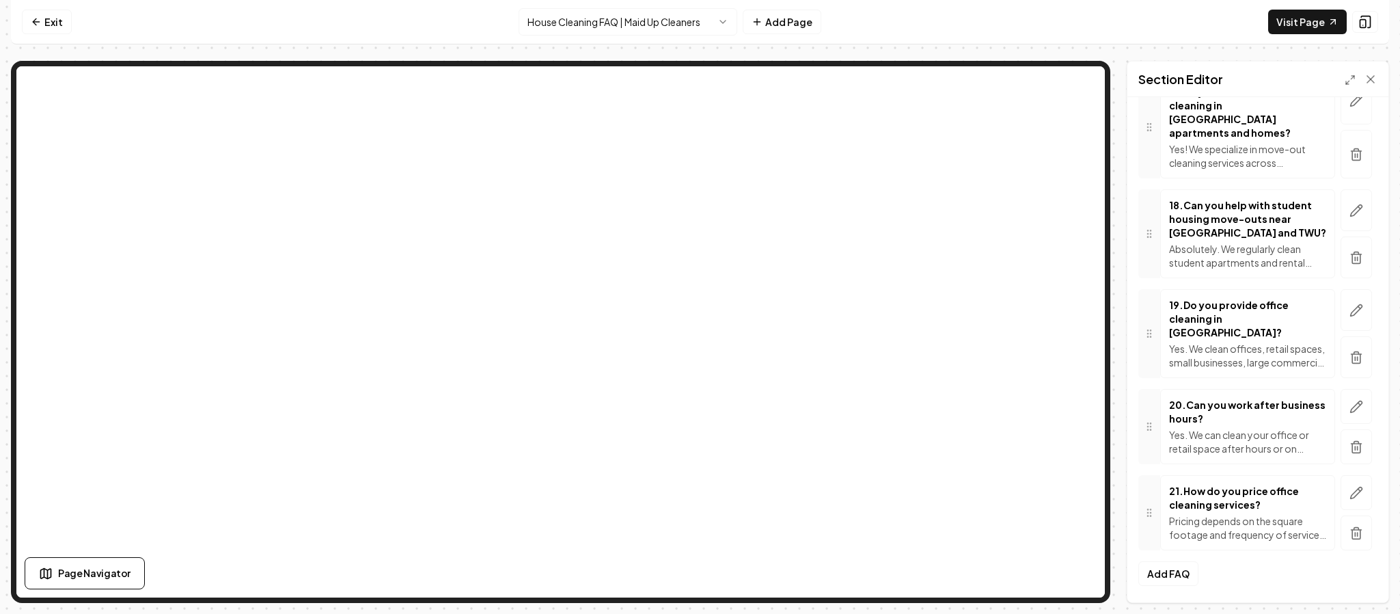
scroll to position [1631, 0]
click at [1164, 568] on button "Add FAQ" at bounding box center [1168, 573] width 60 height 25
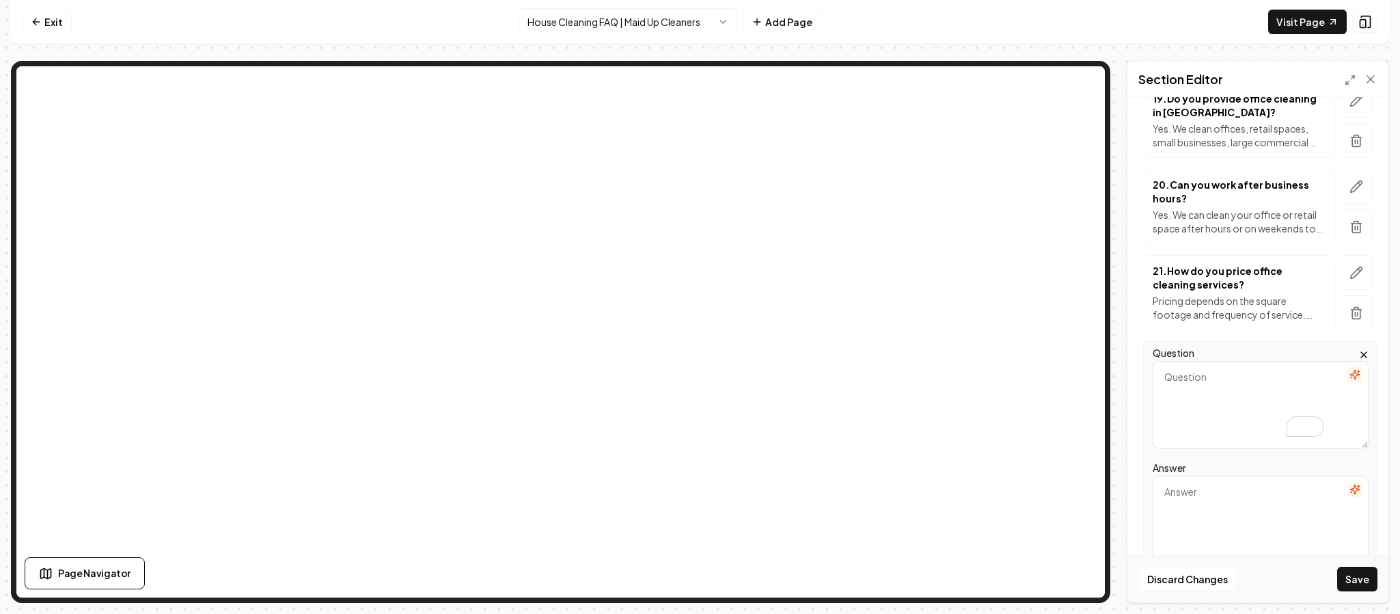
scroll to position [1798, 0]
type textarea "Do you bring your own cleaning supplies and equipment?"
click at [1183, 509] on textarea "Answer" at bounding box center [1261, 517] width 216 height 87
paste textarea "Yes. We bring all professional supplies and equipment needed for each job. If y…"
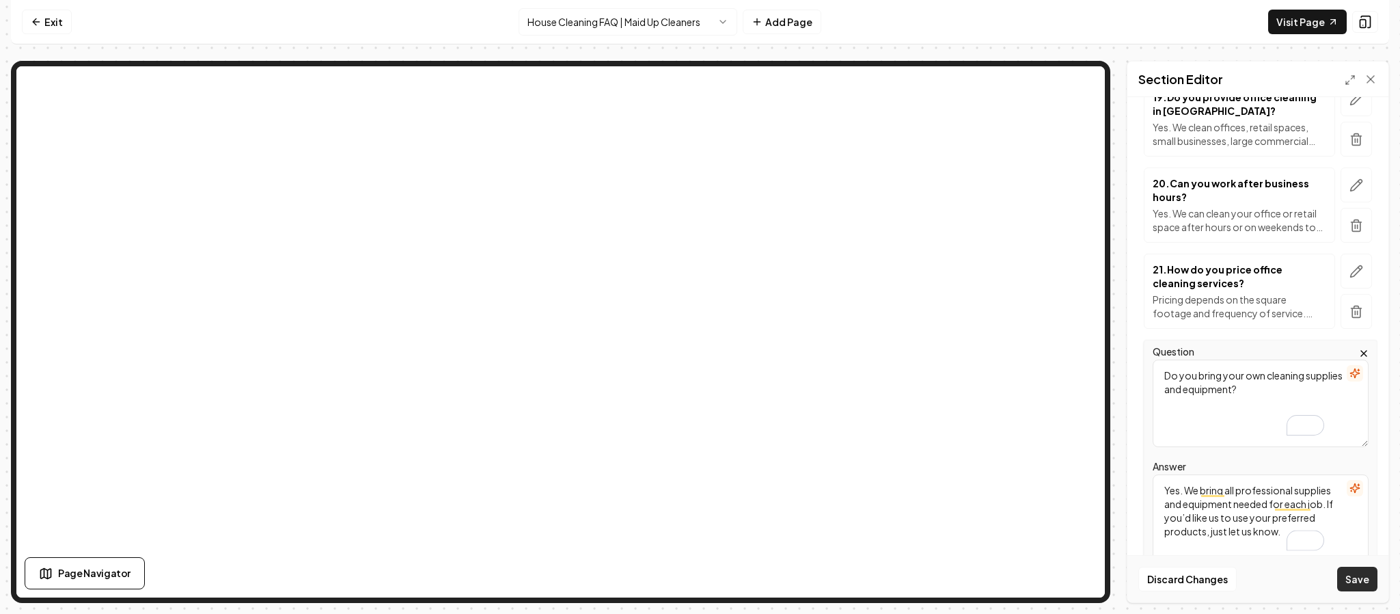
type textarea "Yes. We bring all professional supplies and equipment needed for each job. If y…"
click at [1355, 578] on button "Save" at bounding box center [1357, 578] width 40 height 25
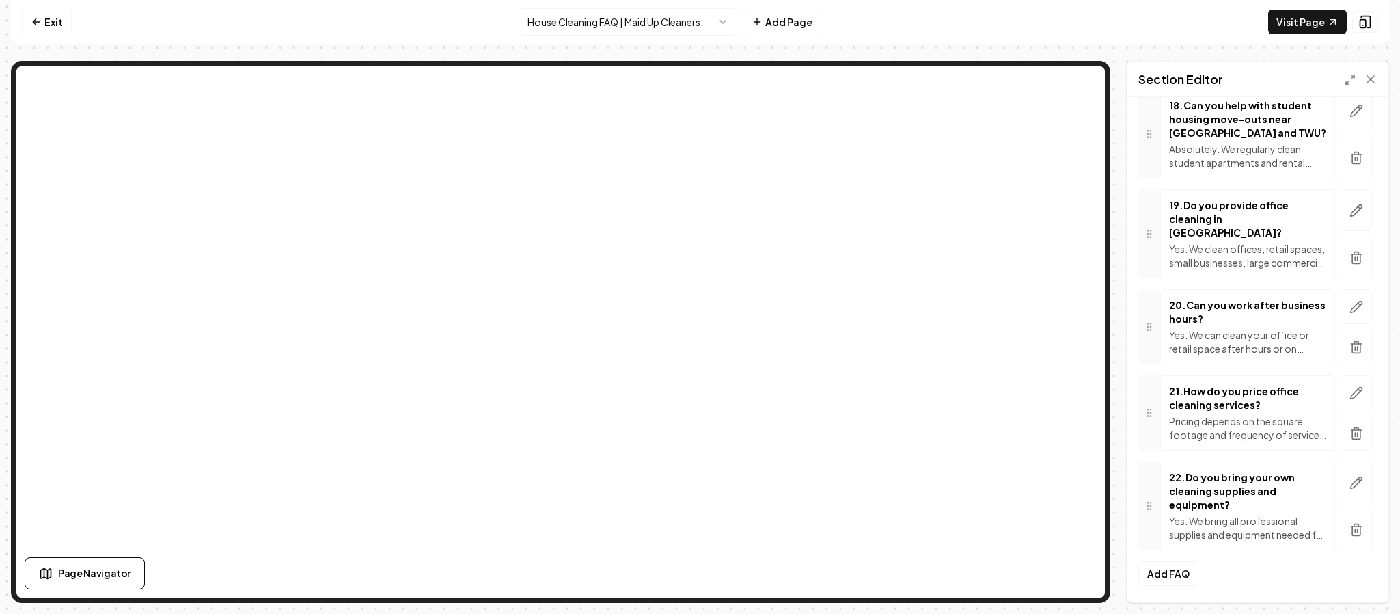
scroll to position [1732, 0]
click at [1169, 562] on button "Add FAQ" at bounding box center [1168, 573] width 60 height 25
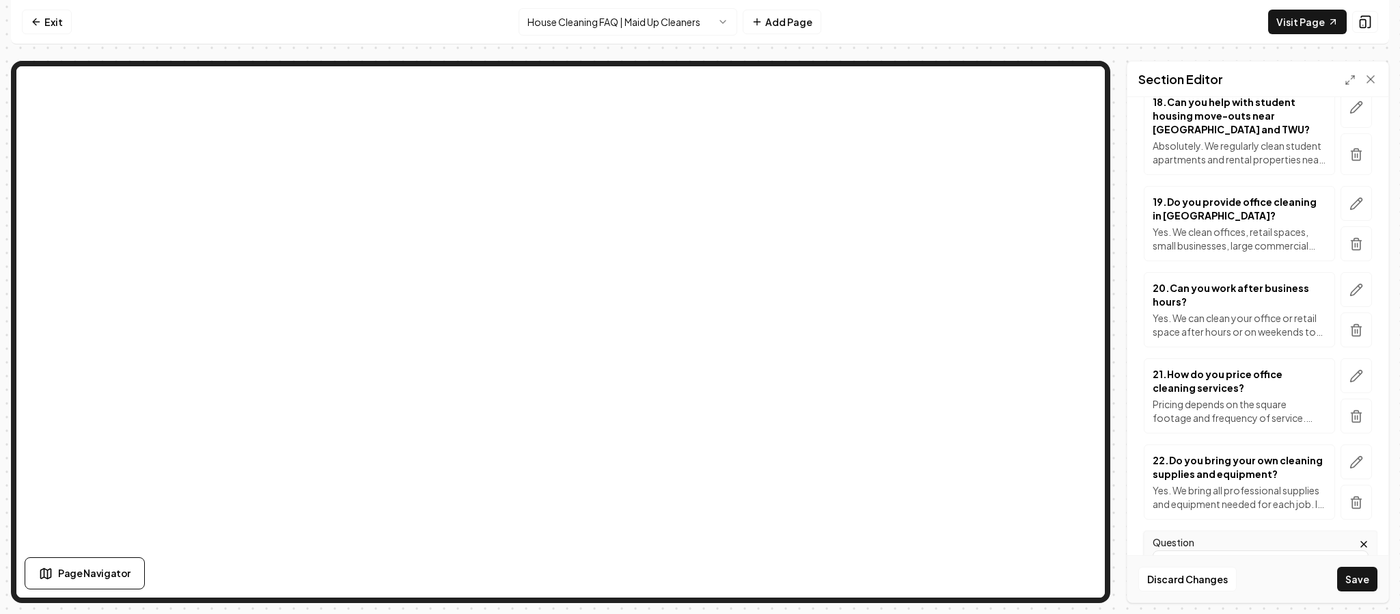
type textarea "Do I need to pay a deposit?"
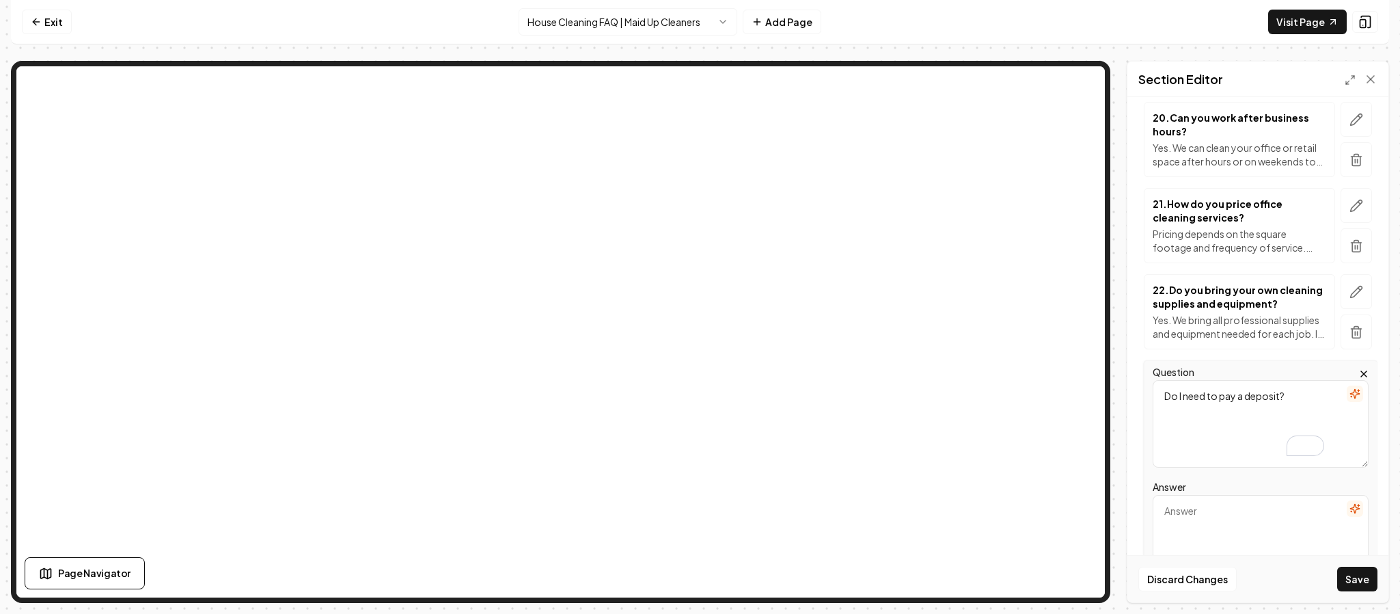
scroll to position [1996, 0]
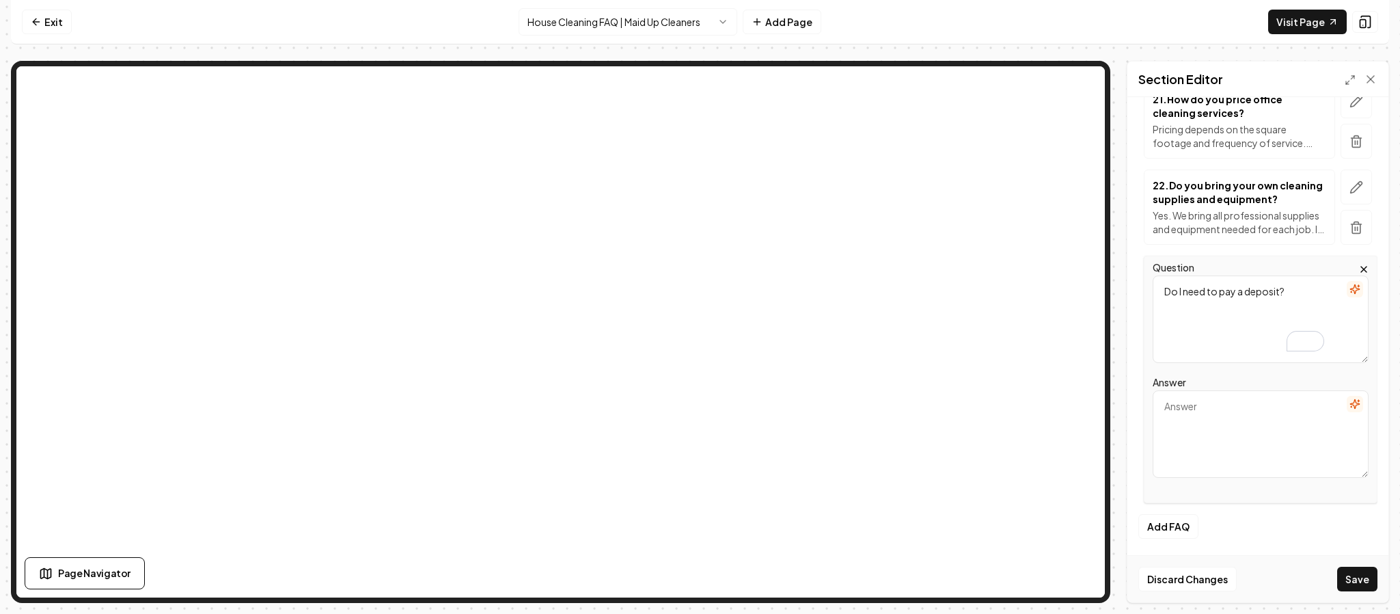
click at [1220, 427] on textarea "Answer" at bounding box center [1261, 433] width 216 height 87
paste textarea "Yes, for first-time, one-time, deep, or move-out cleanings we require a 25–50% …"
type textarea "Yes, for first-time, one-time, deep, or move-out cleanings we require a 25–50% …"
click at [1353, 577] on button "Save" at bounding box center [1357, 578] width 40 height 25
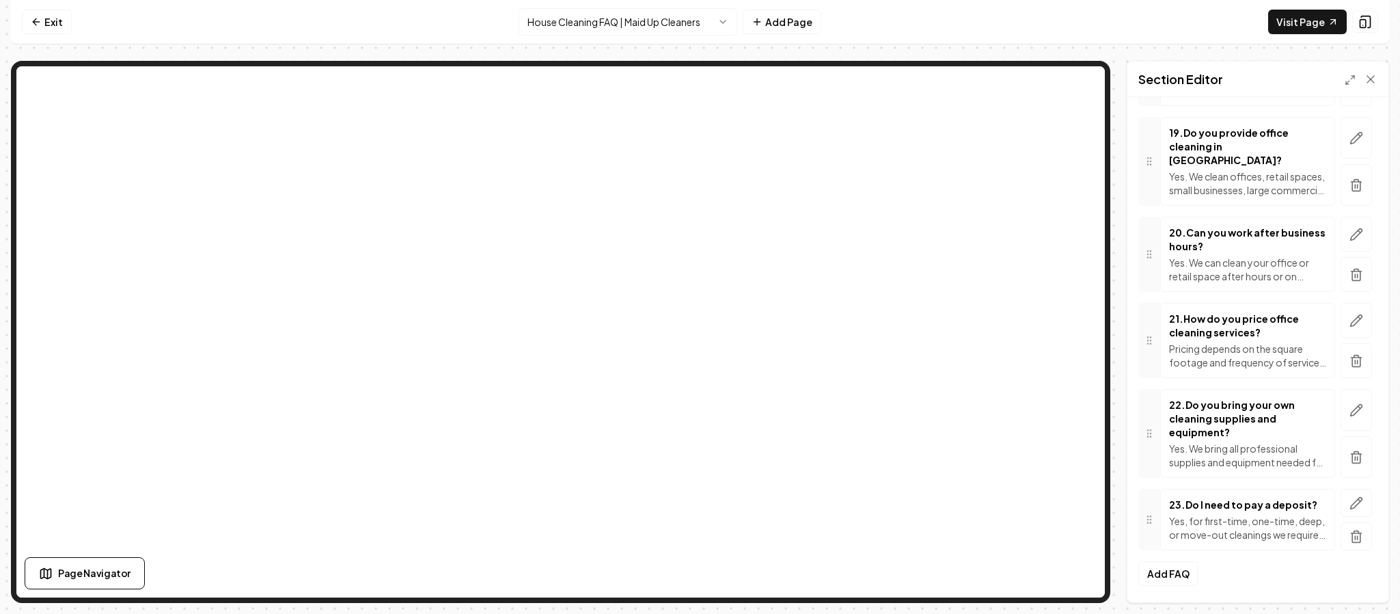
scroll to position [1818, 0]
click at [1168, 577] on button "Add FAQ" at bounding box center [1168, 573] width 60 height 25
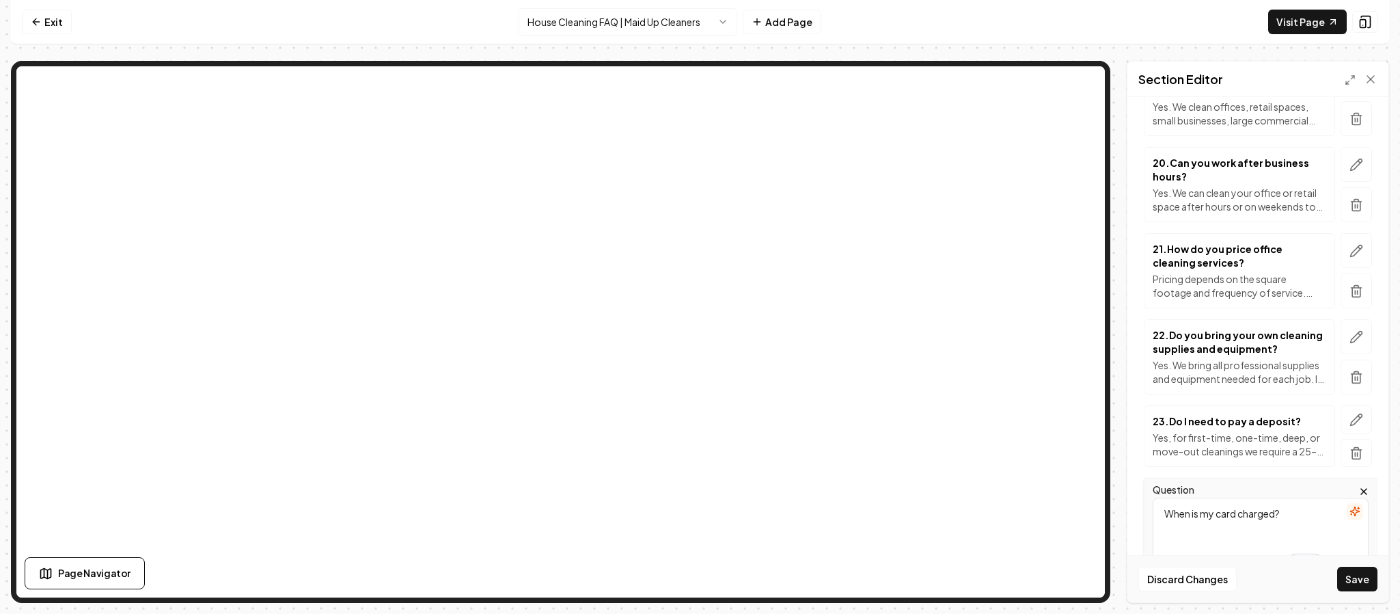
type textarea "When is my card charged?"
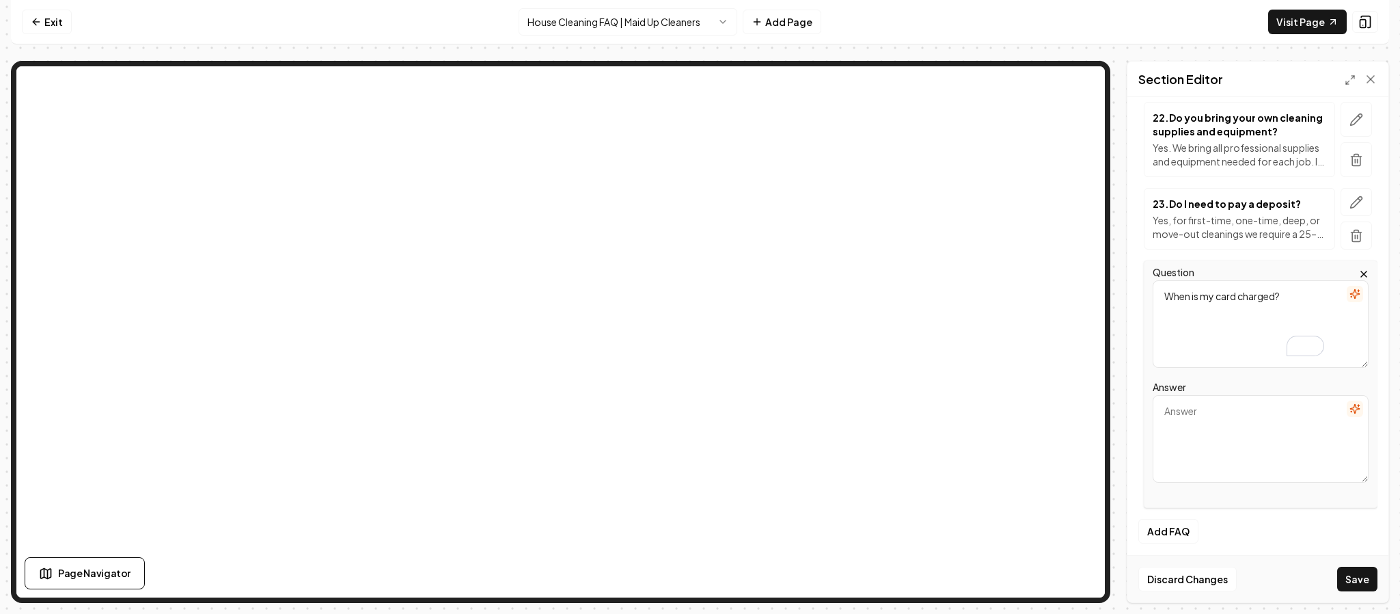
scroll to position [2070, 0]
click at [1224, 422] on textarea "Answer" at bounding box center [1261, 433] width 216 height 87
paste textarea "Your card is typically charged after the cleaning is completed, unless your ser…"
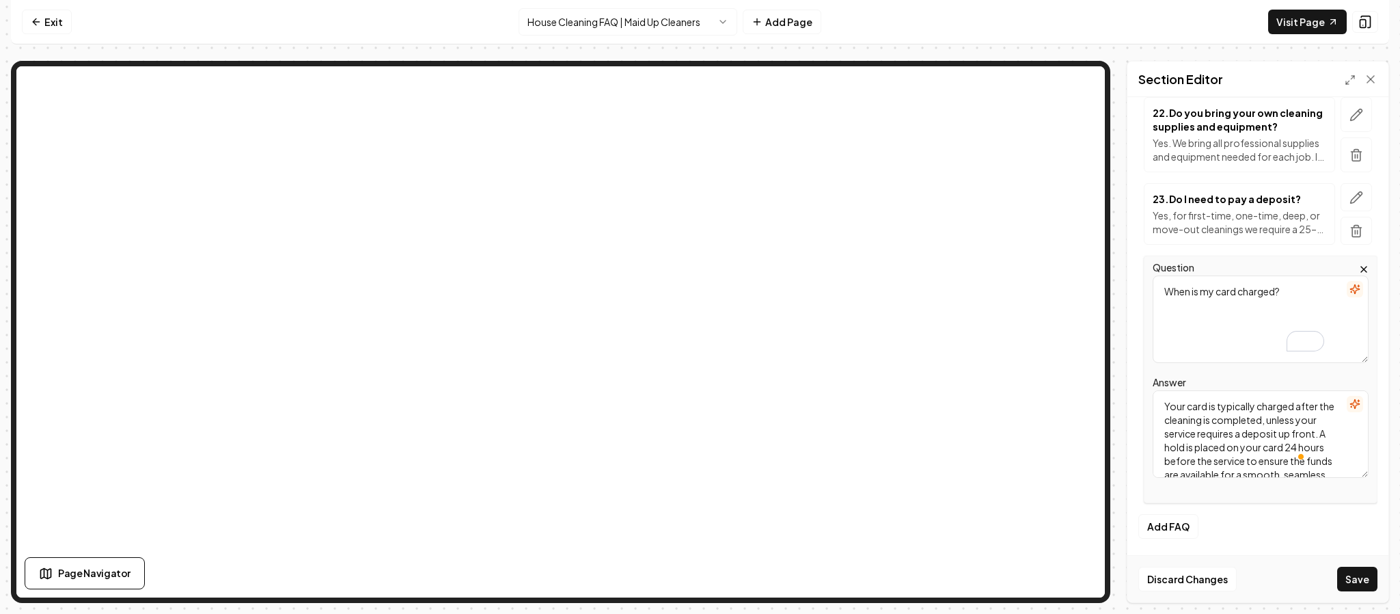
scroll to position [0, 0]
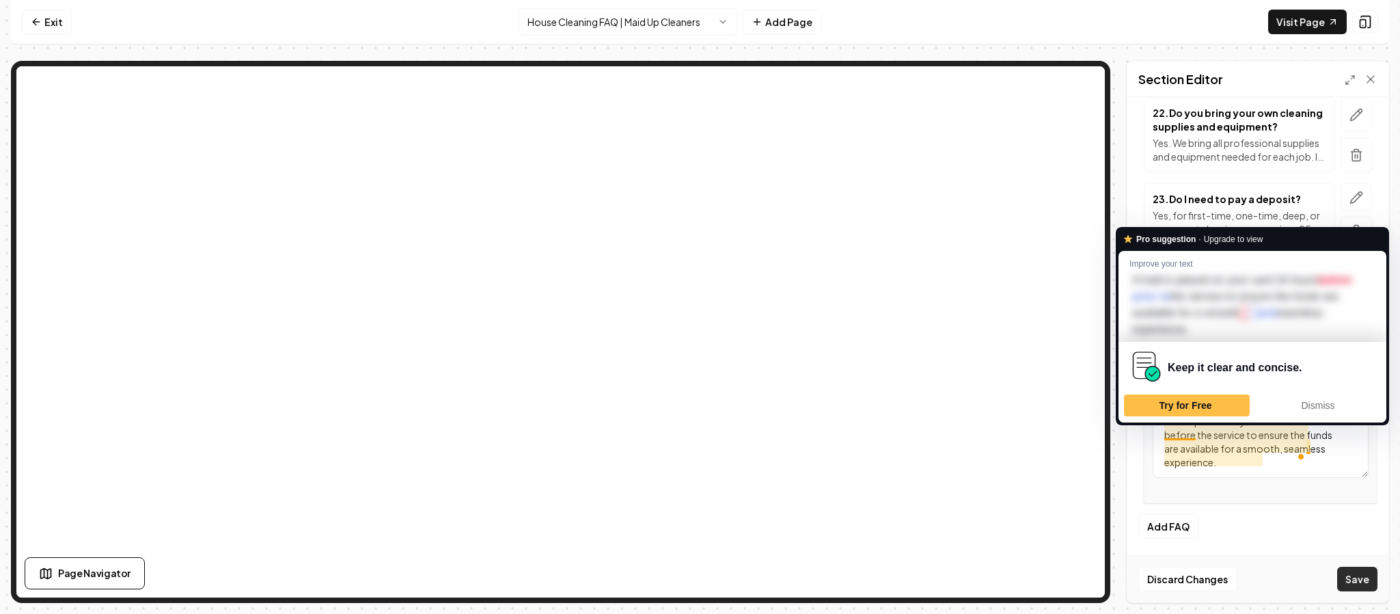
type textarea "Your card is typically charged after the cleaning is completed, unless your ser…"
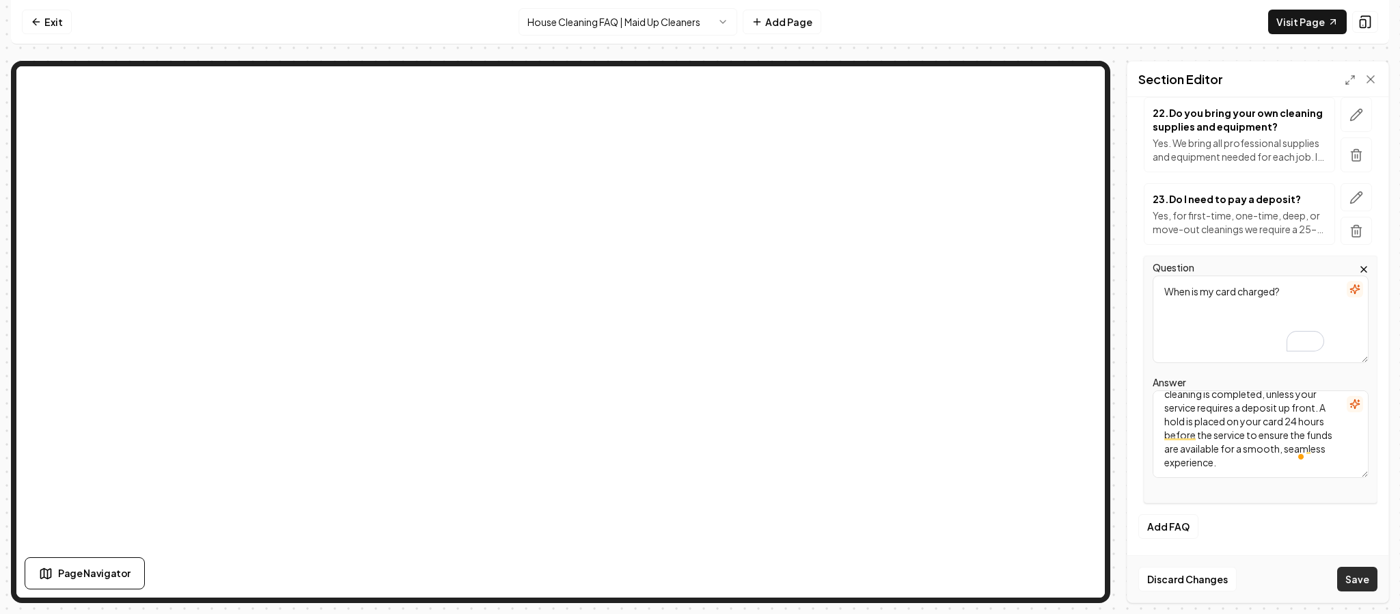
click at [1349, 583] on button "Save" at bounding box center [1357, 578] width 40 height 25
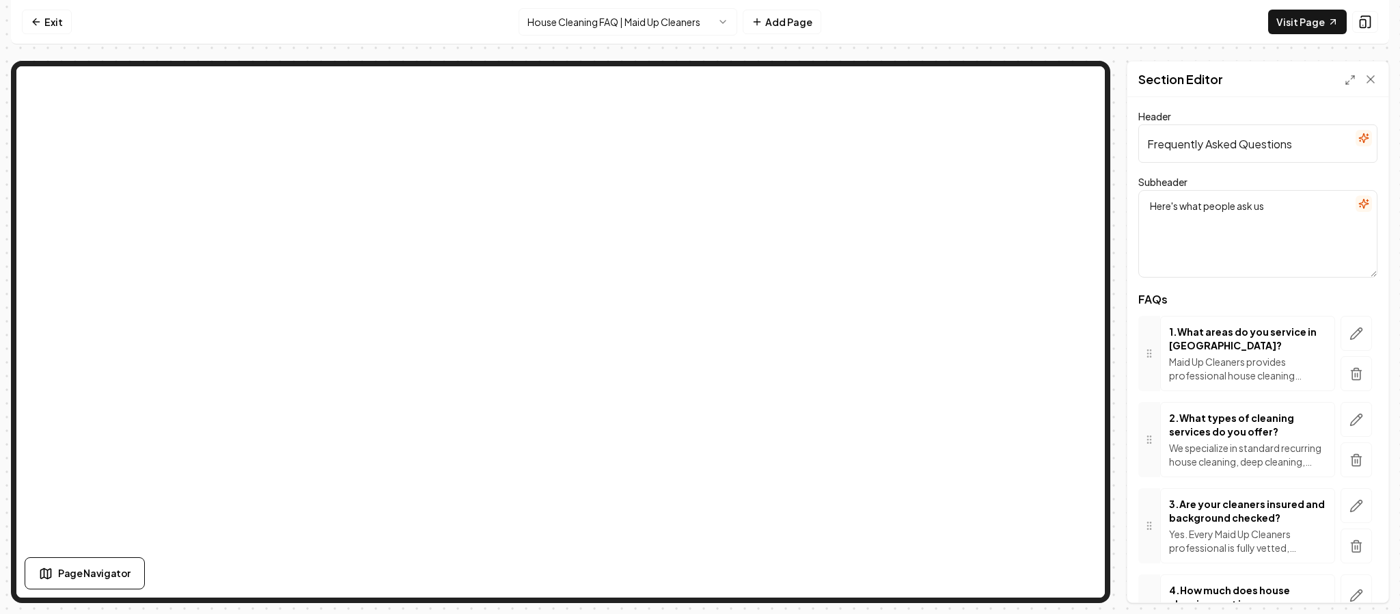
scroll to position [1892, 0]
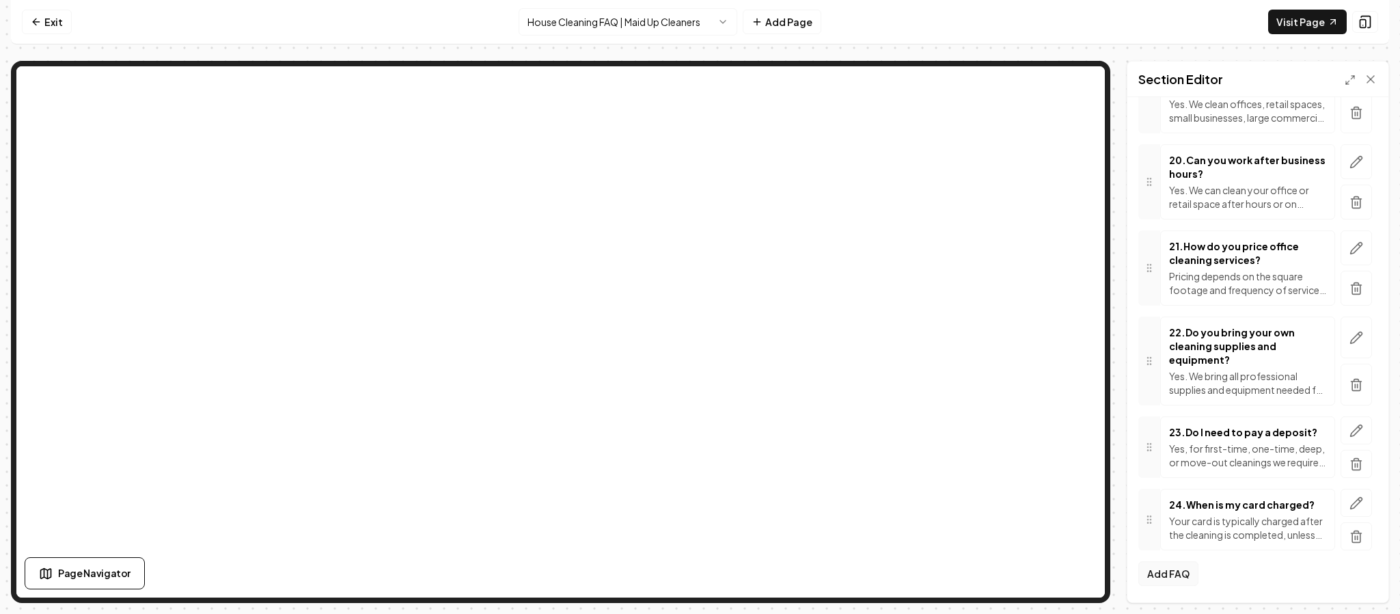
click at [1154, 566] on button "Add FAQ" at bounding box center [1168, 573] width 60 height 25
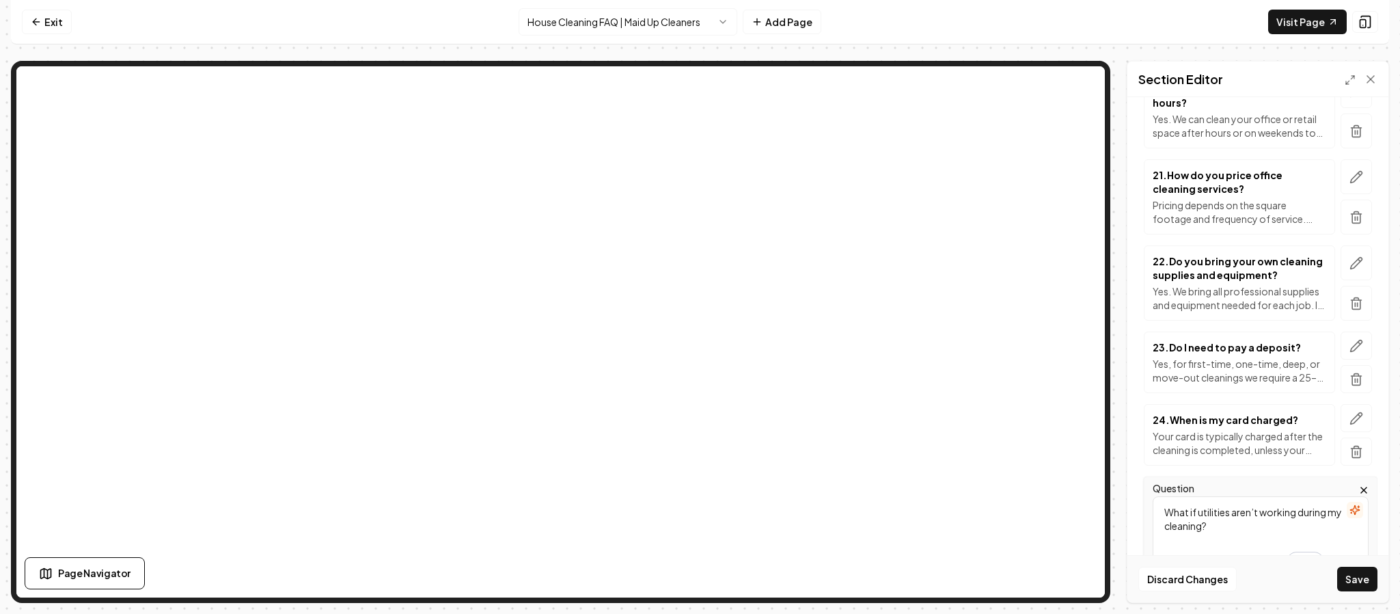
type textarea "What if utilities aren’t working during my cleaning?"
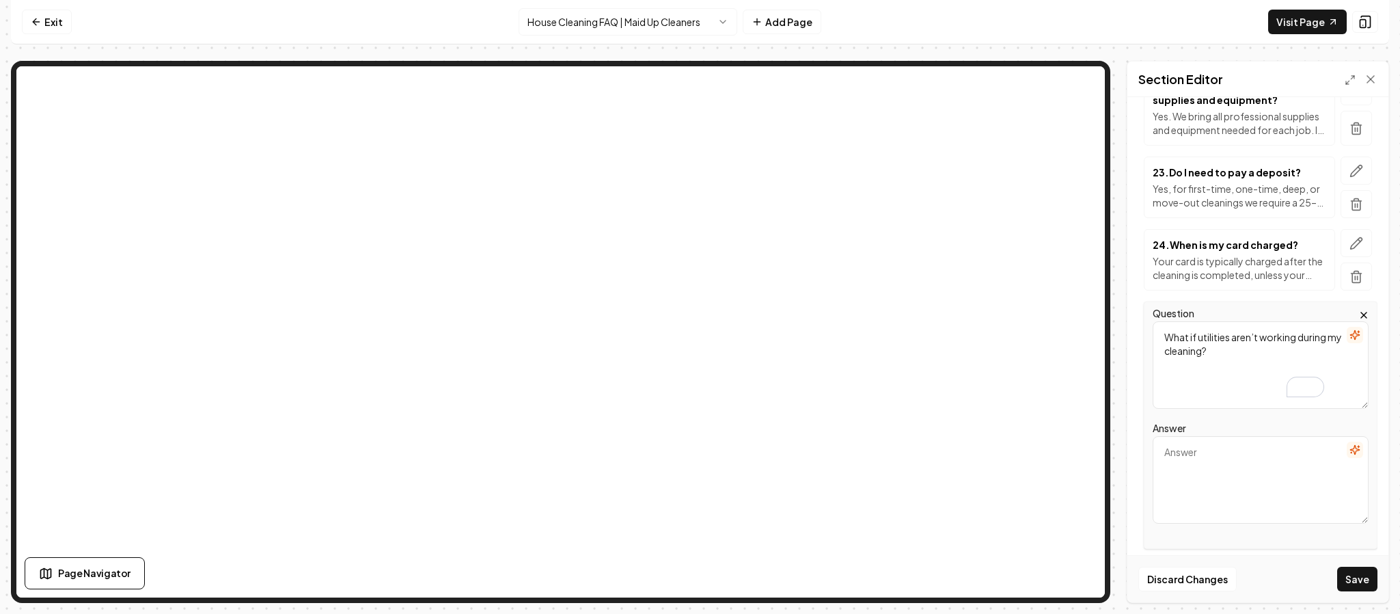
scroll to position [2069, 0]
click at [1239, 495] on textarea "Answer" at bounding box center [1261, 477] width 216 height 87
paste textarea "If water or electricity is not available at the property, the appointment will …"
type textarea "If water or electricity is not available at the property, the appointment will …"
click at [1351, 578] on button "Save" at bounding box center [1357, 578] width 40 height 25
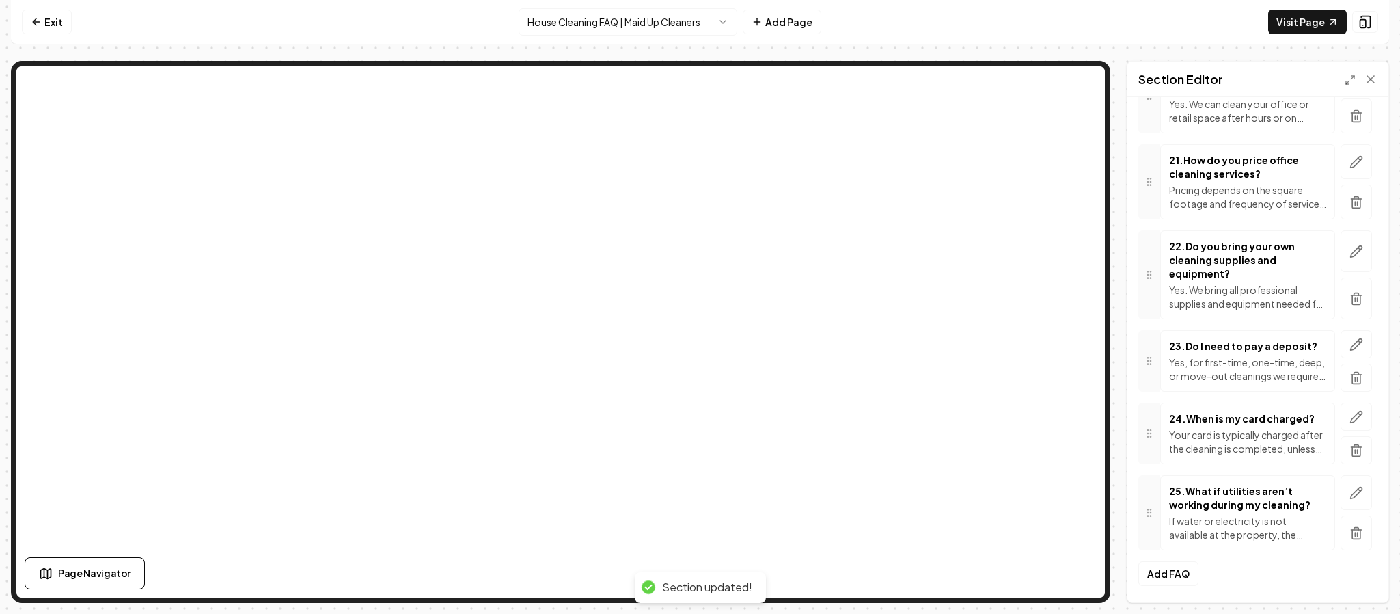
scroll to position [1978, 0]
click at [1159, 568] on button "Add FAQ" at bounding box center [1168, 573] width 60 height 25
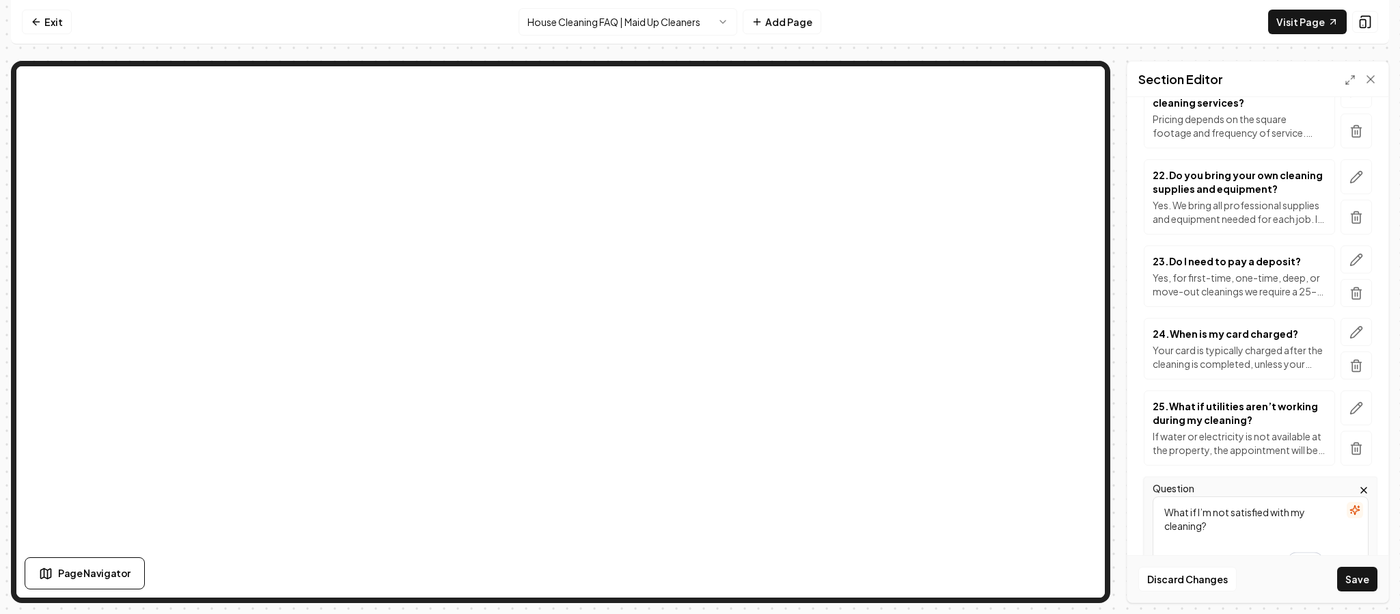
type textarea "What if I’m not satisfied with my cleaning?"
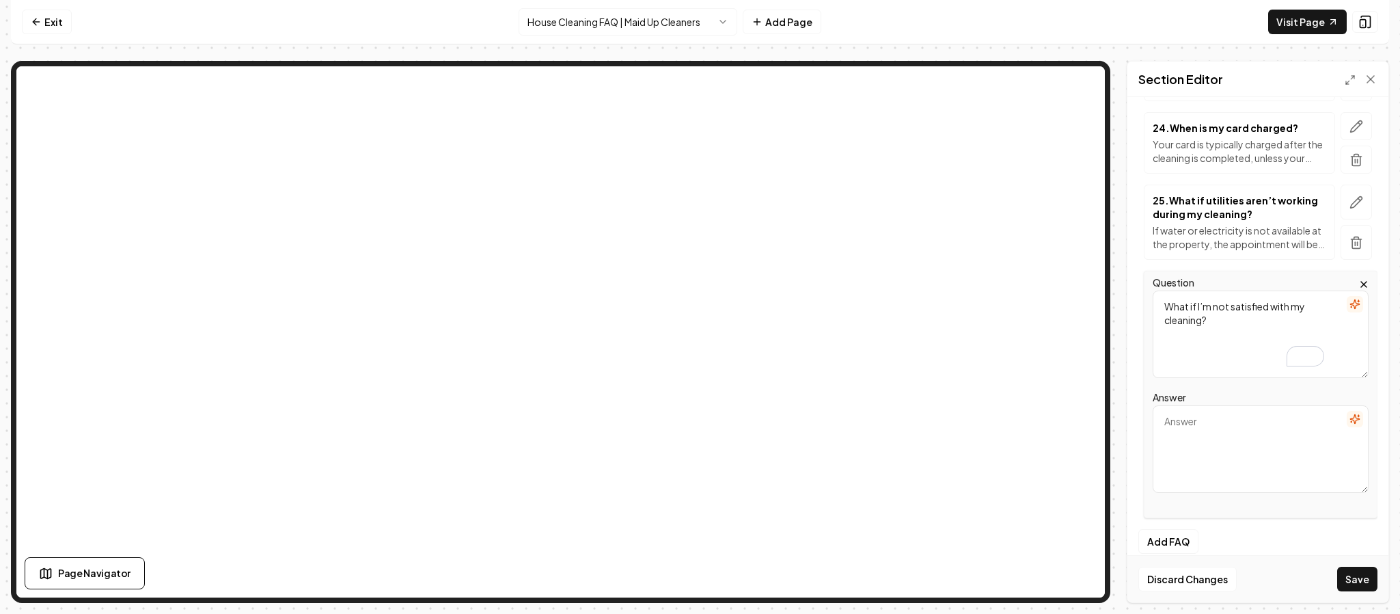
click at [1261, 478] on textarea "Answer" at bounding box center [1261, 448] width 216 height 87
paste textarea "Please contact us within 24 hours and we’ll work with you to make it right."
type textarea "Please contact us within 24 hours and we’ll work with you to make it right."
click at [1353, 573] on button "Save" at bounding box center [1357, 578] width 40 height 25
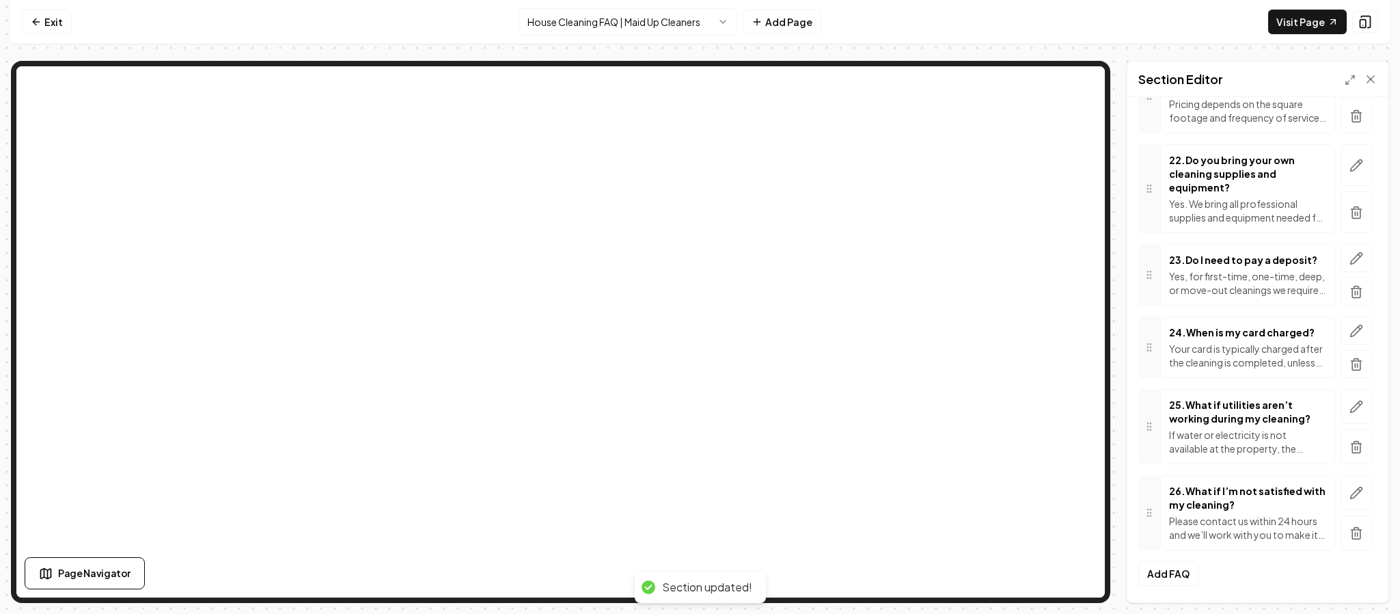
scroll to position [2065, 0]
click at [1179, 573] on button "Add FAQ" at bounding box center [1168, 573] width 60 height 25
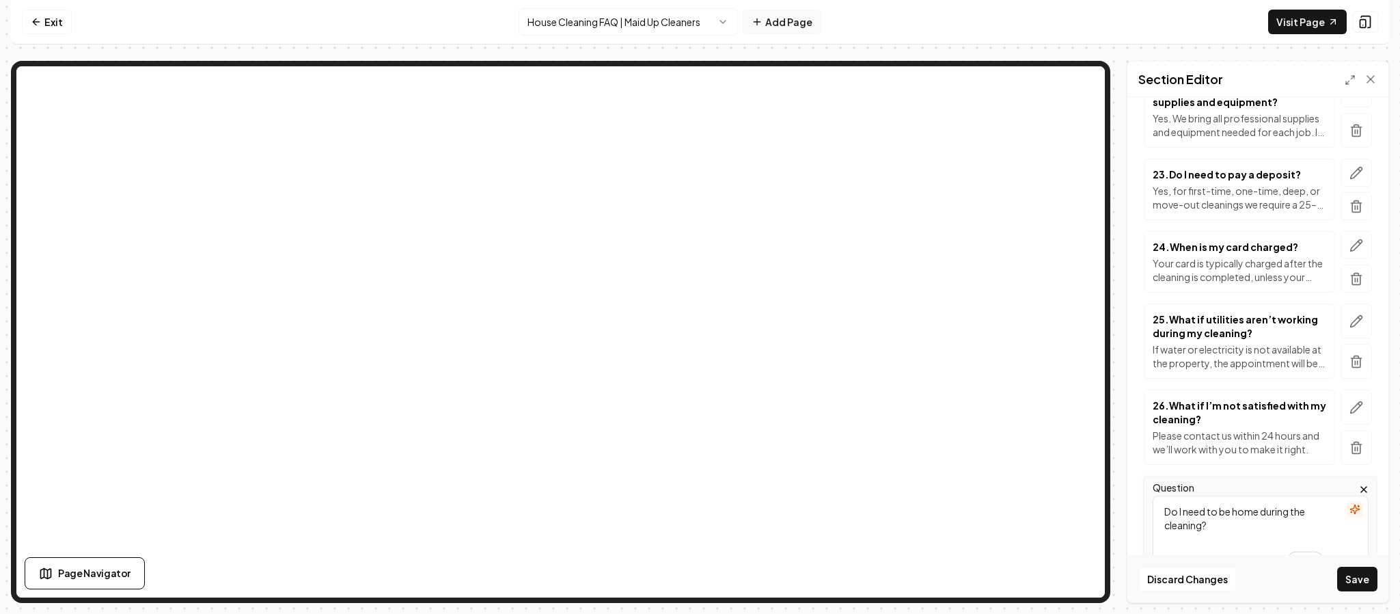
type textarea "Do I need to be home during the cleaning?"
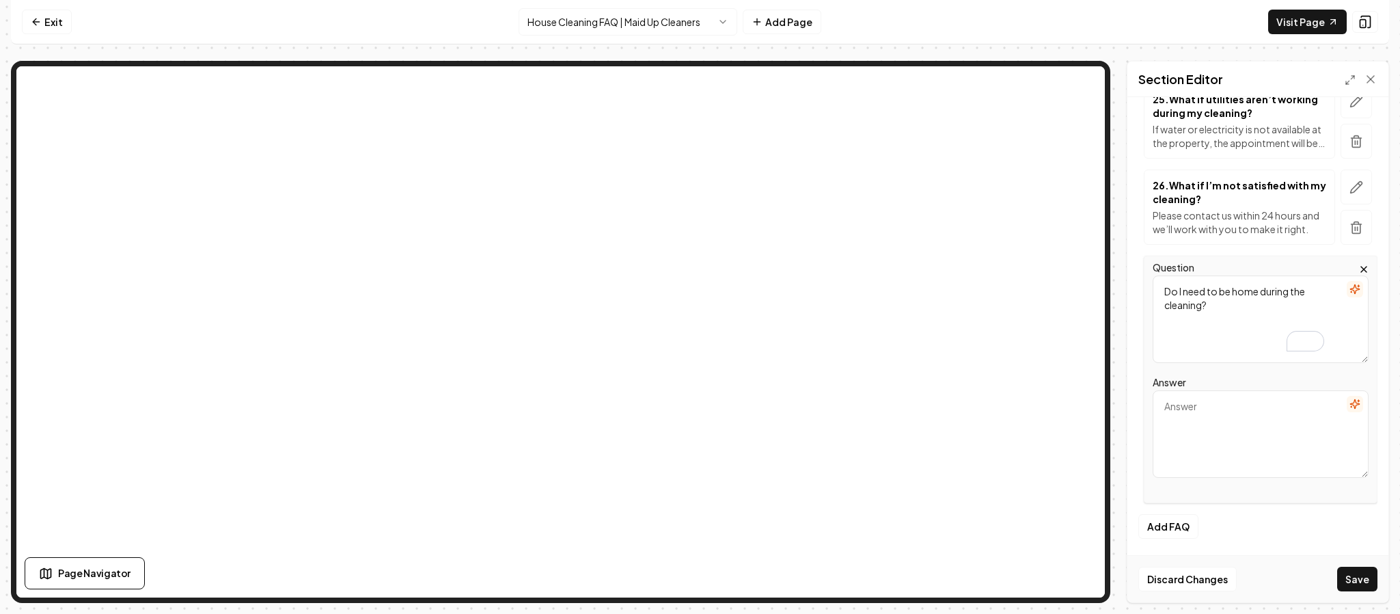
scroll to position [2287, 0]
click at [1224, 466] on textarea "Answer" at bounding box center [1261, 433] width 216 height 87
paste textarea "No. Many clients provide secure entry instructions so we can clean while they’r…"
type textarea "No. Many clients provide secure entry instructions so we can clean while they’r…"
click at [1353, 576] on button "Save" at bounding box center [1357, 578] width 40 height 25
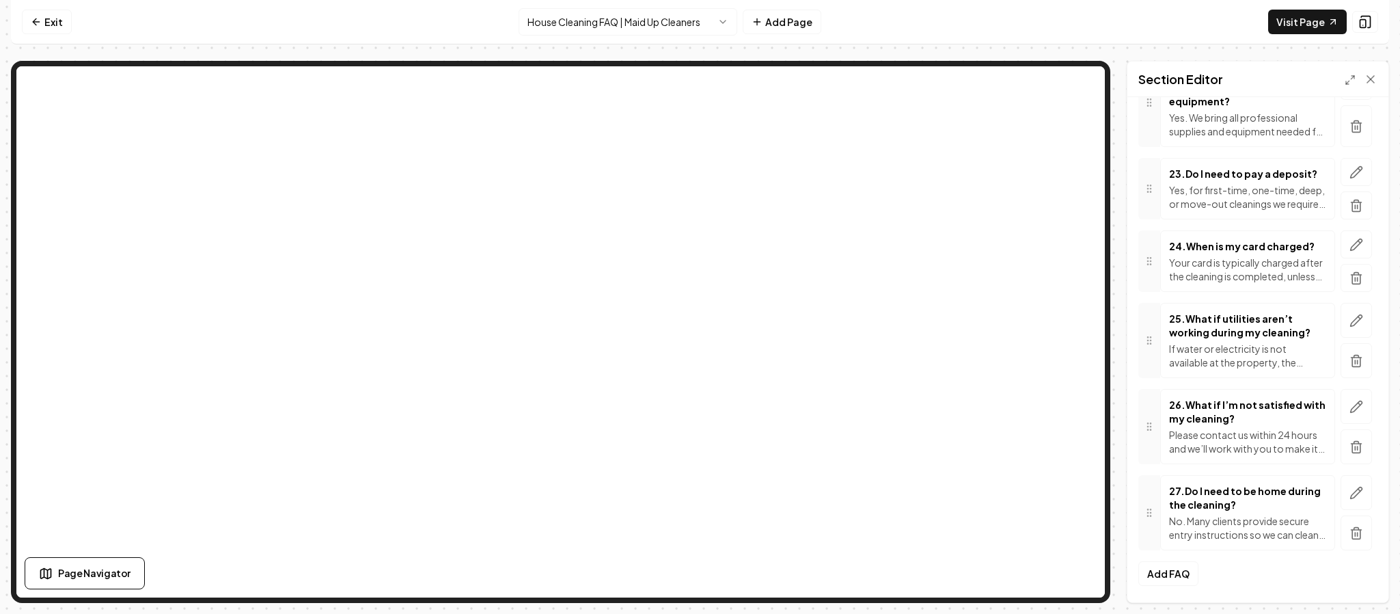
scroll to position [2152, 0]
click at [1179, 573] on button "Add FAQ" at bounding box center [1168, 573] width 60 height 25
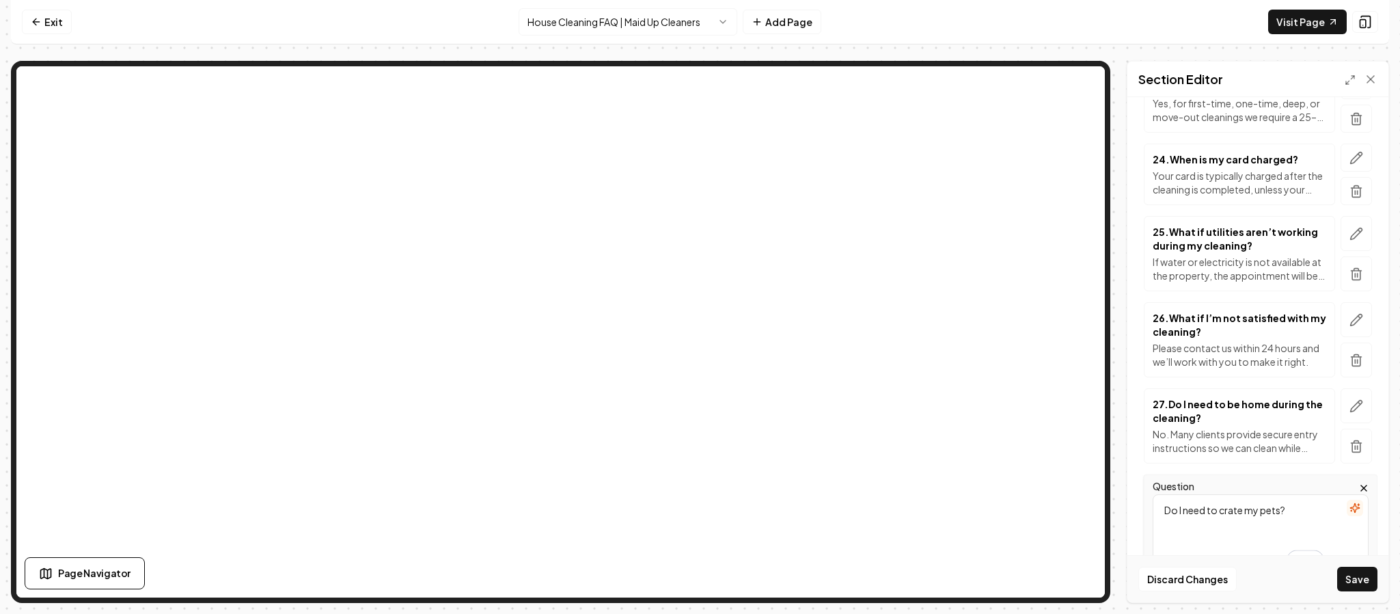
type textarea "Do I need to crate my pets?"
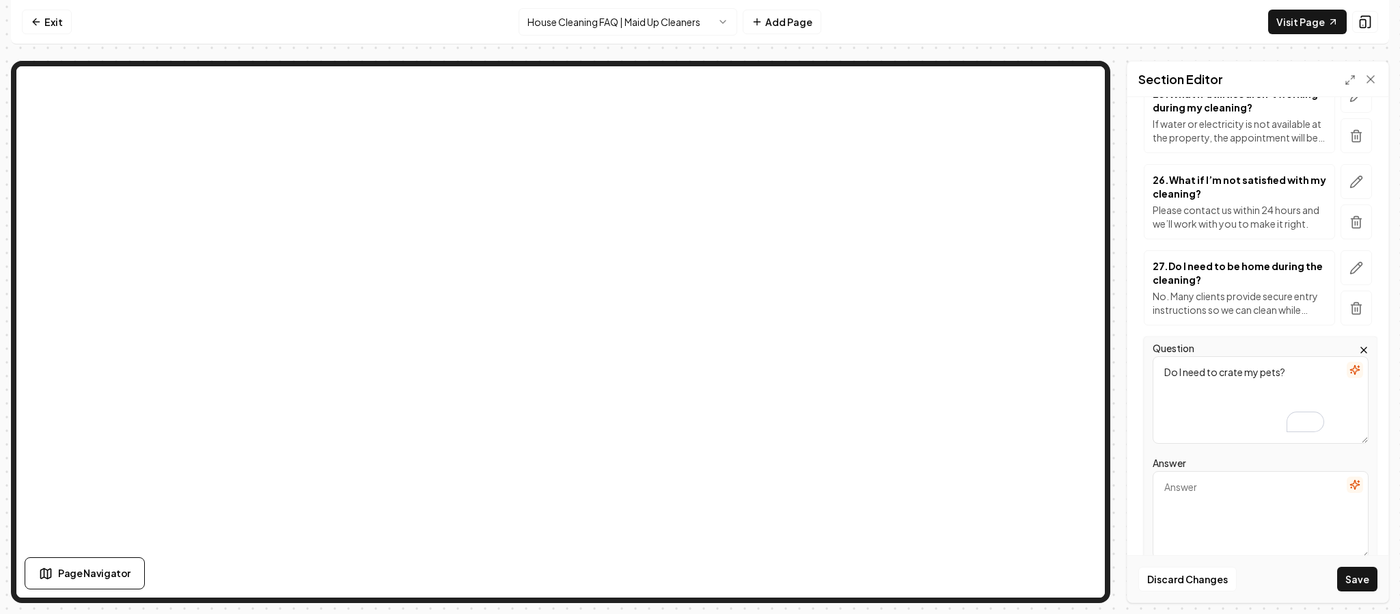
scroll to position [2291, 0]
click at [1198, 525] on textarea "Answer" at bounding box center [1261, 512] width 216 height 87
paste textarea "For everyone’s safety, we recommend that pets are secured during the cleaning. …"
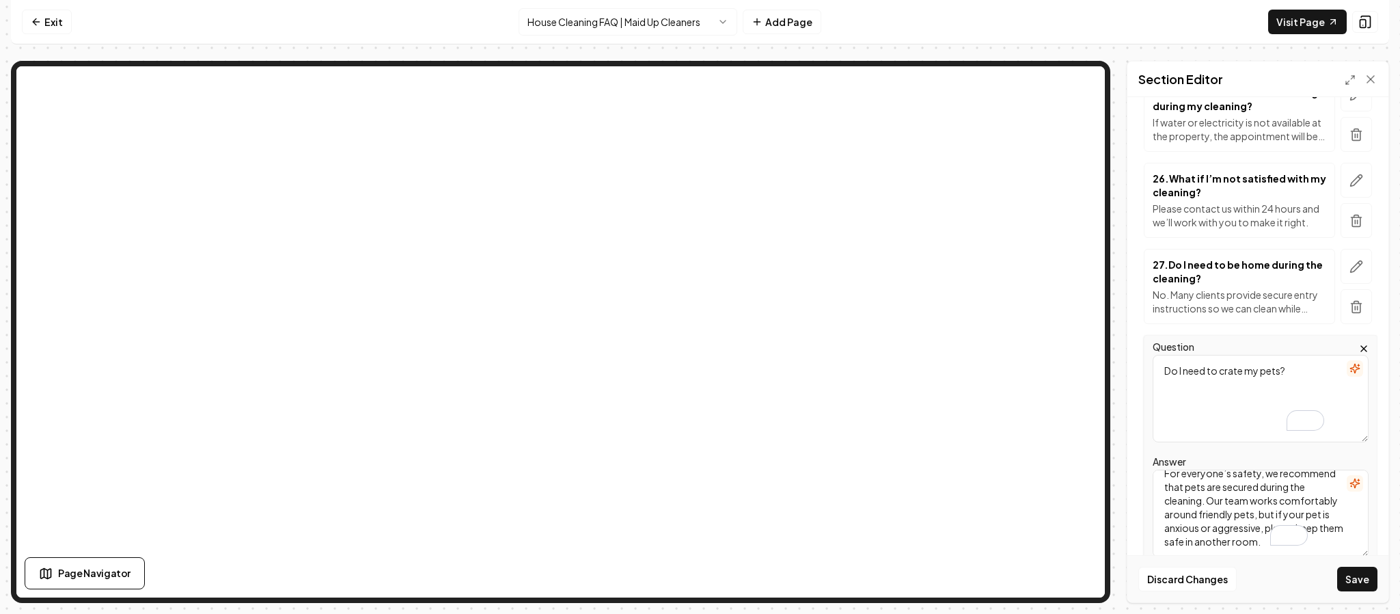
scroll to position [31, 0]
type textarea "For everyone’s safety, we recommend that pets are secured during the cleaning. …"
click at [1357, 578] on button "Save" at bounding box center [1357, 578] width 40 height 25
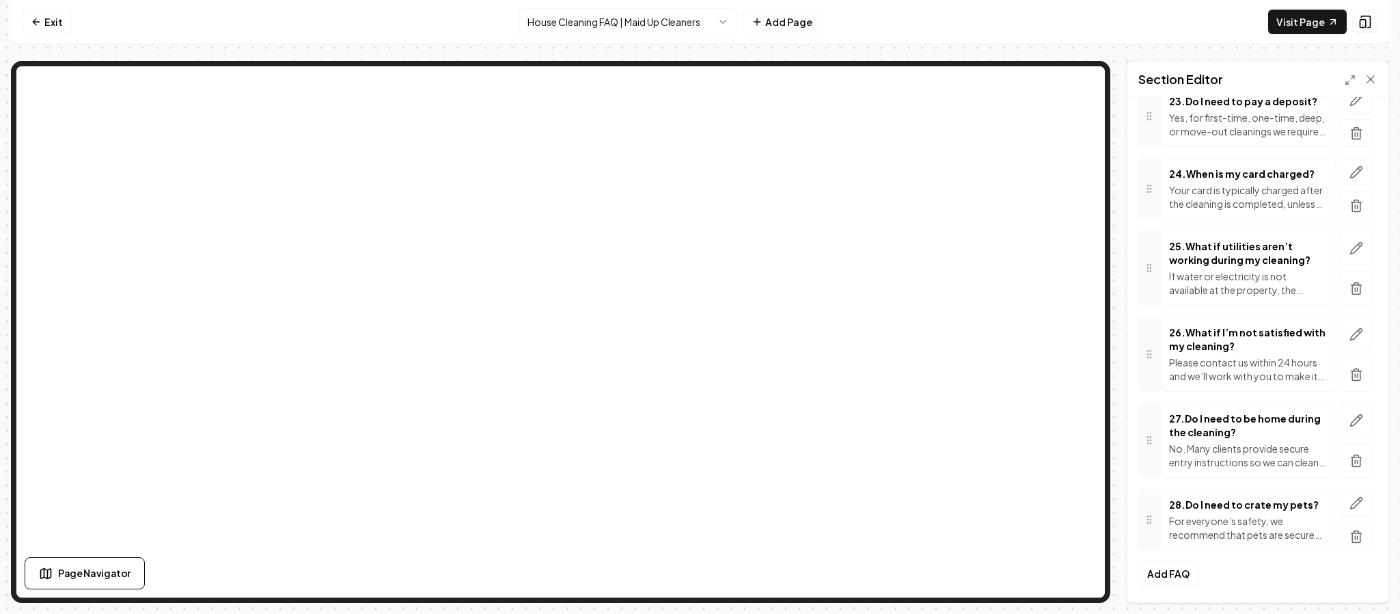
scroll to position [2238, 0]
click at [1159, 568] on button "Add FAQ" at bounding box center [1168, 573] width 60 height 25
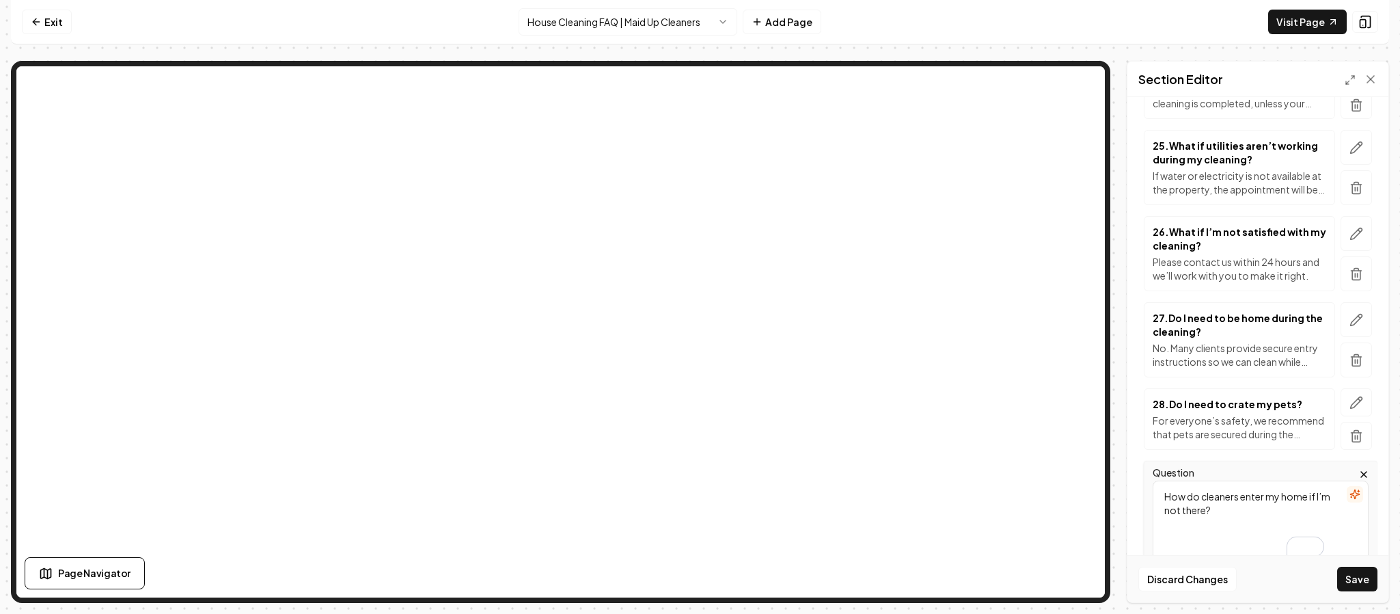
type textarea "How do cleaners enter my home if I’m not there?"
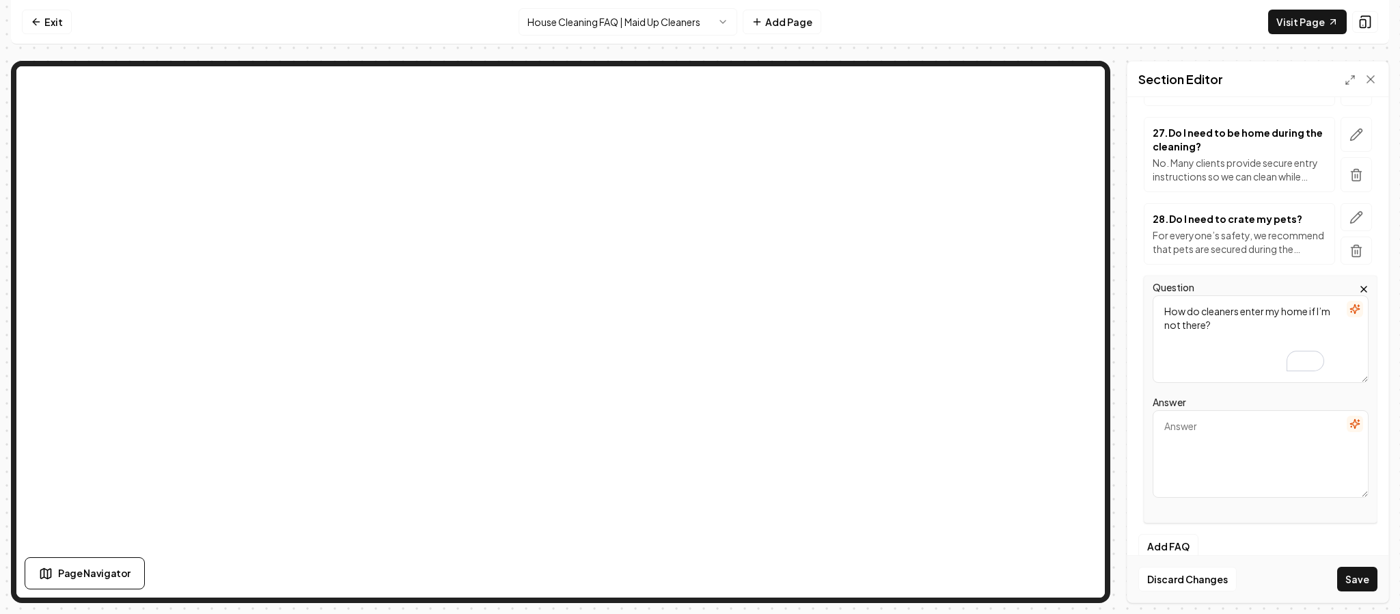
scroll to position [2425, 0]
click at [1220, 476] on textarea "Answer" at bounding box center [1261, 452] width 216 height 87
paste textarea "You can provide us with a door code, key, or lockbox. Your security is our prio…"
type textarea "You can provide us with a door code, key, or lockbox. Your security is our prio…"
click at [1347, 575] on button "Save" at bounding box center [1357, 578] width 40 height 25
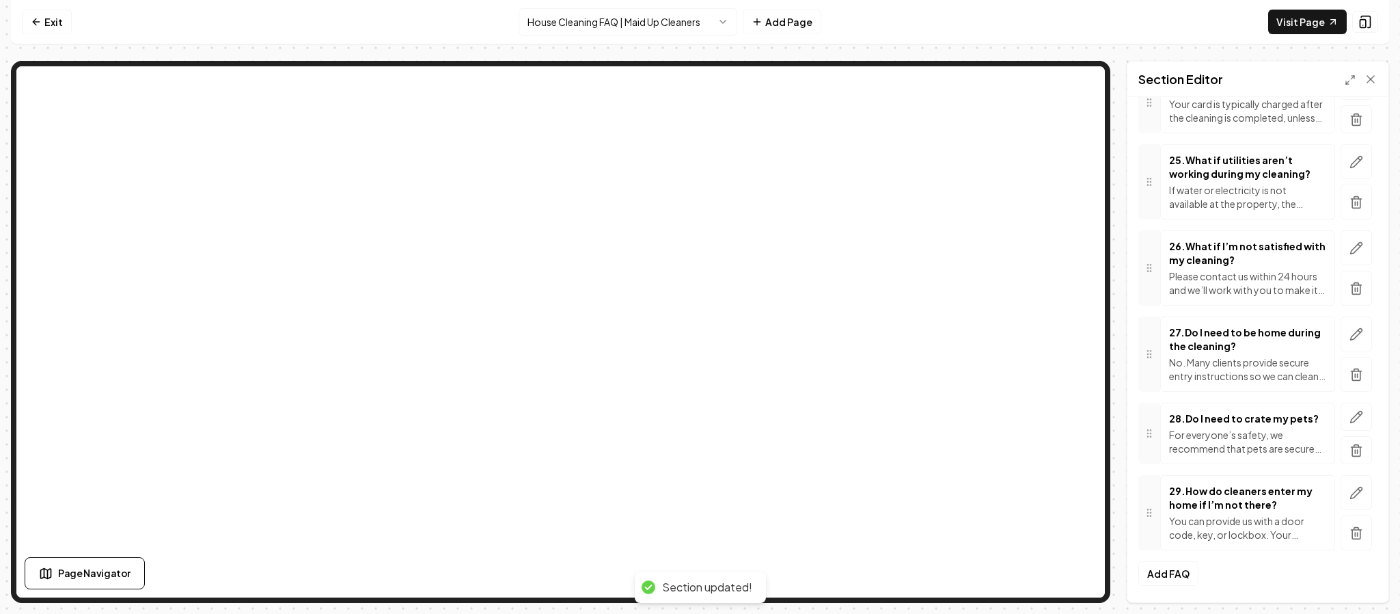
scroll to position [2325, 0]
click at [1166, 568] on button "Add FAQ" at bounding box center [1168, 573] width 60 height 25
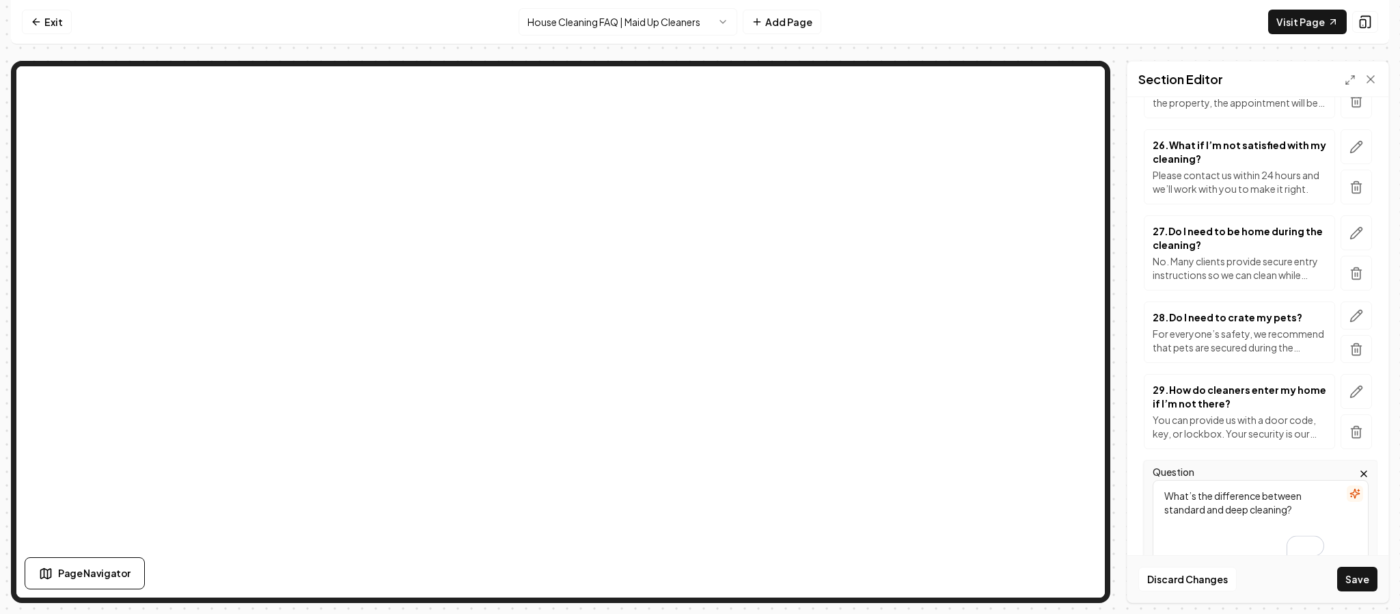
type textarea "What’s the difference between standard and deep cleaning?"
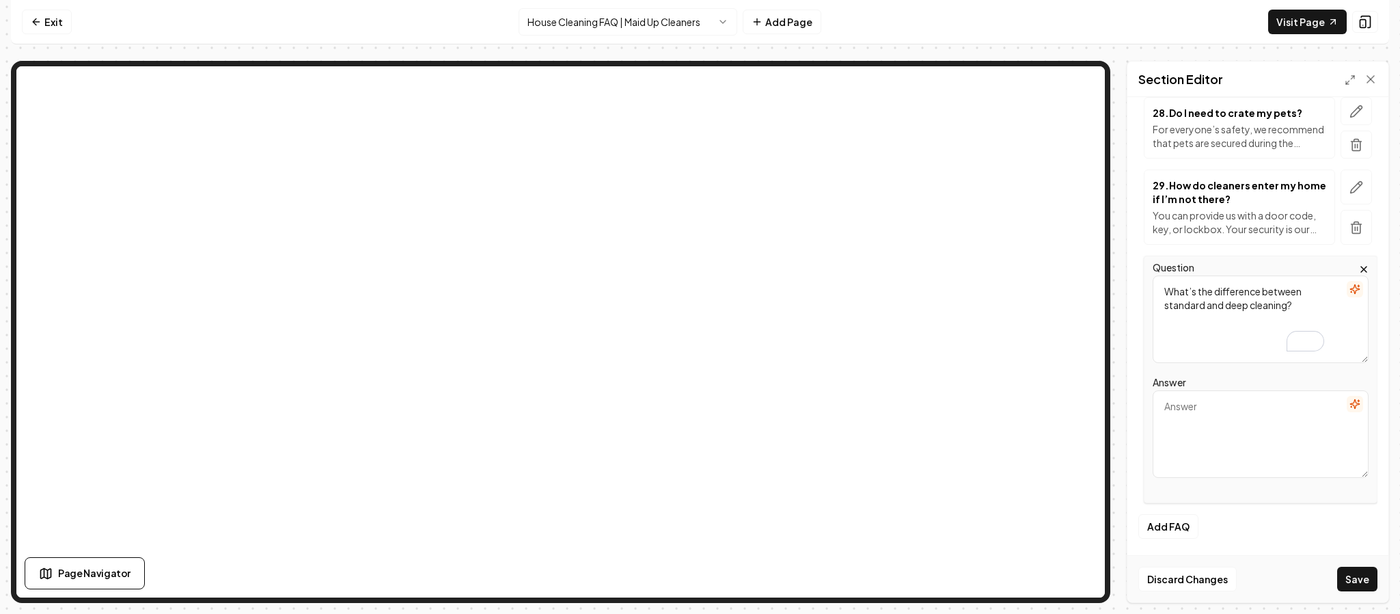
scroll to position [2540, 0]
click at [1234, 447] on textarea "Answer" at bounding box center [1261, 433] width 216 height 87
paste textarea "Standard cleaning covers routine maintenance like dusting, sweeping, and bathro…"
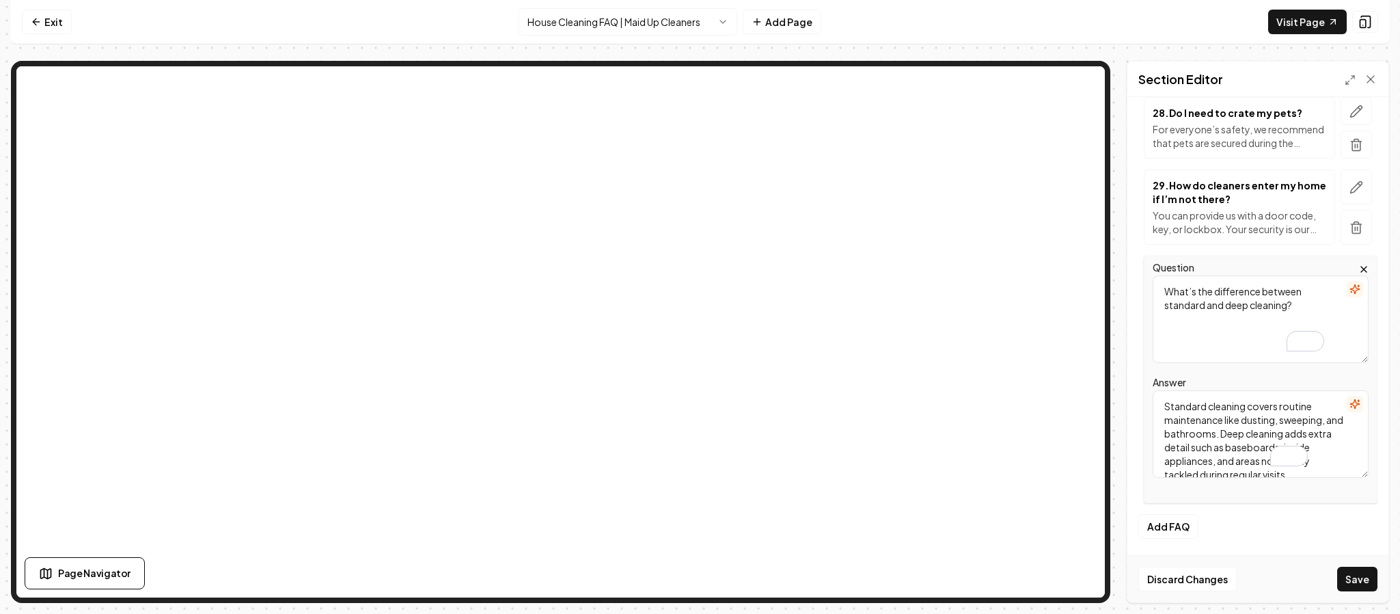
click at [1234, 447] on textarea "Standard cleaning covers routine maintenance like dusting, sweeping, and bathro…" at bounding box center [1261, 433] width 216 height 87
type textarea "Standard cleaning covers routine maintenance like dusting, sweeping, and bathro…"
click at [1360, 579] on button "Save" at bounding box center [1357, 578] width 40 height 25
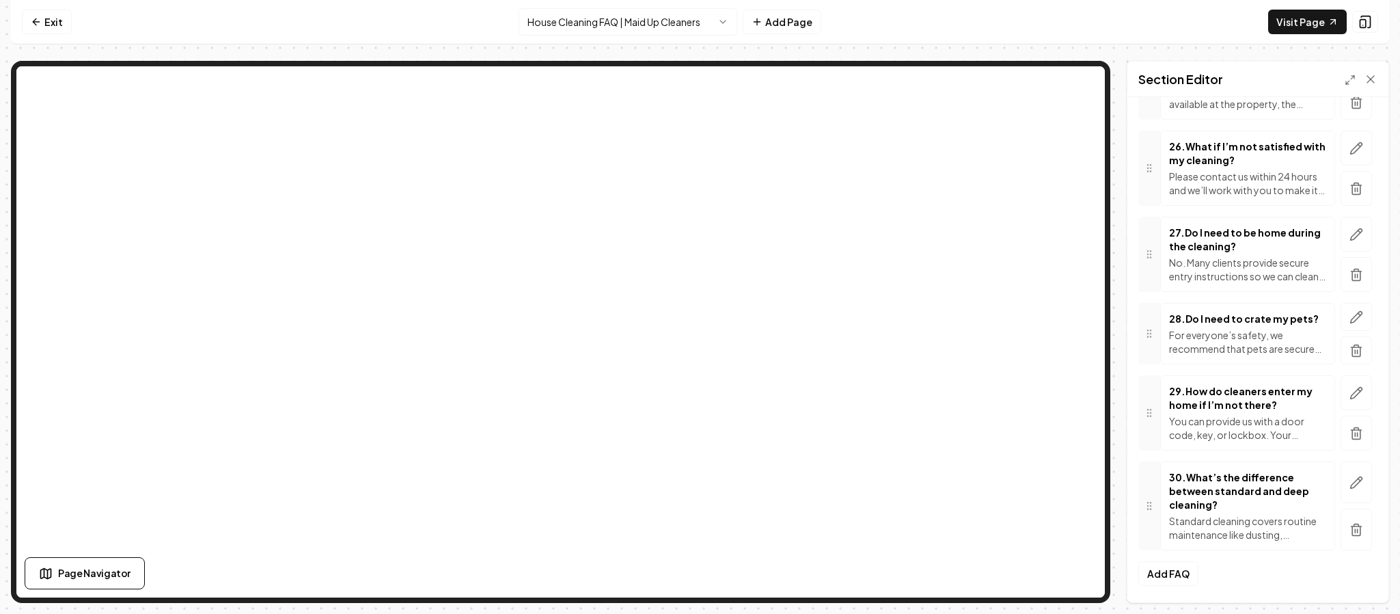
scroll to position [2425, 0]
click at [1174, 575] on button "Add FAQ" at bounding box center [1168, 573] width 60 height 25
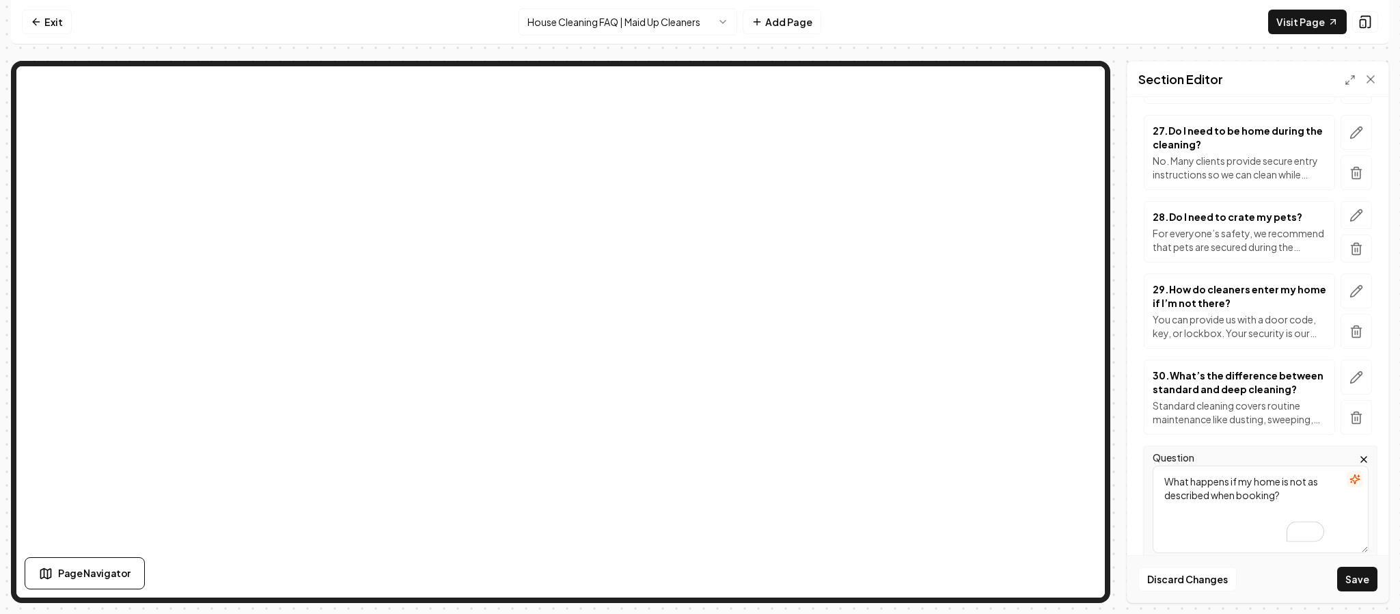
type textarea "What happens if my home is not as described when booking?"
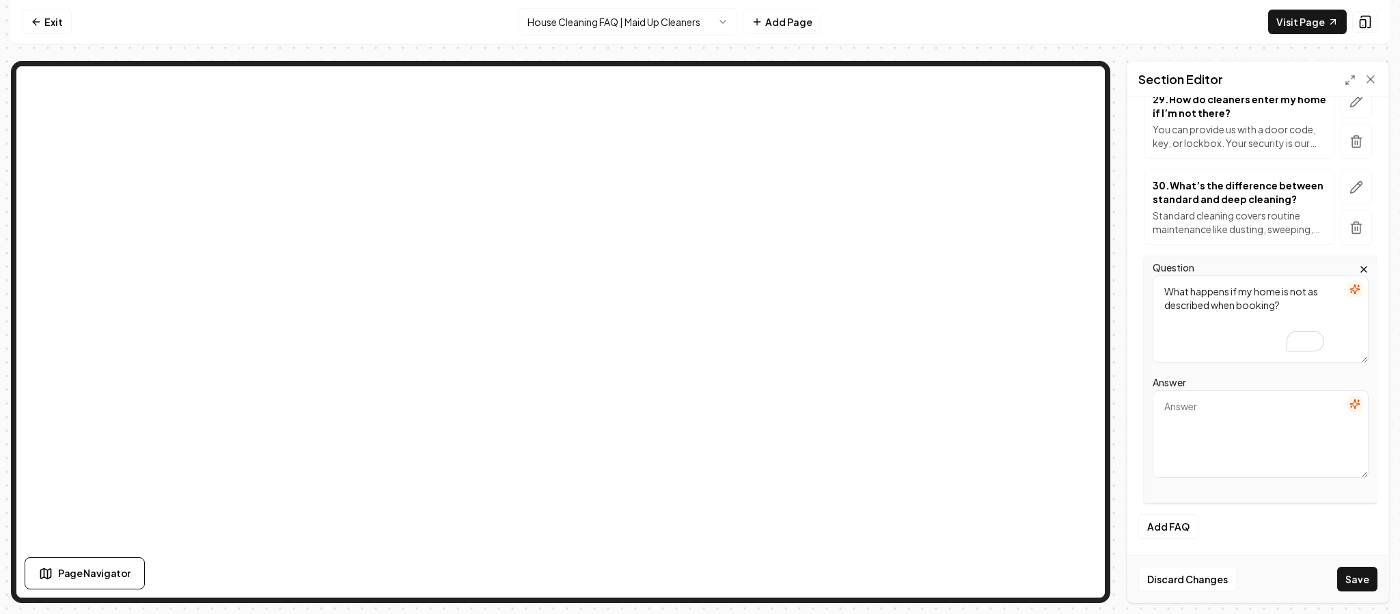
scroll to position [2653, 0]
click at [1228, 443] on textarea "Answer" at bounding box center [1261, 433] width 216 height 87
paste textarea "Our quotes are based on the information you provide at the time of booking (hom…"
type textarea "Our quotes are based on the information you provide at the time of booking (hom…"
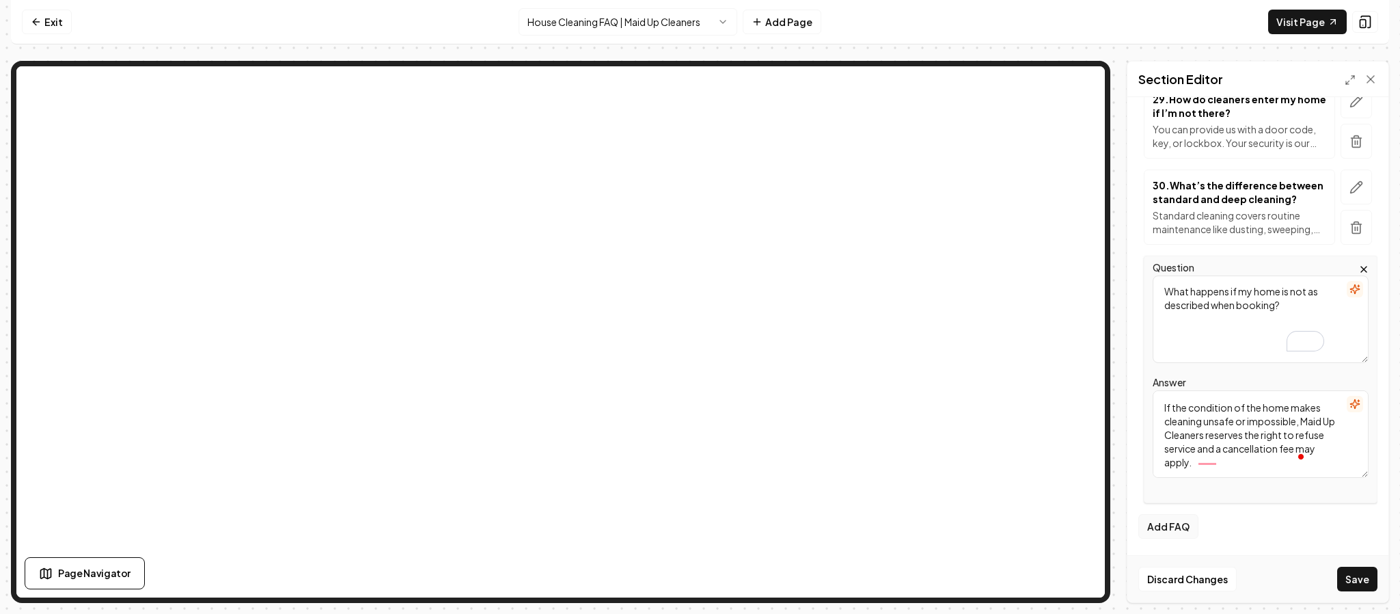
click at [1173, 532] on button "Add FAQ" at bounding box center [1168, 526] width 60 height 25
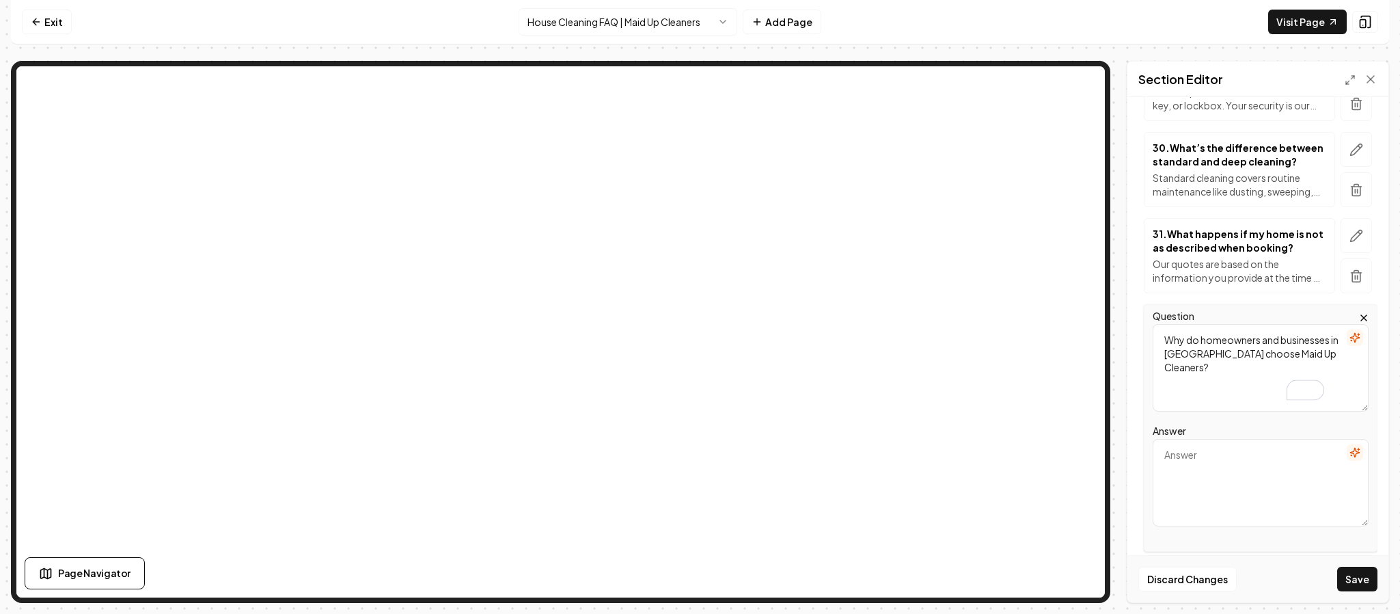
type textarea "Why do homeowners and businesses in Denton County choose Maid Up Cleaners?"
click at [1193, 513] on textarea "Answer" at bounding box center [1261, 482] width 216 height 87
paste textarea "Because we’re more than just a cleaning service — we’re a locally trusted, awar…"
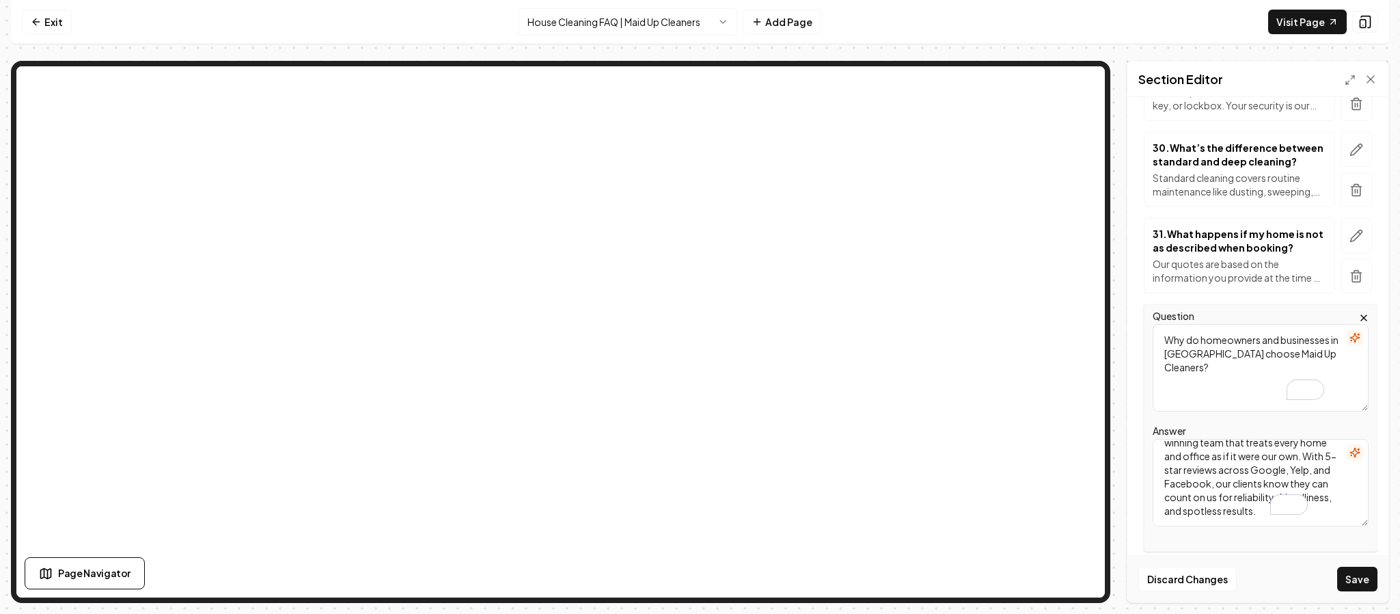
scroll to position [58, 0]
type textarea "Because we’re more than just a cleaning service — we’re a locally trusted, awar…"
click at [1359, 575] on button "Save" at bounding box center [1357, 578] width 40 height 25
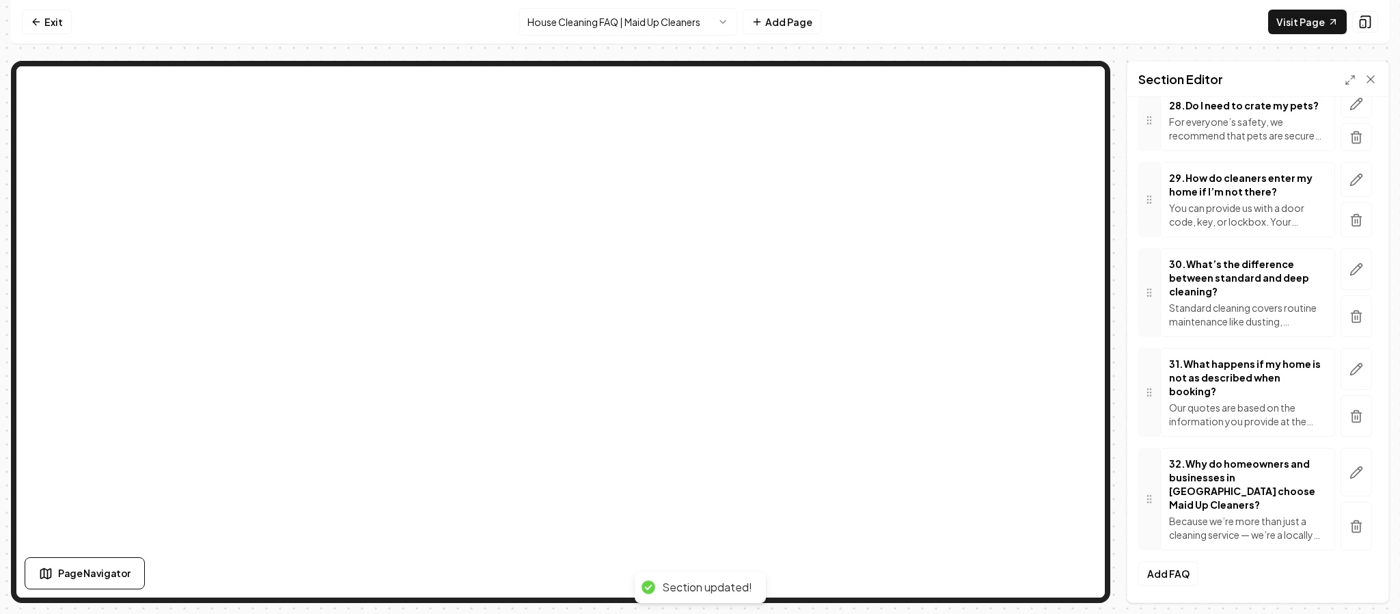
scroll to position [2626, 0]
click at [1170, 566] on button "Add FAQ" at bounding box center [1168, 573] width 60 height 25
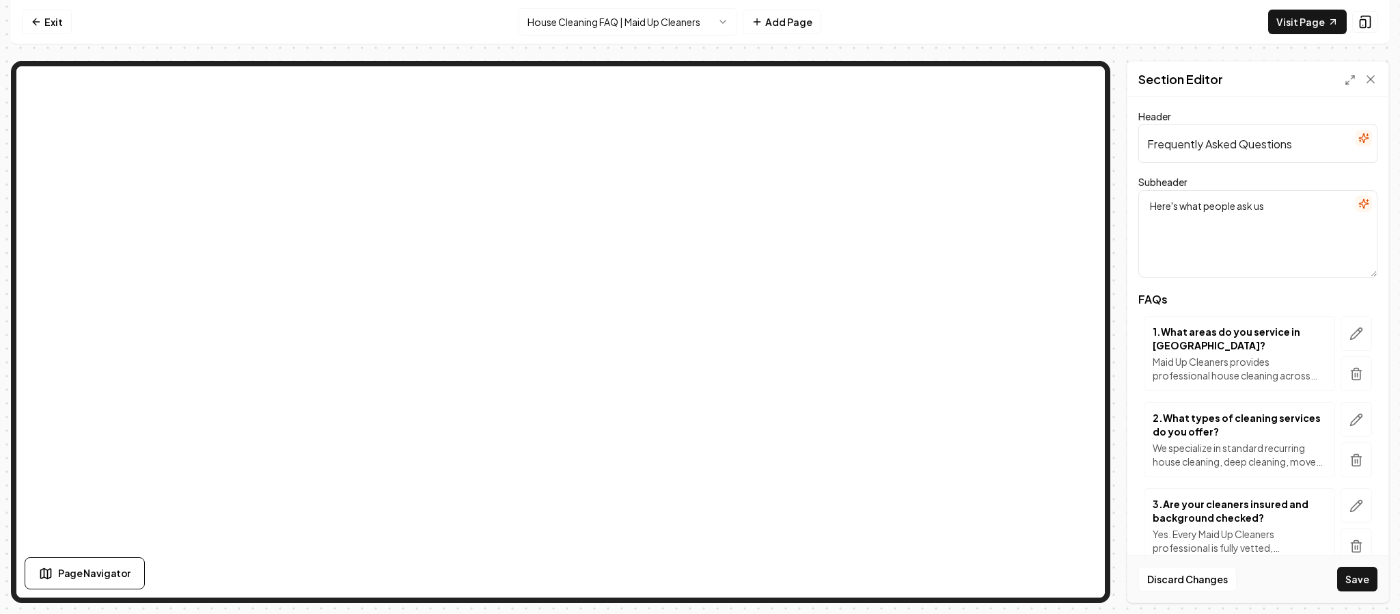
scroll to position [2626, 0]
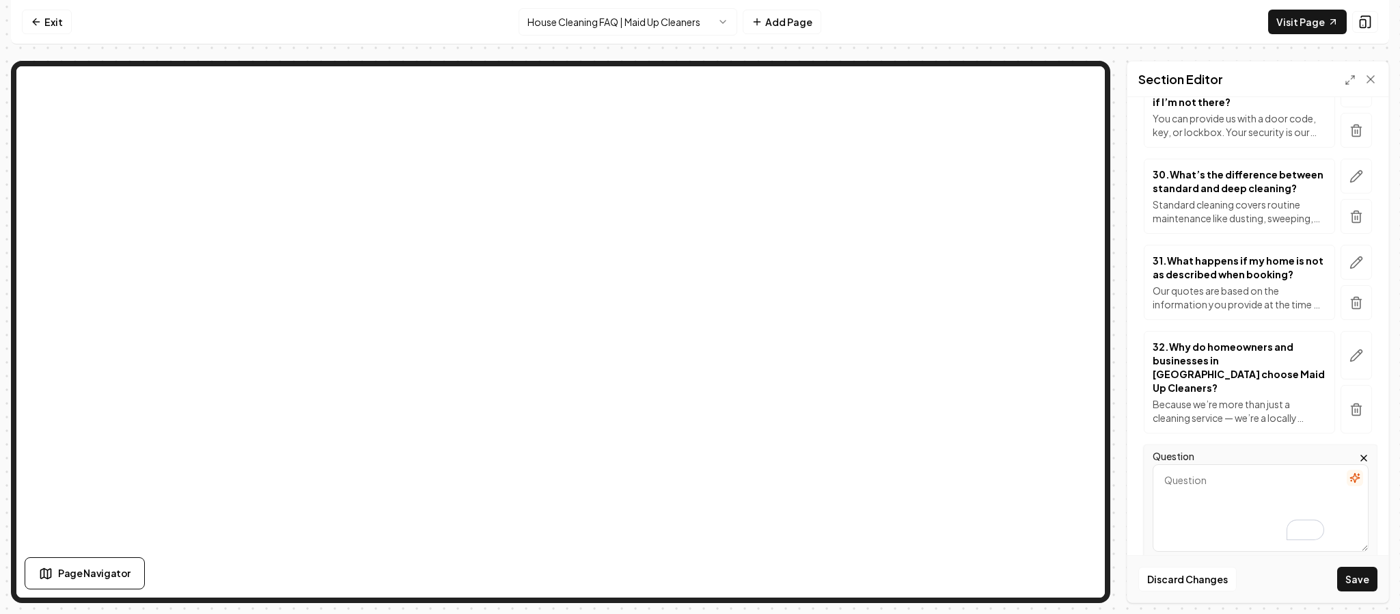
paste textarea "How can I get started with Maid Up Cleaners?"
type textarea "How can I get started with Maid Up Cleaners?"
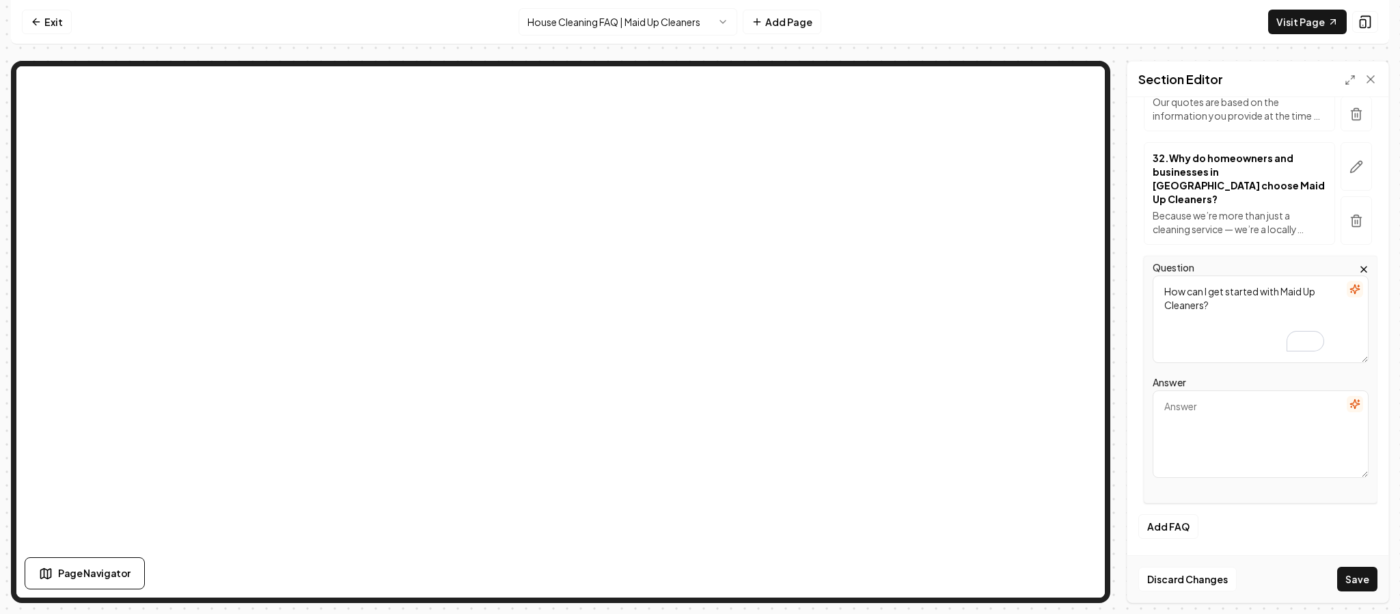
scroll to position [2847, 0]
click at [1235, 441] on textarea "Answer" at bounding box center [1261, 433] width 216 height 87
paste textarea "Getting started is easy! Simply request a free quote or call us at (940) 290-08…"
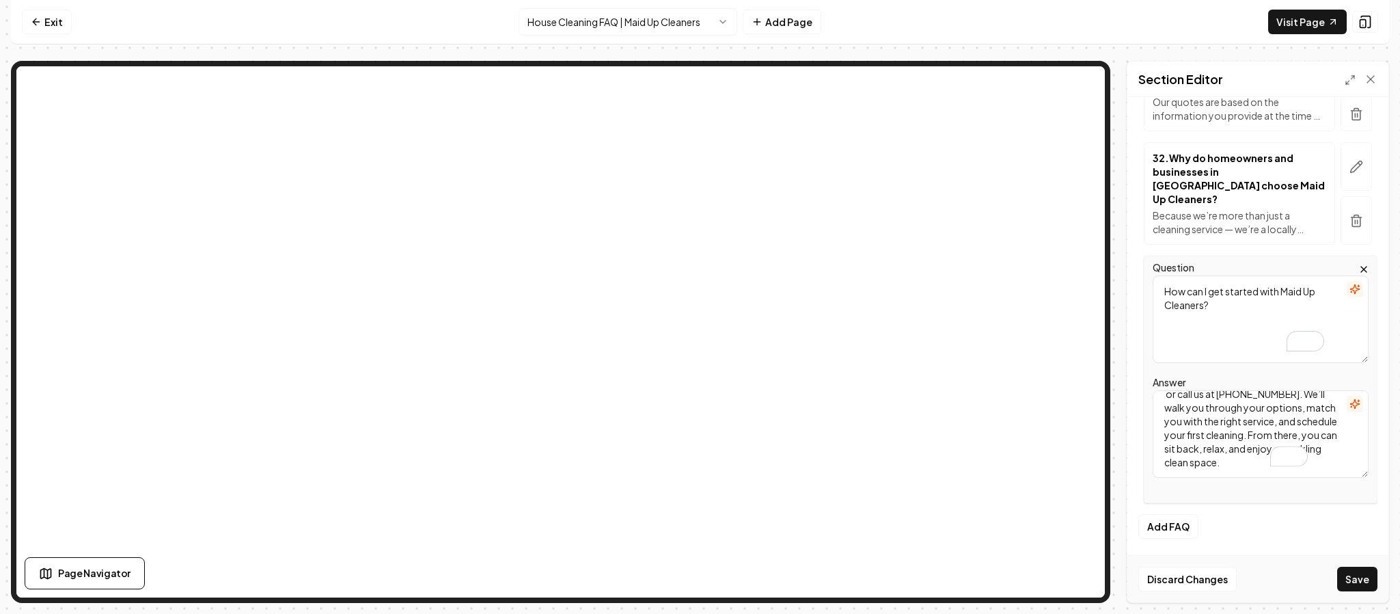
scroll to position [45, 0]
type textarea "Getting started is easy! Simply request a free quote or call us at (940) 290-08…"
click at [1358, 580] on button "Save" at bounding box center [1357, 578] width 40 height 25
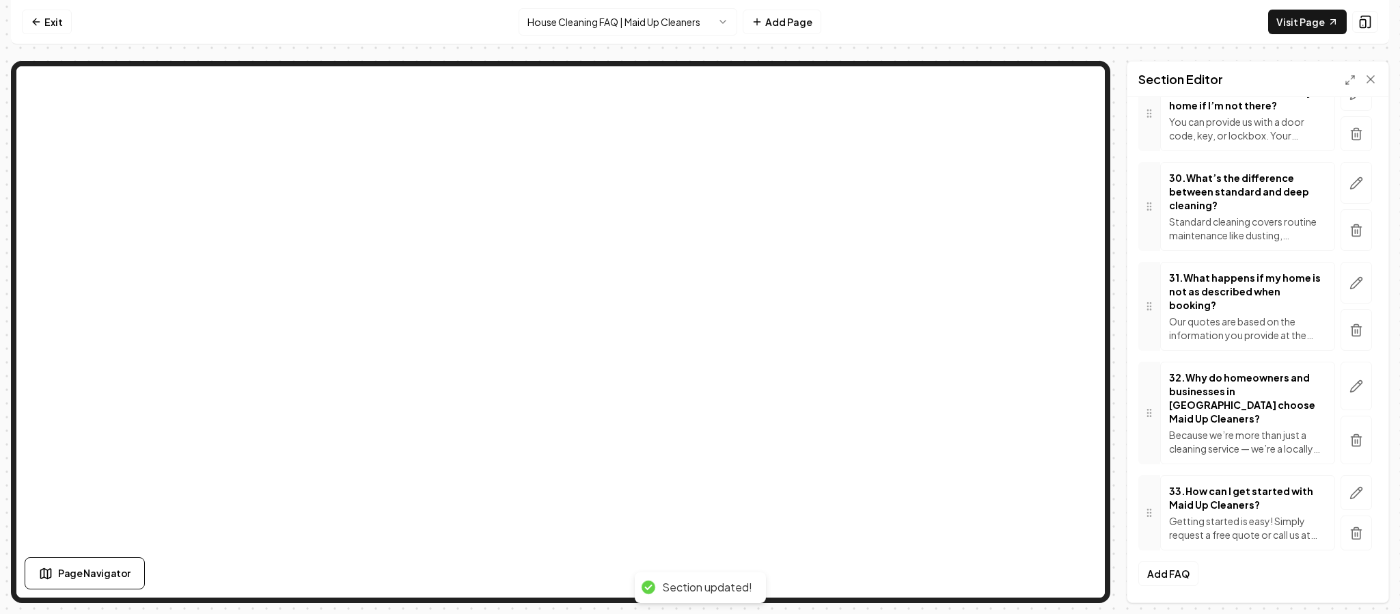
scroll to position [2712, 0]
click at [1369, 76] on icon at bounding box center [1371, 79] width 14 height 14
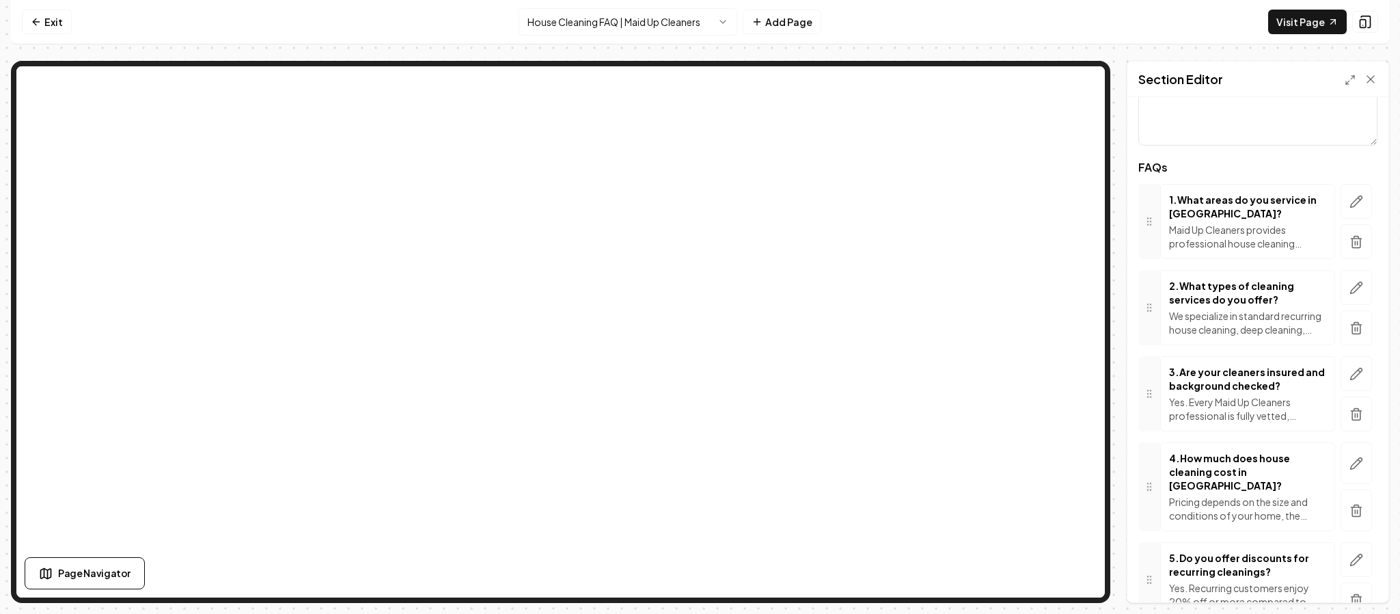
scroll to position [0, 0]
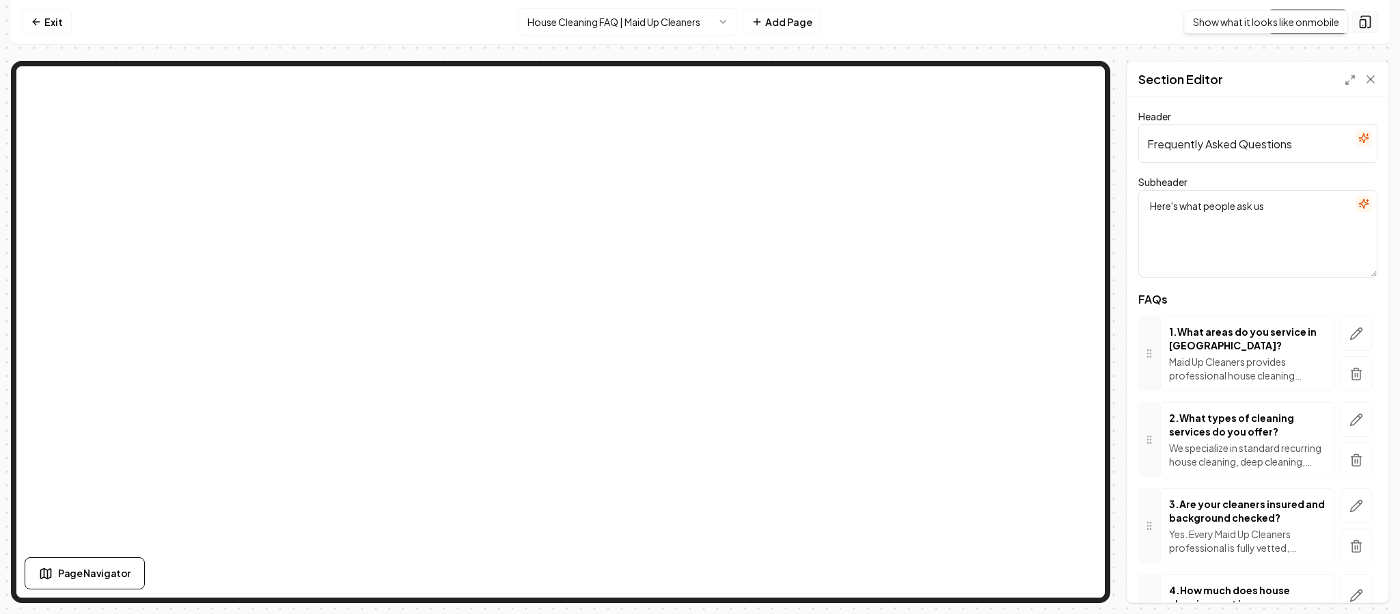
click at [1366, 18] on icon at bounding box center [1365, 22] width 14 height 14
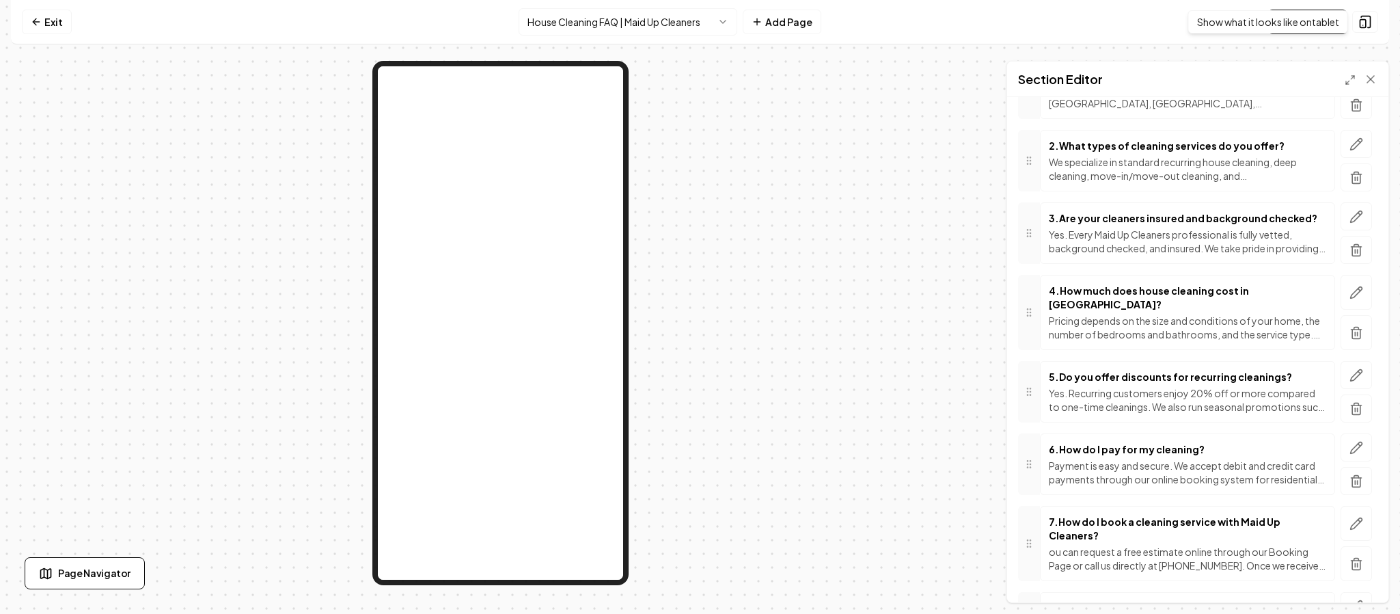
scroll to position [373, 0]
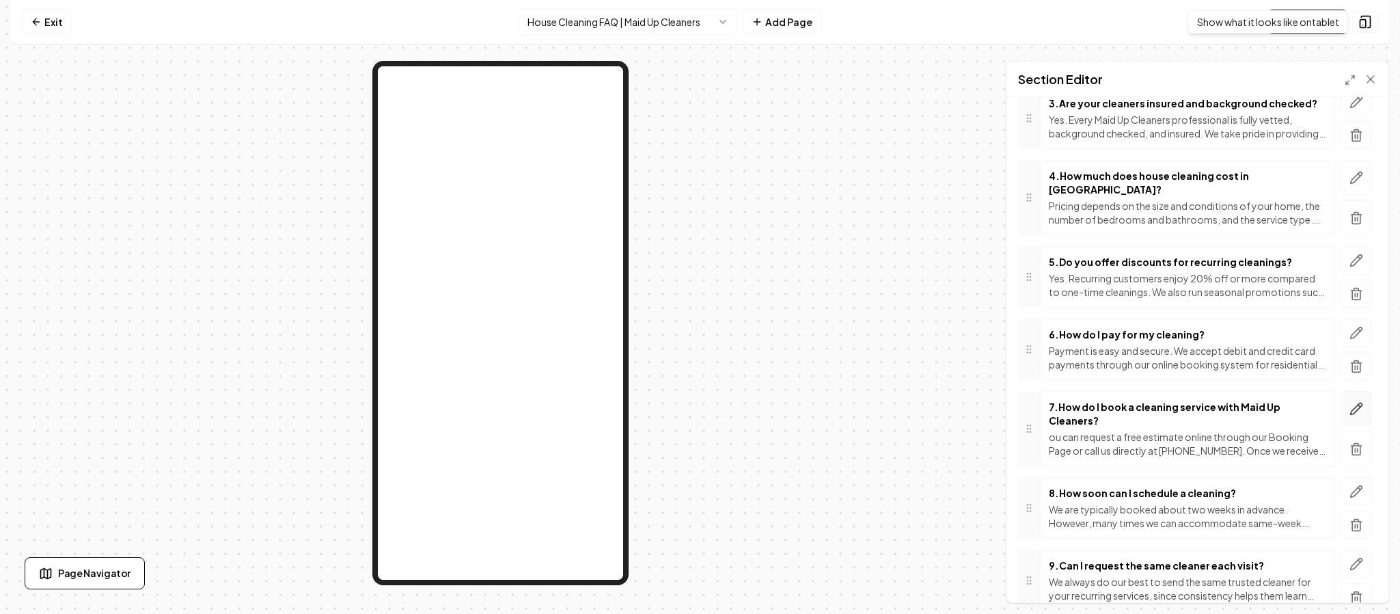
click at [1351, 412] on icon "button" at bounding box center [1357, 408] width 12 height 12
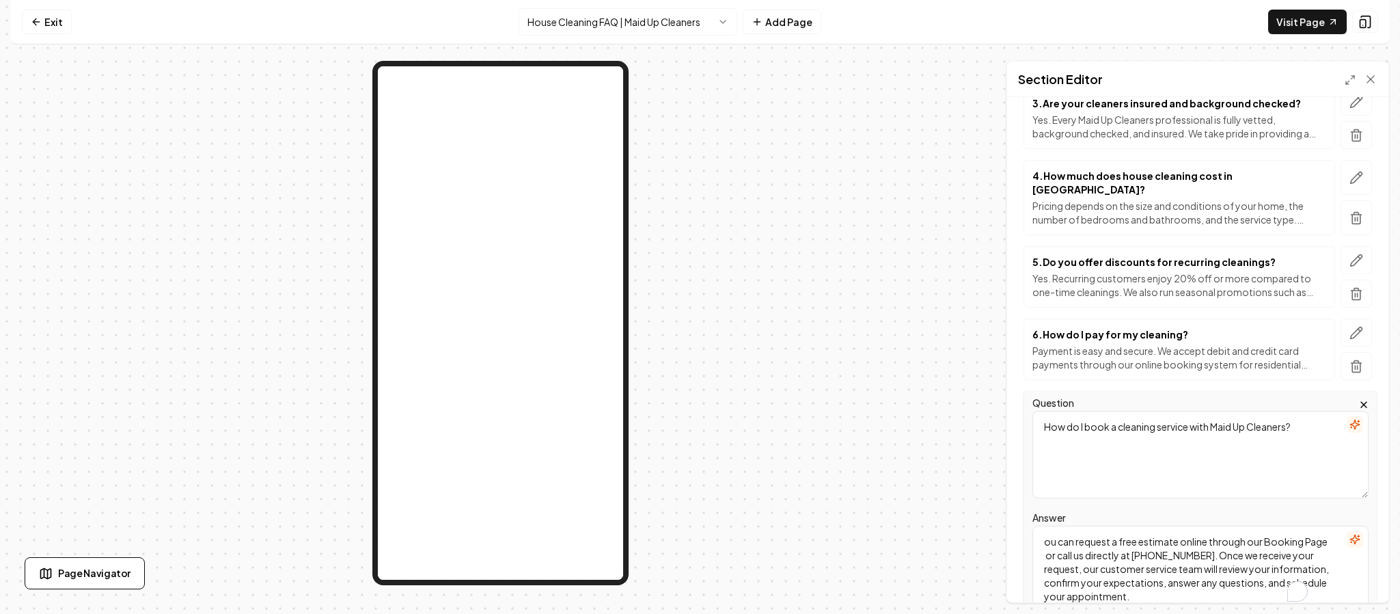
click at [1043, 529] on textarea "ou can request a free estimate online through our Booking Page or call us direc…" at bounding box center [1200, 568] width 336 height 87
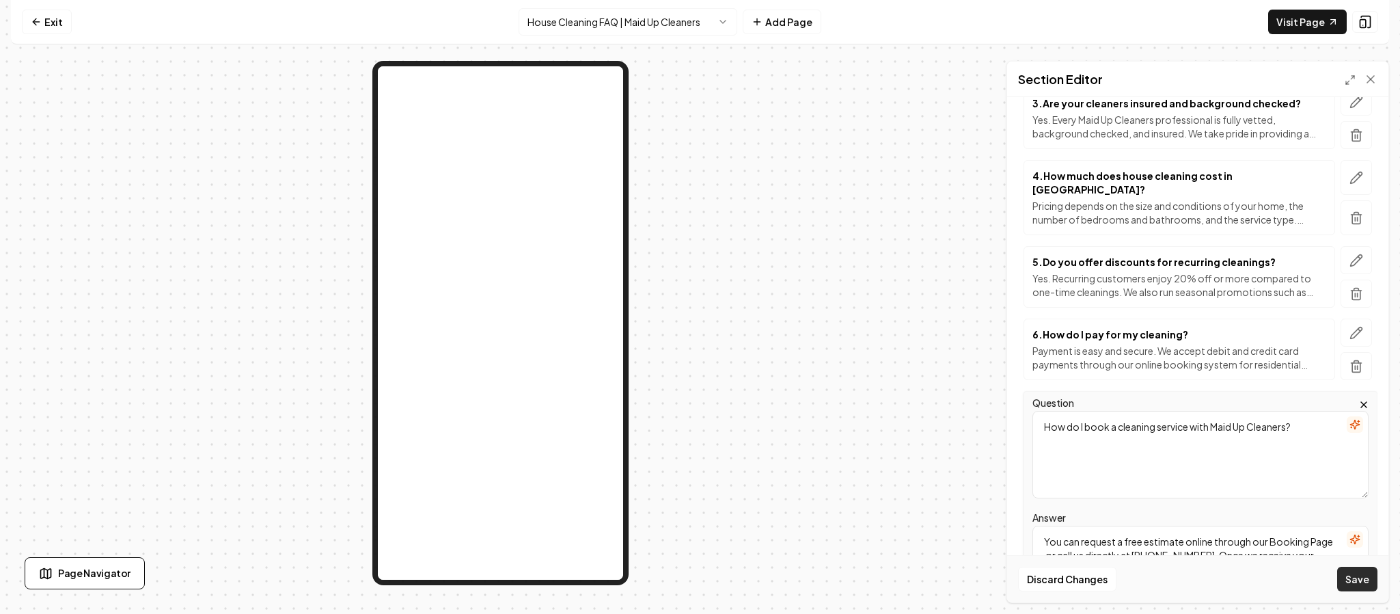
type textarea "You can request a free estimate online through our Booking Page or call us dire…"
click at [1359, 580] on button "Save" at bounding box center [1357, 578] width 40 height 25
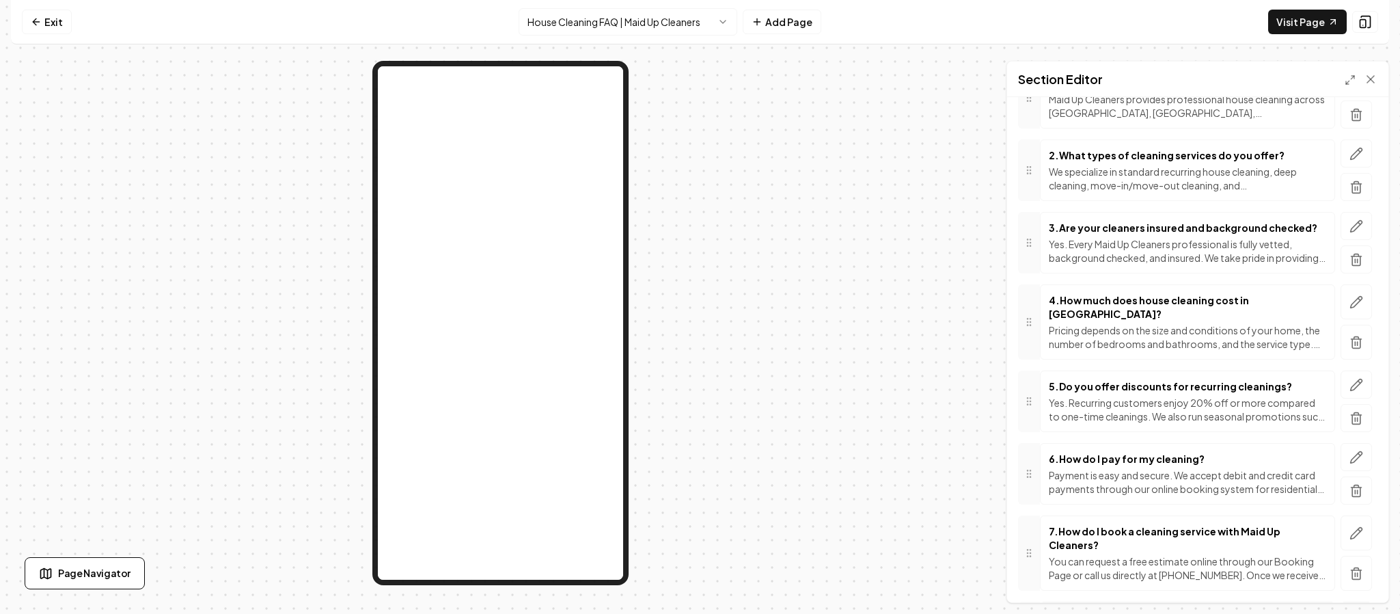
scroll to position [0, 0]
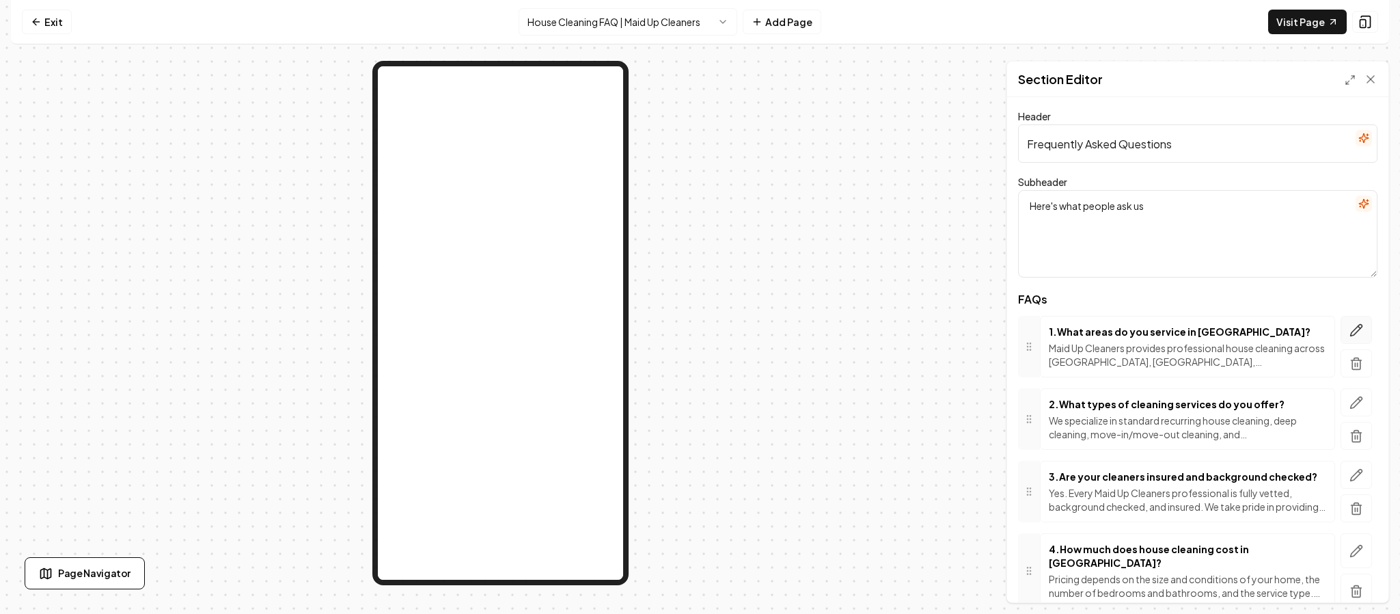
click at [1349, 328] on icon "button" at bounding box center [1356, 330] width 14 height 14
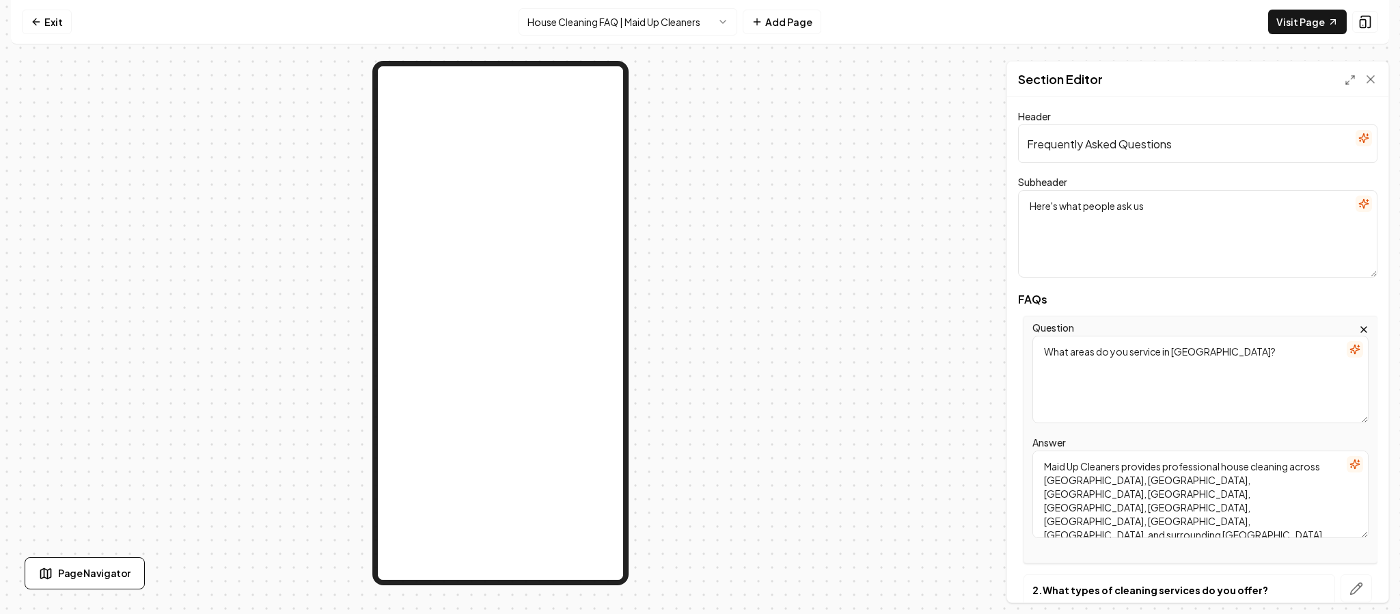
click at [1360, 298] on span "FAQs" at bounding box center [1197, 299] width 359 height 11
click at [1358, 327] on icon "button" at bounding box center [1363, 329] width 11 height 11
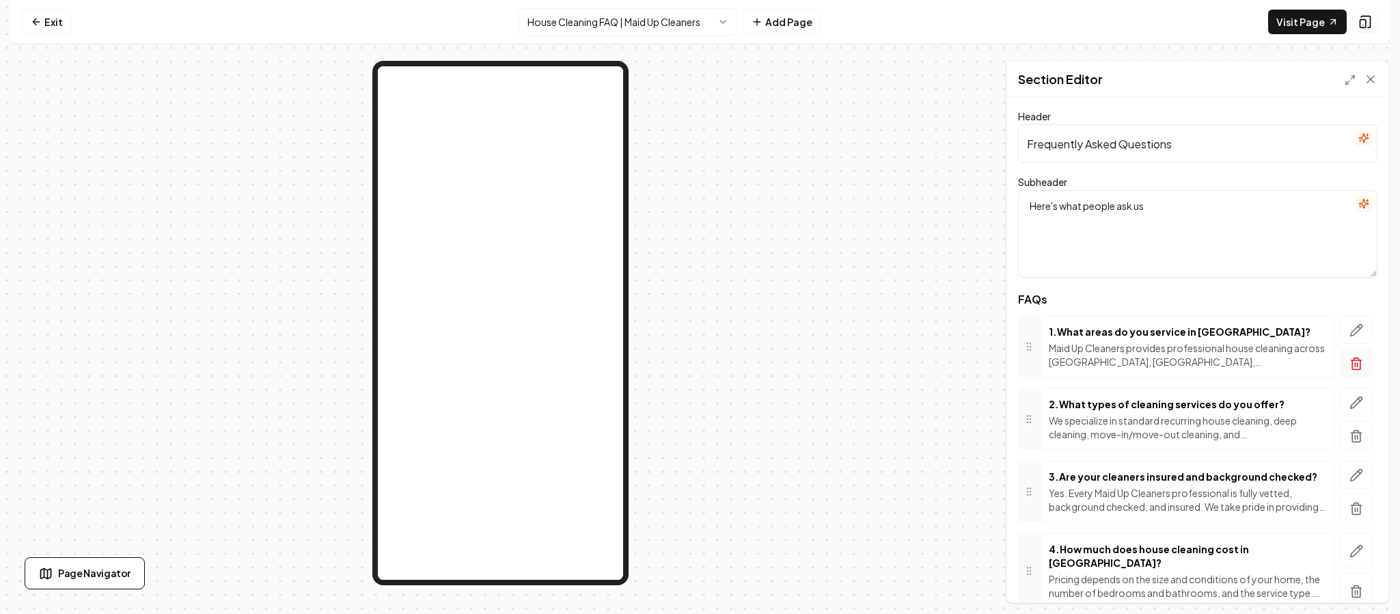
click at [1349, 369] on icon "button" at bounding box center [1356, 364] width 14 height 14
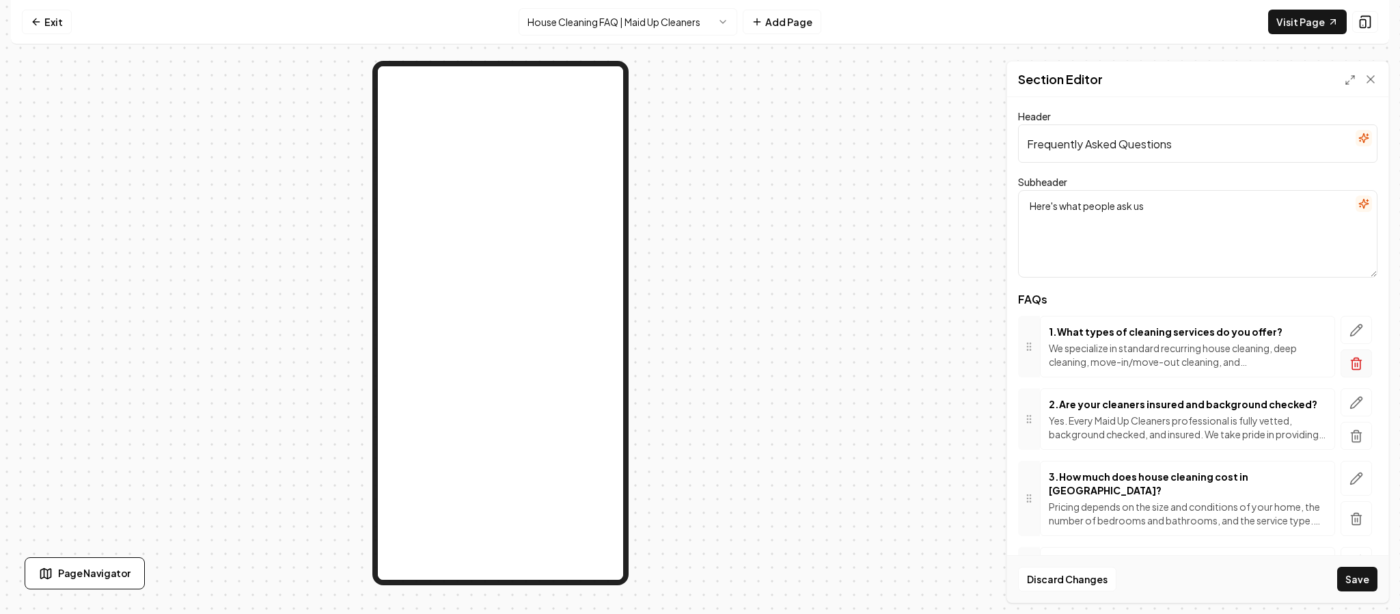
click at [1349, 368] on icon "button" at bounding box center [1356, 364] width 14 height 14
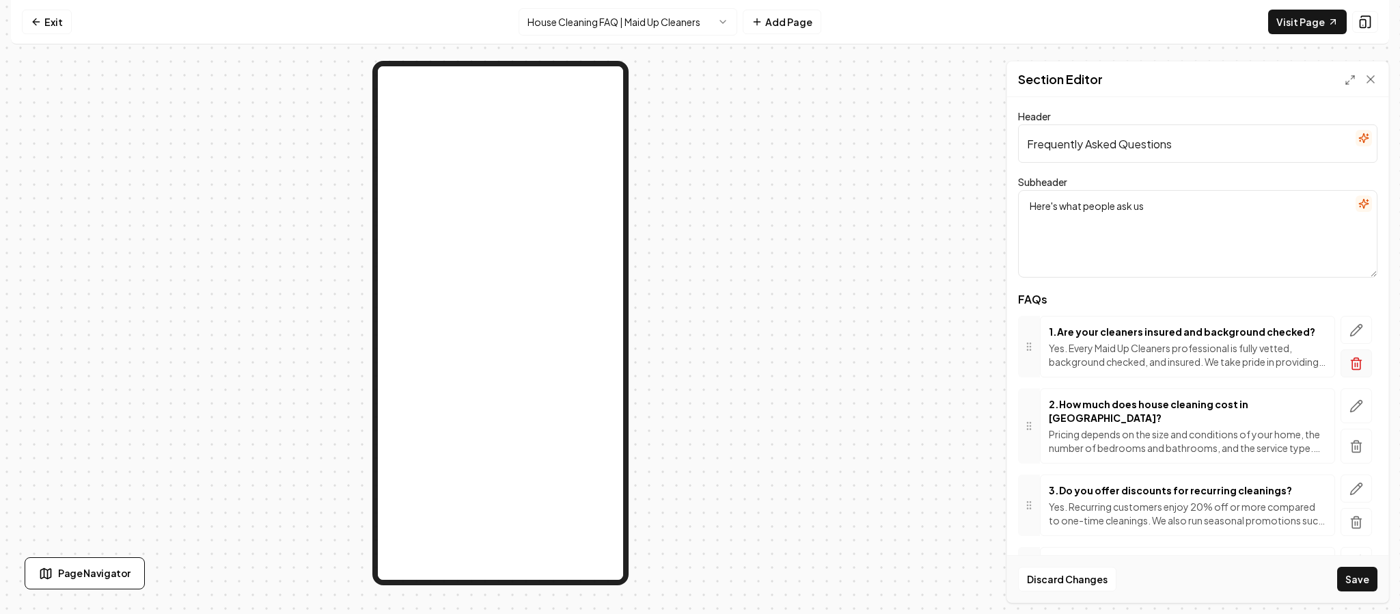
click at [1349, 361] on icon "button" at bounding box center [1356, 364] width 14 height 14
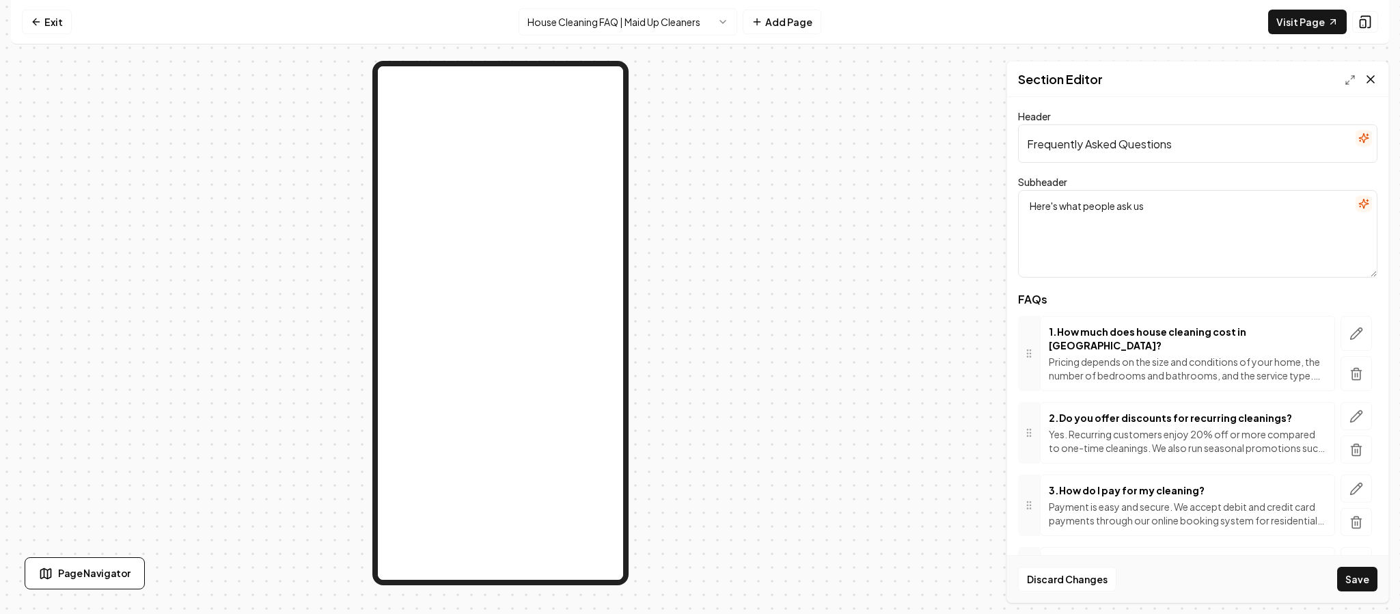
click at [1373, 76] on icon at bounding box center [1370, 79] width 7 height 7
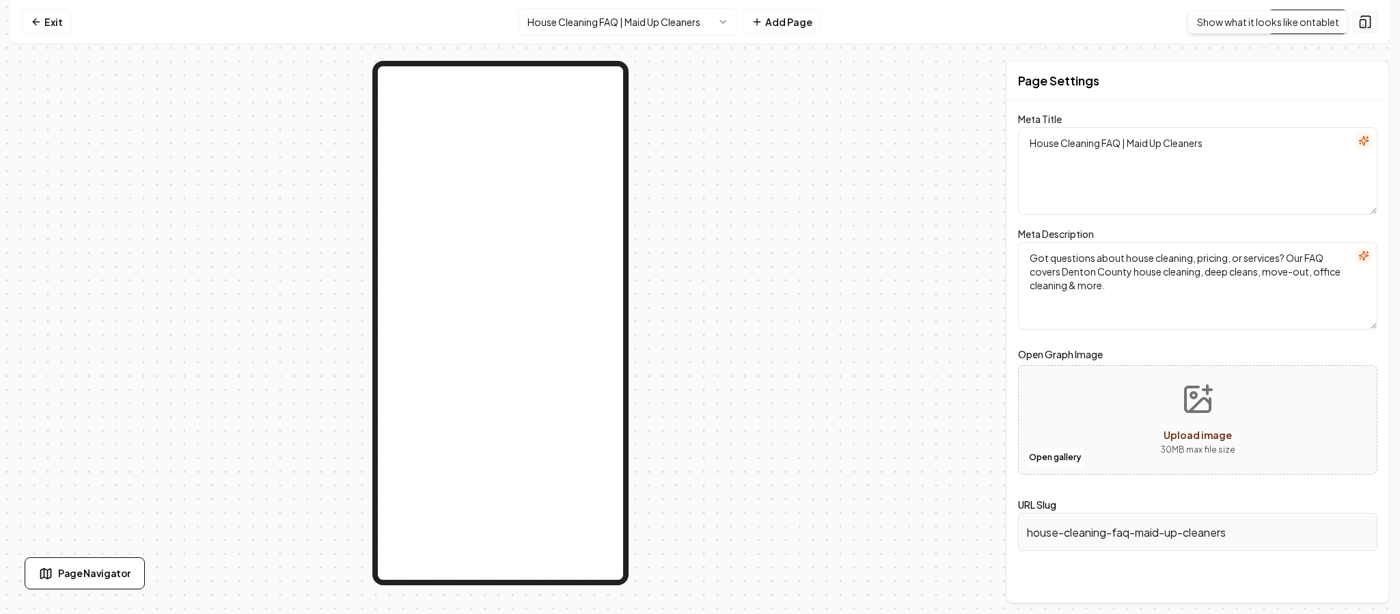
click at [1359, 21] on icon at bounding box center [1365, 22] width 14 height 14
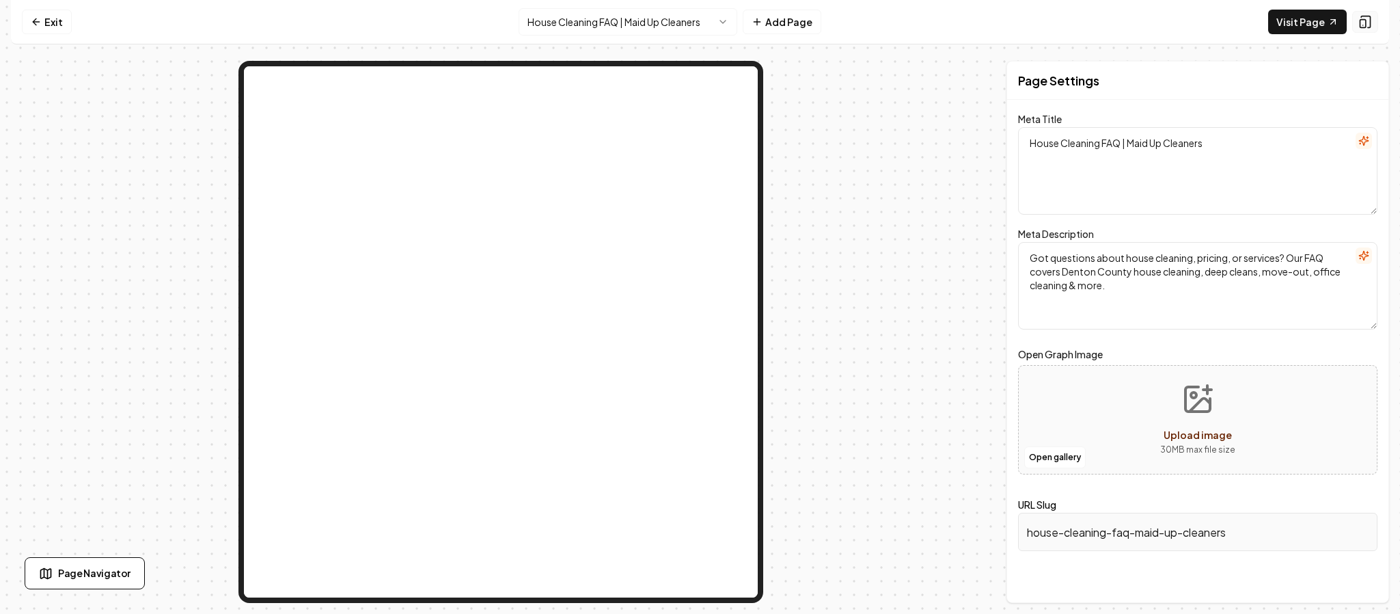
click at [1359, 21] on icon at bounding box center [1365, 22] width 14 height 14
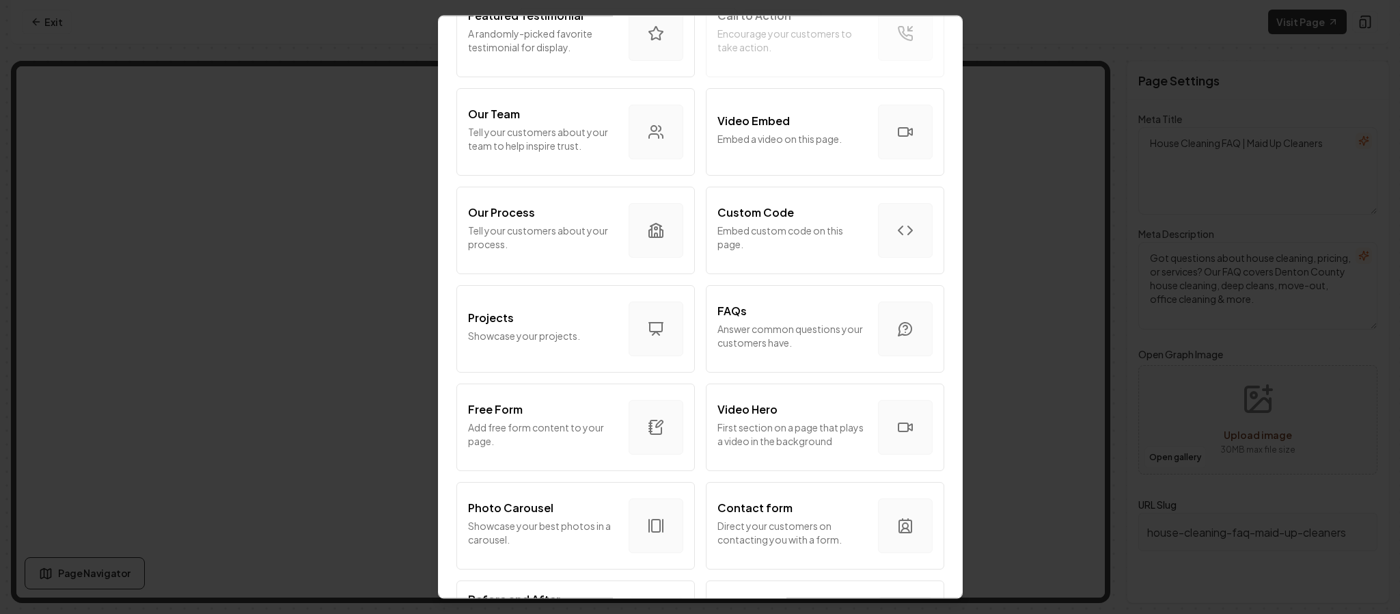
scroll to position [424, 0]
click at [765, 335] on p "Answer common questions your customers have." at bounding box center [792, 333] width 150 height 27
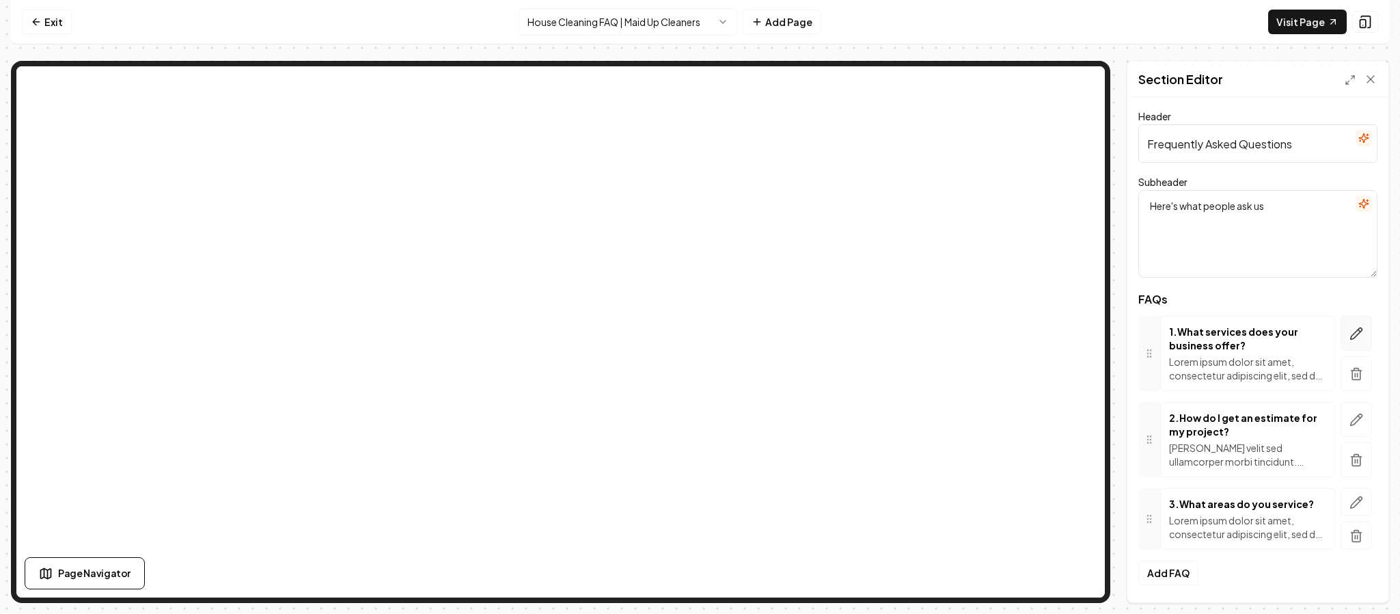
click at [1351, 335] on icon "button" at bounding box center [1357, 333] width 12 height 12
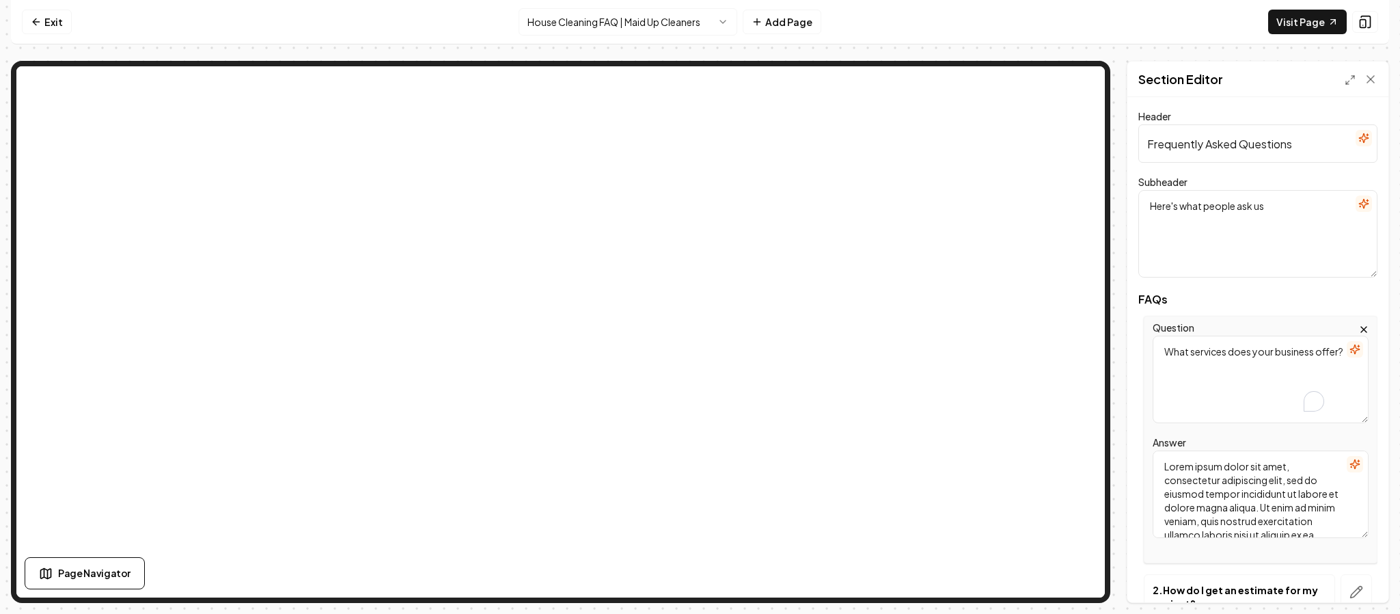
drag, startPoint x: 1228, startPoint y: 374, endPoint x: 1101, endPoint y: 337, distance: 131.7
click at [1070, 249] on div "Page Settings Section Editor Header Frequently Asked Questions Subheader Here's…" at bounding box center [700, 332] width 1378 height 542
paste textarea "1. What areas do you service in Denton County?"
type textarea "1. What areas do you service in Denton County?"
click at [1237, 482] on textarea "Lorem ipsum dolor sit amet, consectetur adipiscing elit, sed do eiusmod tempor …" at bounding box center [1261, 493] width 216 height 87
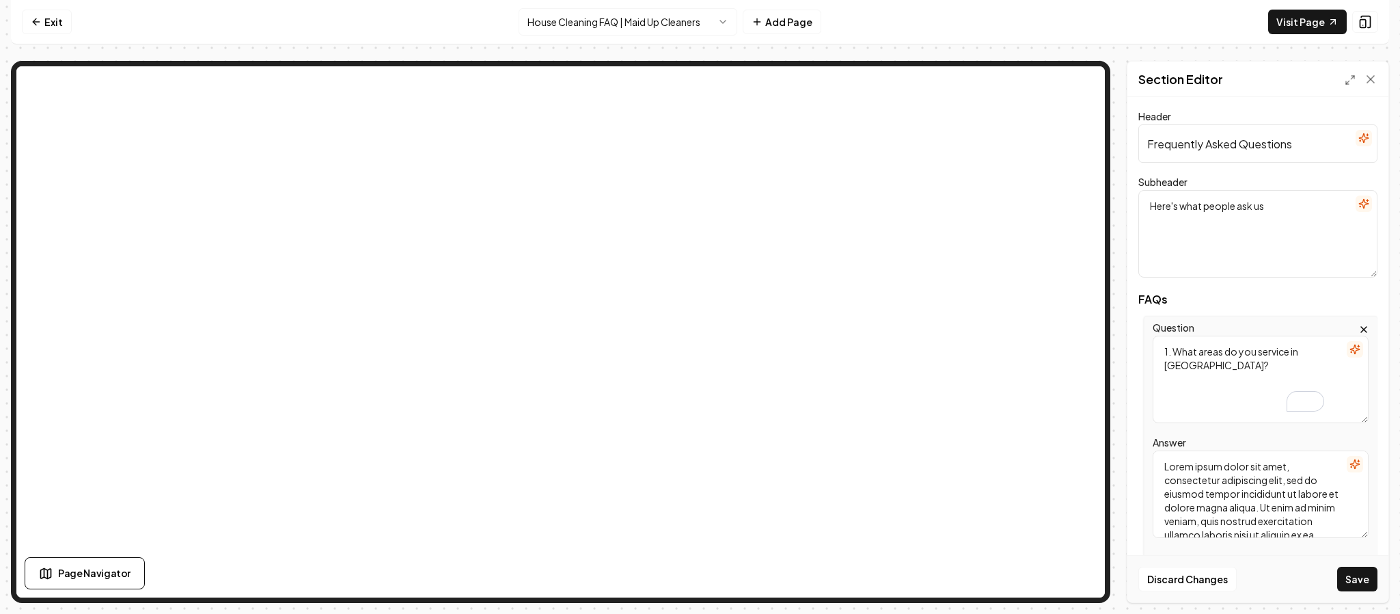
click at [1237, 482] on textarea "Lorem ipsum dolor sit amet, consectetur adipiscing elit, sed do eiusmod tempor …" at bounding box center [1261, 493] width 216 height 87
paste textarea "Maid Up Cleaners provides professional house cleaning across [GEOGRAPHIC_DATA],…"
type textarea "Maid Up Cleaners provides professional house cleaning across [GEOGRAPHIC_DATA],…"
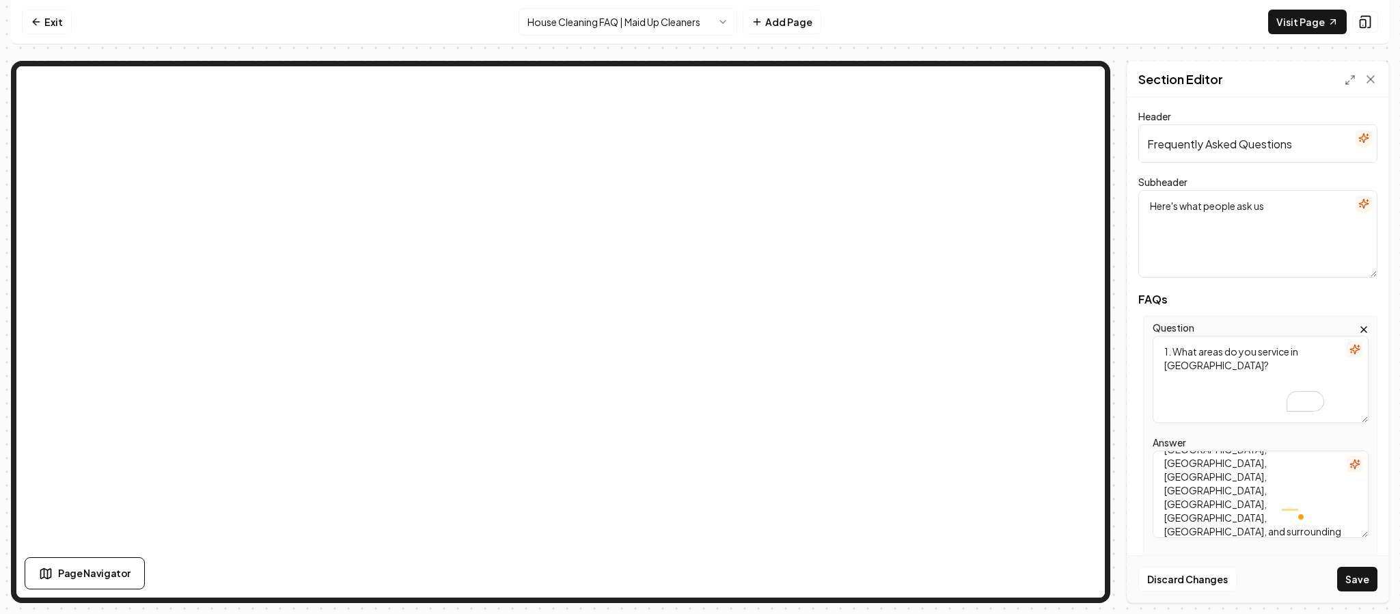
click at [1173, 357] on textarea "1. What areas do you service in Denton County?" at bounding box center [1261, 378] width 216 height 87
type textarea "What areas do you service in [GEOGRAPHIC_DATA]?"
click at [1359, 575] on button "Save" at bounding box center [1357, 578] width 40 height 25
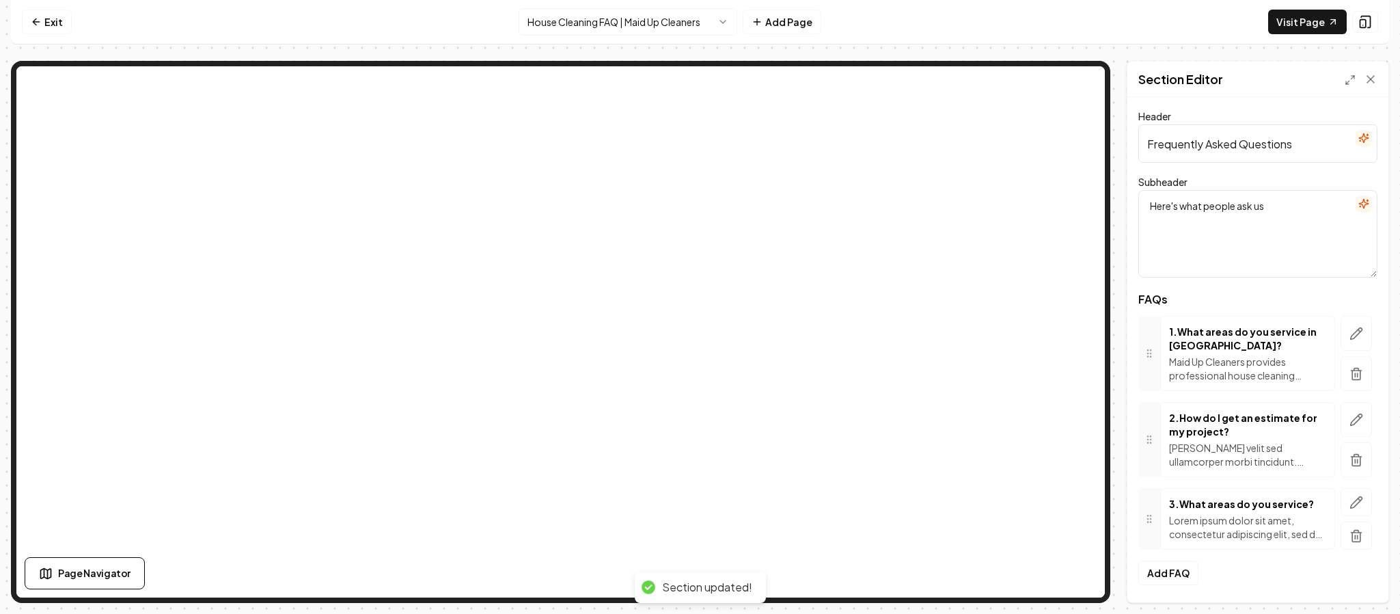
scroll to position [2, 0]
click at [1349, 425] on icon "button" at bounding box center [1356, 420] width 14 height 14
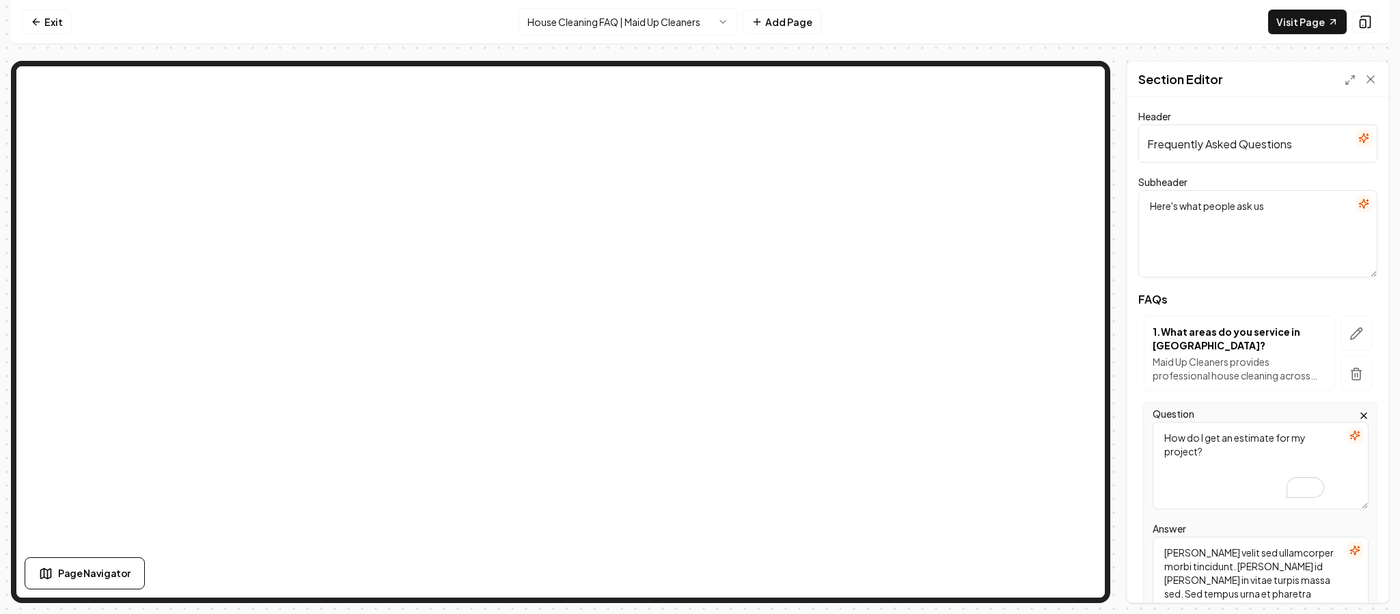
paste textarea "What types of cleaning services do you offer"
type textarea "What types of cleaning services do you offer?"
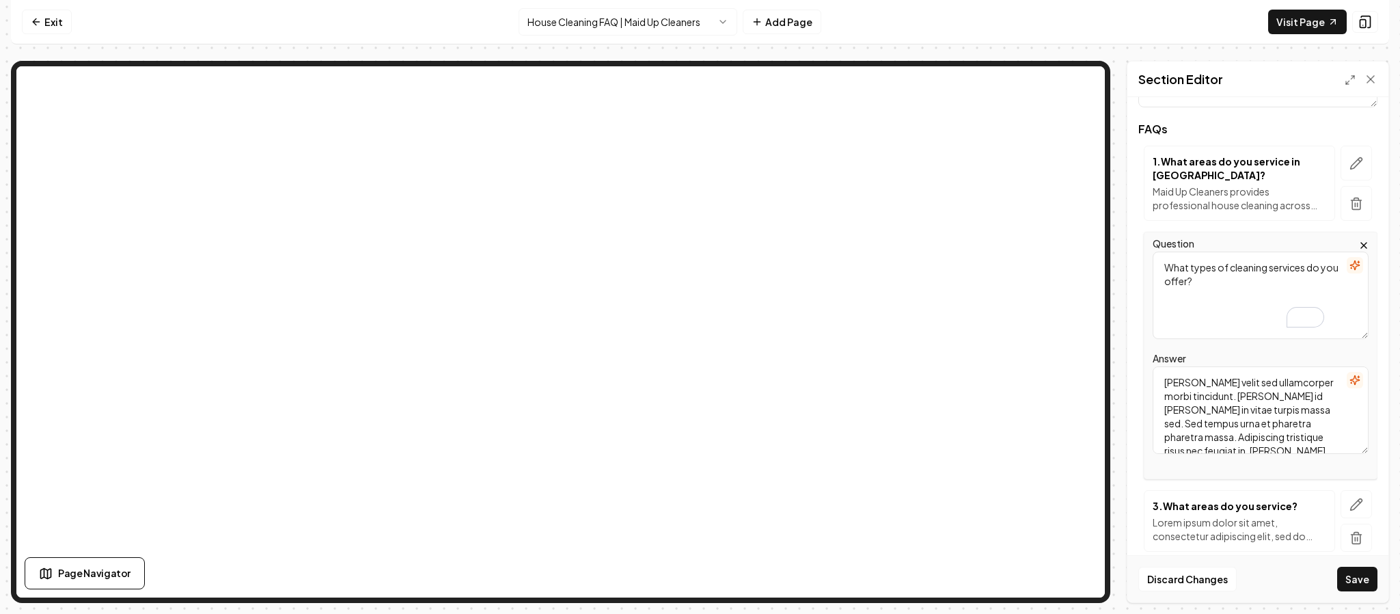
scroll to position [171, 0]
click at [1232, 392] on textarea "[PERSON_NAME] velit sed ullamcorper morbi tincidunt. [PERSON_NAME] id [PERSON_N…" at bounding box center [1261, 409] width 216 height 87
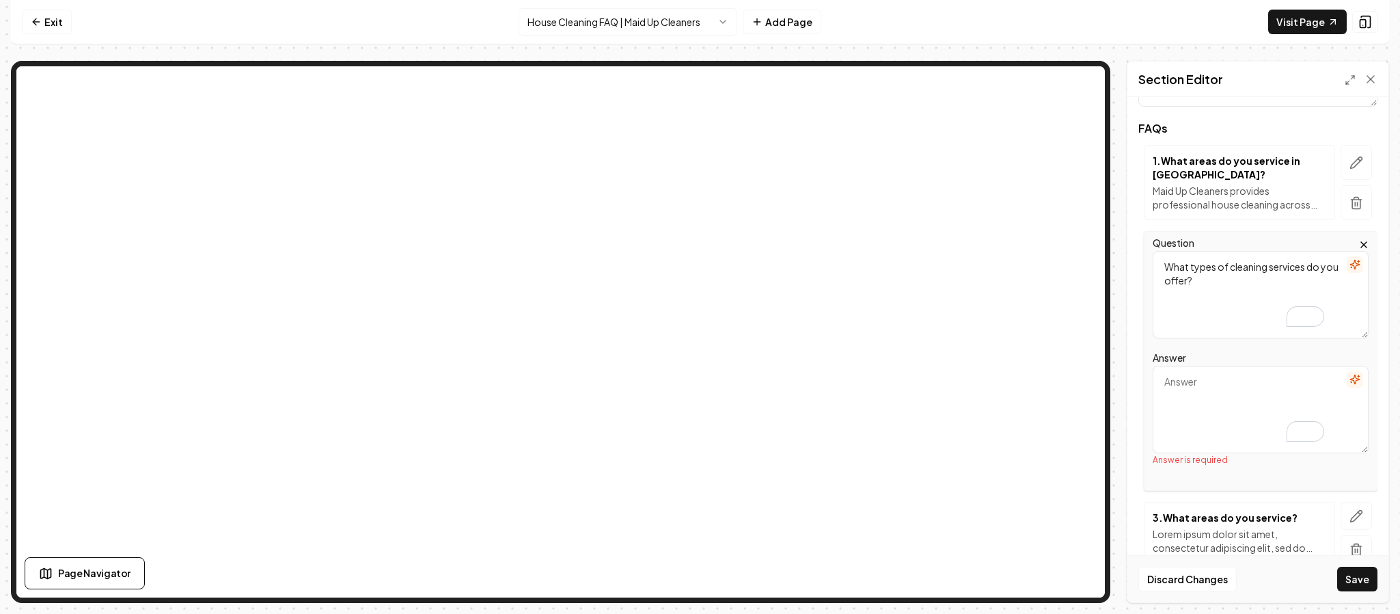
paste textarea "We specialize in standard recurring house cleaning, deep cleaning, move-in/move…"
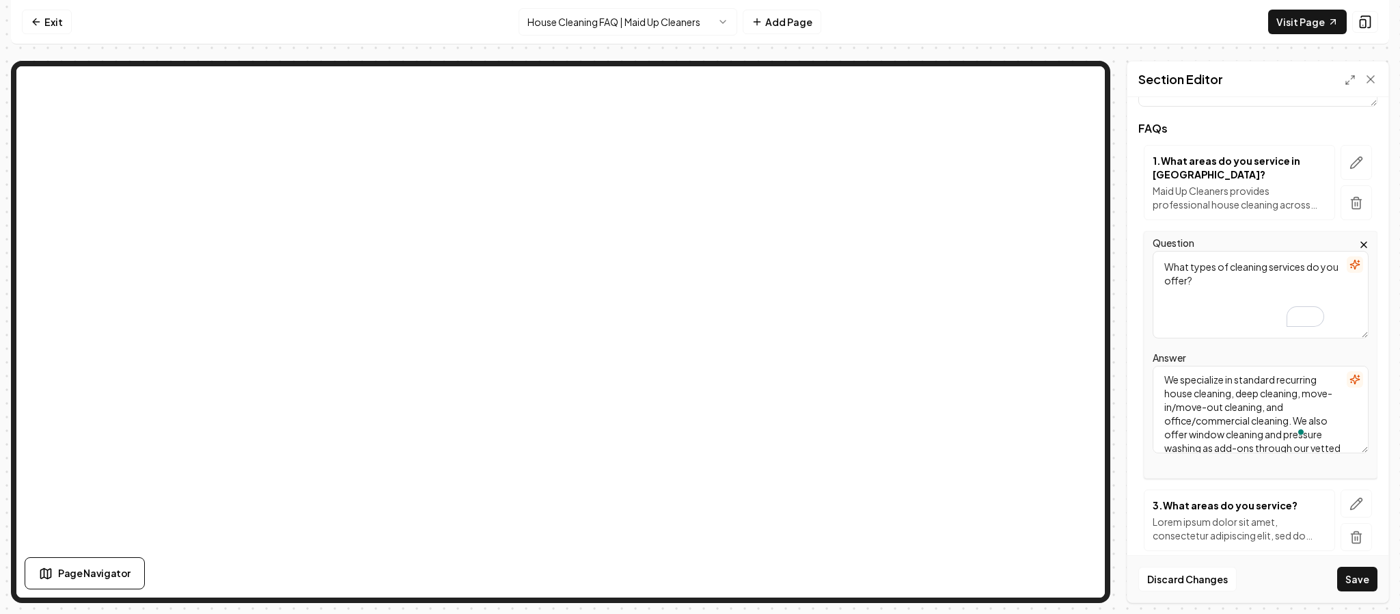
scroll to position [3, 0]
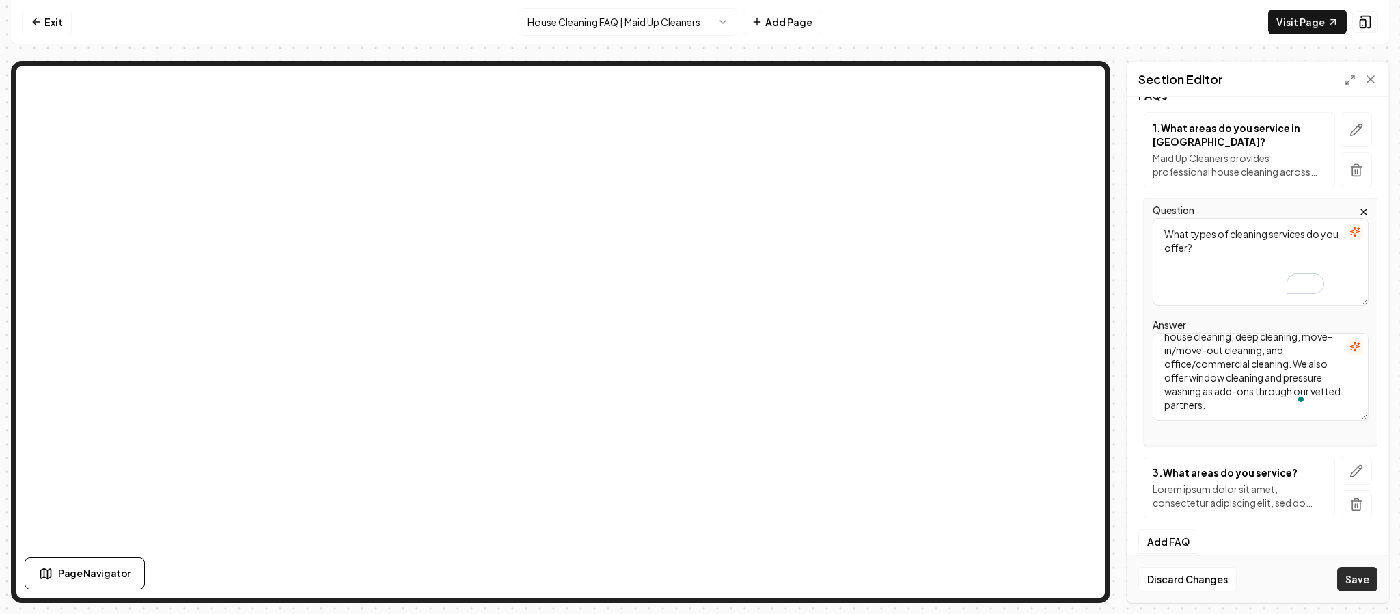
type textarea "We specialize in standard recurring house cleaning, deep cleaning, move-in/move…"
click at [1369, 577] on button "Save" at bounding box center [1357, 578] width 40 height 25
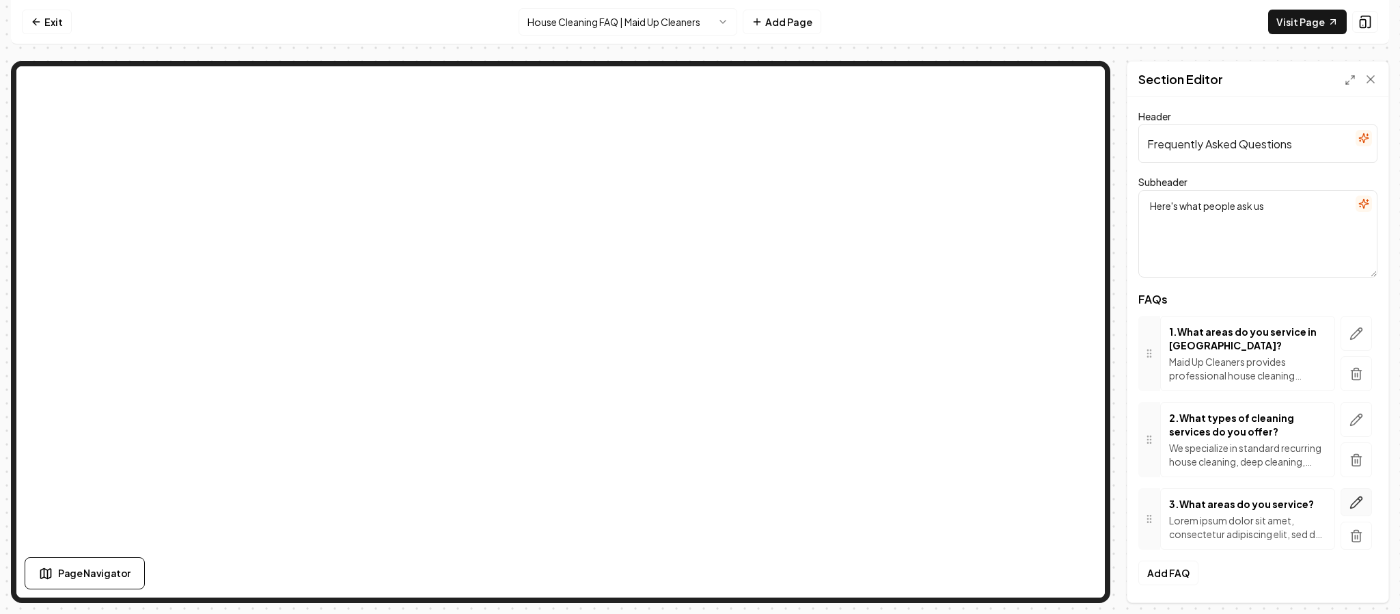
click at [1349, 499] on icon "button" at bounding box center [1356, 502] width 14 height 14
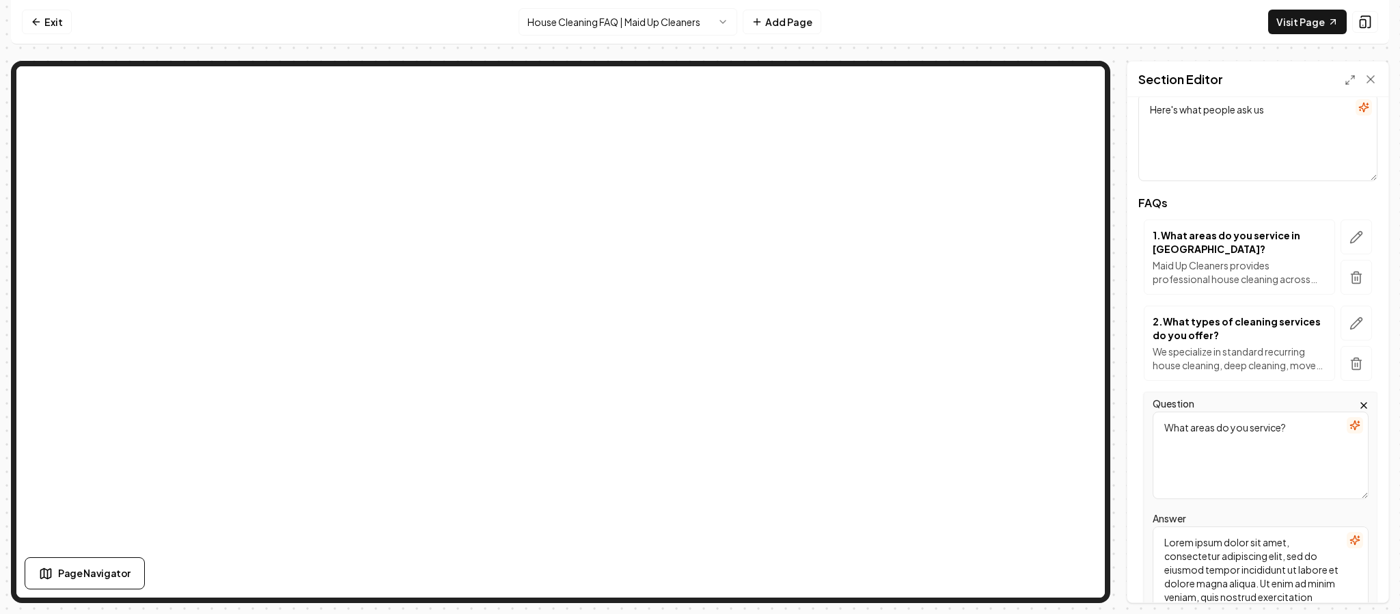
click at [1237, 443] on textarea "What areas do you service?" at bounding box center [1261, 454] width 216 height 87
paste textarea "Are your cleaners insured and background checked"
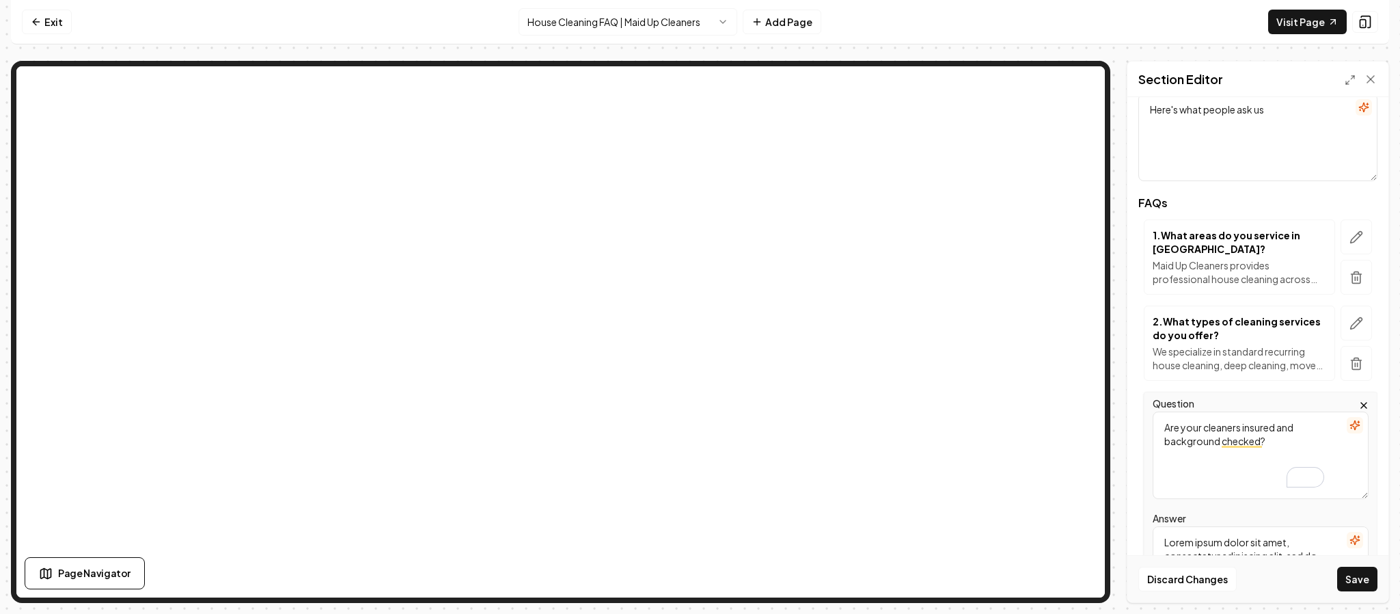
type textarea "Are your cleaners insured and background checked?"
click at [1230, 536] on textarea "Lorem ipsum dolor sit amet, consectetur adipiscing elit, sed do eiusmod tempor …" at bounding box center [1261, 569] width 216 height 87
paste textarea "Yes! Every Maid Up Cleaners professional is fully vetted, background checked, a…"
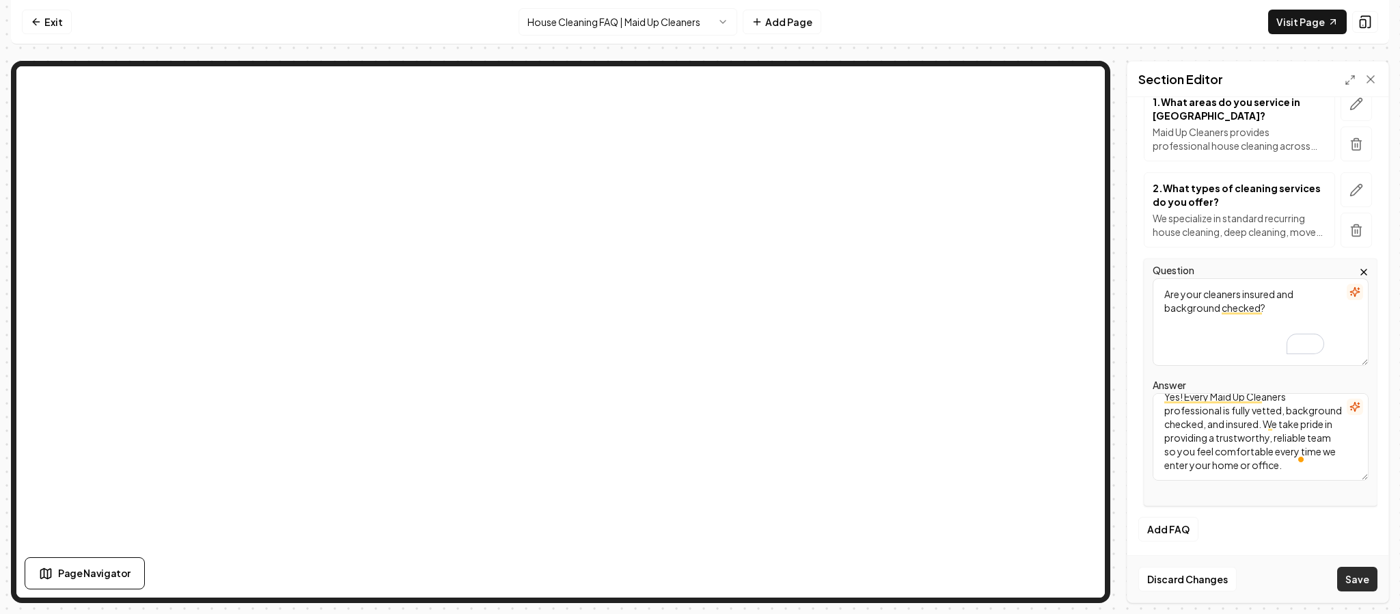
type textarea "Yes! Every Maid Up Cleaners professional is fully vetted, background checked, a…"
click at [1367, 580] on button "Save" at bounding box center [1357, 578] width 40 height 25
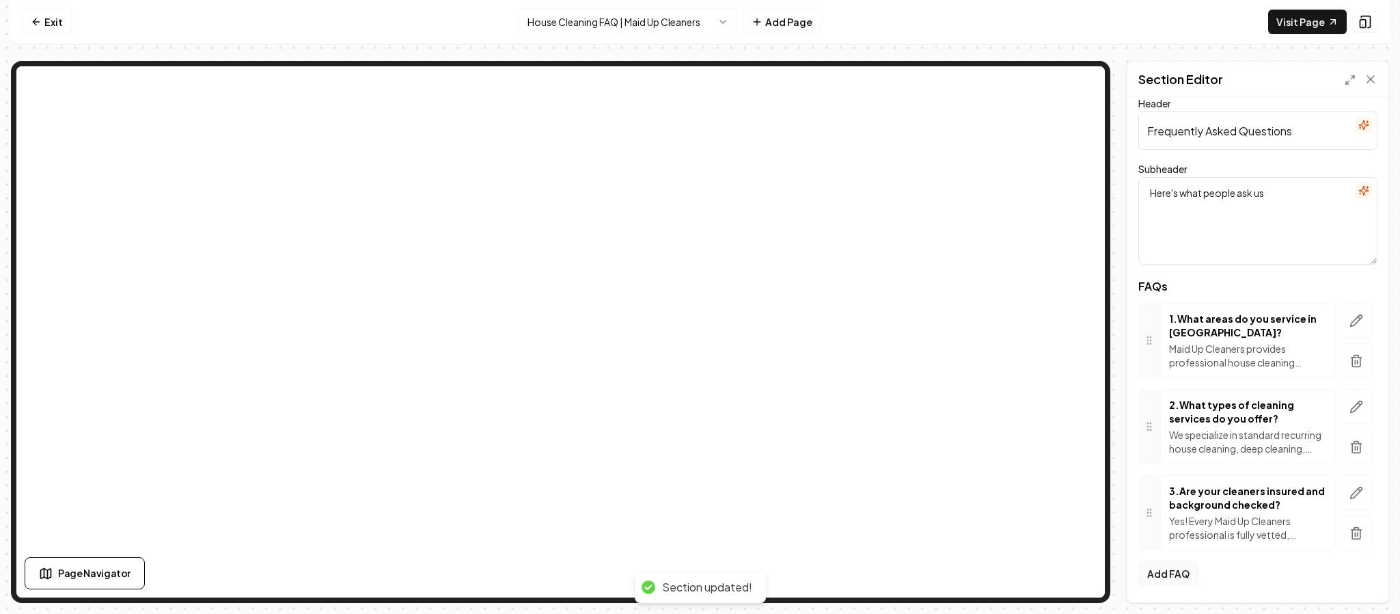
click at [1163, 574] on button "Add FAQ" at bounding box center [1168, 573] width 60 height 25
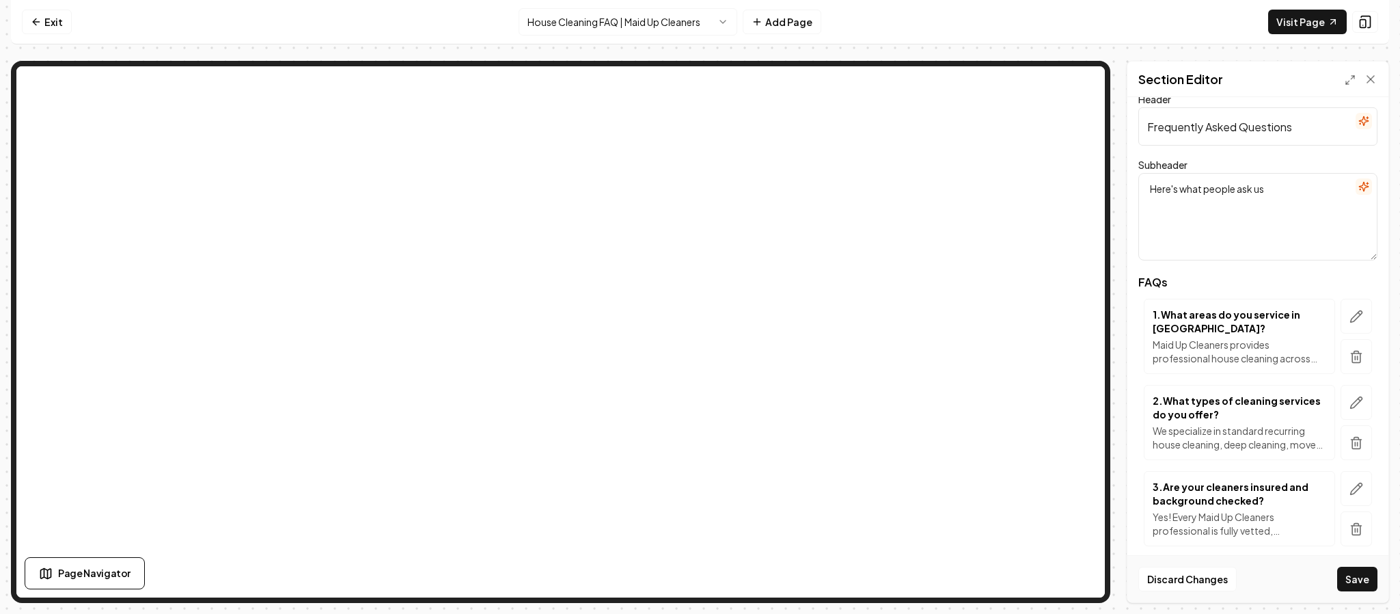
drag, startPoint x: 1310, startPoint y: 128, endPoint x: 1099, endPoint y: 125, distance: 211.1
click at [970, 51] on div "Exit House Cleaning FAQ | Maid Up Cleaners Add Page Visit Page Page Navigator P…" at bounding box center [700, 301] width 1378 height 603
paste input "General House Cleaning"
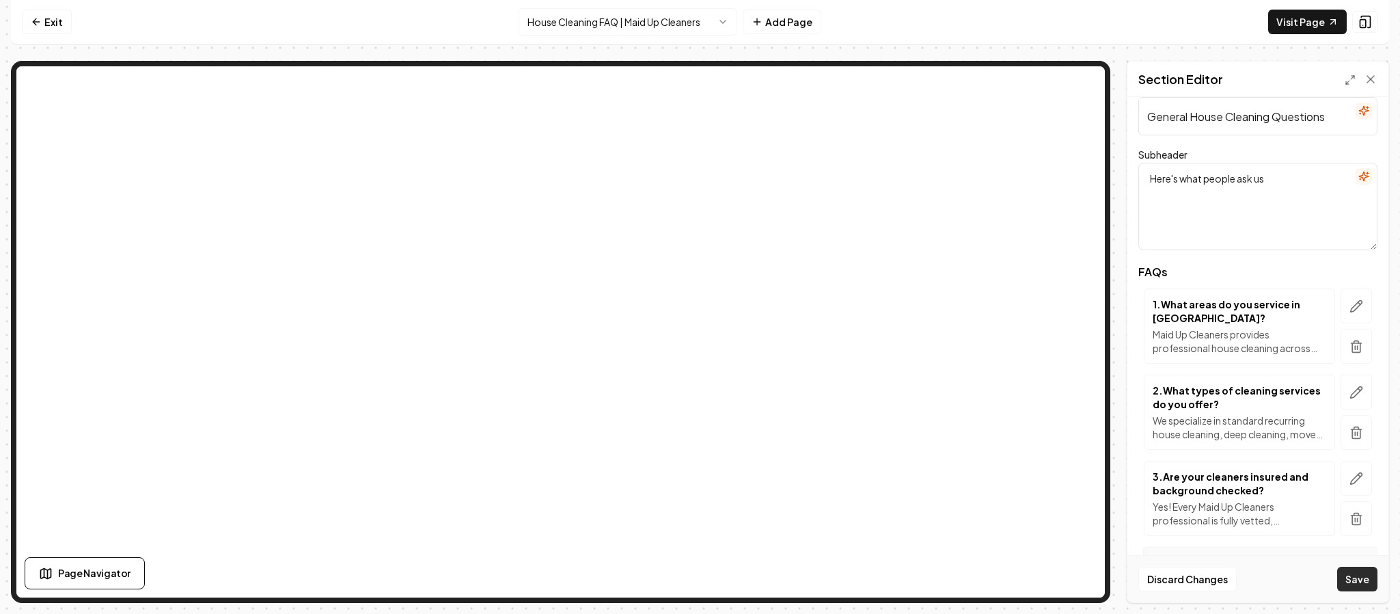
type input "General House Cleaning Questions"
click at [1353, 573] on button "Save" at bounding box center [1357, 578] width 40 height 25
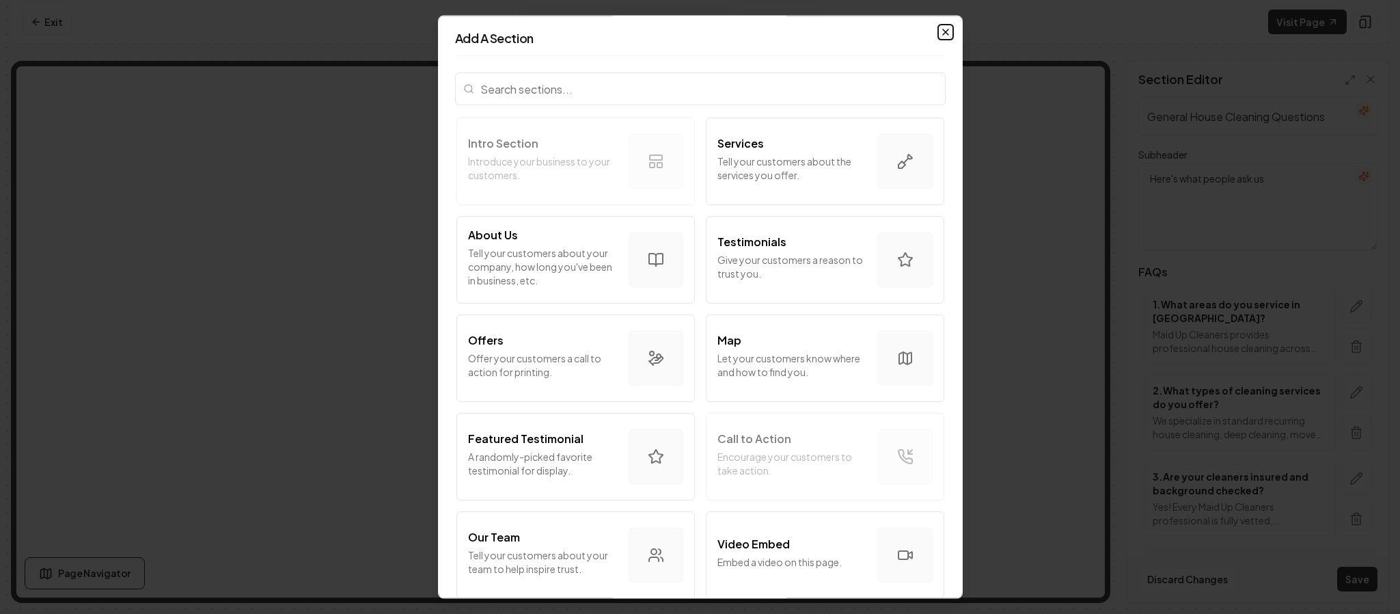
click at [940, 35] on icon "button" at bounding box center [945, 32] width 11 height 11
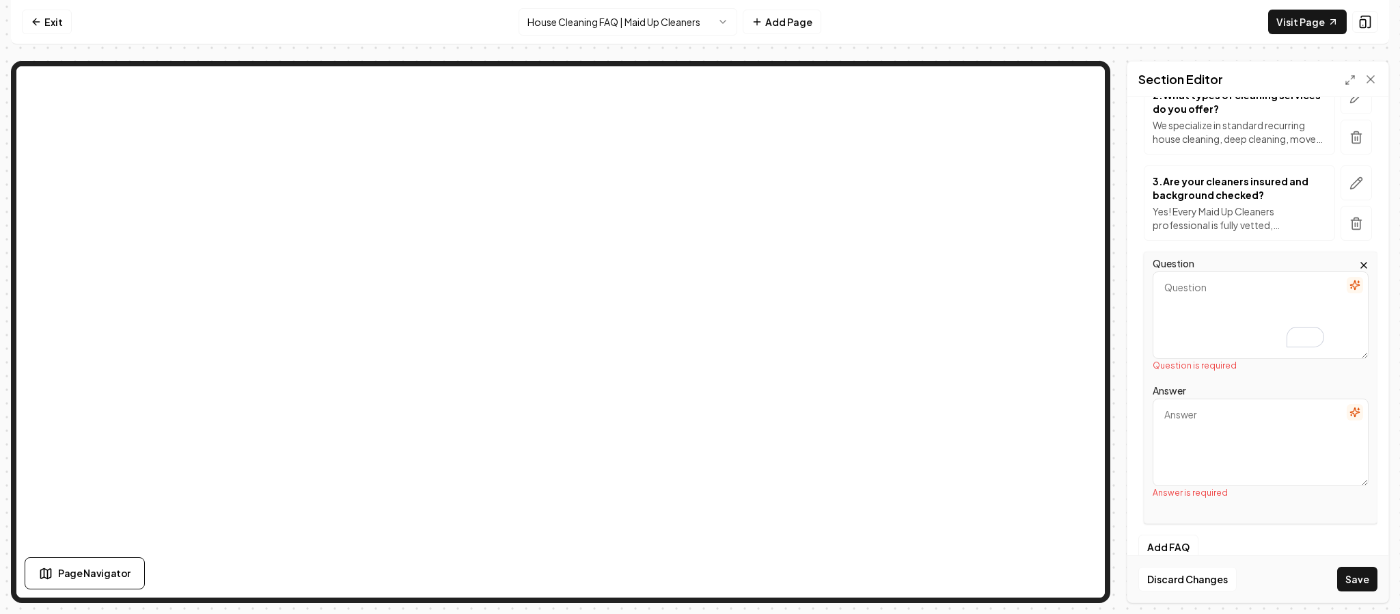
scroll to position [324, 0]
click at [1222, 325] on textarea "Question" at bounding box center [1261, 313] width 216 height 87
paste textarea "How much does house cleaning cost in [GEOGRAPHIC_DATA]?"
type textarea "How much does house cleaning cost in [GEOGRAPHIC_DATA]?"
click at [1228, 437] on textarea "Answer" at bounding box center [1261, 428] width 216 height 87
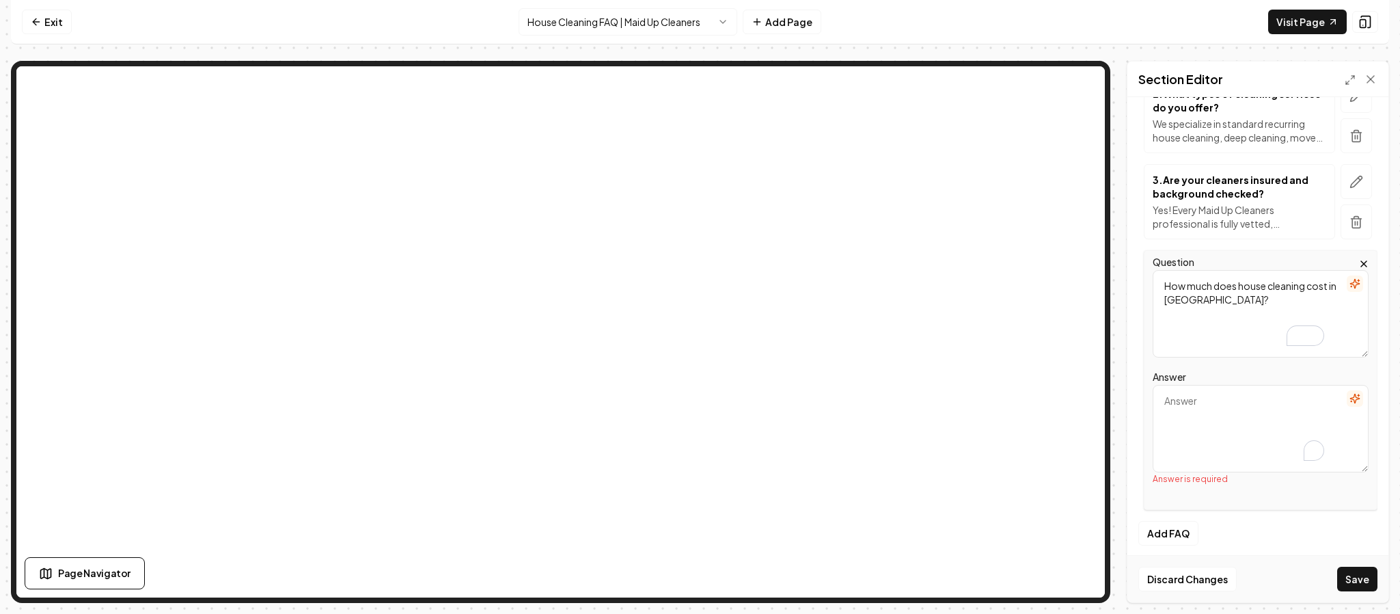
paste textarea "Pricing depends on the size and condition of your home, the number of bedrooms …"
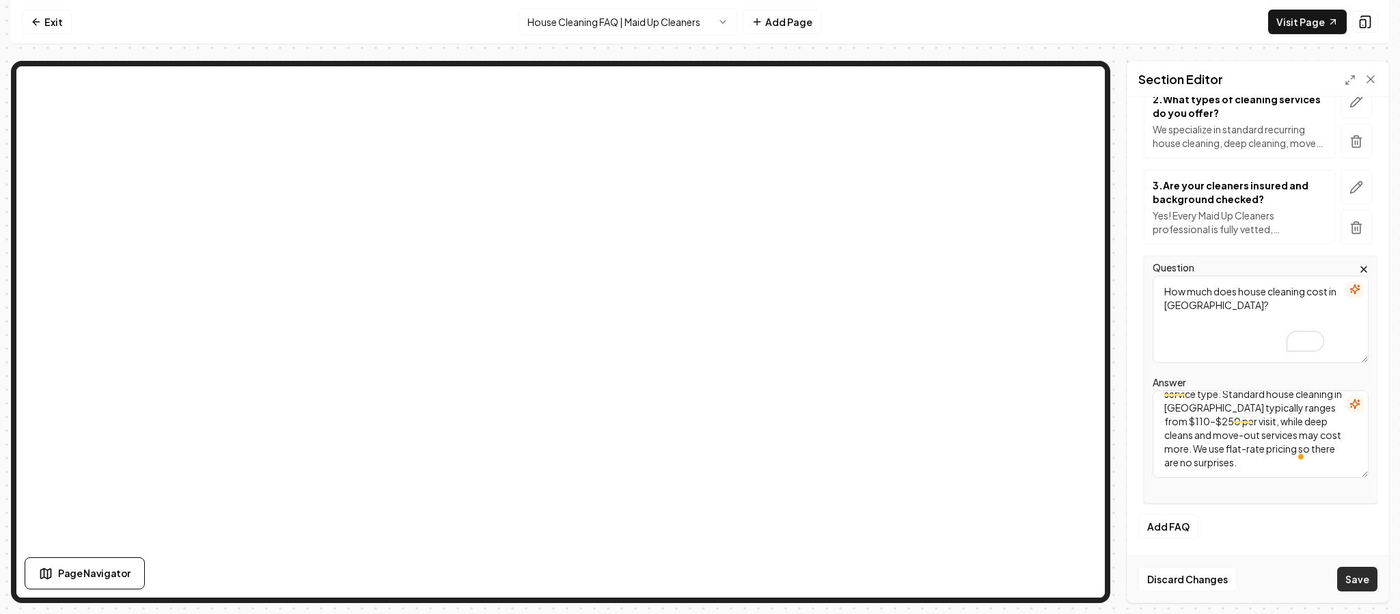
scroll to position [72, 0]
type textarea "Pricing depends on the size and condition of your home, the number of bedrooms …"
click at [1234, 290] on textarea "How much does house cleaning cost in [GEOGRAPHIC_DATA]?" at bounding box center [1261, 318] width 216 height 87
click at [1239, 290] on textarea "How much does house cleaning cost in [GEOGRAPHIC_DATA]?" at bounding box center [1261, 318] width 216 height 87
click at [1362, 576] on button "Save" at bounding box center [1357, 578] width 40 height 25
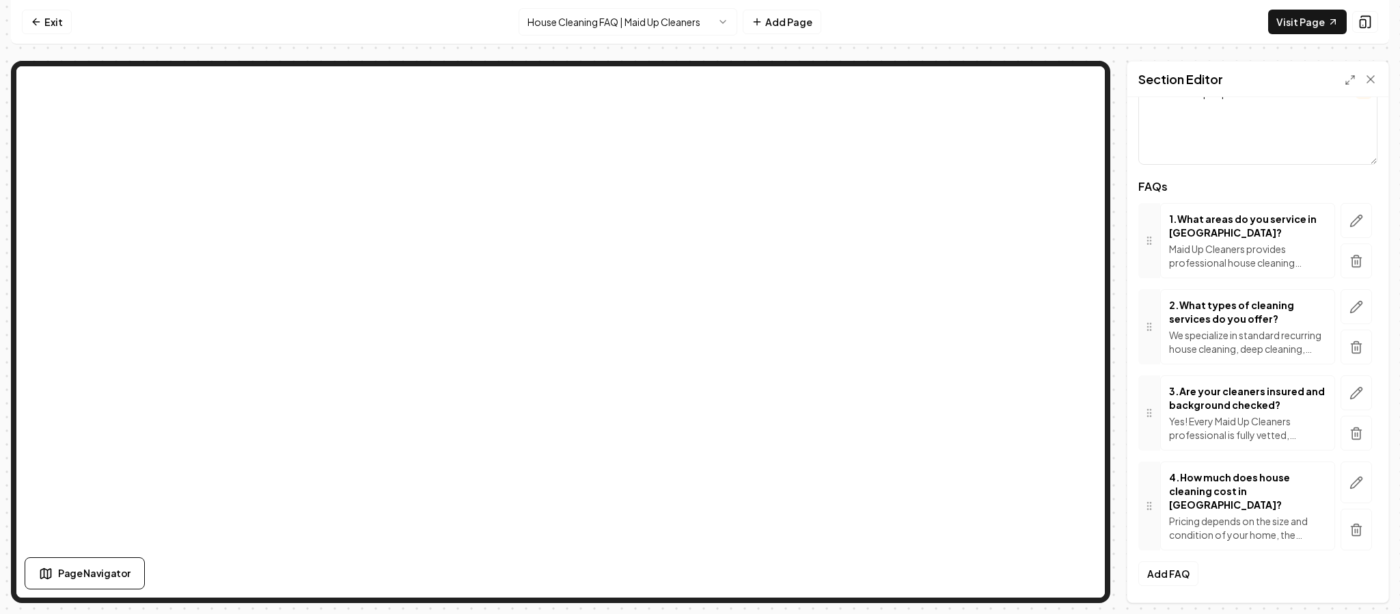
scroll to position [115, 0]
click at [1152, 577] on button "Add FAQ" at bounding box center [1168, 573] width 60 height 25
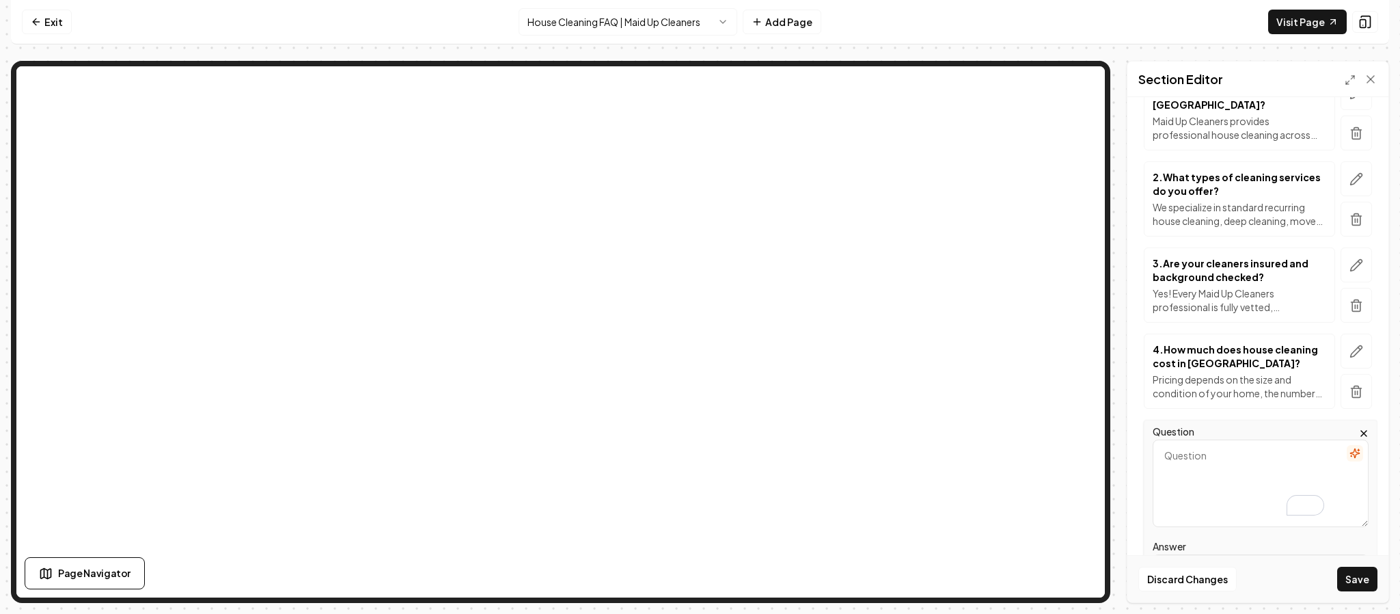
scroll to position [333, 0]
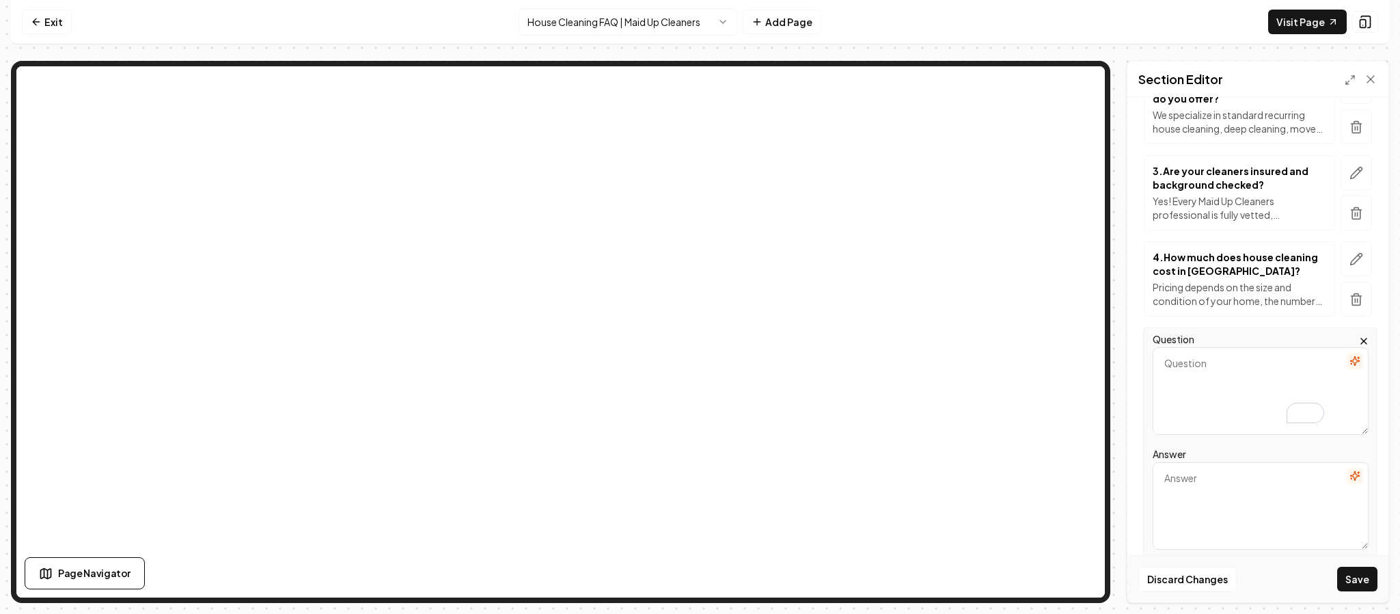
click at [1209, 384] on textarea "Question" at bounding box center [1261, 390] width 216 height 87
type textarea "Do you offer discounts for recurring cleanings?"
click at [1230, 508] on textarea "Answer" at bounding box center [1261, 505] width 216 height 87
paste textarea "Yes. Recurring customers enjoy 20% off or more compared to one-time cleanings. …"
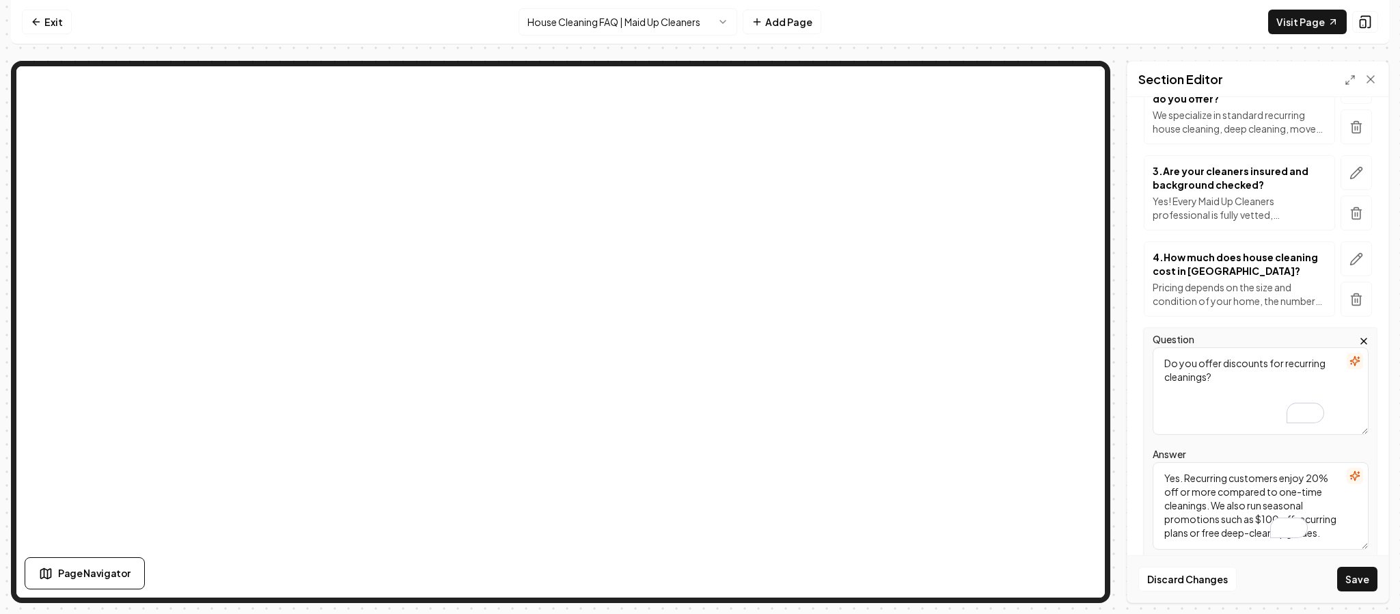
scroll to position [4, 0]
type textarea "Yes. Recurring customers enjoy 20% off or more compared to one-time cleanings. …"
click at [1349, 577] on button "Save" at bounding box center [1357, 578] width 40 height 25
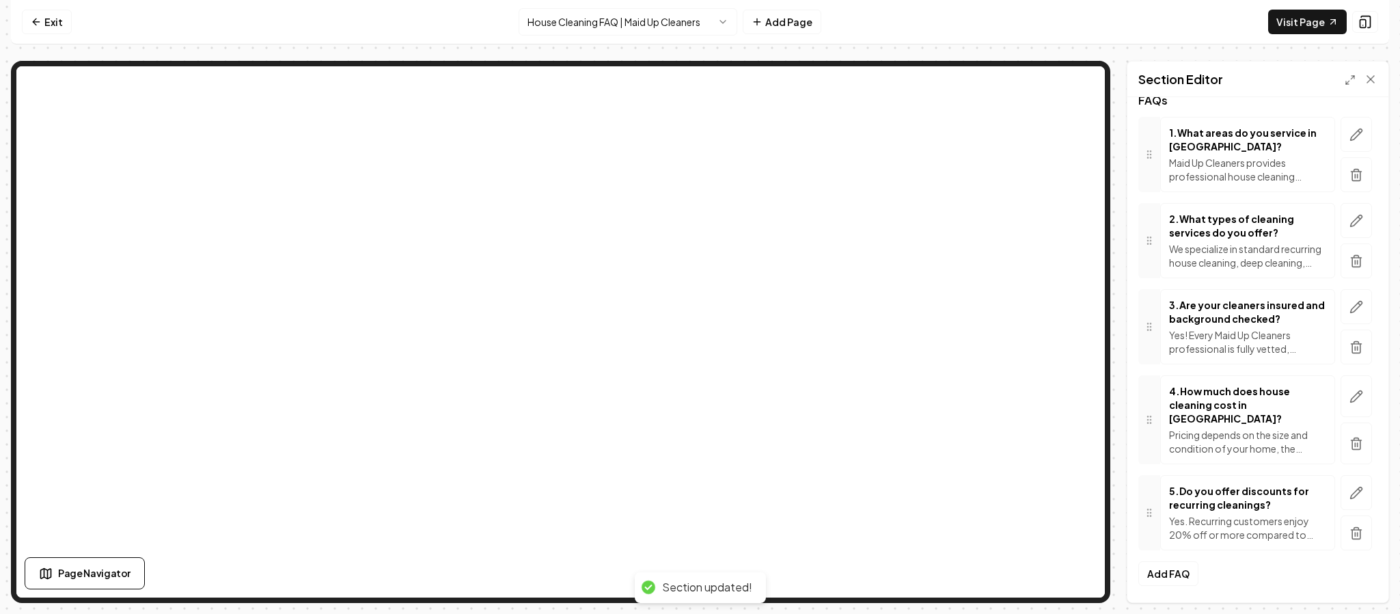
scroll to position [203, 0]
click at [1179, 576] on button "Add FAQ" at bounding box center [1168, 573] width 60 height 25
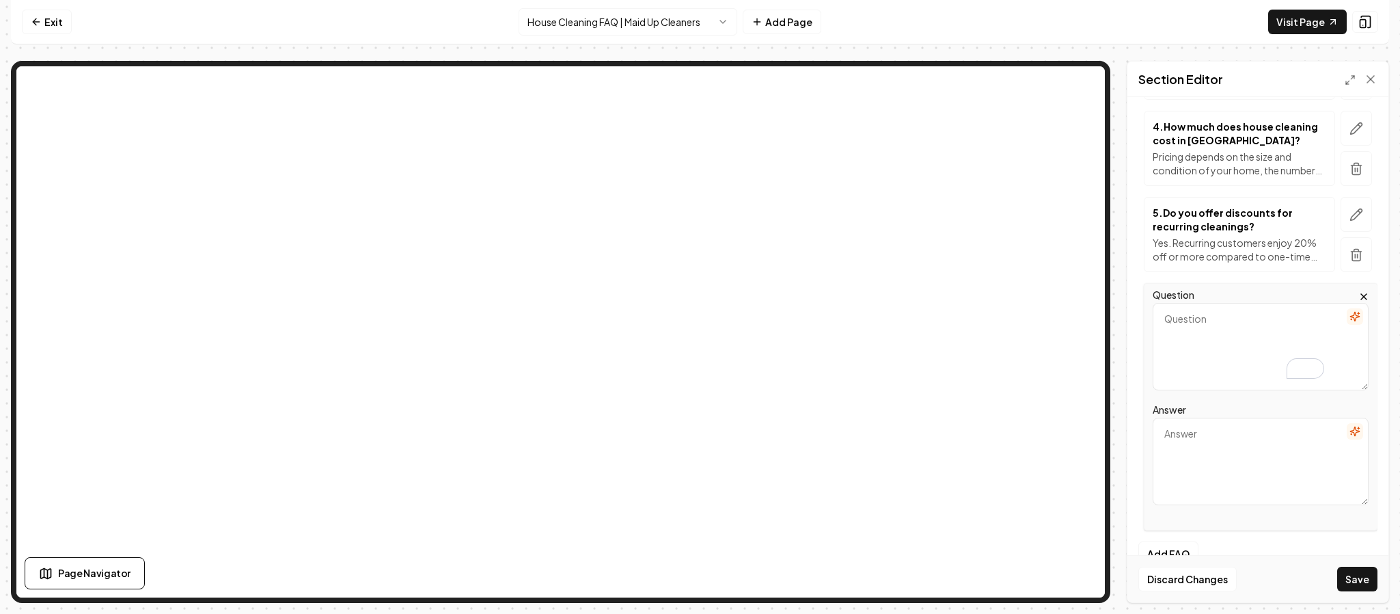
scroll to position [470, 0]
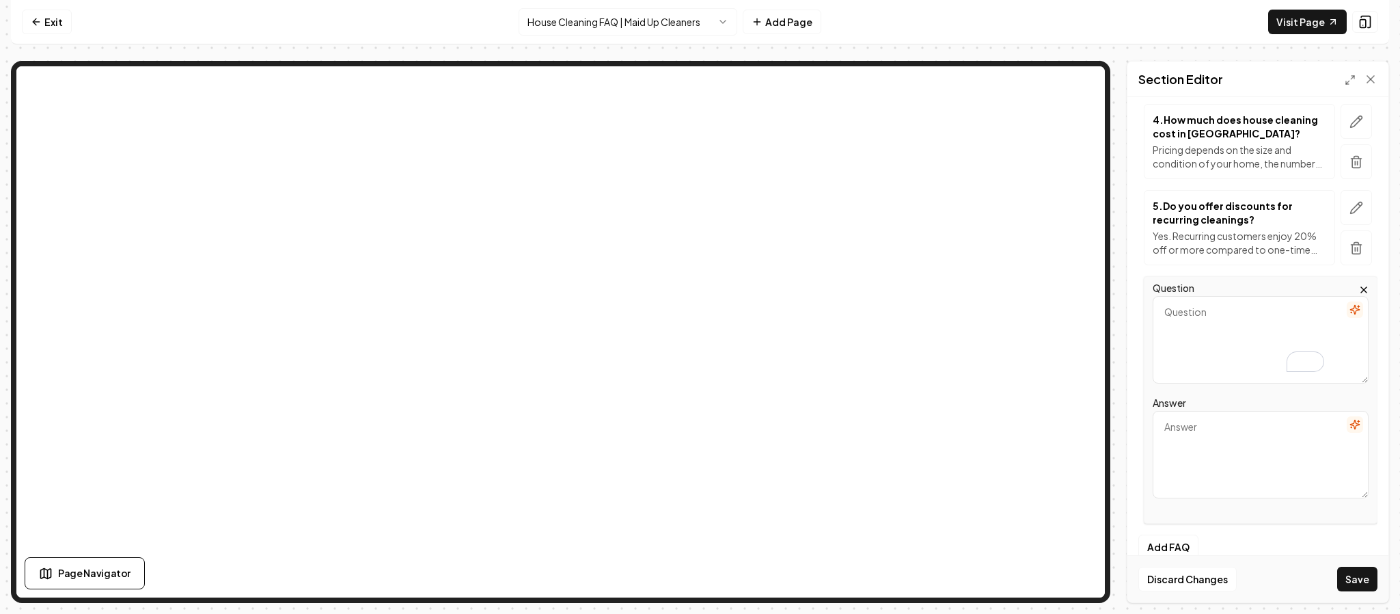
paste textarea "How do I pay for my cleaning?"
type textarea "How do I pay for my cleaning?"
click at [1222, 439] on textarea "Answer" at bounding box center [1261, 454] width 216 height 87
paste textarea "Payment is easy and secure. We accept debit and credit card payments through ou…"
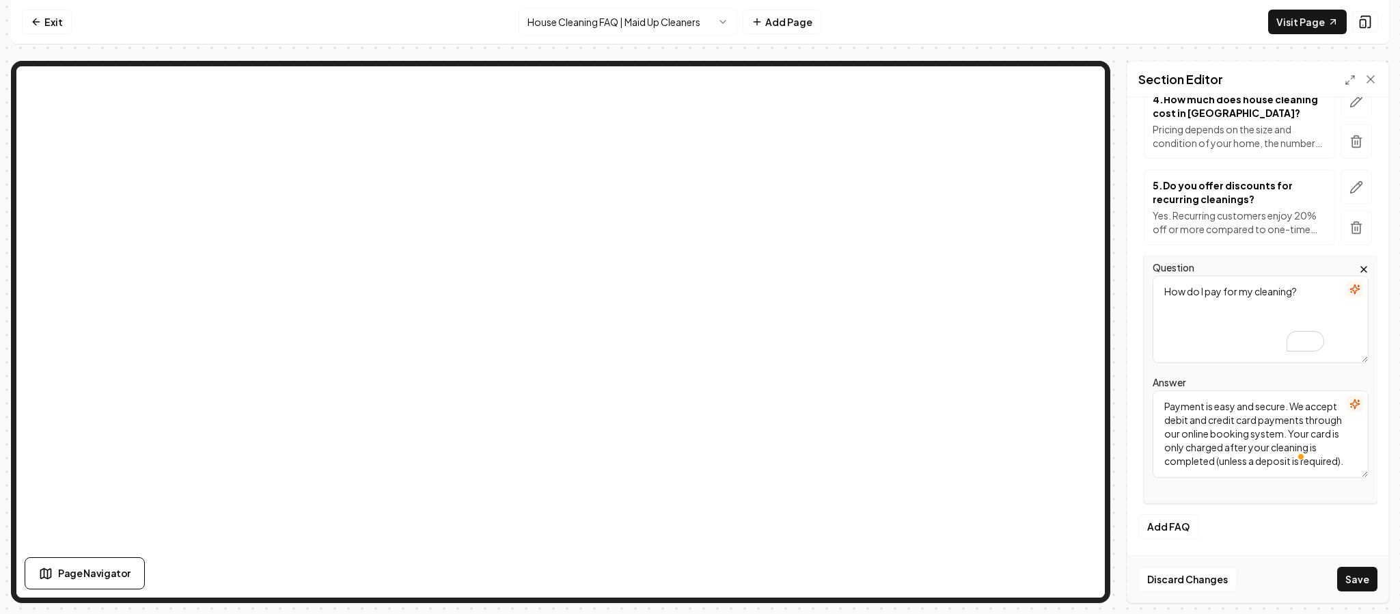
scroll to position [27, 0]
type textarea "Payment is easy and secure. We accept debit and credit card payments through ou…"
click at [1369, 578] on button "Save" at bounding box center [1357, 578] width 40 height 25
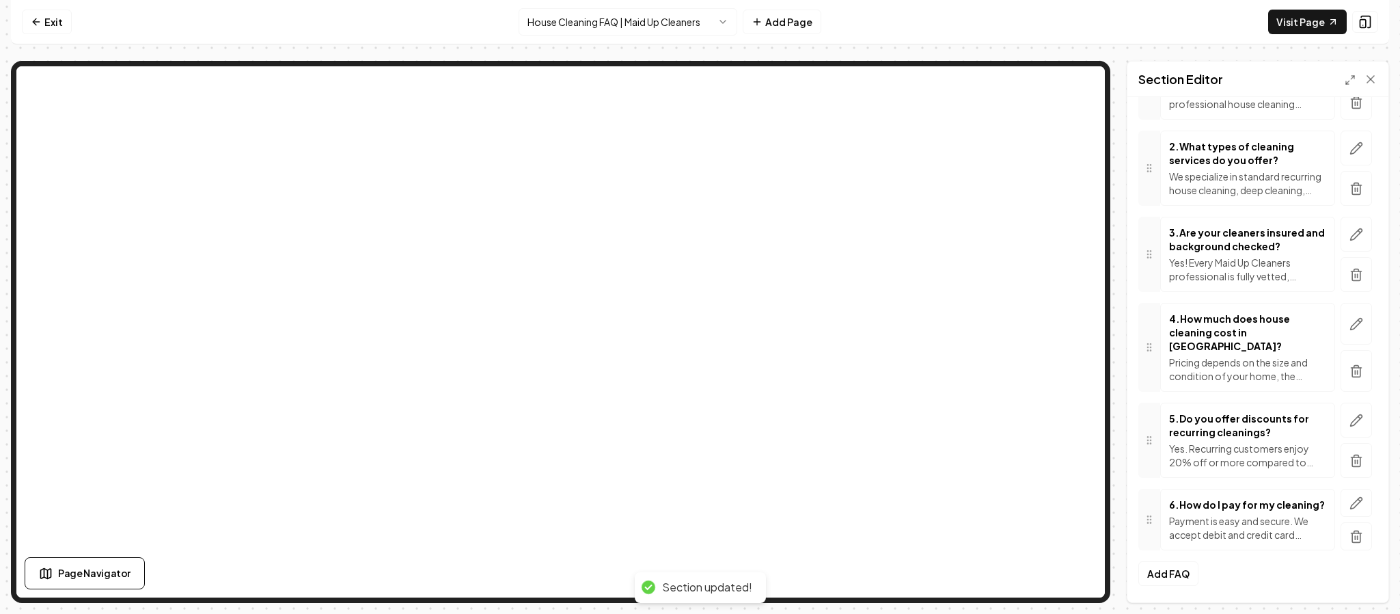
scroll to position [289, 0]
click at [1176, 579] on button "Add FAQ" at bounding box center [1168, 573] width 60 height 25
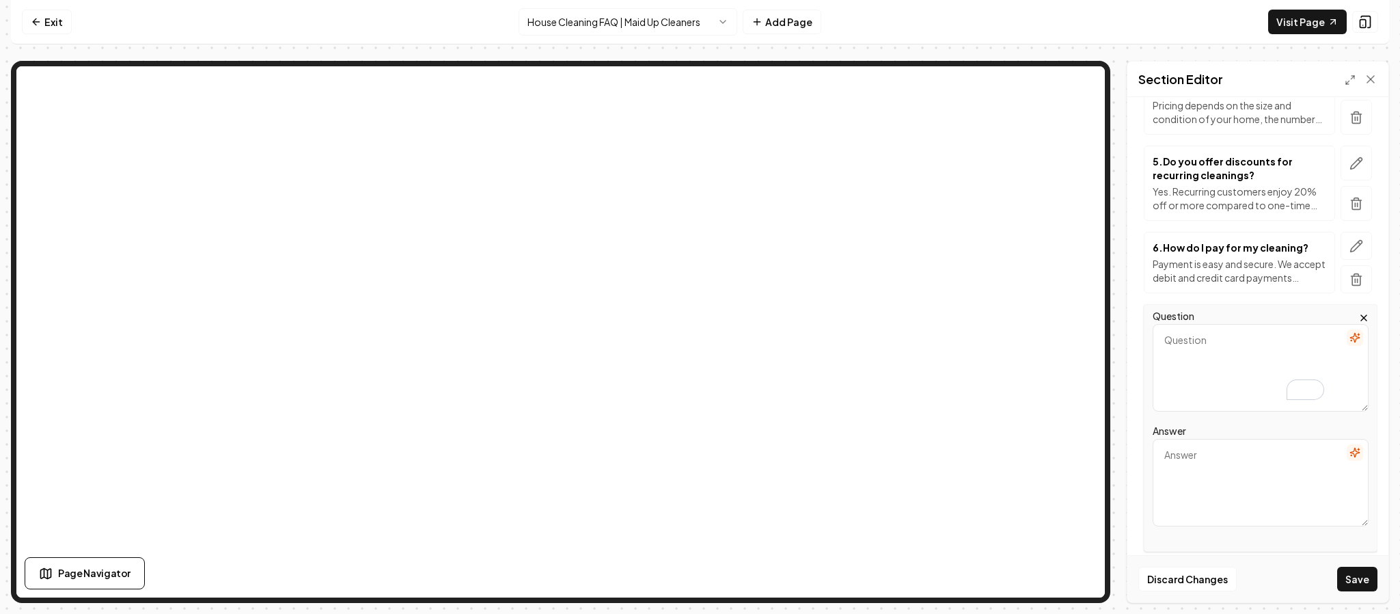
scroll to position [540, 0]
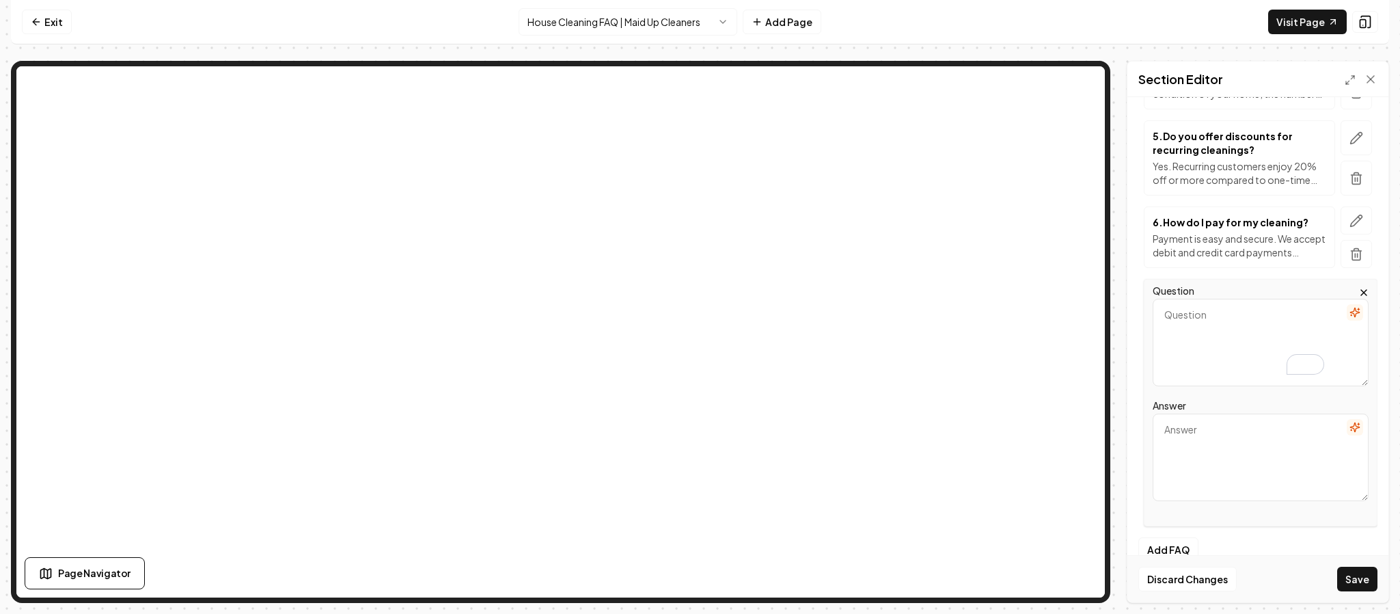
paste textarea "Do I need to pay a deposit?"
type textarea "Do I need to pay a deposit?"
click at [1254, 430] on textarea "Answer" at bounding box center [1261, 456] width 216 height 87
paste textarea "Yes. For first-time, one-time, deep, or move-out cleanings we require a 25–50% …"
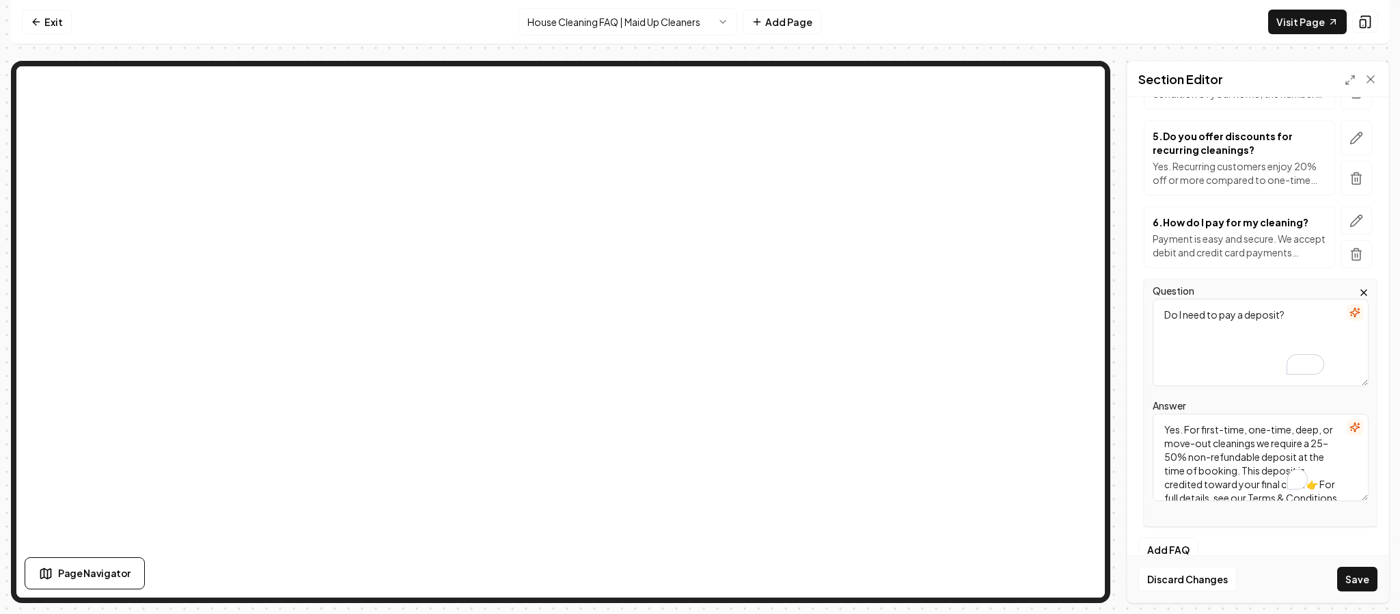
scroll to position [0, 0]
click at [1234, 486] on textarea "Yes. For first-time, one-time, deep, or move-out cleanings we require a 25–50% …" at bounding box center [1261, 456] width 216 height 87
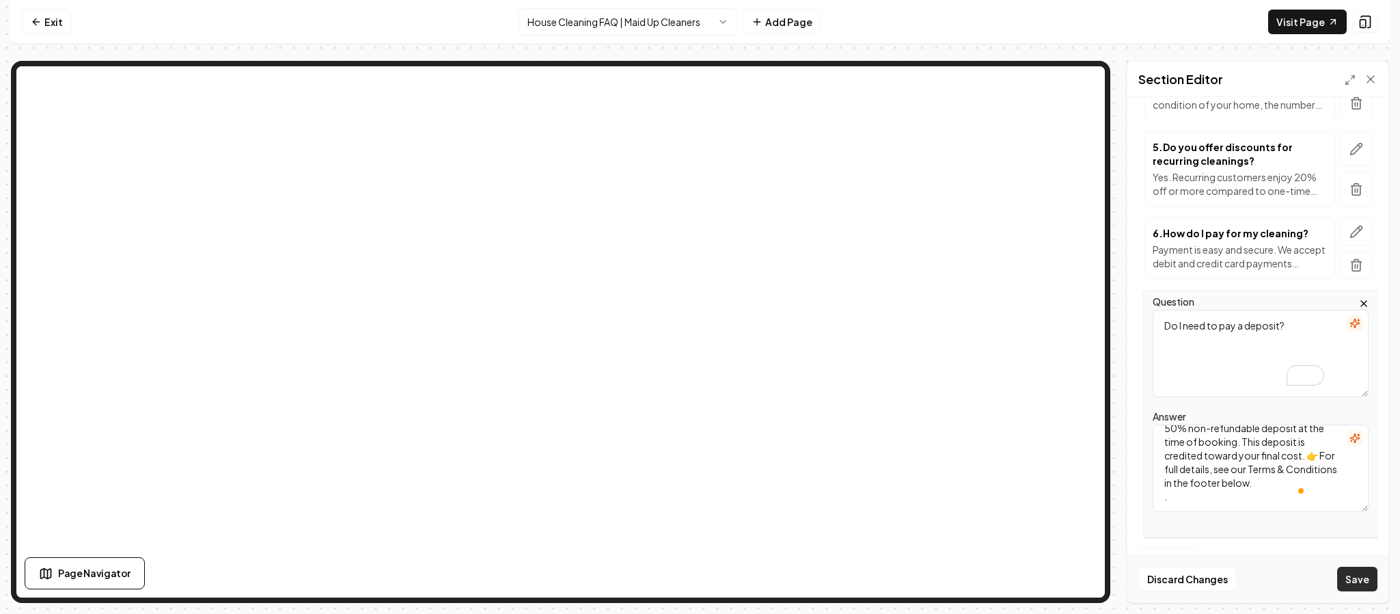
type textarea "Yes. For first-time, one-time, deep, or move-out cleanings, we require a 25–50%…"
click at [1359, 574] on button "Save" at bounding box center [1357, 578] width 40 height 25
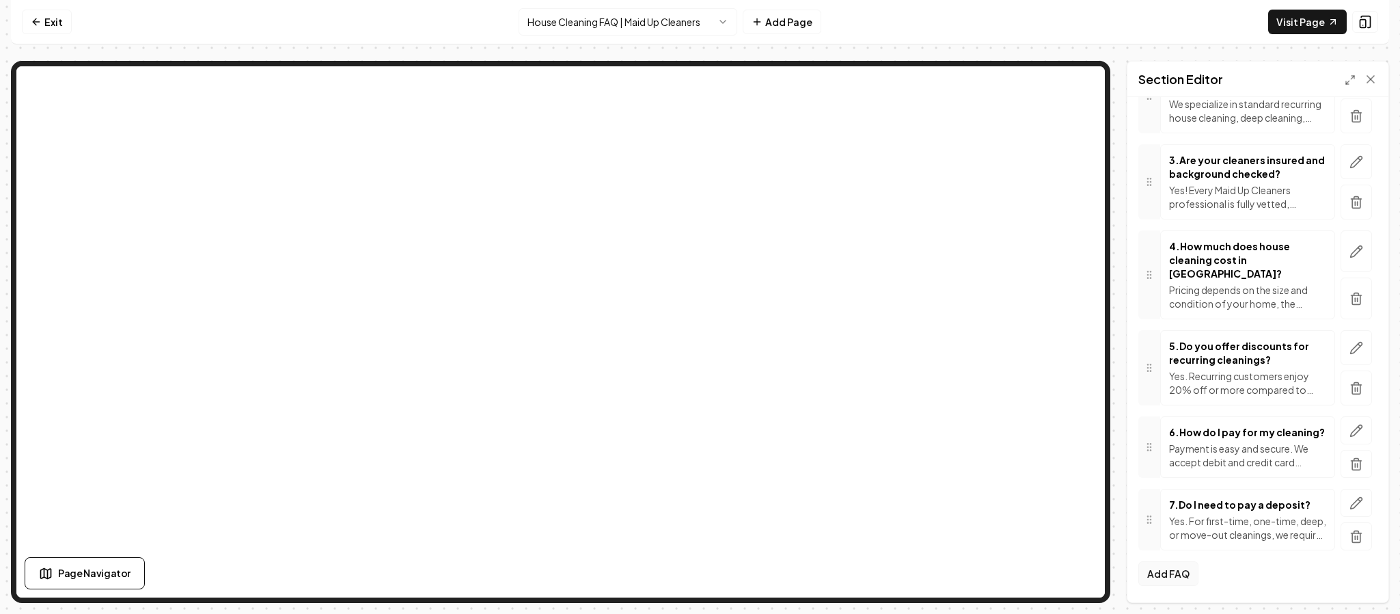
click at [1185, 577] on button "Add FAQ" at bounding box center [1168, 573] width 60 height 25
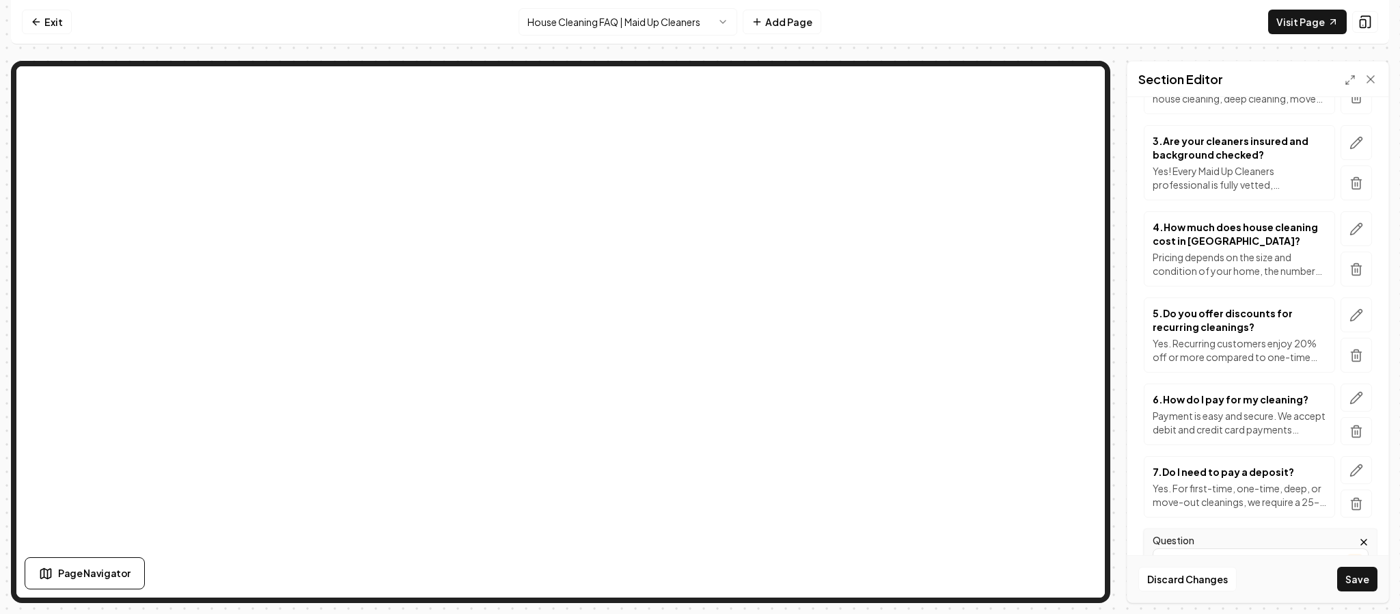
type textarea "When is my card charged?"
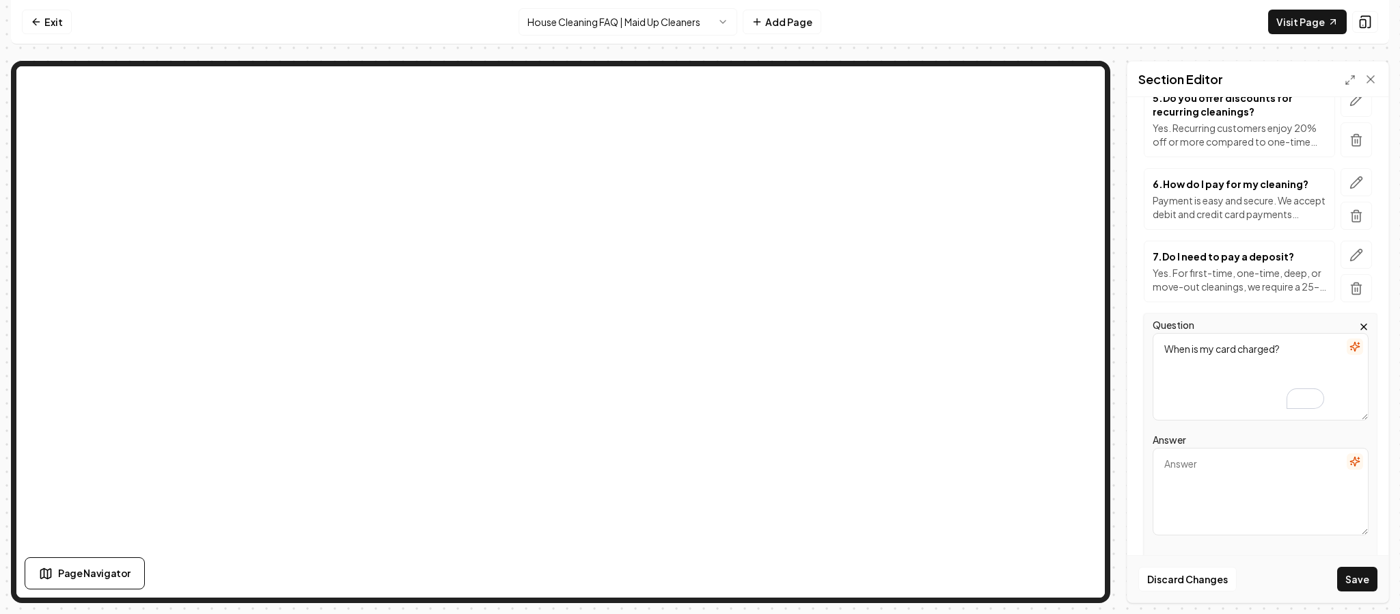
click at [1215, 488] on textarea "Answer" at bounding box center [1261, 490] width 216 height 87
paste textarea "Your card is typically charged after the cleaning is completed, unless your ser…"
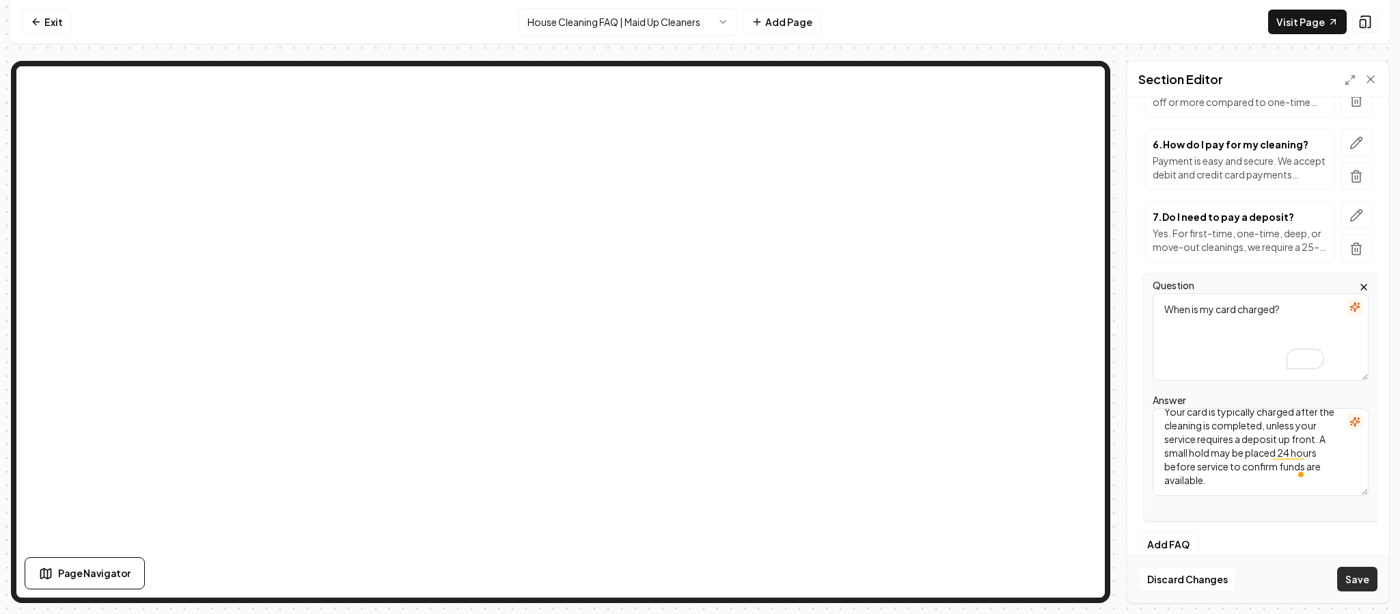
type textarea "Your card is typically charged after the cleaning is completed, unless your ser…"
click at [1357, 574] on button "Save" at bounding box center [1357, 578] width 40 height 25
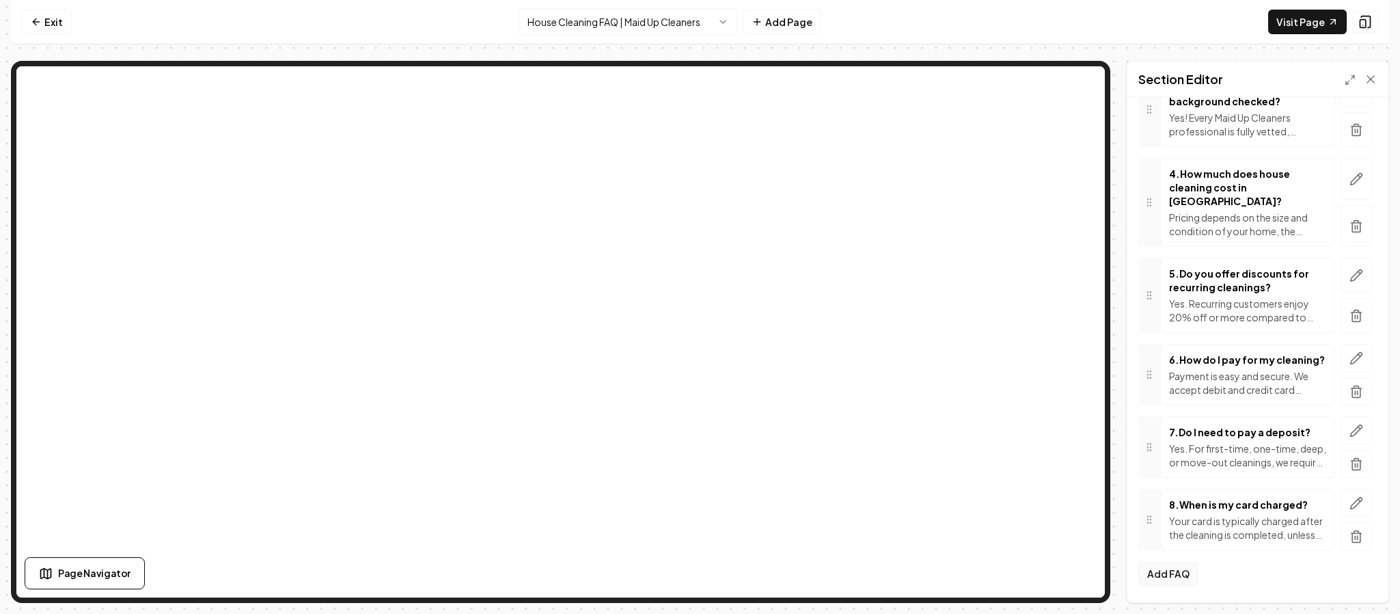
click at [1163, 572] on button "Add FAQ" at bounding box center [1168, 573] width 60 height 25
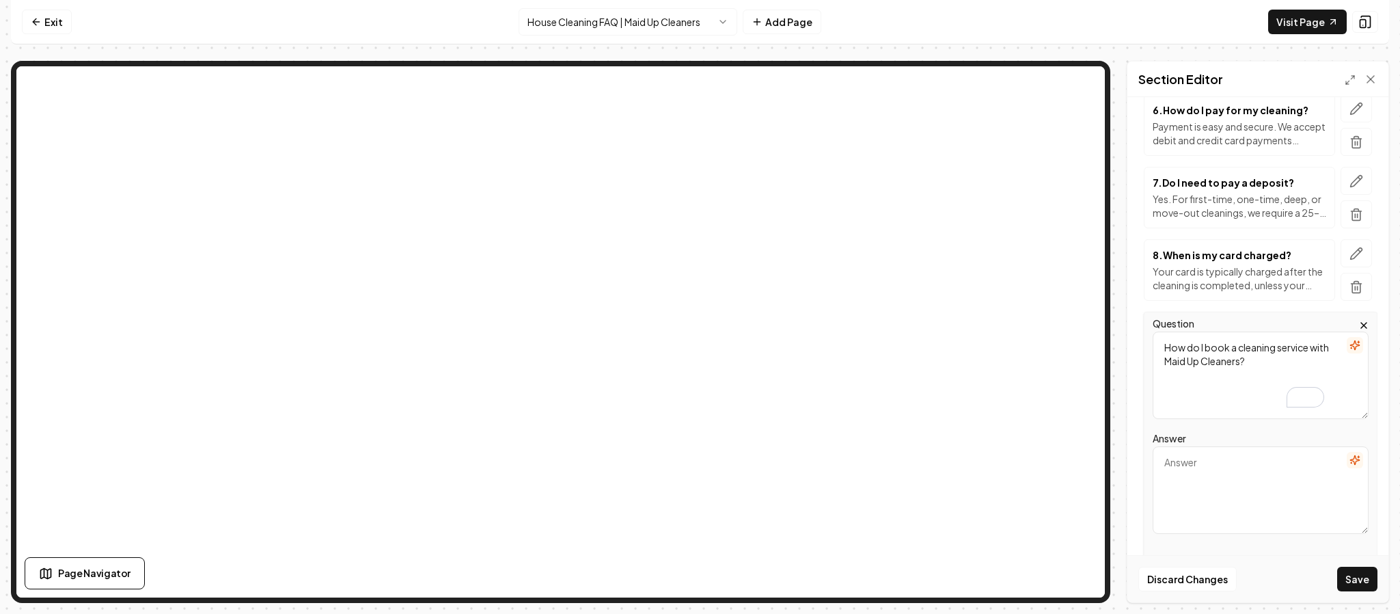
scroll to position [680, 0]
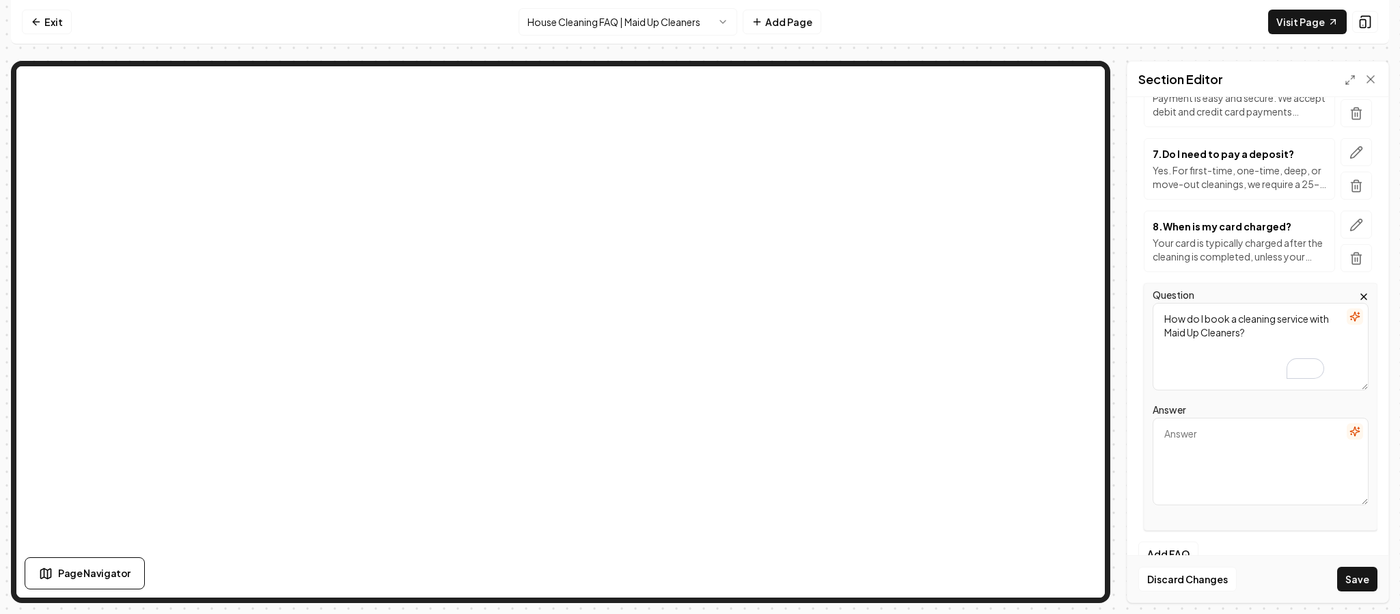
type textarea "How do I book a cleaning service with Maid Up Cleaners?"
click at [1203, 452] on textarea "Answer" at bounding box center [1261, 460] width 216 height 87
paste textarea "You can request a free estimate online through our Booking Page or call us dire…"
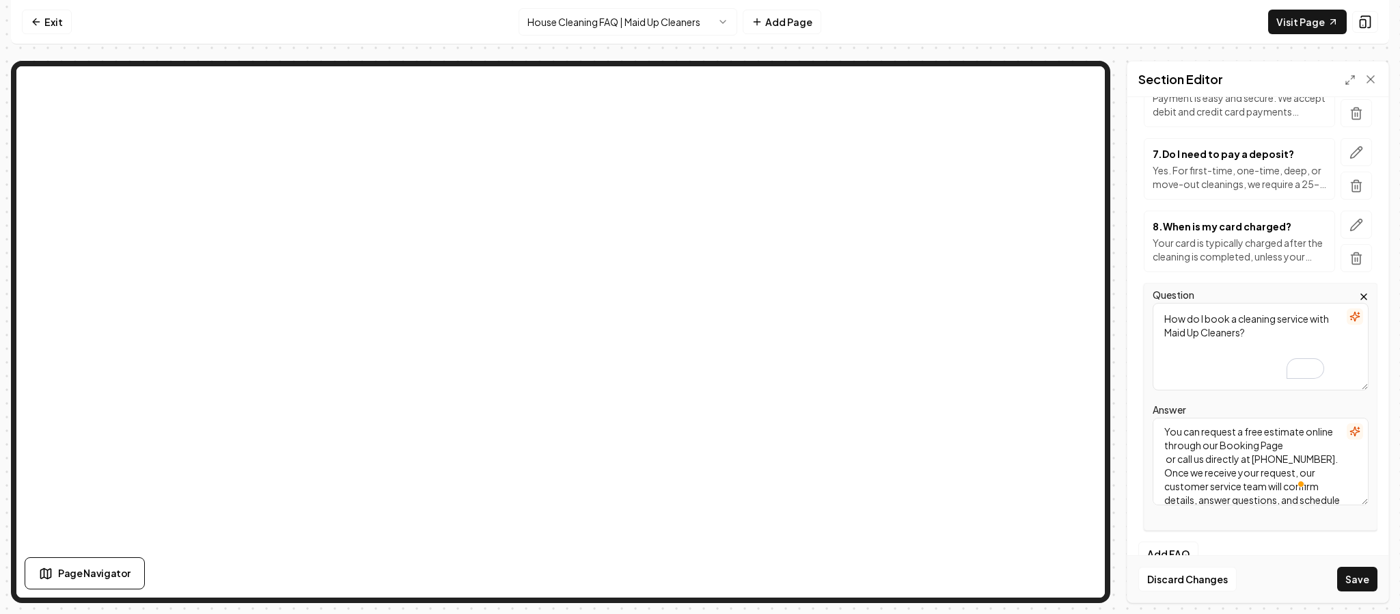
scroll to position [0, 0]
type textarea "You can request a free estimate online through our Booking Page or call us dire…"
click at [1364, 576] on button "Save" at bounding box center [1357, 578] width 40 height 25
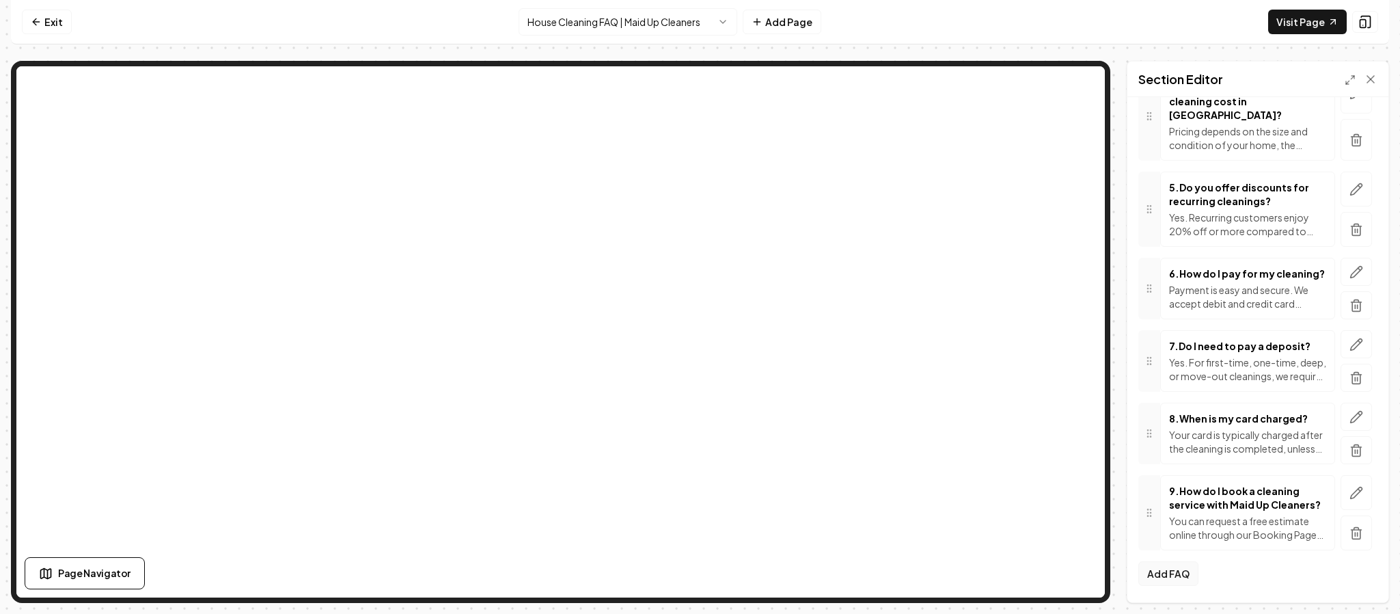
click at [1155, 566] on button "Add FAQ" at bounding box center [1168, 573] width 60 height 25
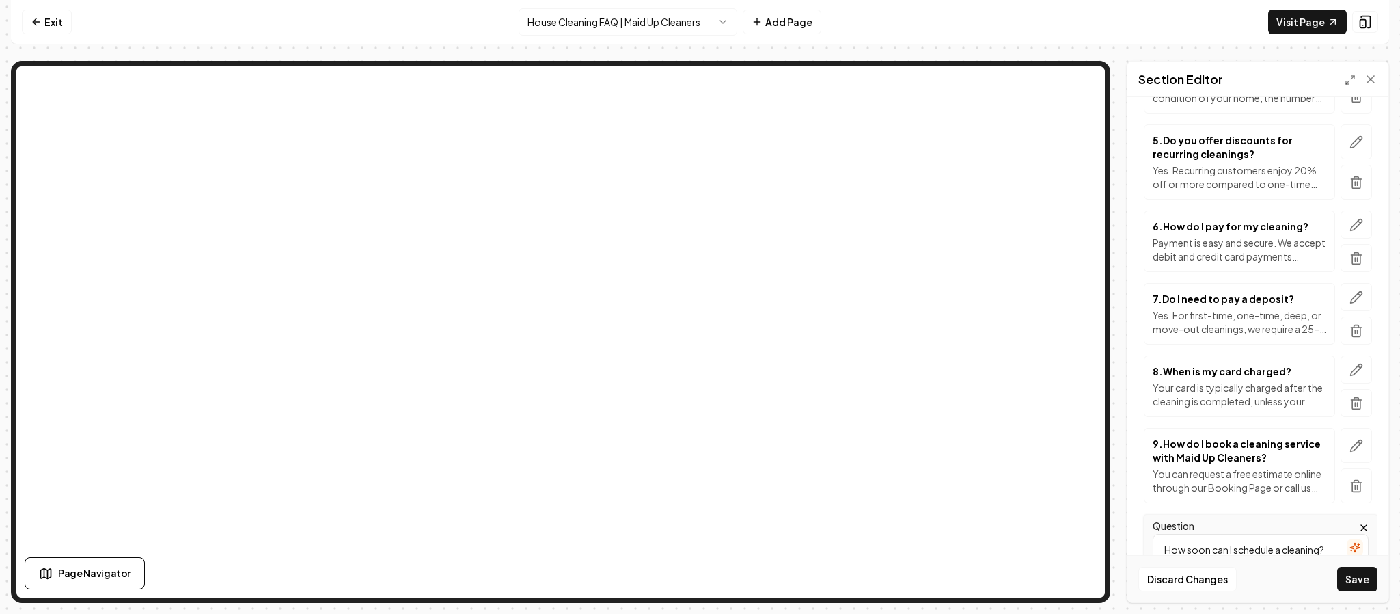
type textarea "How soon can I schedule a cleaning?"
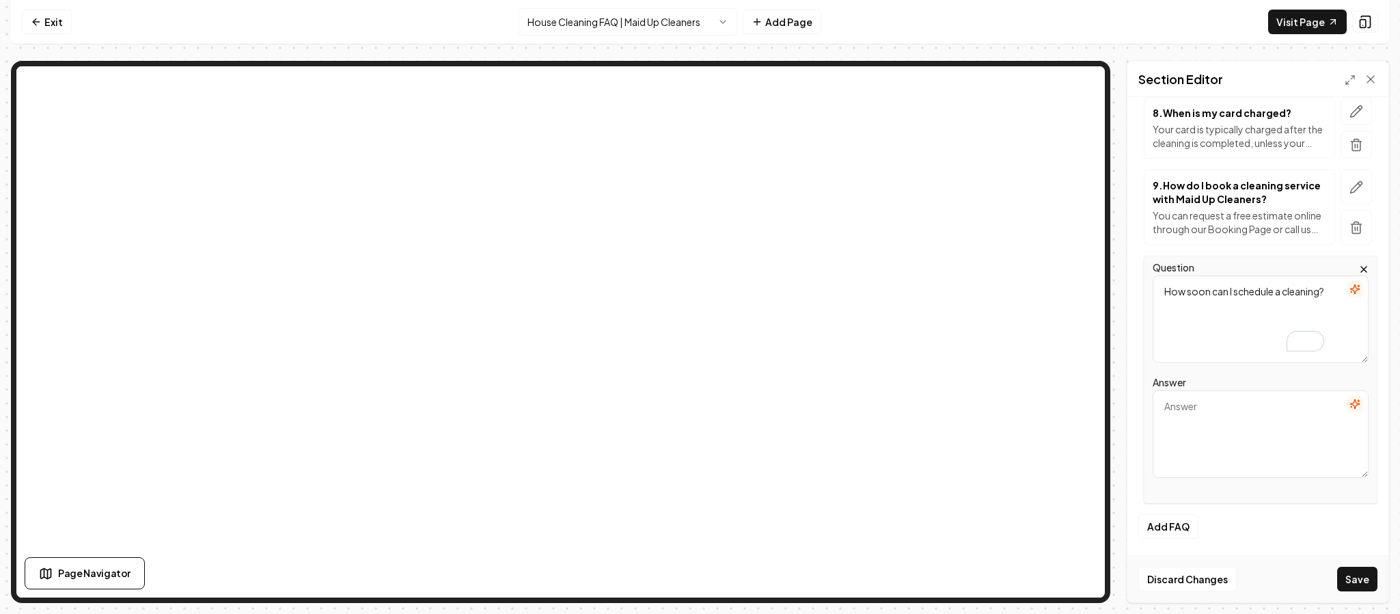
click at [1220, 378] on div "Answer" at bounding box center [1261, 426] width 216 height 104
click at [1222, 416] on textarea "Answer" at bounding box center [1261, 433] width 216 height 87
paste textarea "We are usually booked about two weeks in advance. However, many times we can ac…"
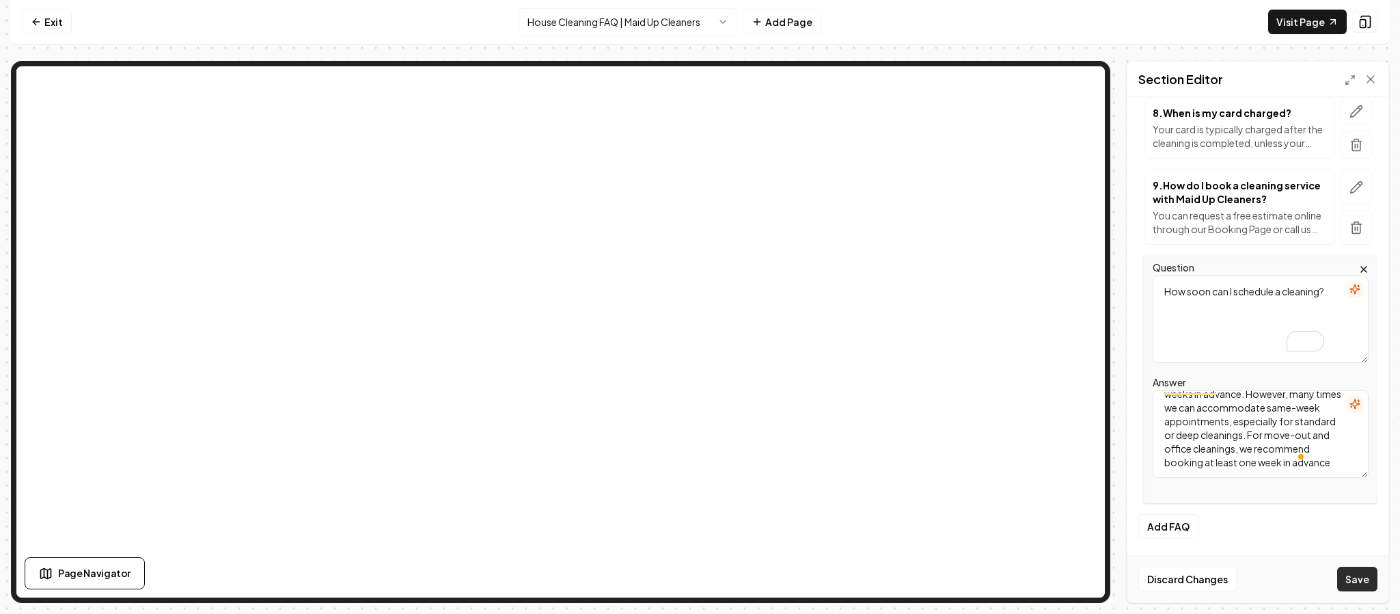
type textarea "We are usually booked about two weeks in advance. However, many times we can ac…"
click at [1355, 577] on button "Save" at bounding box center [1357, 578] width 40 height 25
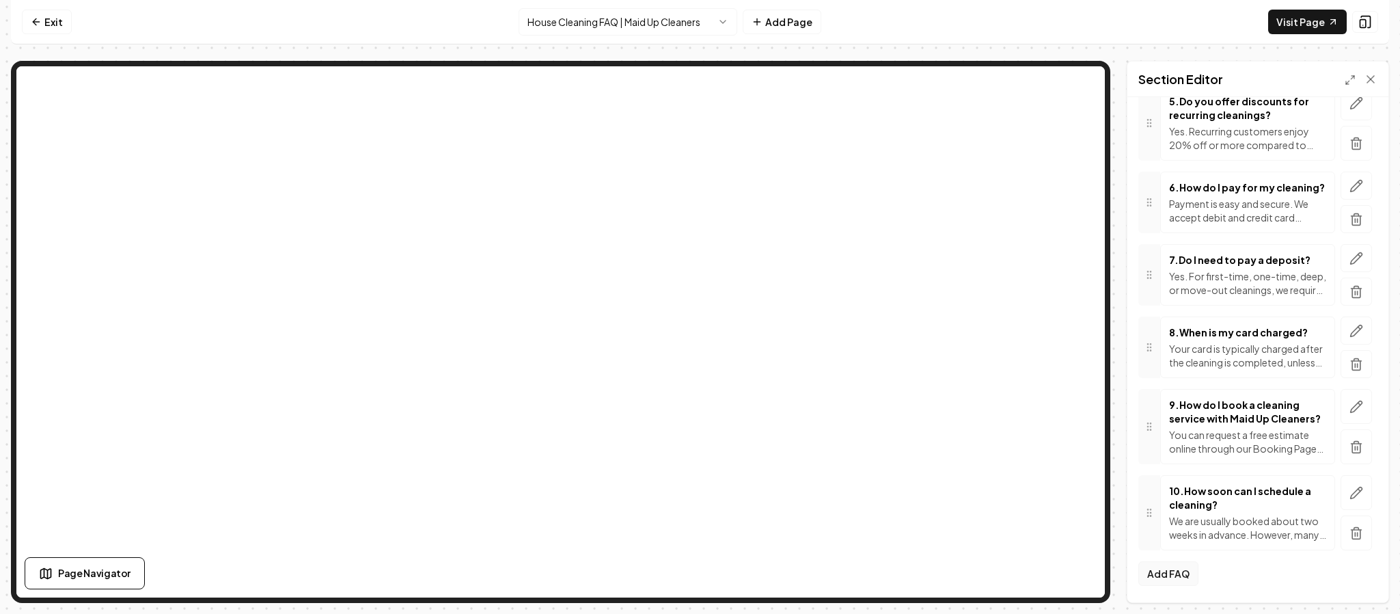
click at [1165, 578] on button "Add FAQ" at bounding box center [1168, 573] width 60 height 25
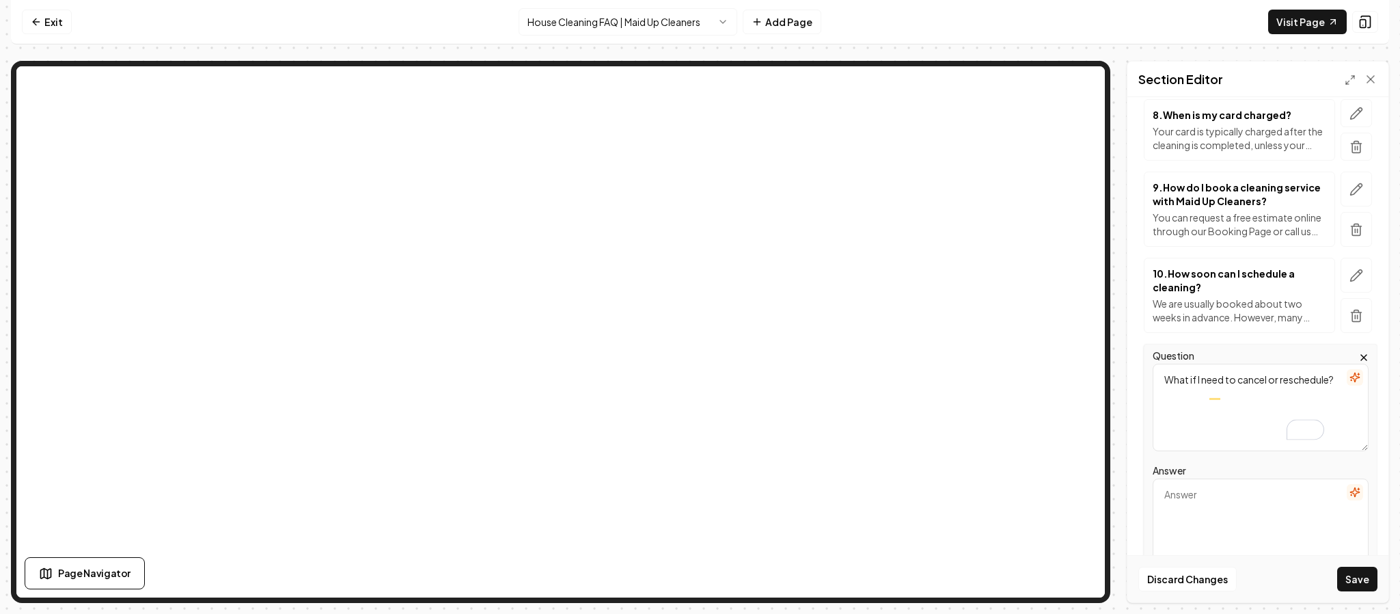
type textarea "What if I need to cancel or reschedule?"
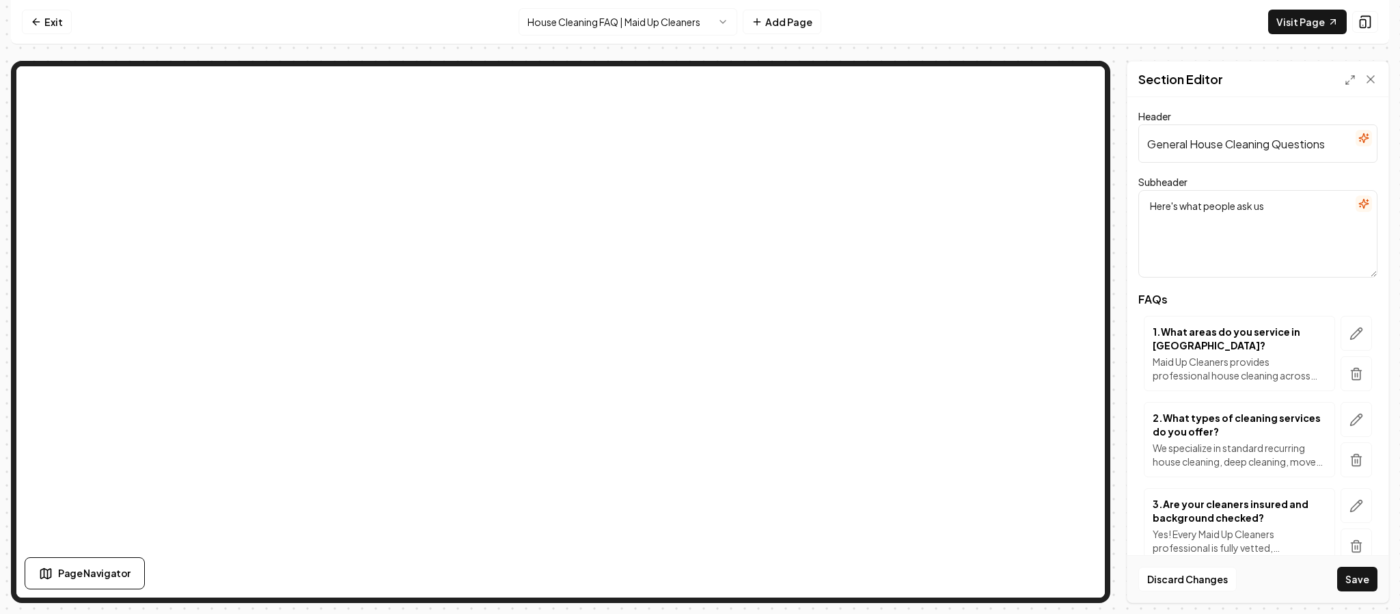
scroll to position [792, 0]
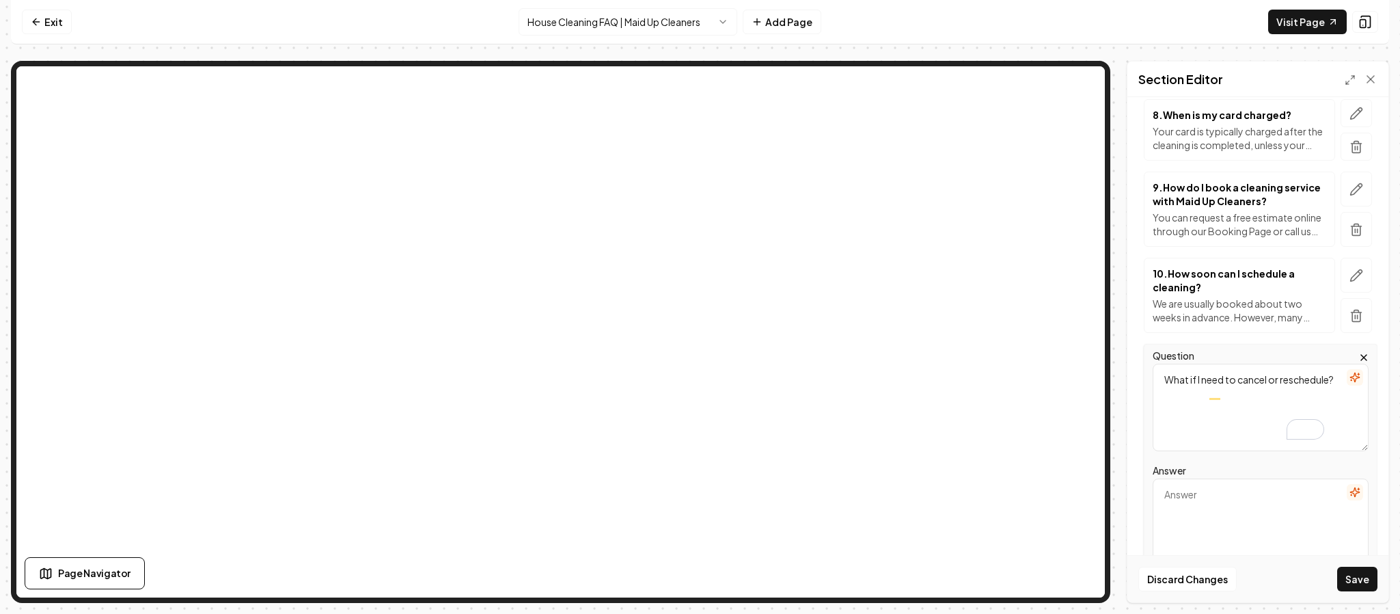
click at [1181, 499] on textarea "Answer" at bounding box center [1261, 521] width 216 height 87
paste textarea "We kindly ask for 48 hours’ notice if you need to cancel or reschedule. Cancell…"
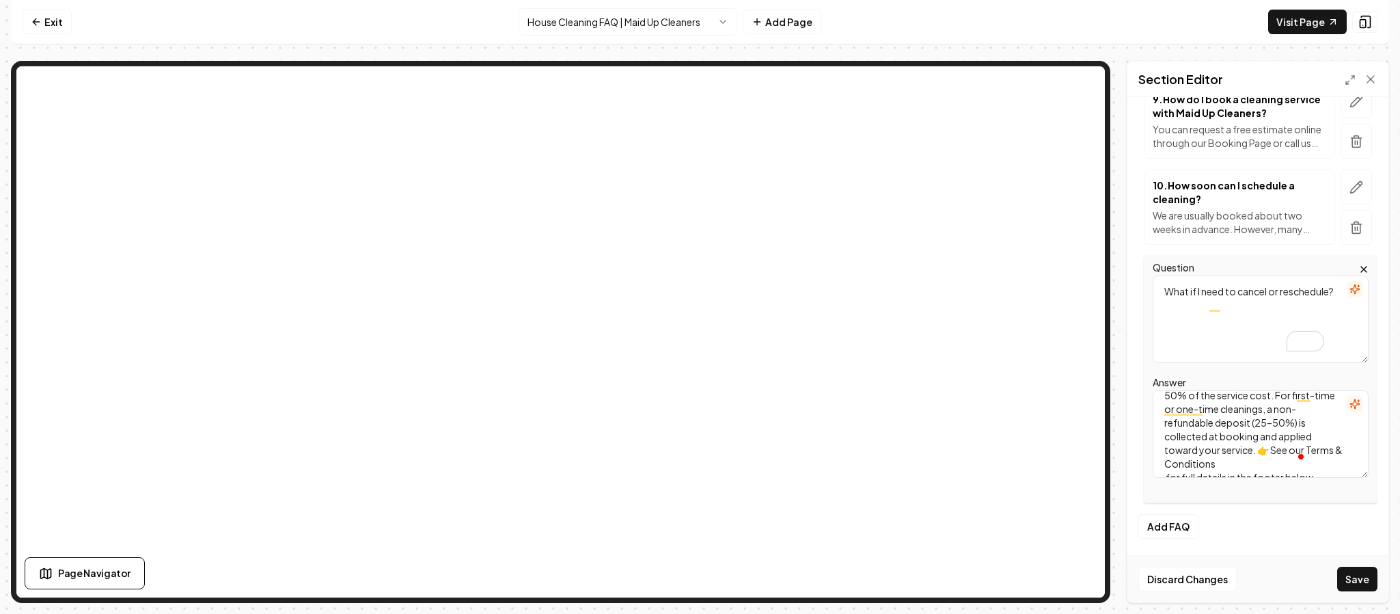
scroll to position [0, 0]
type textarea "We kindly ask for 48 hours’ notice if you need to cancel or reschedule. Cancell…"
click at [1345, 581] on button "Save" at bounding box center [1357, 578] width 40 height 25
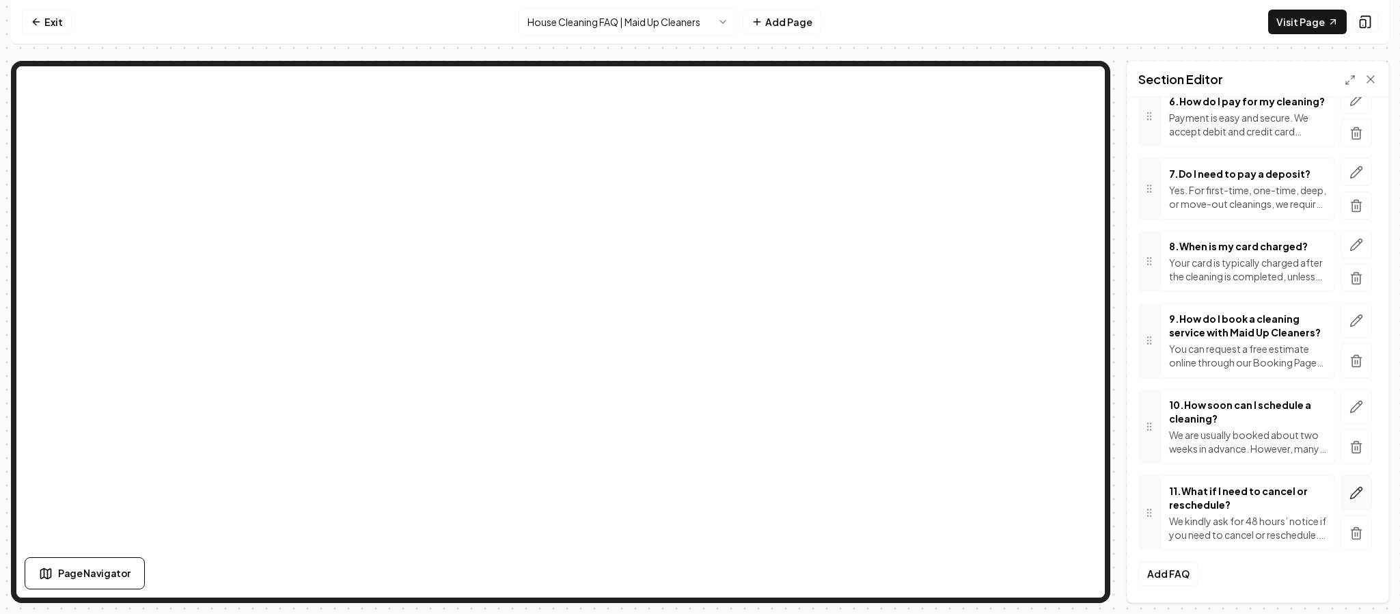
click at [1349, 490] on icon "button" at bounding box center [1356, 493] width 14 height 14
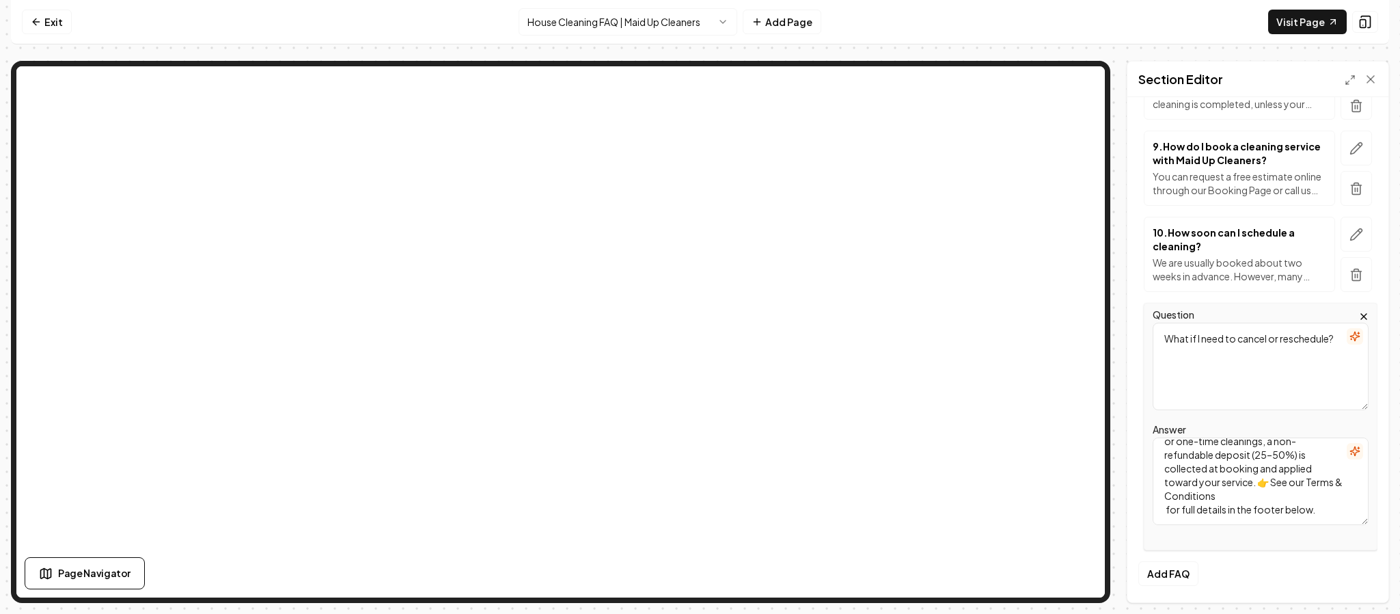
click at [1226, 506] on textarea "We kindly ask for 48 hours’ notice if you need to cancel or reschedule. Cancell…" at bounding box center [1261, 480] width 216 height 87
click at [1291, 470] on textarea "We kindly ask for 48 hours’ notice if you need to cancel or reschedule. Cancell…" at bounding box center [1261, 480] width 216 height 87
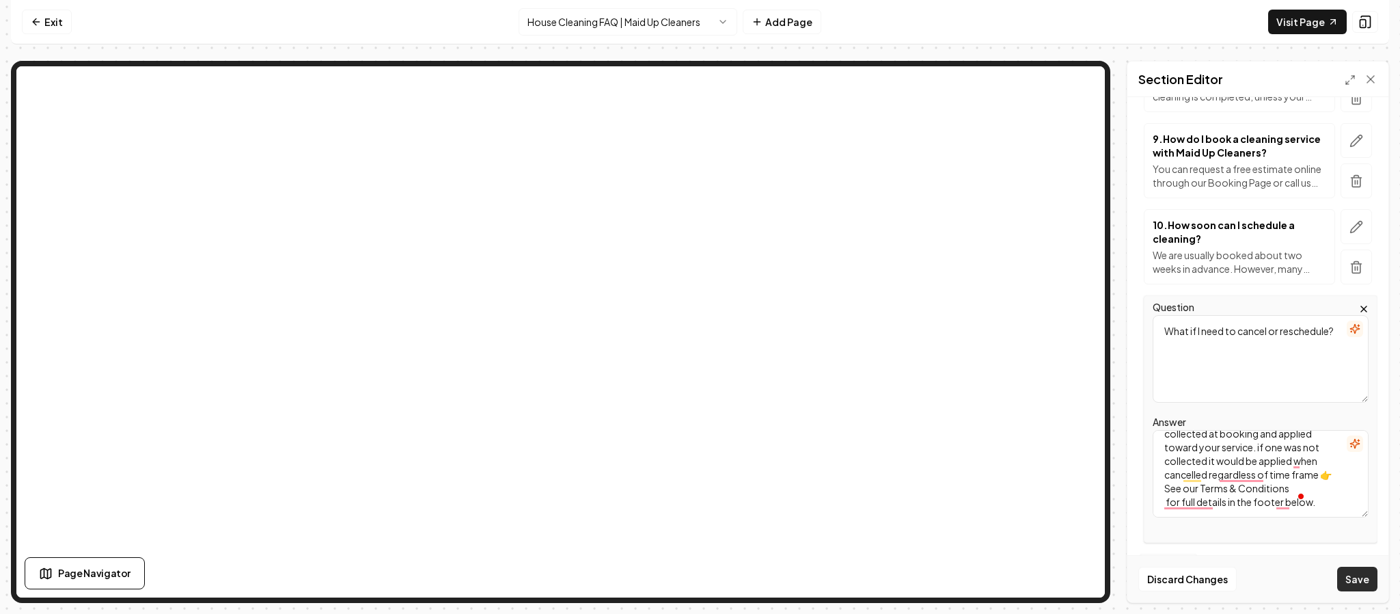
type textarea "We kindly ask for 48 hours’ notice if you need to cancel or reschedule. Cancell…"
click at [1341, 580] on button "Save" at bounding box center [1357, 578] width 40 height 25
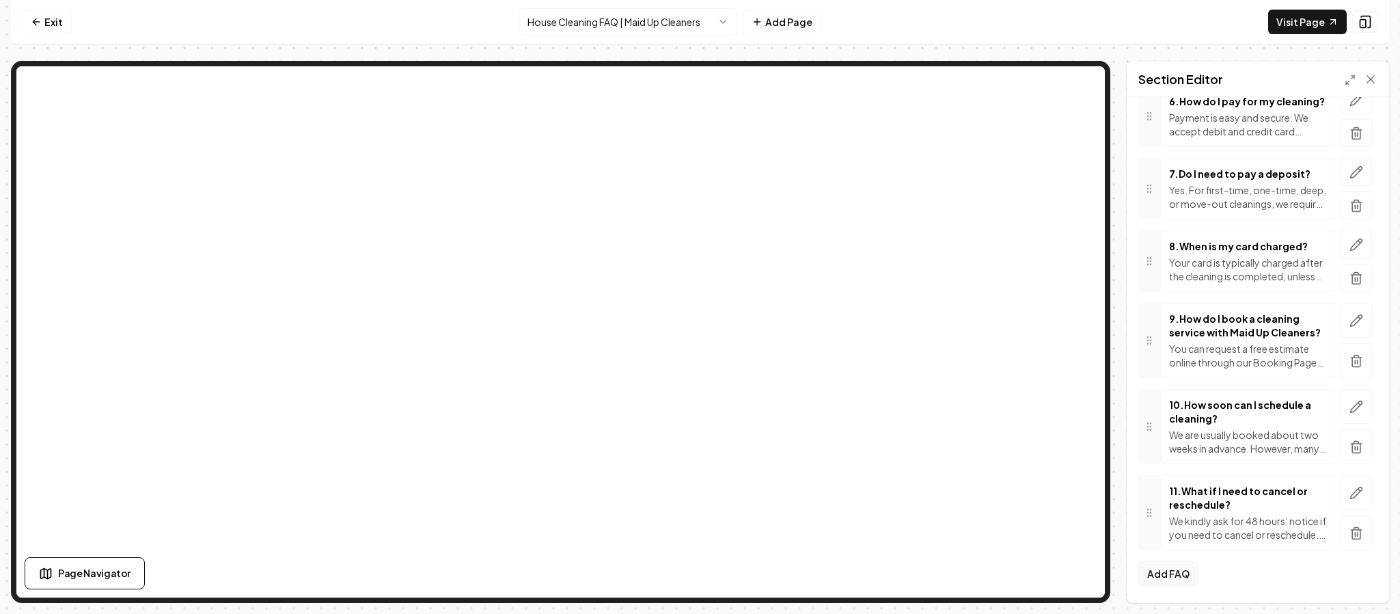
click at [1163, 575] on button "Add FAQ" at bounding box center [1168, 573] width 60 height 25
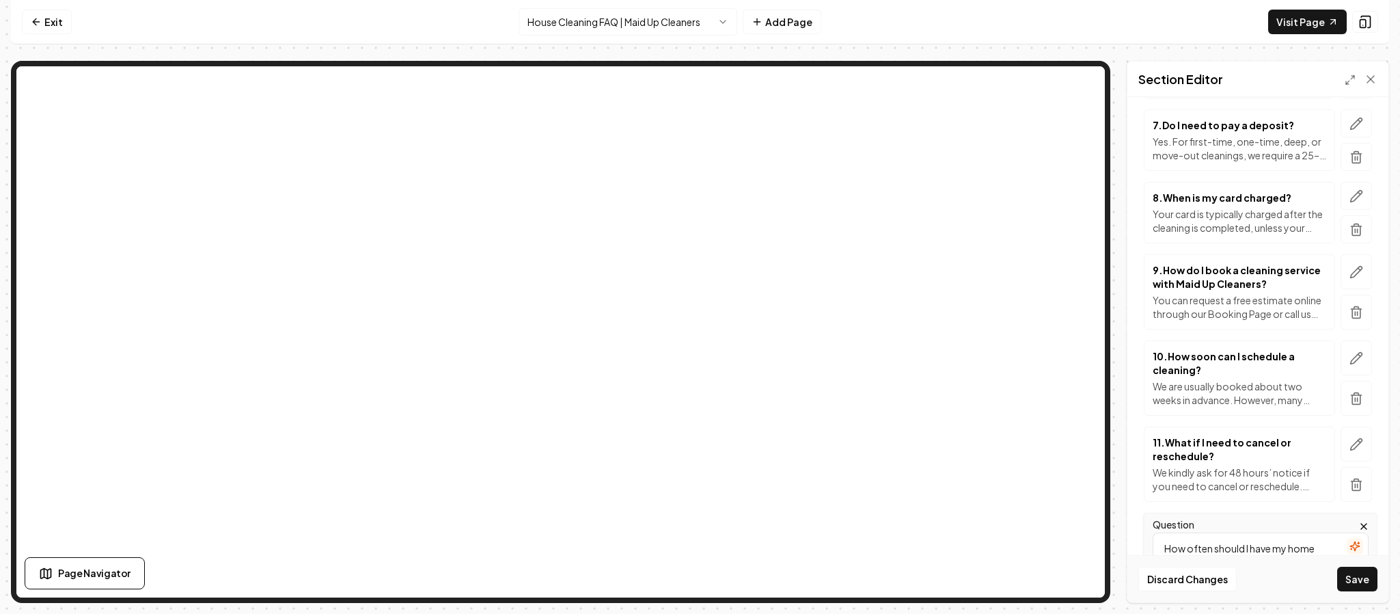
type textarea "How often should I have my home cleaned?"
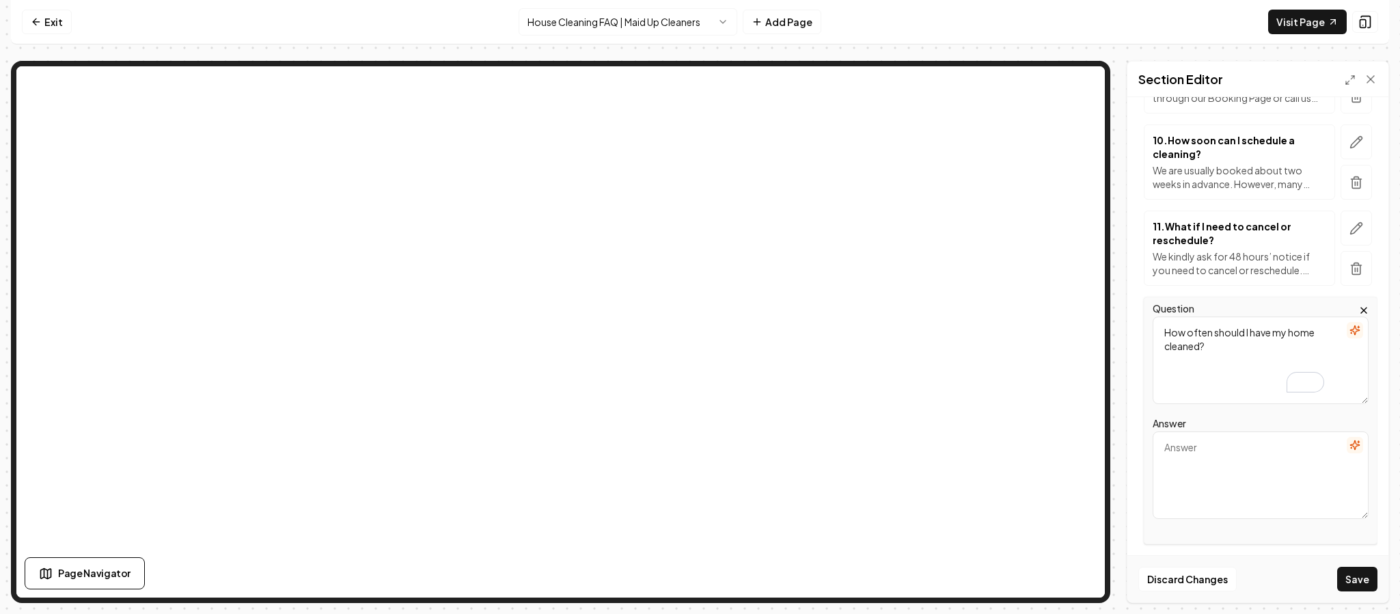
scroll to position [937, 0]
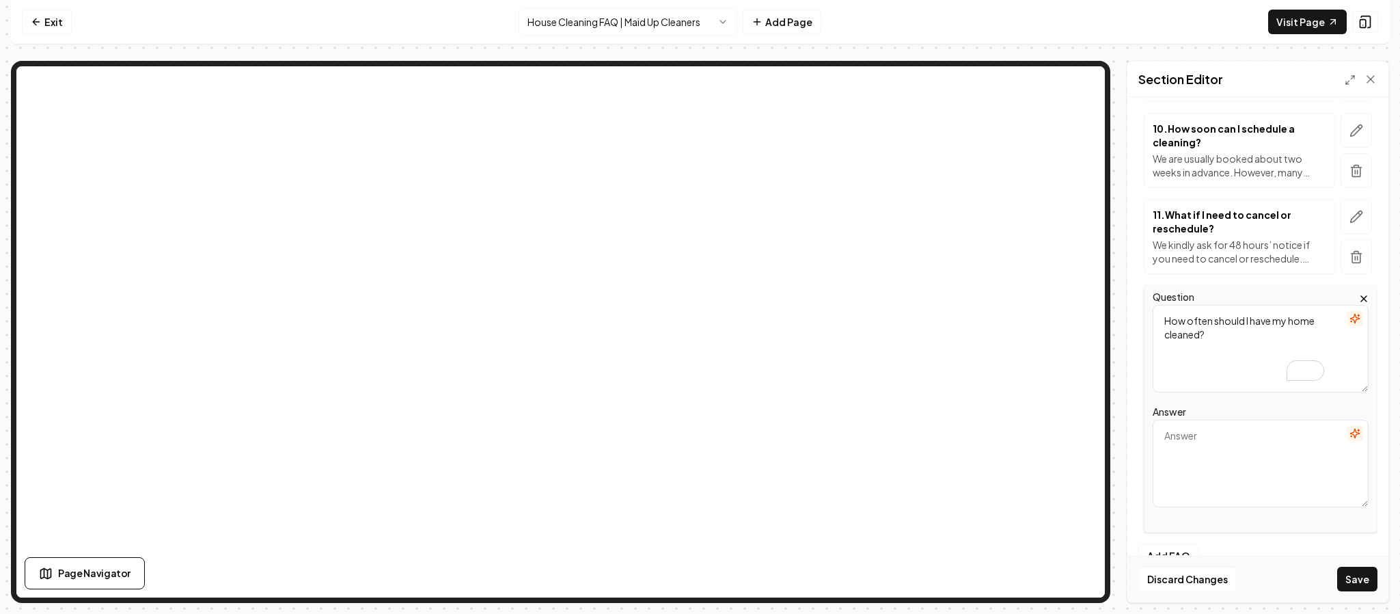
click at [1217, 484] on textarea "Answer" at bounding box center [1261, 462] width 216 height 87
paste textarea "Most clients choose weekly, bi-weekly, or monthly service. Weekly and bi-weekly…"
type textarea "Most clients choose weekly, bi-weekly, or monthly service. Weekly and bi-weekly…"
click at [1364, 582] on button "Save" at bounding box center [1357, 578] width 40 height 25
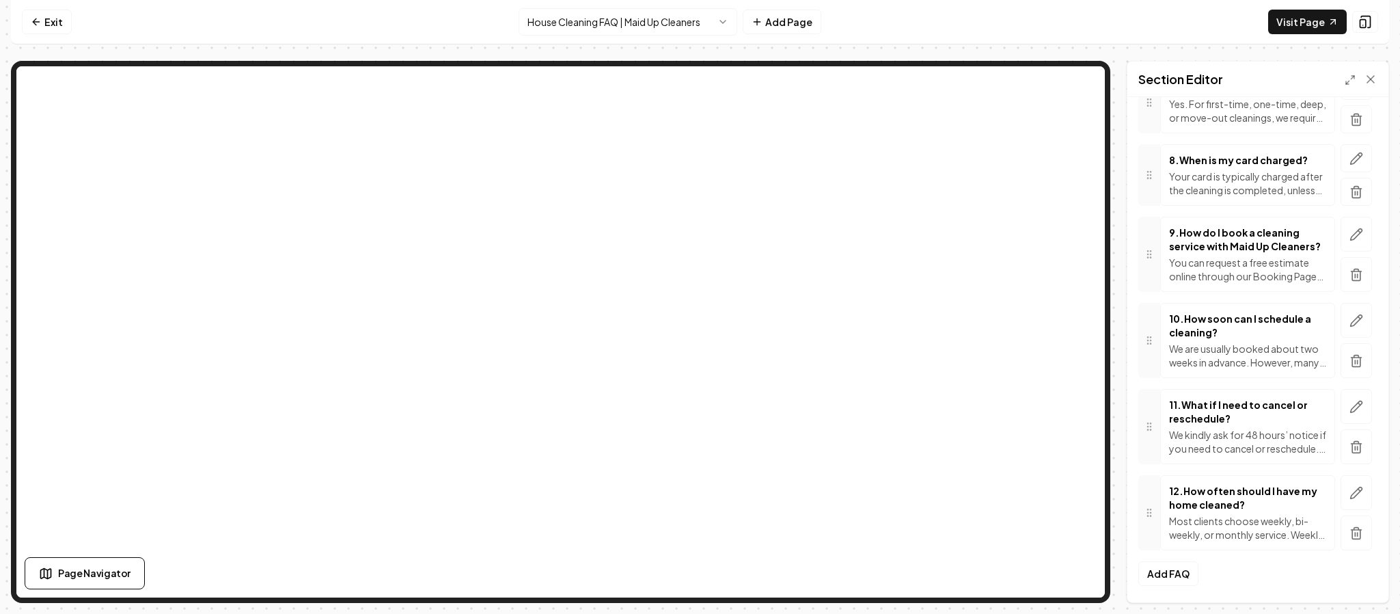
scroll to position [796, 0]
click at [1173, 570] on button "Add FAQ" at bounding box center [1168, 573] width 60 height 25
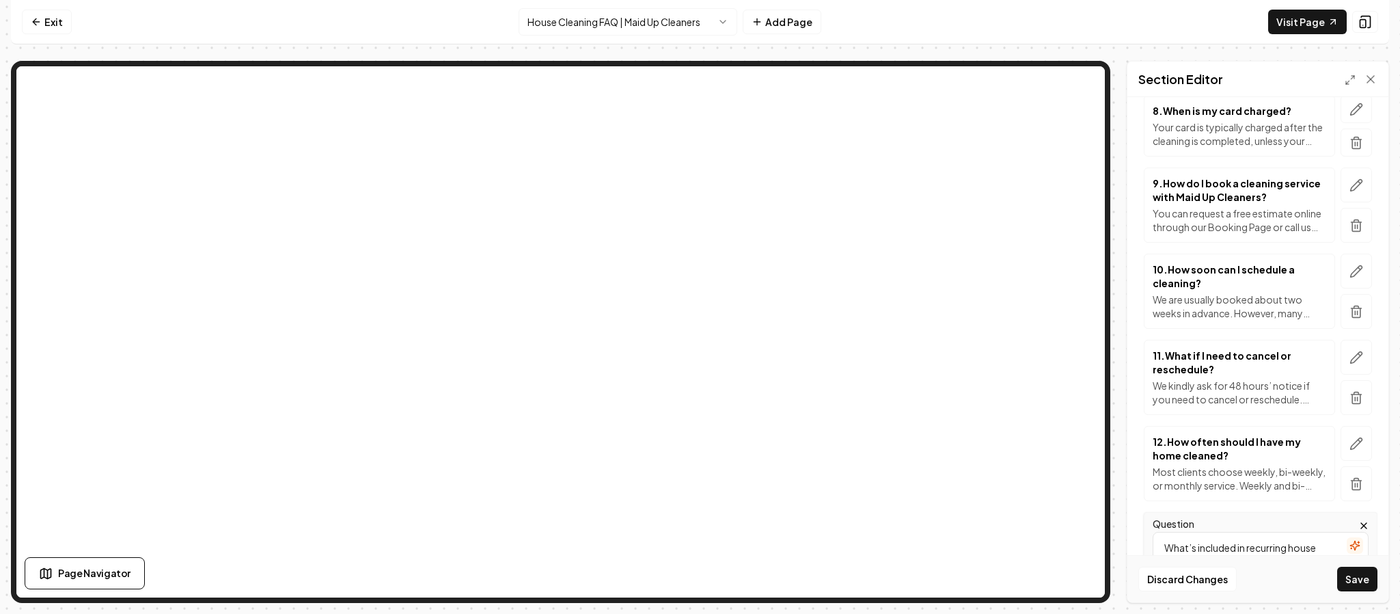
type textarea "What’s included in recurring house cleaning?"
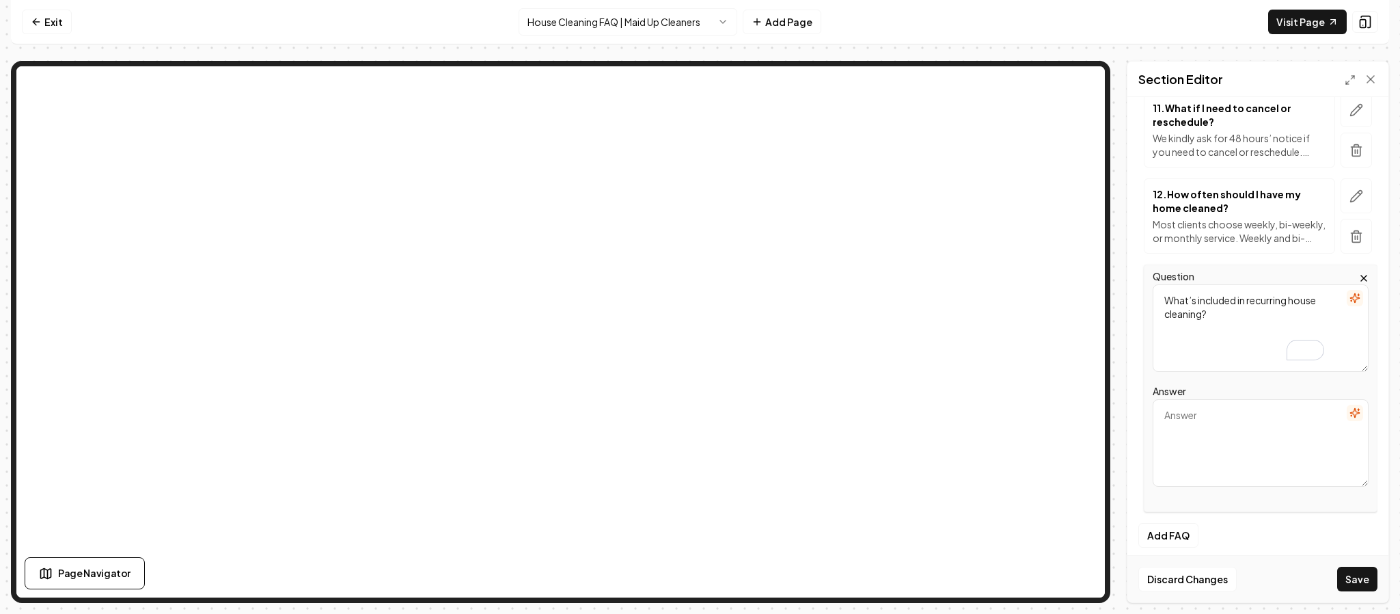
scroll to position [1047, 0]
click at [1244, 435] on textarea "Answer" at bounding box center [1261, 438] width 216 height 87
paste textarea "Our Standard Recurring Cleaning includes: Kitchens: countertops, backsplash, si…"
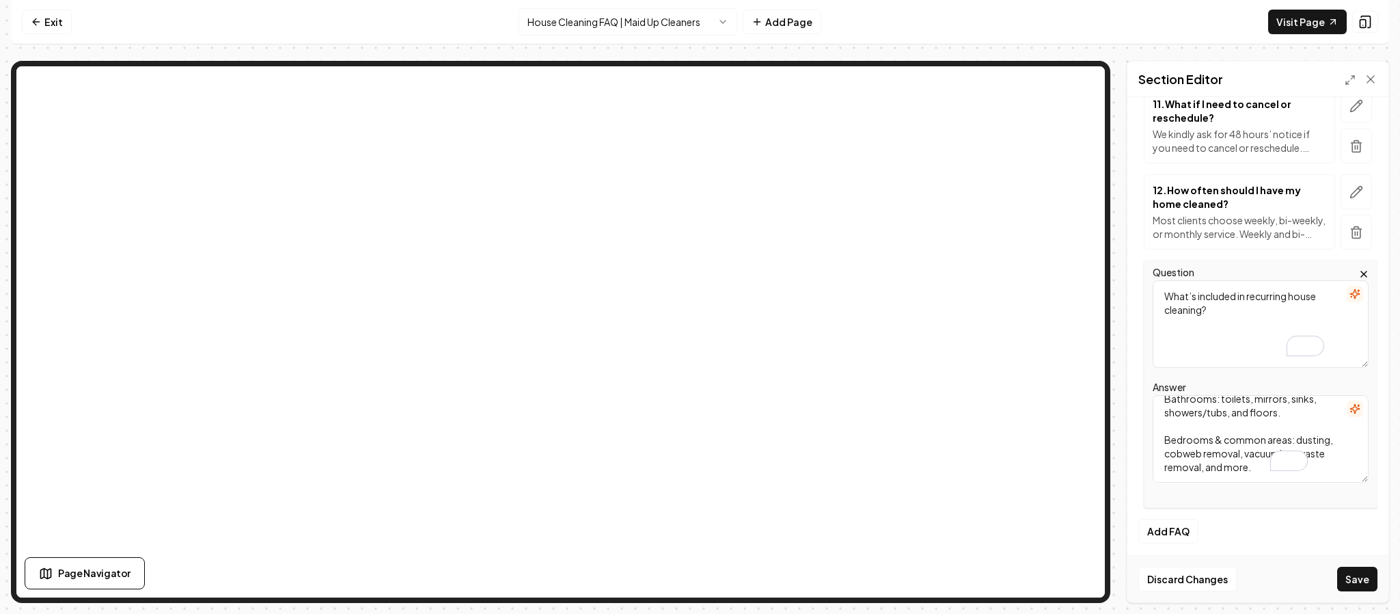
scroll to position [127, 0]
type textarea "Our Standard Recurring Cleaning includes: Kitchens: countertops, backsplash, si…"
click at [1355, 575] on button "Save" at bounding box center [1357, 578] width 40 height 25
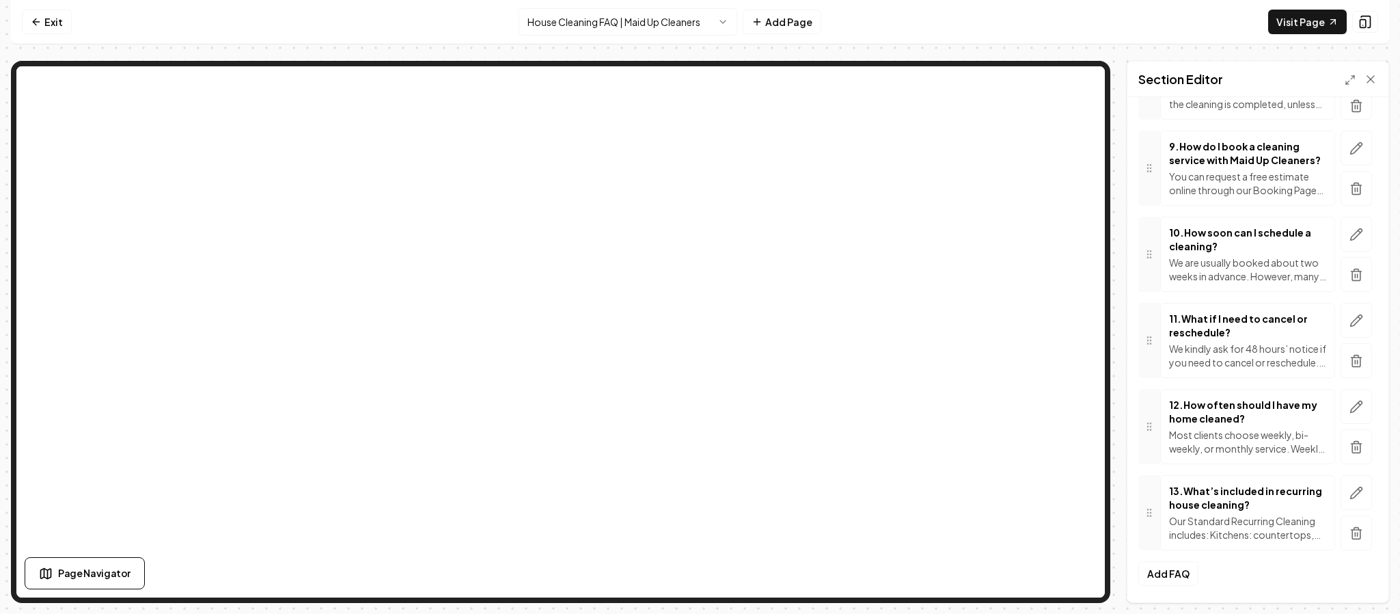
scroll to position [882, 0]
click at [1158, 581] on button "Add FAQ" at bounding box center [1168, 573] width 60 height 25
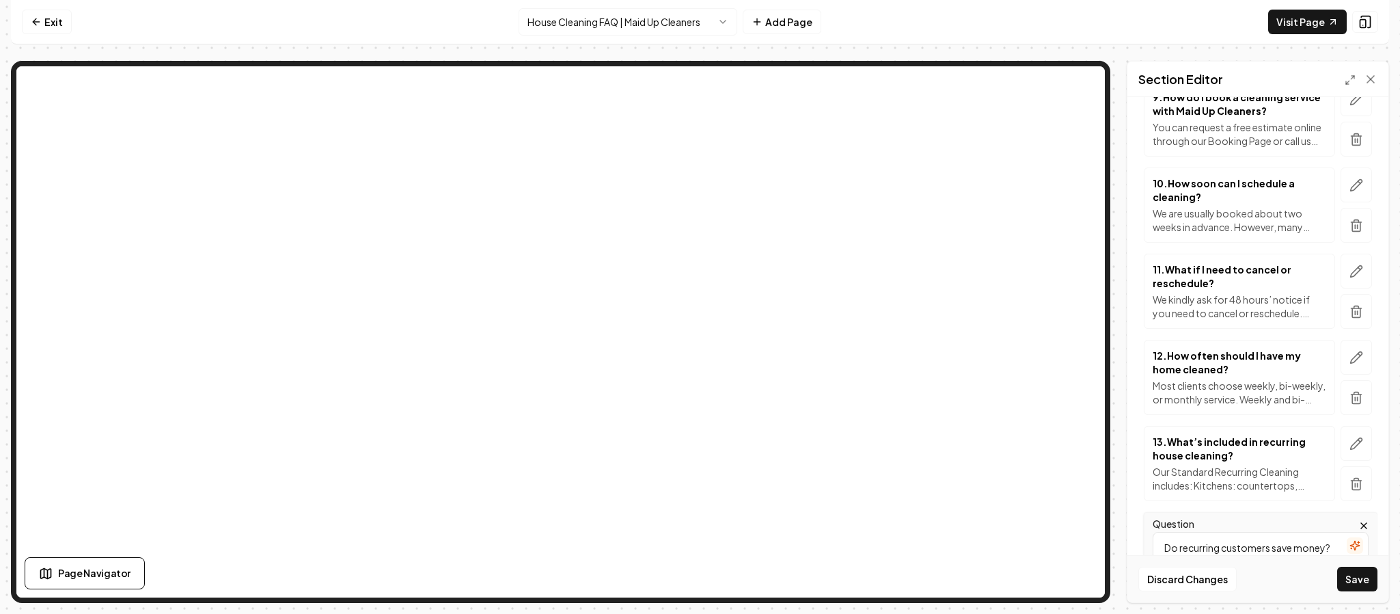
type textarea "Do recurring customers save money?"
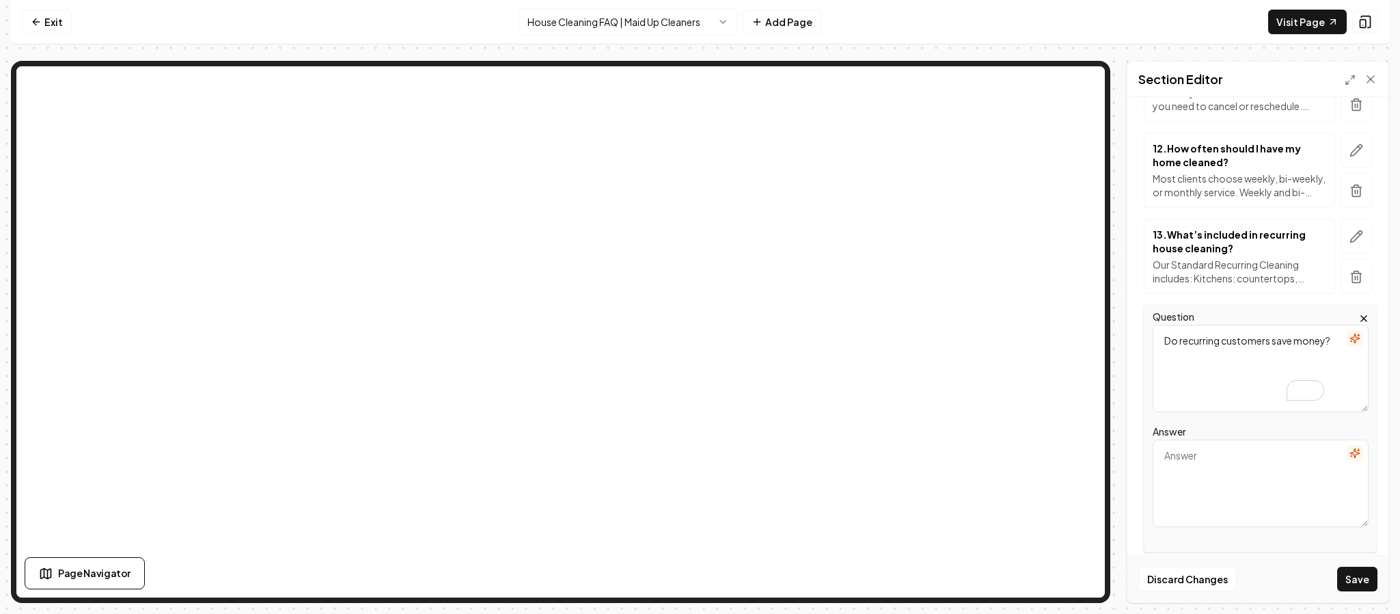
scroll to position [1090, 0]
click at [1183, 469] on textarea "Answer" at bounding box center [1261, 481] width 216 height 87
paste textarea "Yes! Recurring cleanings are discounted compared to one-time services. The more…"
type textarea "Yes! Recurring cleanings are discounted compared to one-time services. The more…"
click at [1355, 579] on button "Save" at bounding box center [1357, 578] width 40 height 25
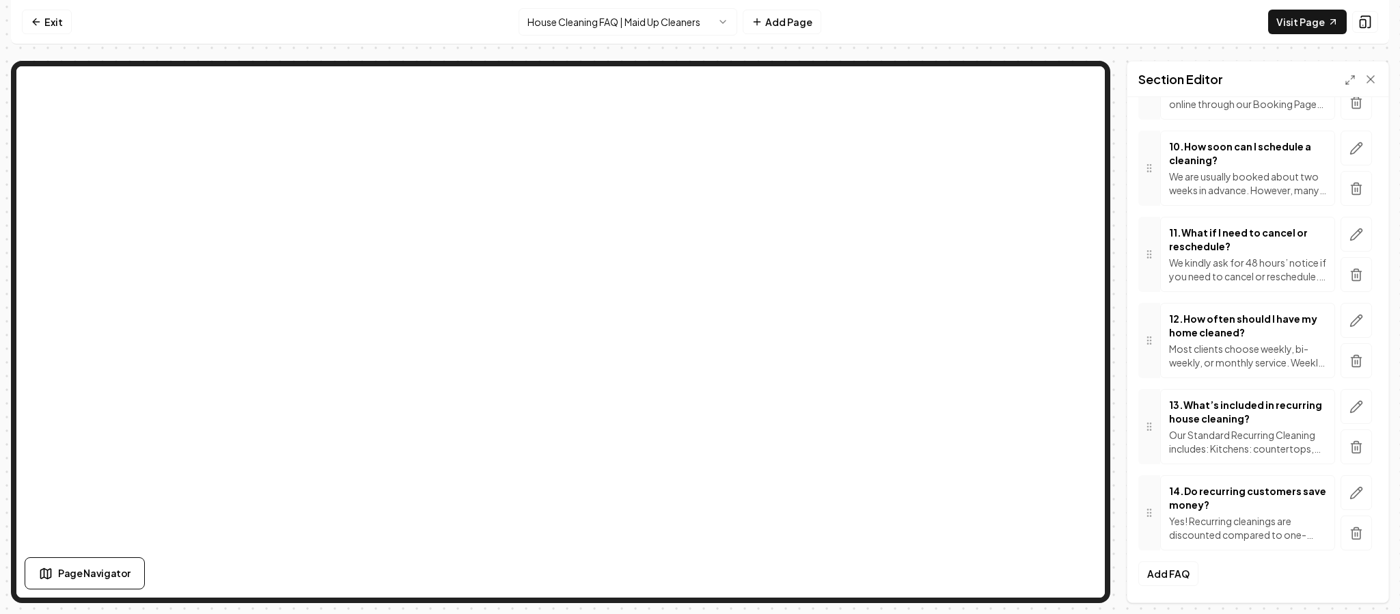
scroll to position [969, 0]
click at [1175, 570] on button "Add FAQ" at bounding box center [1168, 573] width 60 height 25
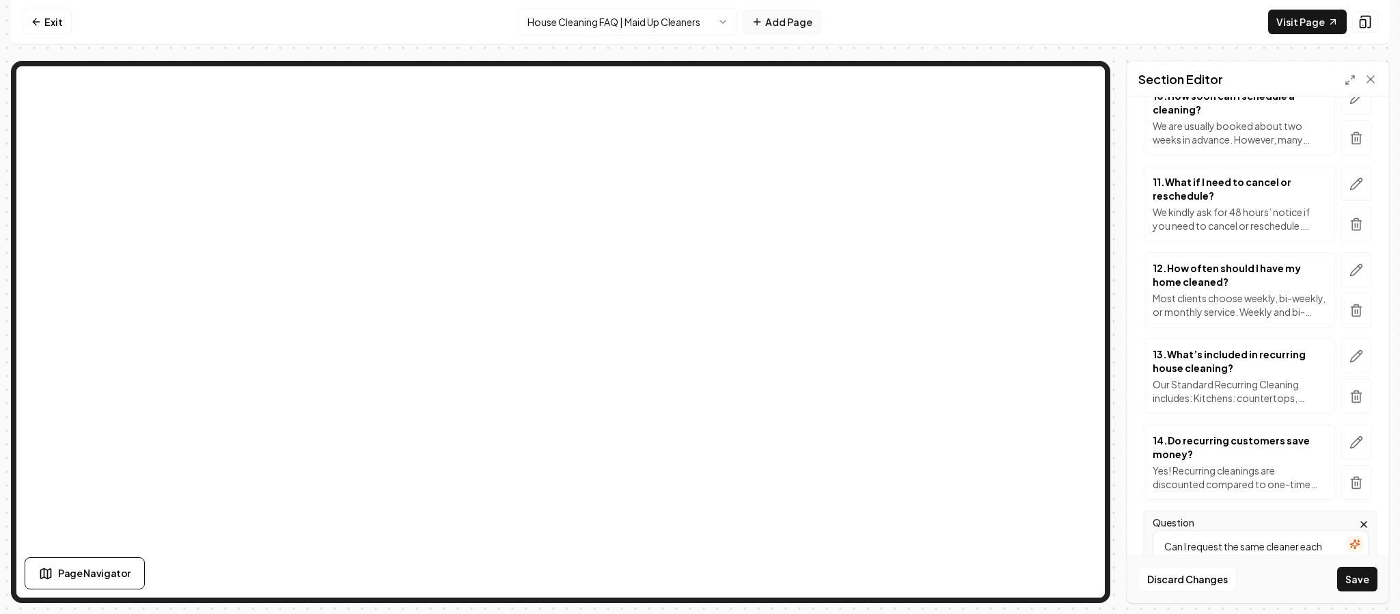
type textarea "Can I request the same cleaner each visit?"
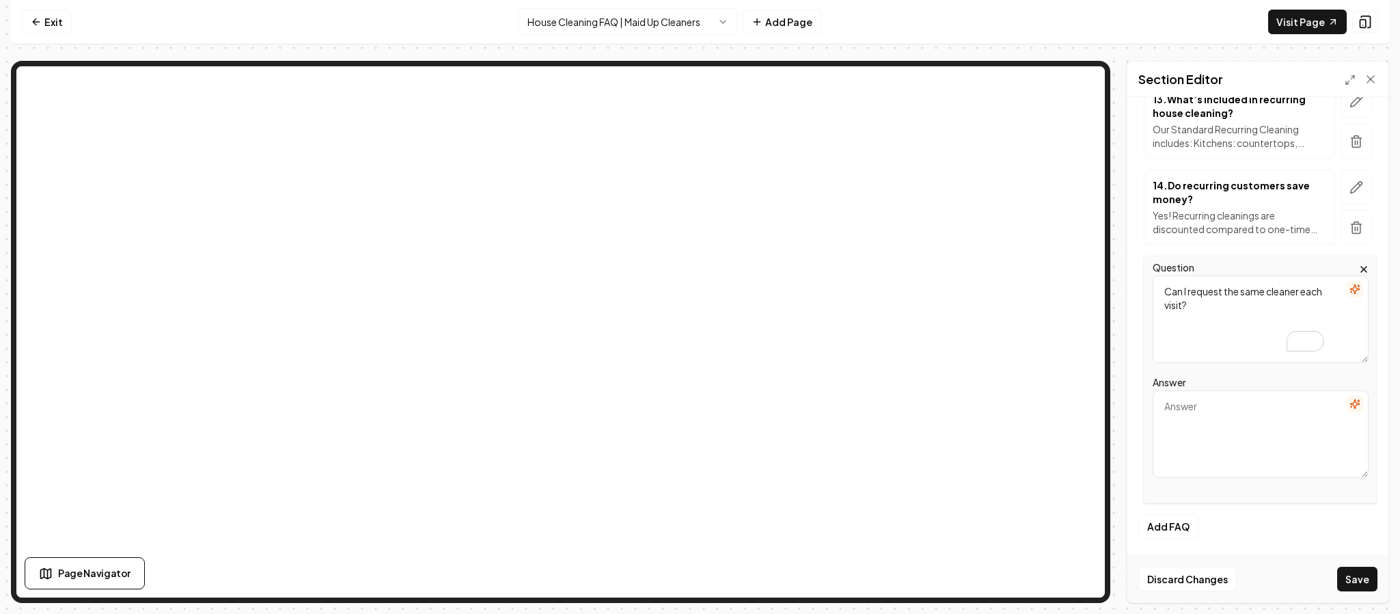
click at [1246, 411] on textarea "Answer" at bounding box center [1261, 433] width 216 height 87
paste textarea "We always do our best to send the same trusted cleaner for your recurring servi…"
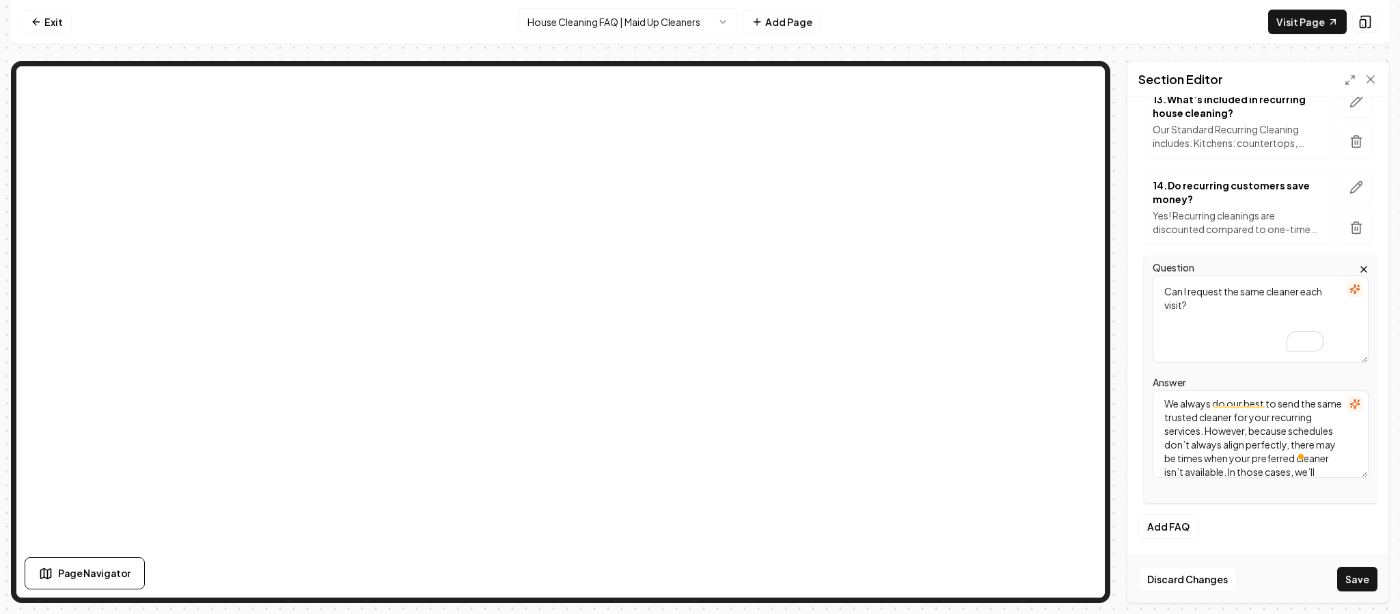
scroll to position [0, 0]
click at [1276, 417] on textarea "We always do our best to send the same trusted cleaner for your recurring servi…" at bounding box center [1261, 433] width 216 height 87
click at [1267, 431] on textarea "We always do our best to send the same trusted cleaner for your recurring servi…" at bounding box center [1261, 433] width 216 height 87
type textarea "We always do our best to send the same trusted cleaner for your recurring servi…"
click at [1355, 575] on button "Save" at bounding box center [1357, 578] width 40 height 25
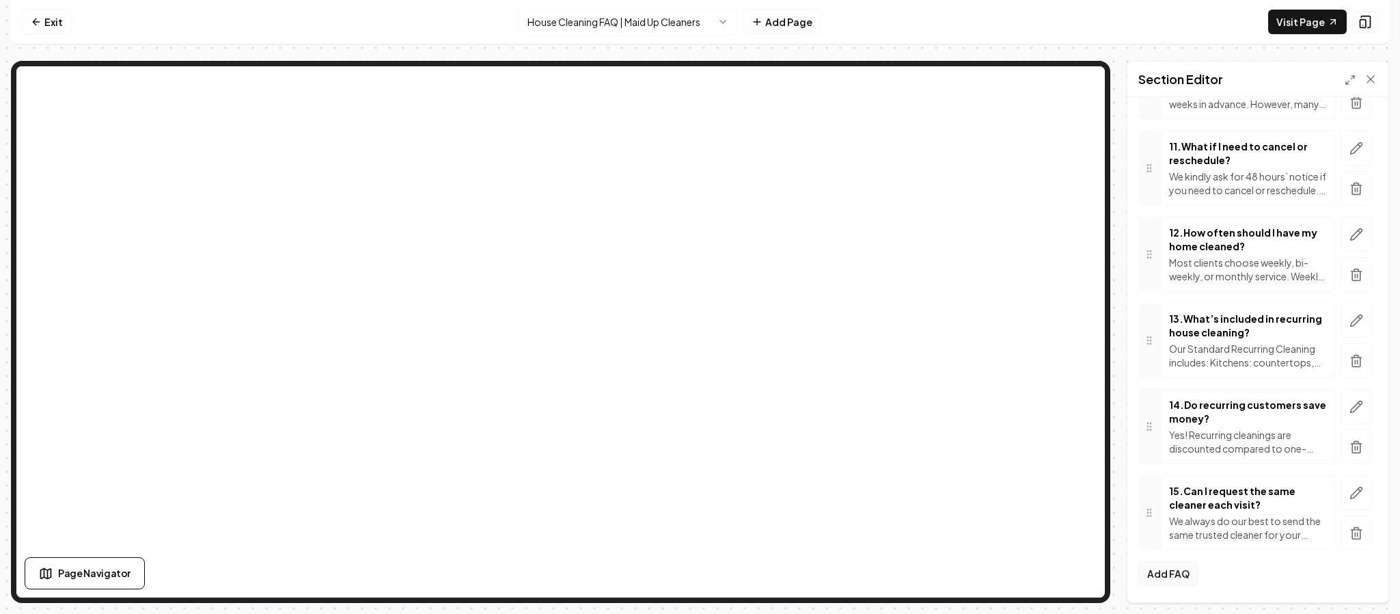
click at [1179, 570] on button "Add FAQ" at bounding box center [1168, 573] width 60 height 25
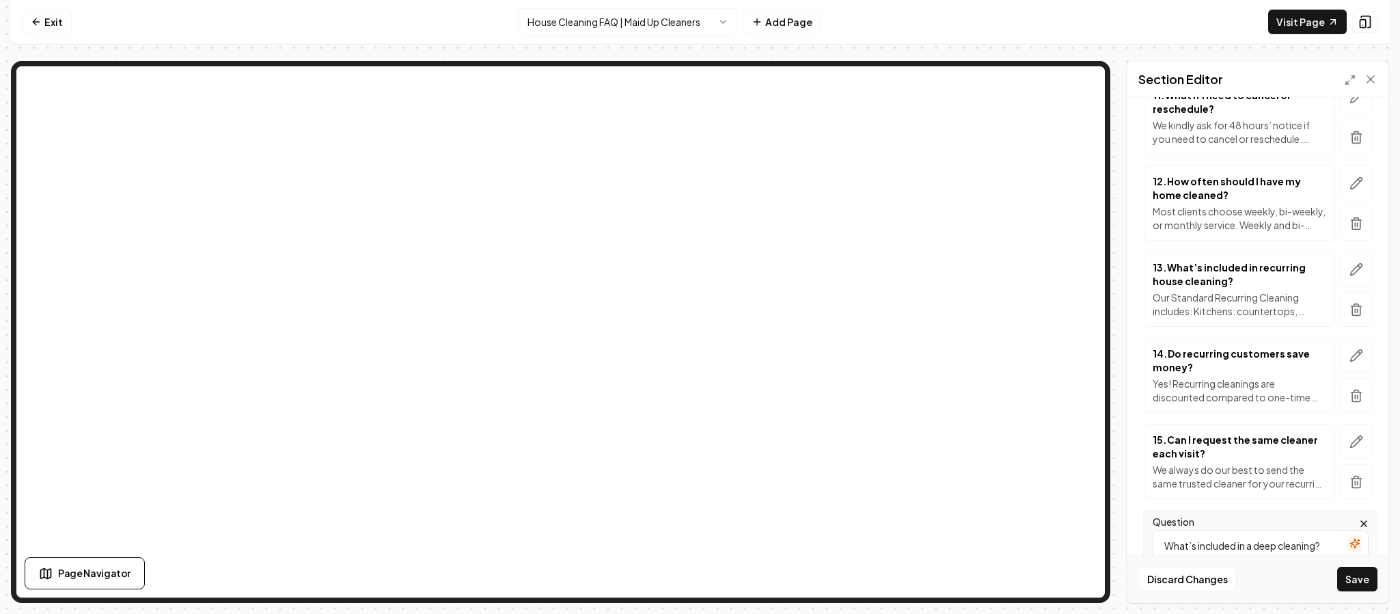
type textarea "What’s included in a deep cleaning?"
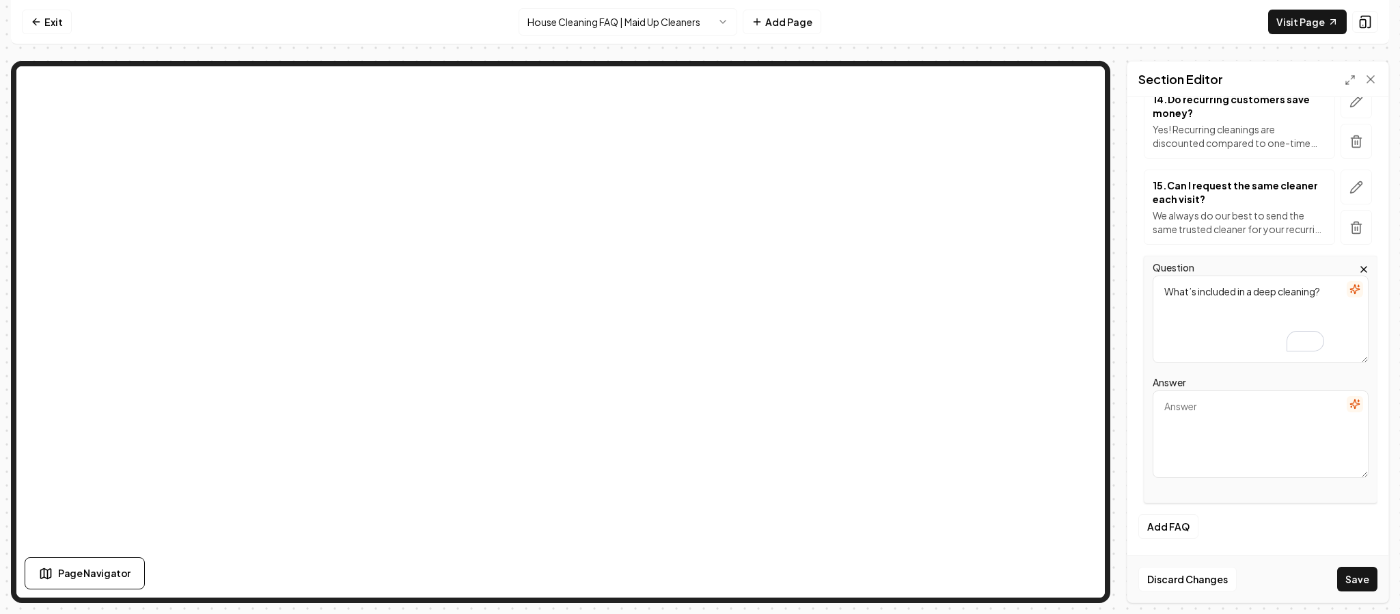
click at [1224, 417] on textarea "Answer" at bounding box center [1261, 433] width 216 height 87
paste textarea "Our Deep Cleaning service includes everything in a standard cleaning plus: base…"
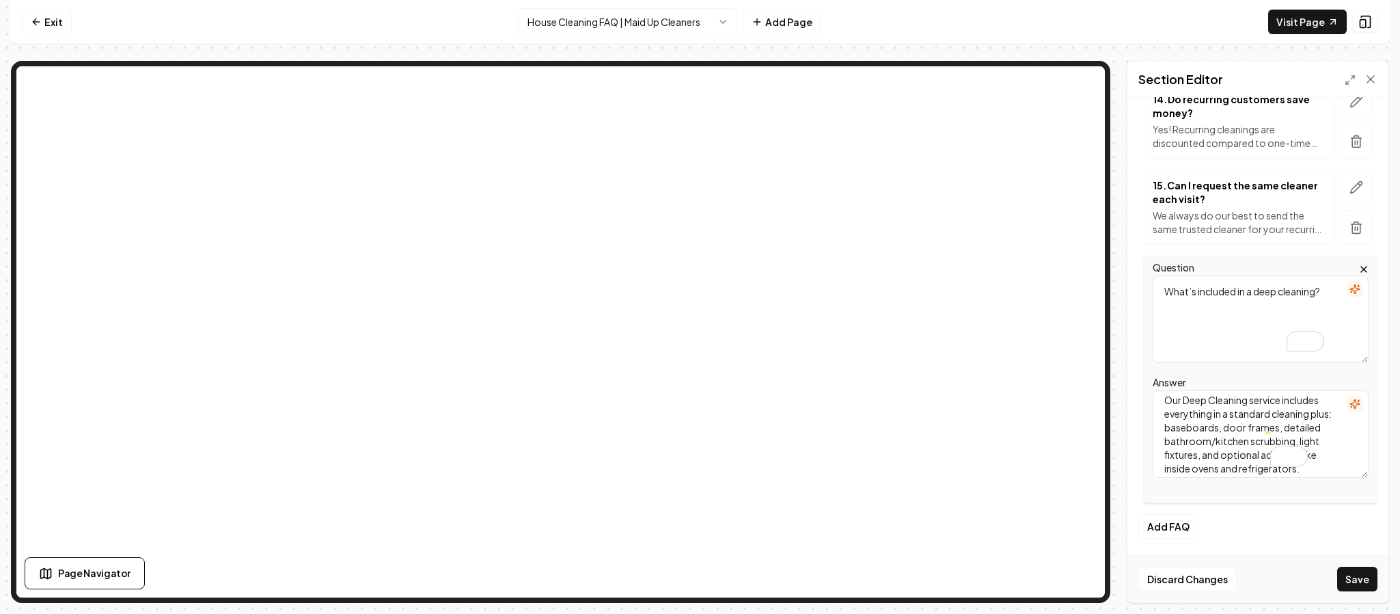
scroll to position [0, 0]
click at [1280, 411] on textarea "Our Deep Cleaning service includes everything in a standard cleaning plus: base…" at bounding box center [1261, 433] width 216 height 87
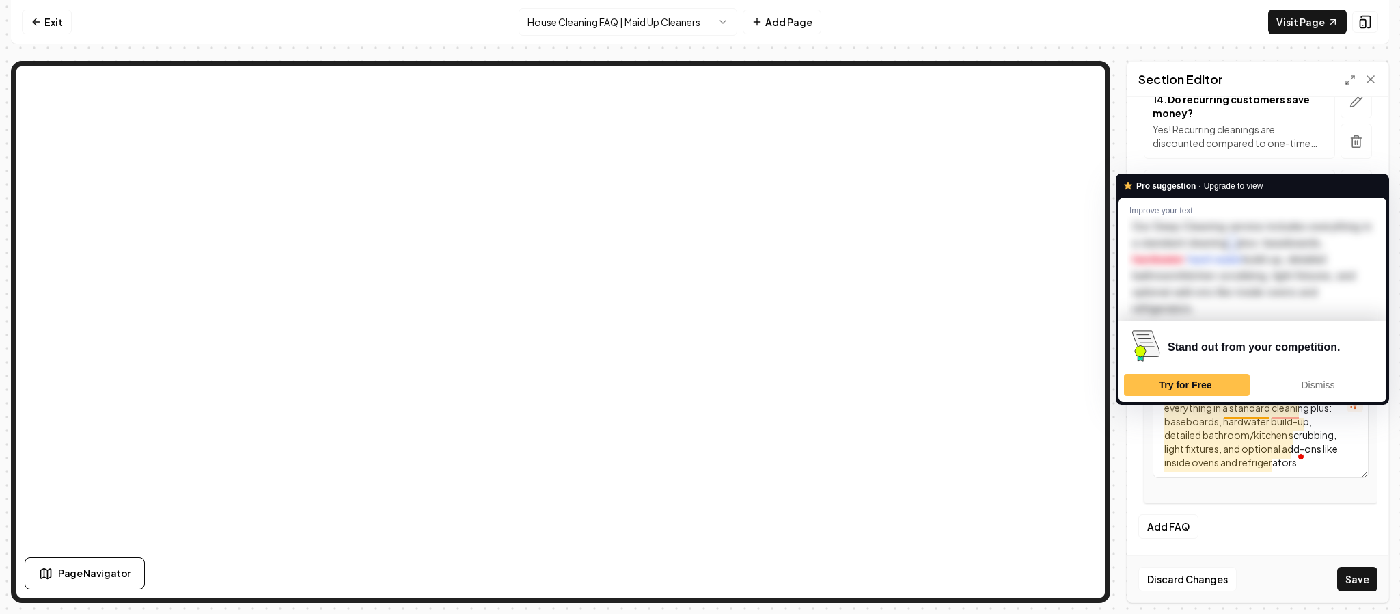
click at [1259, 433] on textarea "Our Deep Cleaning service includes everything in a standard cleaning plus: base…" at bounding box center [1261, 433] width 216 height 87
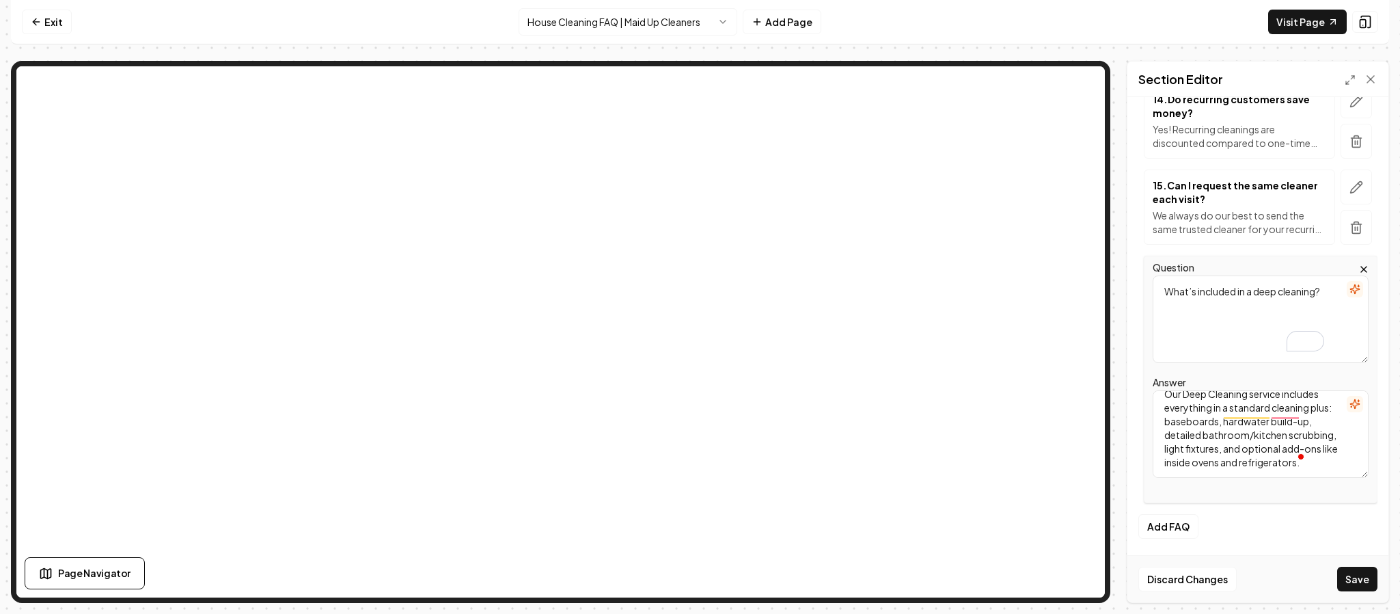
click at [1304, 414] on textarea "Our Deep Cleaning service includes everything in a standard cleaning plus: base…" at bounding box center [1261, 433] width 216 height 87
click at [1204, 431] on textarea "Our Deep Cleaning service includes everything in a standard cleaning plus: base…" at bounding box center [1261, 433] width 216 height 87
type textarea "Our Deep Cleaning service includes everything in a standard cleaning plus: base…"
click at [1362, 581] on button "Save" at bounding box center [1357, 578] width 40 height 25
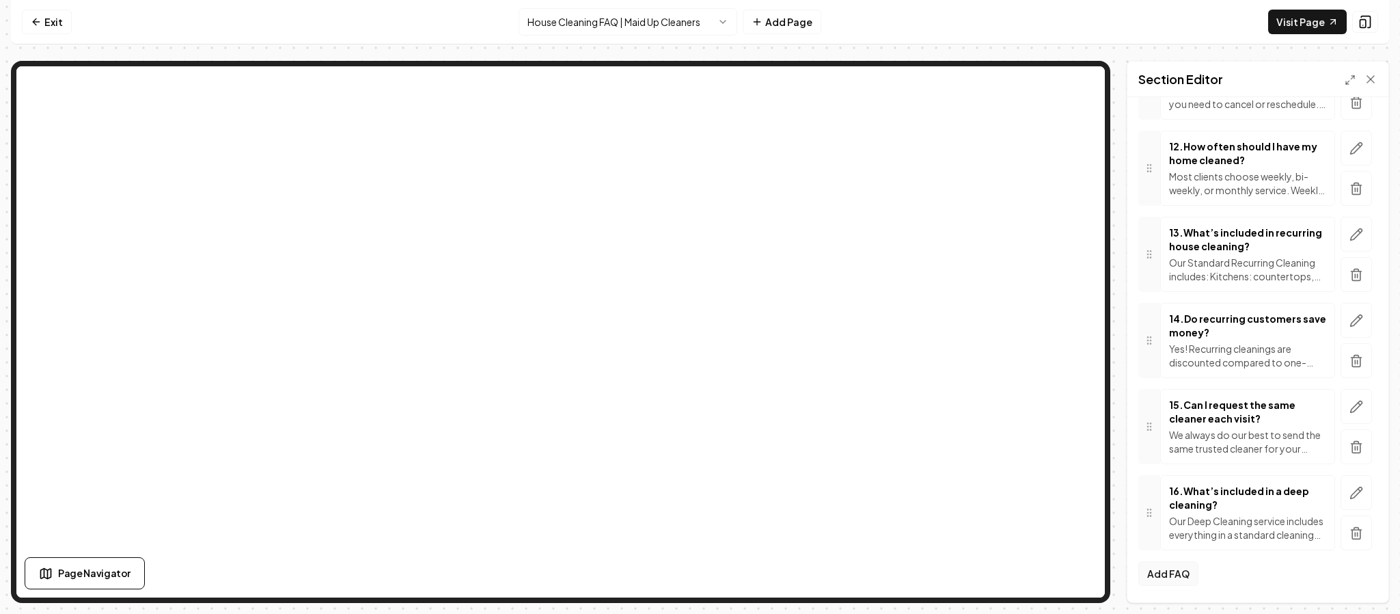
click at [1168, 570] on button "Add FAQ" at bounding box center [1168, 573] width 60 height 25
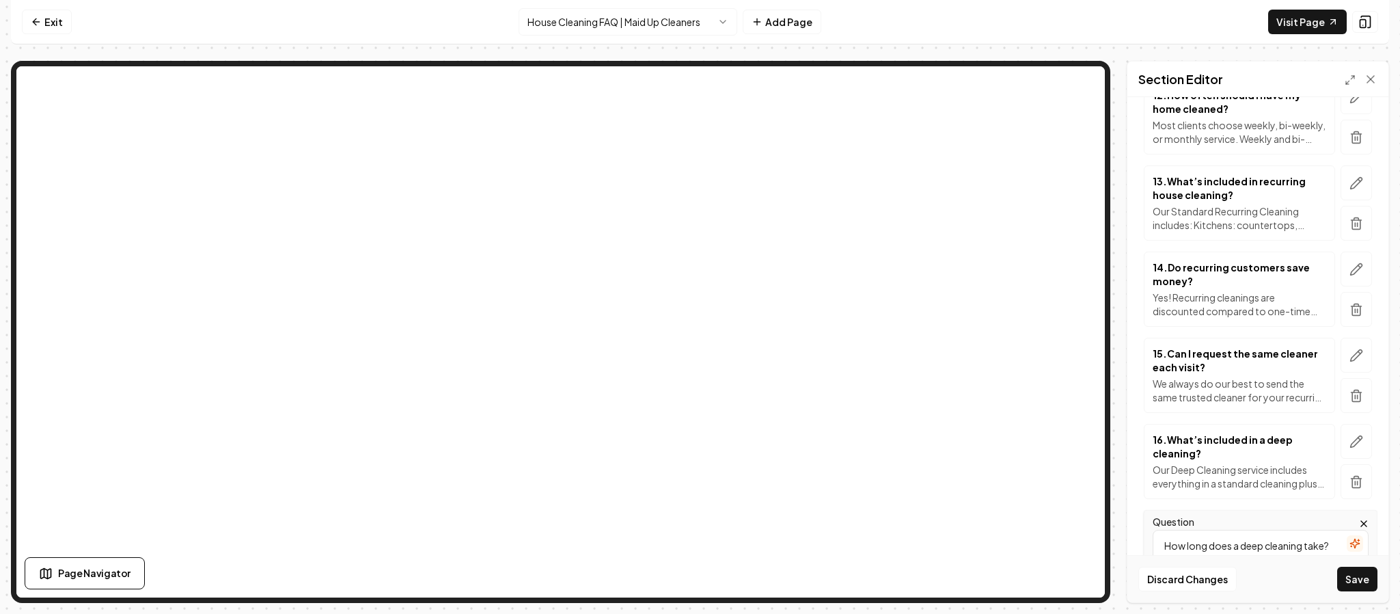
type textarea "How long does a deep cleaning take?"
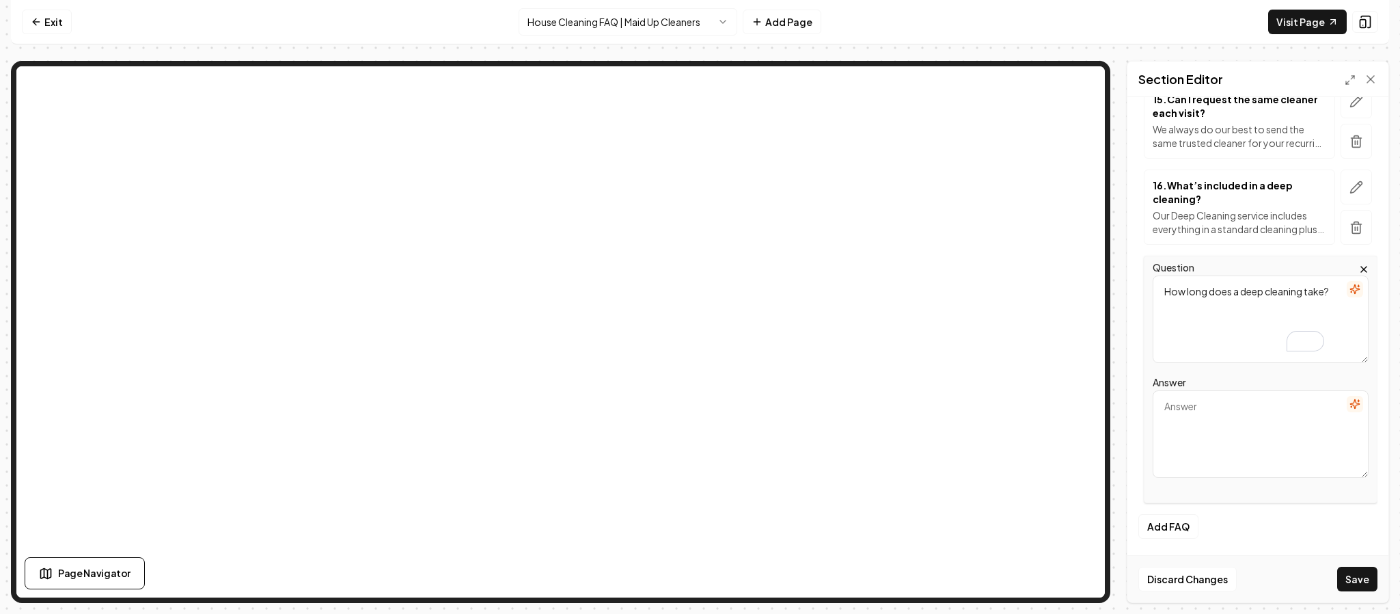
click at [1216, 435] on textarea "Answer" at bounding box center [1261, 433] width 216 height 87
paste textarea "Deep cleans usually take 3–8 hours, depending on the size and condition of your…"
type textarea "Deep cleans usually take 3–8 hours, depending on the size and condition of your…"
click at [1349, 575] on button "Save" at bounding box center [1357, 578] width 40 height 25
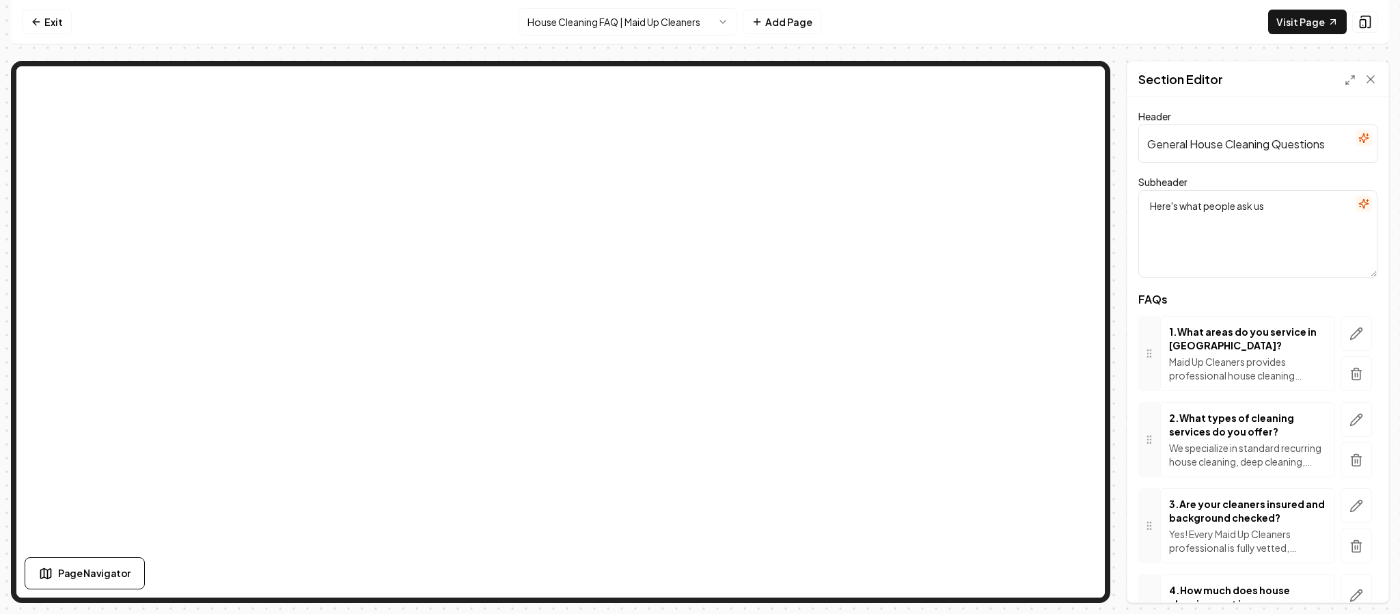
scroll to position [1230, 0]
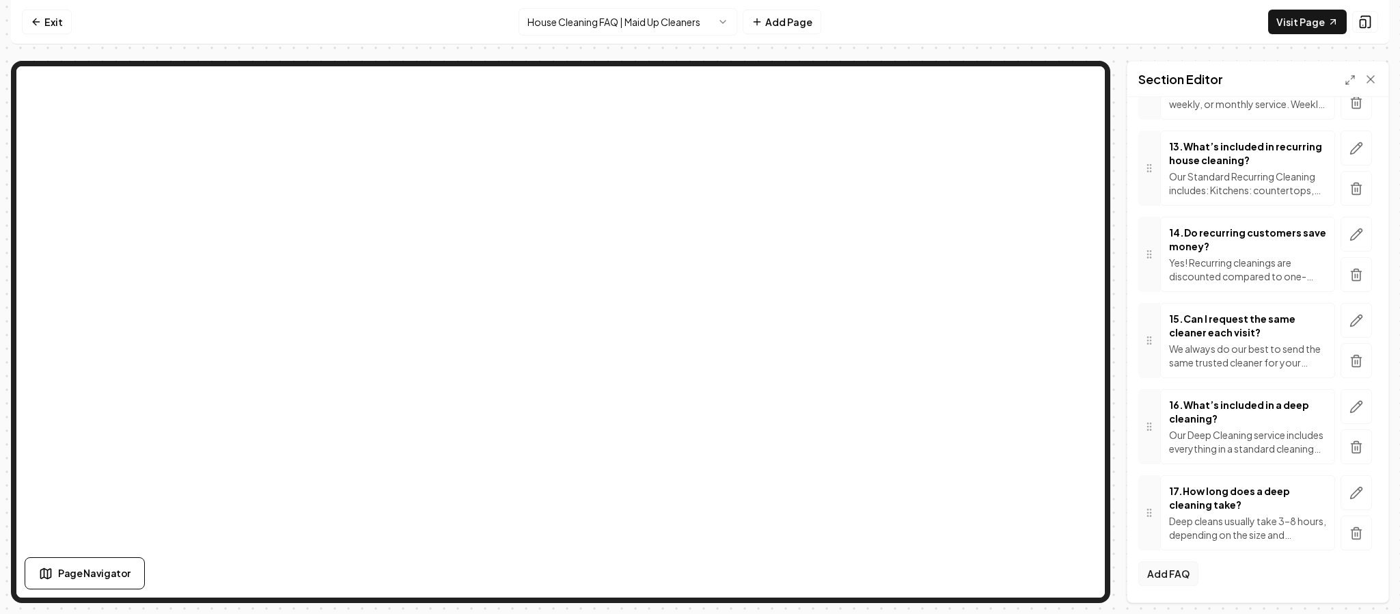
click at [1177, 568] on button "Add FAQ" at bounding box center [1168, 573] width 60 height 25
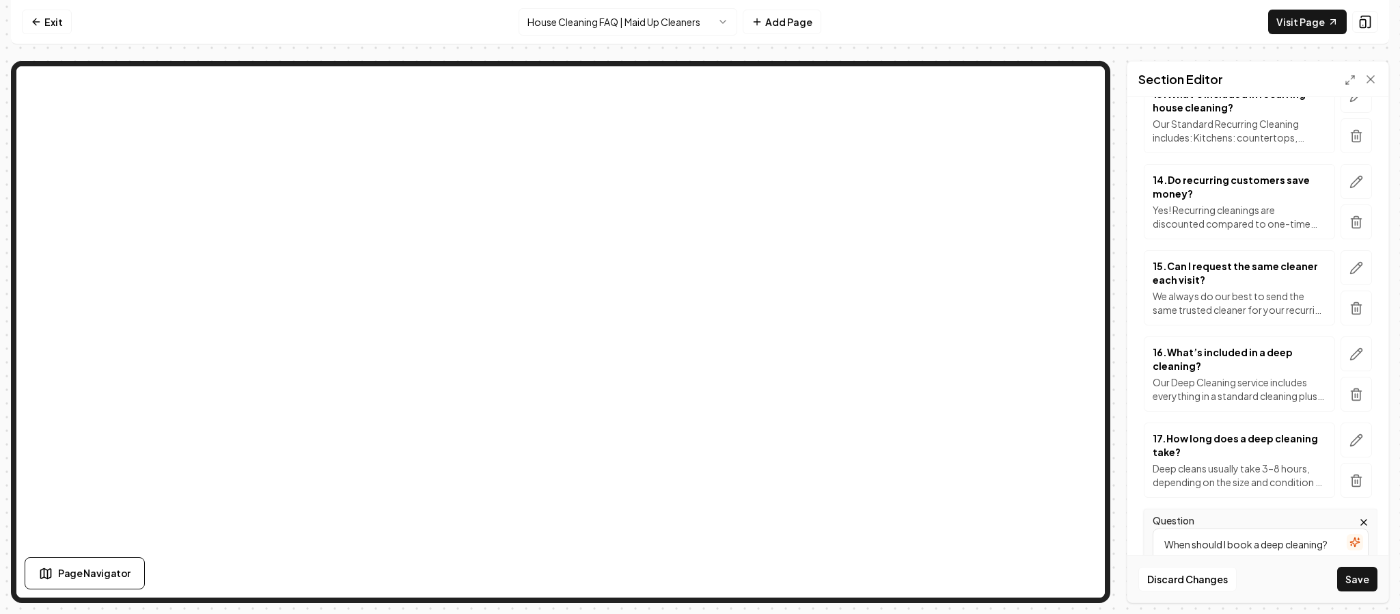
type textarea "When should I book a deep cleaning?"
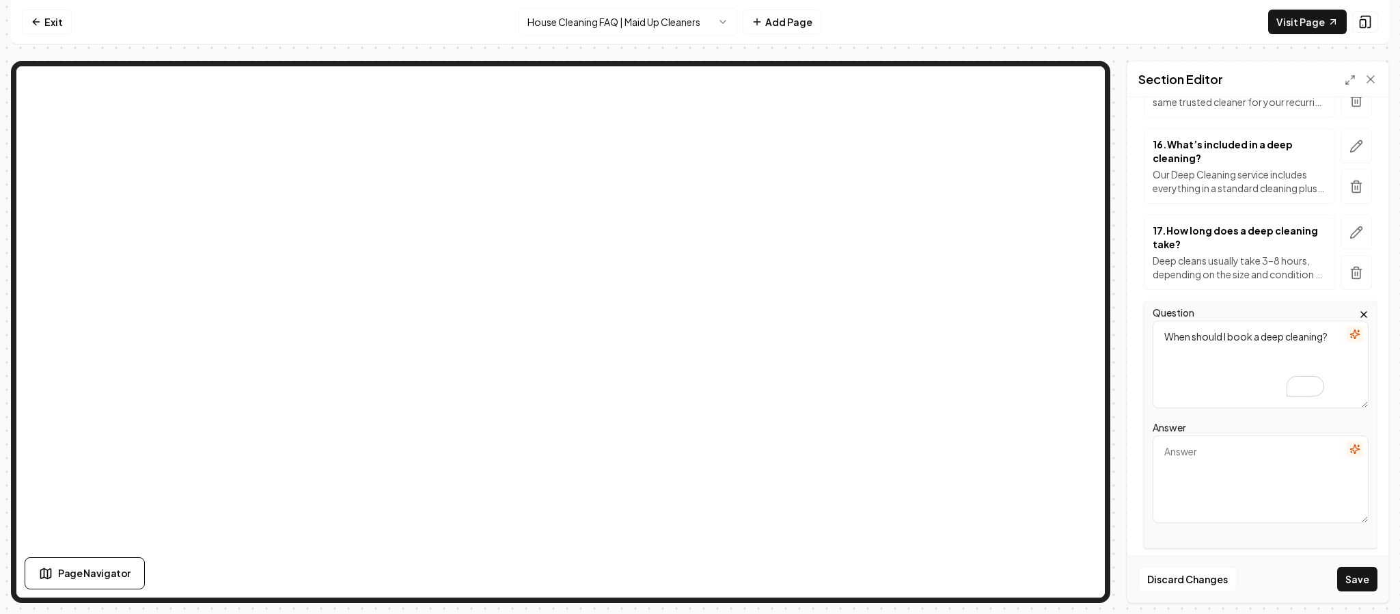
scroll to position [1495, 0]
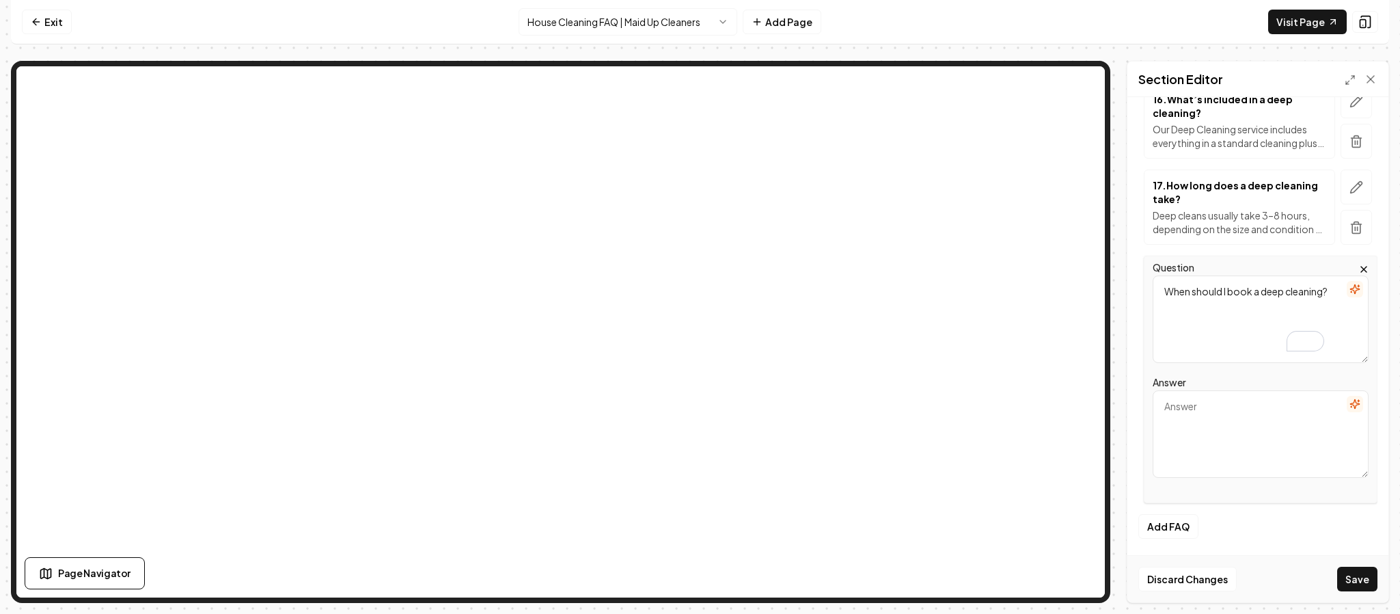
click at [1228, 437] on textarea "Answer" at bounding box center [1261, 433] width 216 height 87
paste textarea "We recommend a deep clean if it’s your first time with us, before special event…"
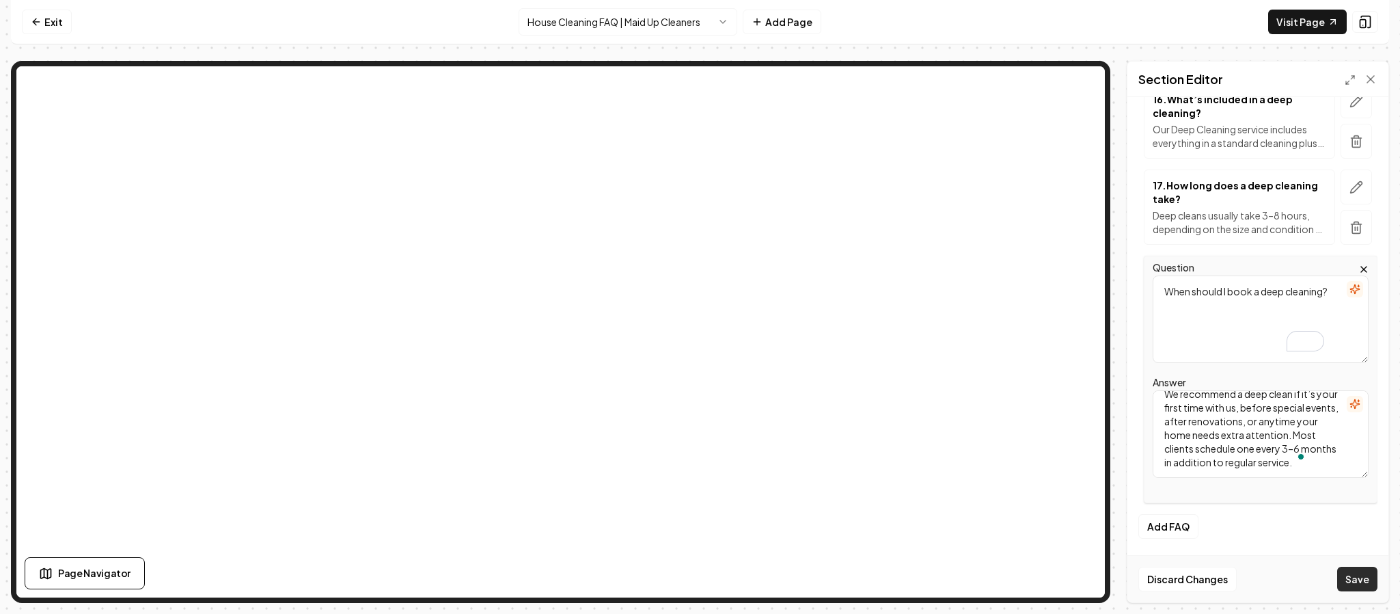
scroll to position [31, 0]
type textarea "We recommend a deep clean if it’s your first time with us, before special event…"
click at [1343, 570] on button "Save" at bounding box center [1357, 578] width 40 height 25
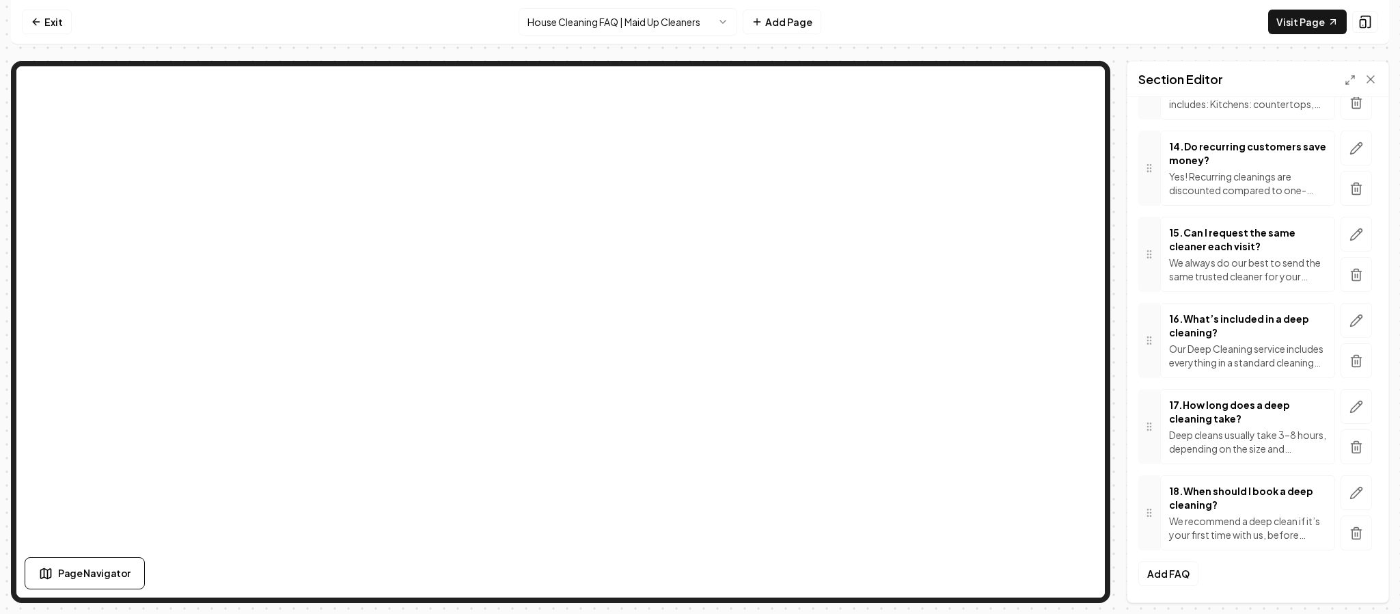
scroll to position [1317, 0]
click at [1173, 584] on button "Add FAQ" at bounding box center [1168, 573] width 60 height 25
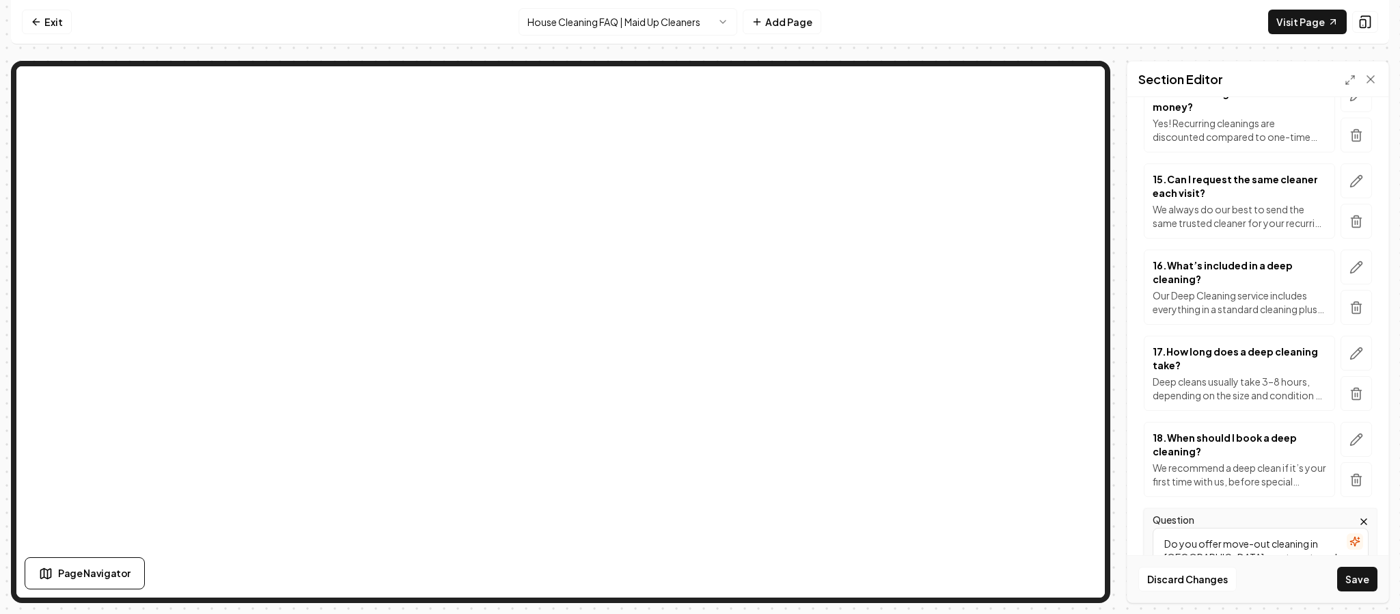
type textarea "Do you offer move-out cleaning in [GEOGRAPHIC_DATA] apartments and homes?"
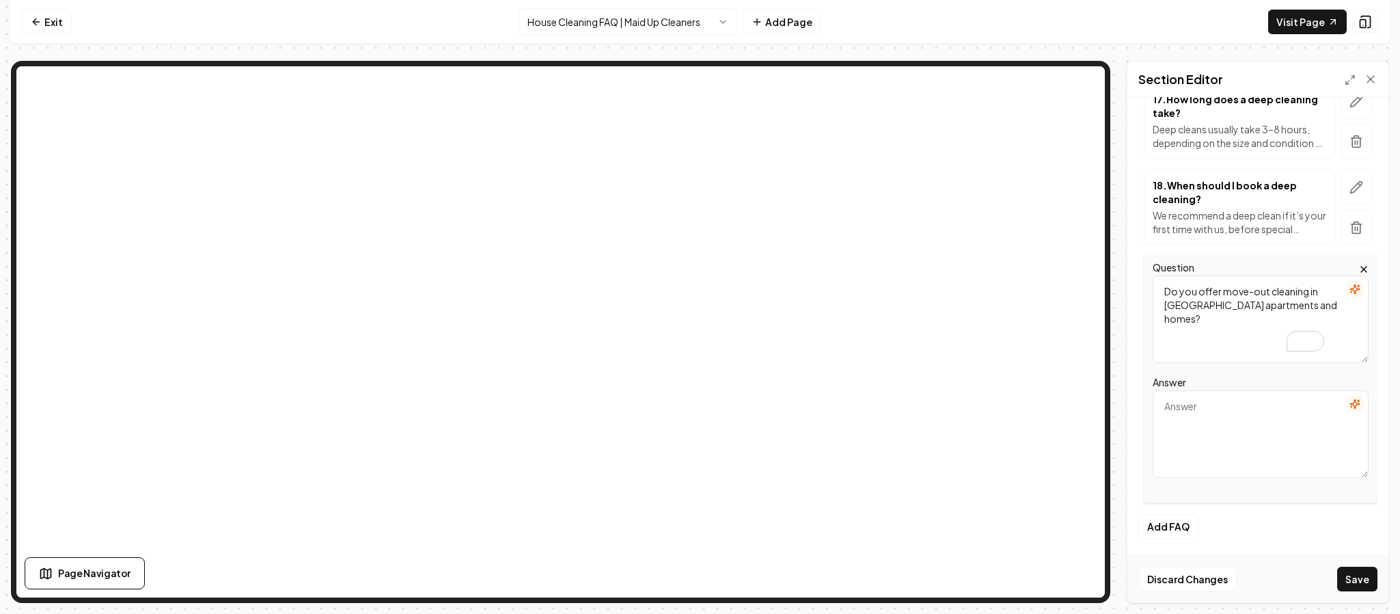
click at [1205, 439] on textarea "Answer" at bounding box center [1261, 433] width 216 height 87
paste textarea "Yes! We specialize in move-out cleaning services across [GEOGRAPHIC_DATA], [GEO…"
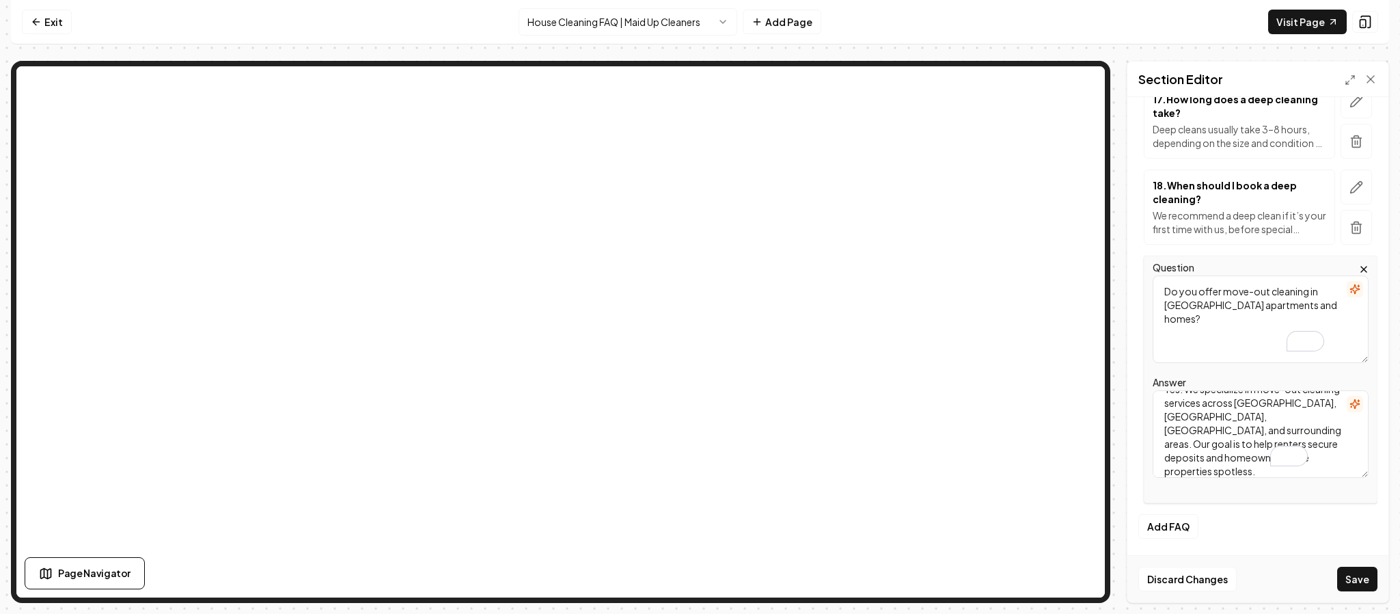
scroll to position [17, 0]
type textarea "Yes! We specialize in move-out cleaning services across [GEOGRAPHIC_DATA], [GEO…"
click at [1367, 579] on button "Save" at bounding box center [1357, 578] width 40 height 25
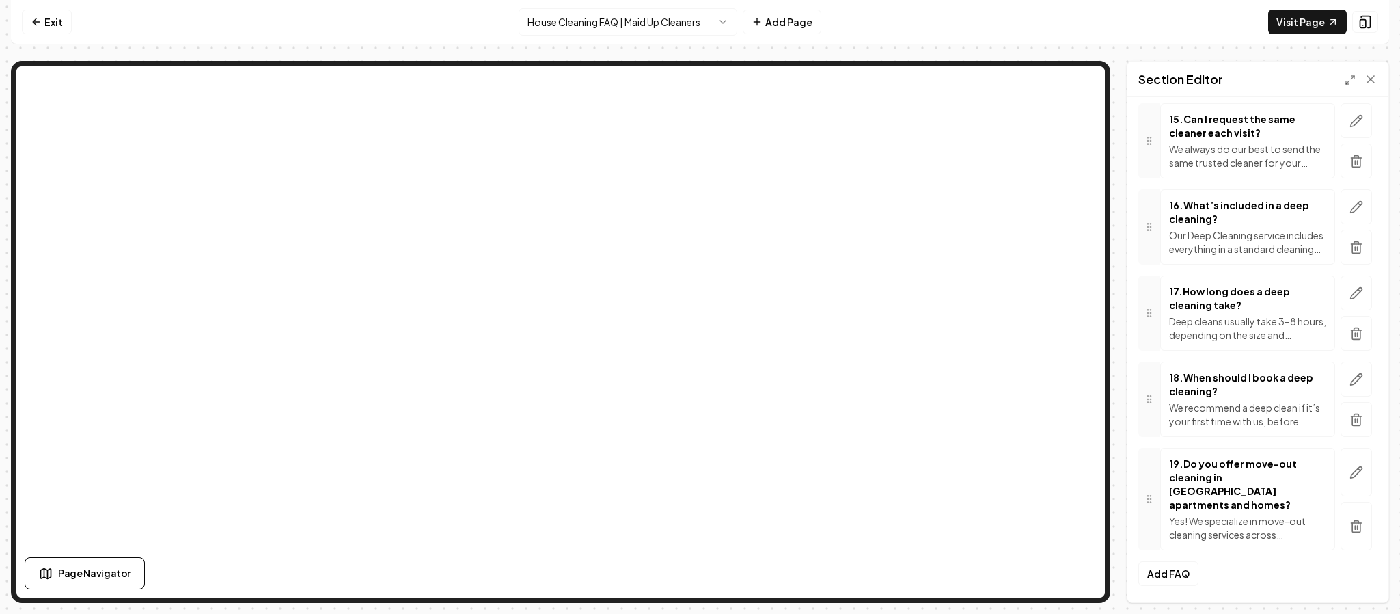
scroll to position [1417, 0]
click at [1154, 572] on button "Add FAQ" at bounding box center [1168, 573] width 60 height 25
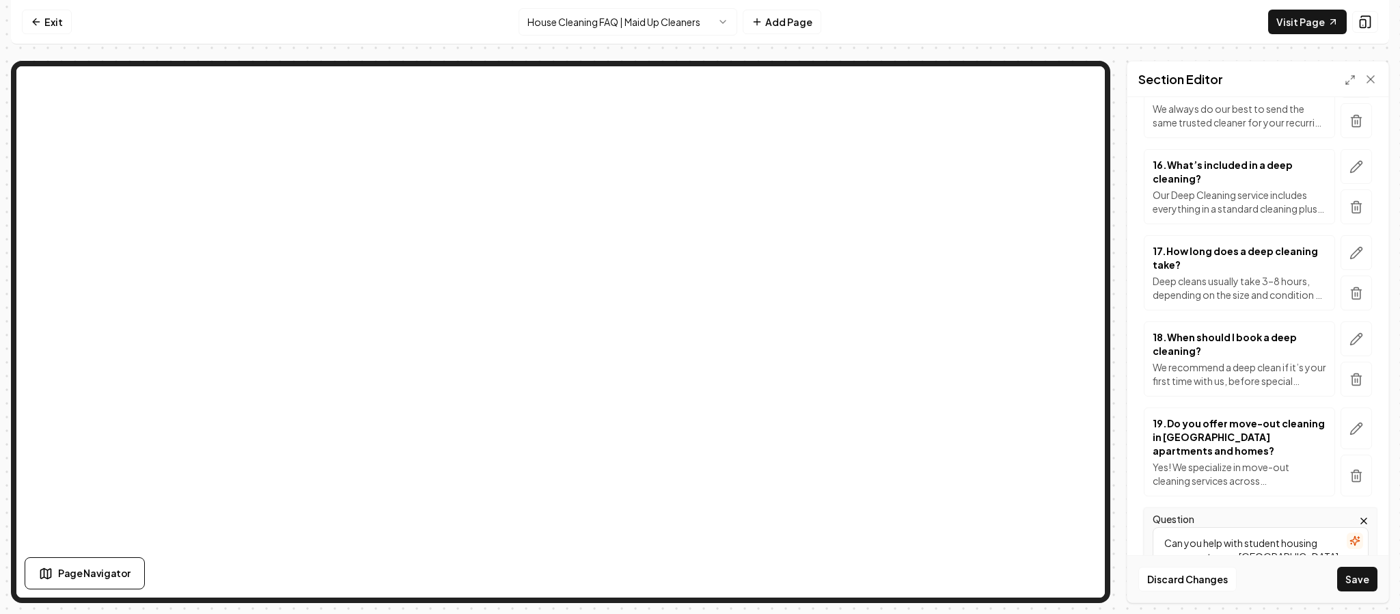
type textarea "Can you help with student housing move-outs near [GEOGRAPHIC_DATA] and TWU?"
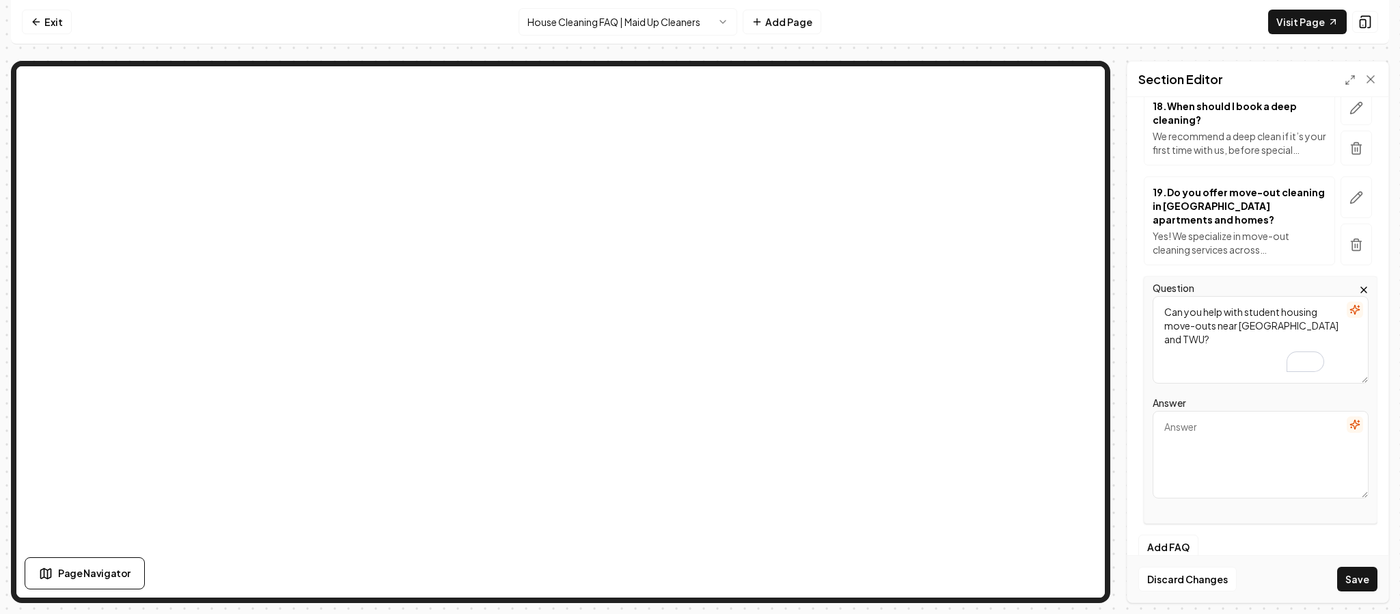
scroll to position [1677, 0]
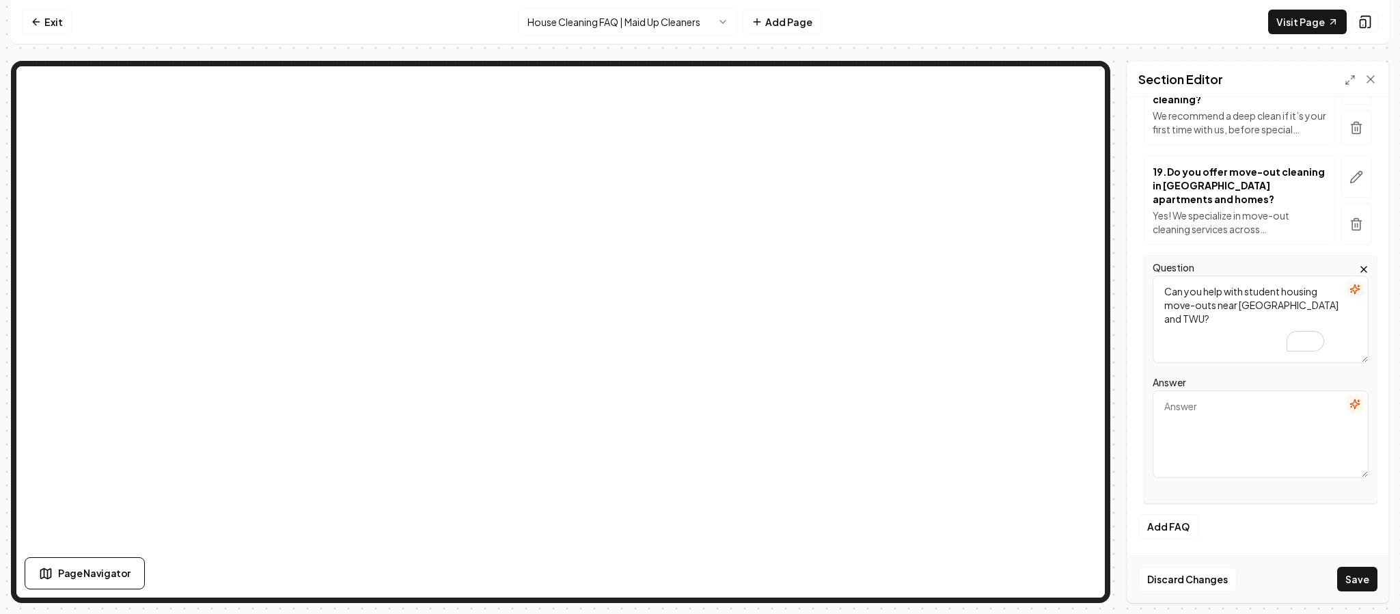
click at [1224, 443] on textarea "Answer" at bounding box center [1261, 433] width 216 height 87
paste textarea "Absolutely. We regularly clean student apartments and rental properties near th…"
type textarea "Absolutely. We regularly clean student apartments and rental properties near th…"
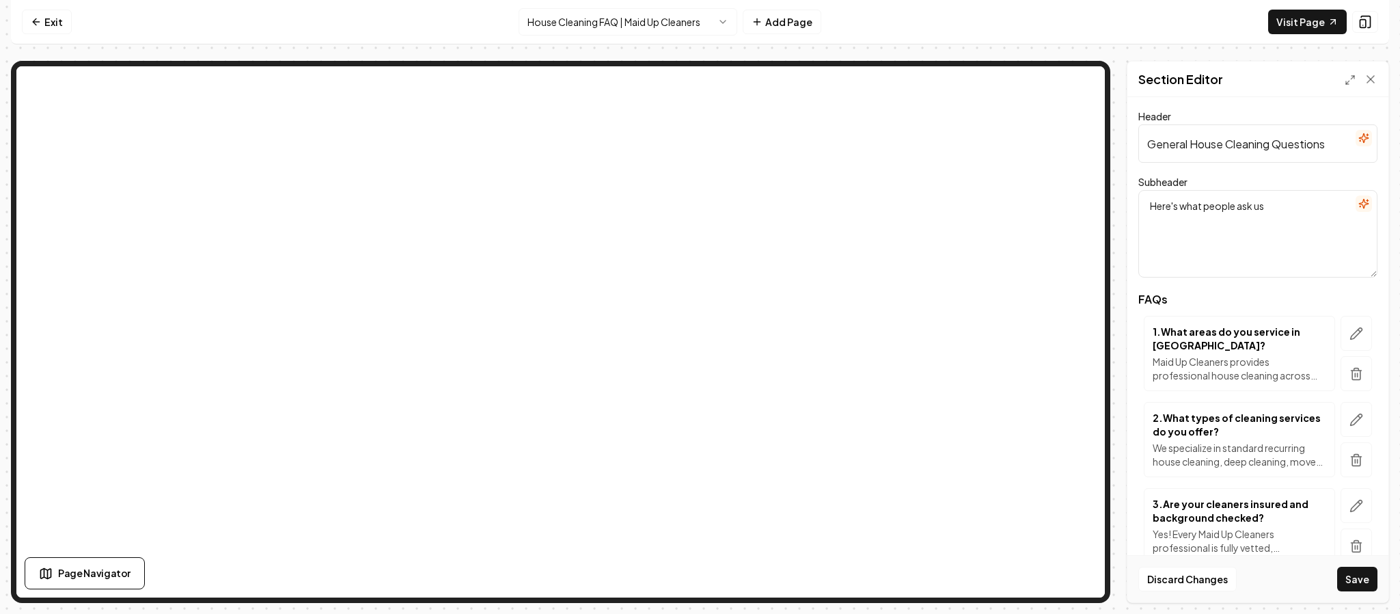
scroll to position [1681, 0]
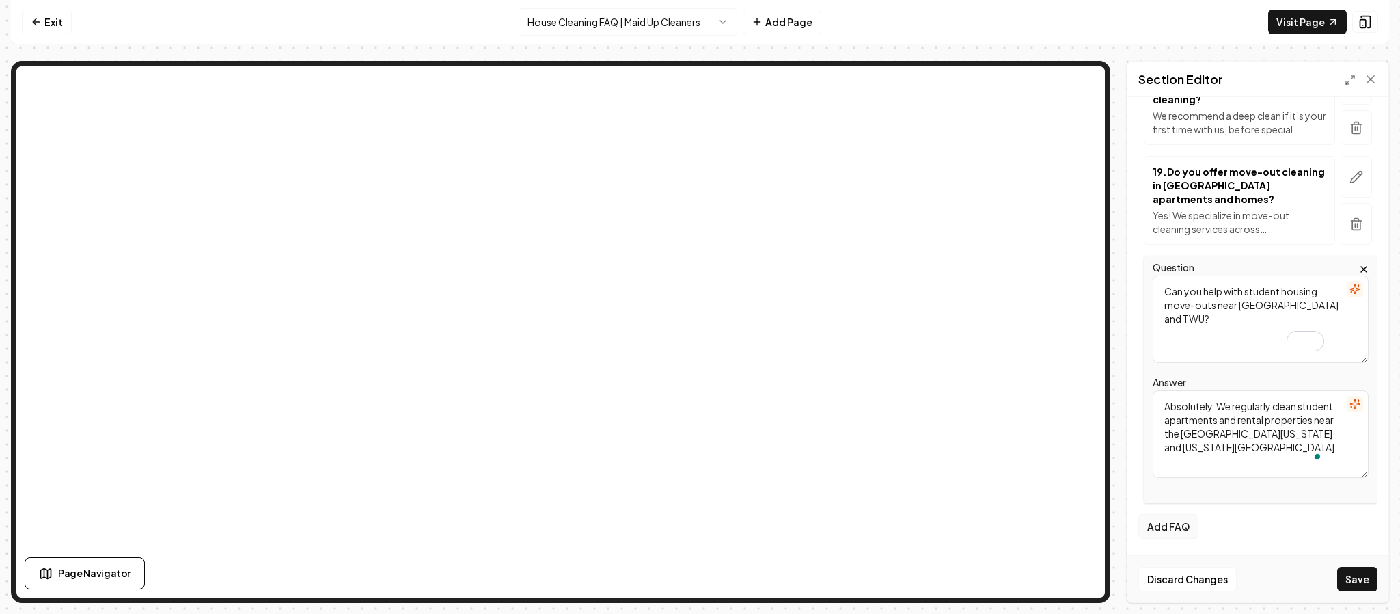
click at [1179, 527] on button "Add FAQ" at bounding box center [1168, 526] width 60 height 25
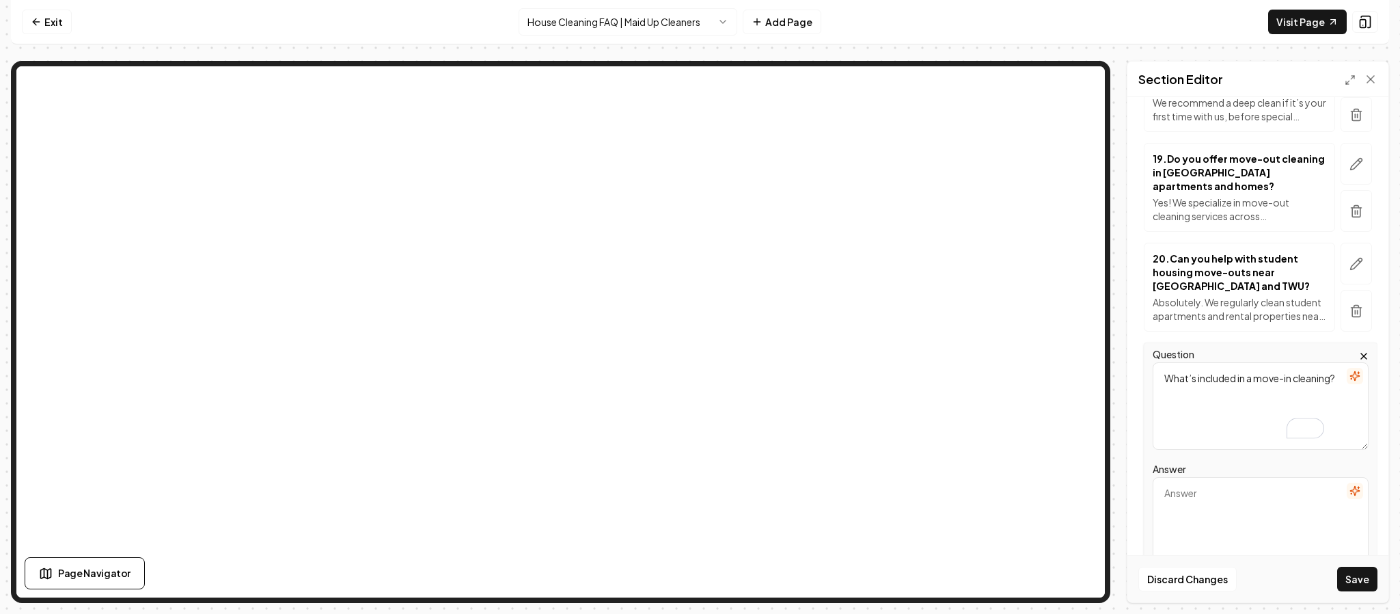
type textarea "What’s included in a move-in cleaning?"
click at [1198, 503] on textarea "Answer" at bounding box center [1261, 520] width 216 height 87
paste textarea "Our move-in cleaning ensures your new space is sanitized and fresh before you u…"
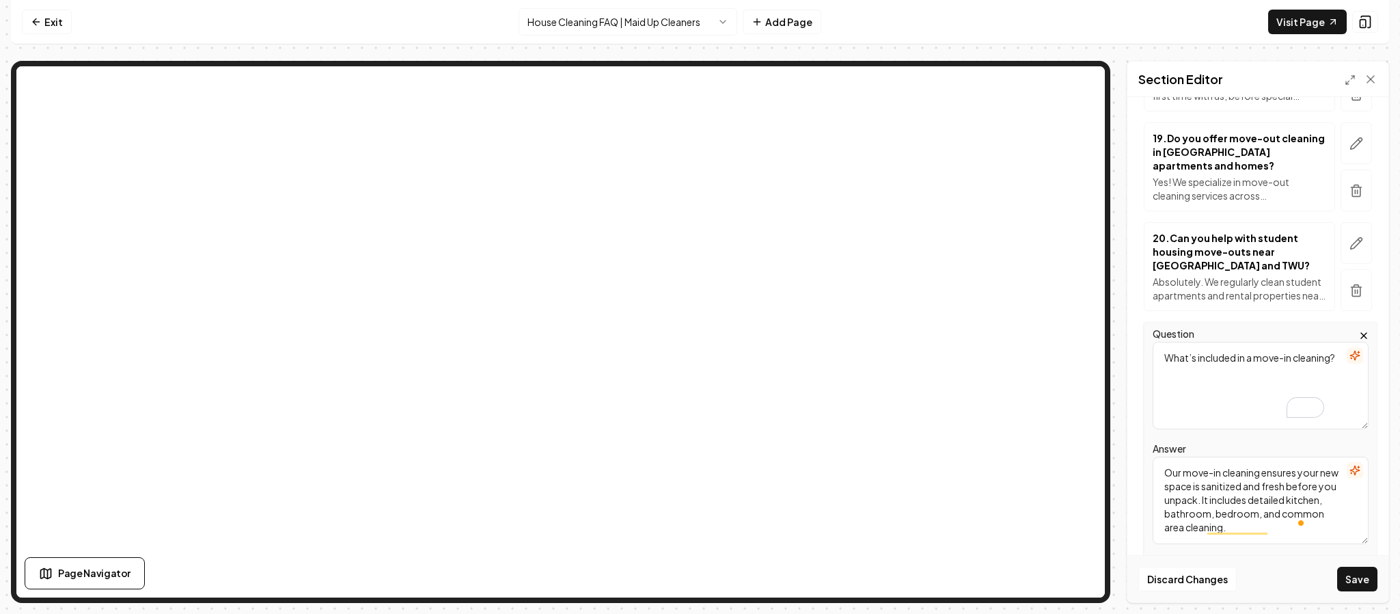
scroll to position [1703, 0]
click at [1286, 507] on textarea "Our move-in cleaning ensures your new space is sanitized and fresh before you u…" at bounding box center [1261, 498] width 216 height 87
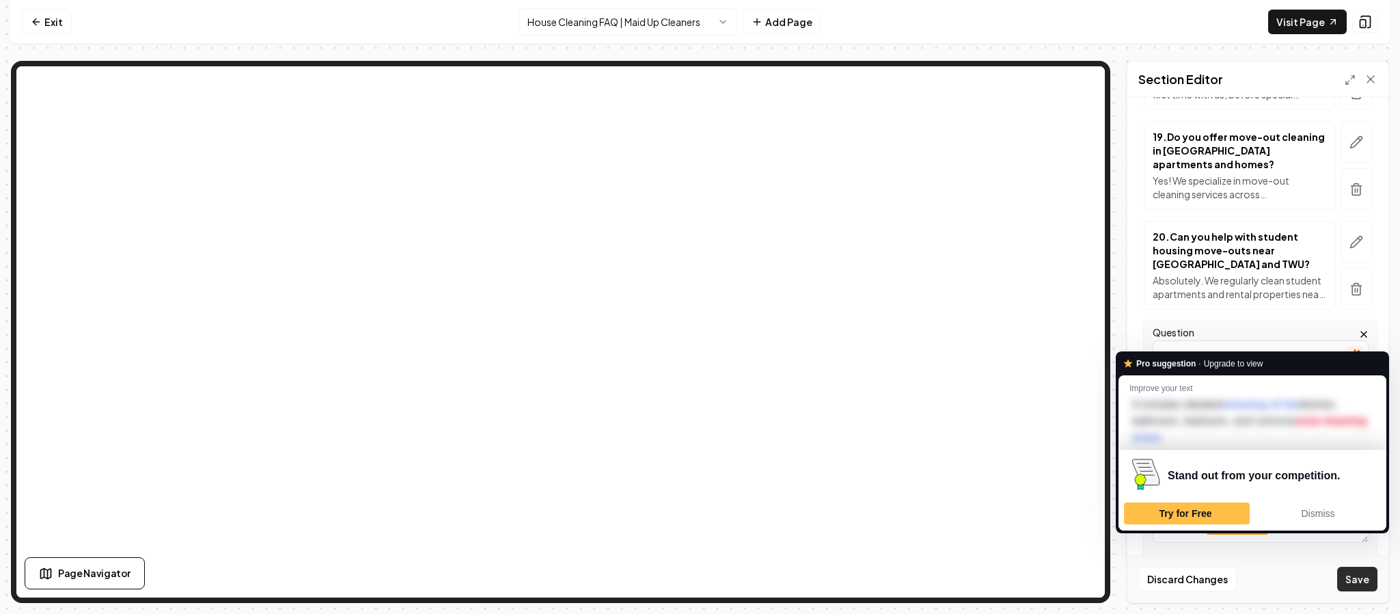
type textarea "Our move-in cleaning ensures your new space is sanitized and fresh before you u…"
click at [1359, 580] on button "Save" at bounding box center [1357, 578] width 40 height 25
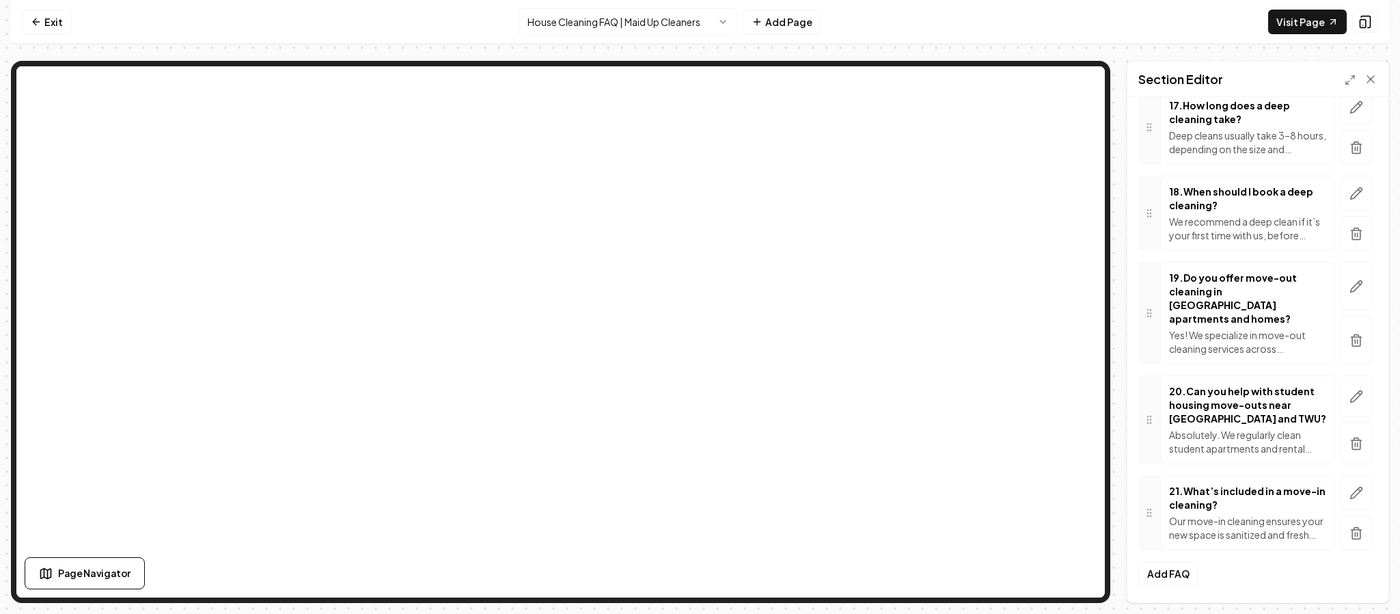
scroll to position [1603, 0]
click at [1163, 570] on button "Add FAQ" at bounding box center [1168, 573] width 60 height 25
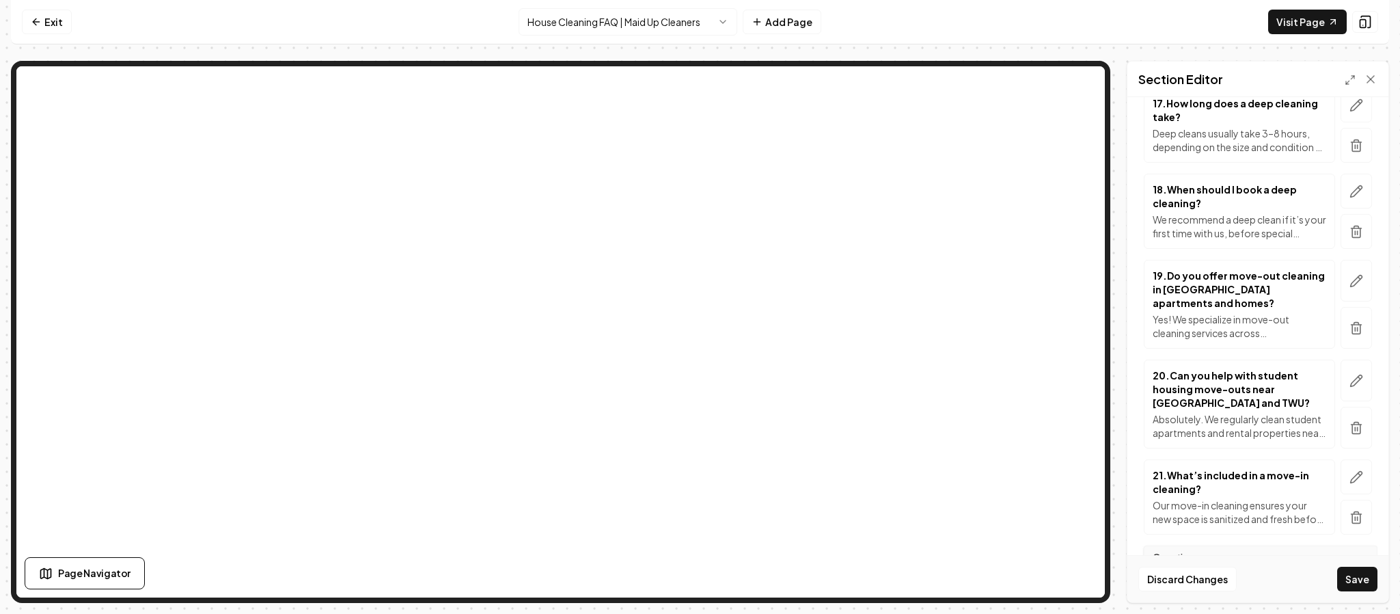
scroll to position [1578, 0]
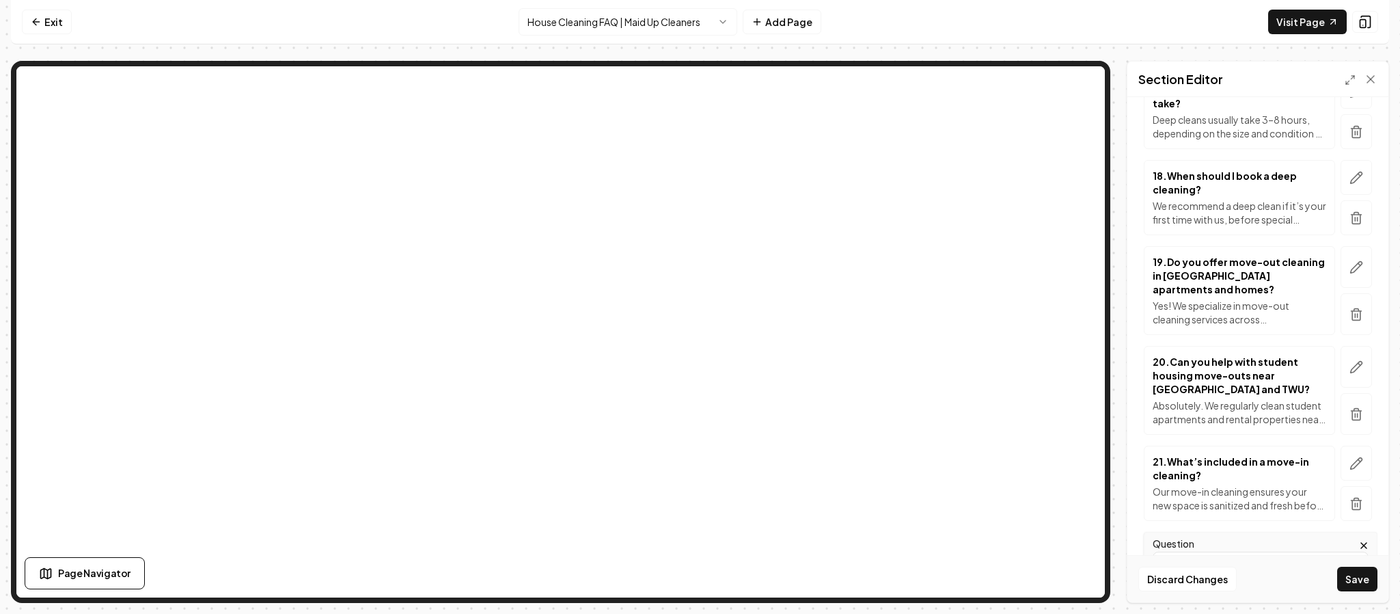
type textarea "Do you provide office cleaning in [GEOGRAPHIC_DATA]?"
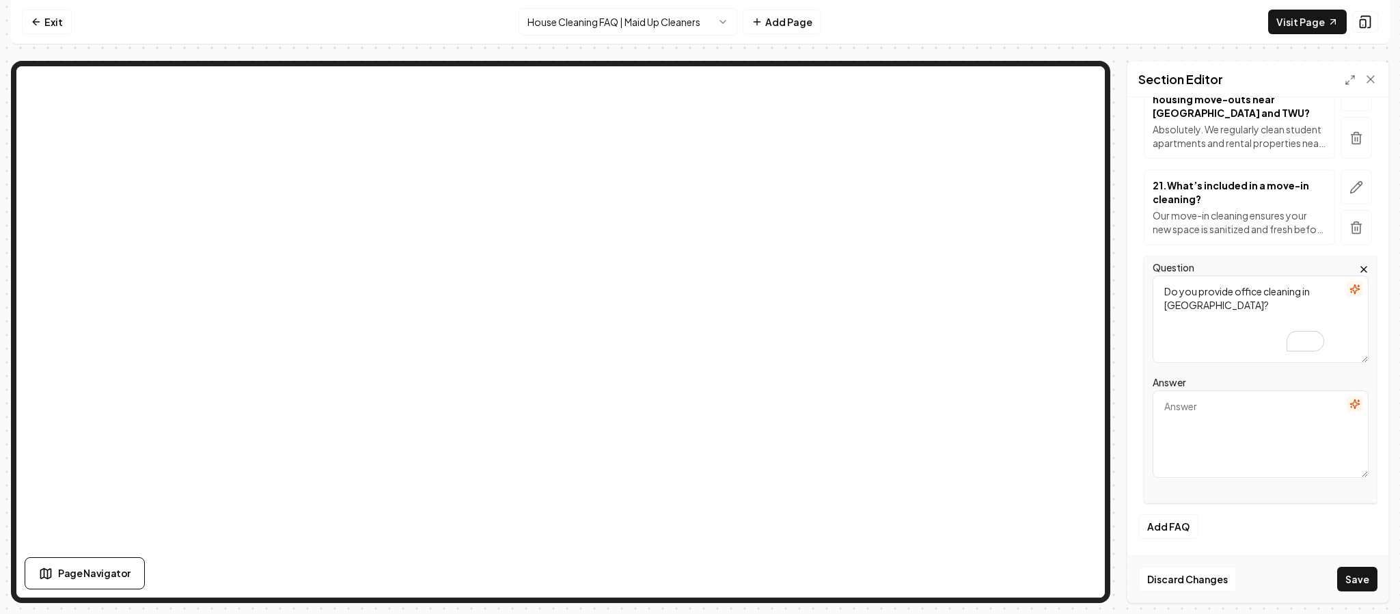
click at [1222, 414] on textarea "Answer" at bounding box center [1261, 433] width 216 height 87
paste textarea "Yes. We clean offices, retail spaces, small businesses, and large commercial sp…"
click at [1228, 445] on textarea "Yes. We clean offices, retail spaces, small businesses, and large commercial sp…" at bounding box center [1261, 433] width 216 height 87
type textarea "Yes. We clean offices, retail spaces, small businesses, and large commercial sp…"
click at [1362, 579] on button "Save" at bounding box center [1357, 578] width 40 height 25
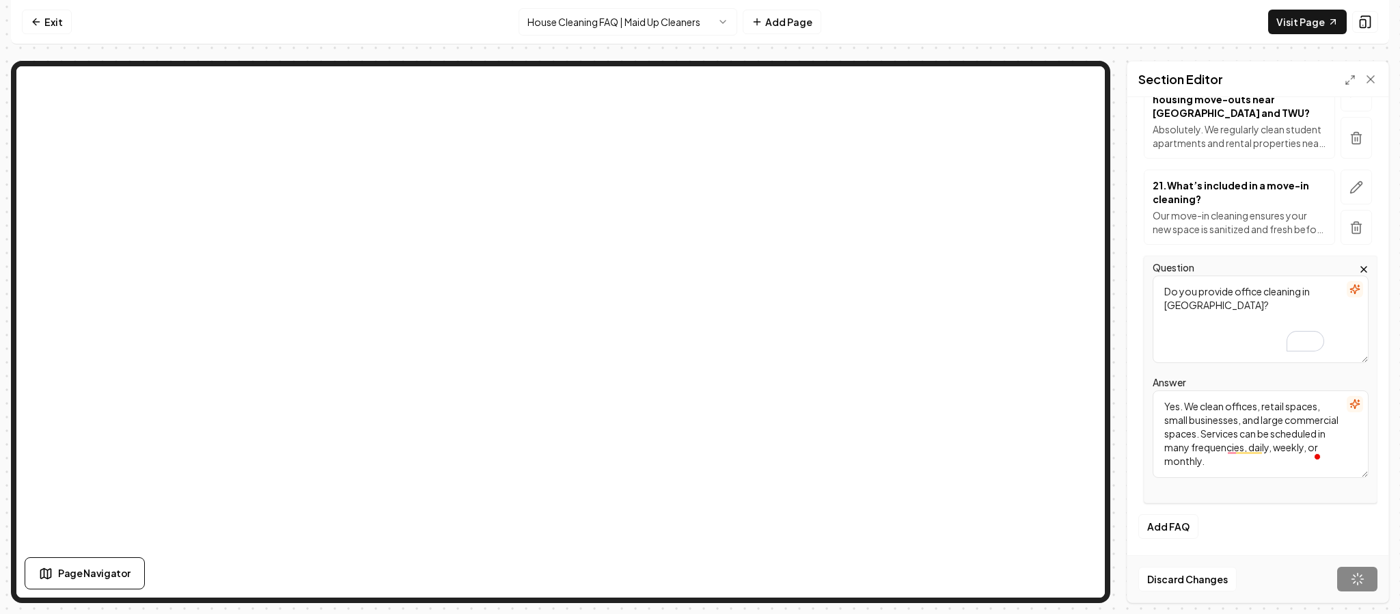
scroll to position [1691, 0]
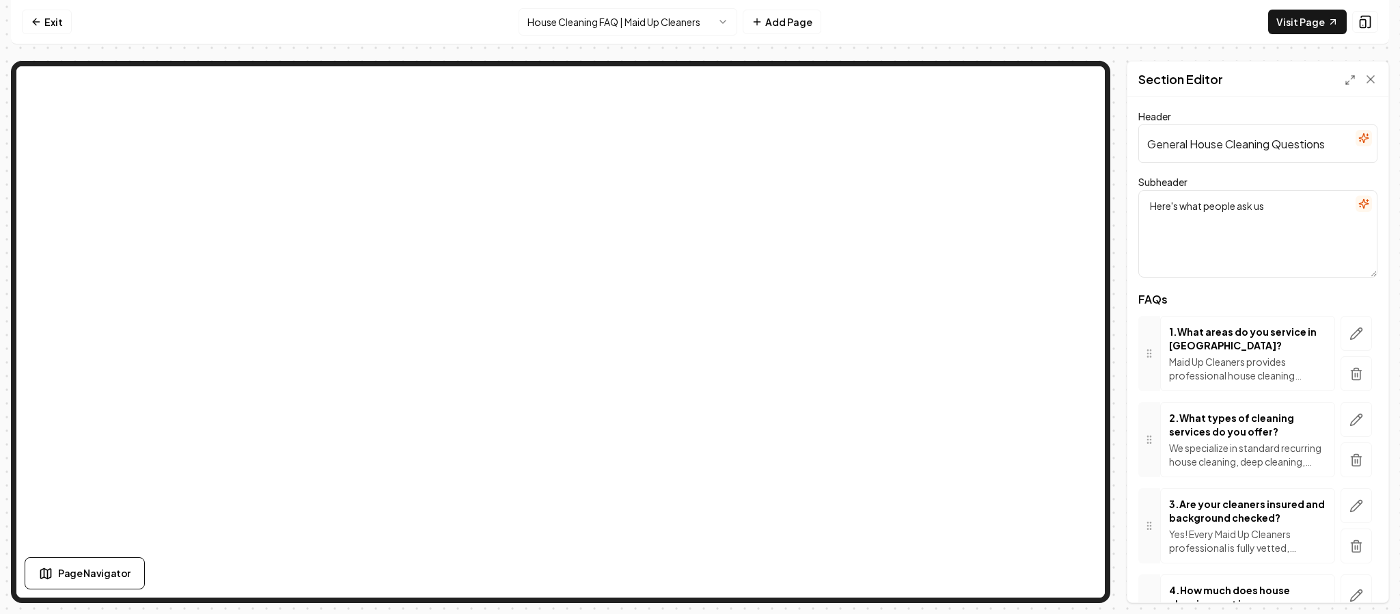
scroll to position [1691, 0]
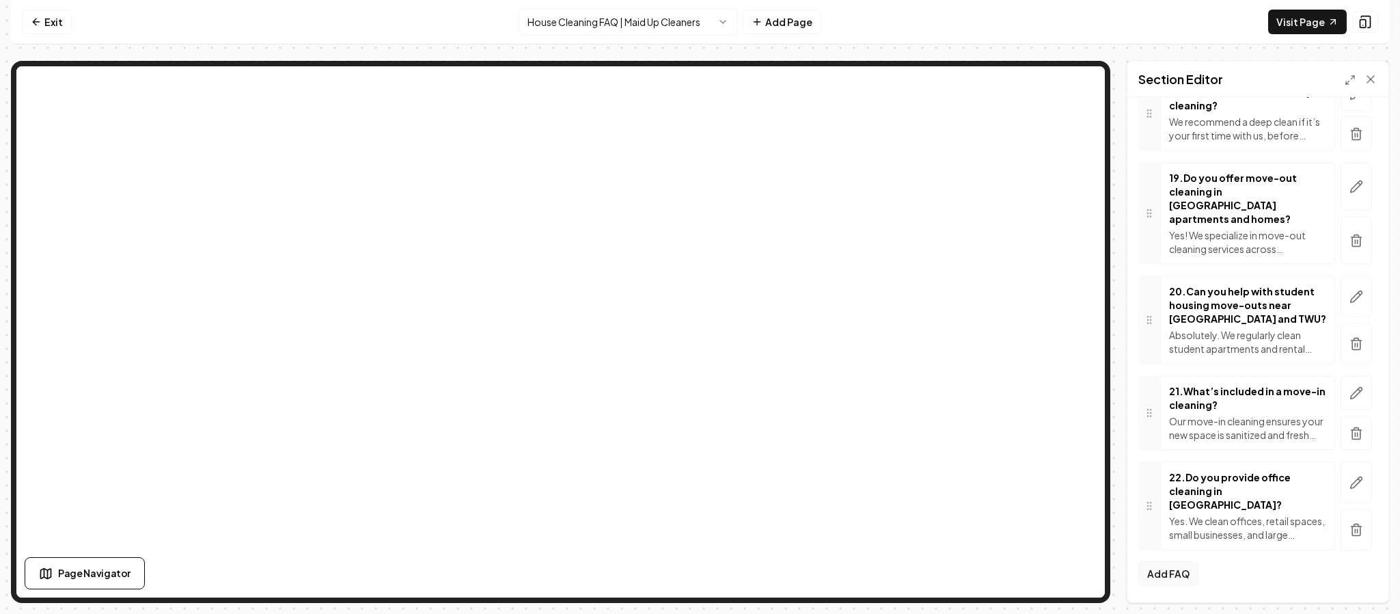
click at [1155, 575] on button "Add FAQ" at bounding box center [1168, 573] width 60 height 25
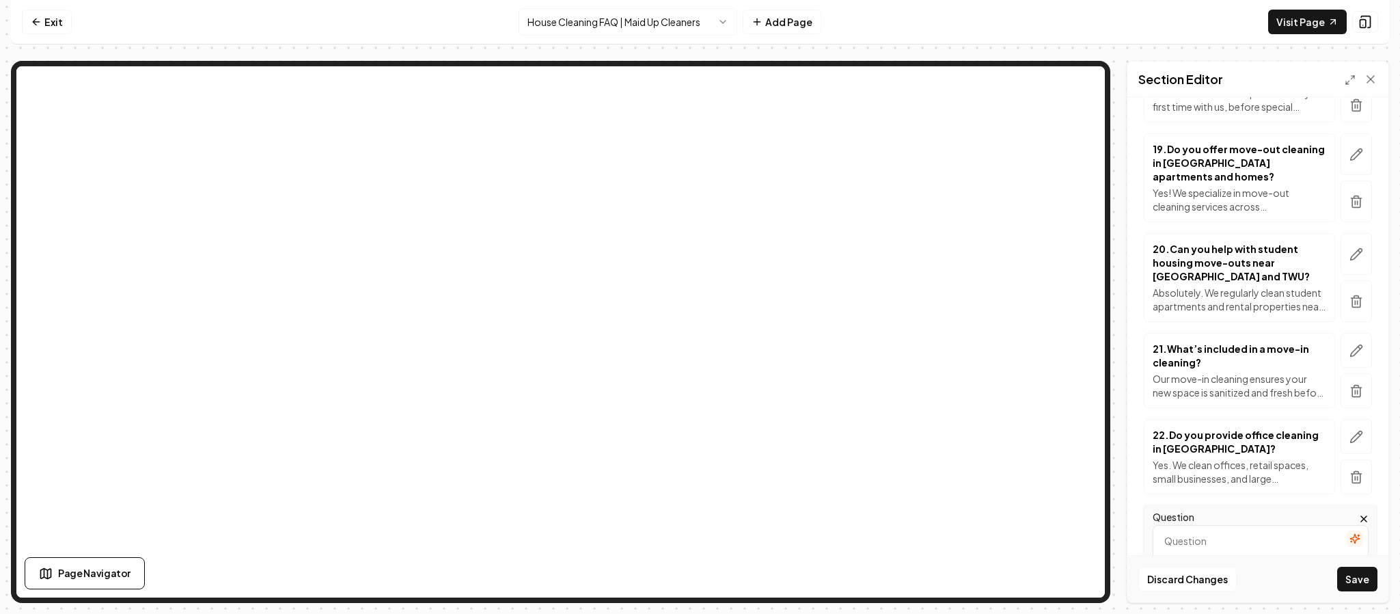
scroll to position [1652, 0]
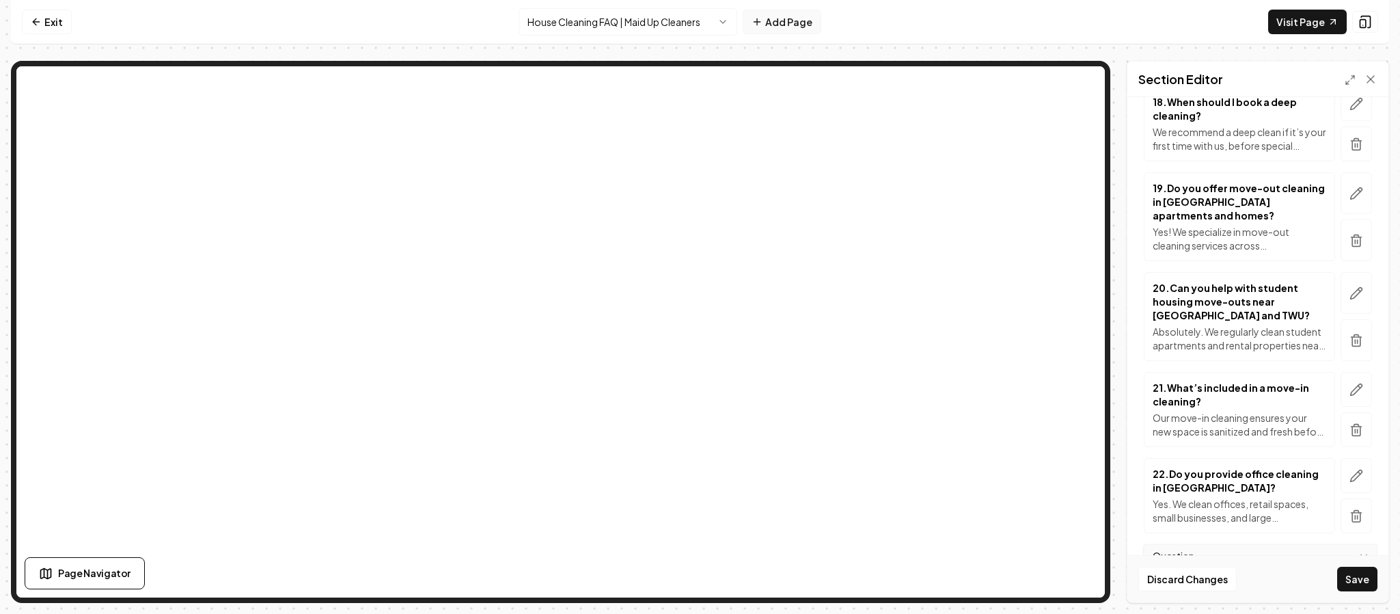
type textarea "Can you work after business hours?"
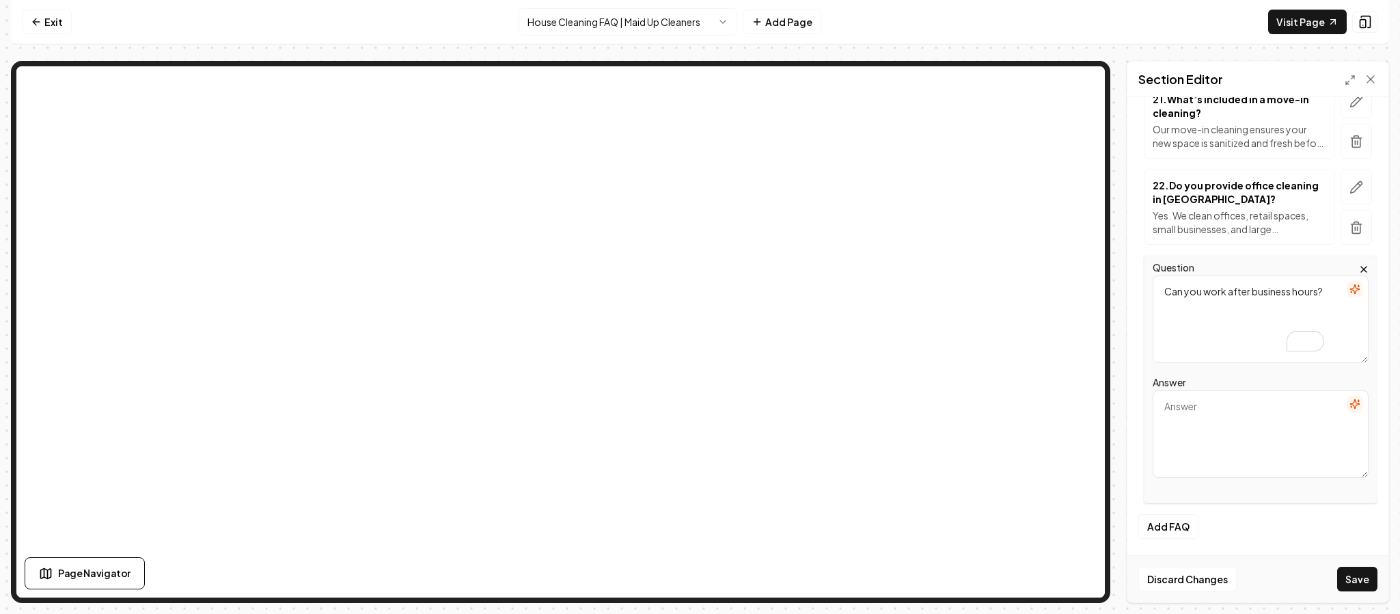
scroll to position [1955, 0]
click at [1195, 443] on textarea "Answer" at bounding box center [1261, 433] width 216 height 87
paste textarea "Yes. We offer flexible scheduling, including evenings and weekends, to minimize…"
type textarea "Yes. We offer flexible scheduling, including evenings and weekends, to minimize…"
click at [1360, 579] on button "Save" at bounding box center [1357, 578] width 40 height 25
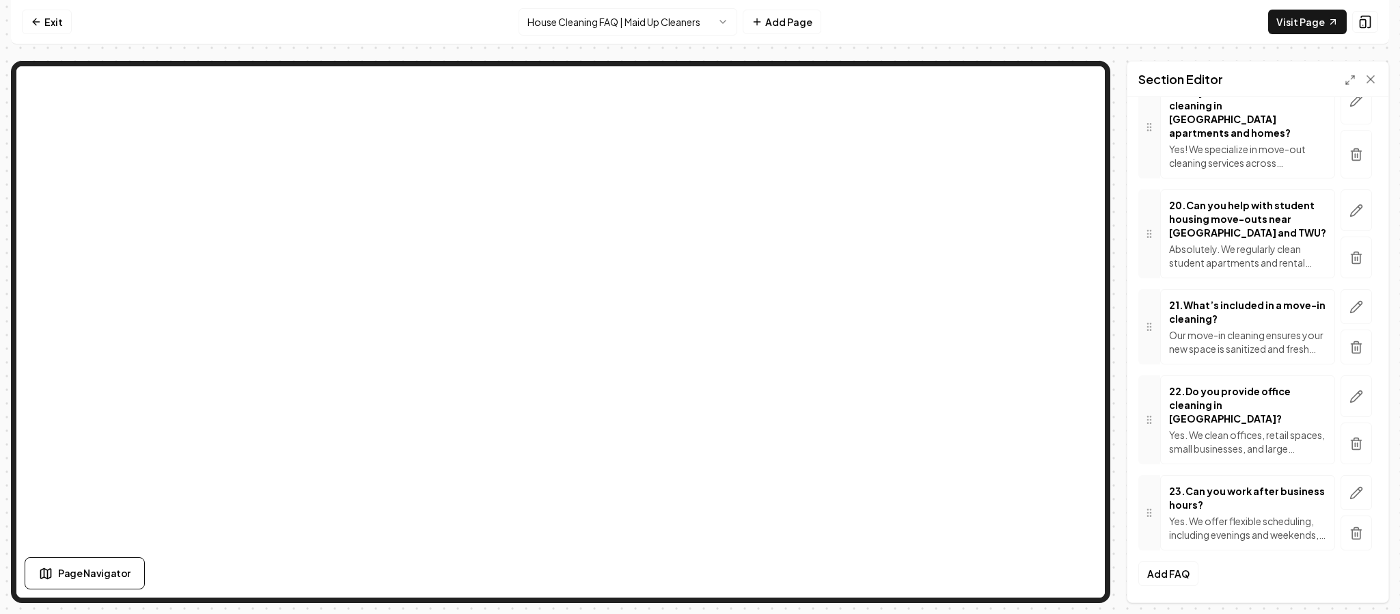
scroll to position [1777, 0]
click at [1171, 568] on button "Add FAQ" at bounding box center [1168, 573] width 60 height 25
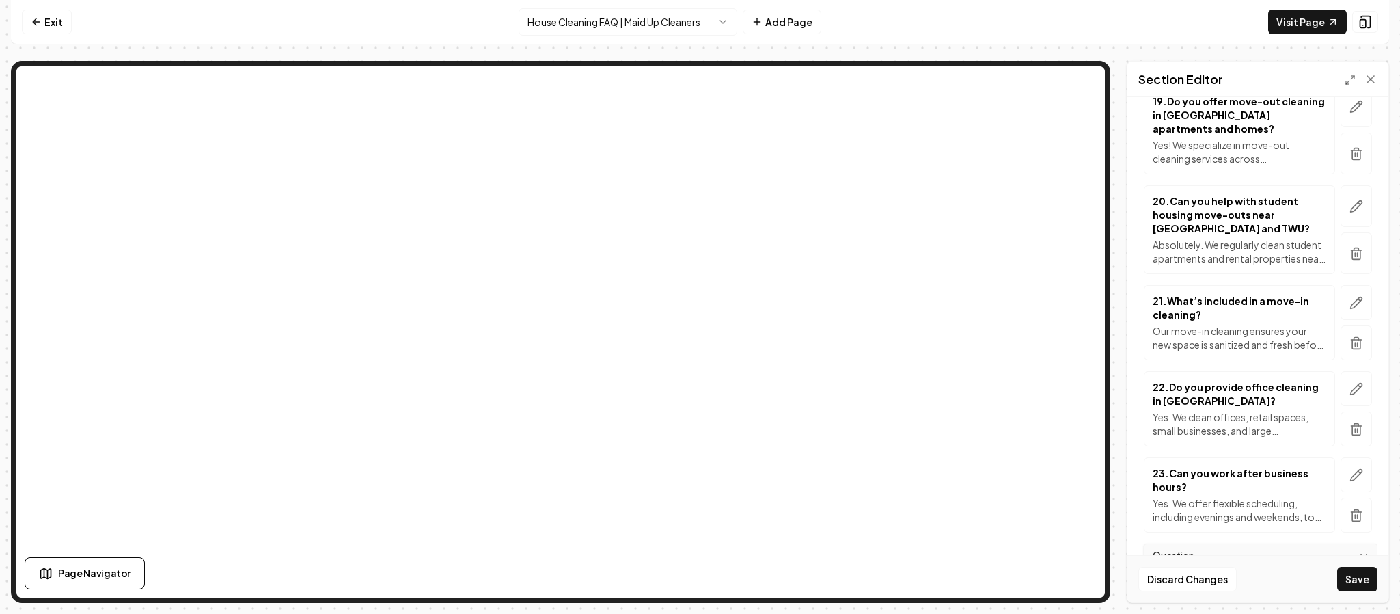
scroll to position [1751, 0]
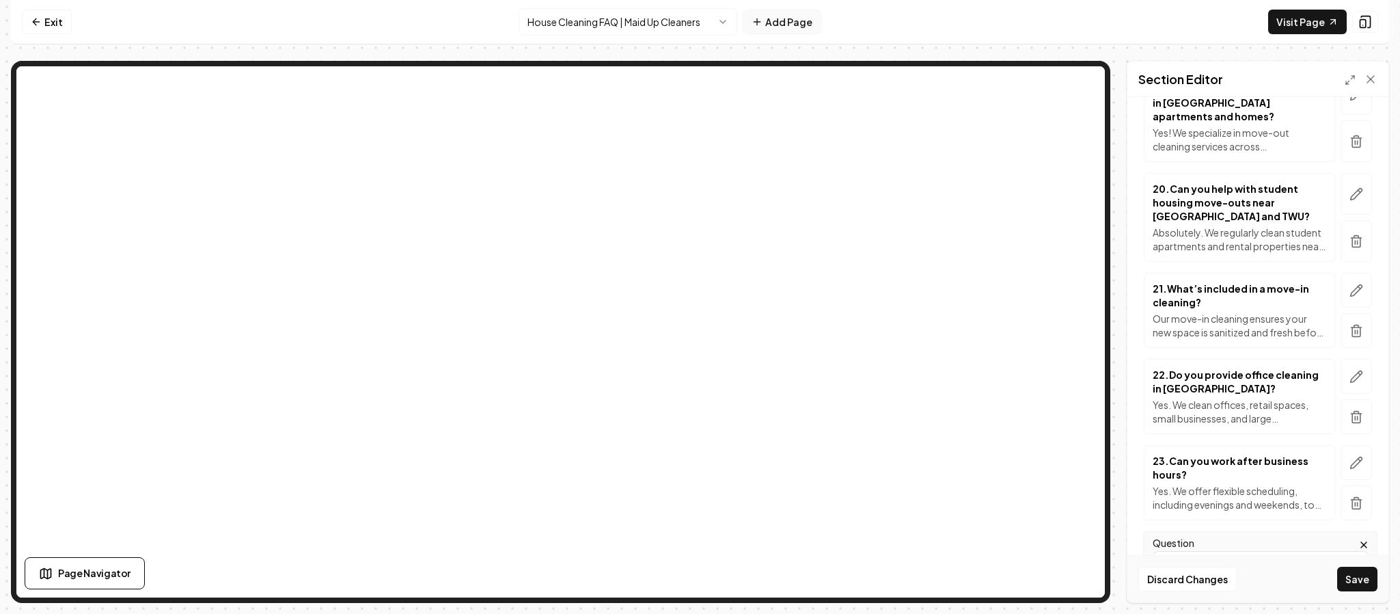
type textarea "How do you price office cleaning services?"
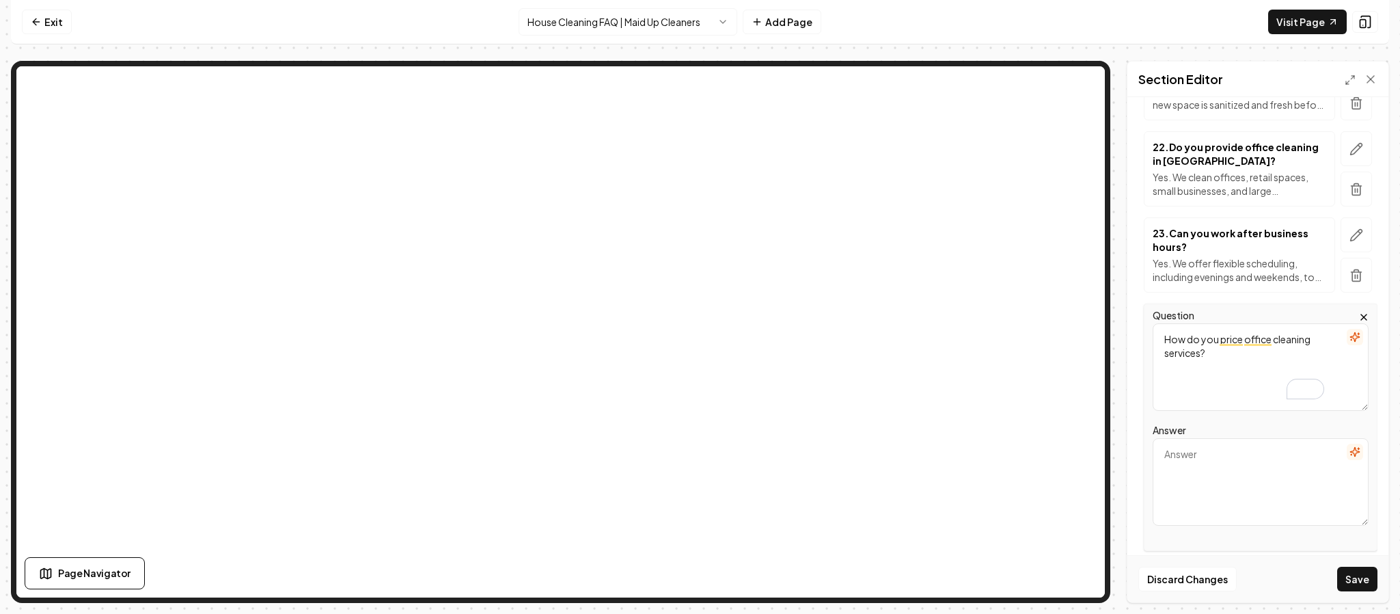
scroll to position [1981, 0]
click at [1208, 484] on textarea "Answer" at bounding box center [1261, 479] width 216 height 87
paste textarea "Pricing depends on square footage, frequency, and scope of work. Contact us for…"
type textarea "Pricing depends on square footage, frequency, and scope of work. Contact us for…"
click at [1351, 578] on button "Save" at bounding box center [1357, 578] width 40 height 25
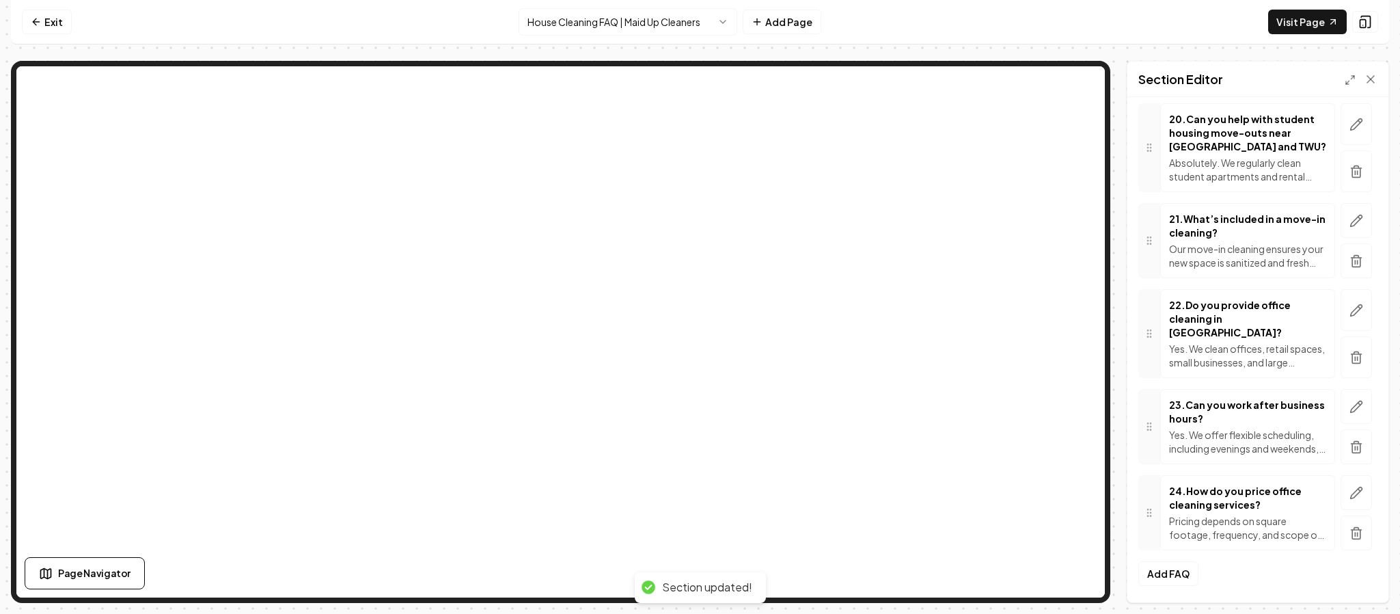
scroll to position [1864, 0]
click at [1174, 568] on button "Add FAQ" at bounding box center [1168, 573] width 60 height 25
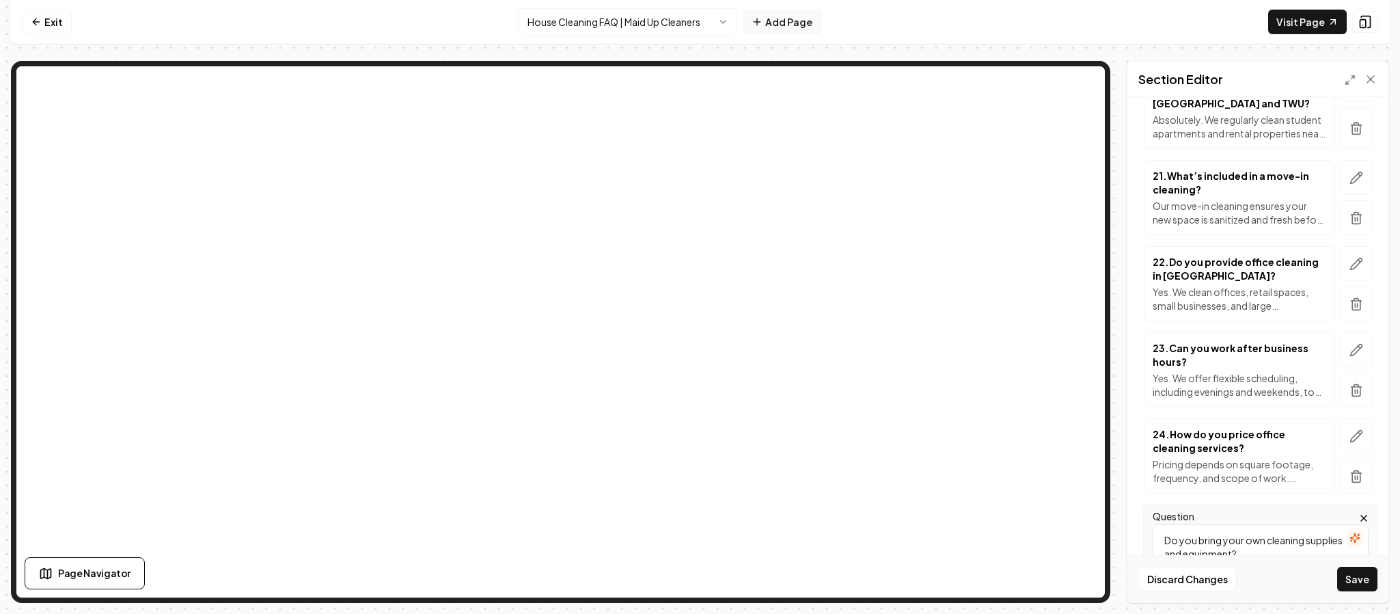
type textarea "Do you bring your own cleaning supplies and equipment?"
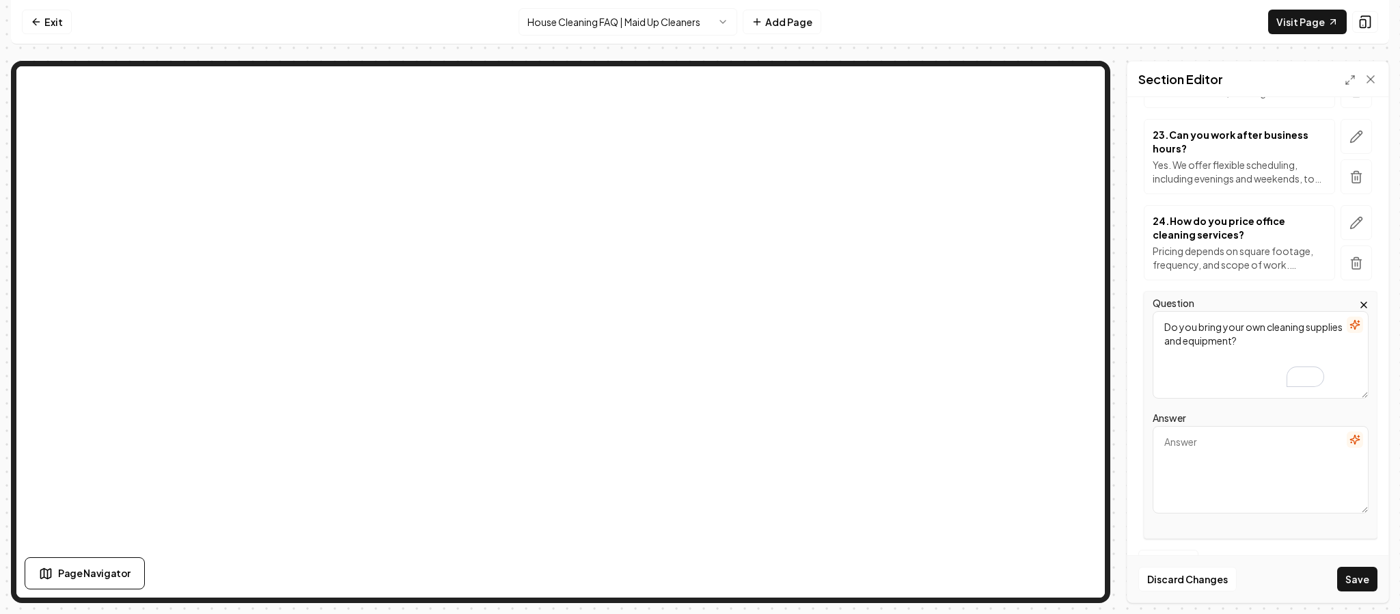
scroll to position [2078, 0]
click at [1213, 482] on textarea "Answer" at bounding box center [1261, 467] width 216 height 87
paste textarea "Yes. We bring all professional supplies and equipment. If you prefer us to use …"
type textarea "Yes. We bring all professional supplies and equipment. If you prefer us to use …"
click at [1353, 570] on button "Save" at bounding box center [1357, 578] width 40 height 25
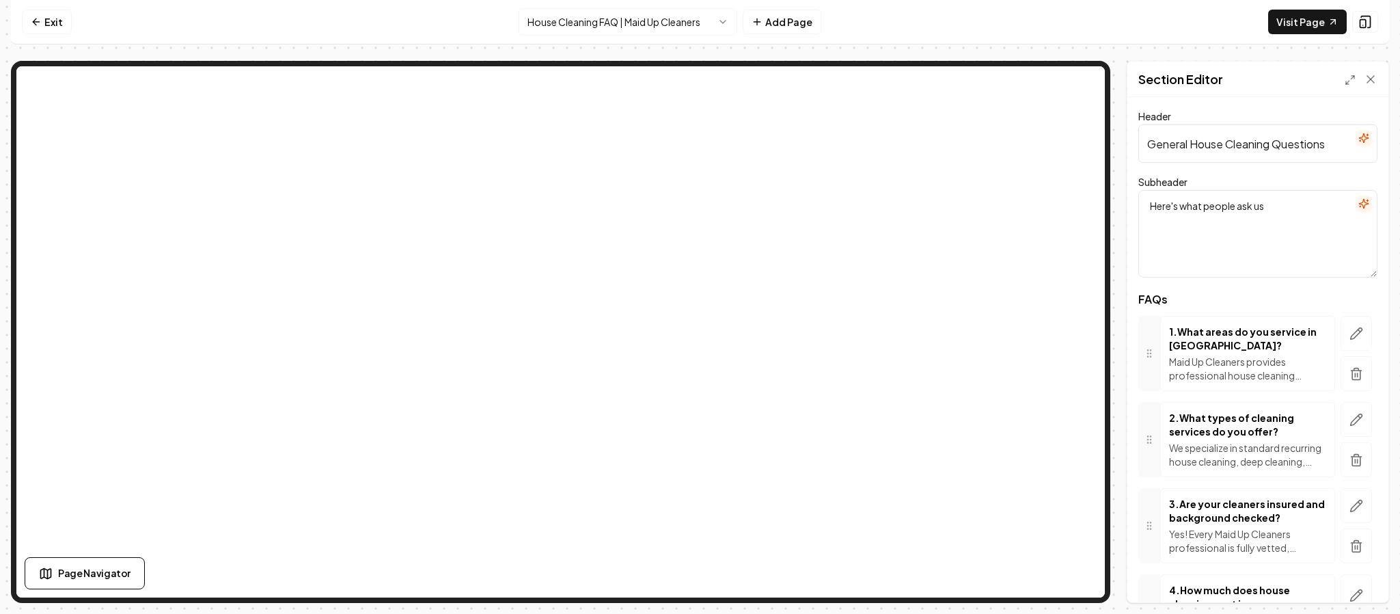
scroll to position [1964, 0]
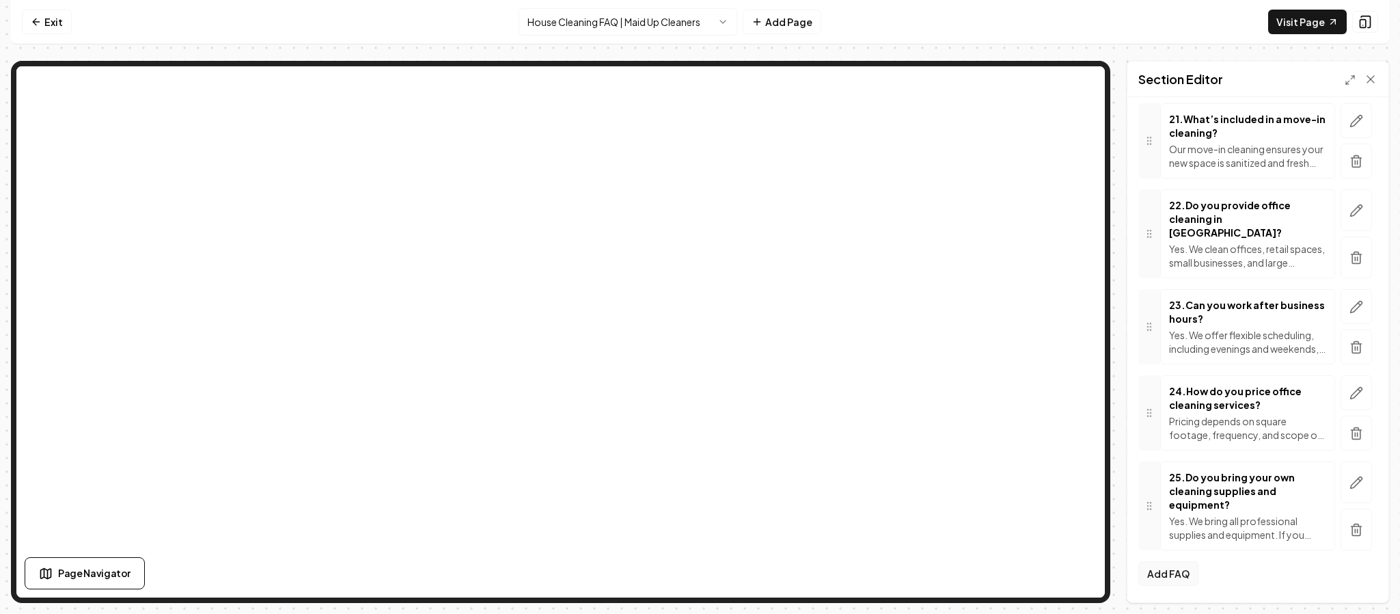
click at [1167, 564] on button "Add FAQ" at bounding box center [1168, 573] width 60 height 25
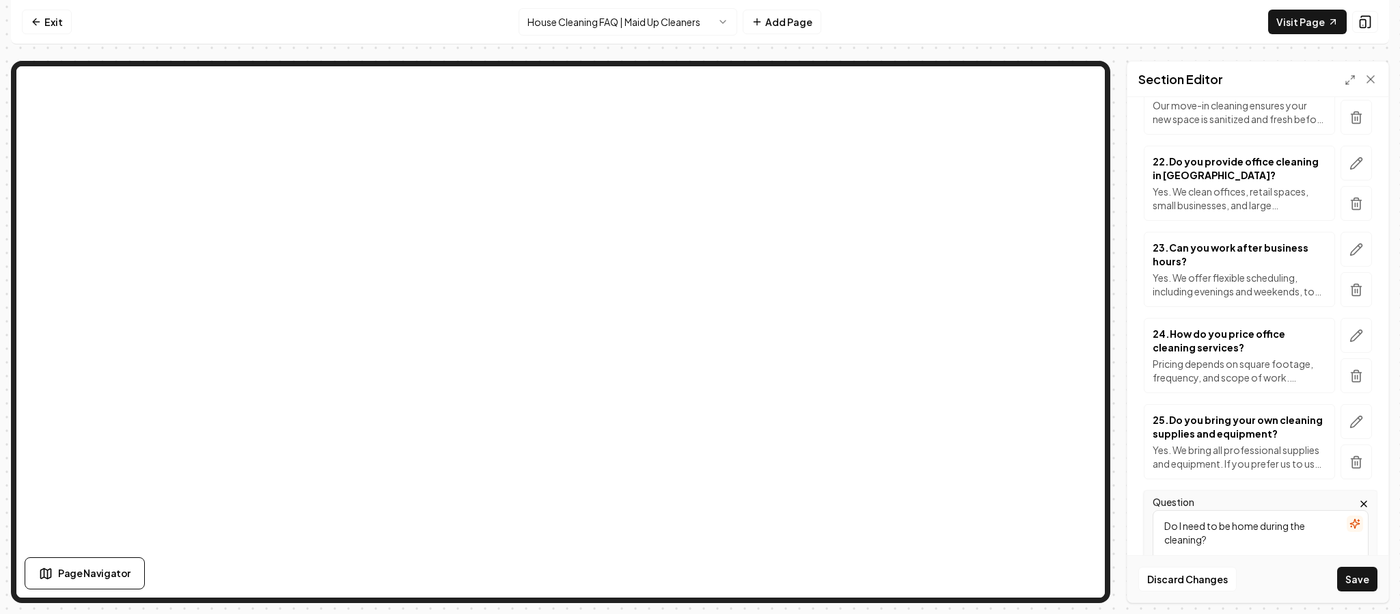
type textarea "Do I need to be home during the cleaning?"
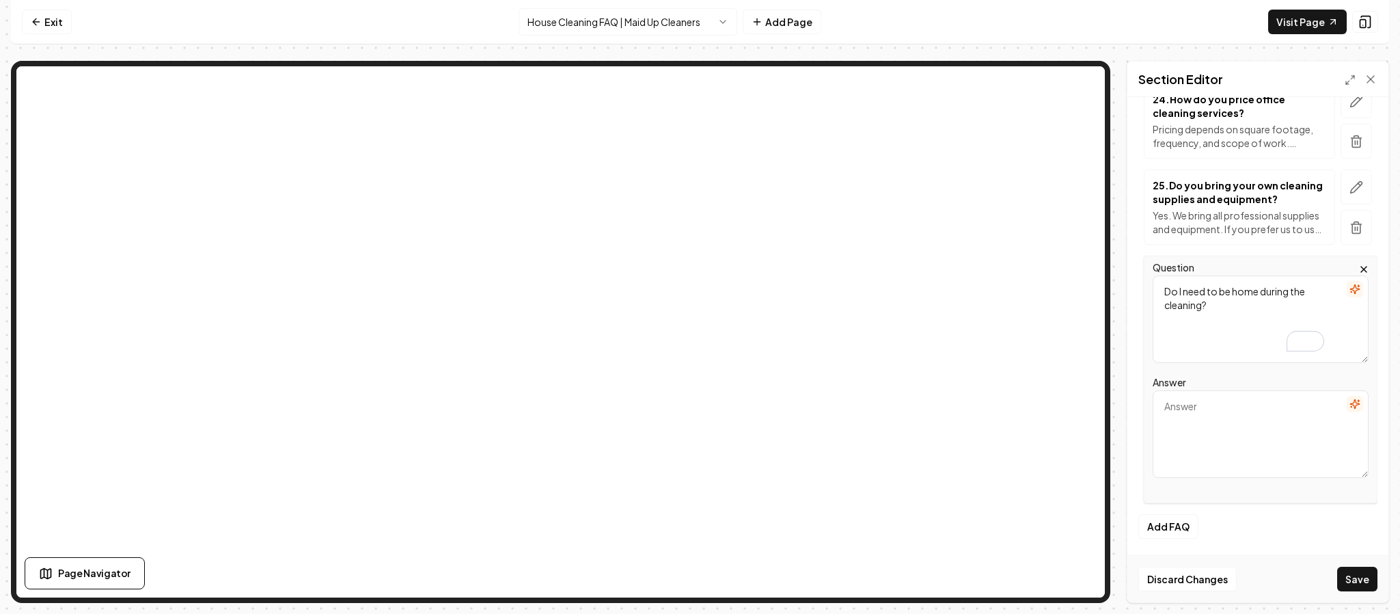
scroll to position [2212, 0]
click at [1220, 445] on textarea "Answer" at bounding box center [1261, 433] width 216 height 87
paste textarea "No. Many clients provide secure entry instructions so we can clean while they’r…"
type textarea "No. Many clients provide secure entry instructions so we can clean while they’r…"
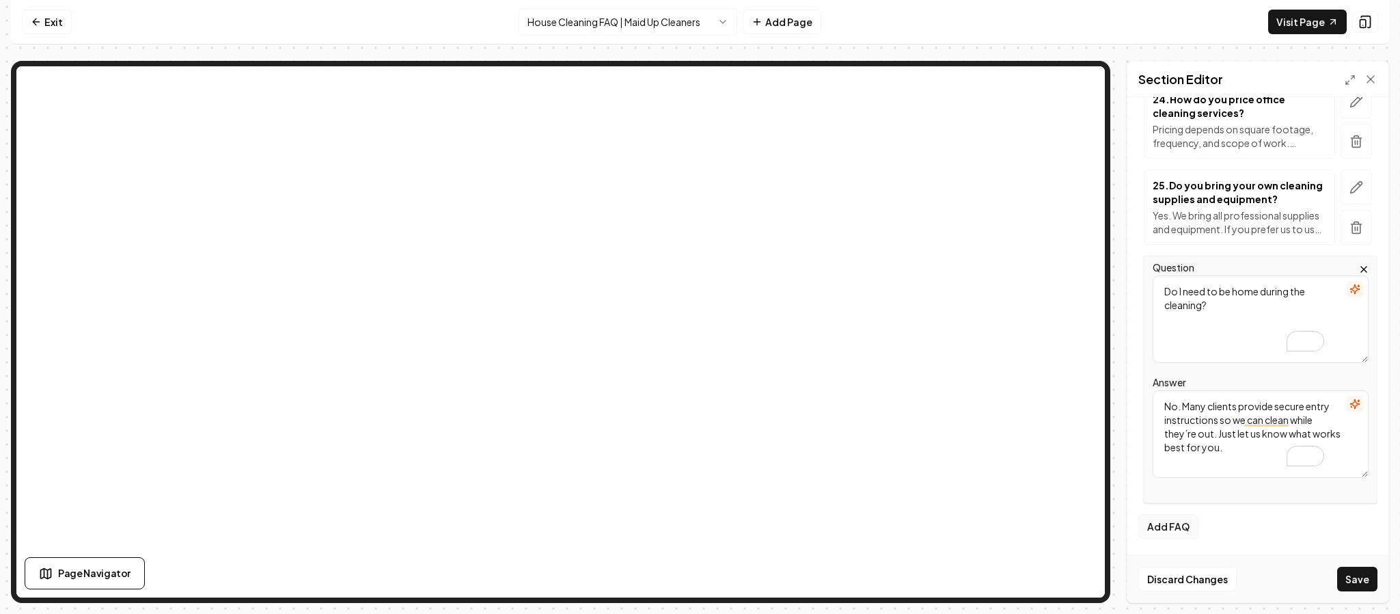
click at [1172, 521] on button "Add FAQ" at bounding box center [1168, 526] width 60 height 25
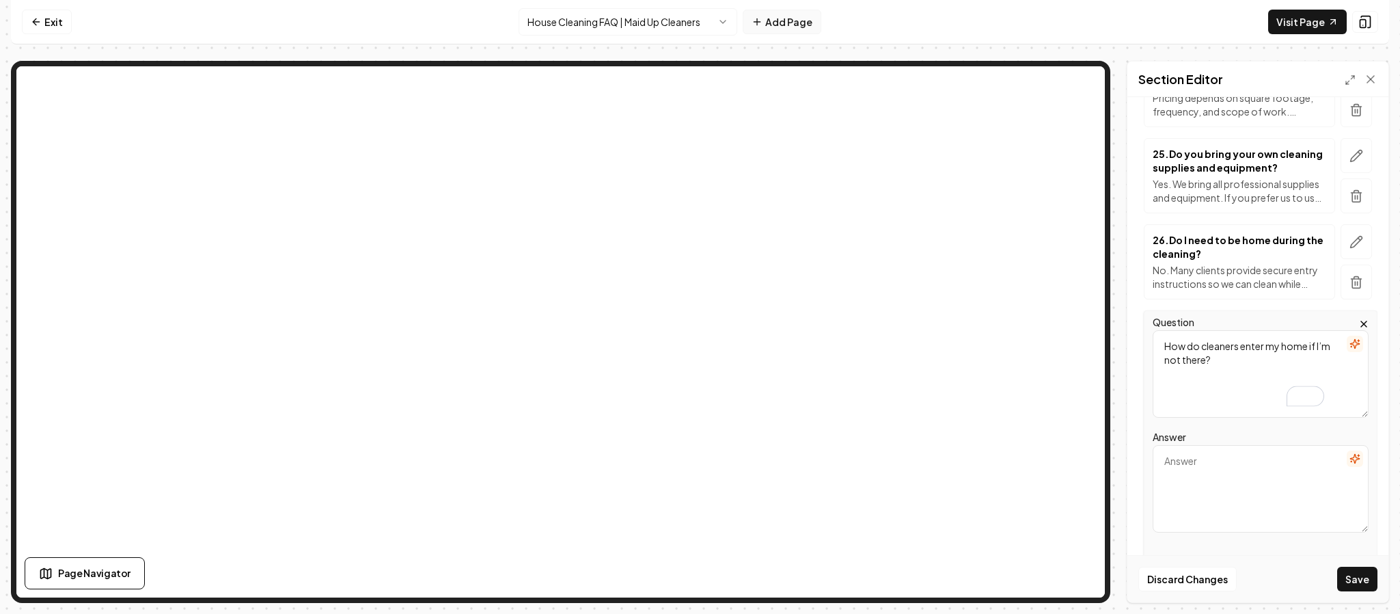
type textarea "How do cleaners enter my home if I’m not there?"
click at [1230, 502] on textarea "Answer" at bounding box center [1261, 488] width 216 height 87
paste textarea "You can provide us with a door code, key, or lockbox. All information is kept s…"
type textarea "You can provide us with a door code, key, or lockbox. All information is kept s…"
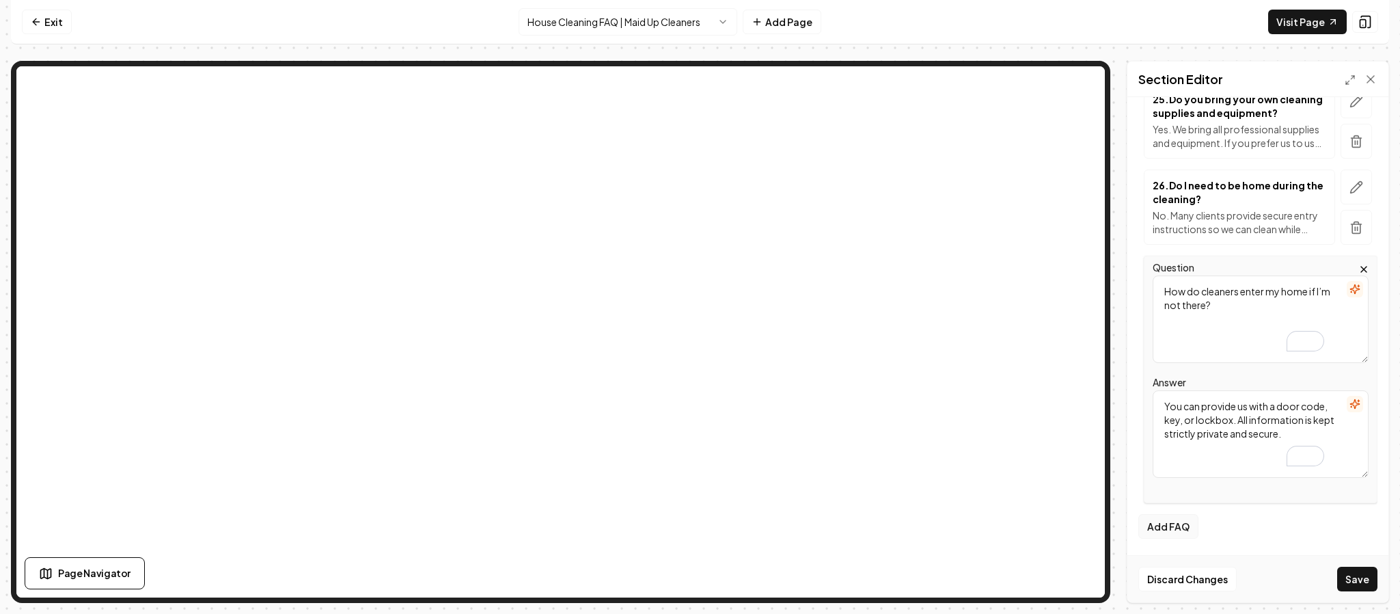
click at [1181, 519] on button "Add FAQ" at bounding box center [1168, 526] width 60 height 25
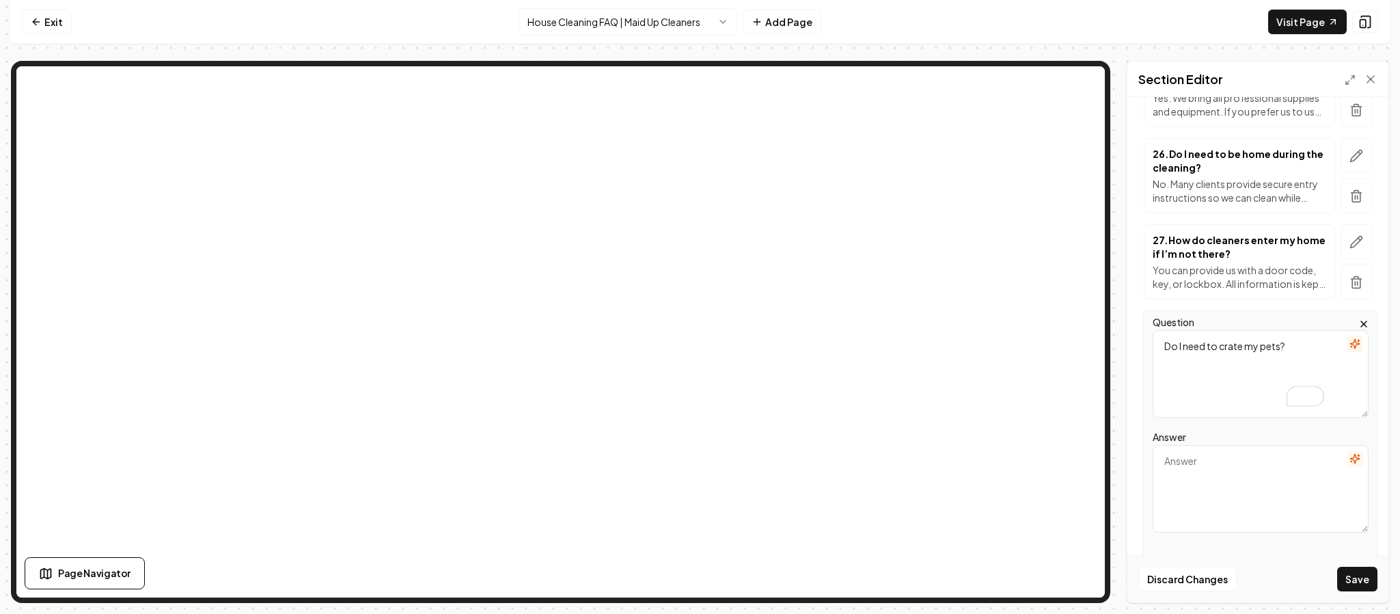
type textarea "Do I need to crate my pets?"
click at [1197, 498] on textarea "Answer" at bounding box center [1261, 488] width 216 height 87
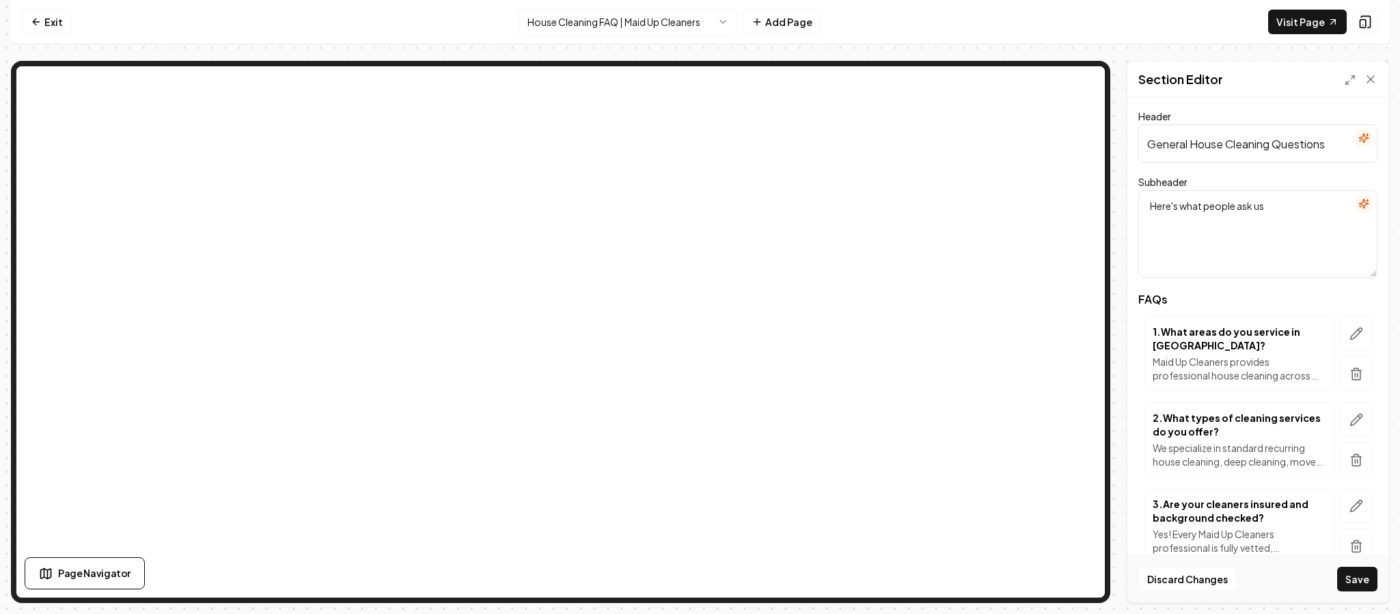
scroll to position [2319, 0]
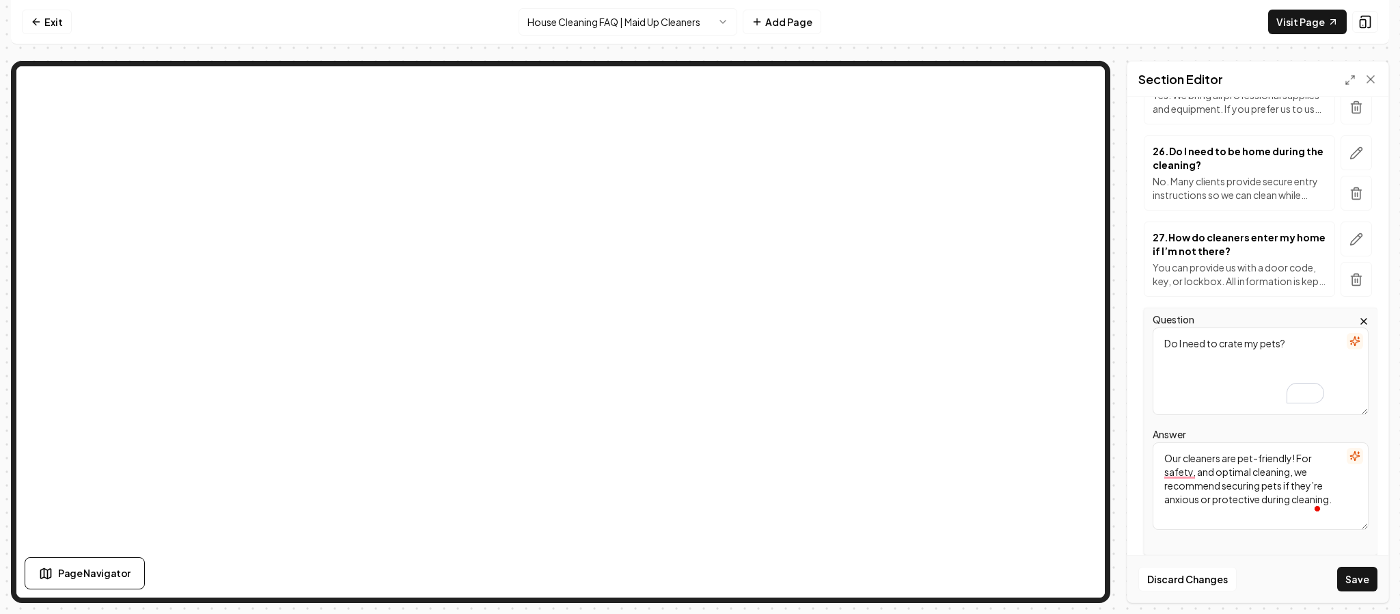
click at [1203, 527] on textarea "Our cleaners are pet-friendly! For safety, and optimal cleaning, we recommend s…" at bounding box center [1261, 485] width 216 height 87
type textarea "Our cleaners are pet-friendly! For safety, and optimal cleaning, we recommend s…"
click at [1349, 577] on button "Save" at bounding box center [1357, 578] width 40 height 25
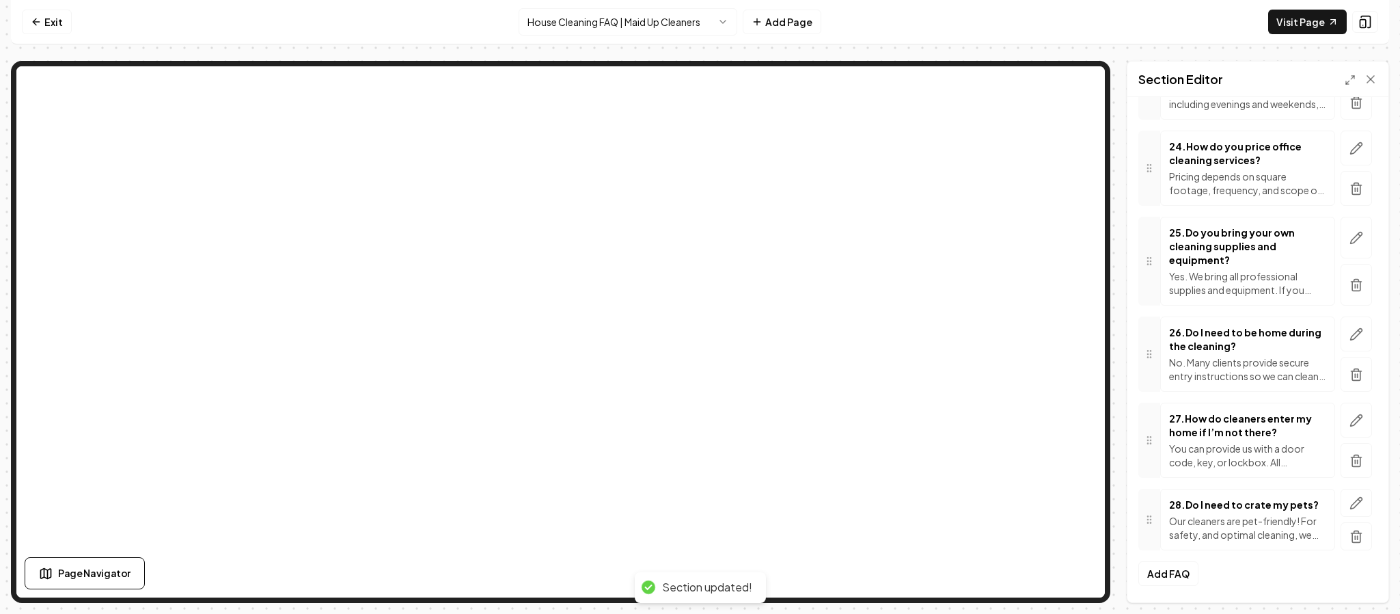
scroll to position [2225, 0]
click at [1351, 497] on icon "button" at bounding box center [1357, 503] width 12 height 12
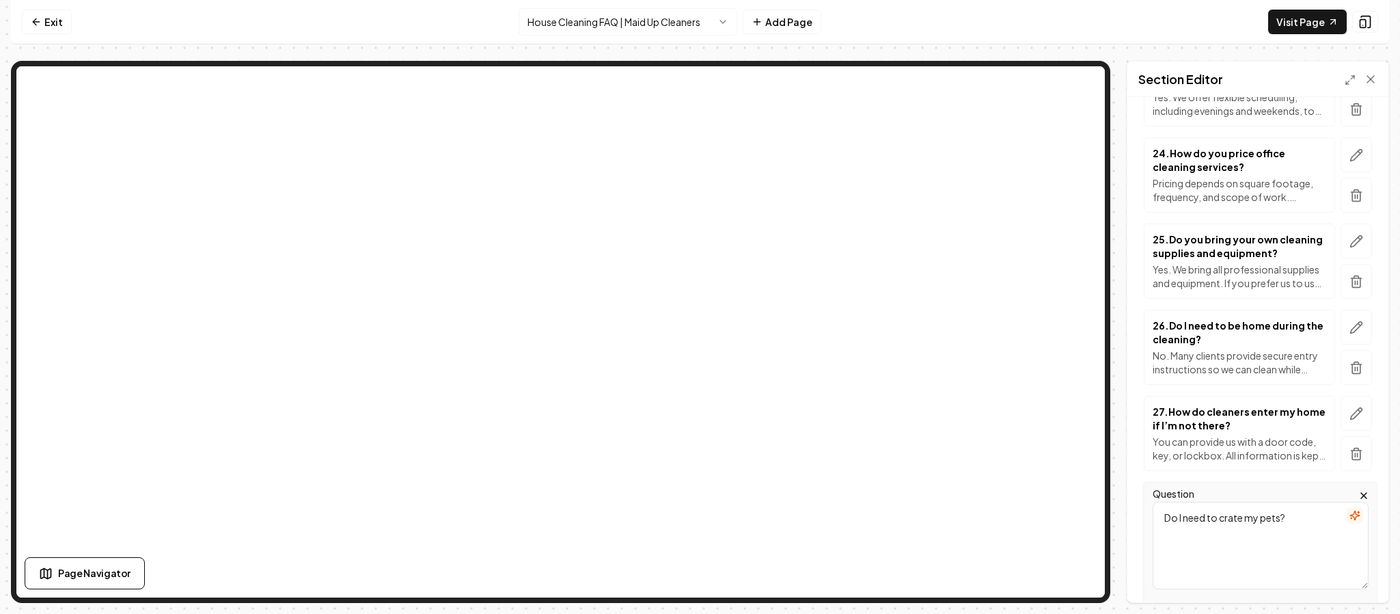
scroll to position [2356, 0]
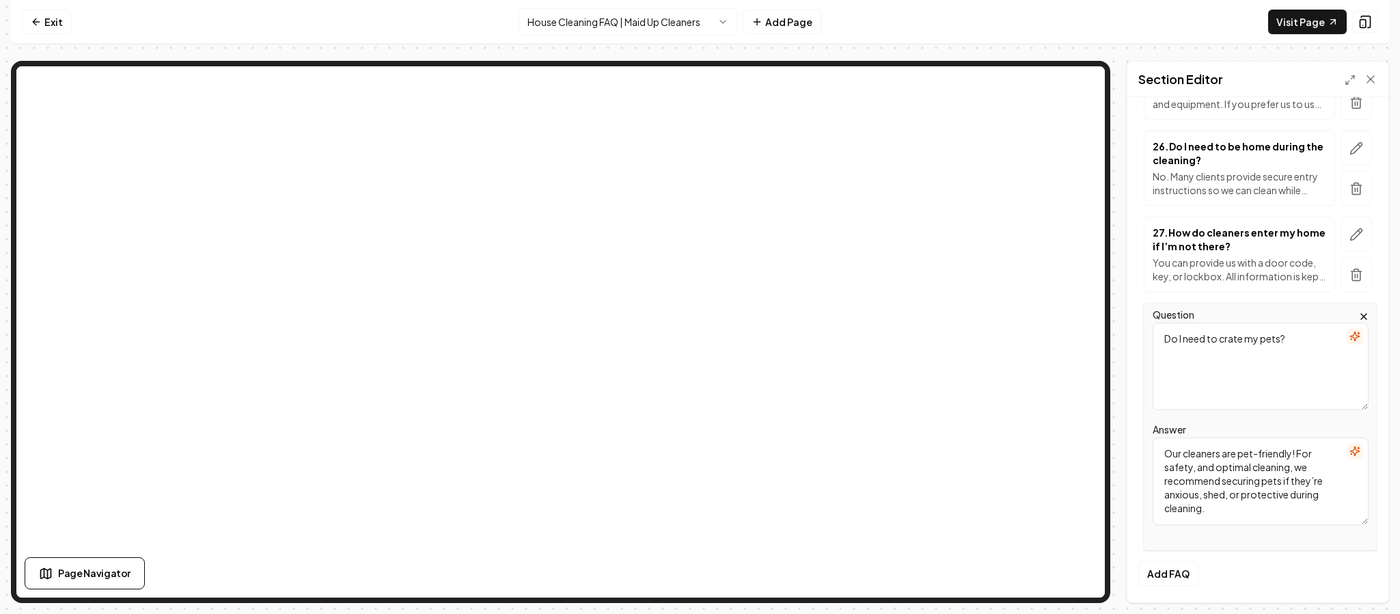
click at [1179, 466] on textarea "Our cleaners are pet-friendly! For safety, and optimal cleaning, we recommend s…" at bounding box center [1261, 480] width 216 height 87
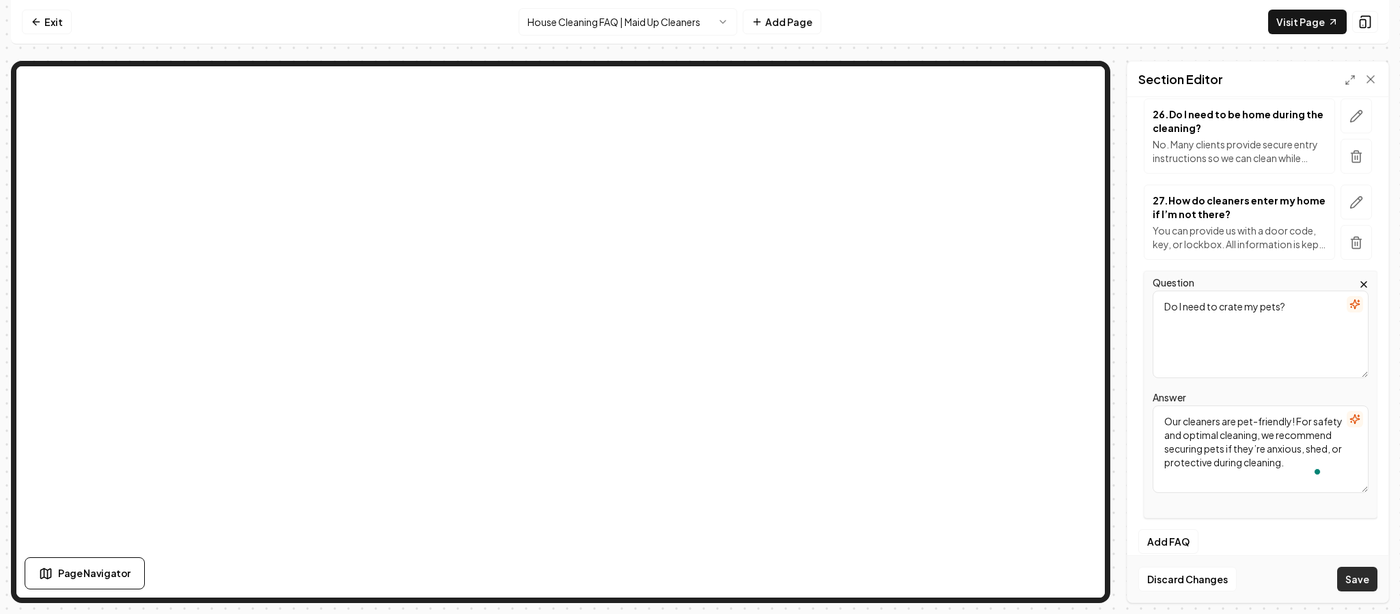
type textarea "Our cleaners are pet-friendly! For safety and optimal cleaning, we recommend se…"
click at [1355, 574] on button "Save" at bounding box center [1357, 578] width 40 height 25
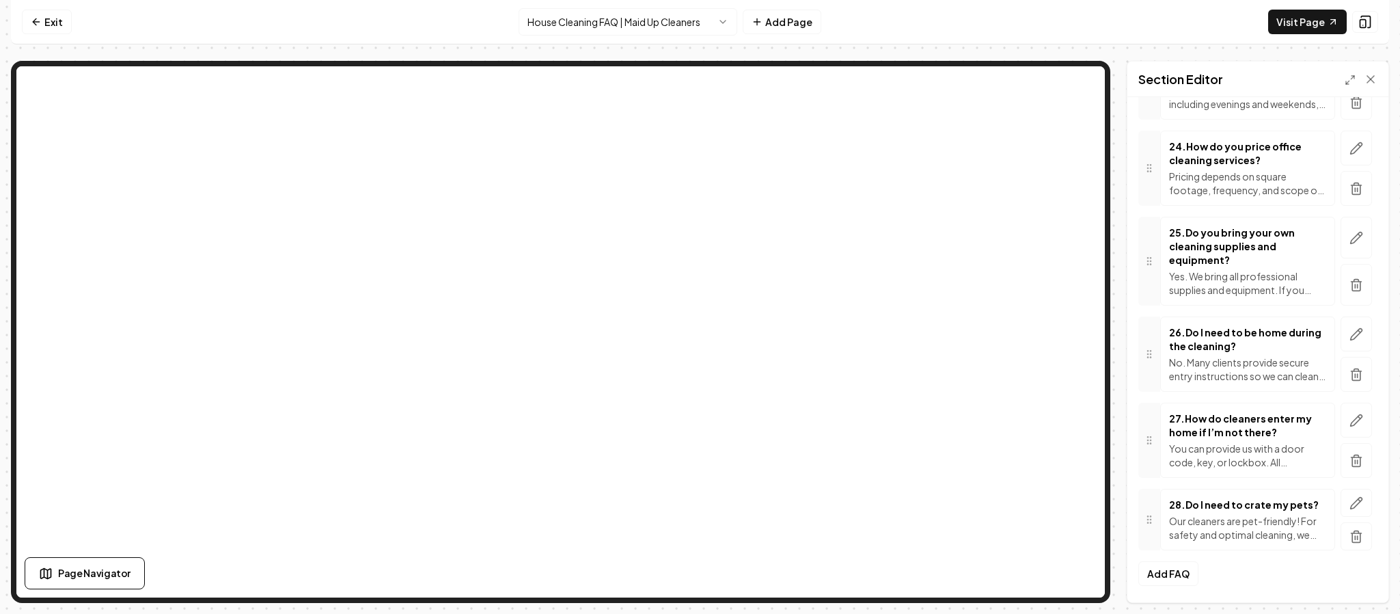
scroll to position [2225, 0]
click at [1176, 578] on button "Add FAQ" at bounding box center [1168, 573] width 60 height 25
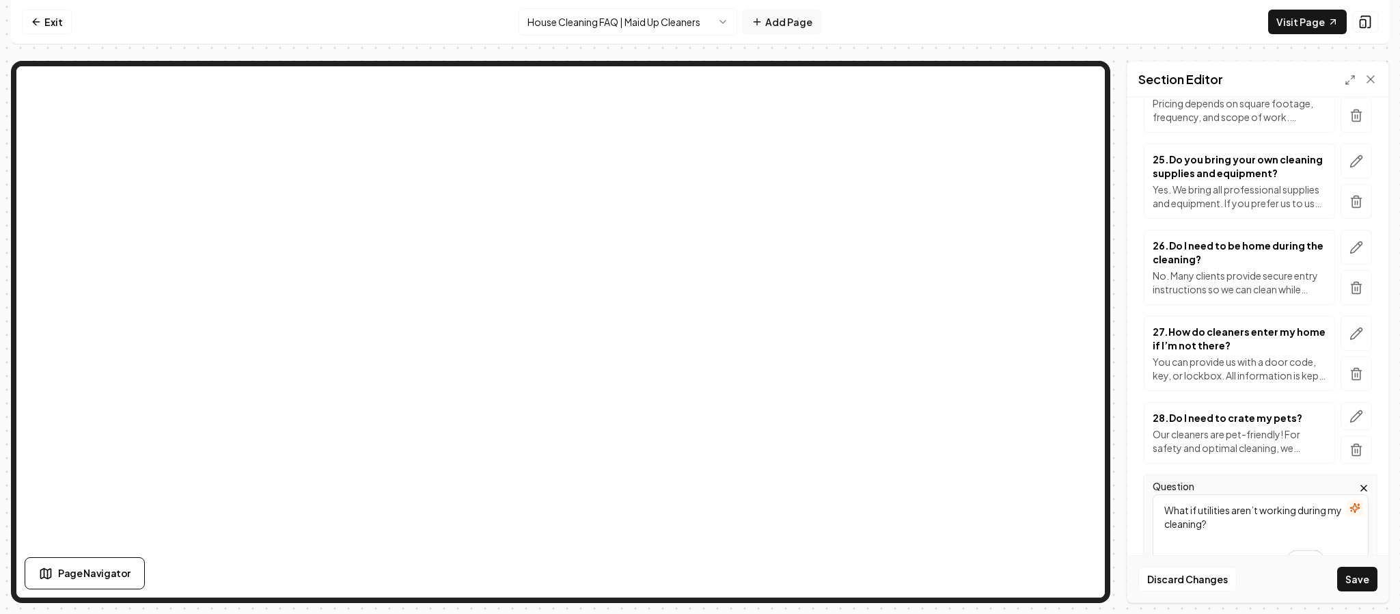
type textarea "What if utilities aren’t working during my cleaning?"
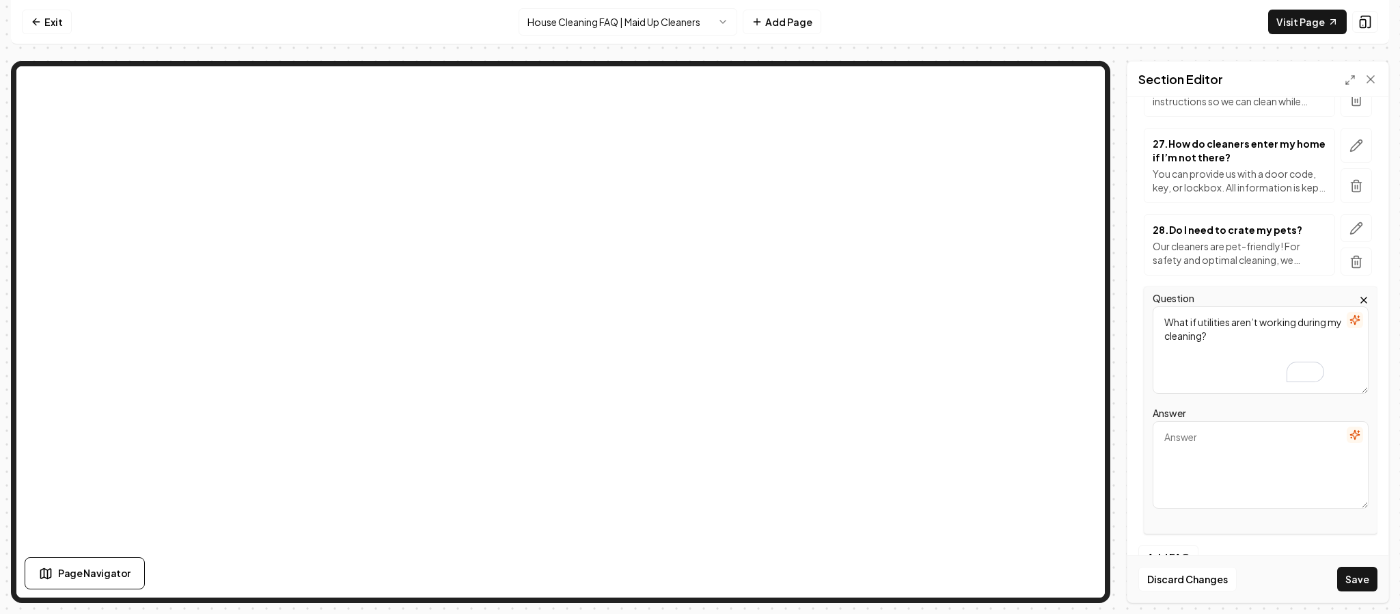
scroll to position [2439, 0]
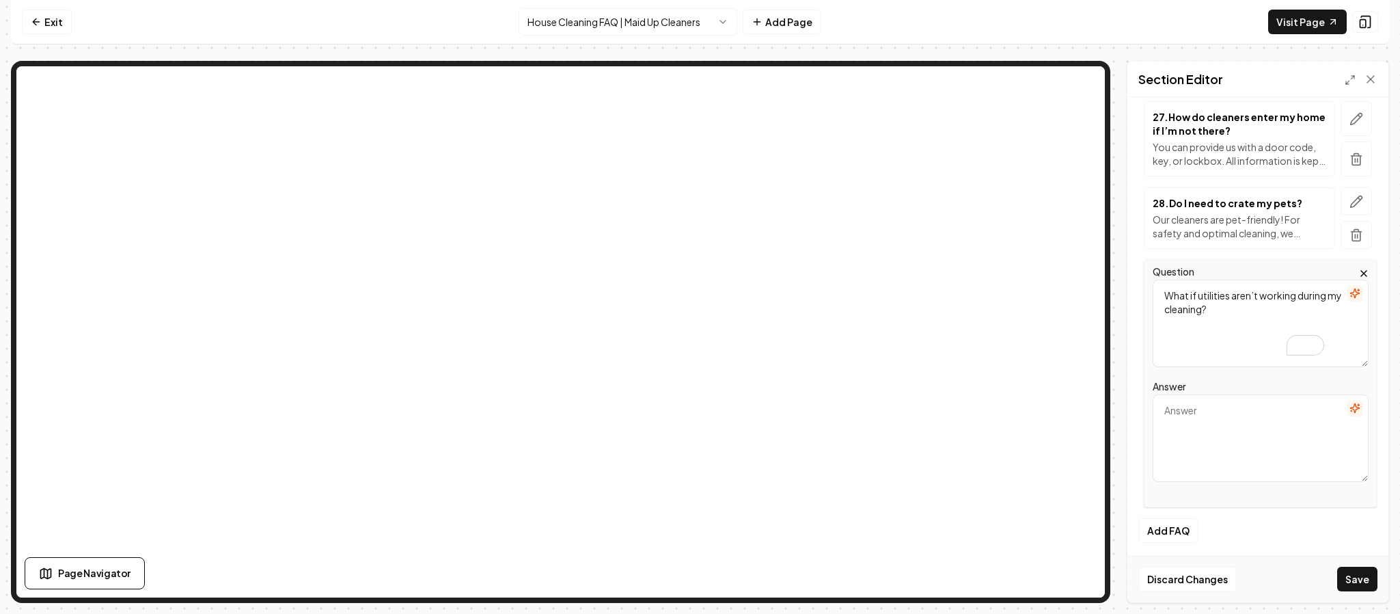
click at [1212, 457] on textarea "Answer" at bounding box center [1261, 437] width 216 height 87
paste textarea "If water or electricity is unavailable, the appointment will be canceled and a …"
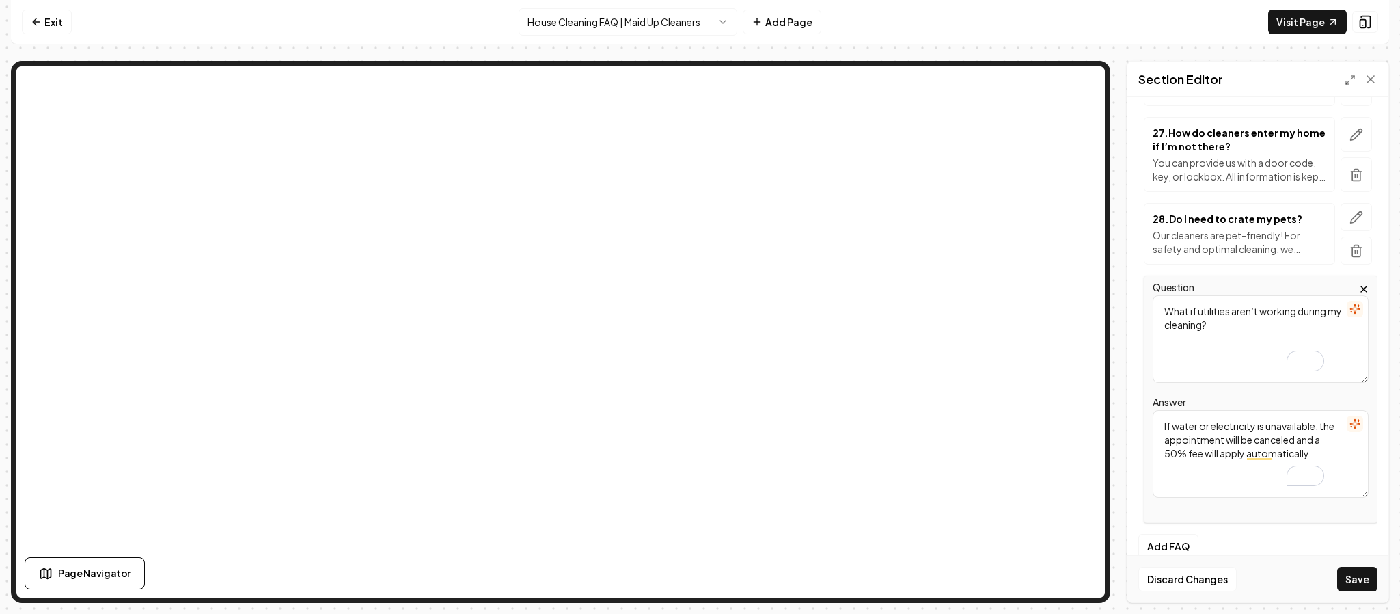
click at [1166, 459] on textarea "If water or electricity is unavailable, the appointment will be canceled and a …" at bounding box center [1261, 453] width 216 height 87
type textarea "We need water and electricity to clean properly. If water or electricity is una…"
click at [1358, 572] on button "Save" at bounding box center [1357, 578] width 40 height 25
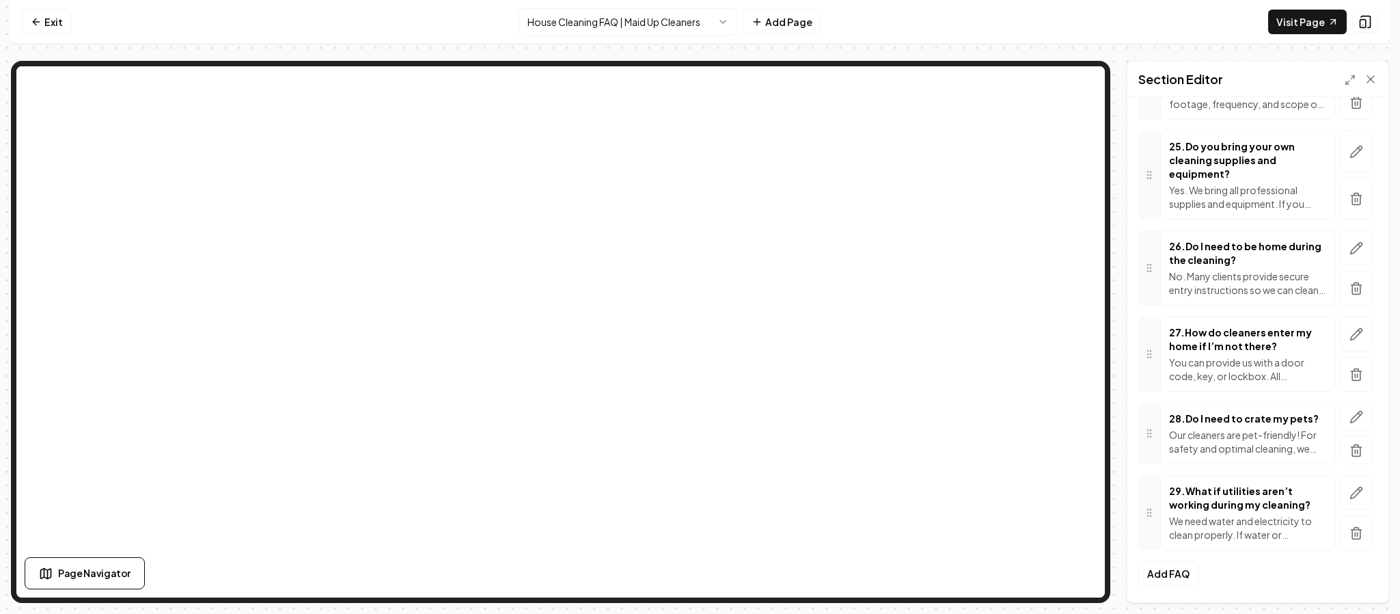
scroll to position [2311, 0]
click at [1174, 576] on button "Add FAQ" at bounding box center [1168, 573] width 60 height 25
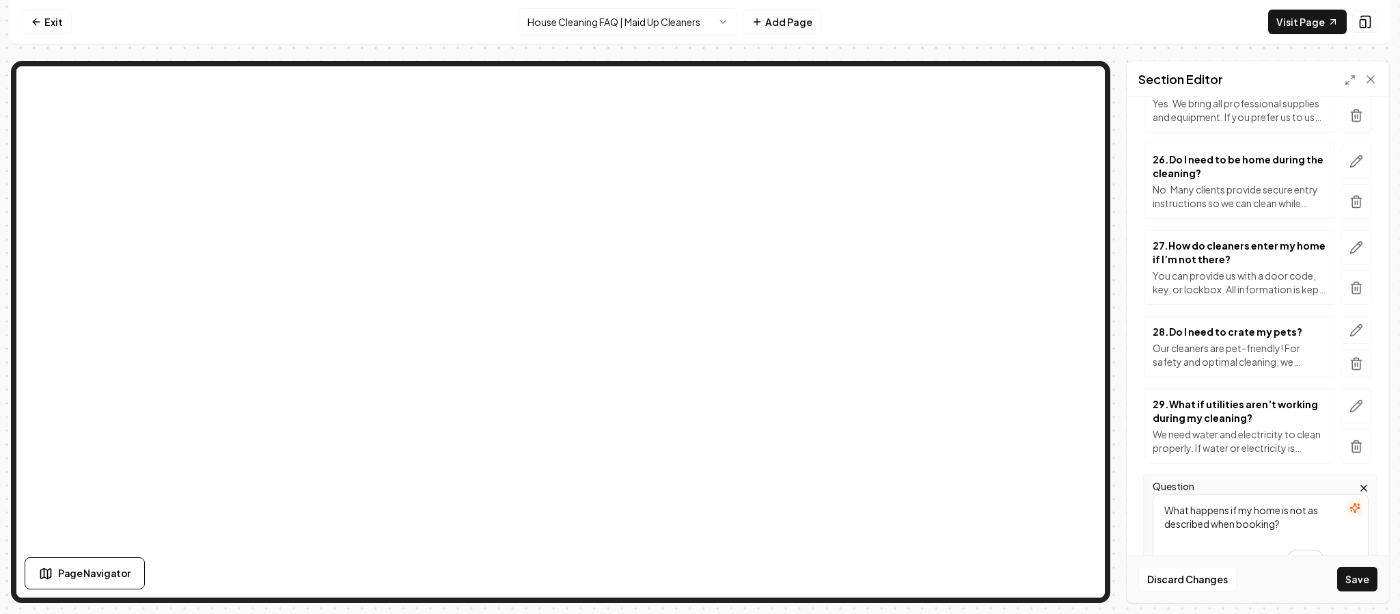
type textarea "What happens if my home is not as described when booking?"
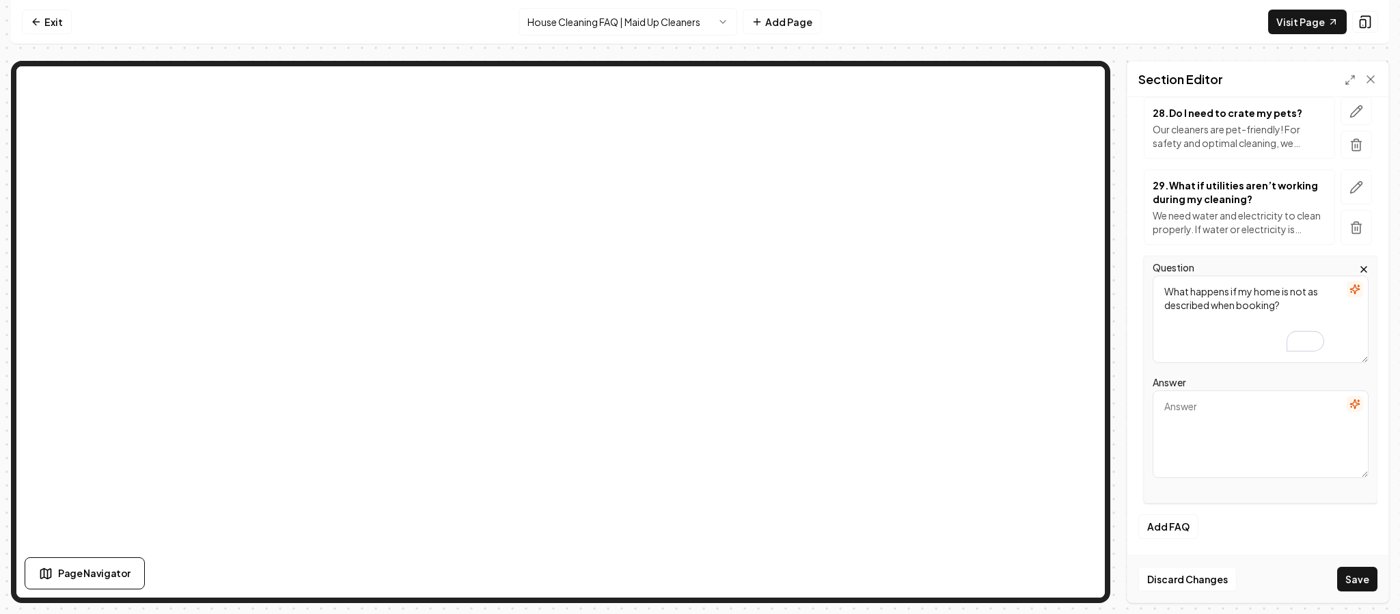
scroll to position [2562, 0]
click at [1232, 439] on textarea "Answer" at bounding box center [1261, 433] width 216 height 87
paste textarea "Our quotes are based on the details you provide. If the home requires significa…"
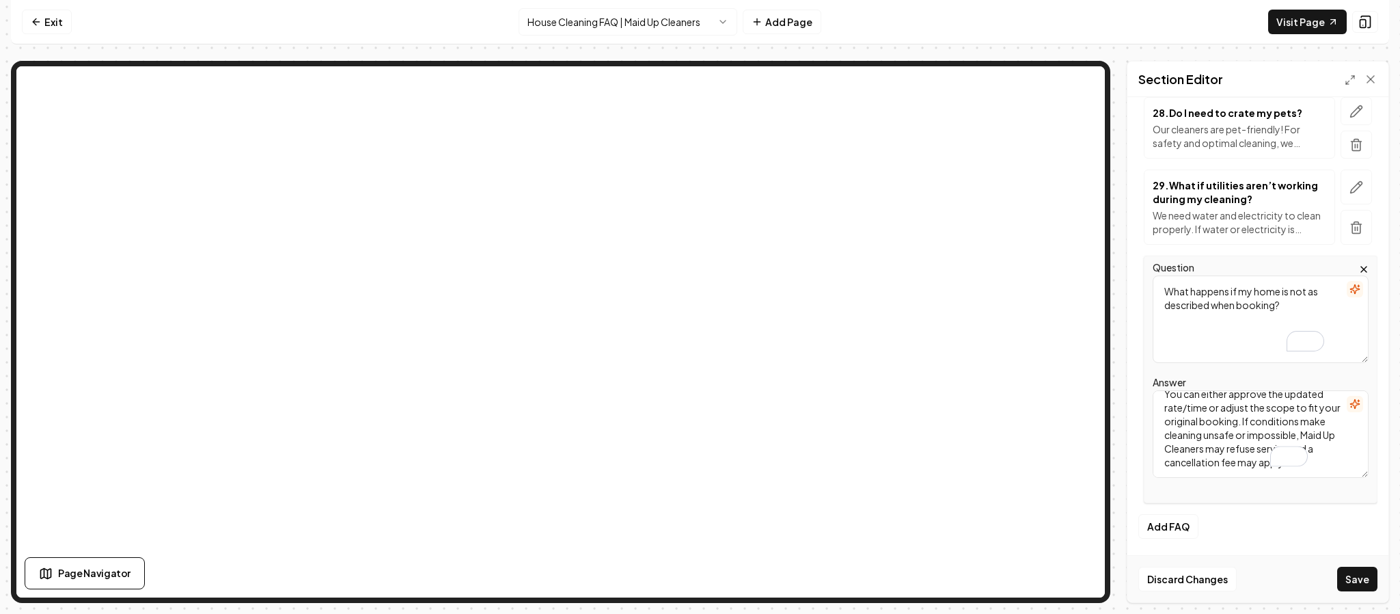
scroll to position [85, 0]
type textarea "Our quotes are based on the details you provide. If the home requires significa…"
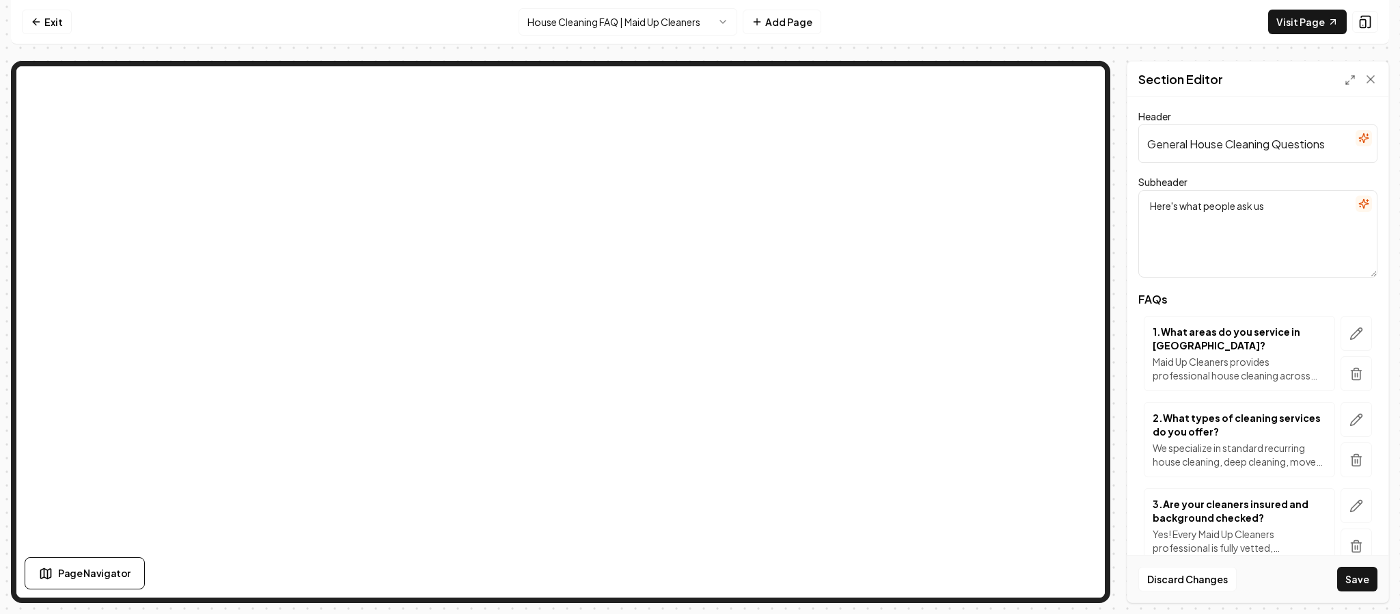
scroll to position [85, 0]
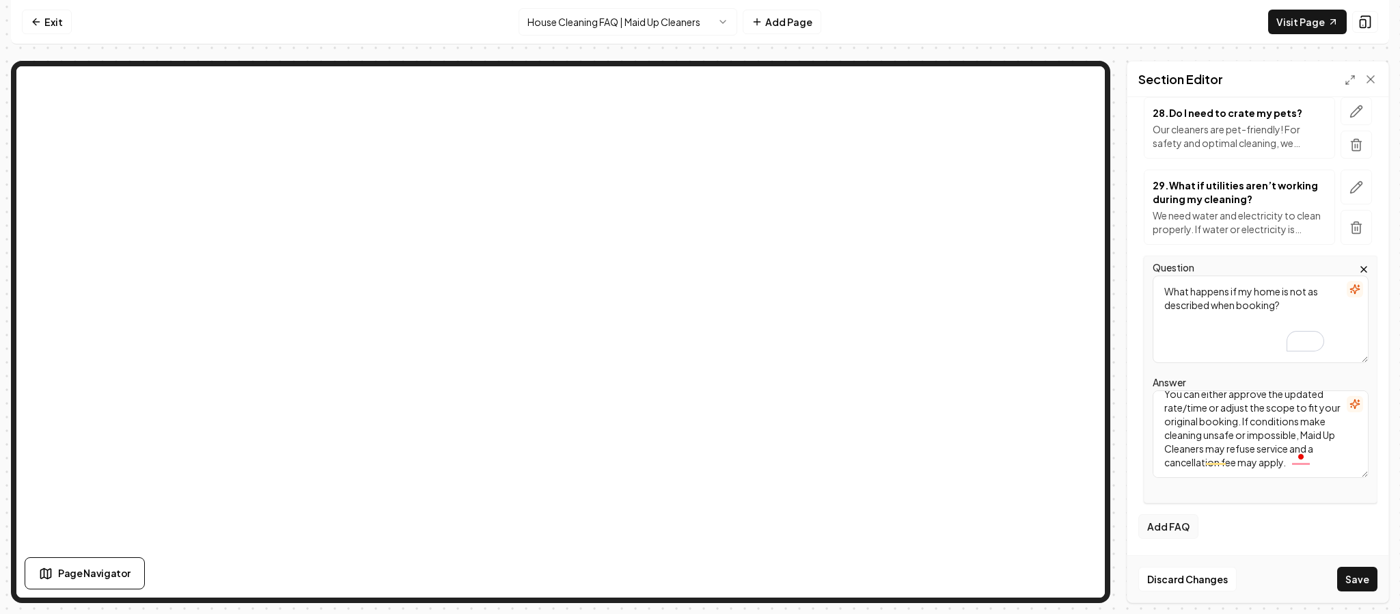
click at [1169, 519] on button "Add FAQ" at bounding box center [1168, 526] width 60 height 25
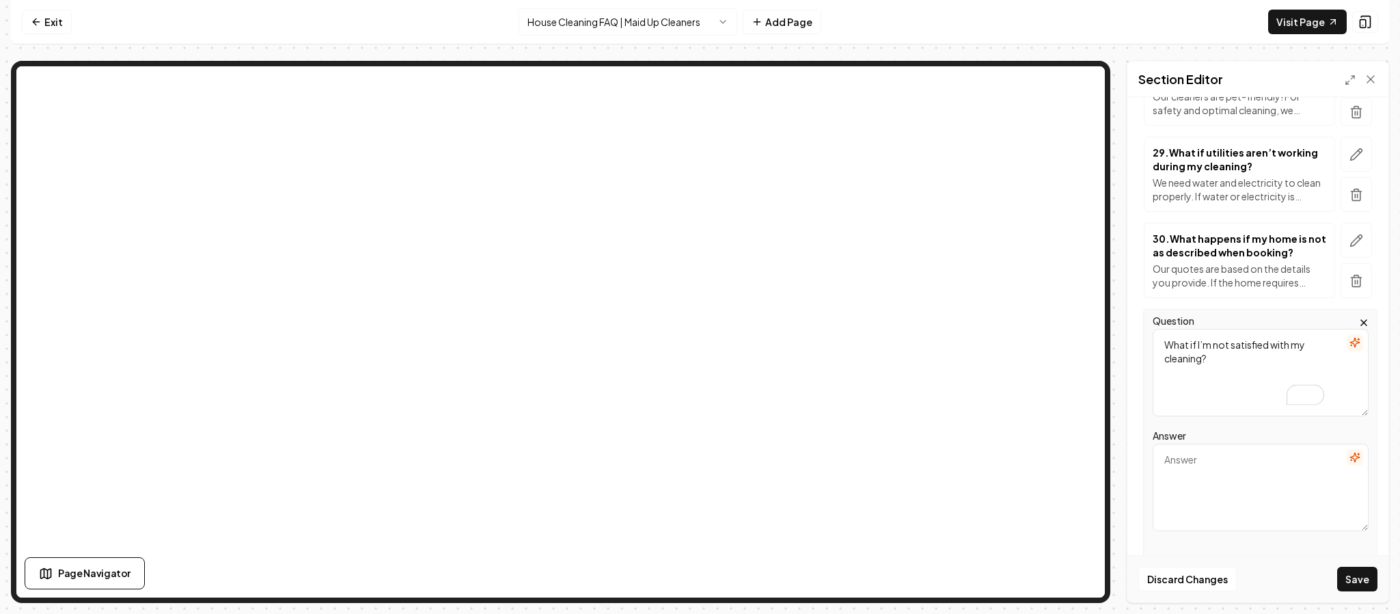
type textarea "What if I’m not satisfied with my cleaning?"
click at [1226, 494] on textarea "Answer" at bounding box center [1261, 486] width 216 height 87
paste textarea "Please contact us within 24 hours and we’ll work with you to make it right."
type textarea "Please contact us within 24 hours and we’ll work with you to make it right."
click at [1355, 579] on button "Save" at bounding box center [1357, 578] width 40 height 25
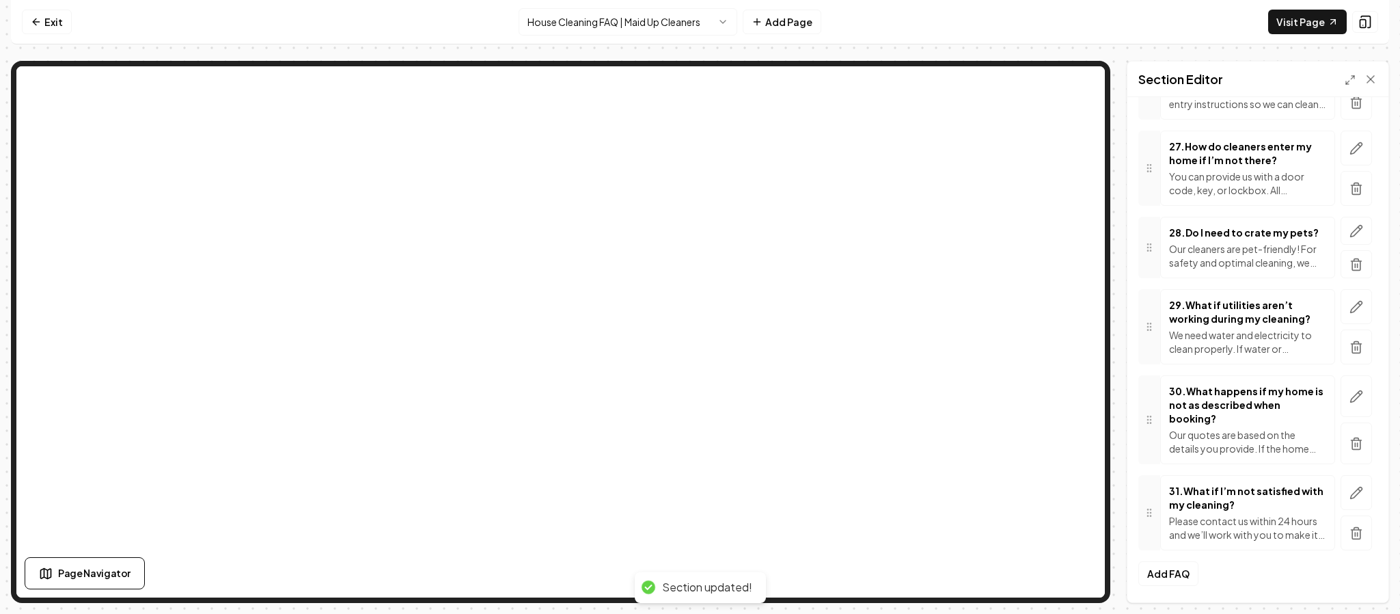
scroll to position [2498, 0]
click at [1162, 573] on button "Add FAQ" at bounding box center [1168, 573] width 60 height 25
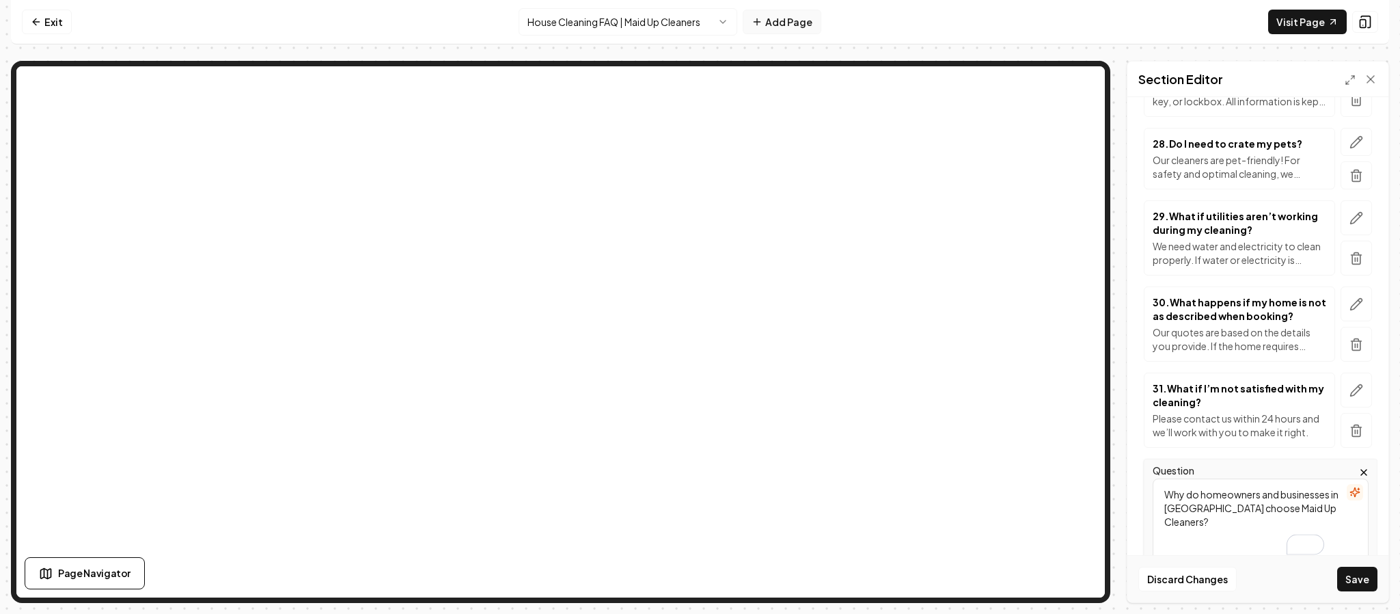
type textarea "Why do homeowners and businesses in [GEOGRAPHIC_DATA] choose Maid Up Cleaners?"
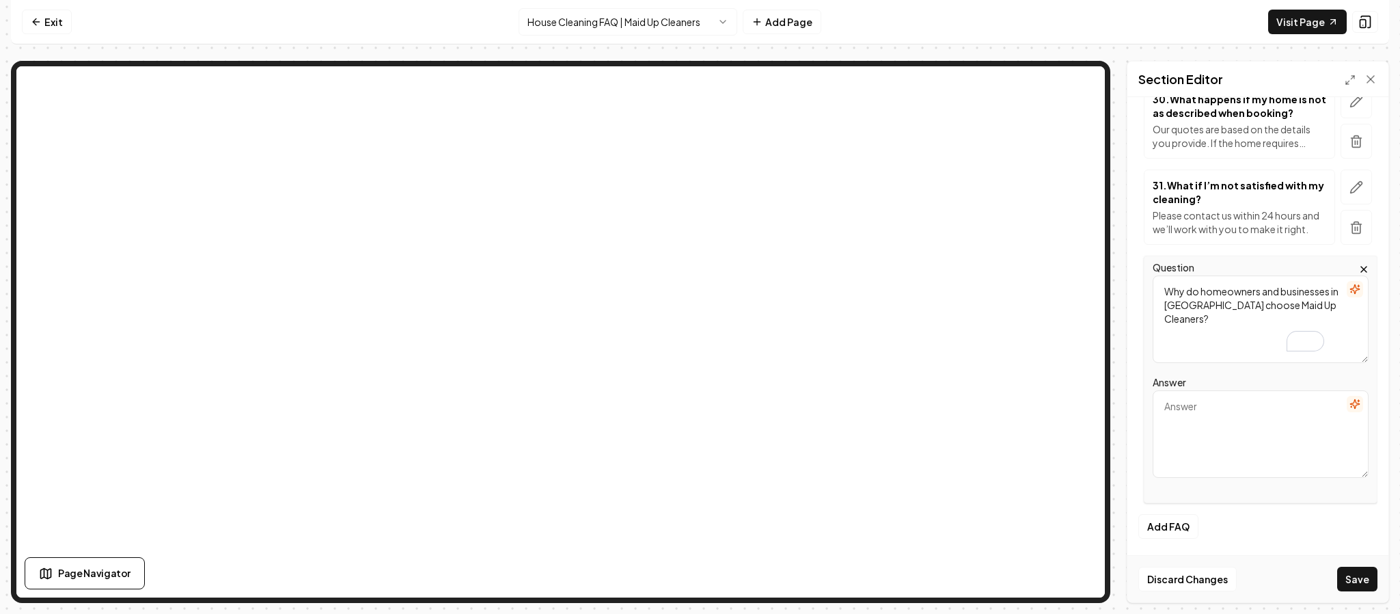
scroll to position [2712, 0]
click at [1224, 464] on textarea "Answer" at bounding box center [1261, 433] width 216 height 87
paste textarea "Because we’re more than just a cleaning service — we’re a locally trusted, awar…"
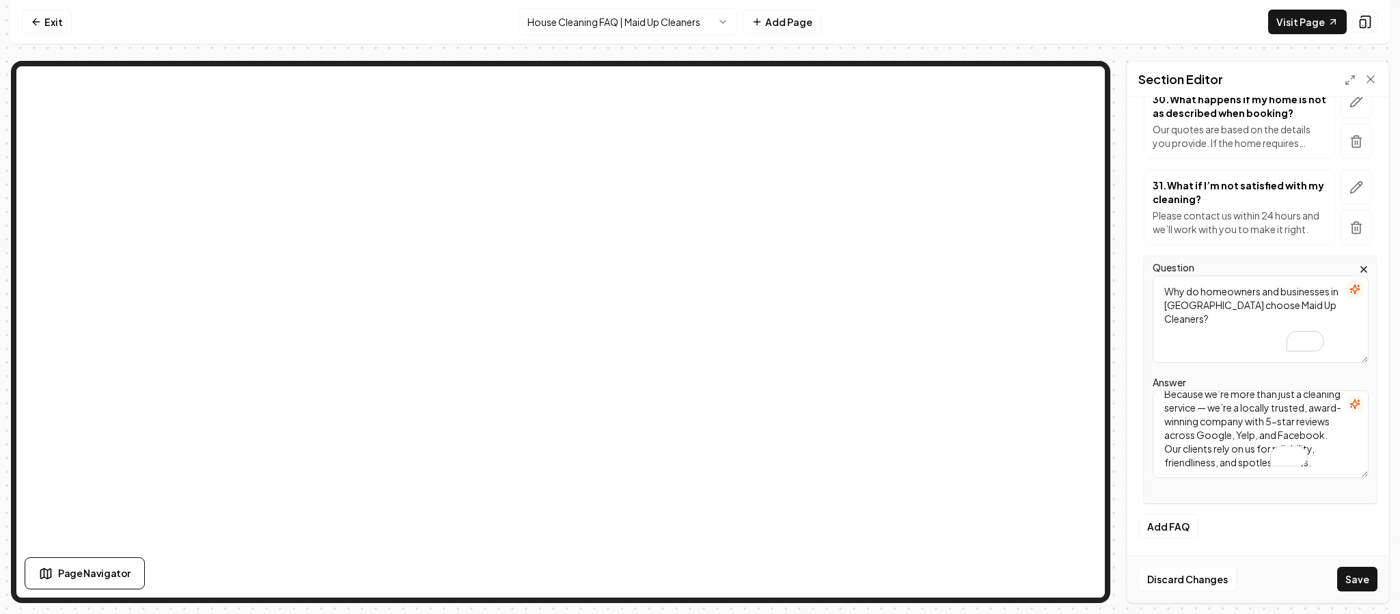
scroll to position [31, 0]
type textarea "Because we’re more than just a cleaning service — we’re a locally trusted, awar…"
click at [1355, 574] on button "Save" at bounding box center [1357, 578] width 40 height 25
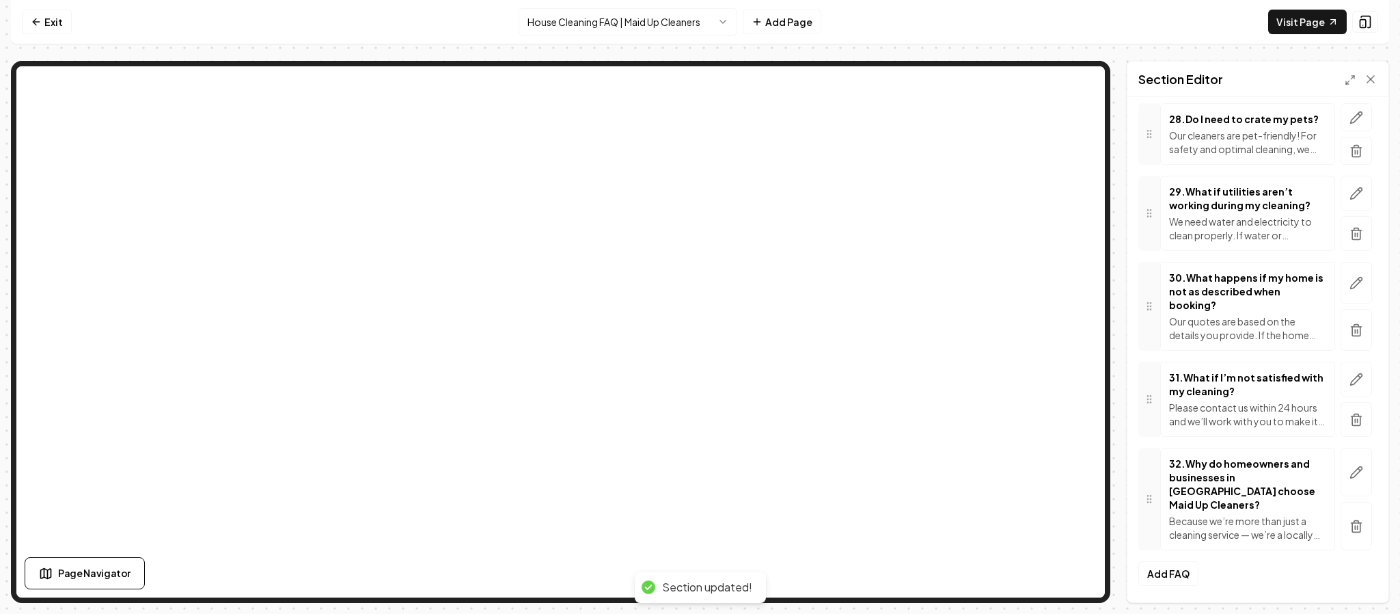
scroll to position [2599, 0]
click at [1163, 564] on button "Add FAQ" at bounding box center [1168, 573] width 60 height 25
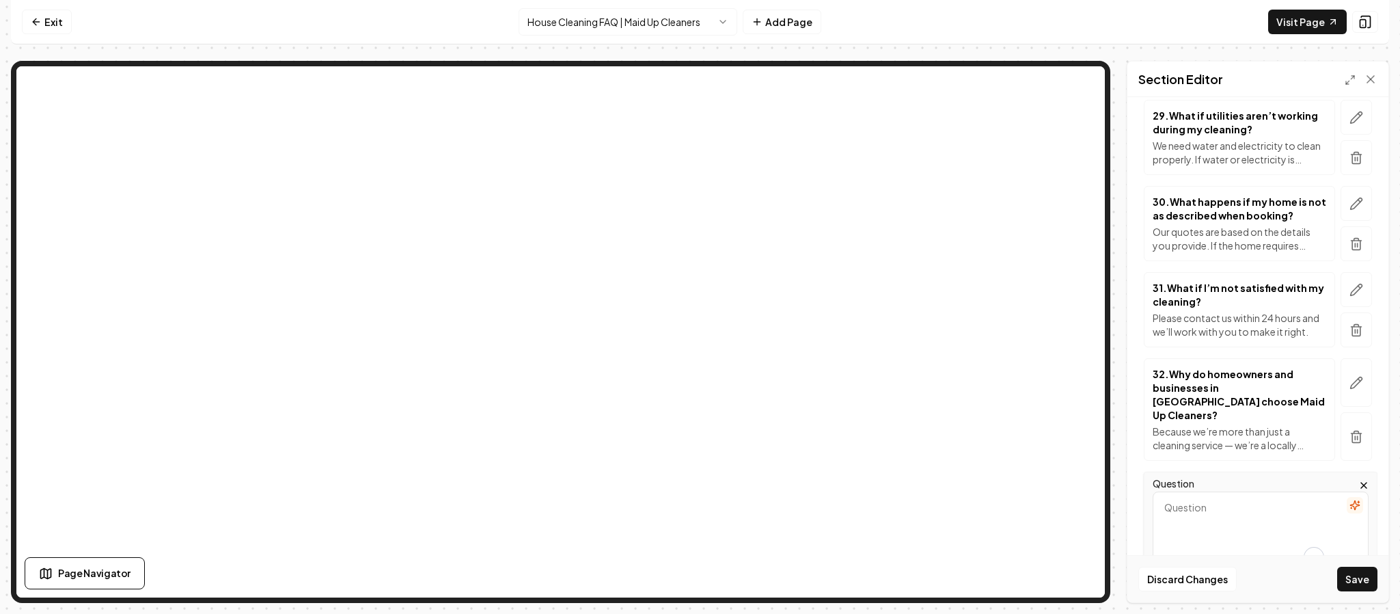
scroll to position [2558, 0]
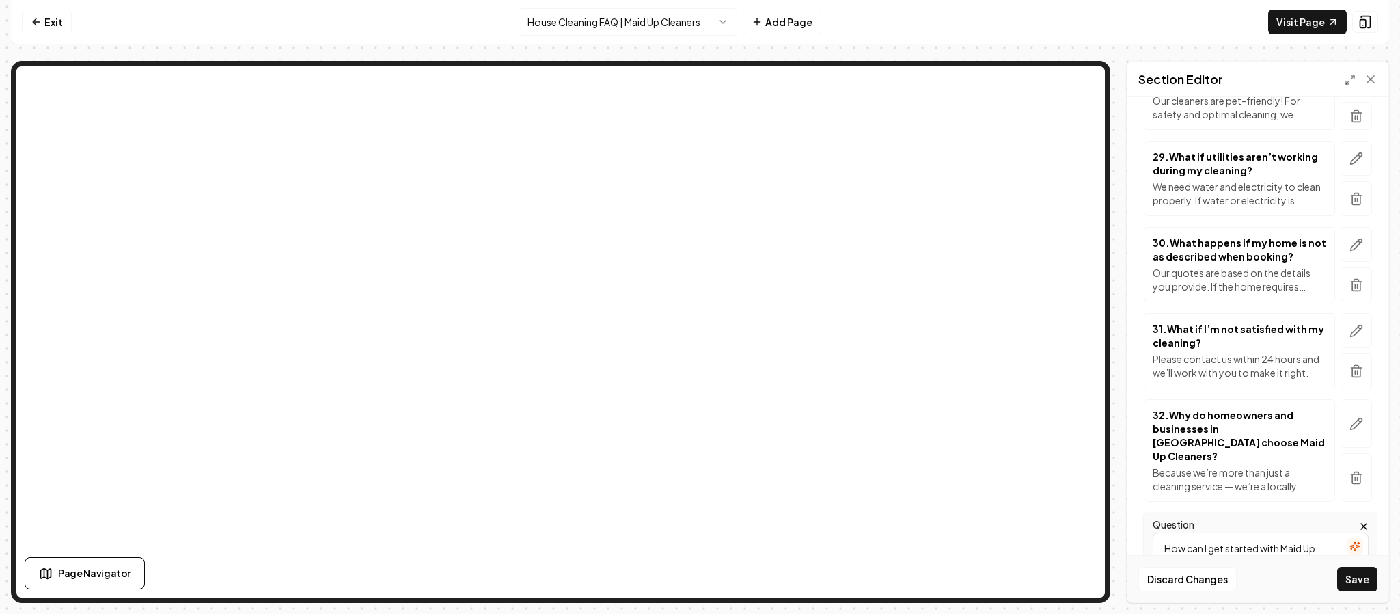
type textarea "How can I get started with Maid Up Cleaners?"
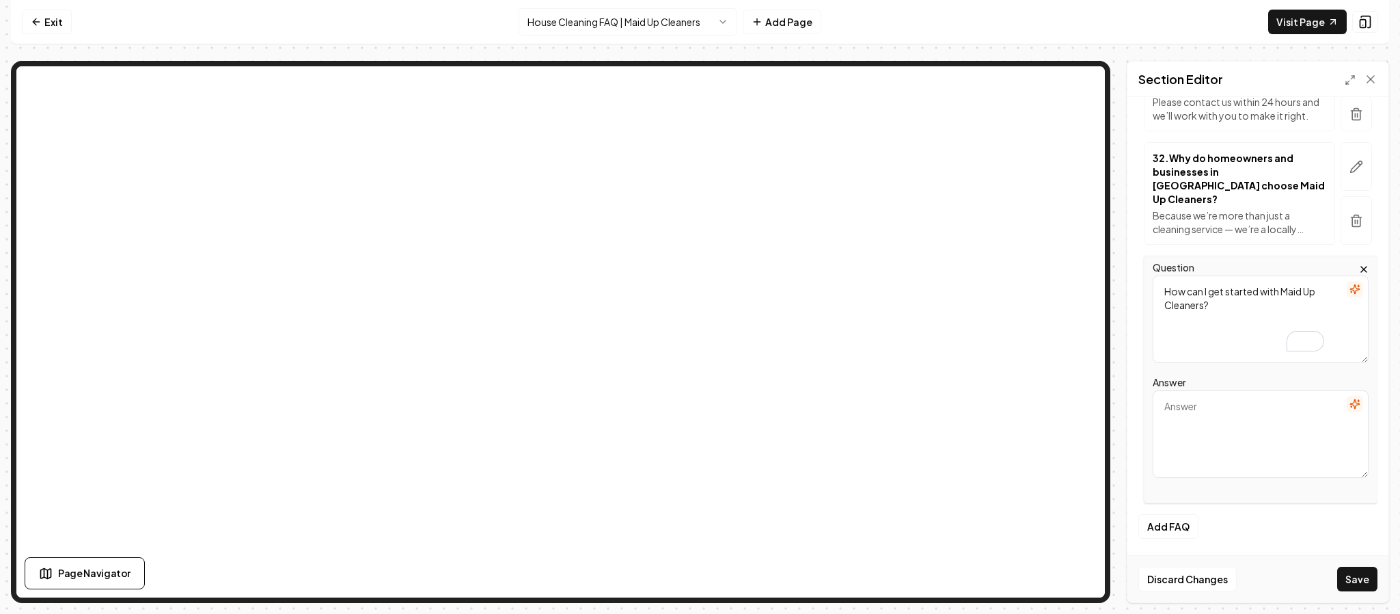
click at [1187, 435] on textarea "Answer" at bounding box center [1261, 433] width 216 height 87
paste textarea "Getting started is easy! Simply request a free quote online or call us at [PHON…"
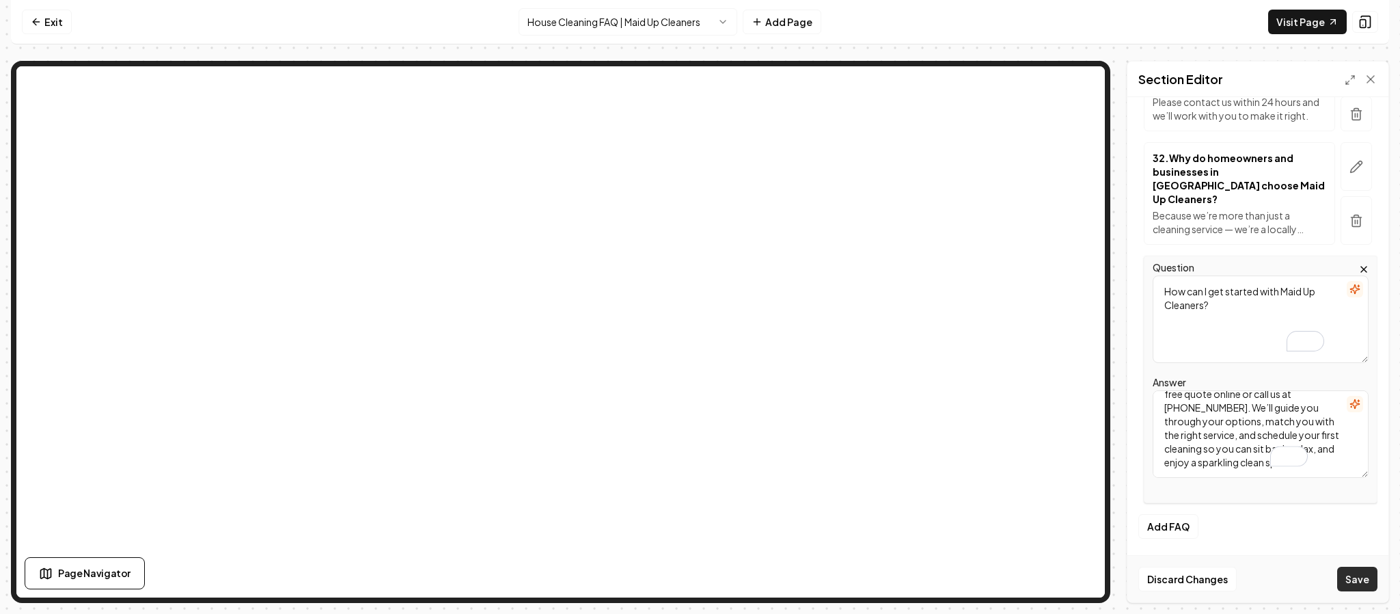
scroll to position [31, 0]
type textarea "Getting started is easy! Simply request a free quote online or call us at [PHON…"
click at [1347, 580] on button "Save" at bounding box center [1357, 578] width 40 height 25
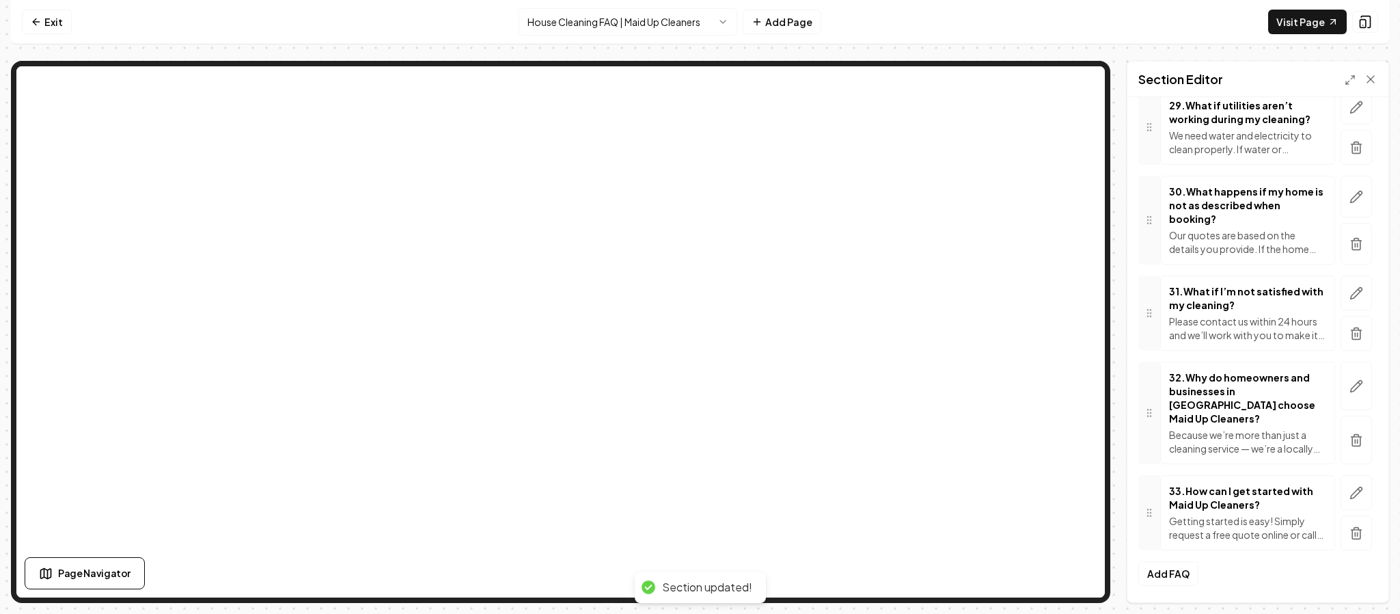
scroll to position [2686, 0]
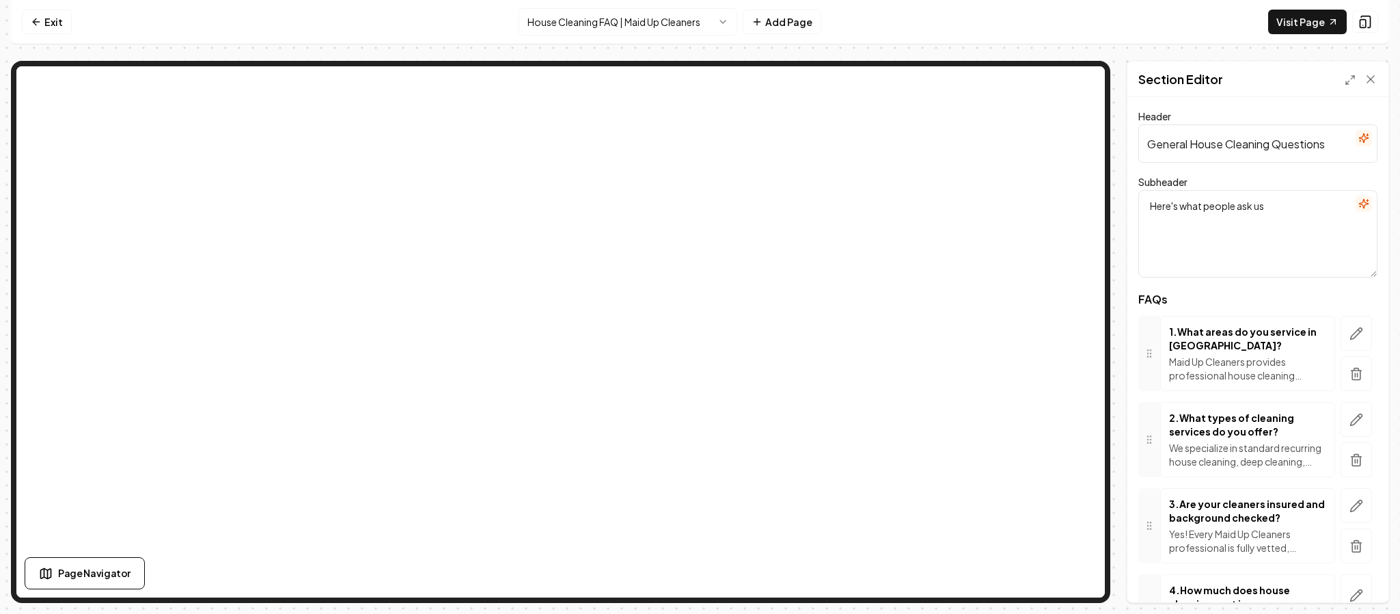
scroll to position [2686, 0]
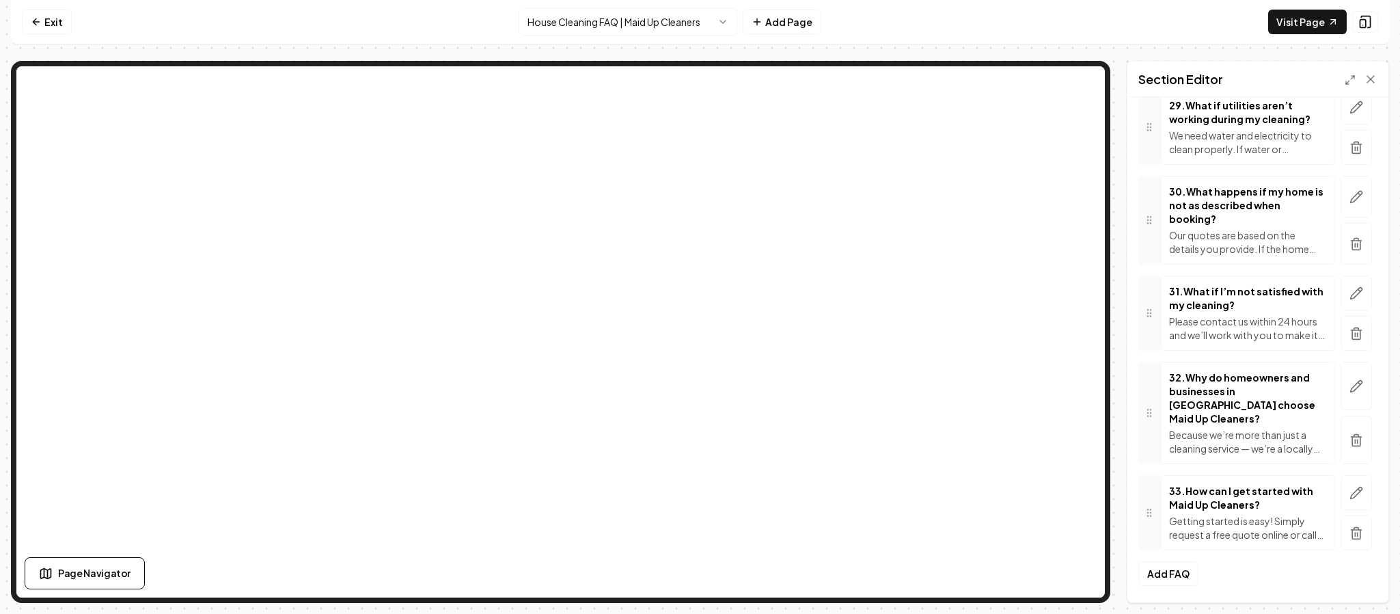
click at [702, 18] on html "Computer Required This feature is only available on a computer. Please switch t…" at bounding box center [700, 307] width 1400 height 614
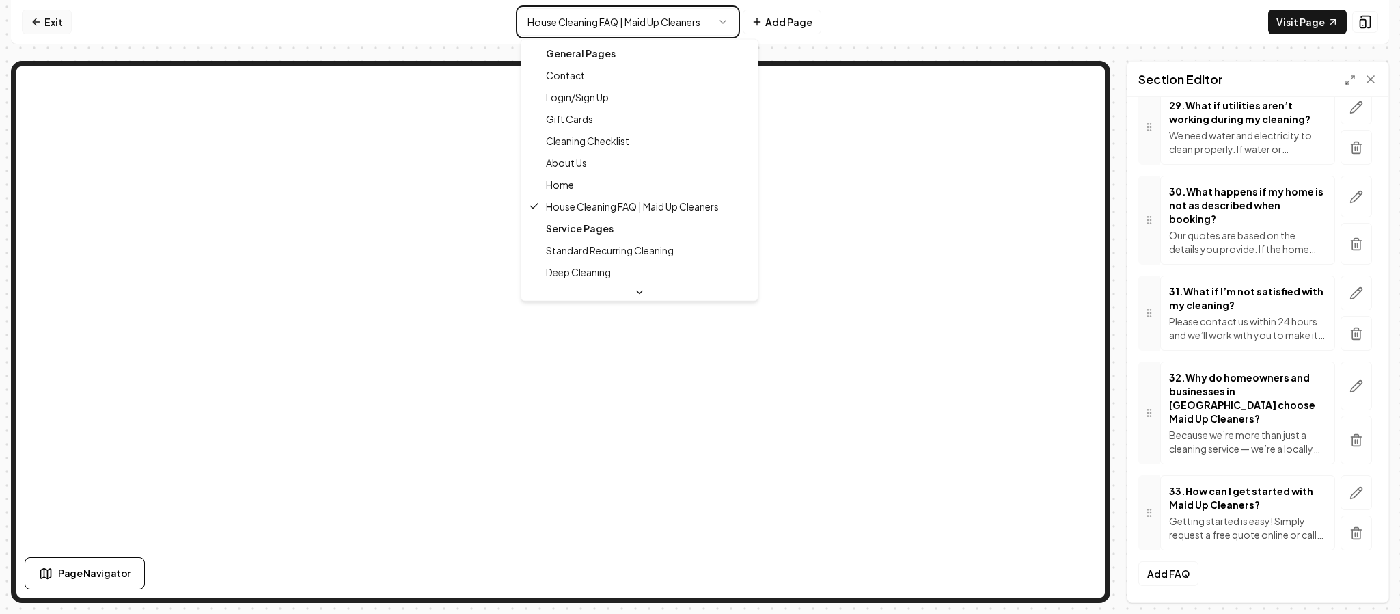
click at [37, 19] on html "Computer Required This feature is only available on a computer. Please switch t…" at bounding box center [700, 307] width 1400 height 614
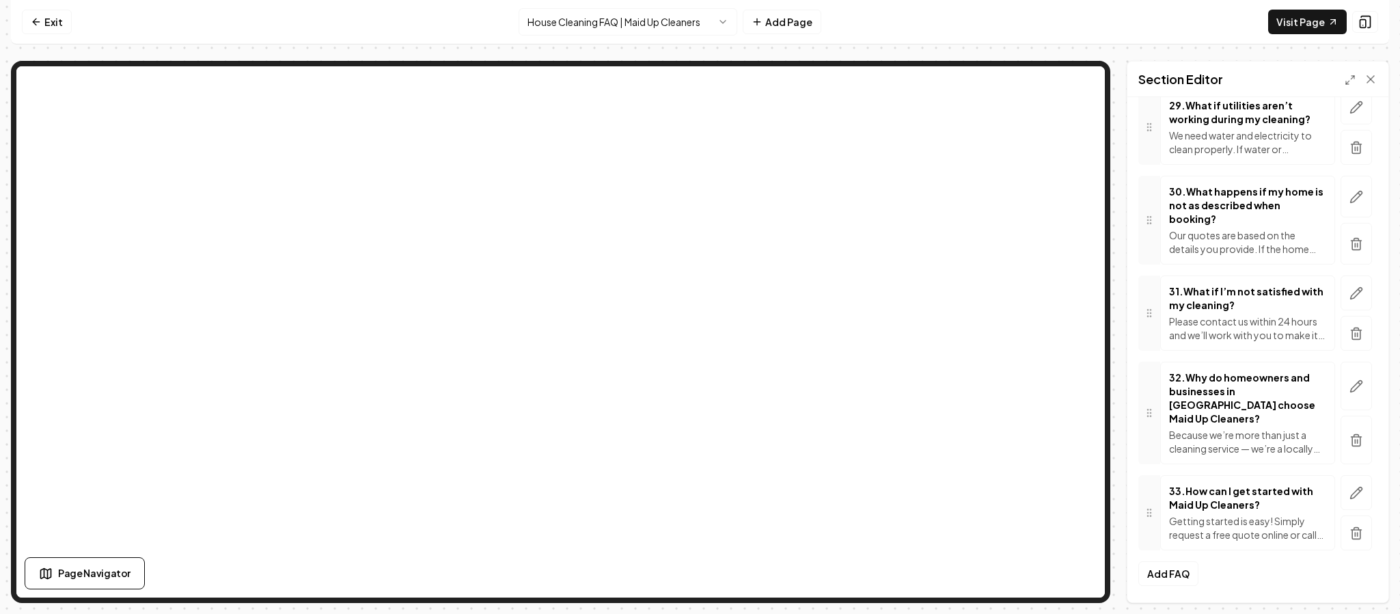
click at [728, 17] on html "Computer Required This feature is only available on a computer. Please switch t…" at bounding box center [700, 307] width 1400 height 614
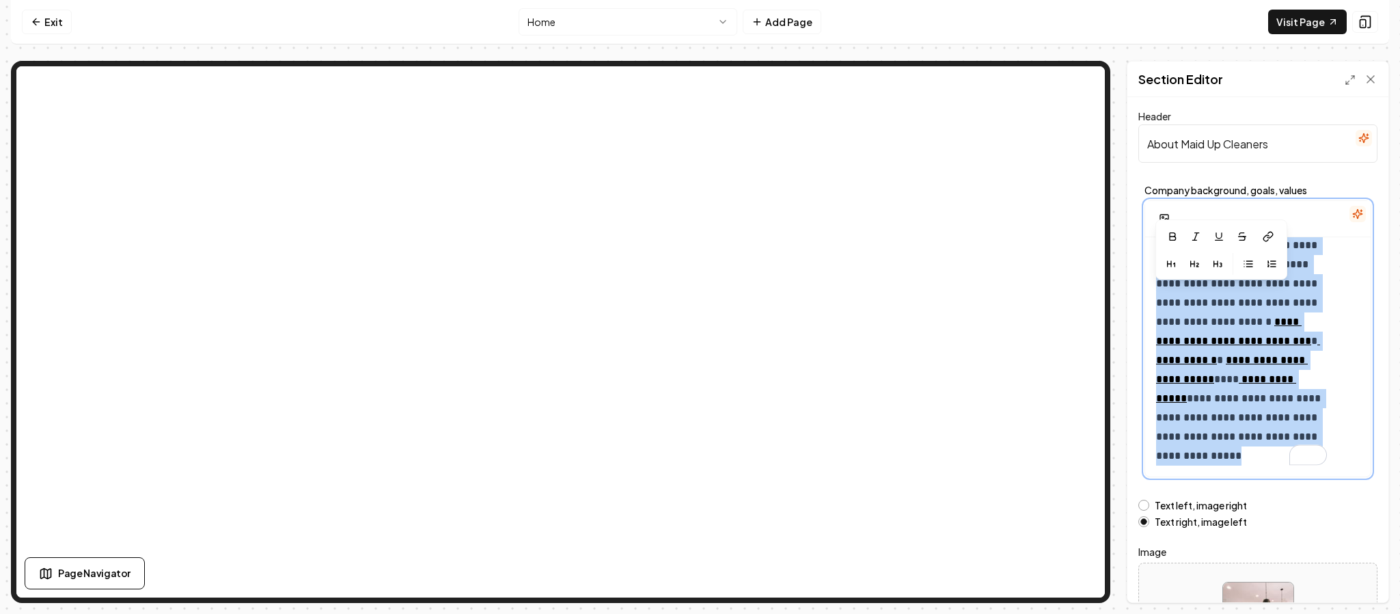
scroll to position [107, 0]
drag, startPoint x: 1157, startPoint y: 258, endPoint x: 1338, endPoint y: 550, distance: 343.7
click at [1338, 550] on form "**********" at bounding box center [1257, 390] width 239 height 564
copy p "**********"
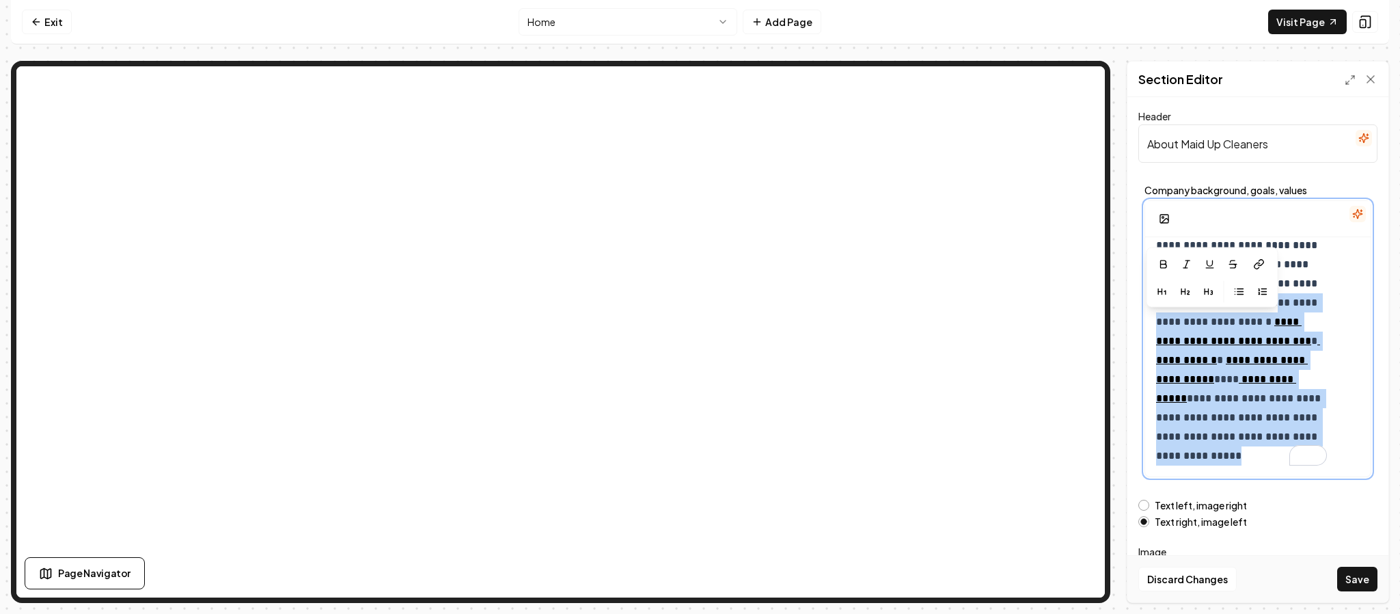
drag, startPoint x: 1276, startPoint y: 464, endPoint x: 1101, endPoint y: 325, distance: 223.1
click at [1046, 51] on div "**********" at bounding box center [700, 301] width 1378 height 603
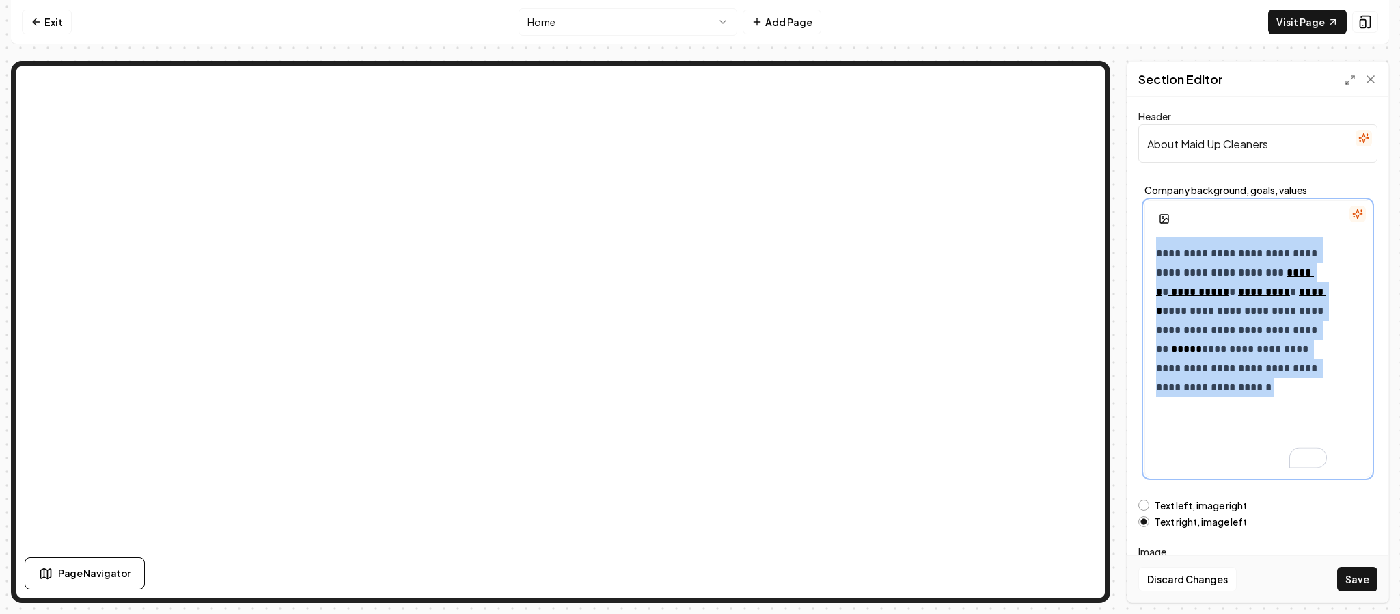
scroll to position [0, 0]
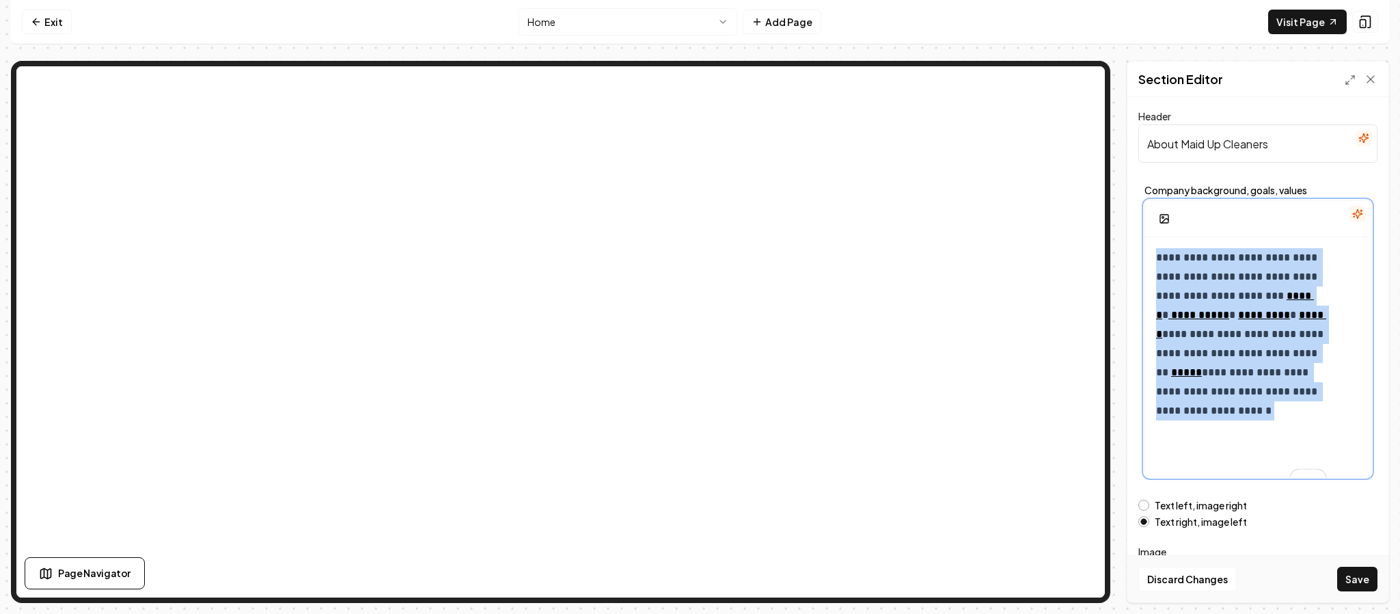
drag, startPoint x: 1310, startPoint y: 396, endPoint x: 1111, endPoint y: 199, distance: 280.2
click at [1111, 199] on div "**********" at bounding box center [700, 332] width 1378 height 542
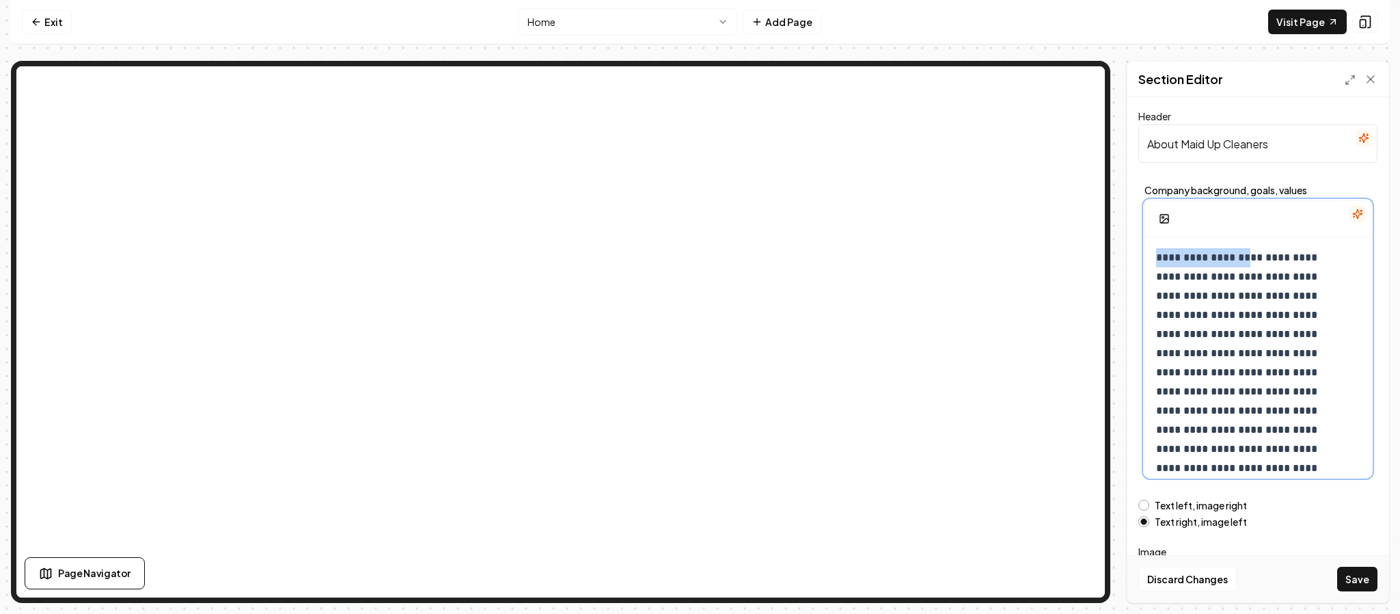
drag, startPoint x: 1248, startPoint y: 256, endPoint x: 1152, endPoint y: 250, distance: 96.5
click at [1152, 250] on div "**********" at bounding box center [1257, 410] width 225 height 347
click at [1151, 202] on icon "button" at bounding box center [1152, 201] width 6 height 8
click at [1212, 331] on p "**********" at bounding box center [1241, 410] width 171 height 325
drag, startPoint x: 1267, startPoint y: 255, endPoint x: 1320, endPoint y: 256, distance: 52.6
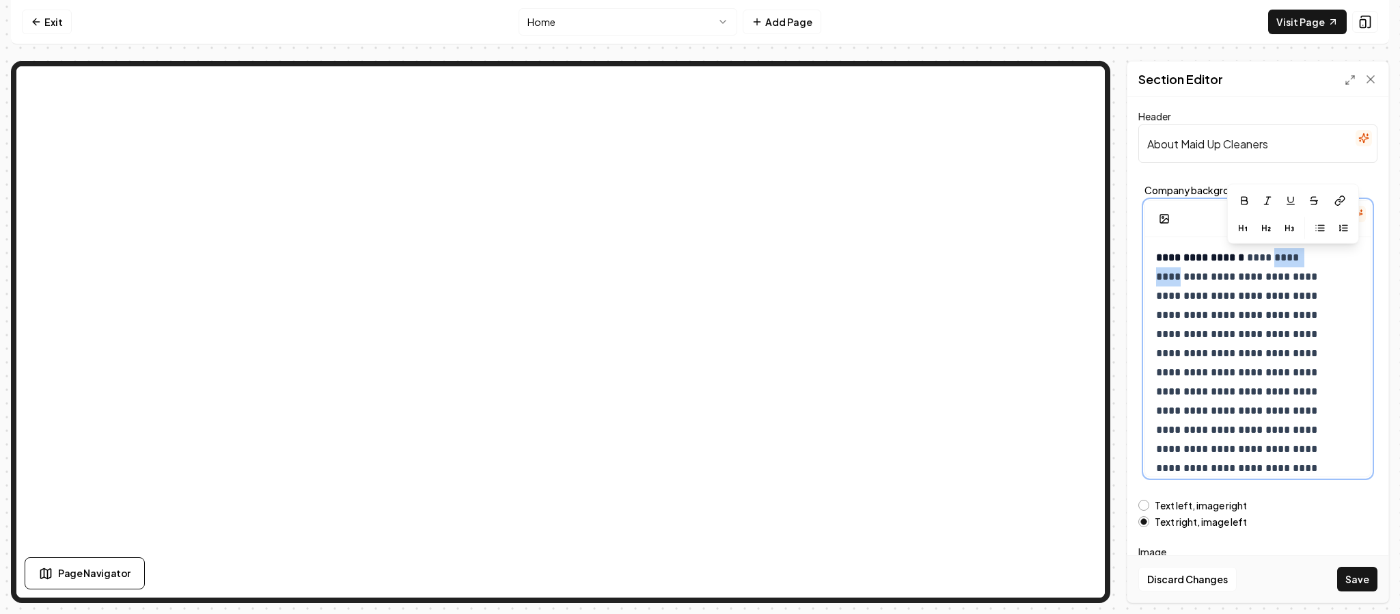
click at [1320, 256] on p "**********" at bounding box center [1241, 410] width 171 height 325
click at [1248, 199] on icon "button" at bounding box center [1244, 200] width 11 height 11
click at [1220, 359] on p "**********" at bounding box center [1241, 410] width 171 height 325
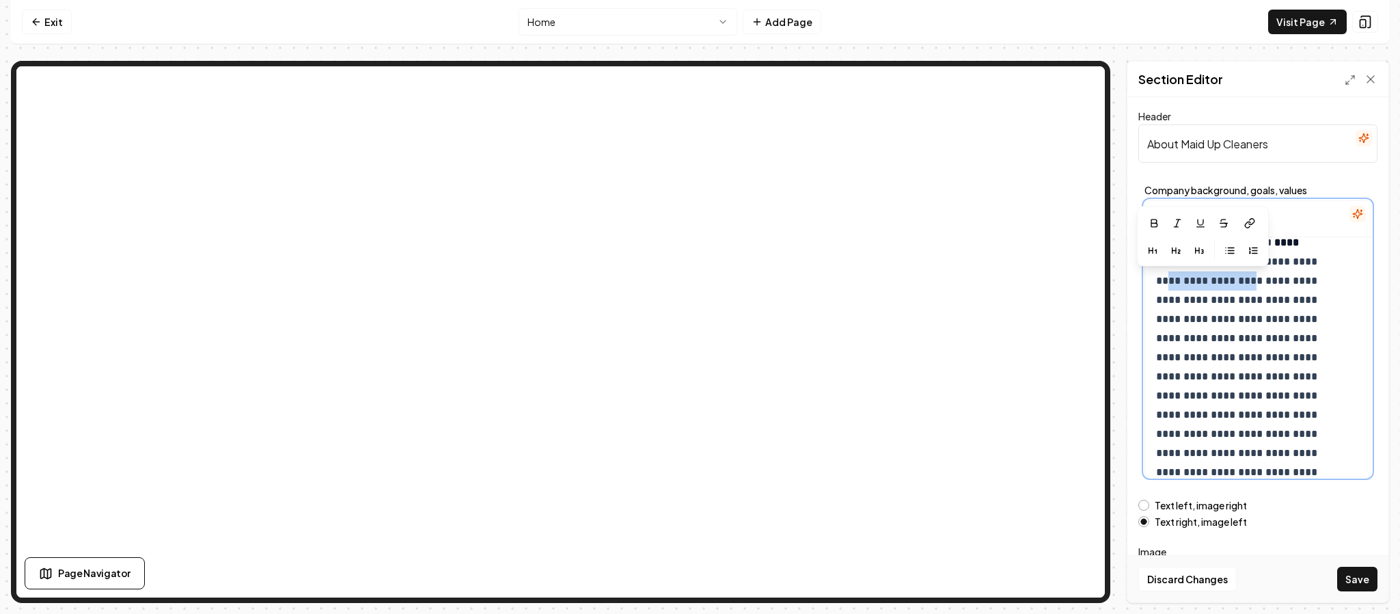
drag, startPoint x: 1154, startPoint y: 281, endPoint x: 1250, endPoint y: 287, distance: 96.5
click at [1250, 287] on div "**********" at bounding box center [1257, 395] width 225 height 347
click at [1156, 221] on icon "button" at bounding box center [1153, 223] width 11 height 11
click at [1224, 357] on p "**********" at bounding box center [1241, 395] width 171 height 325
click at [1157, 281] on p "**********" at bounding box center [1241, 374] width 171 height 325
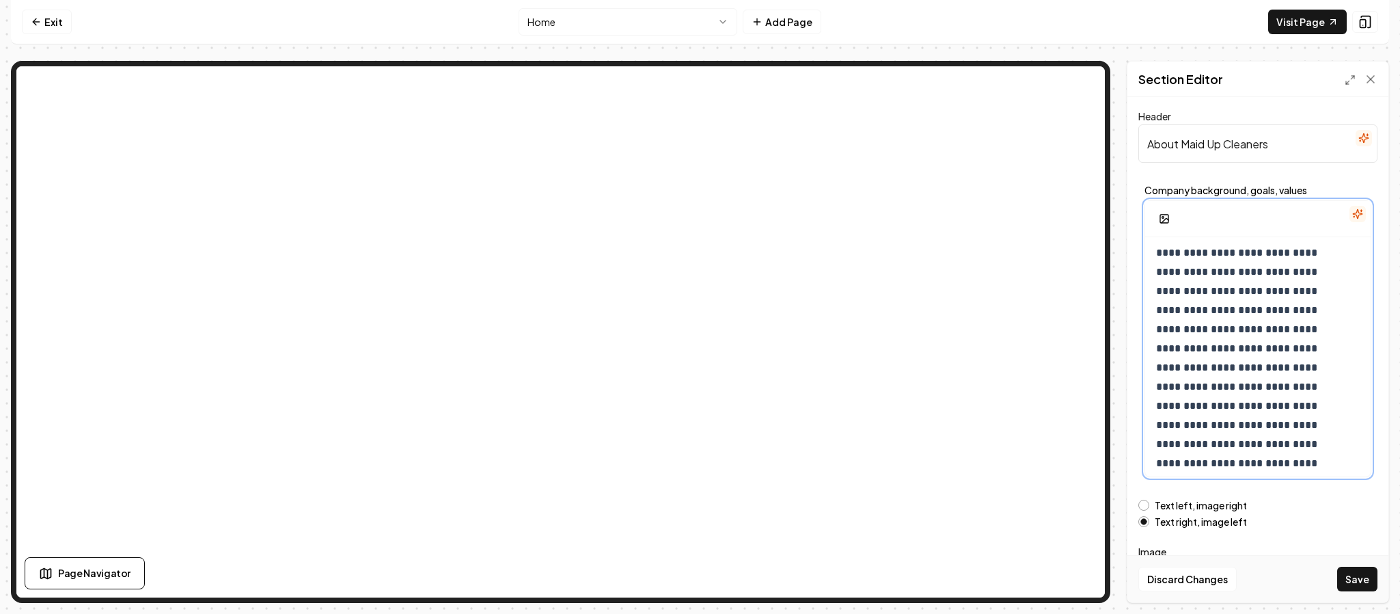
click at [1235, 312] on p "**********" at bounding box center [1241, 348] width 171 height 325
click at [1189, 253] on icon "button" at bounding box center [1191, 253] width 6 height 8
click at [1257, 310] on p "**********" at bounding box center [1241, 348] width 171 height 325
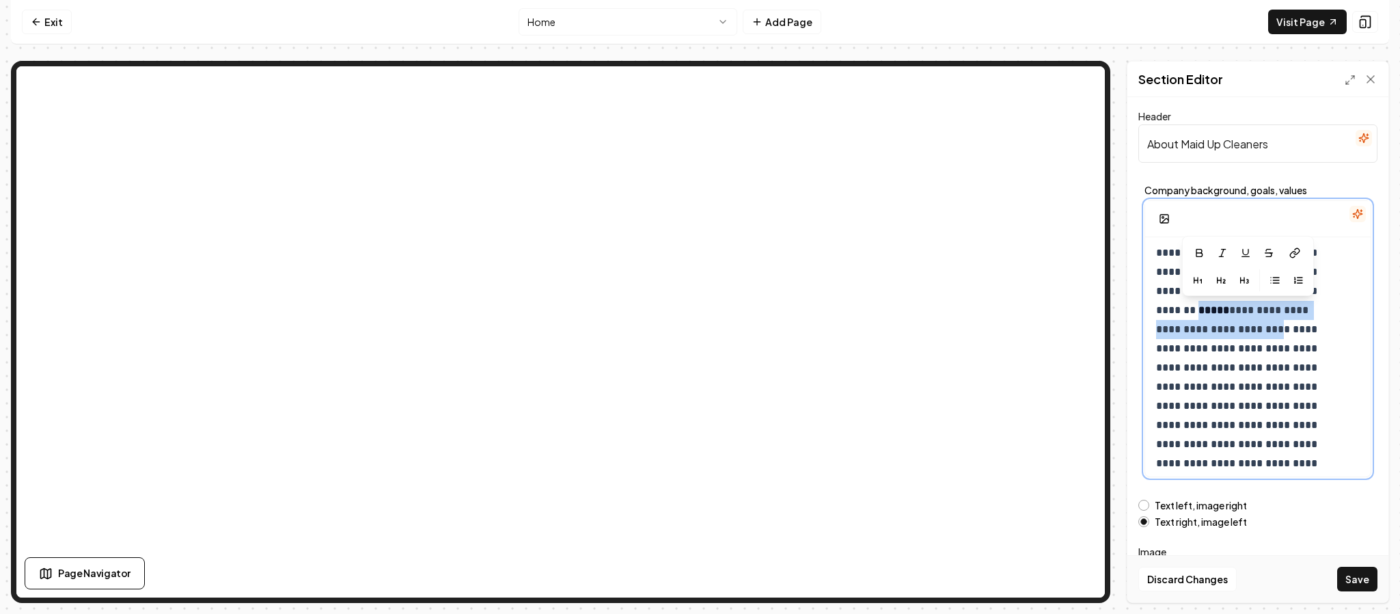
drag, startPoint x: 1230, startPoint y: 307, endPoint x: 1269, endPoint y: 333, distance: 46.4
click at [1269, 333] on p "**********" at bounding box center [1241, 348] width 171 height 325
click at [1261, 375] on p "**********" at bounding box center [1241, 348] width 171 height 325
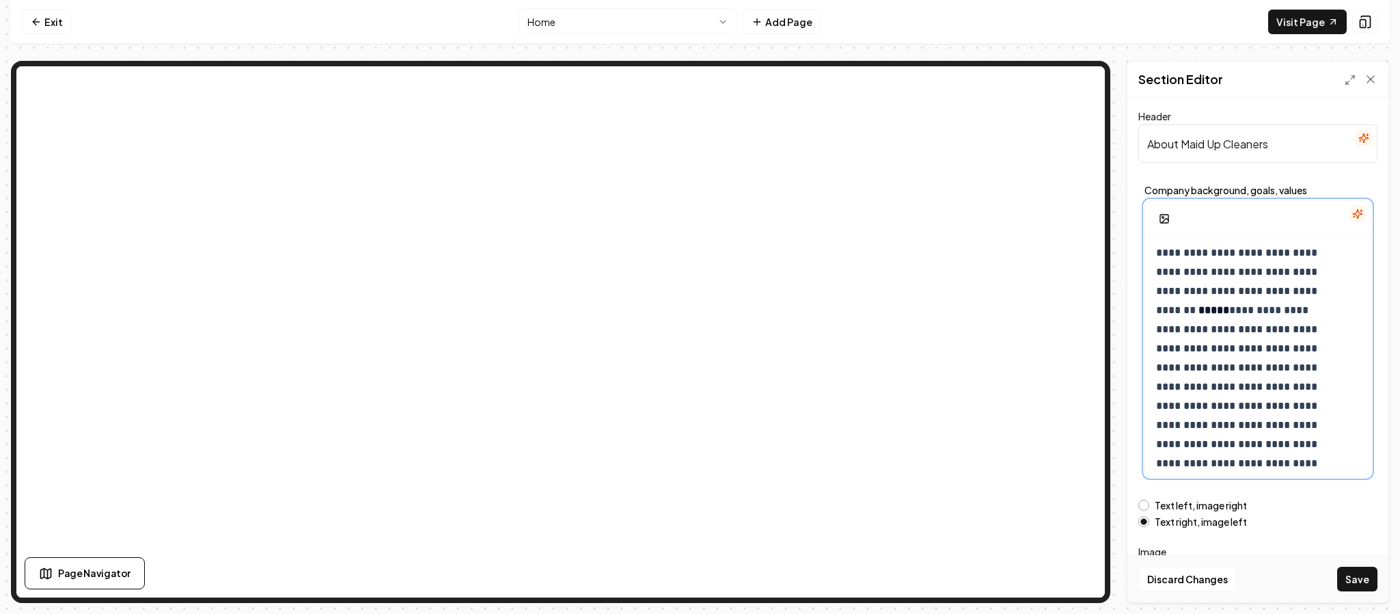
click at [1284, 312] on p "**********" at bounding box center [1241, 348] width 171 height 325
click at [1232, 248] on icon "button" at bounding box center [1231, 252] width 11 height 11
click at [1215, 391] on p "**********" at bounding box center [1241, 348] width 171 height 325
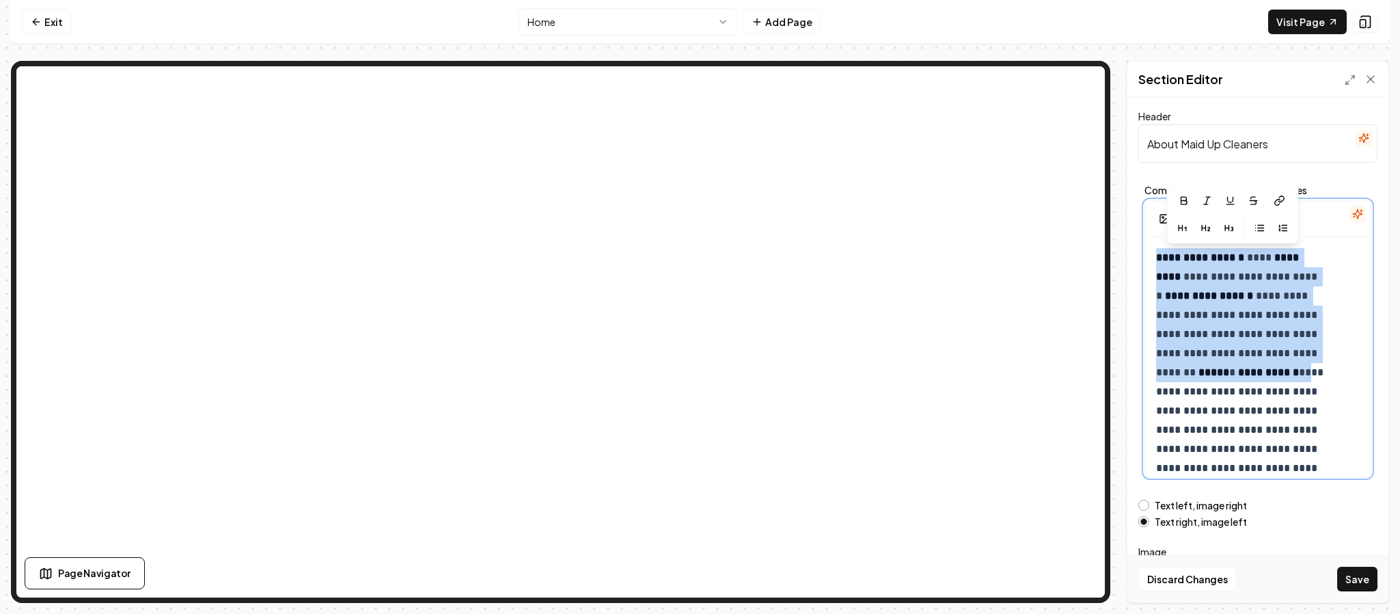
drag, startPoint x: 1316, startPoint y: 312, endPoint x: 1140, endPoint y: 236, distance: 191.3
click at [1140, 236] on div "**********" at bounding box center [1257, 331] width 239 height 304
click at [1183, 205] on icon "button" at bounding box center [1183, 200] width 11 height 11
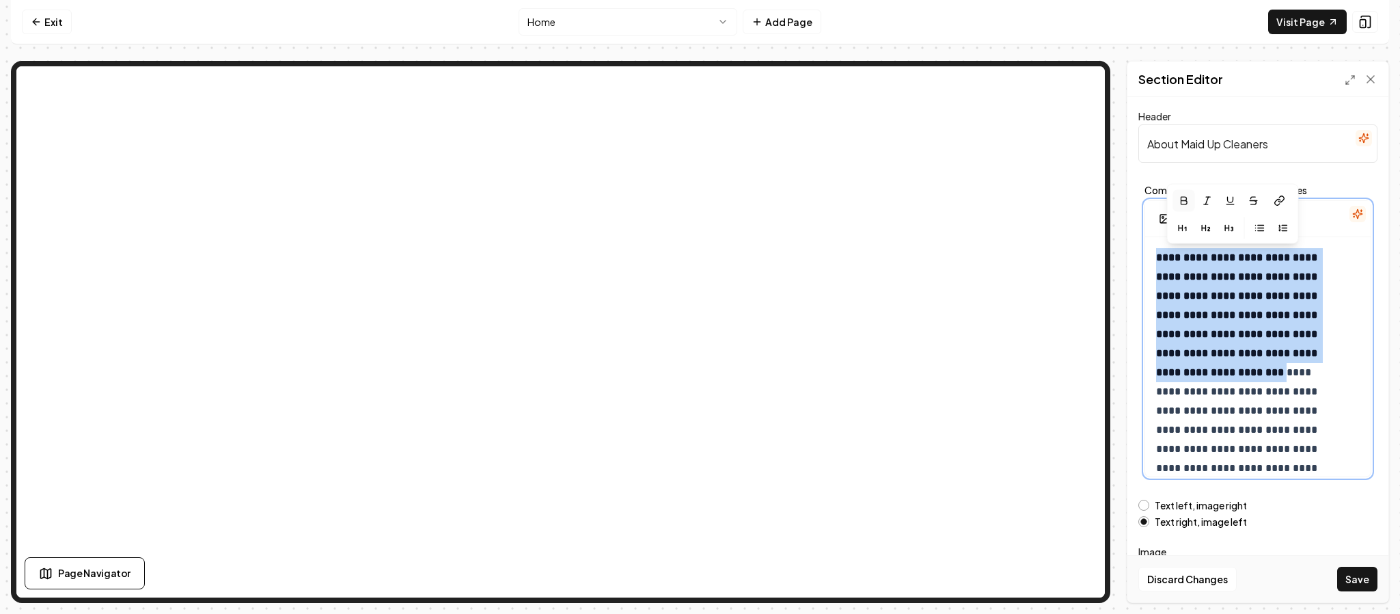
click at [1183, 205] on icon "button" at bounding box center [1183, 200] width 11 height 11
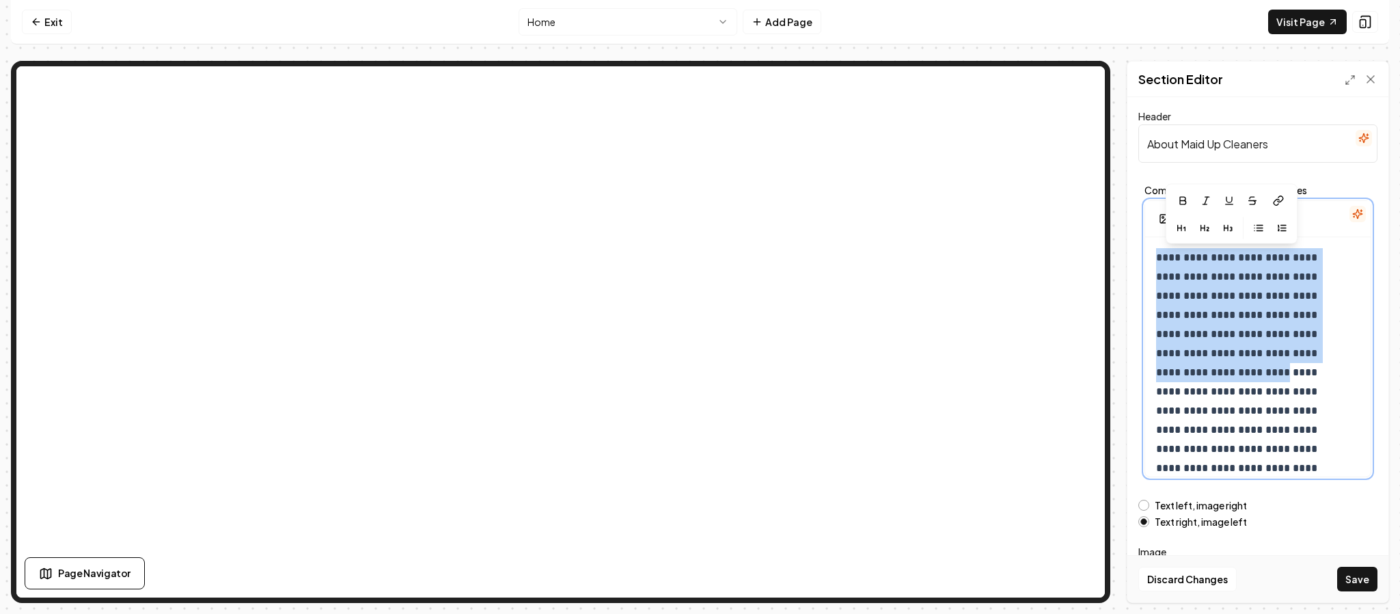
click at [1204, 325] on p "**********" at bounding box center [1241, 410] width 171 height 325
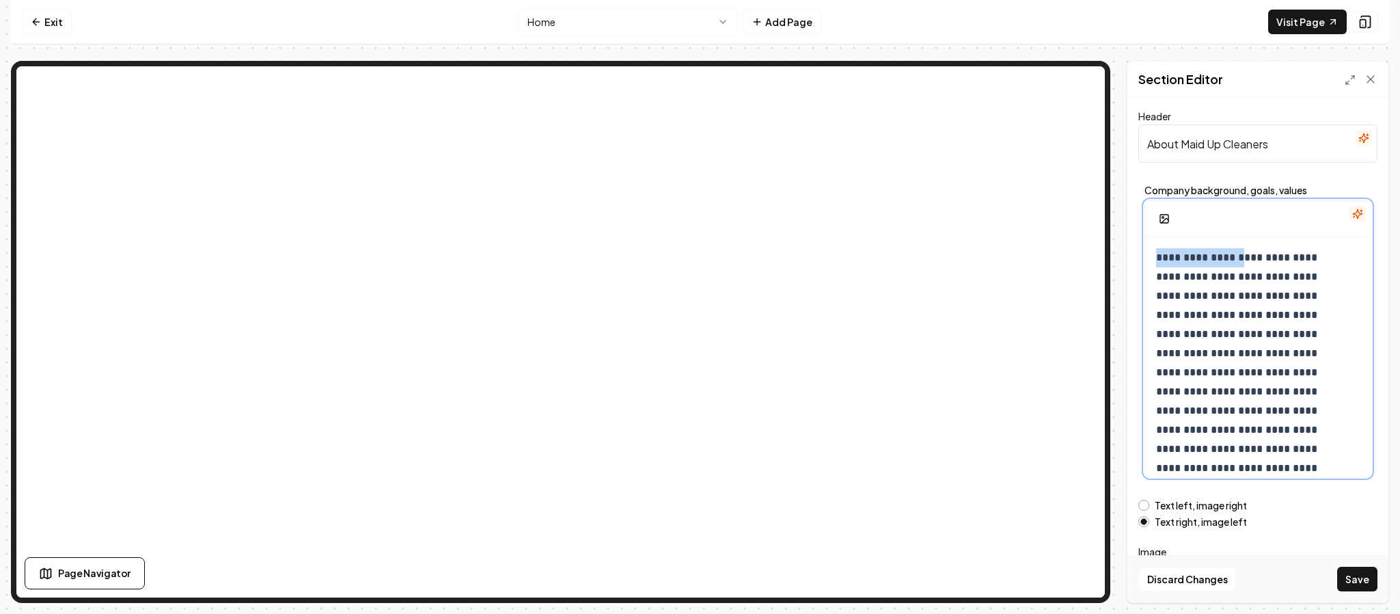
drag, startPoint x: 1245, startPoint y: 261, endPoint x: 1153, endPoint y: 260, distance: 92.2
click at [1153, 260] on div "**********" at bounding box center [1257, 410] width 225 height 347
click at [1153, 203] on icon "button" at bounding box center [1151, 200] width 11 height 11
click at [1351, 579] on button "Save" at bounding box center [1357, 578] width 40 height 25
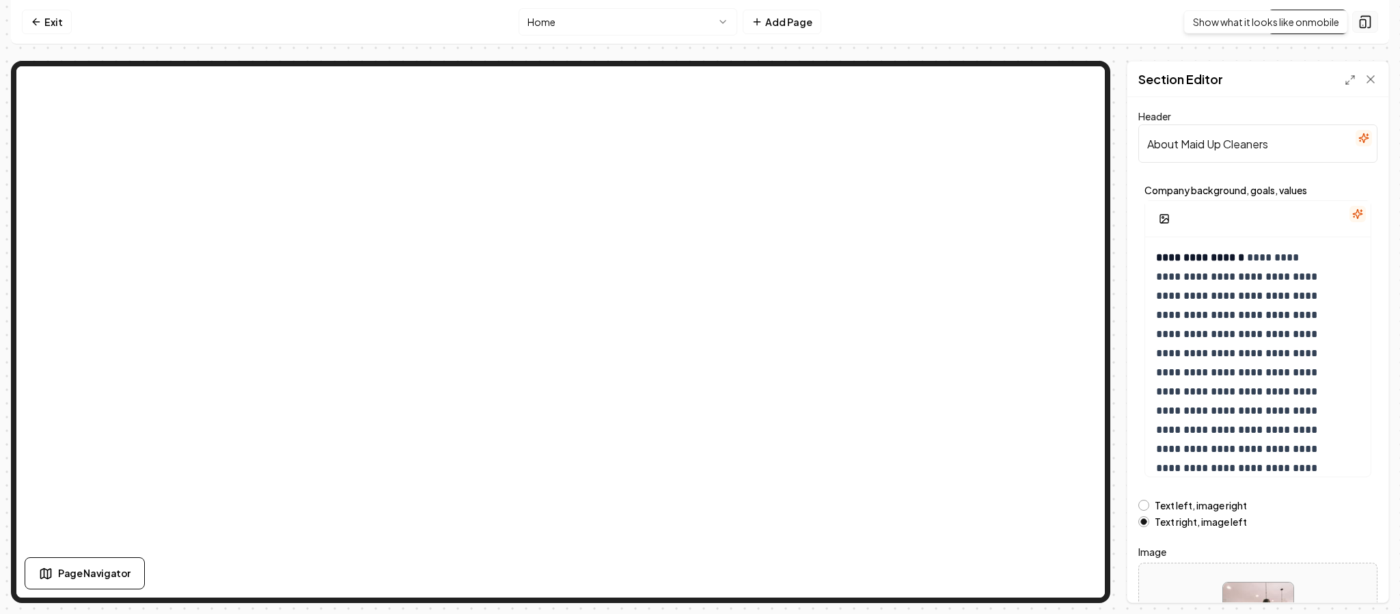
click at [1364, 25] on icon at bounding box center [1365, 22] width 14 height 14
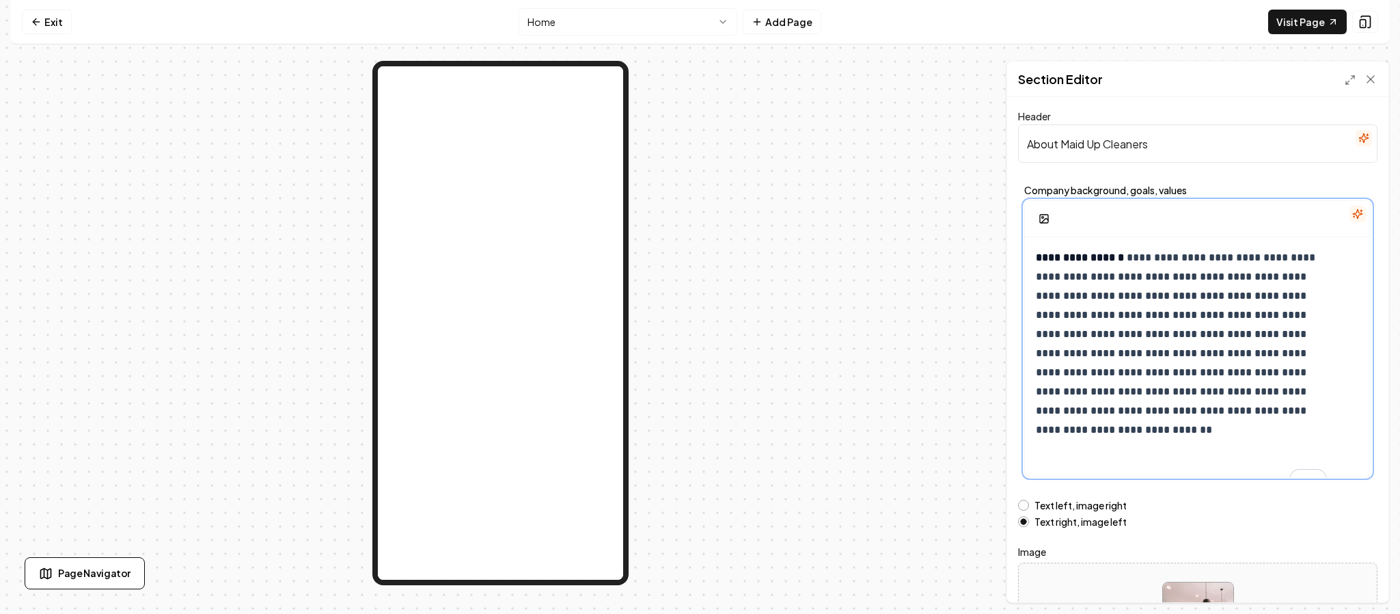
click at [1116, 256] on strong "**********" at bounding box center [1080, 257] width 88 height 10
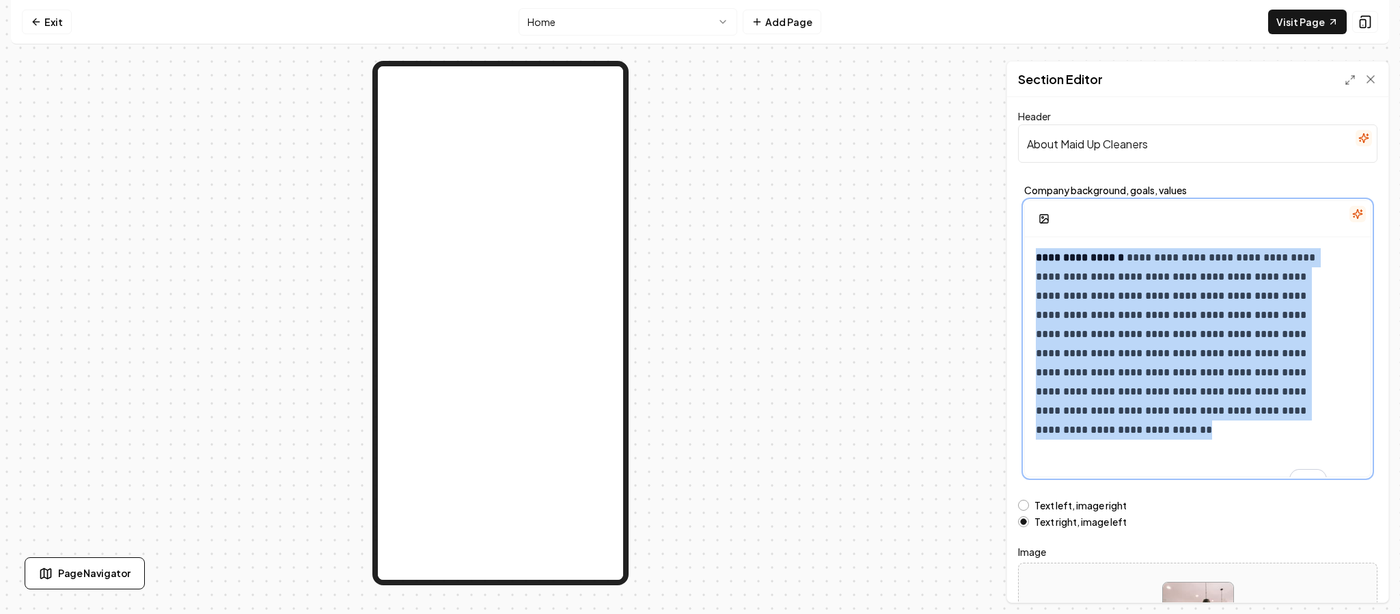
click at [1116, 256] on strong "**********" at bounding box center [1080, 257] width 88 height 10
click at [1019, 195] on button "button" at bounding box center [1026, 201] width 22 height 22
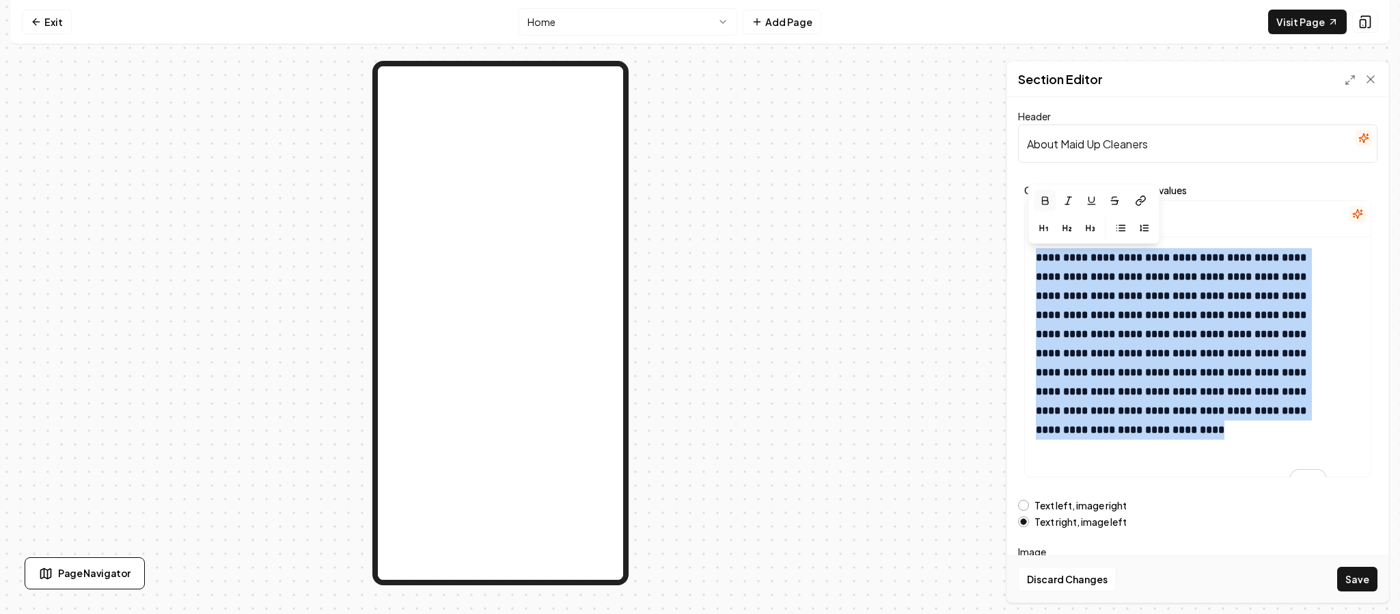
click at [1019, 195] on div "**********" at bounding box center [1197, 331] width 359 height 304
click at [1092, 316] on strong "**********" at bounding box center [1172, 343] width 273 height 182
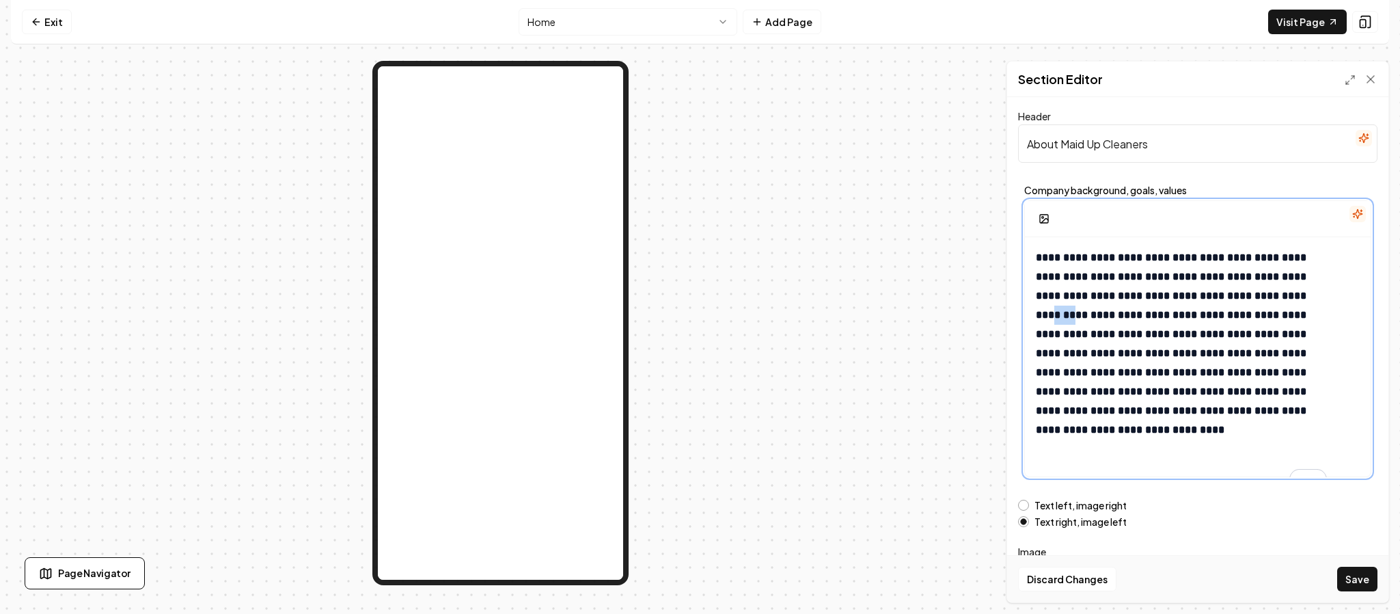
click at [1092, 316] on strong "**********" at bounding box center [1172, 343] width 273 height 182
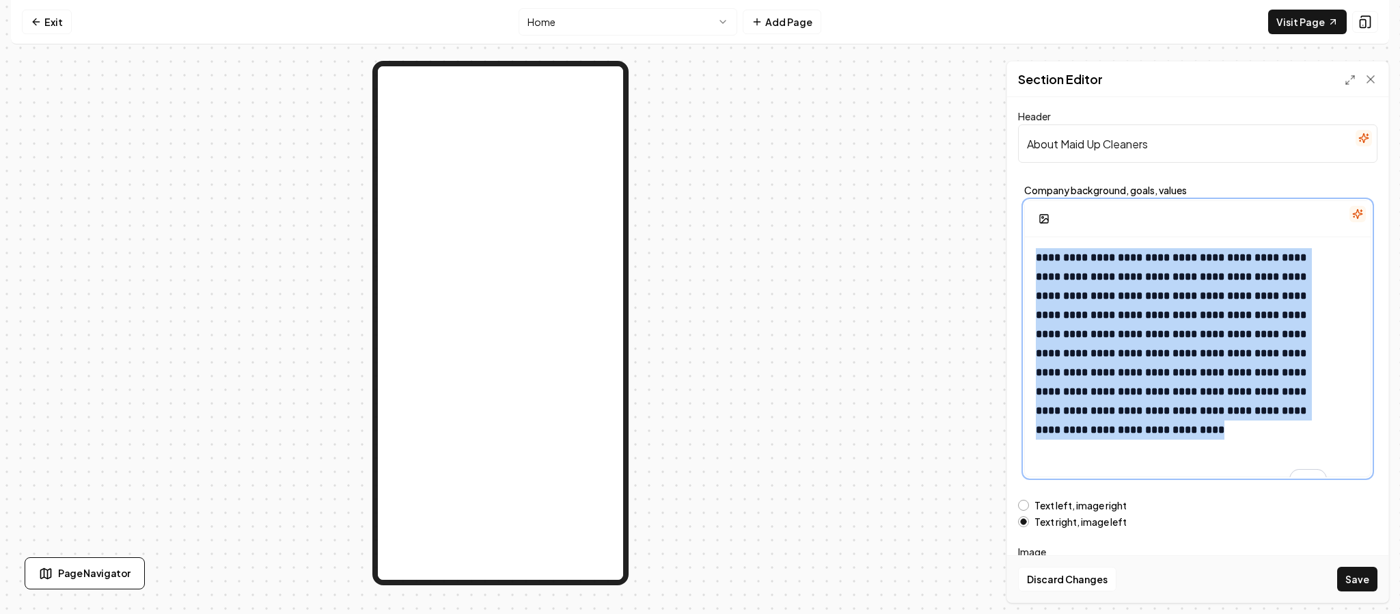
click at [1092, 316] on strong "**********" at bounding box center [1172, 343] width 273 height 182
click at [1048, 197] on icon "button" at bounding box center [1044, 200] width 11 height 11
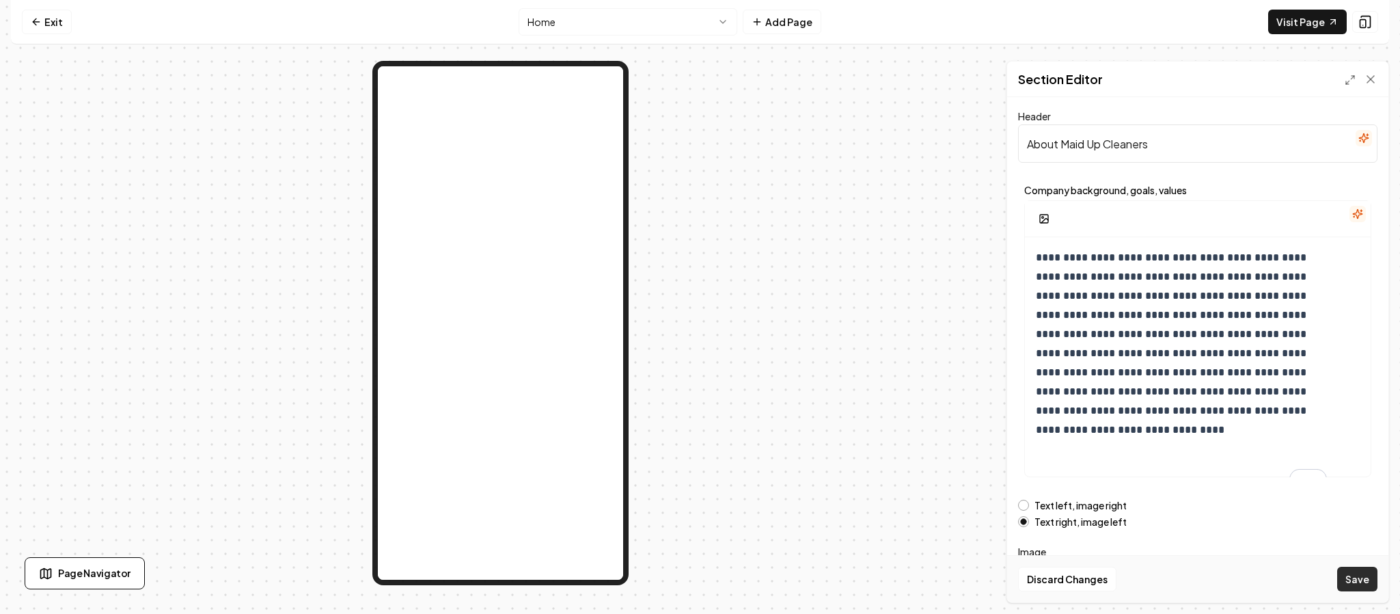
click at [1353, 572] on button "Save" at bounding box center [1357, 578] width 40 height 25
click at [1372, 21] on button at bounding box center [1365, 22] width 26 height 22
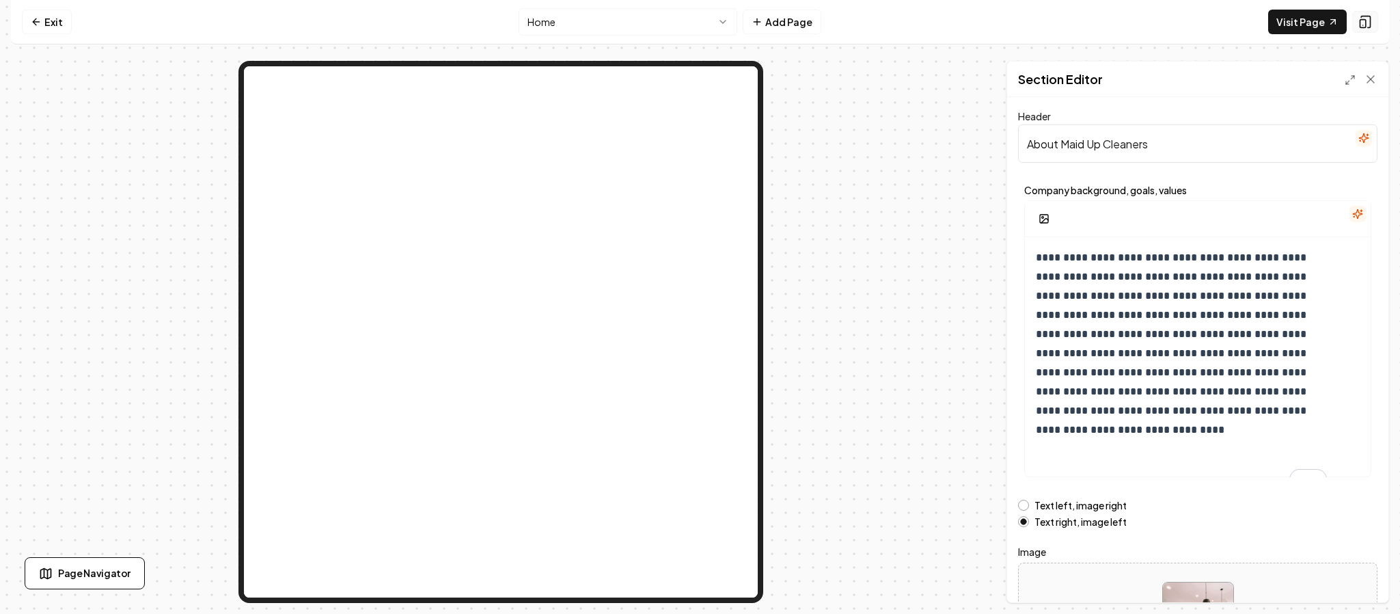
click at [1372, 21] on button at bounding box center [1365, 22] width 26 height 22
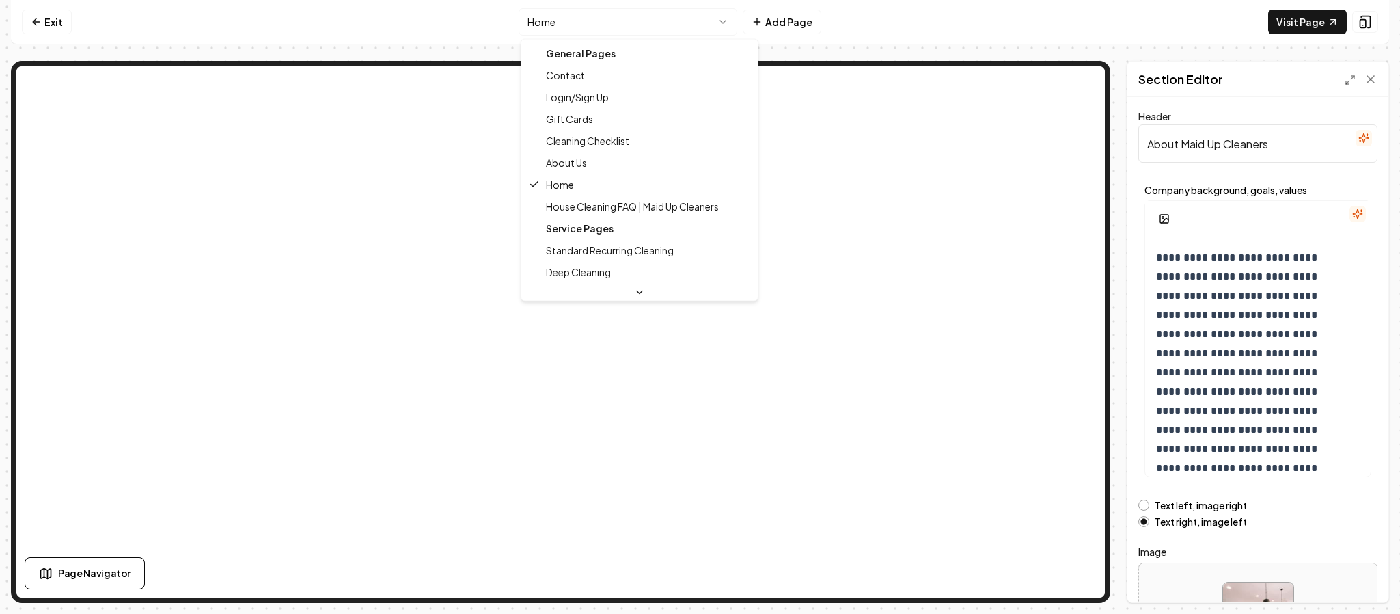
click at [634, 25] on html "**********" at bounding box center [700, 307] width 1400 height 614
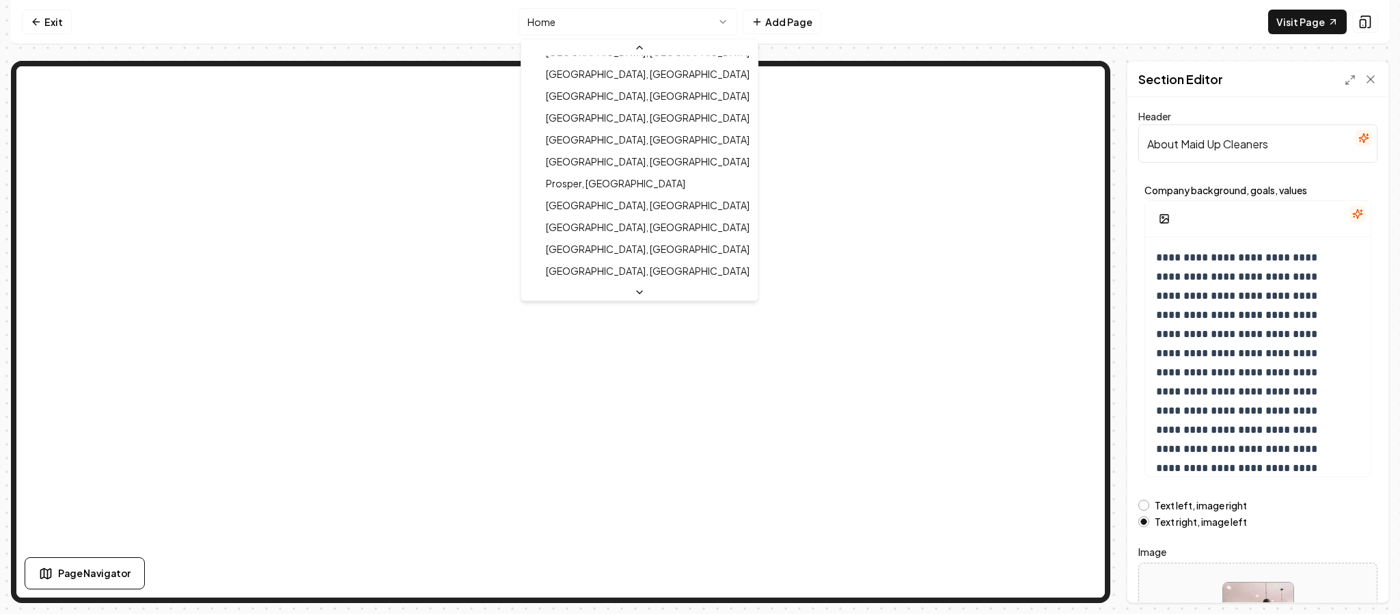
scroll to position [548, 0]
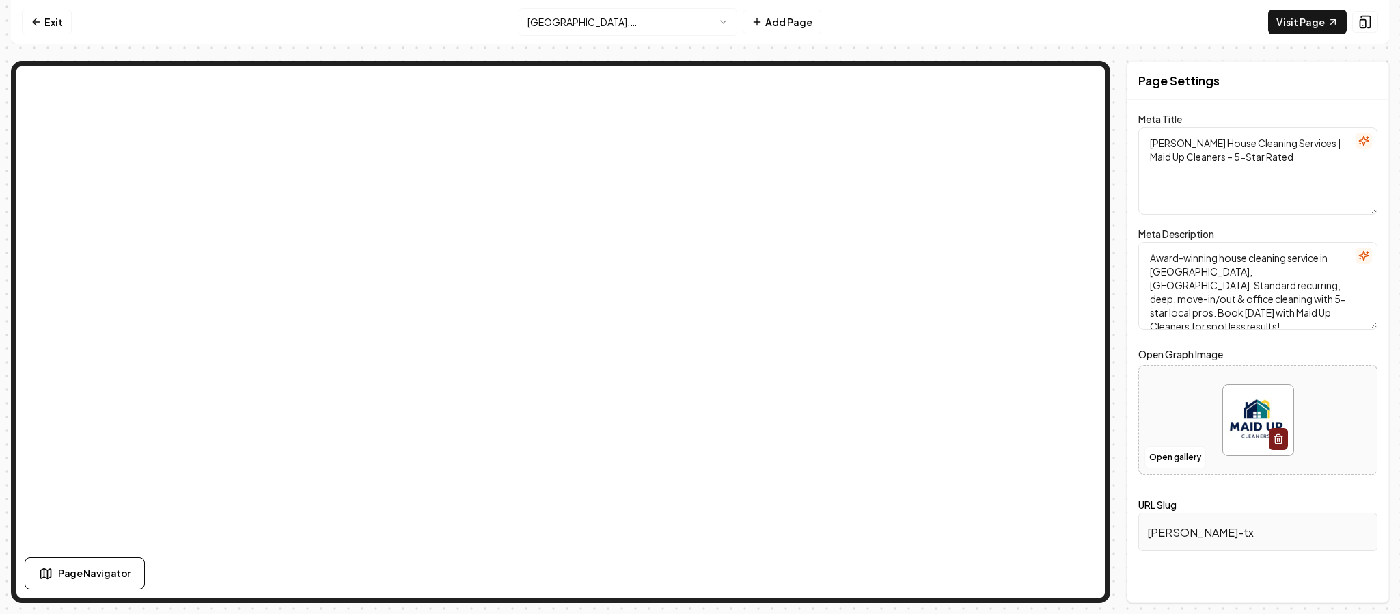
click at [699, 21] on html "Computer Required This feature is only available on a computer. Please switch t…" at bounding box center [700, 307] width 1400 height 614
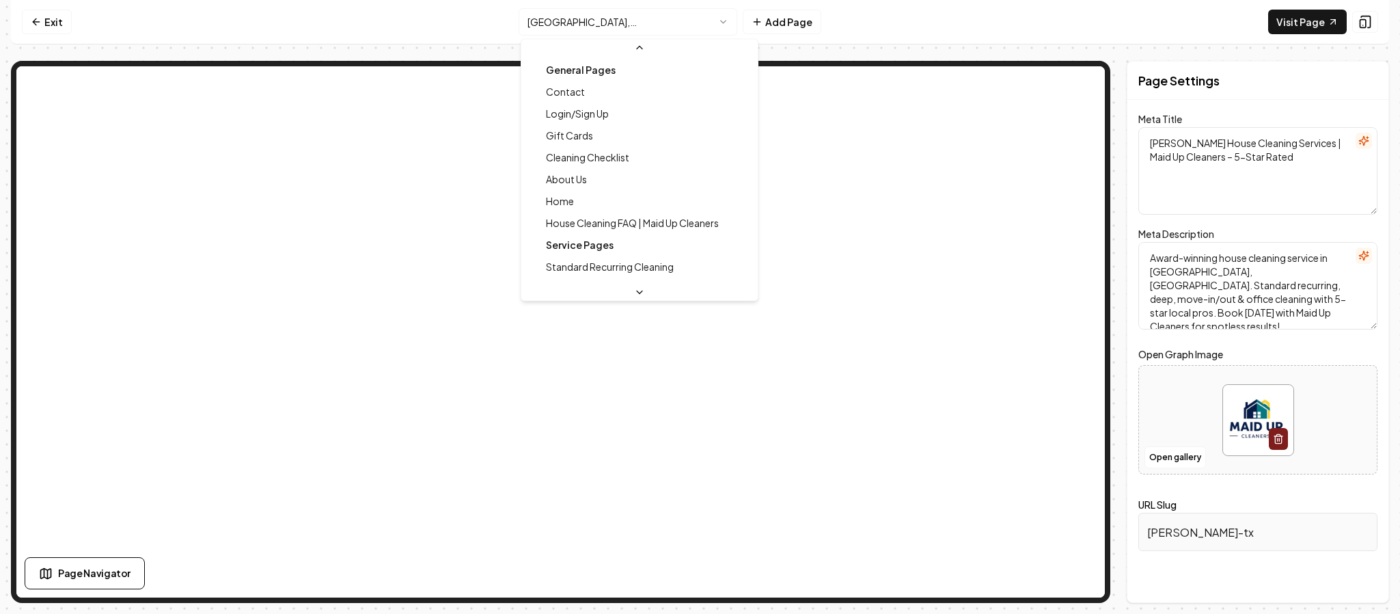
scroll to position [496, 0]
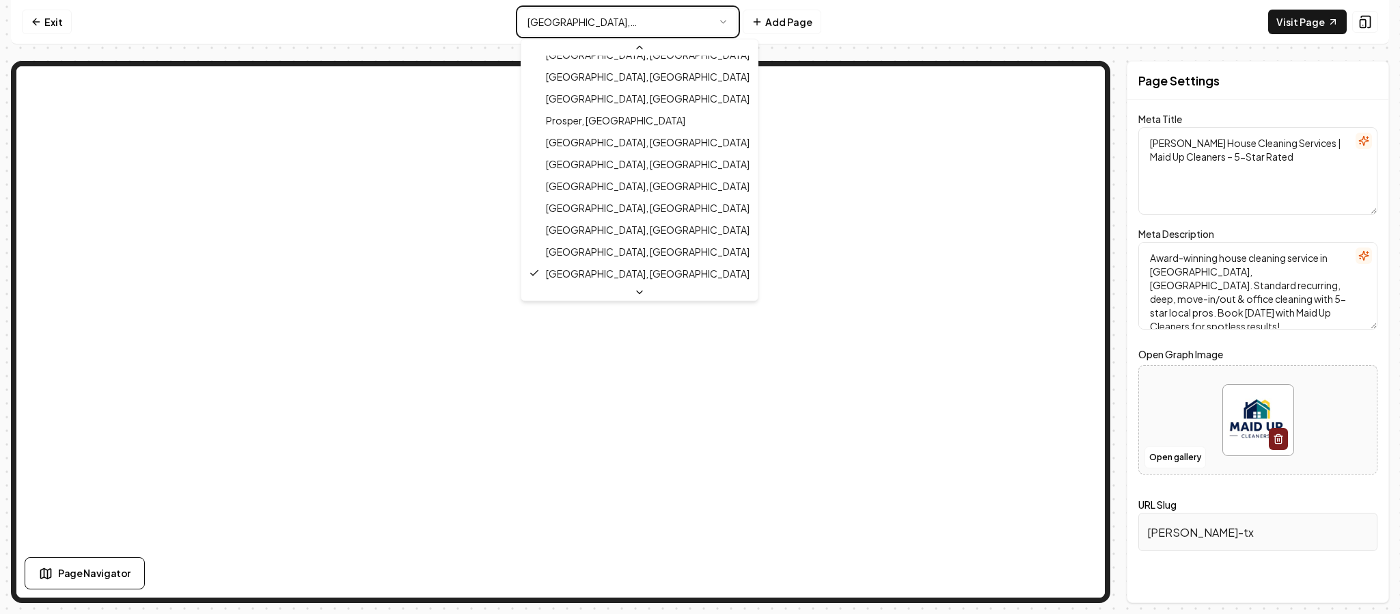
type textarea "Little Elm, TX House Cleaning Services | Maid Up Cleaners"
type textarea "Experience top-rated house cleaning in Little Elm, TX with Maid Up Cleaners, vo…"
type input "little-elm-tx"
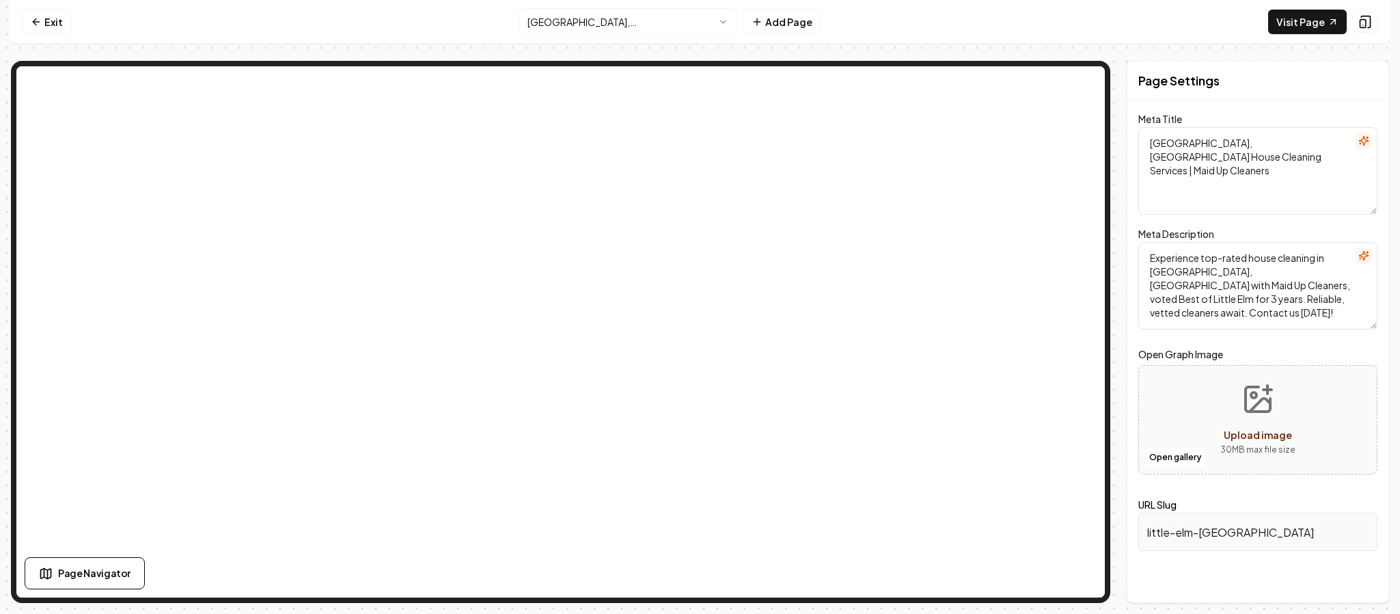
click at [714, 23] on html "Computer Required This feature is only available on a computer. Please switch t…" at bounding box center [700, 307] width 1400 height 614
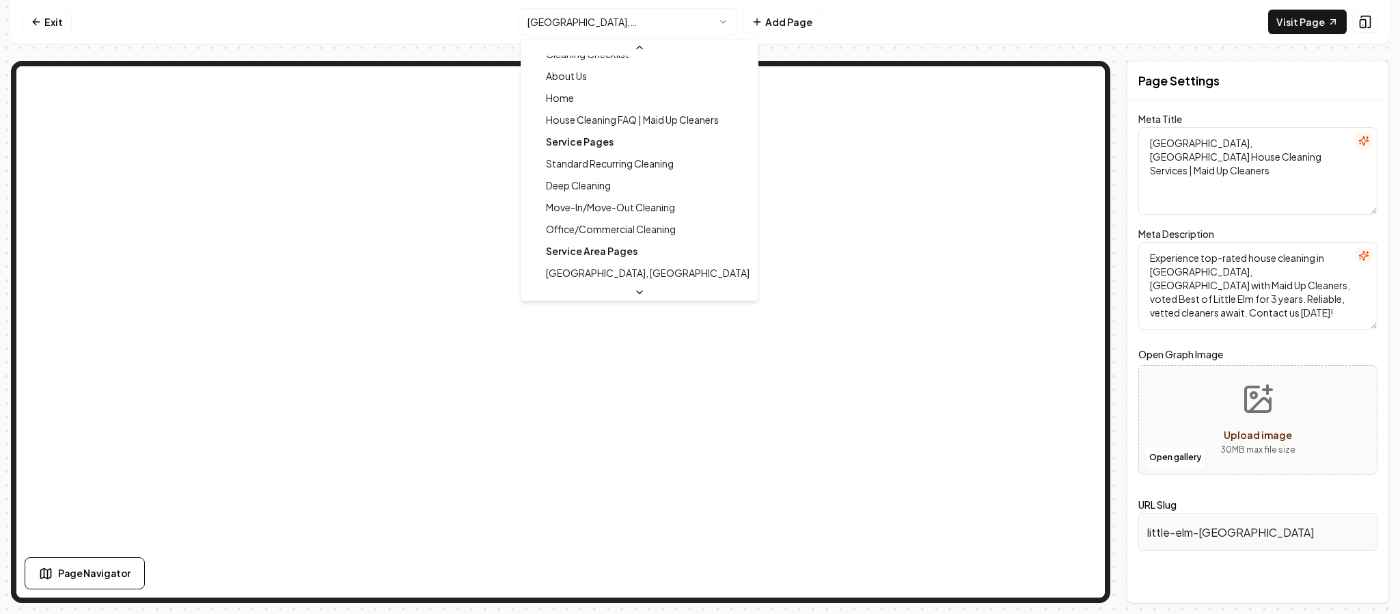
scroll to position [102, 0]
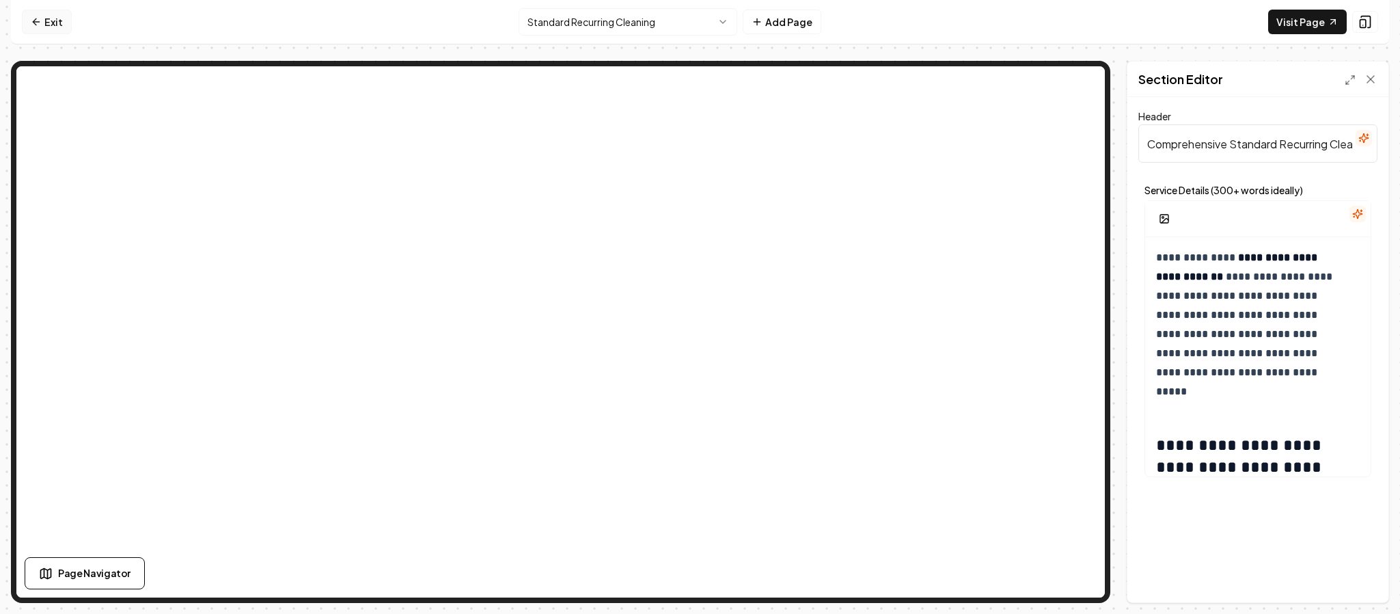
click at [53, 27] on link "Exit" at bounding box center [47, 22] width 50 height 25
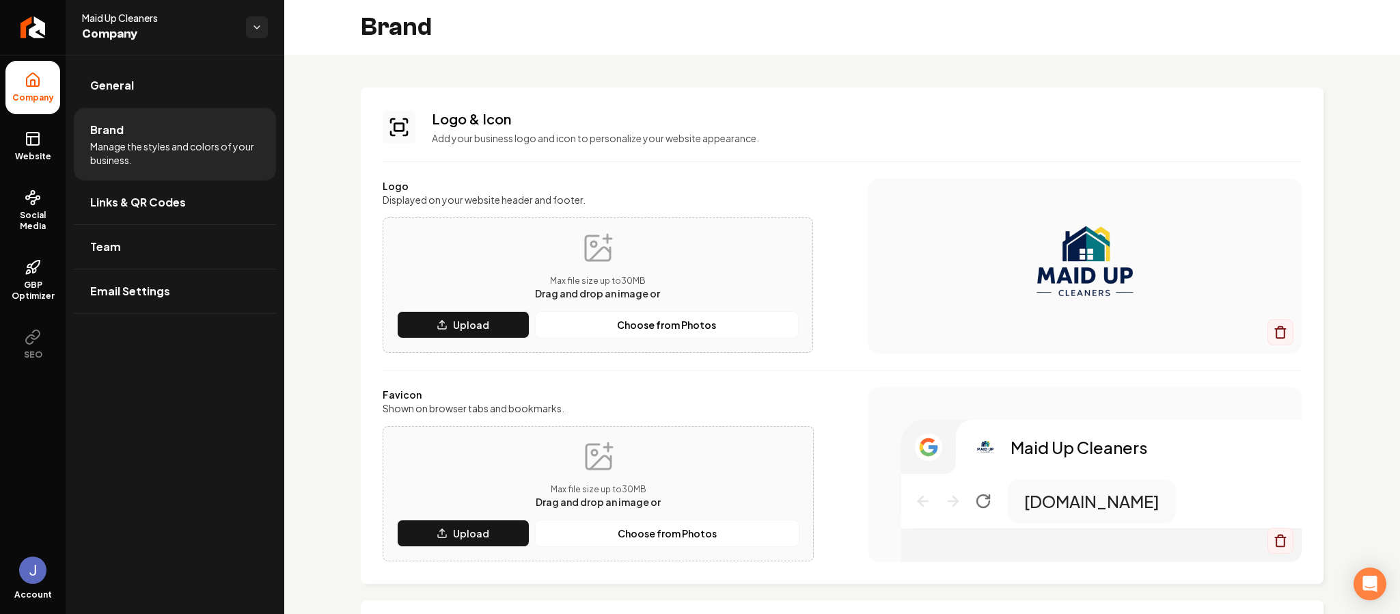
scroll to position [661, 0]
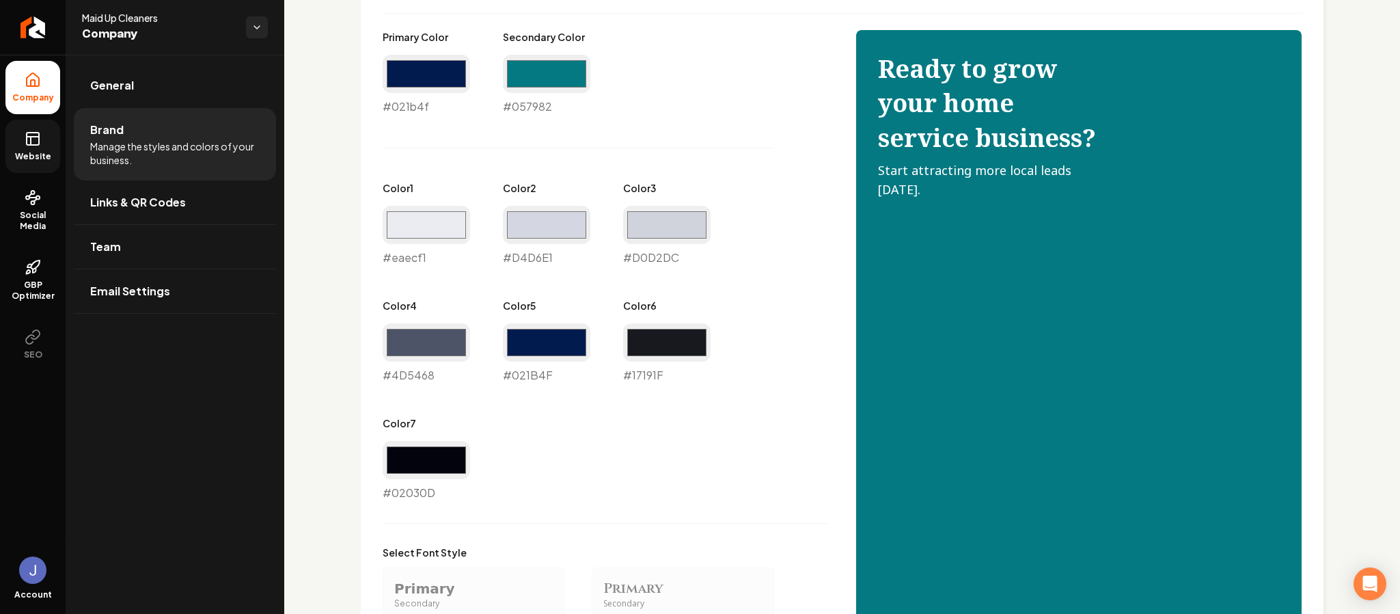
click at [35, 166] on link "Website" at bounding box center [32, 146] width 55 height 53
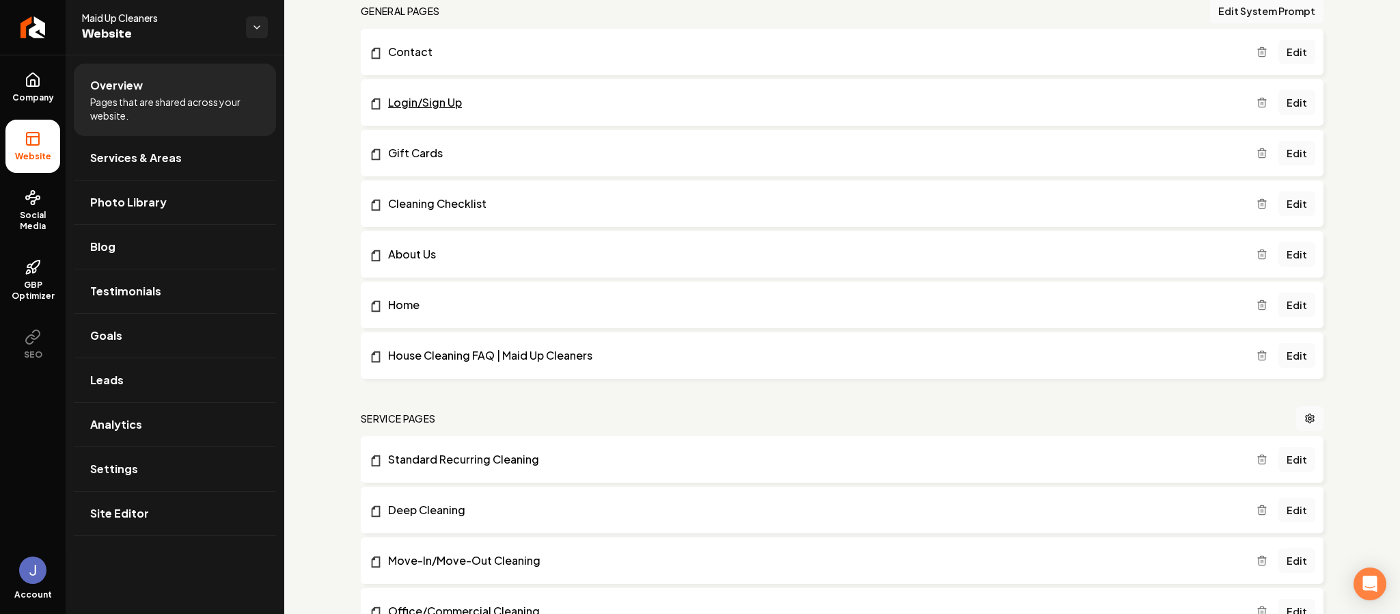
scroll to position [429, 0]
click at [1279, 363] on link "Edit" at bounding box center [1296, 354] width 37 height 25
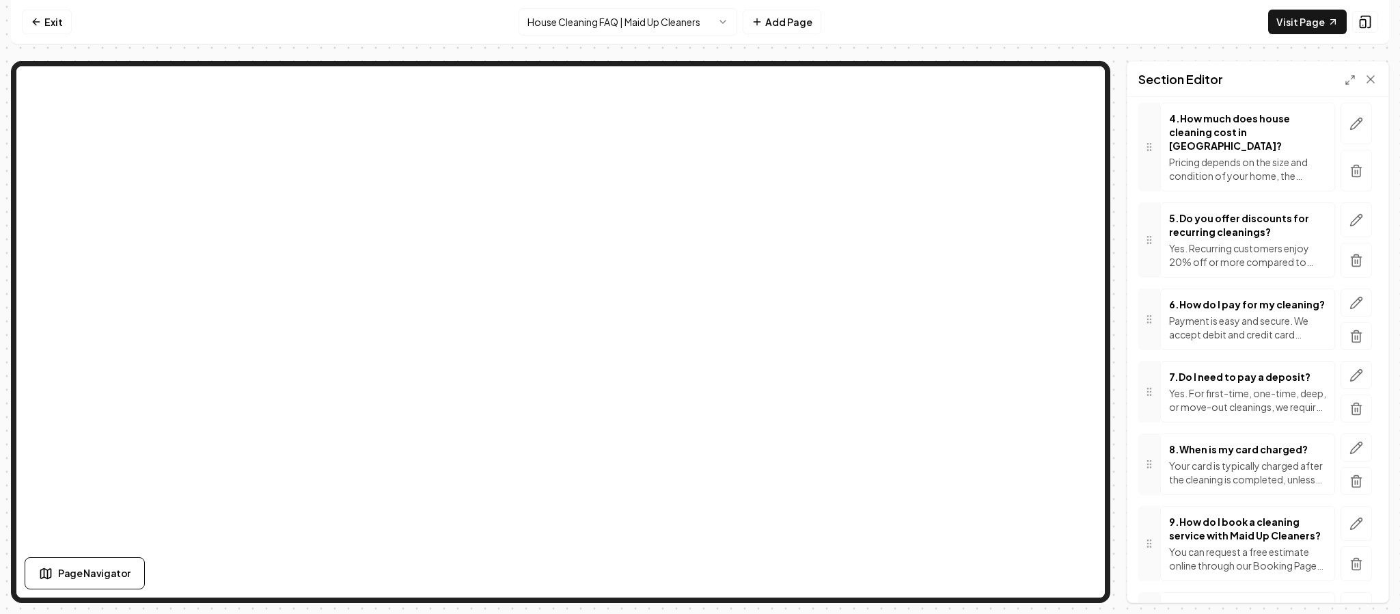
scroll to position [472, 0]
click at [1351, 380] on icon "button" at bounding box center [1357, 374] width 12 height 12
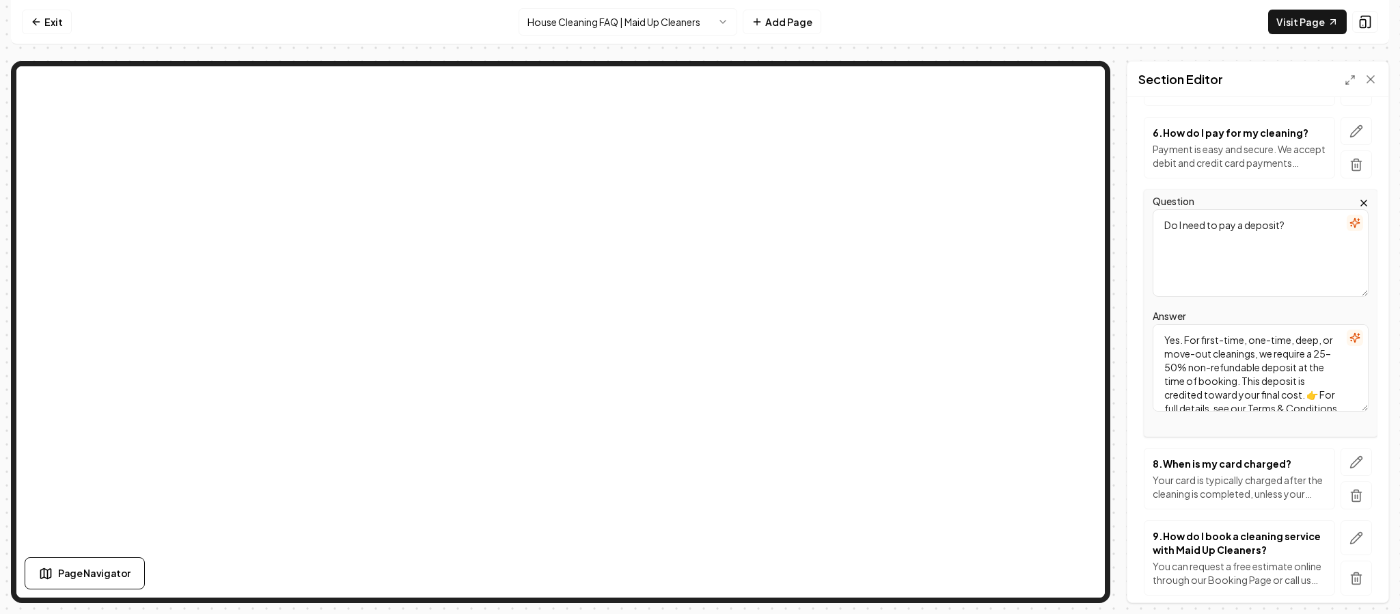
scroll to position [630, 0]
click at [1265, 400] on textarea "Yes. For first-time, one-time, deep, or move-out cleanings, we require a 25–50%…" at bounding box center [1261, 366] width 216 height 87
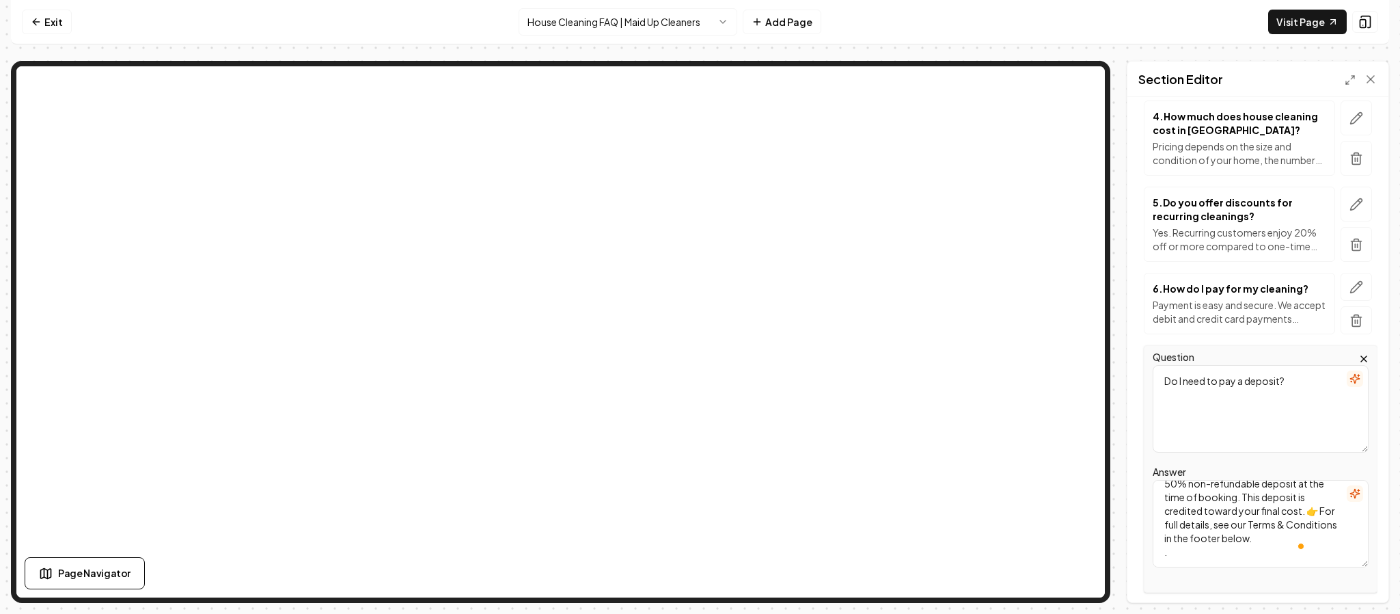
scroll to position [68, 0]
click at [1244, 544] on textarea "Yes. For first-time, one-time, deep, or move-out cleanings, we require a 25–50%…" at bounding box center [1261, 523] width 216 height 87
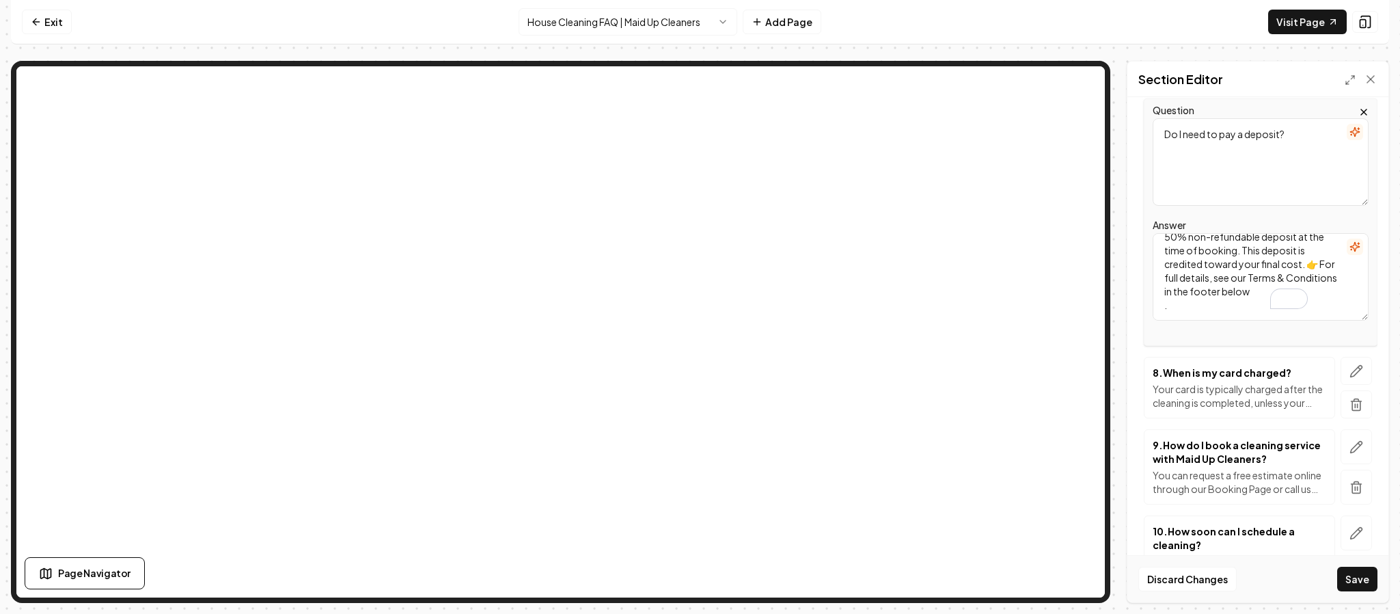
scroll to position [54, 0]
type textarea "Yes. For first-time, one-time, deep, or move-out cleanings, we require a 25–50%…"
click at [1357, 570] on button "Save" at bounding box center [1357, 578] width 40 height 25
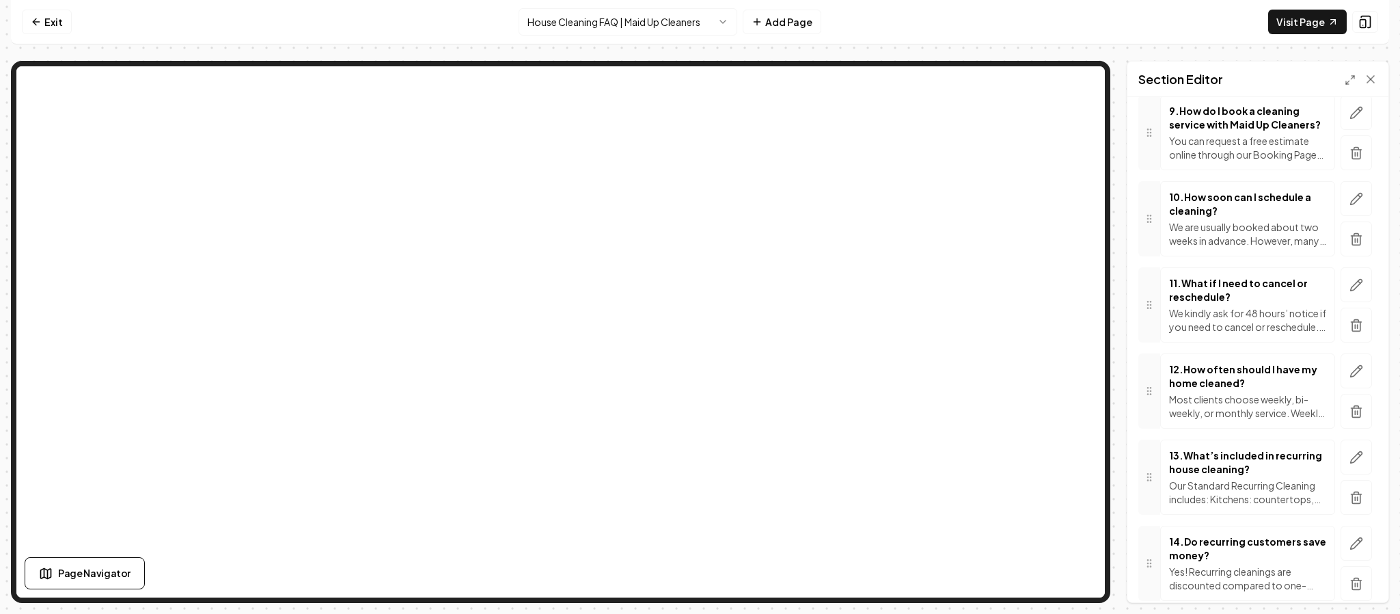
scroll to position [883, 0]
click at [1349, 290] on icon "button" at bounding box center [1356, 284] width 14 height 14
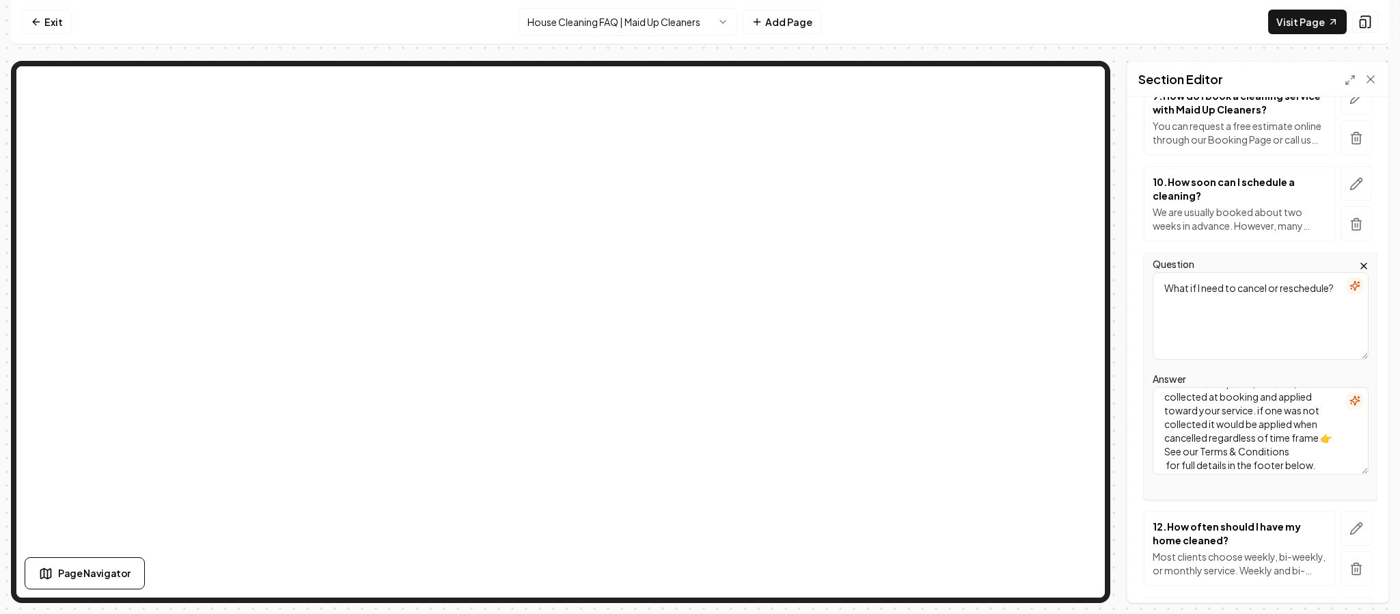
scroll to position [130, 0]
click at [1298, 443] on textarea "We kindly ask for 48 hours’ notice if you need to cancel or reschedule. Cancell…" at bounding box center [1261, 430] width 216 height 87
type textarea "We kindly ask for 48 hours’ notice if you need to cancel or reschedule. Cancell…"
click at [1361, 582] on button "Save" at bounding box center [1357, 578] width 40 height 25
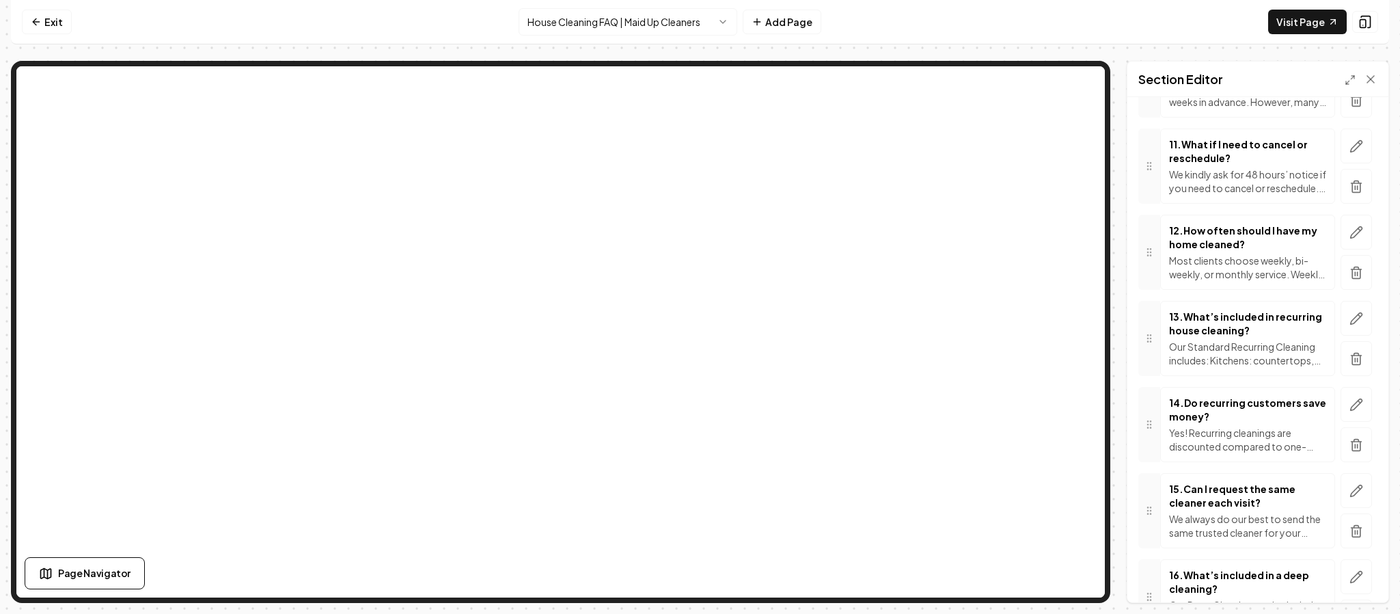
scroll to position [1023, 0]
click at [1349, 495] on icon "button" at bounding box center [1356, 489] width 14 height 14
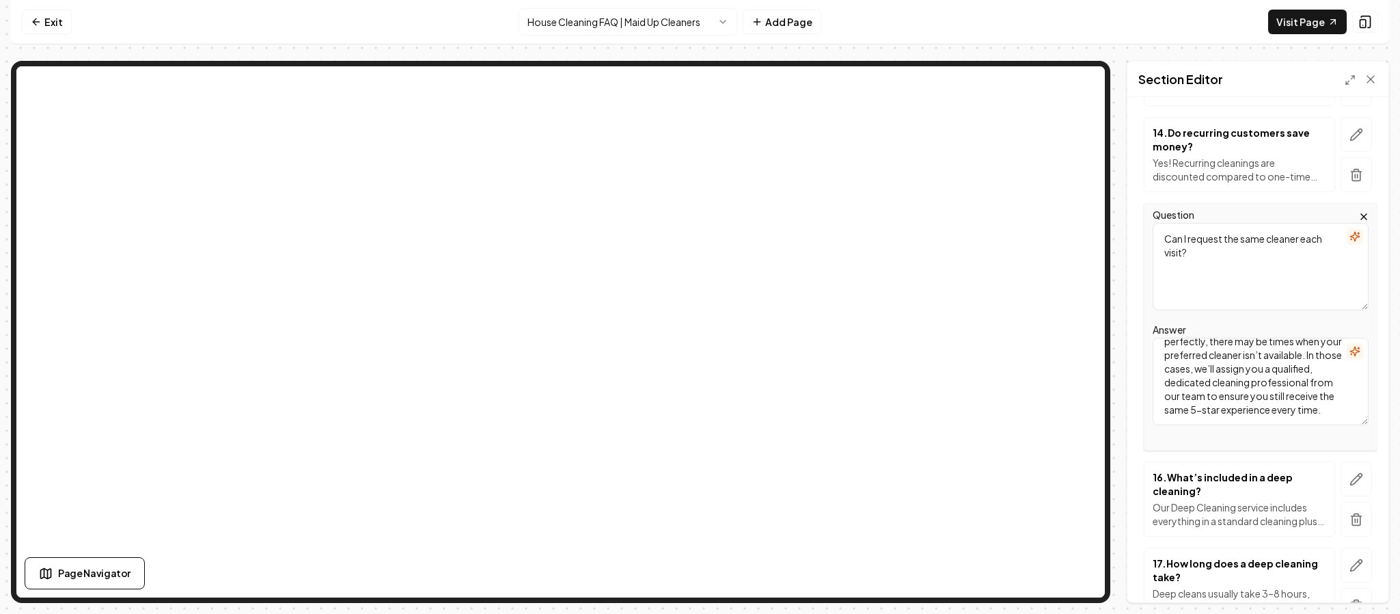
scroll to position [100, 0]
click at [1226, 402] on textarea "We always do our best to send the same trusted cleaner for your recurring servi…" at bounding box center [1261, 381] width 216 height 87
type textarea "We always do our best to send the same trusted cleaner for your recurring servi…"
click at [1367, 579] on button "Save" at bounding box center [1357, 578] width 40 height 25
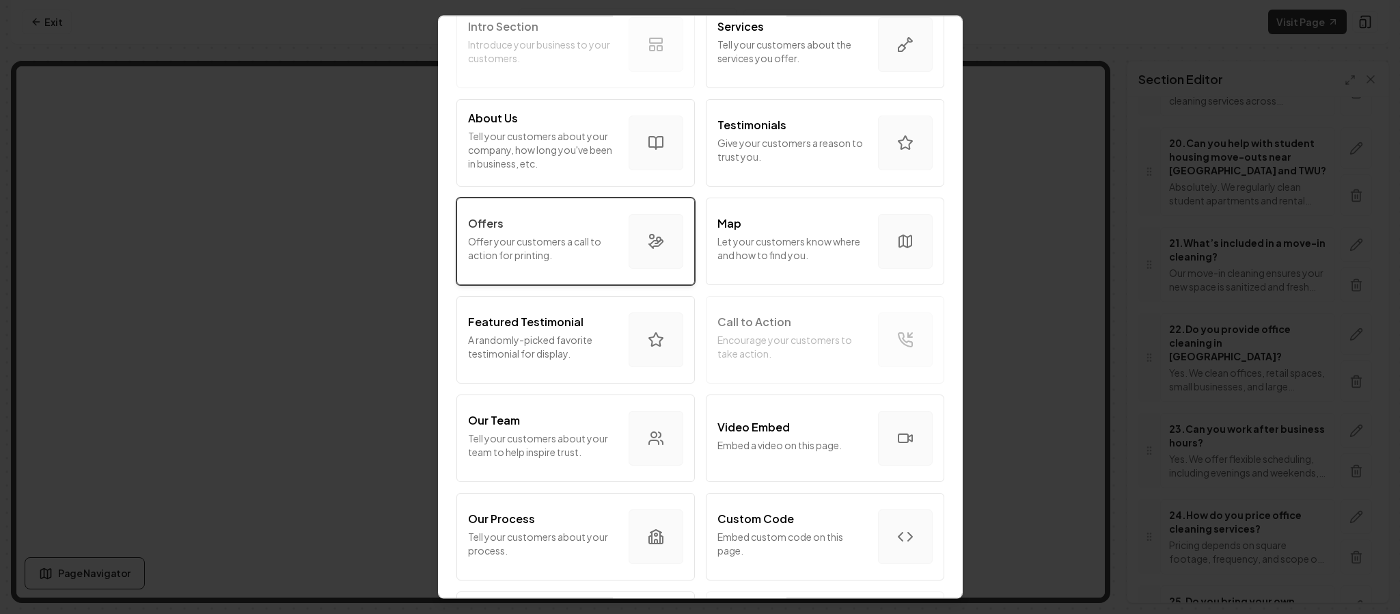
scroll to position [118, 0]
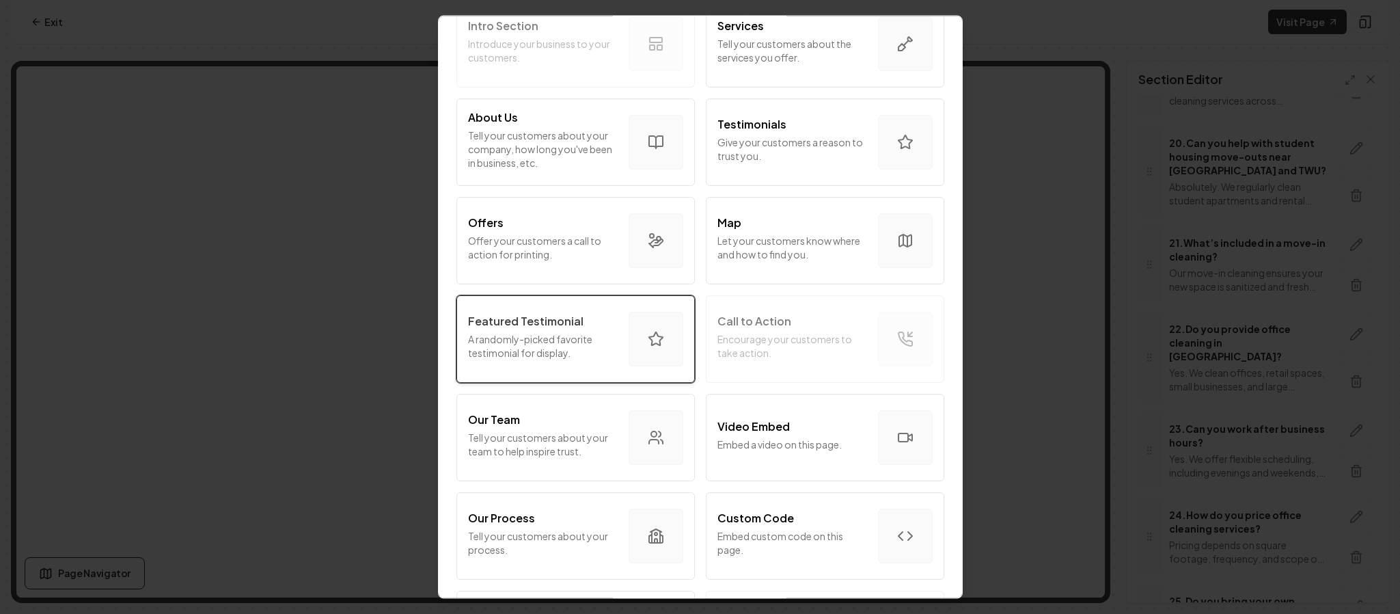
click at [545, 335] on p "A randomly-picked favorite testimonial for display." at bounding box center [543, 345] width 150 height 27
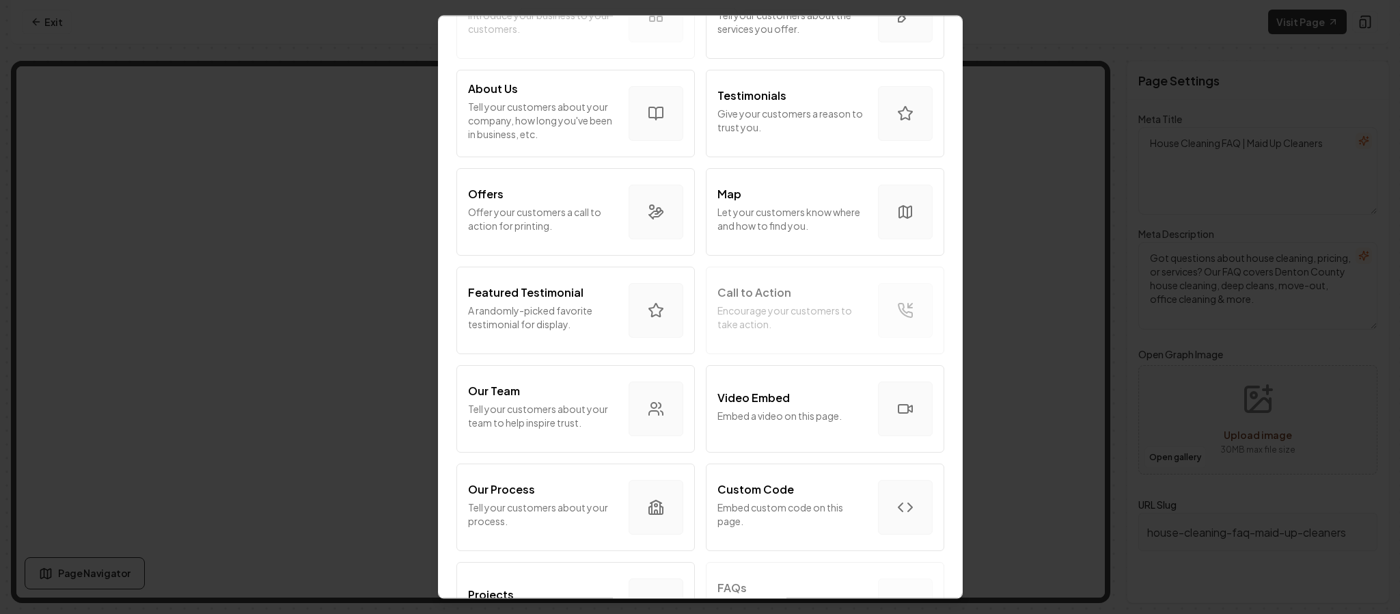
scroll to position [85, 0]
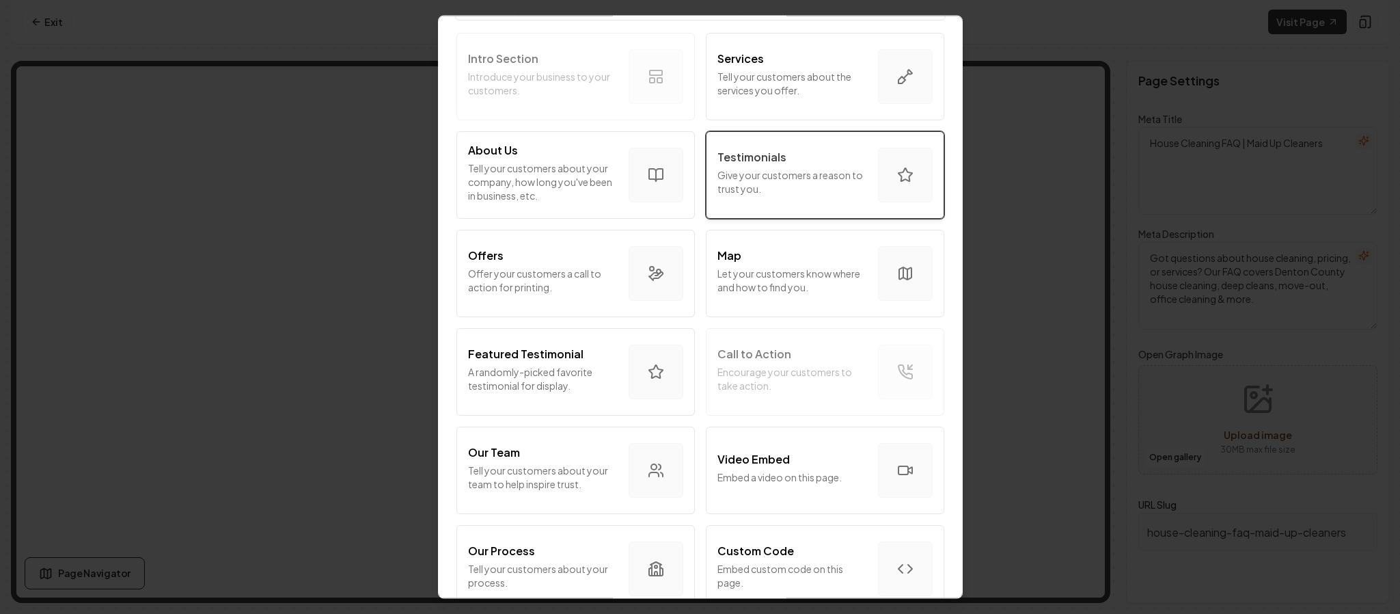
click at [734, 180] on p "Give your customers a reason to trust you." at bounding box center [792, 181] width 150 height 27
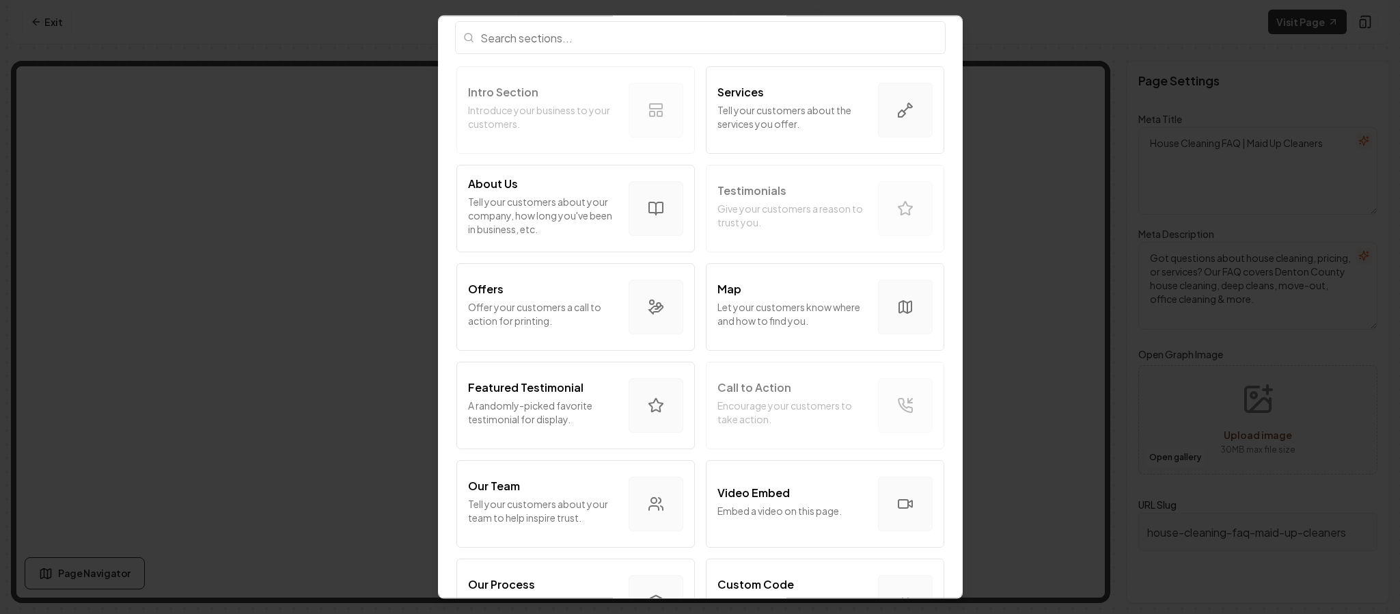
scroll to position [59, 0]
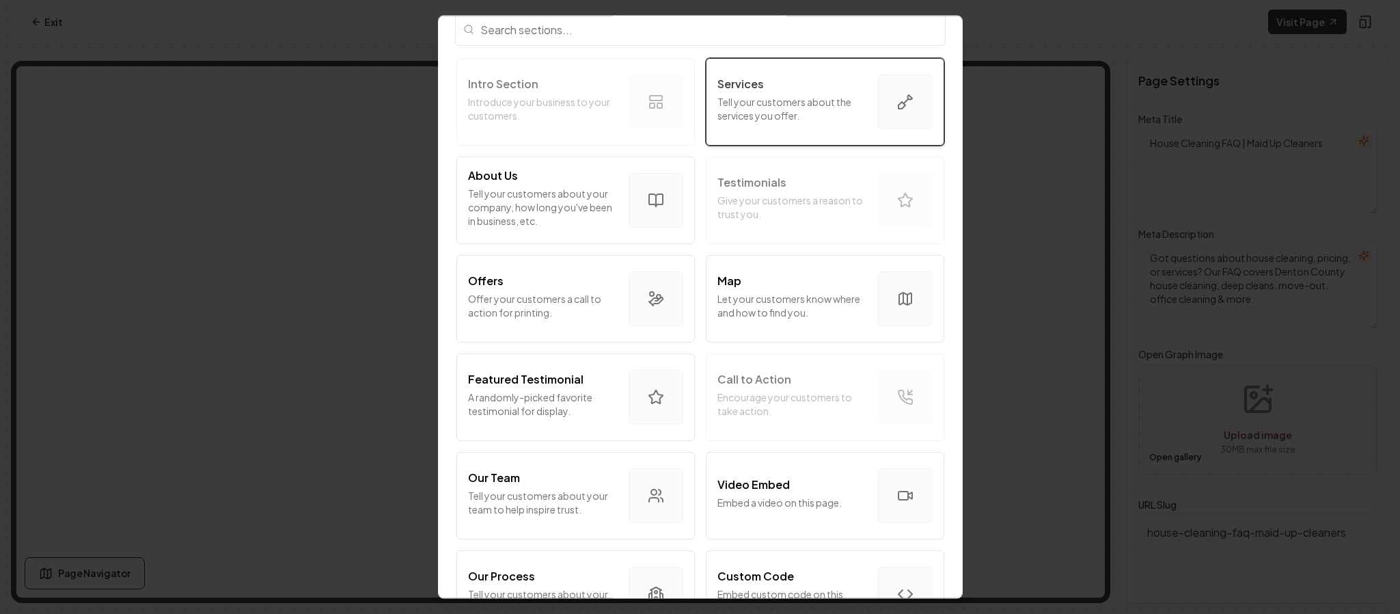
click at [753, 105] on p "Tell your customers about the services you offer." at bounding box center [792, 108] width 150 height 27
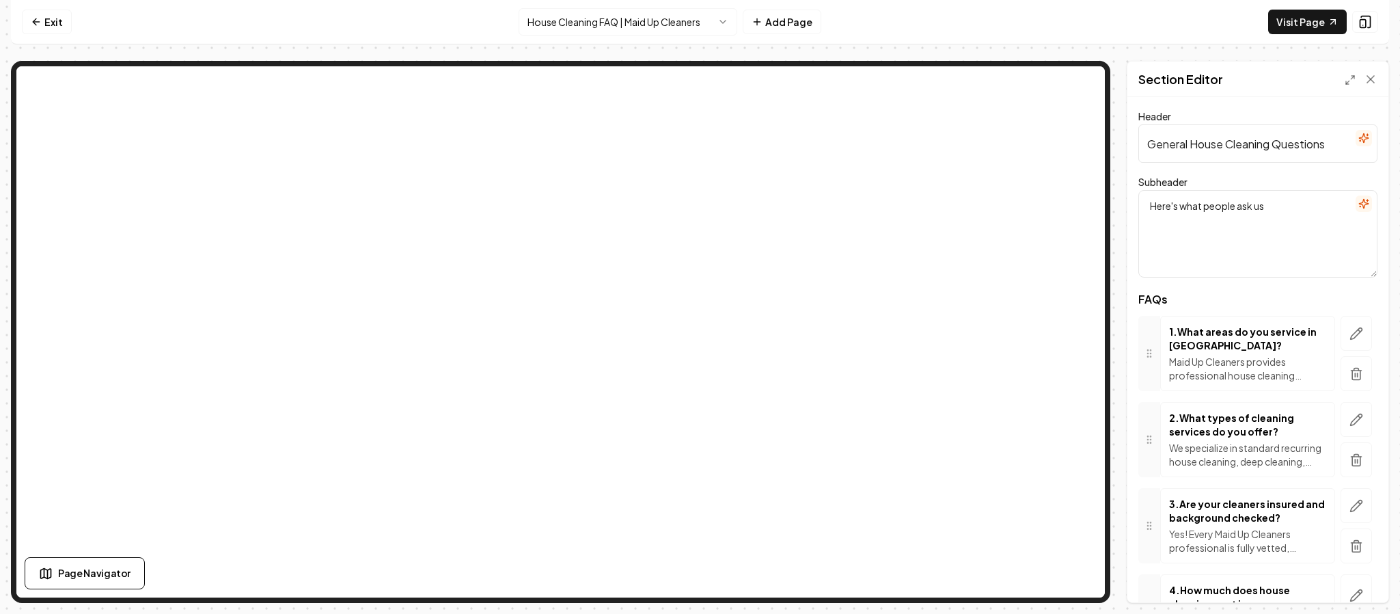
drag, startPoint x: 1189, startPoint y: 142, endPoint x: 1099, endPoint y: 150, distance: 90.5
click at [1036, 80] on div "Page Settings Section Editor Header General House Cleaning Questions Subheader …" at bounding box center [700, 332] width 1378 height 542
click at [1226, 146] on input "House Cleaning Questions" at bounding box center [1257, 143] width 239 height 38
click at [1273, 138] on input "House Cleaning Faqs for [GEOGRAPHIC_DATA] & Surrounding Areas" at bounding box center [1257, 143] width 239 height 38
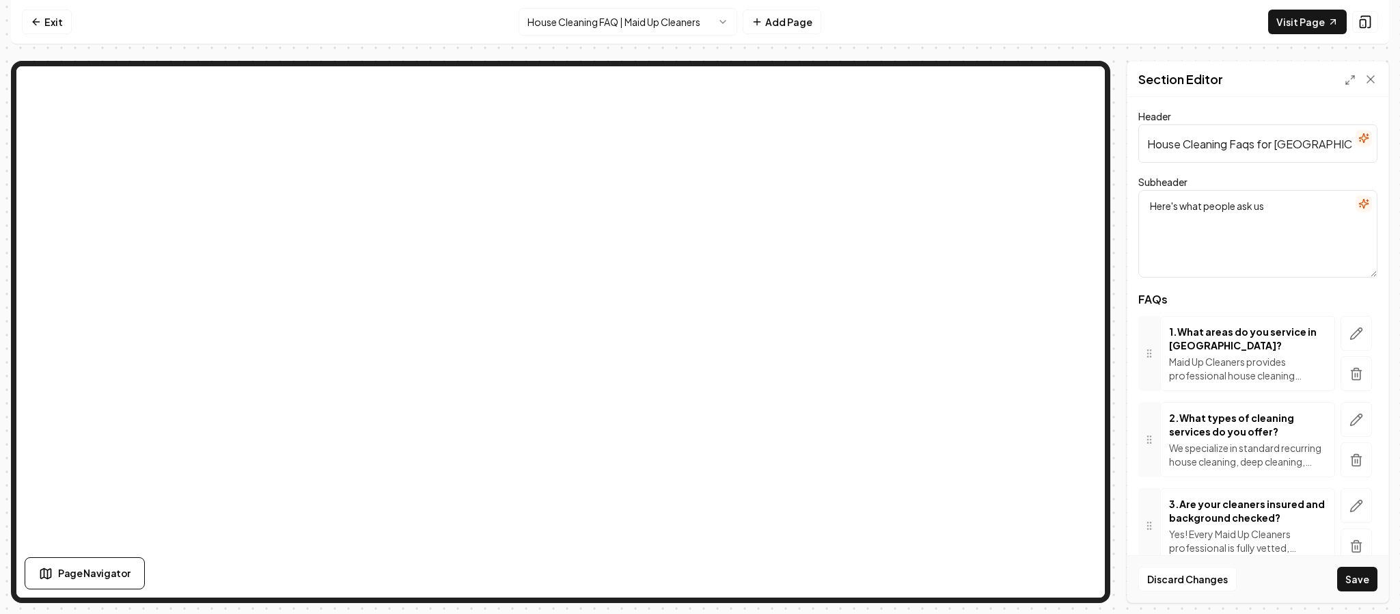
click at [1273, 138] on input "House Cleaning Faqs for [GEOGRAPHIC_DATA] & Surrounding Areas" at bounding box center [1257, 143] width 239 height 38
paste input "AQ"
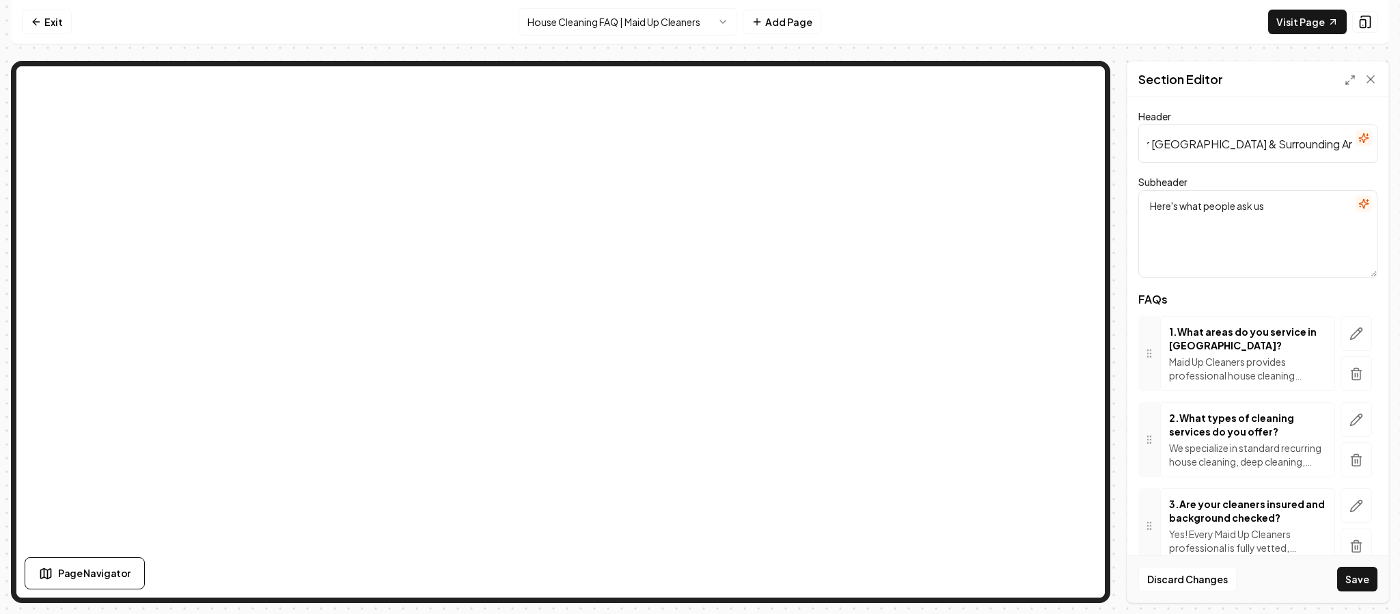
type input "House Cleaning FAQ for [GEOGRAPHIC_DATA] & Surrounding Areas"
paste textarea "Find answers about pricing, scheduling, recurring service, move-out cleaning, a…"
type textarea "Find answers about pricing, scheduling, recurring service, move-out cleaning, a…"
click at [1361, 577] on button "Save" at bounding box center [1357, 578] width 40 height 25
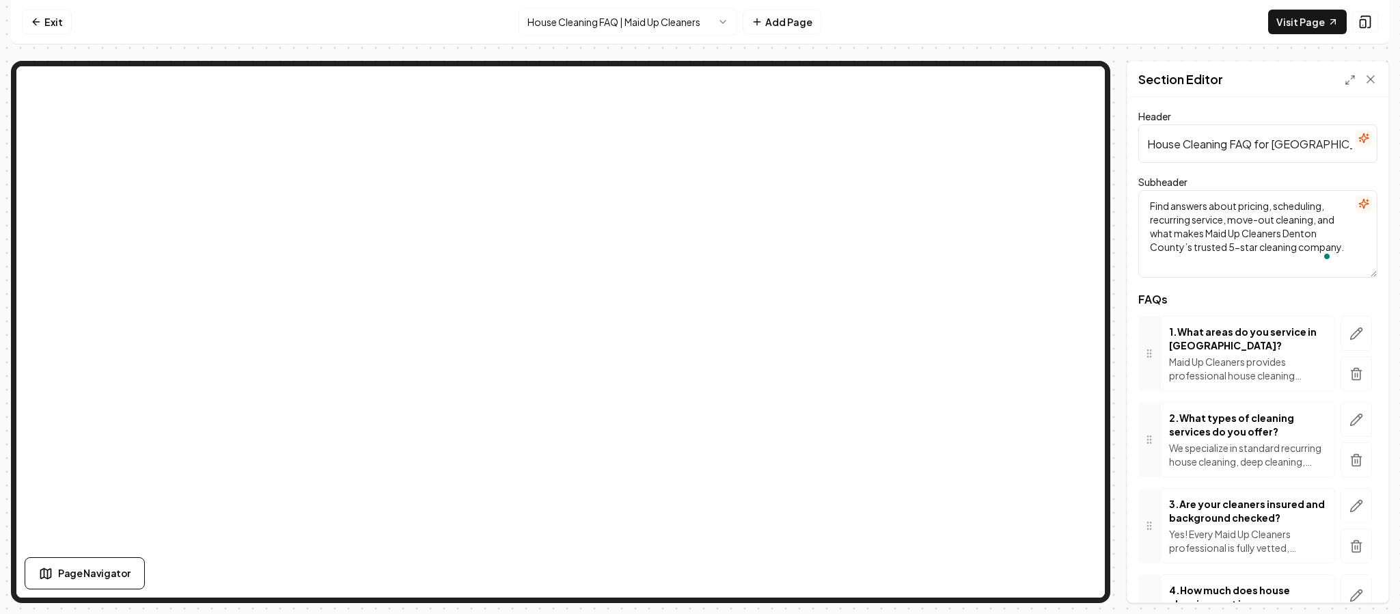
click at [1211, 152] on input "House Cleaning FAQ for [GEOGRAPHIC_DATA] & Surrounding Areas" at bounding box center [1257, 143] width 239 height 38
paste input "Frequently Asked Questions About Our Cleaning Service"
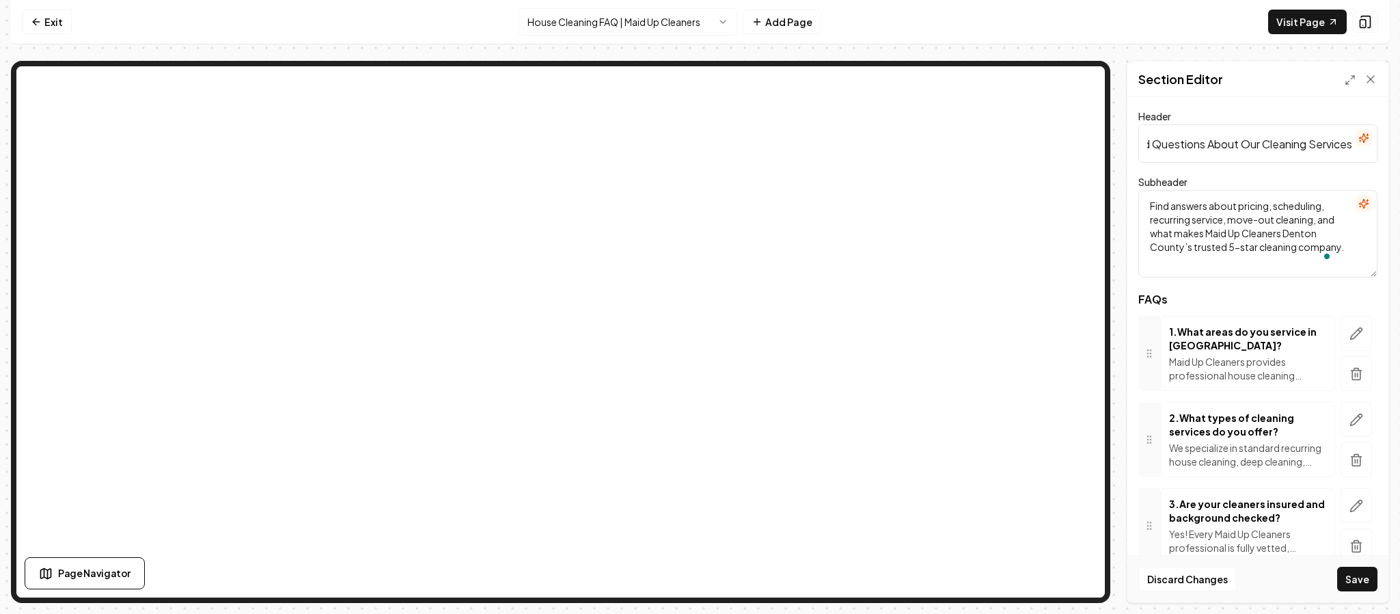
type input "Frequently Asked Questions About Our Cleaning Services"
click at [1192, 252] on textarea "Find answers about pricing, scheduling, recurring service, move-out cleaning, a…" at bounding box center [1257, 233] width 239 height 87
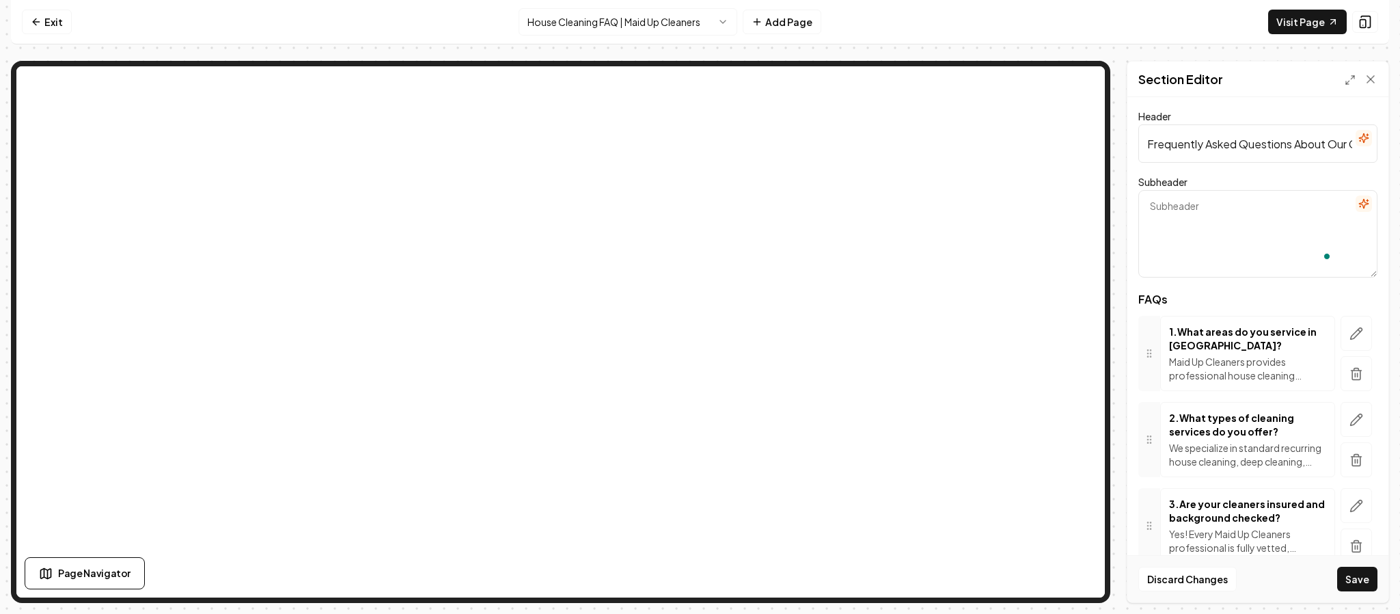
paste textarea "Quick answers to the most common questions about house cleaning, deep cleaning,…"
type textarea "Quick answers to the most common questions about house cleaning, deep cleaning,…"
click at [1362, 584] on button "Save" at bounding box center [1357, 578] width 40 height 25
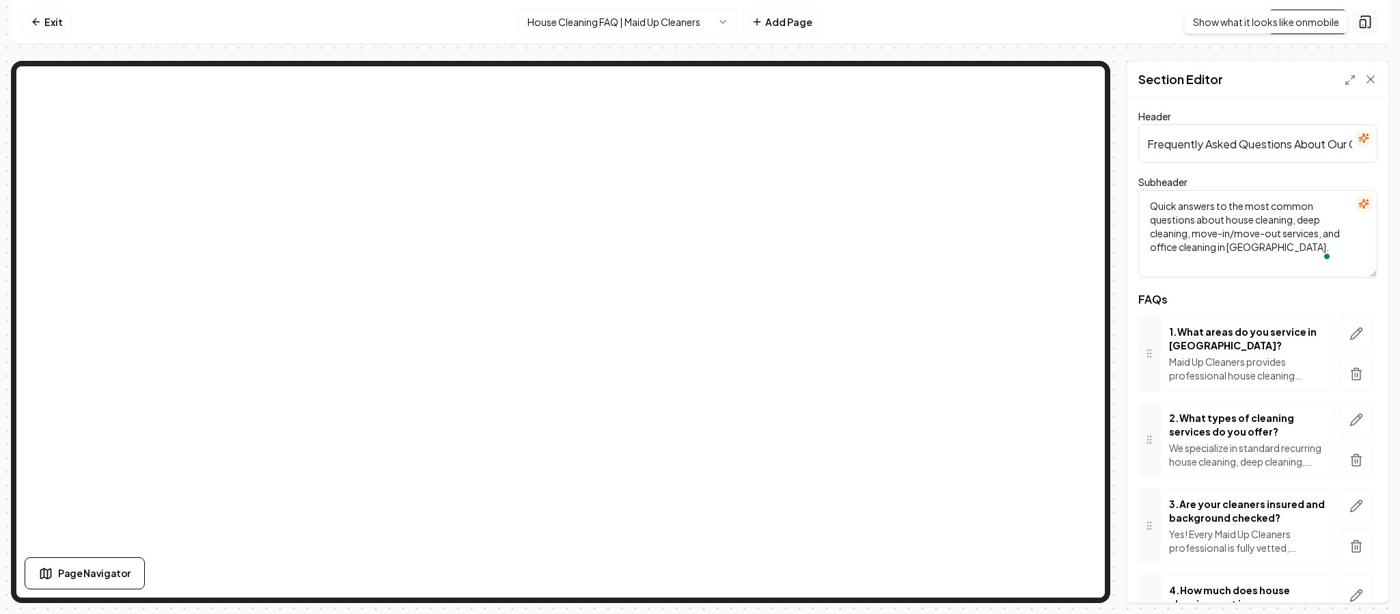
click at [1366, 29] on button at bounding box center [1365, 22] width 26 height 22
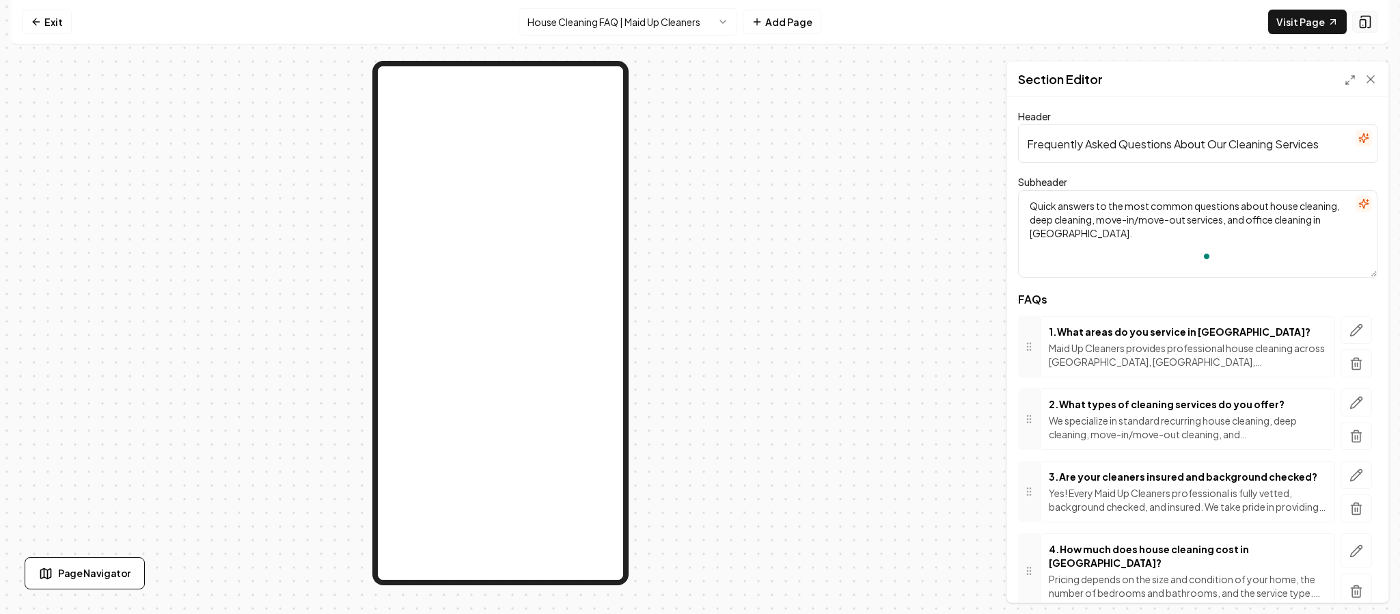
click at [1366, 29] on button at bounding box center [1365, 22] width 26 height 22
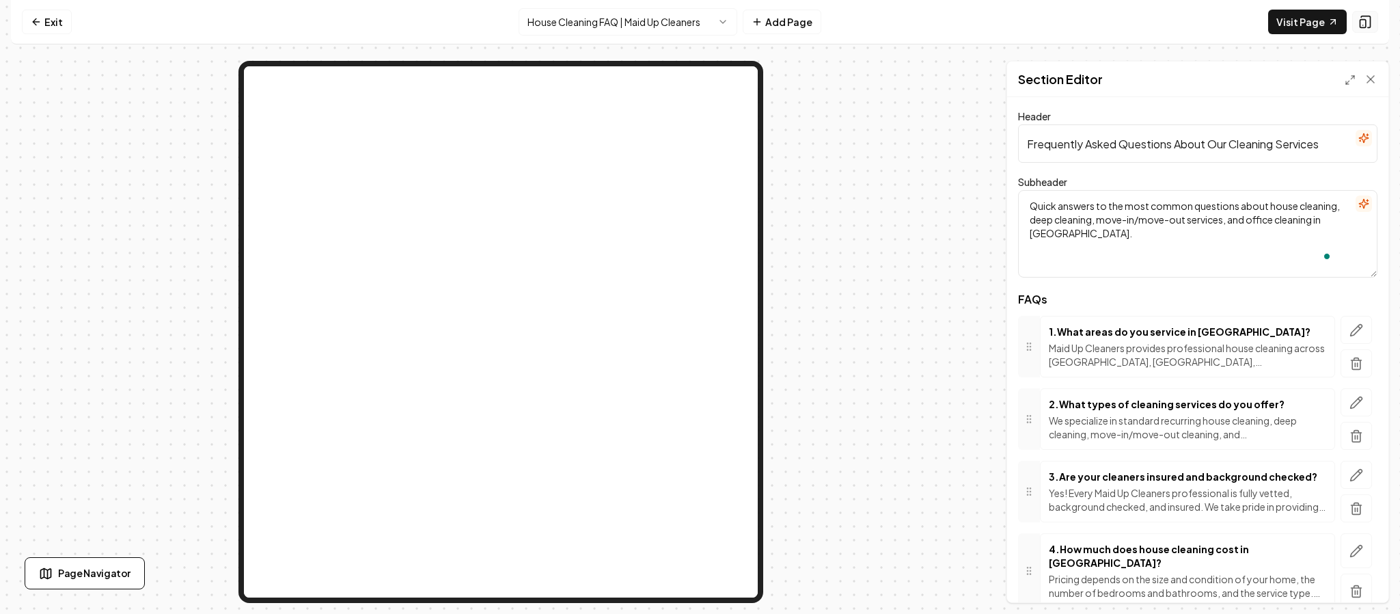
click at [1366, 29] on button at bounding box center [1365, 22] width 26 height 22
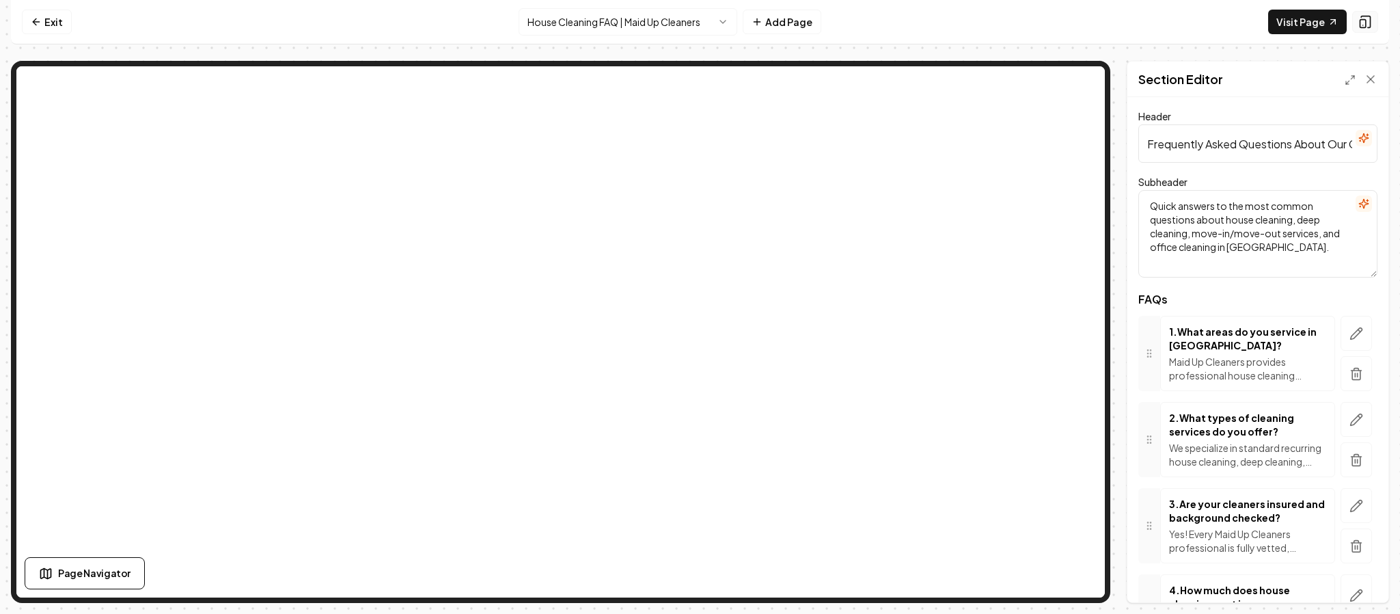
click at [1366, 27] on icon at bounding box center [1365, 22] width 14 height 14
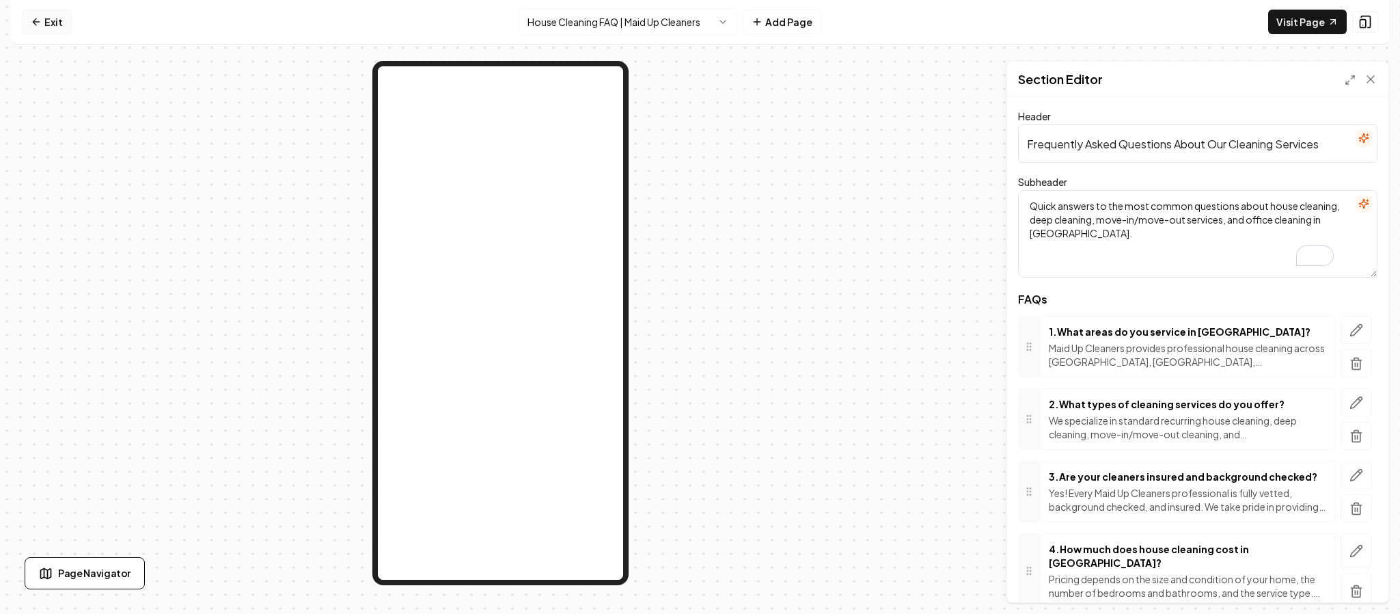
click at [46, 17] on link "Exit" at bounding box center [47, 22] width 50 height 25
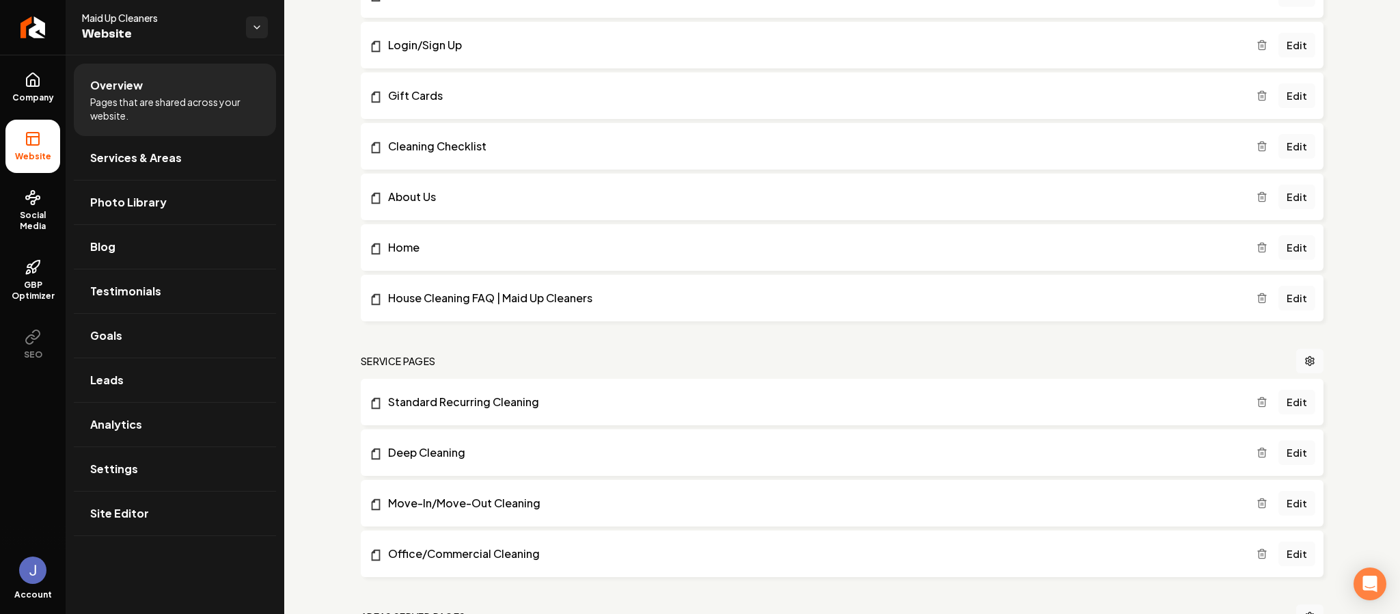
scroll to position [484, 0]
